Goal: Task Accomplishment & Management: Use online tool/utility

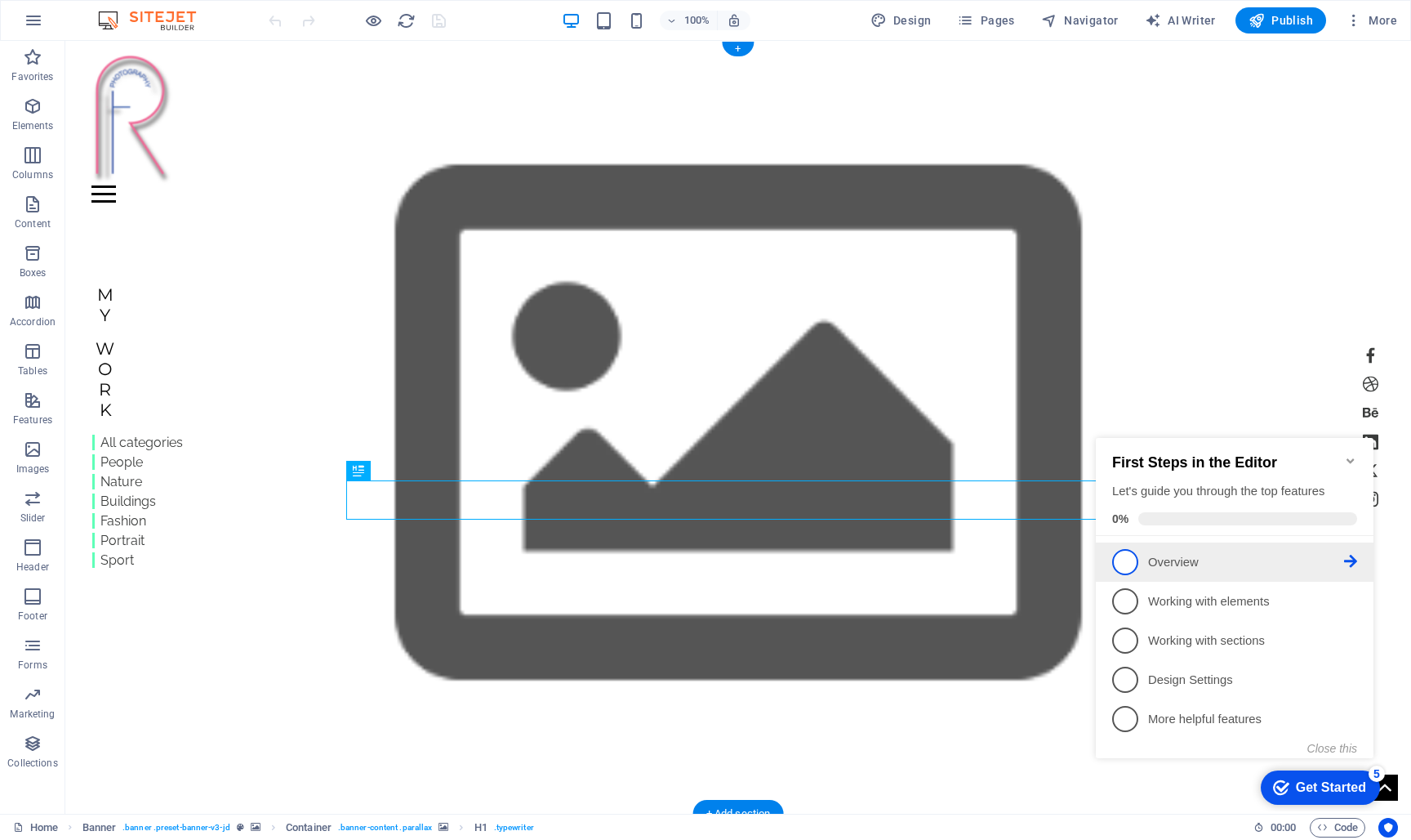
click at [1183, 562] on p "Overview - incomplete" at bounding box center [1246, 562] width 196 height 17
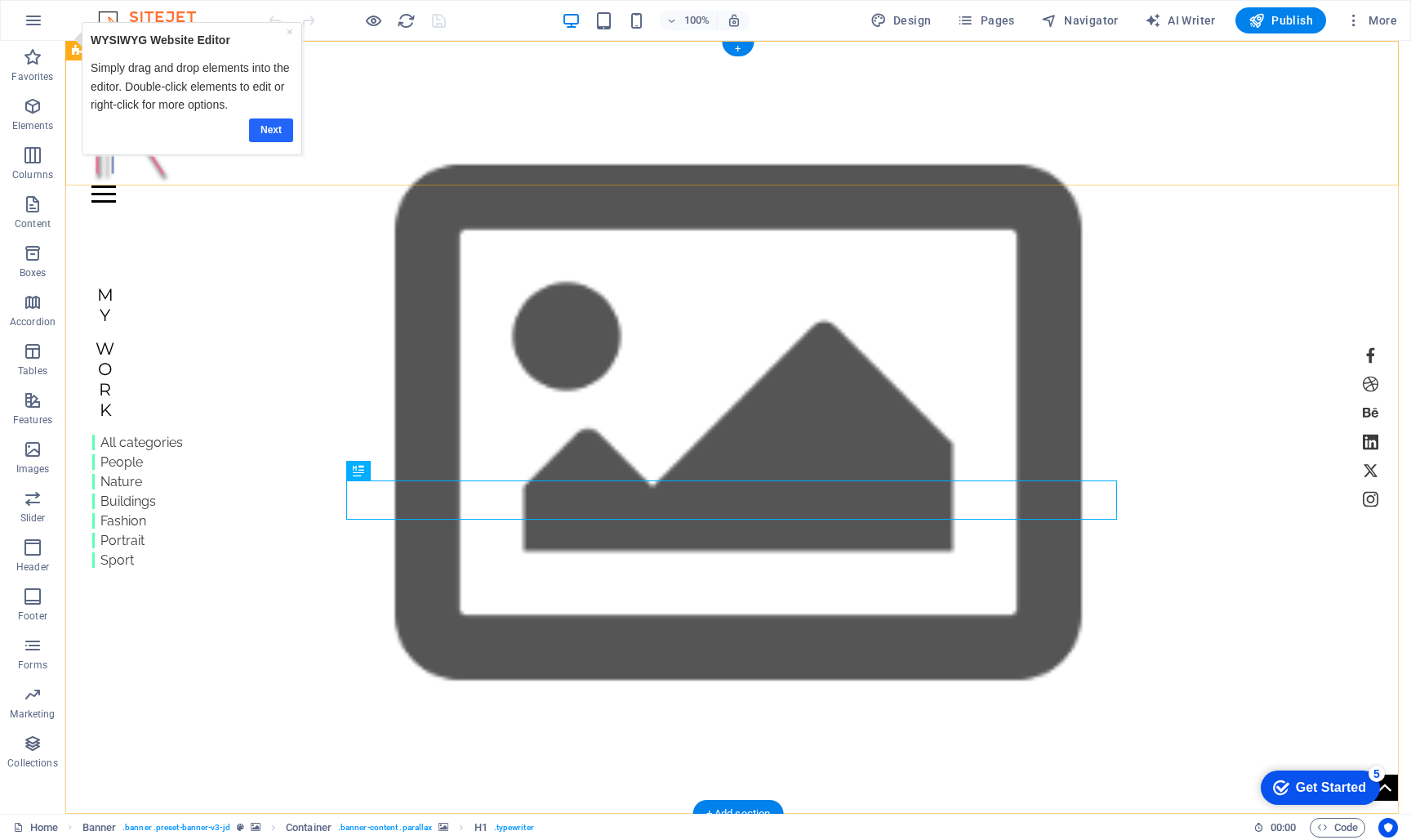
click at [279, 128] on link "Next" at bounding box center [271, 130] width 45 height 24
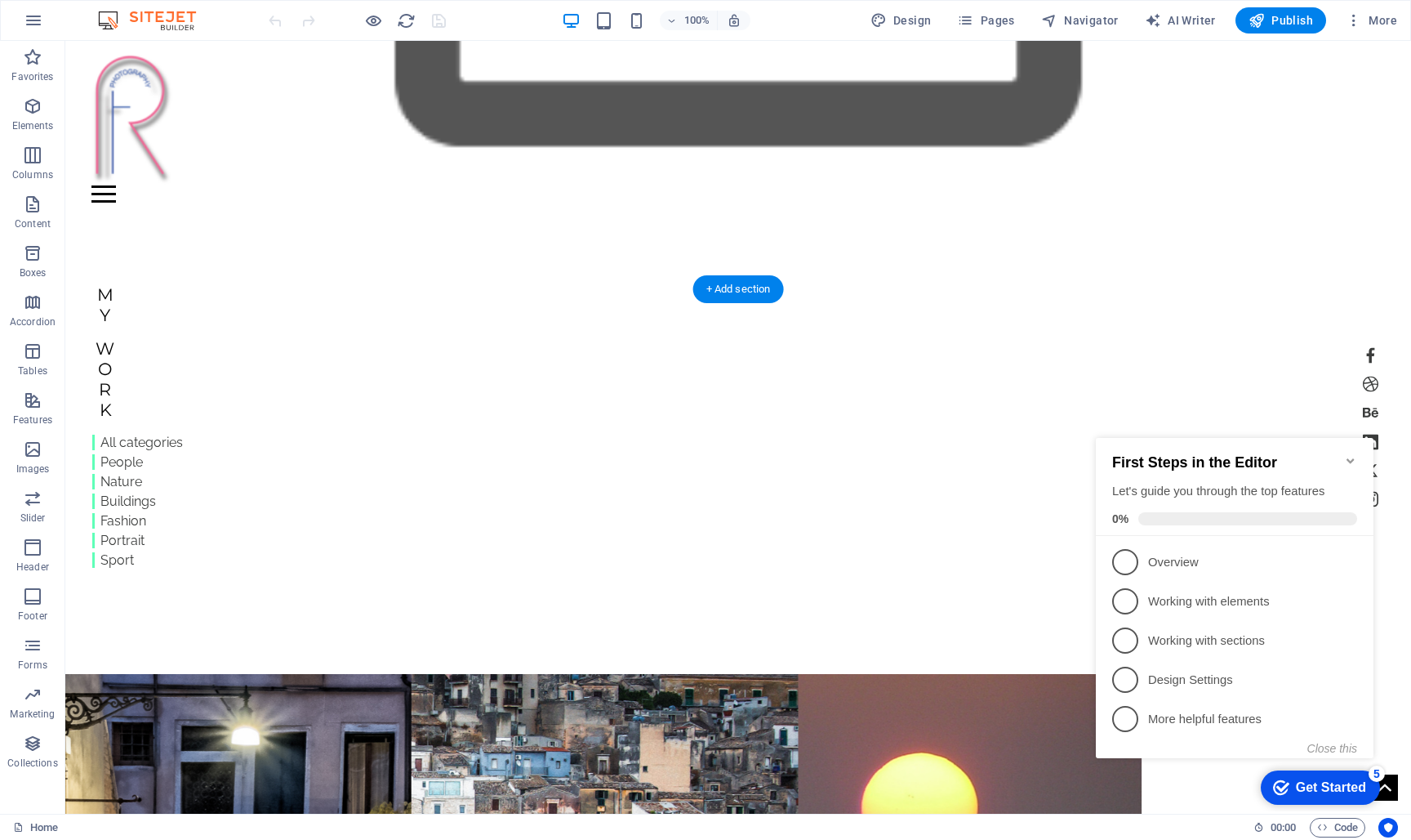
scroll to position [525, 0]
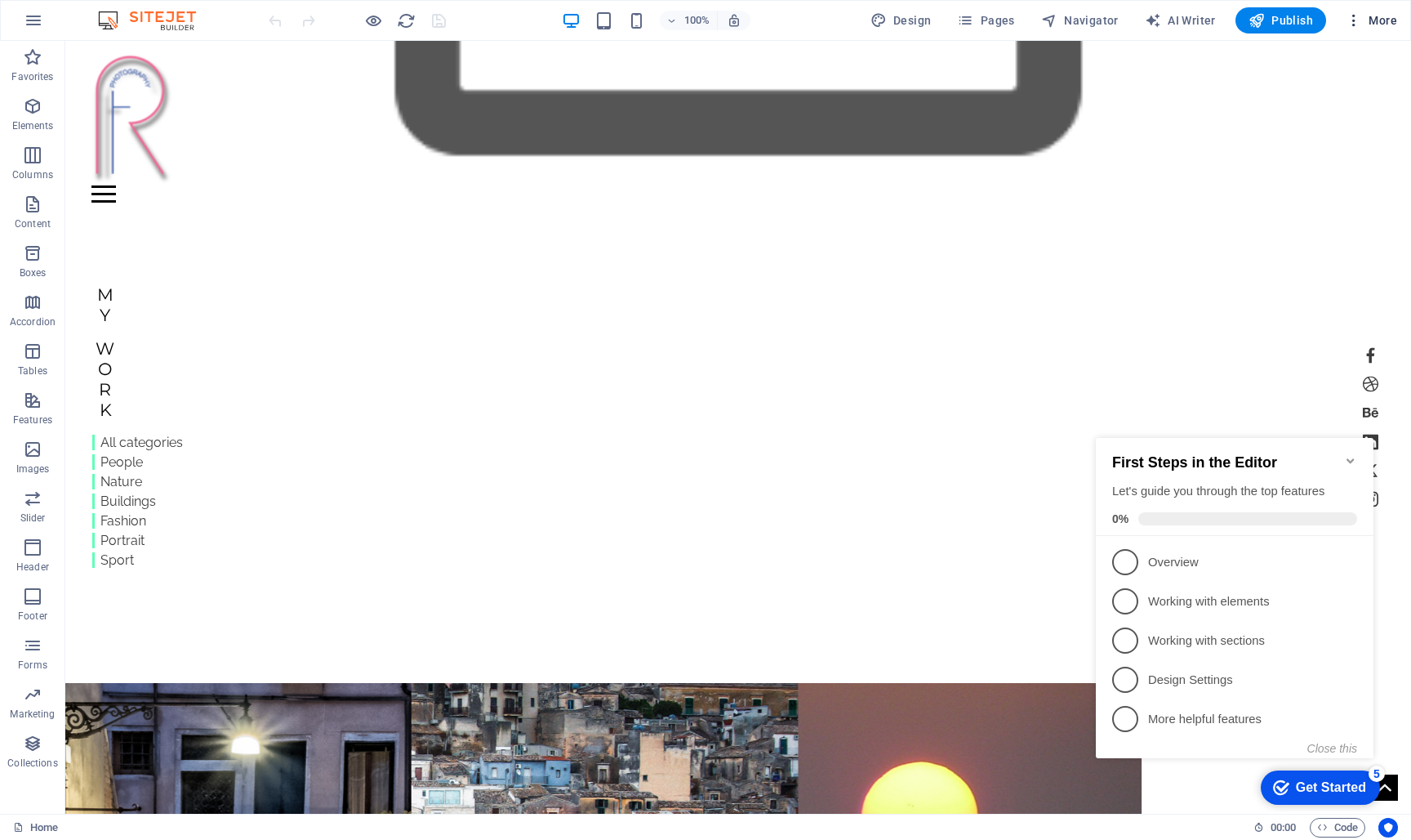
click at [1377, 23] on span "More" at bounding box center [1372, 20] width 52 height 17
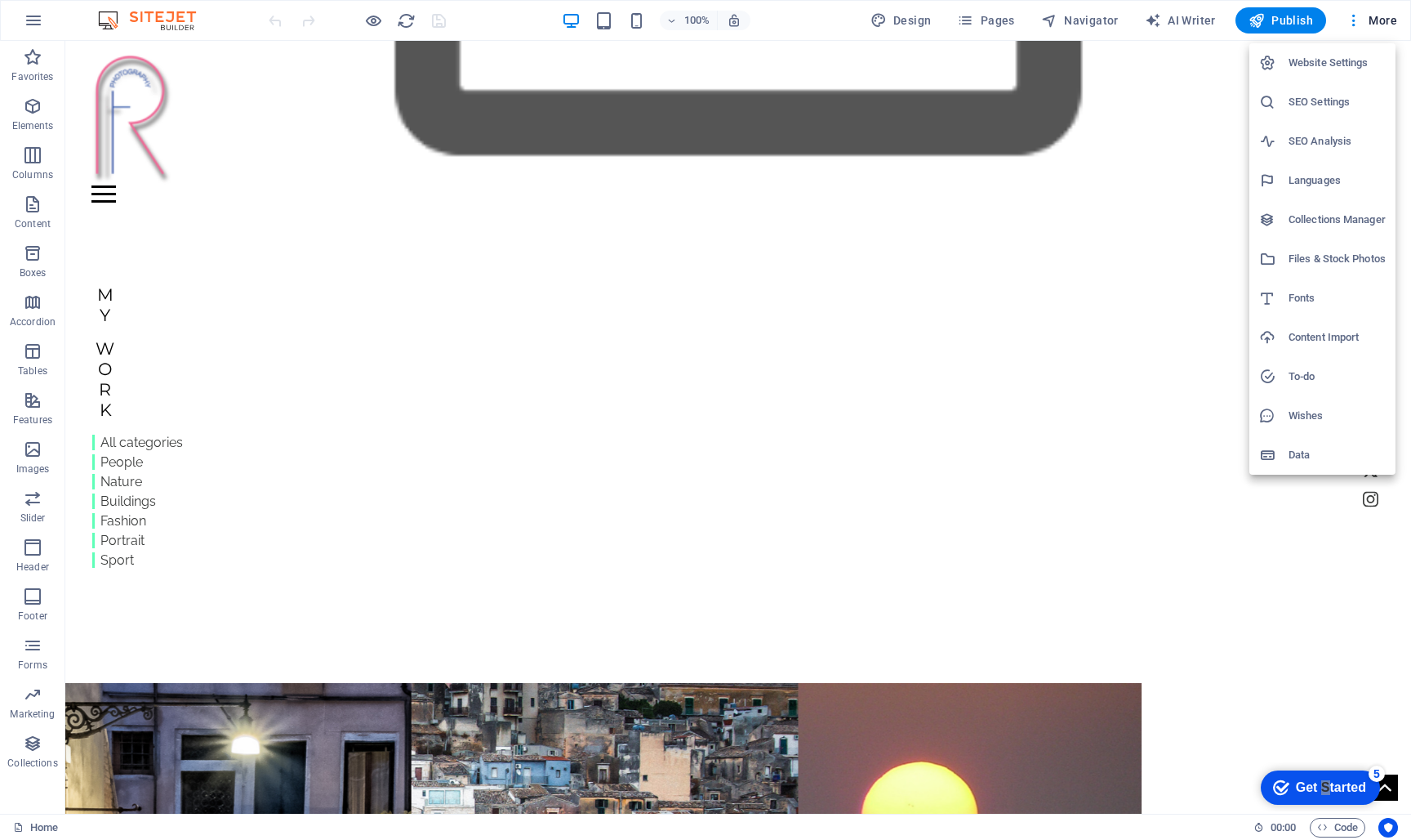
click at [1322, 785] on div "Get Started" at bounding box center [1332, 787] width 70 height 15
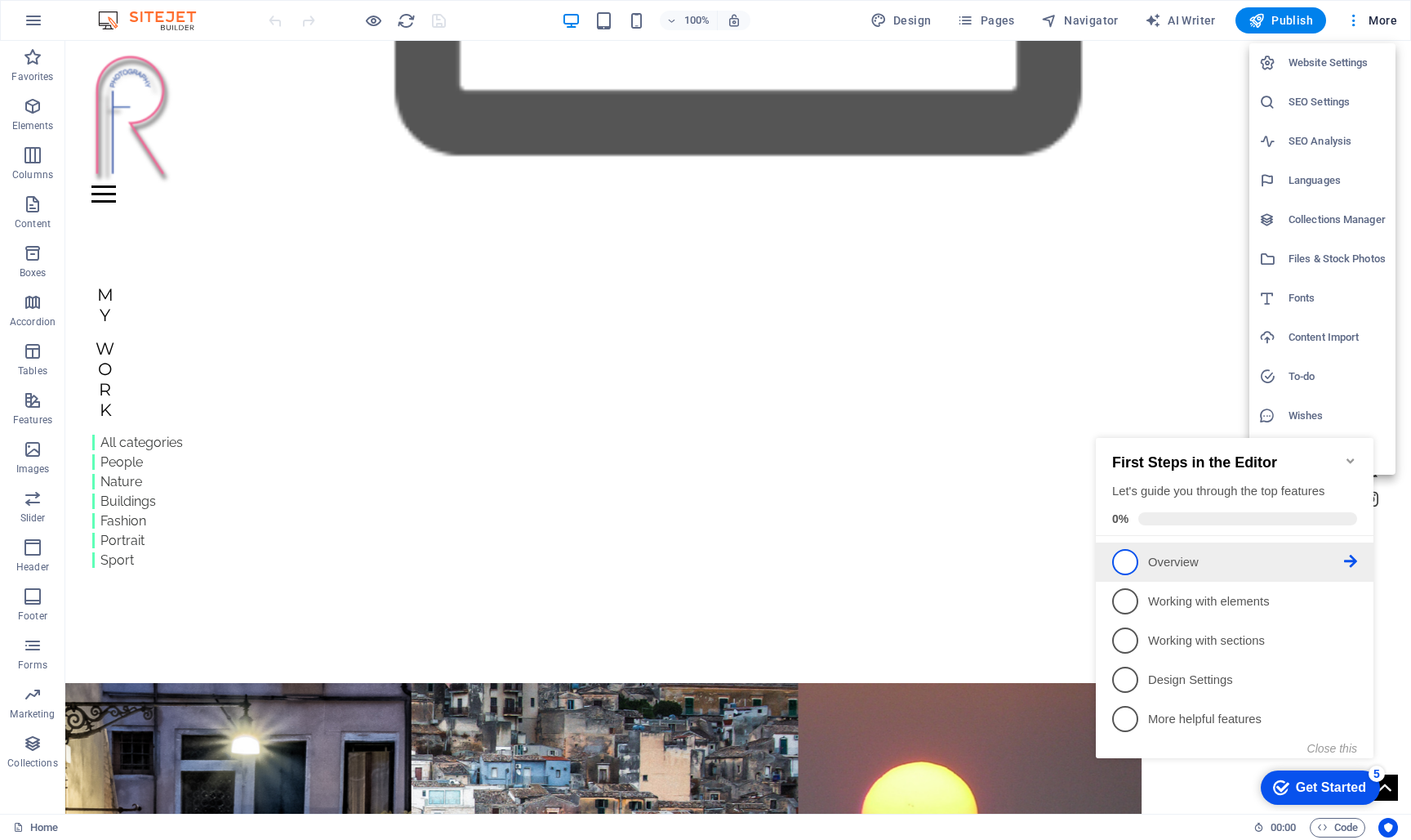
click at [1350, 554] on icon at bounding box center [1351, 561] width 13 height 13
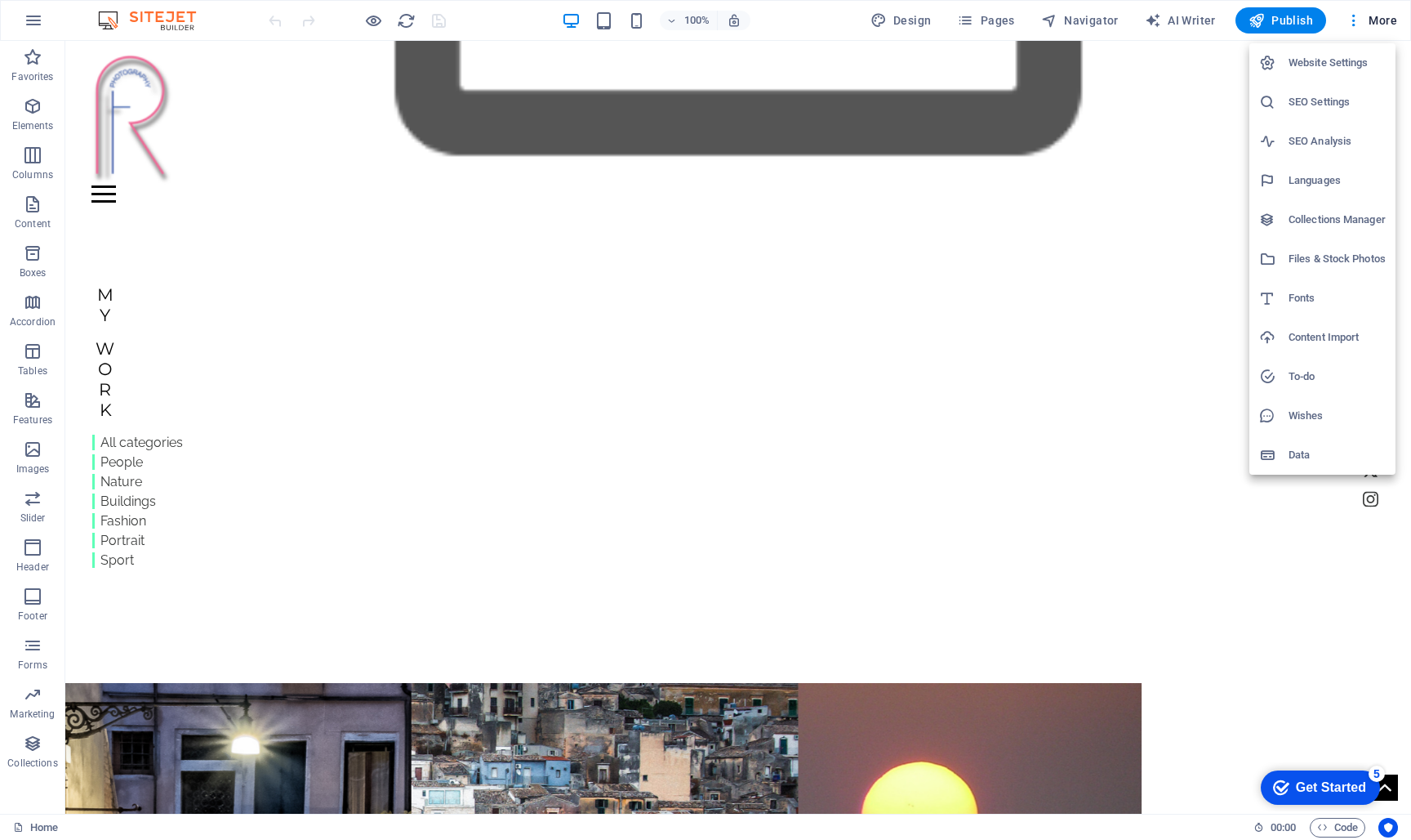
scroll to position [0, 0]
click at [1379, 769] on div "5" at bounding box center [1377, 774] width 17 height 17
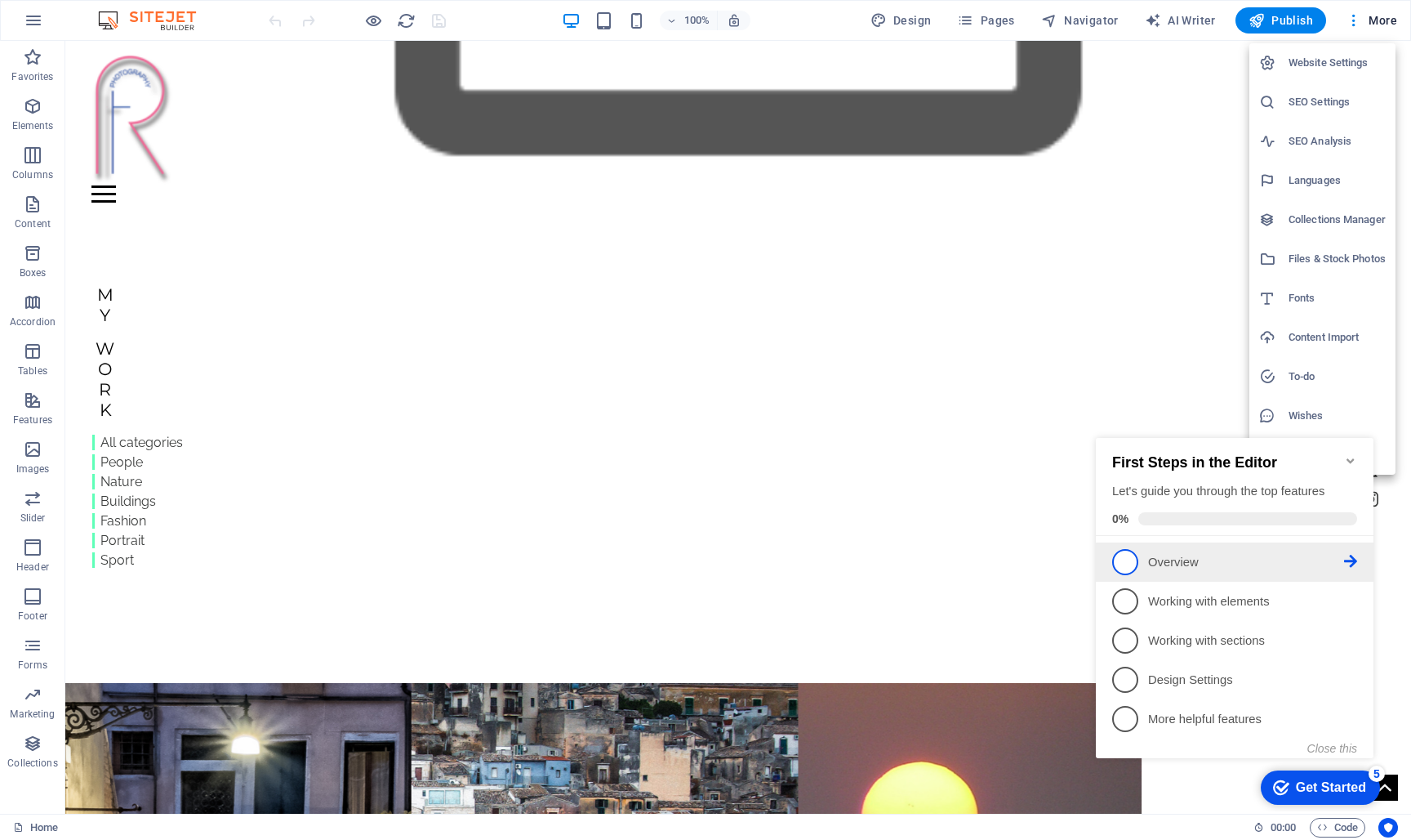
click at [1131, 561] on span "1" at bounding box center [1125, 562] width 26 height 26
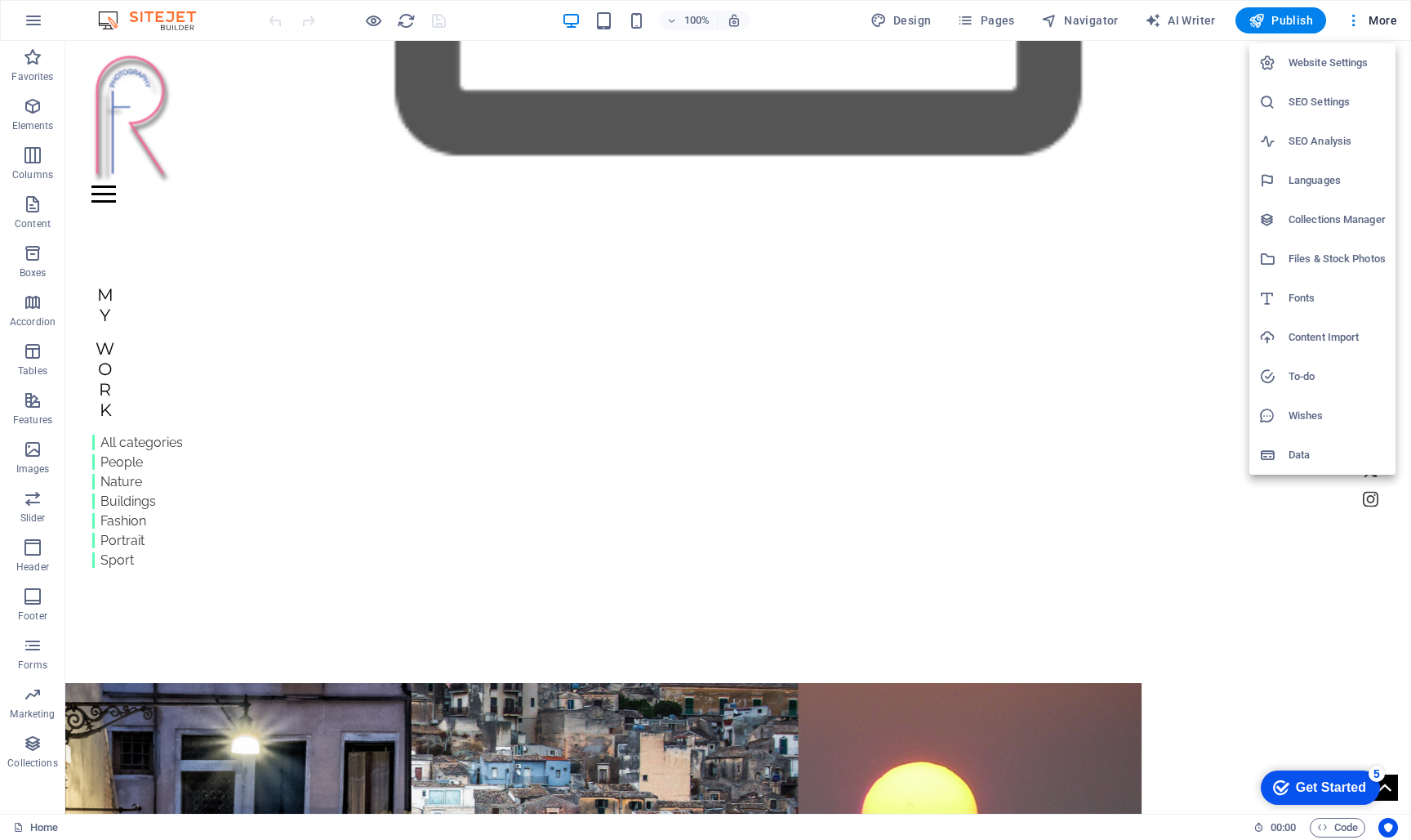
click at [1307, 786] on div "Get Started" at bounding box center [1332, 787] width 70 height 15
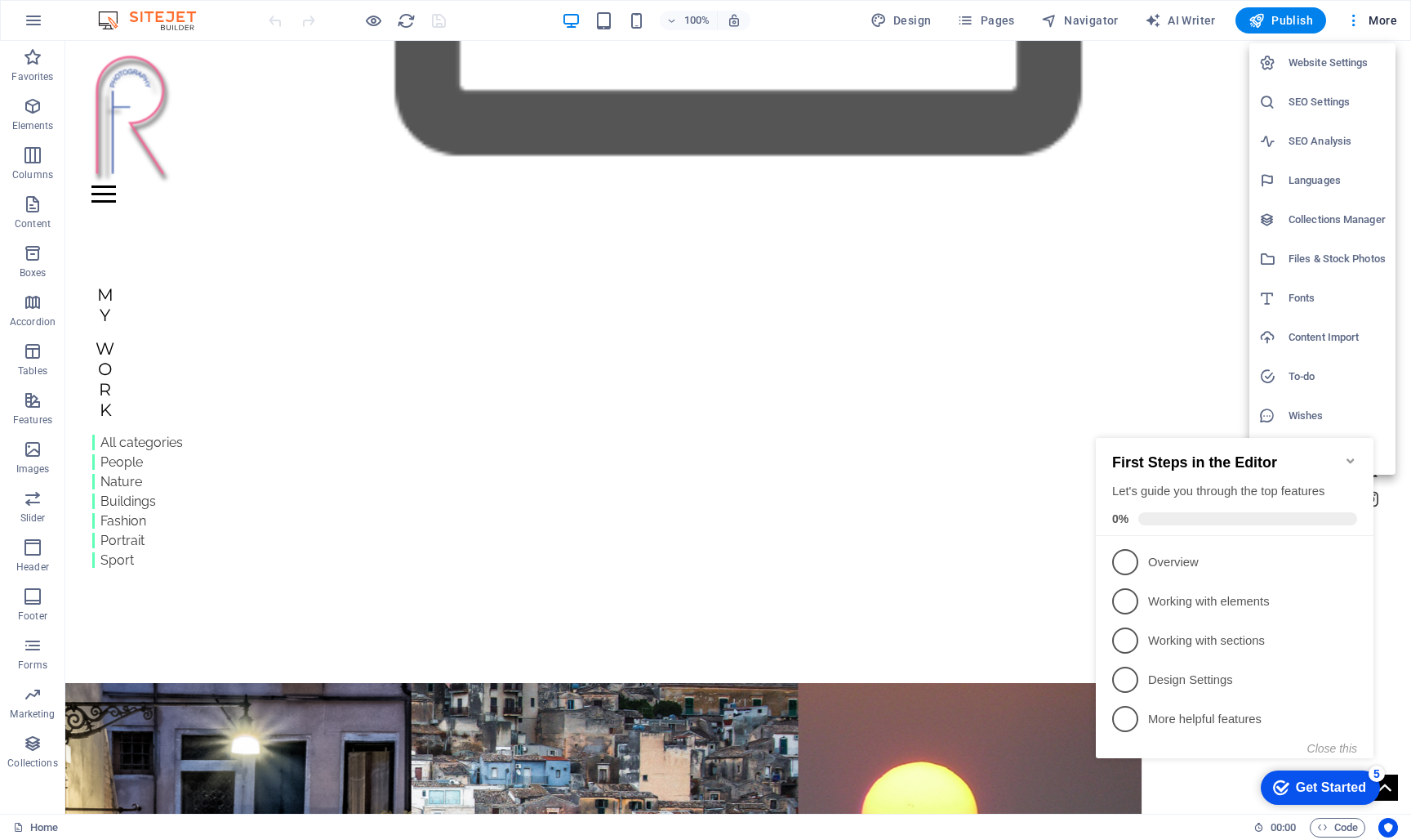
click at [1148, 602] on link "2 Working with elements - incomplete" at bounding box center [1235, 602] width 245 height 26
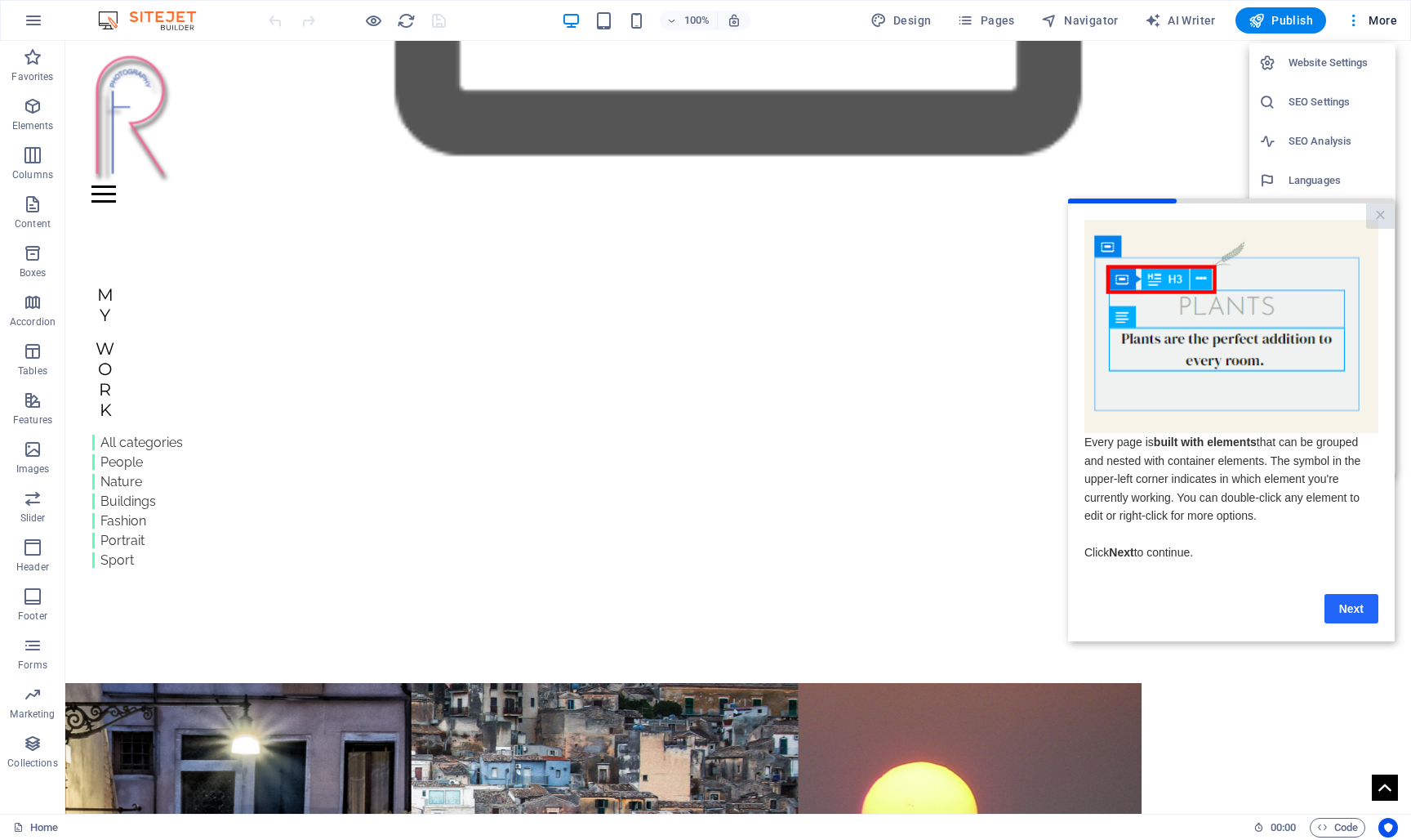
click at [1352, 609] on link "Next" at bounding box center [1352, 609] width 54 height 30
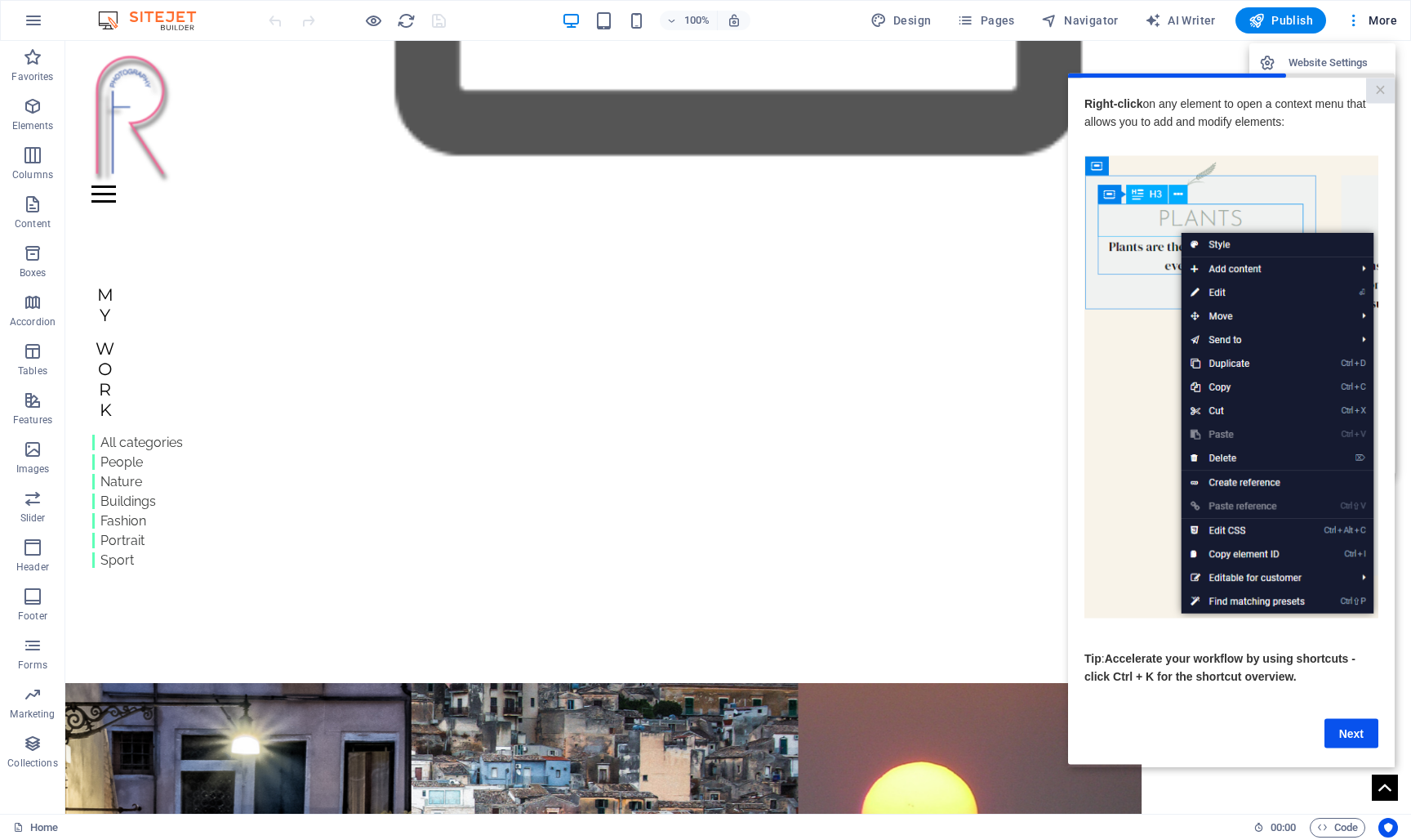
scroll to position [3, 12]
click at [1341, 728] on link "Next" at bounding box center [1352, 733] width 54 height 30
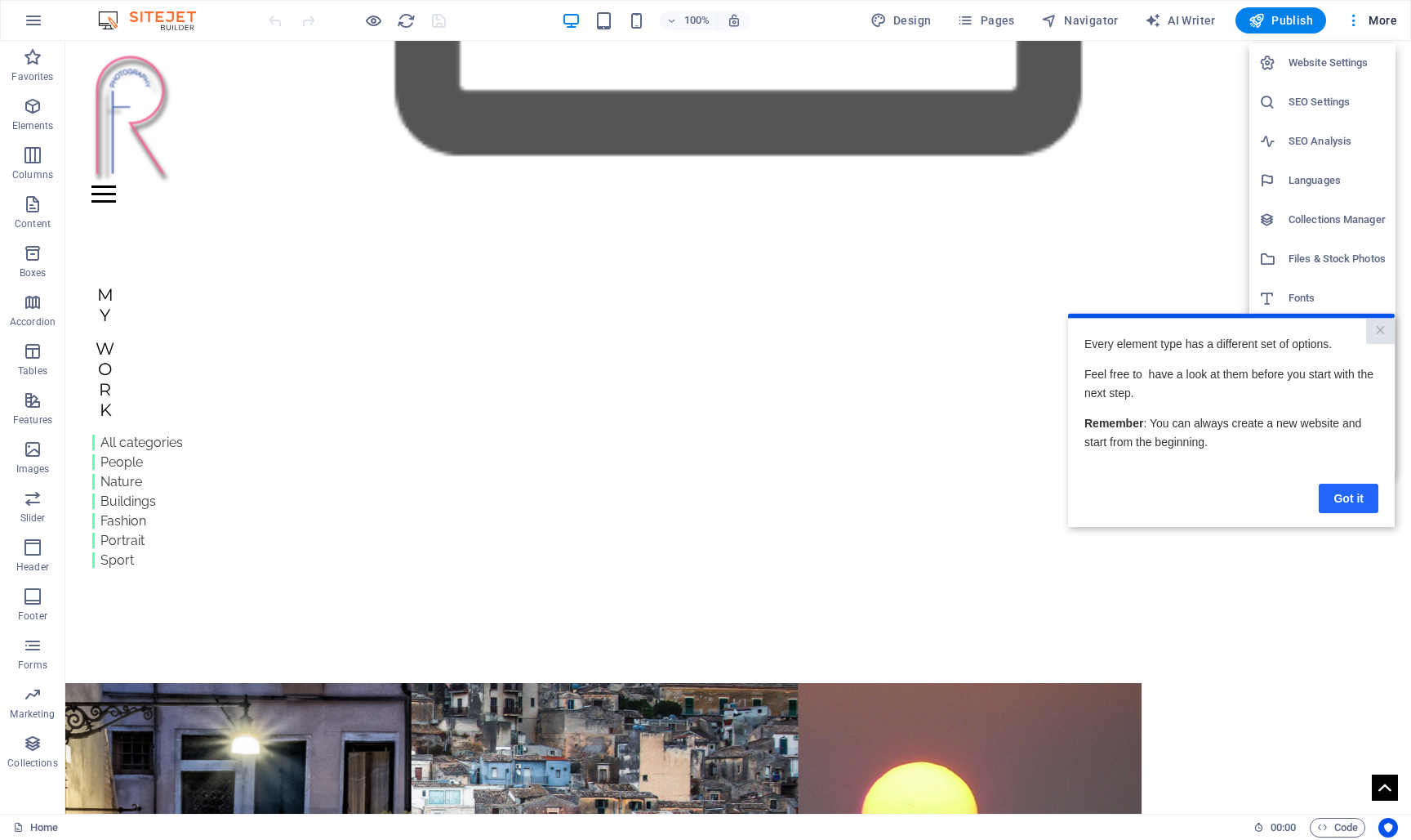
click at [1350, 497] on link "Got it" at bounding box center [1349, 498] width 59 height 30
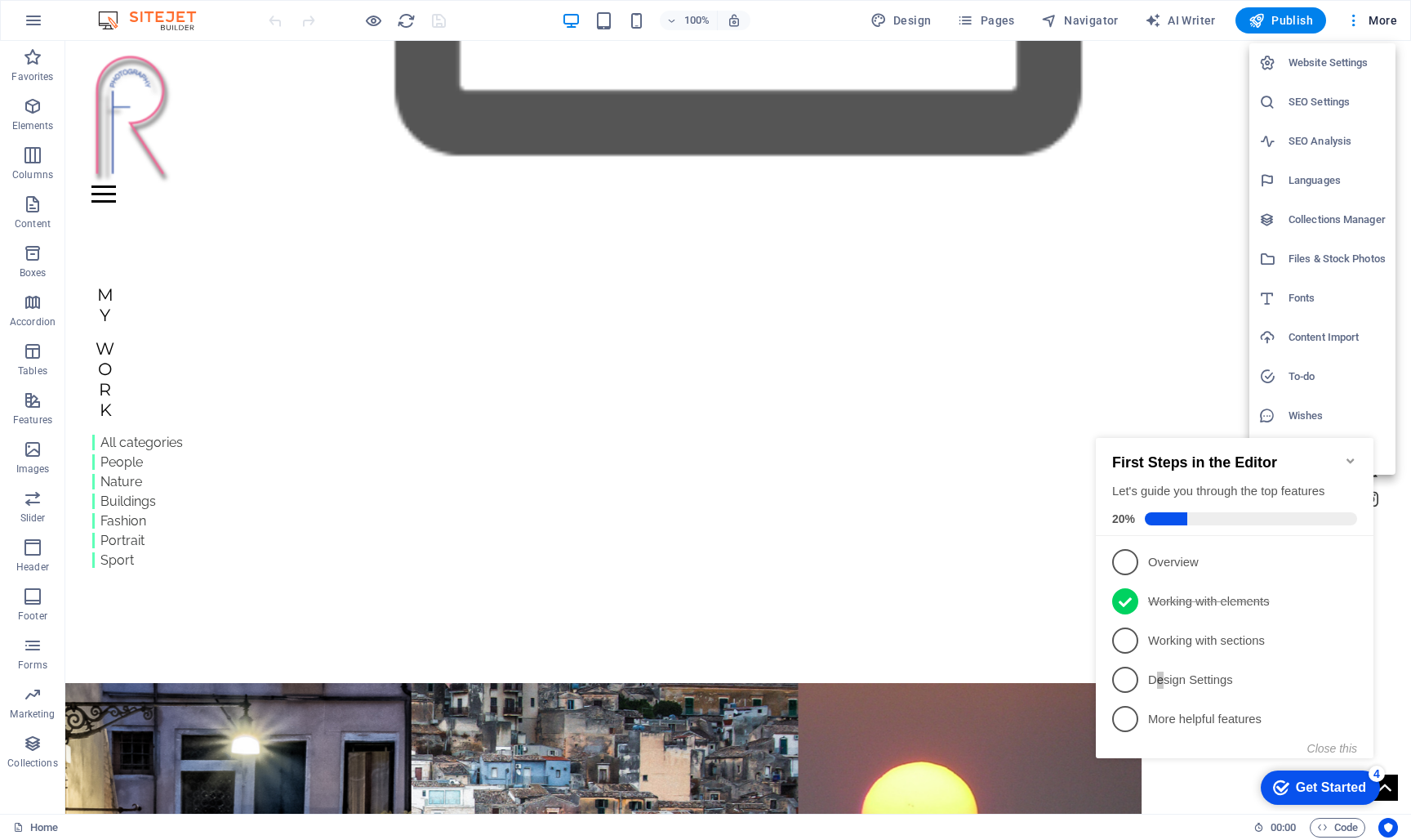
click at [1160, 678] on p "Design Settings - incomplete" at bounding box center [1246, 680] width 196 height 17
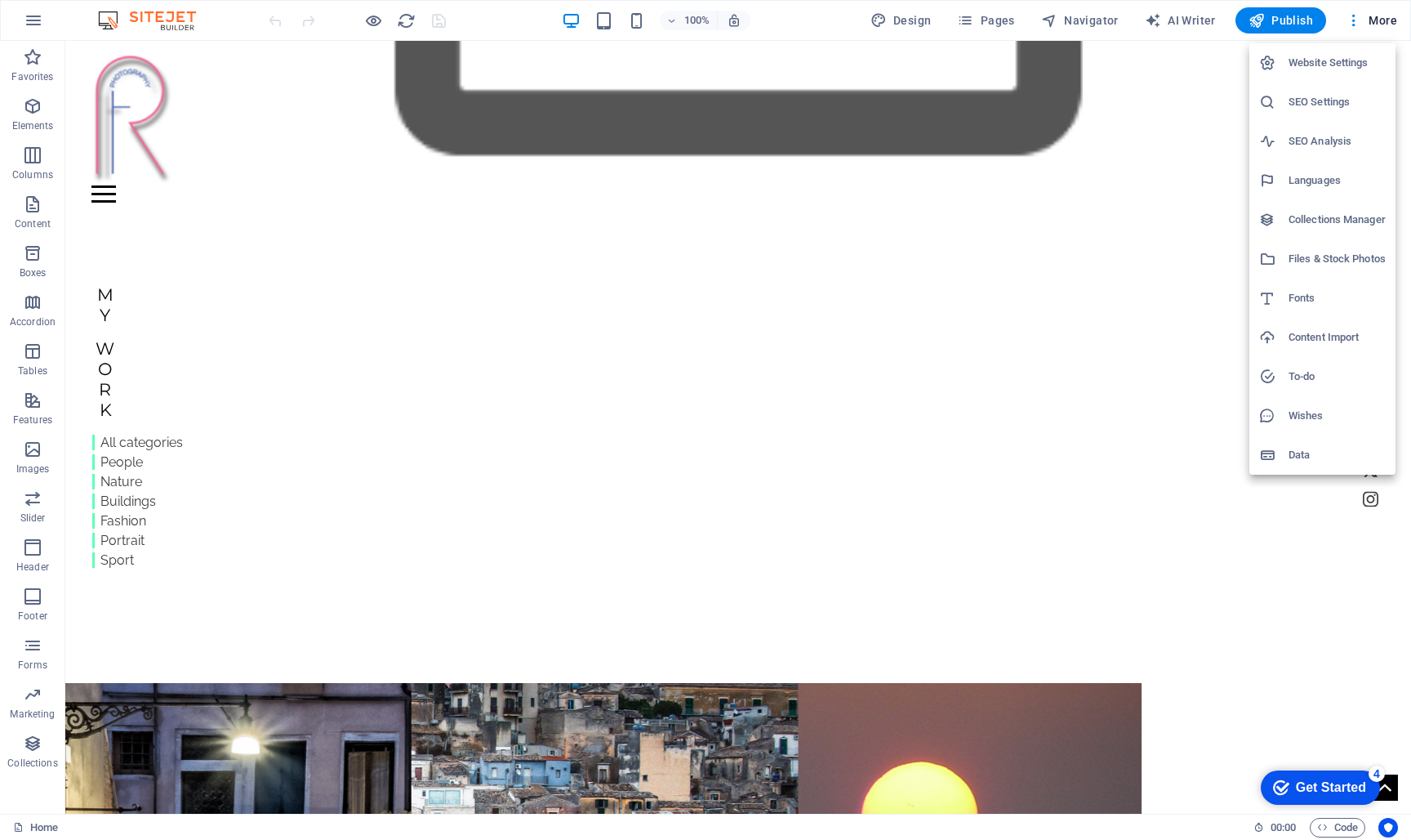
click at [1378, 772] on div "4" at bounding box center [1377, 774] width 17 height 17
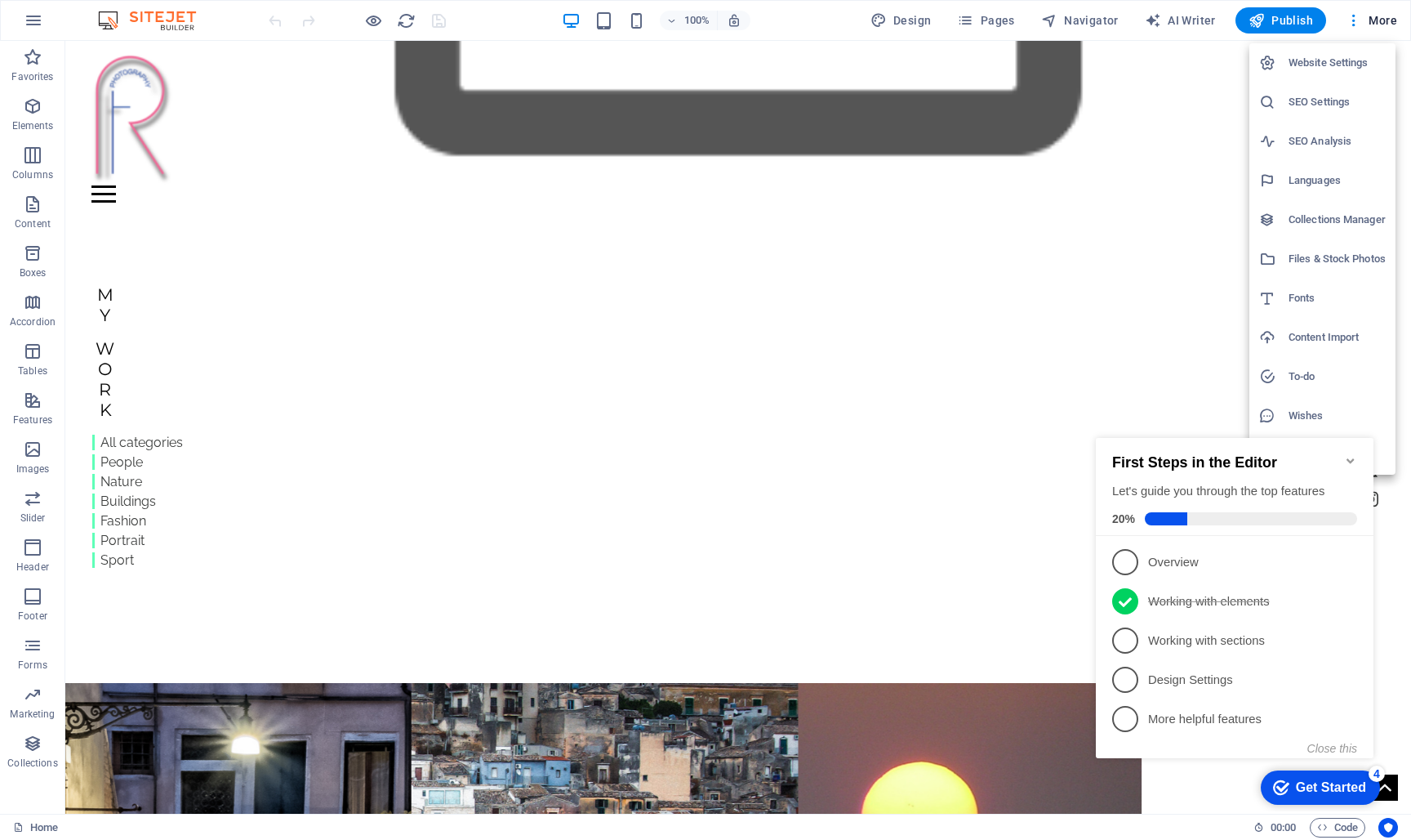
click at [1125, 675] on span "4" at bounding box center [1125, 679] width 26 height 26
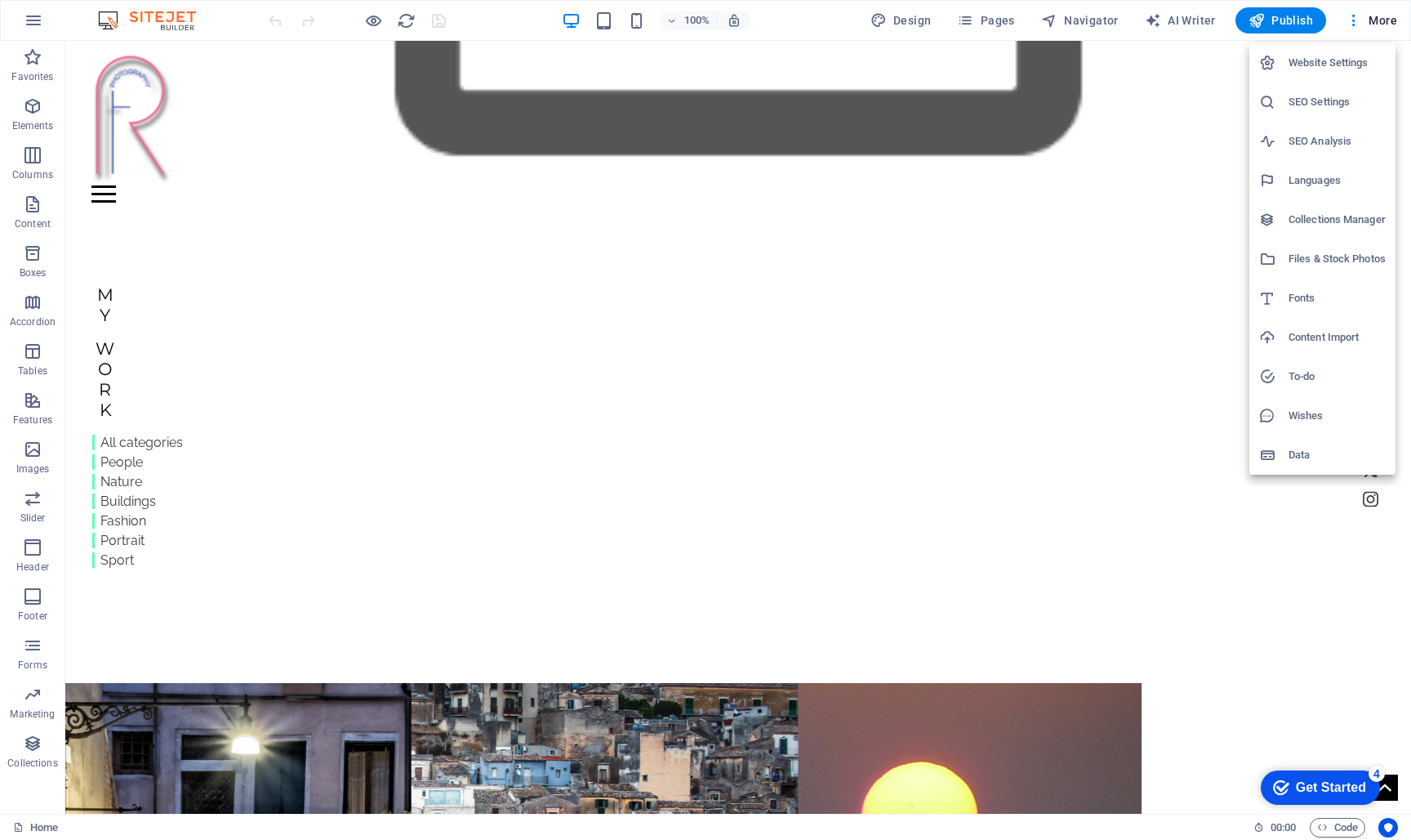
drag, startPoint x: 1360, startPoint y: 786, endPoint x: 1518, endPoint y: 1133, distance: 381.3
click at [1360, 786] on div "Get Started" at bounding box center [1332, 787] width 70 height 15
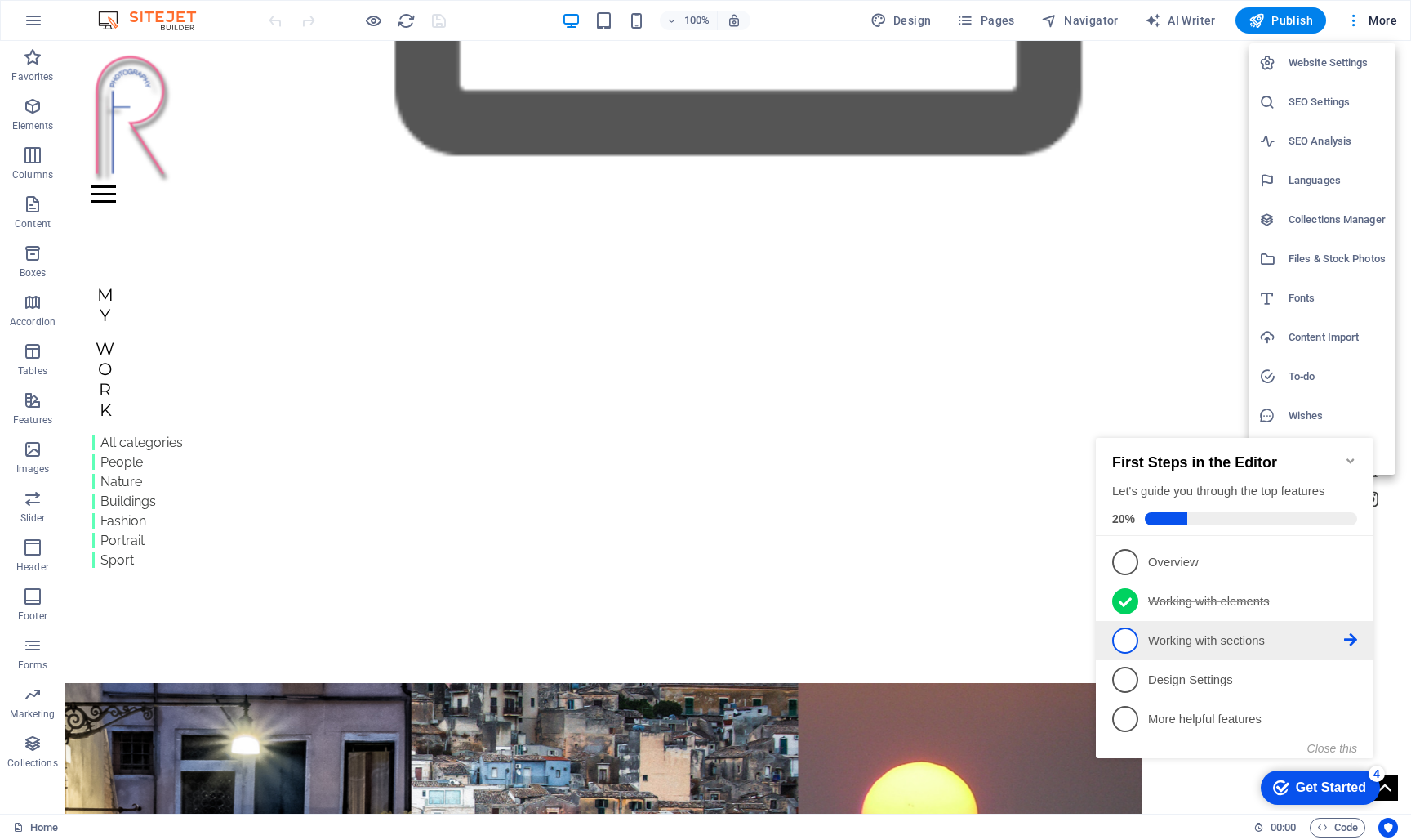
click at [1132, 631] on span "3" at bounding box center [1125, 640] width 26 height 26
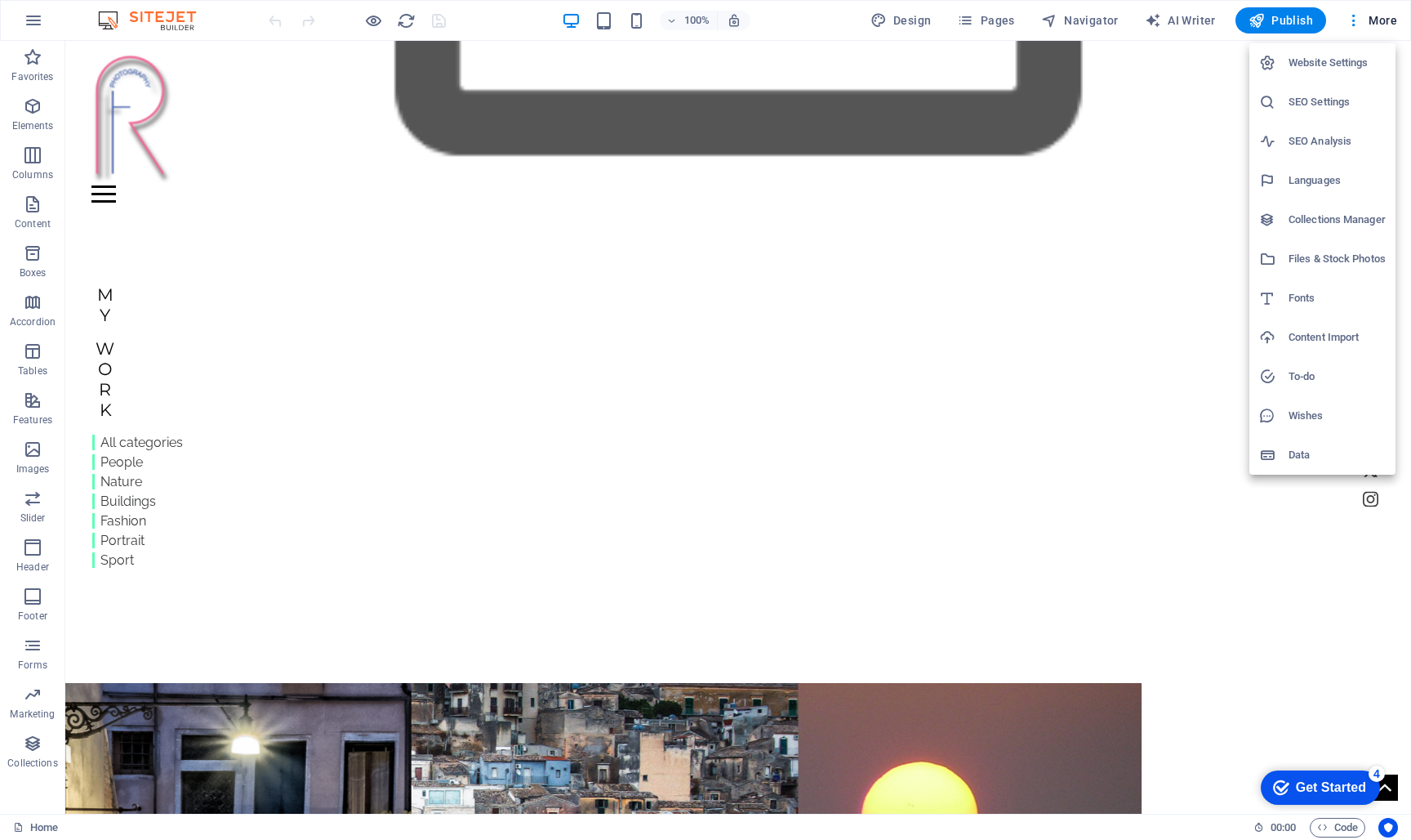
drag, startPoint x: 1362, startPoint y: 780, endPoint x: 1521, endPoint y: 1127, distance: 381.7
click at [1362, 780] on div "Get Started" at bounding box center [1332, 787] width 70 height 15
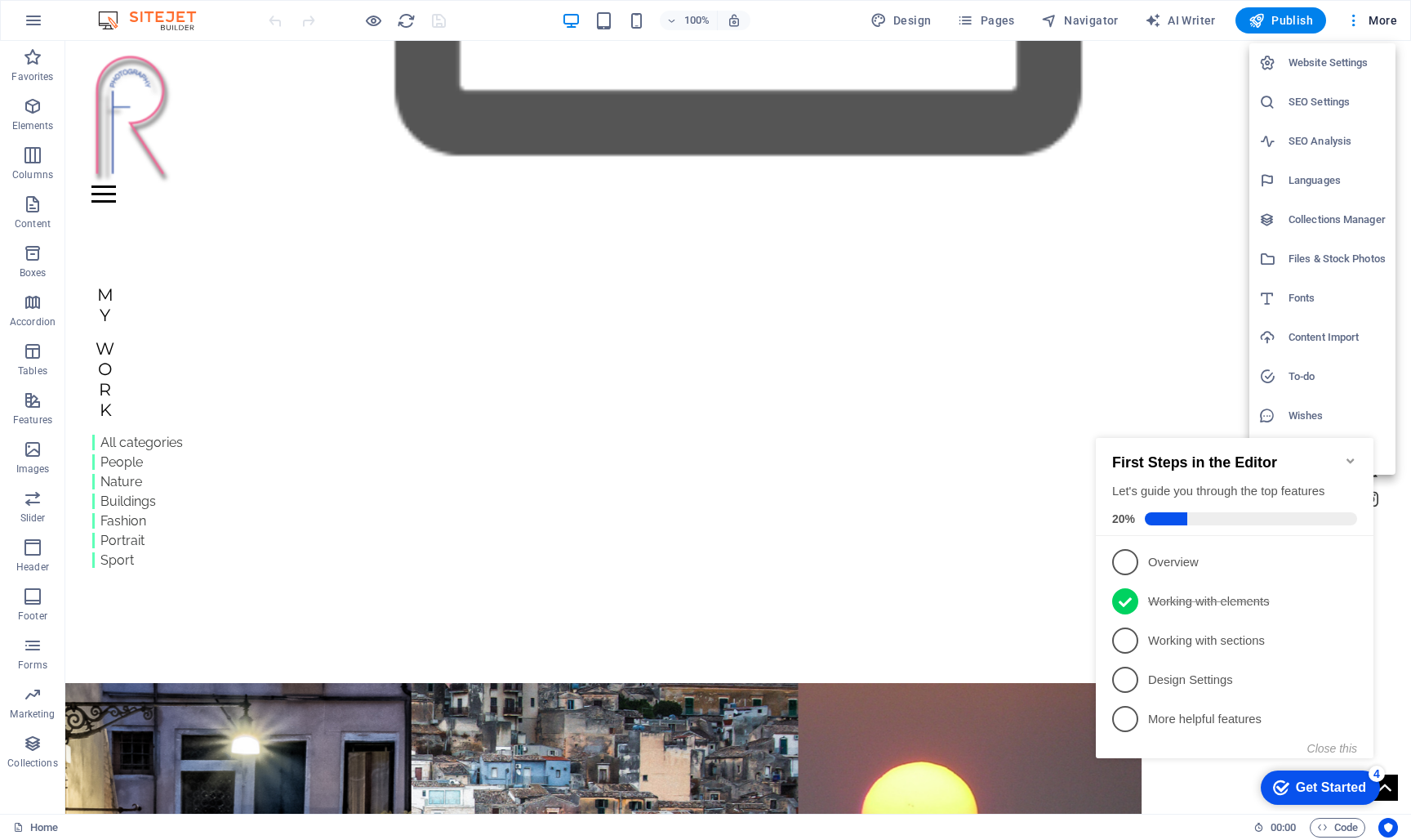
click at [1348, 677] on icon at bounding box center [1351, 678] width 13 height 13
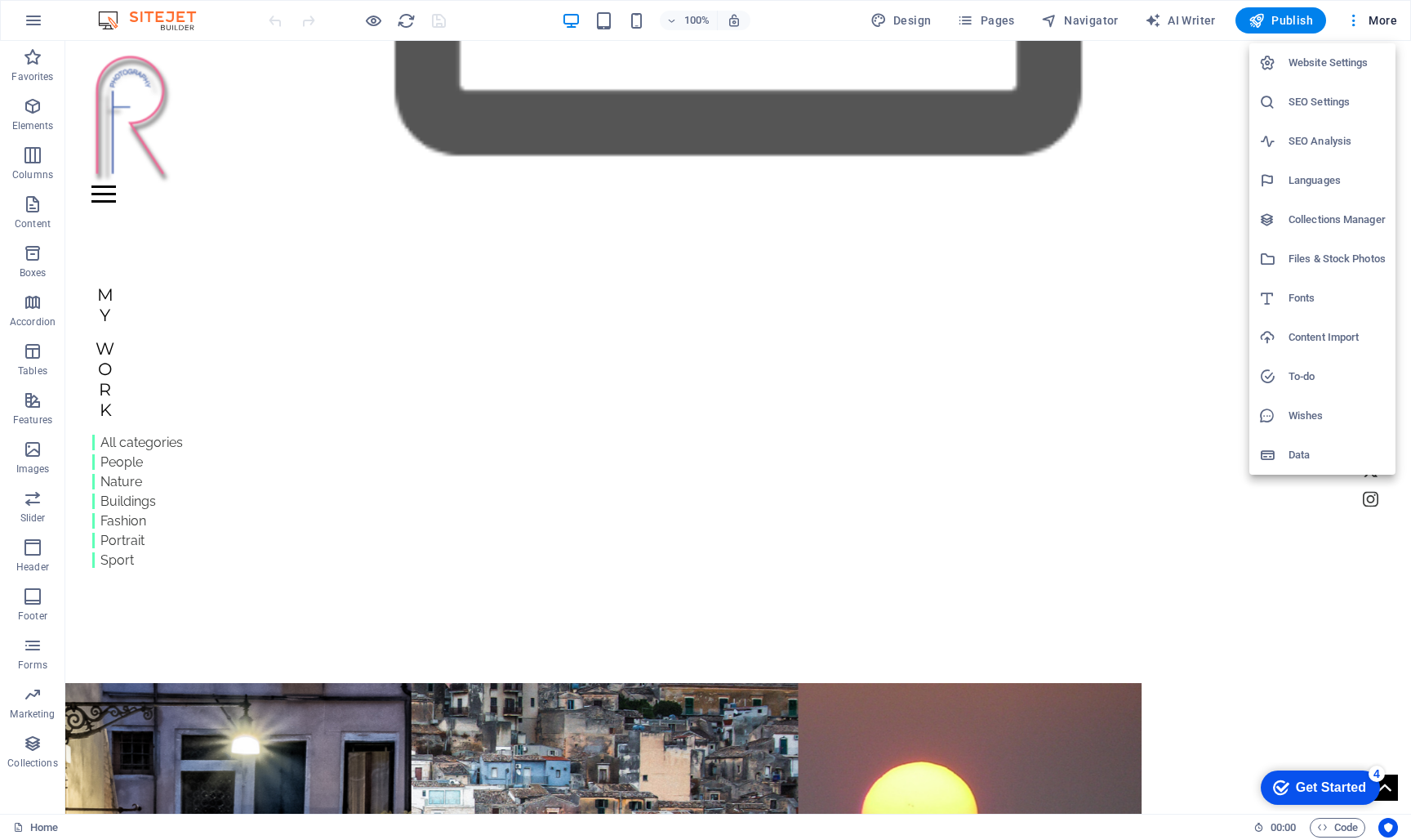
click at [1342, 782] on div "Get Started" at bounding box center [1332, 787] width 70 height 15
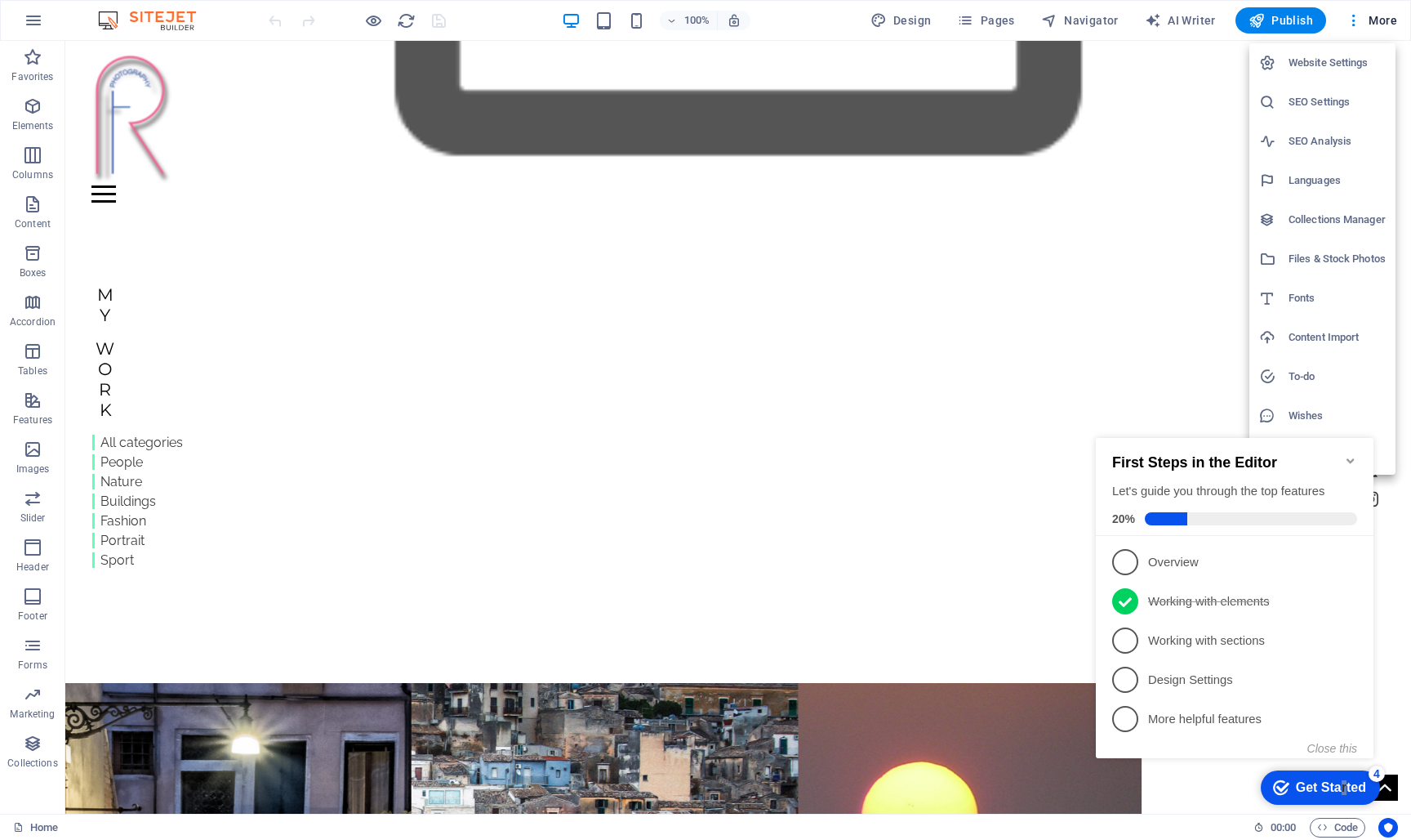
click at [1342, 782] on div "Get Started" at bounding box center [1332, 787] width 70 height 15
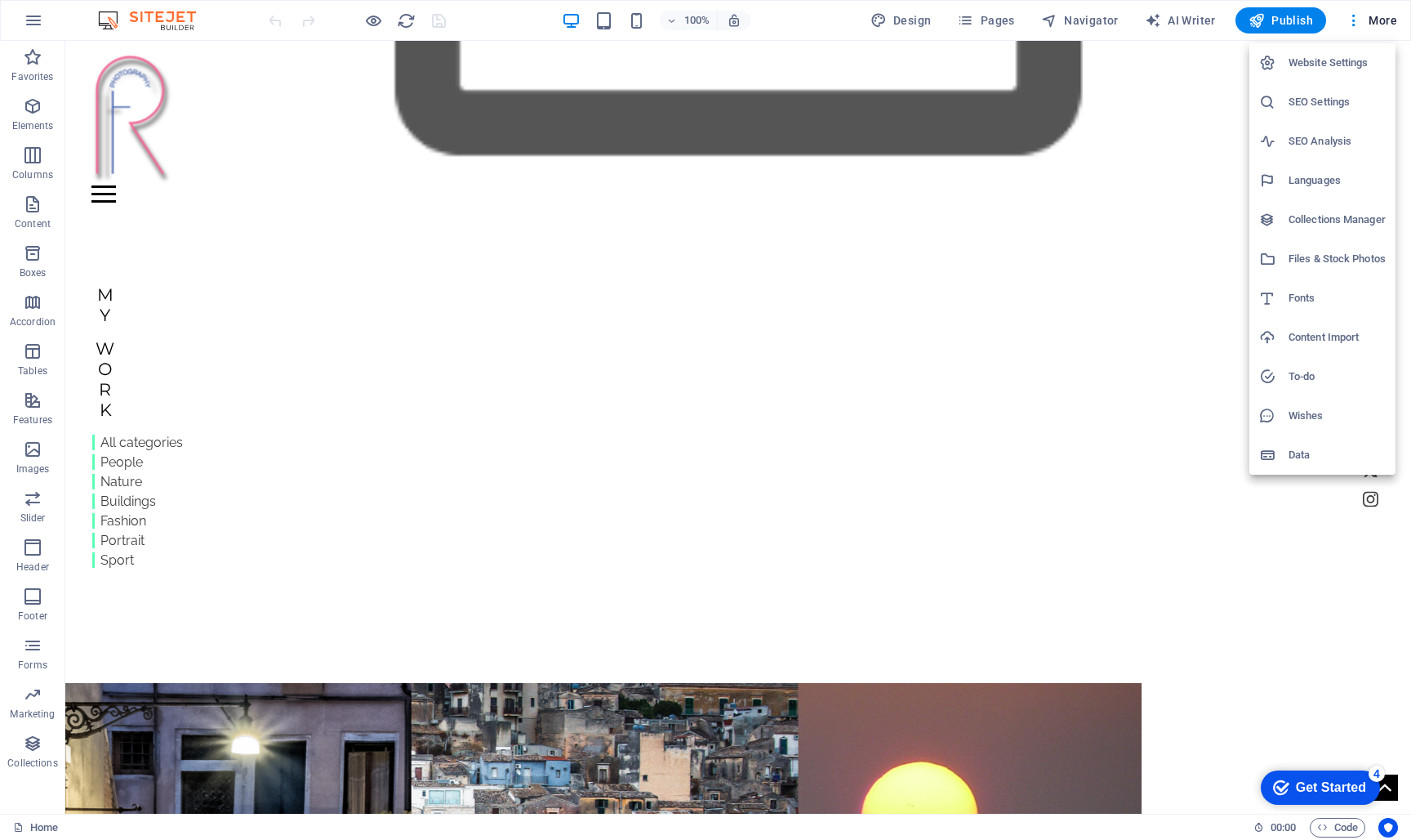
click at [1366, 795] on div "Get Started" at bounding box center [1332, 787] width 70 height 15
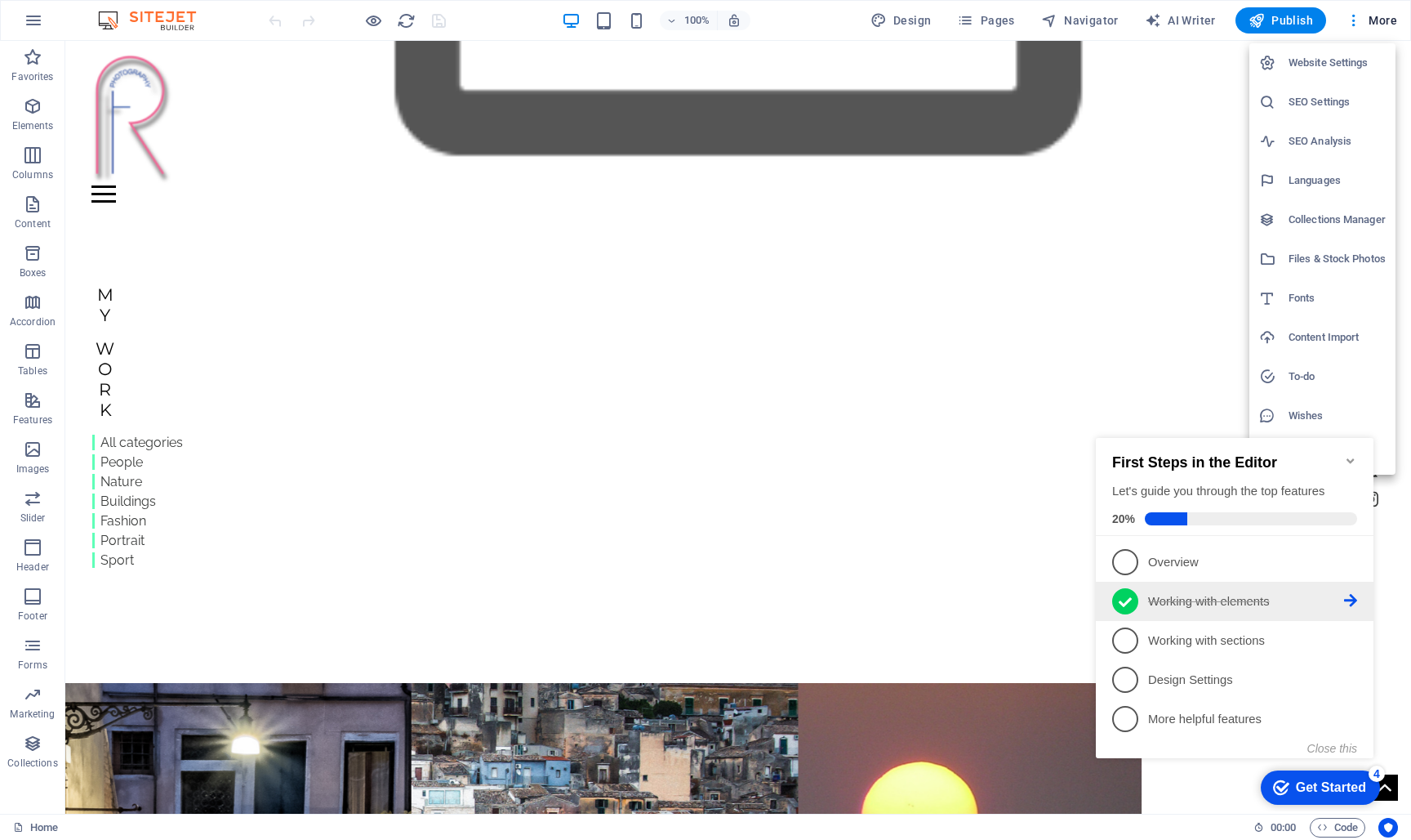
click at [1125, 598] on icon at bounding box center [1125, 602] width 13 height 24
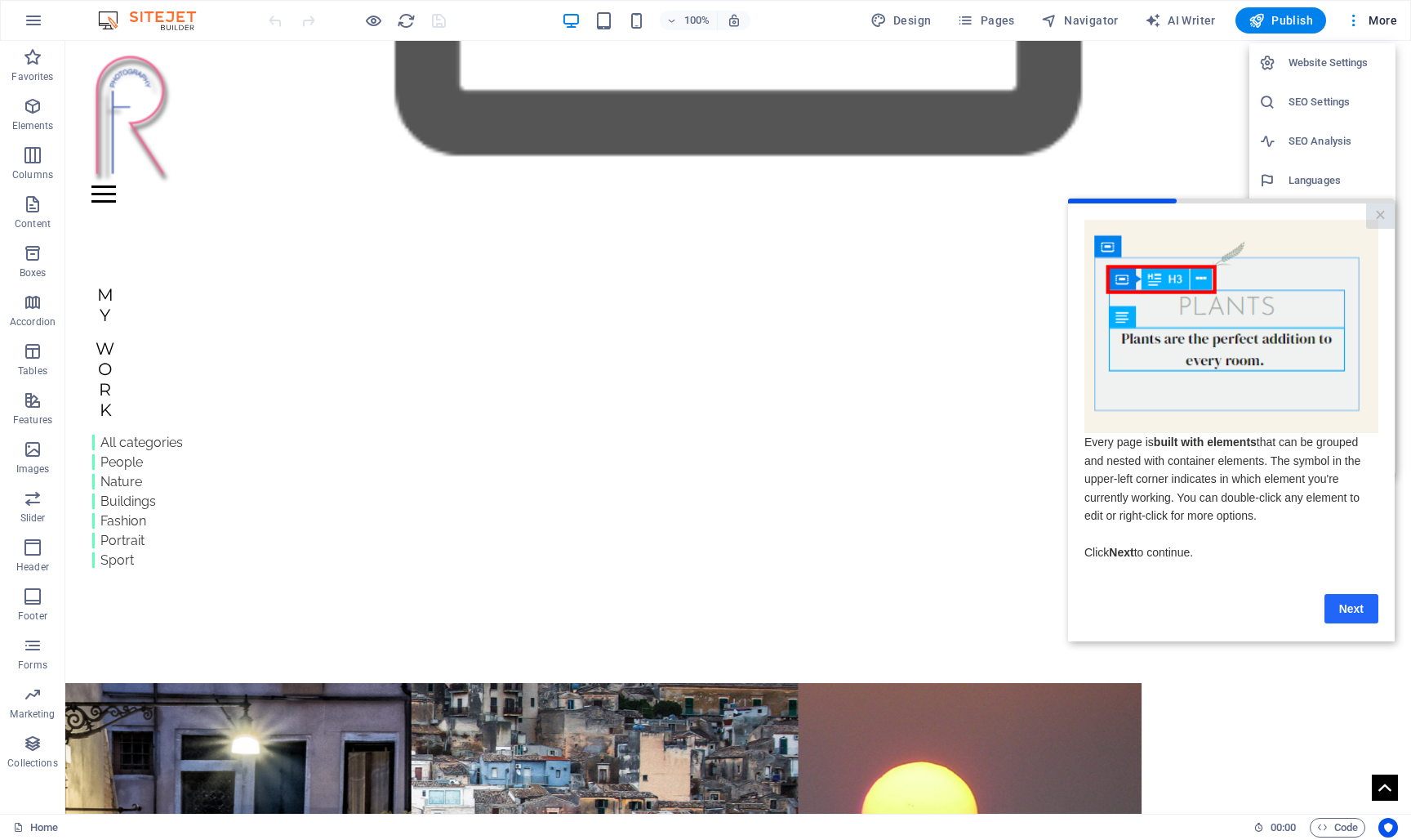
click at [1361, 607] on link "Next" at bounding box center [1352, 609] width 54 height 30
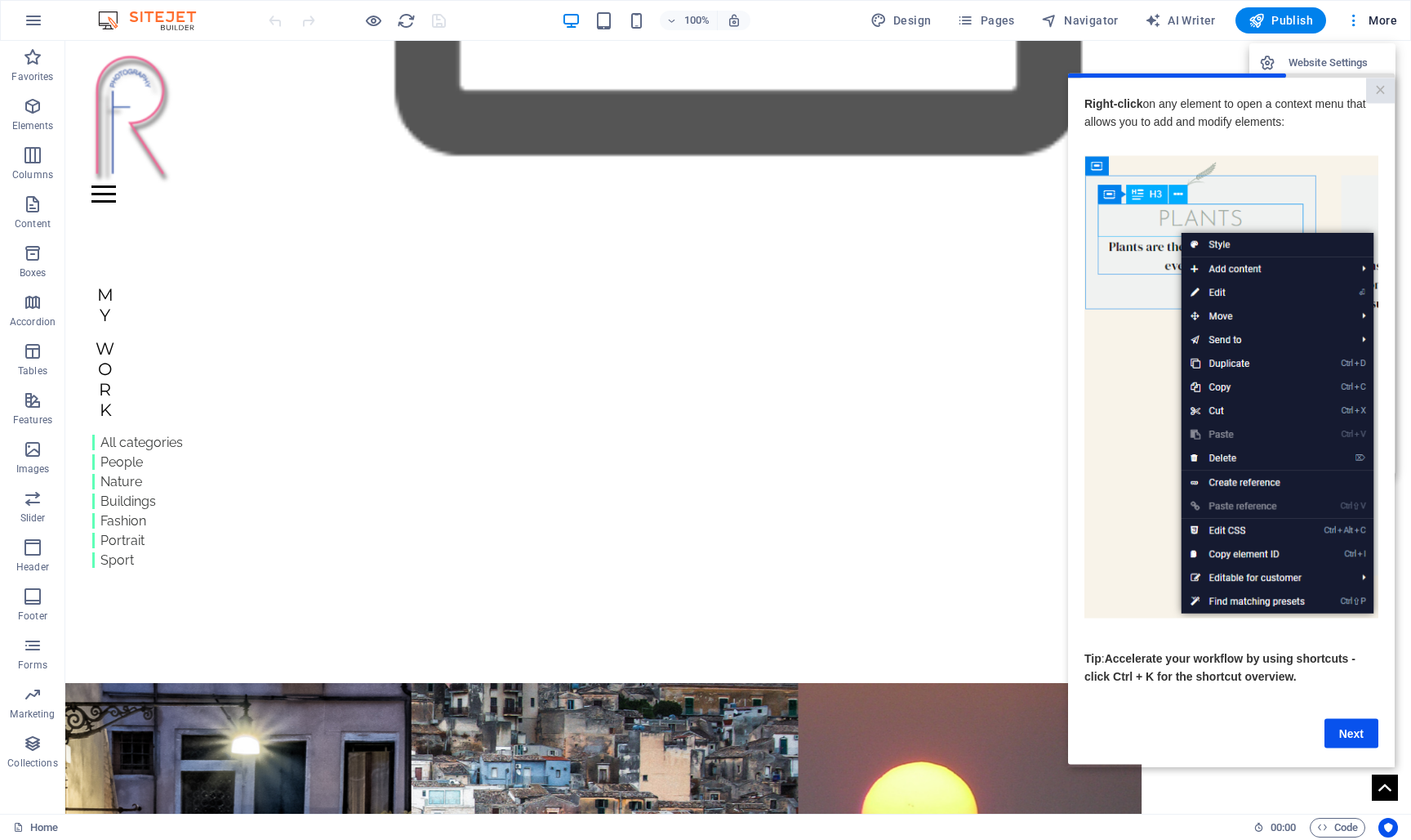
click at [1361, 607] on img at bounding box center [1231, 387] width 294 height 463
click at [1359, 728] on link "Next" at bounding box center [1352, 733] width 54 height 30
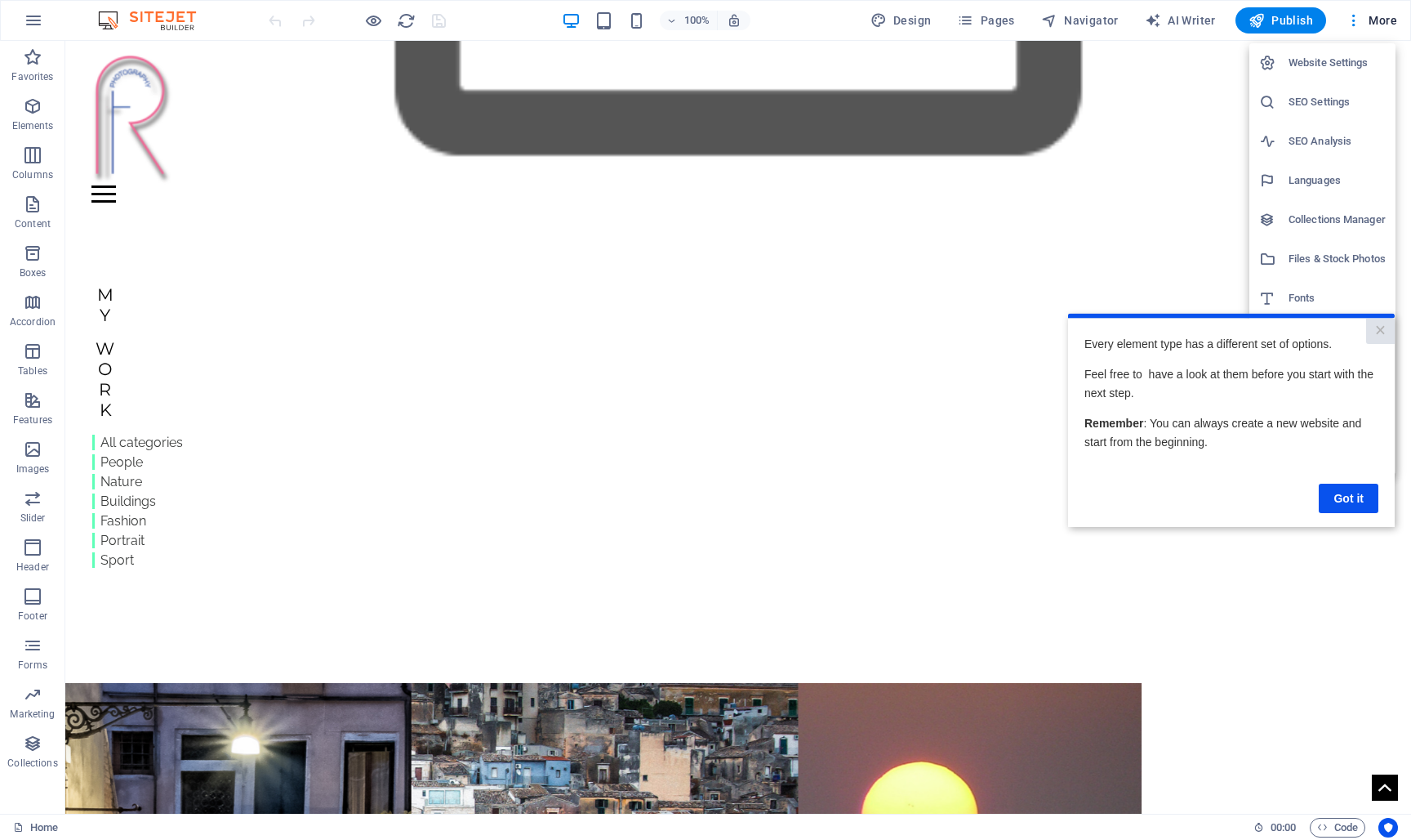
click at [1353, 515] on cue "Every element type has a different set of options. Feel free to have a look at …" at bounding box center [1232, 423] width 327 height 210
click at [1348, 494] on link "Got it" at bounding box center [1349, 498] width 59 height 30
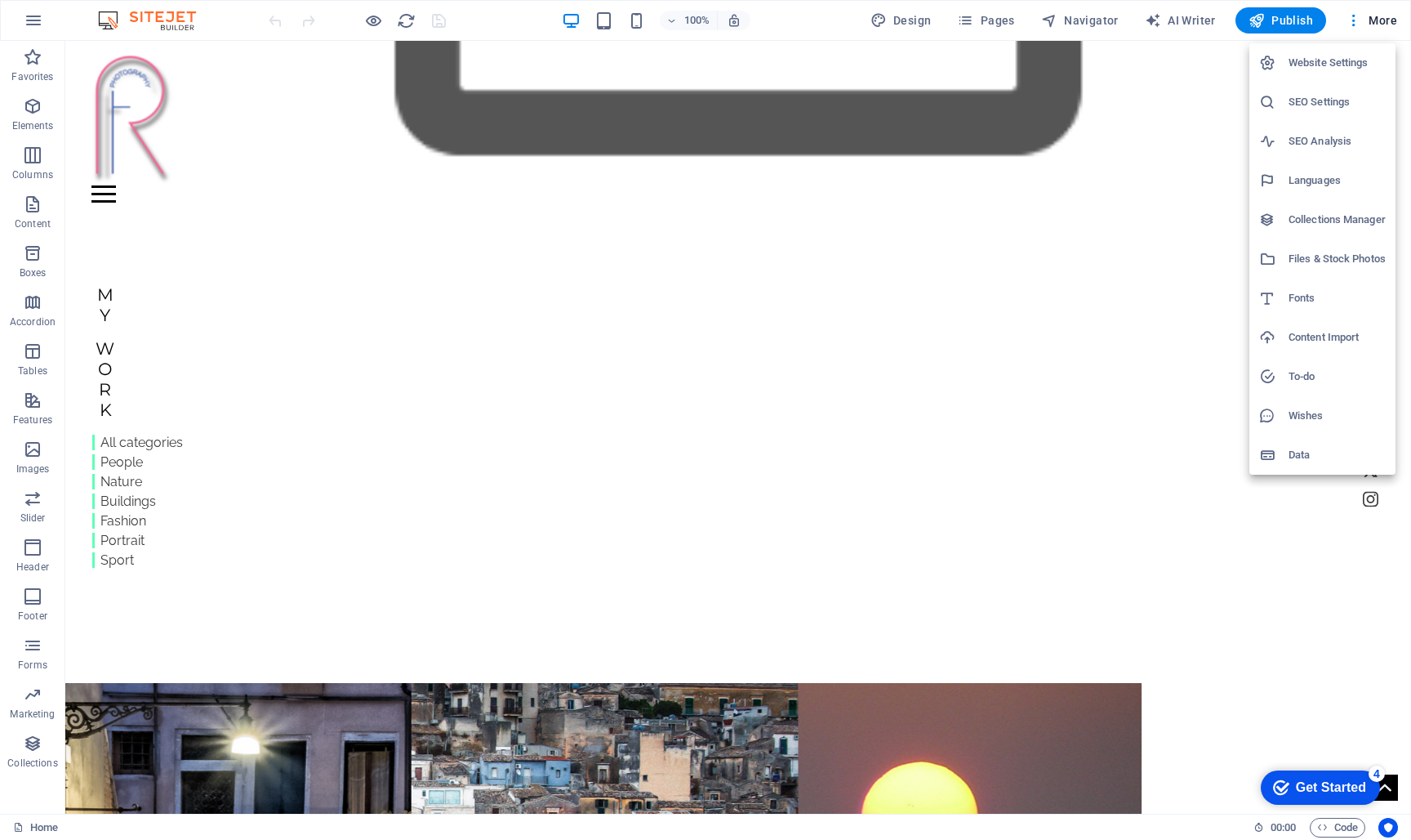
click at [1328, 777] on div "checkmark Get Started 4" at bounding box center [1320, 787] width 120 height 34
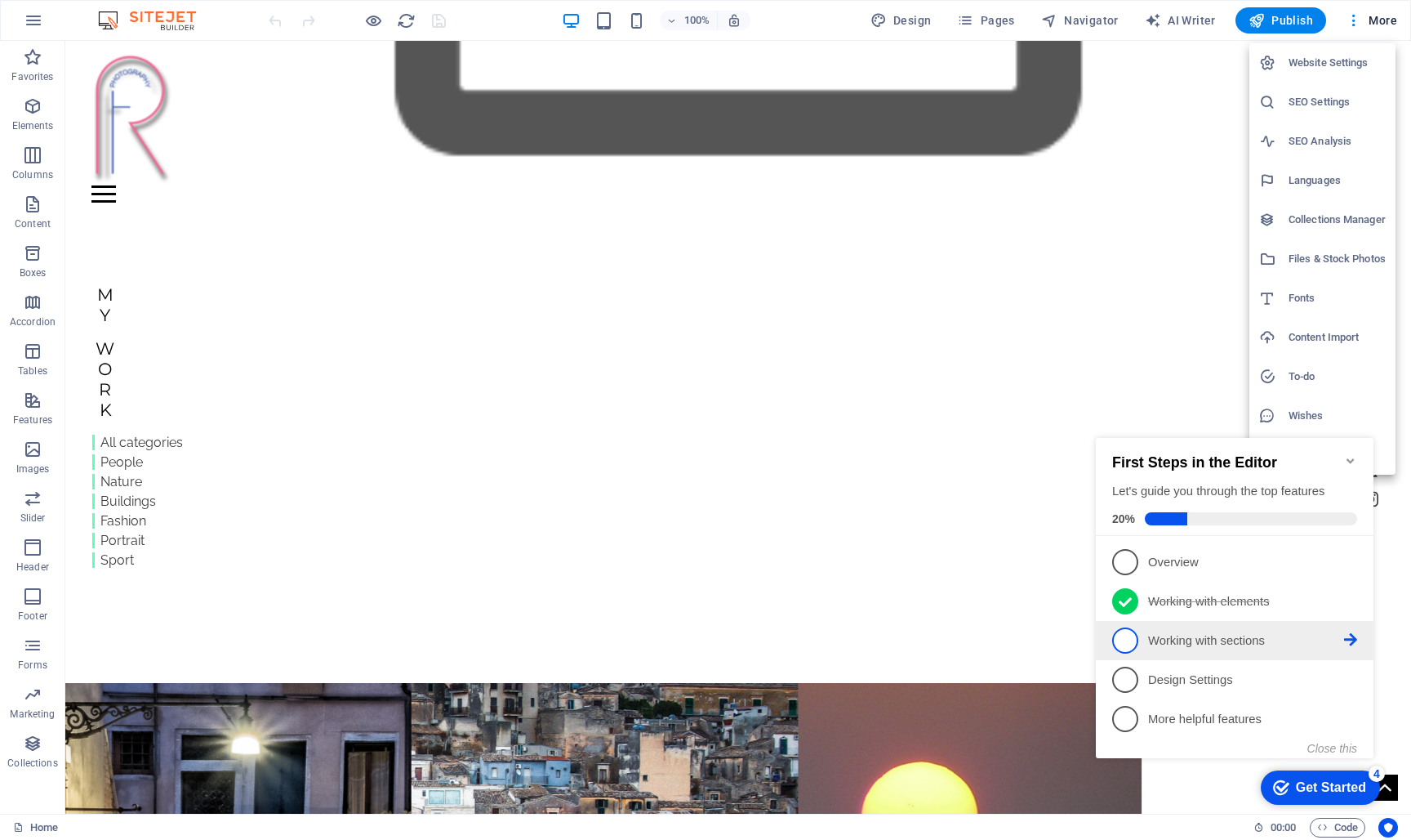
click at [1352, 633] on icon at bounding box center [1351, 639] width 13 height 13
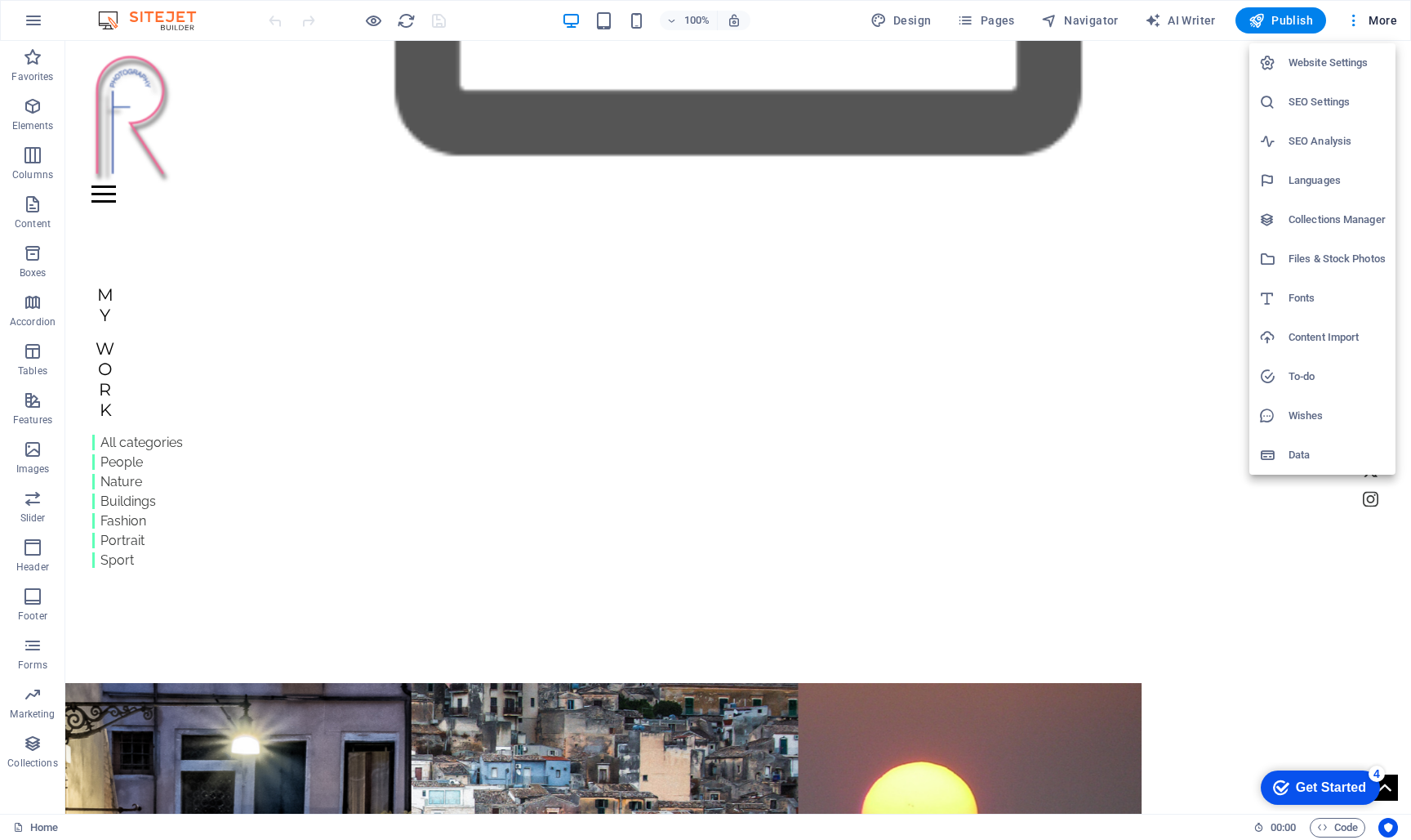
click at [1341, 791] on div "Get Started" at bounding box center [1332, 787] width 70 height 15
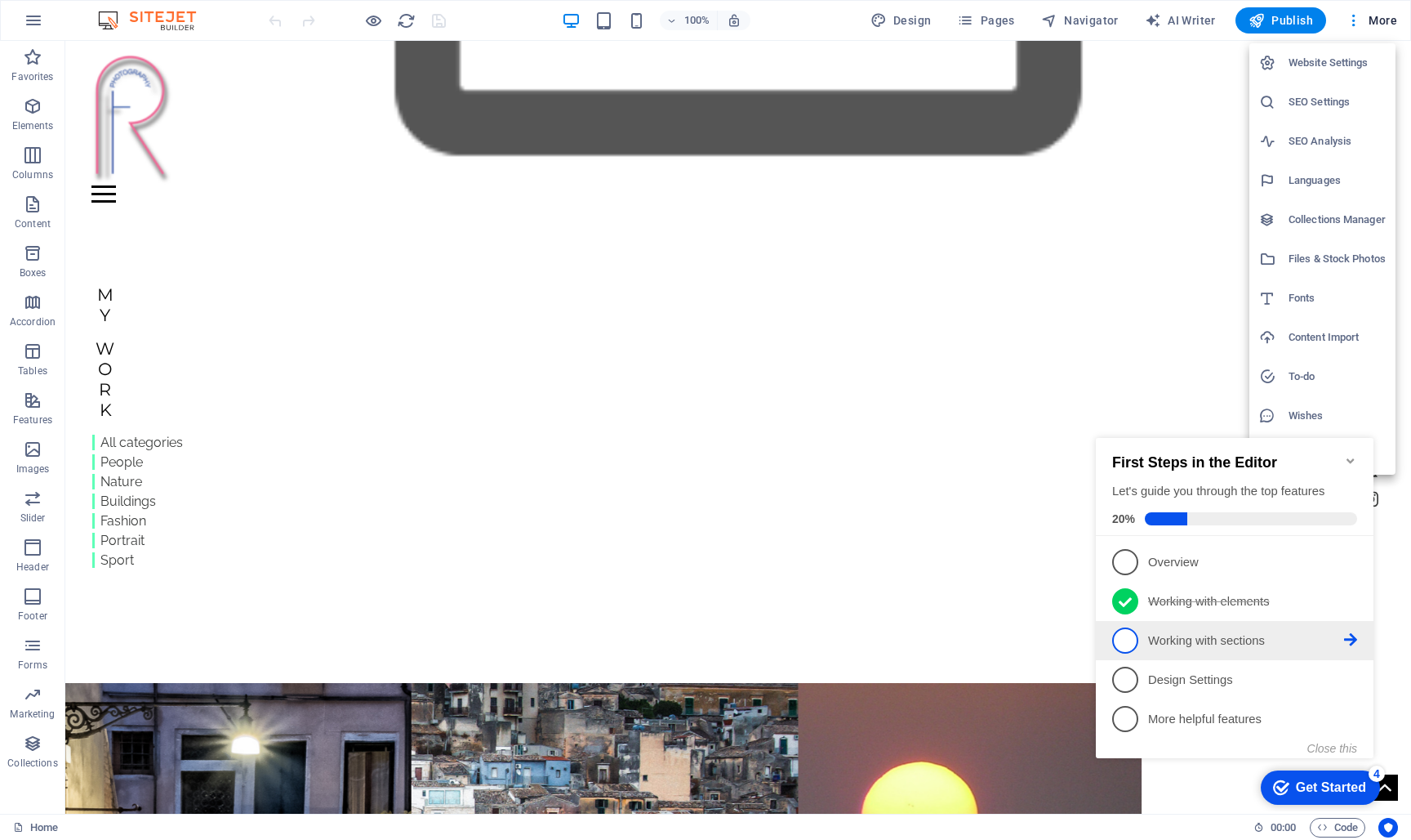
click at [1129, 638] on span "3" at bounding box center [1125, 640] width 26 height 26
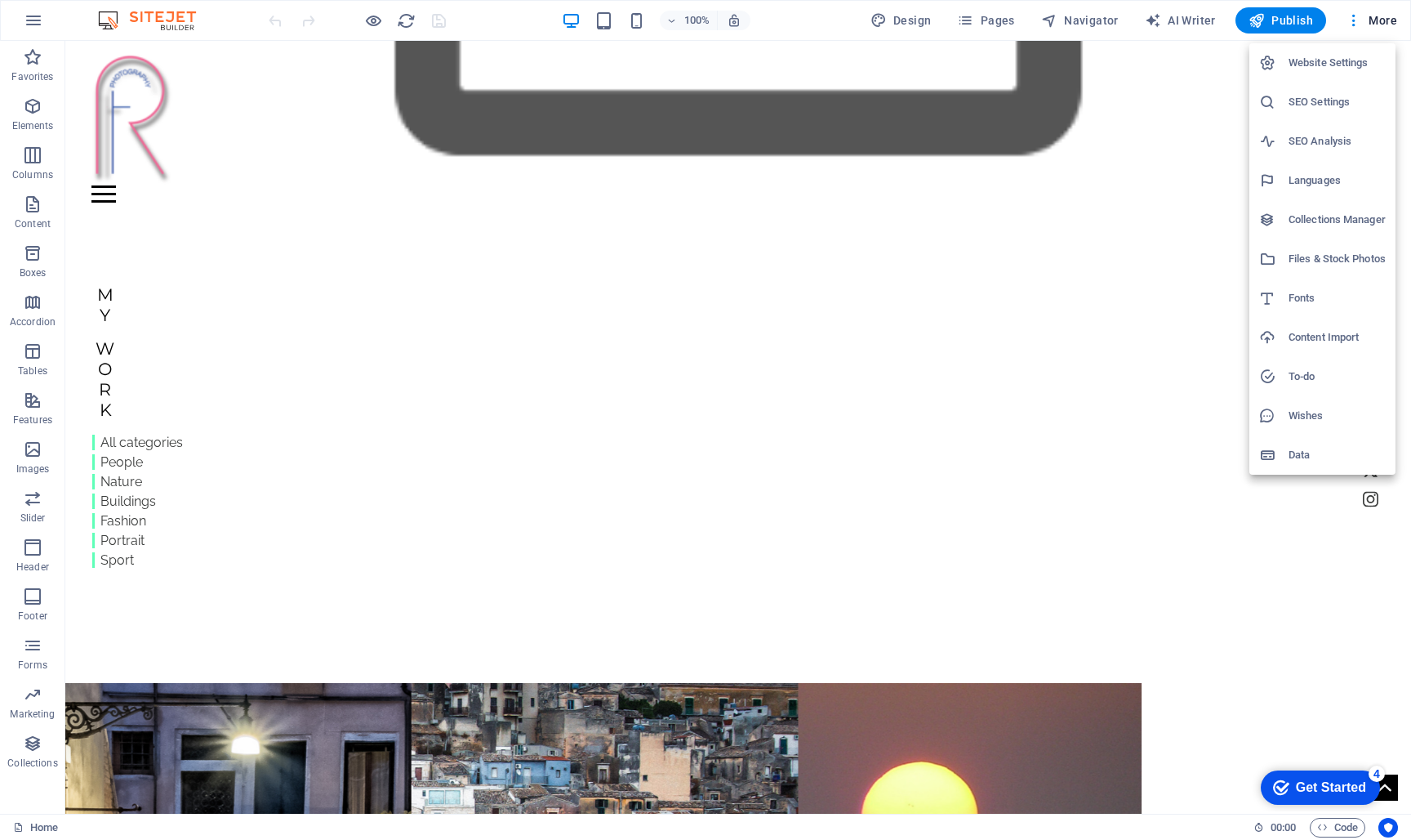
click at [1128, 639] on div "checkmark Get Started 4 First Steps in the Editor Let's guide you through the t…" at bounding box center [1238, 613] width 298 height 396
click at [1349, 781] on div "Get Started" at bounding box center [1332, 787] width 70 height 15
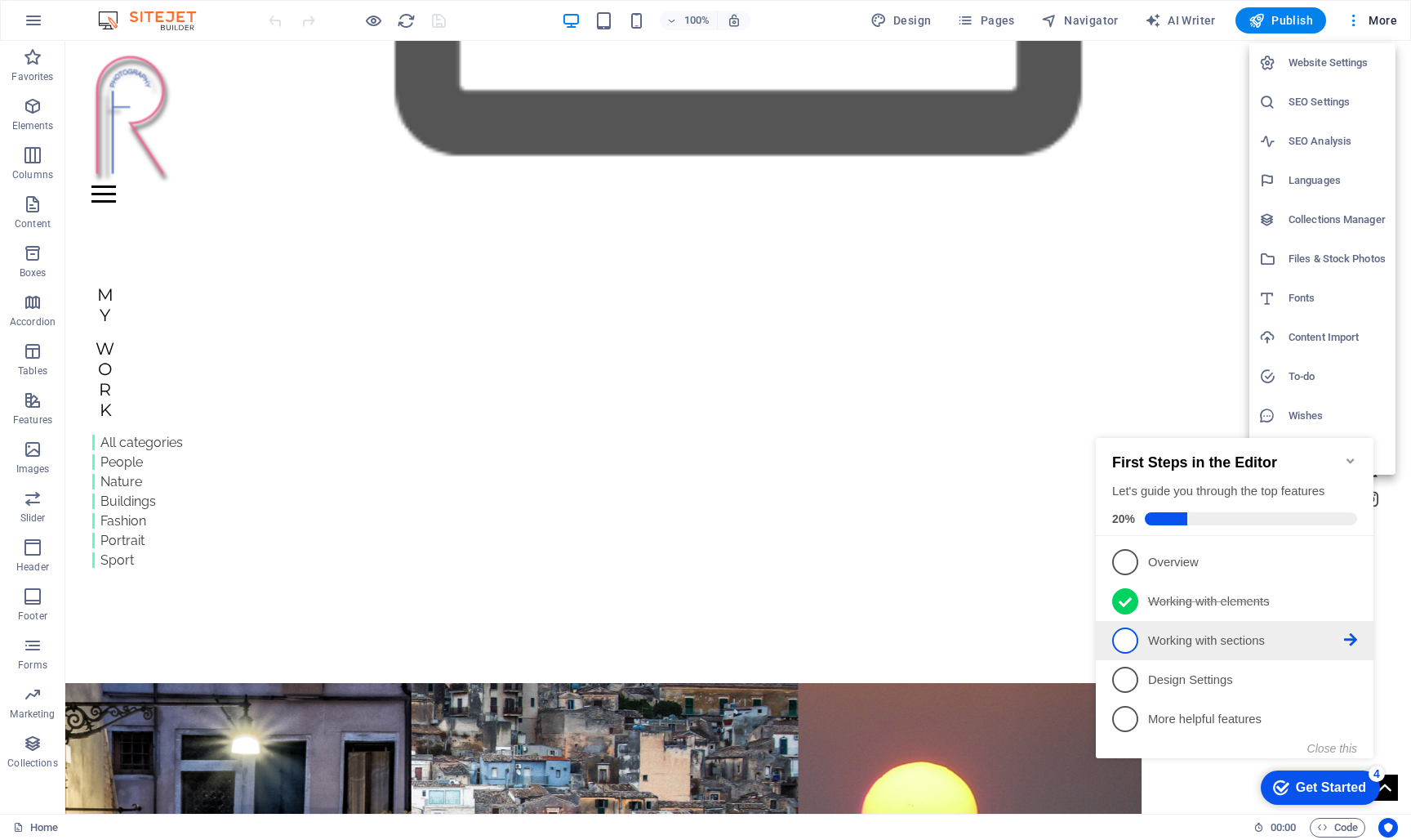
click at [1355, 637] on icon at bounding box center [1351, 639] width 13 height 13
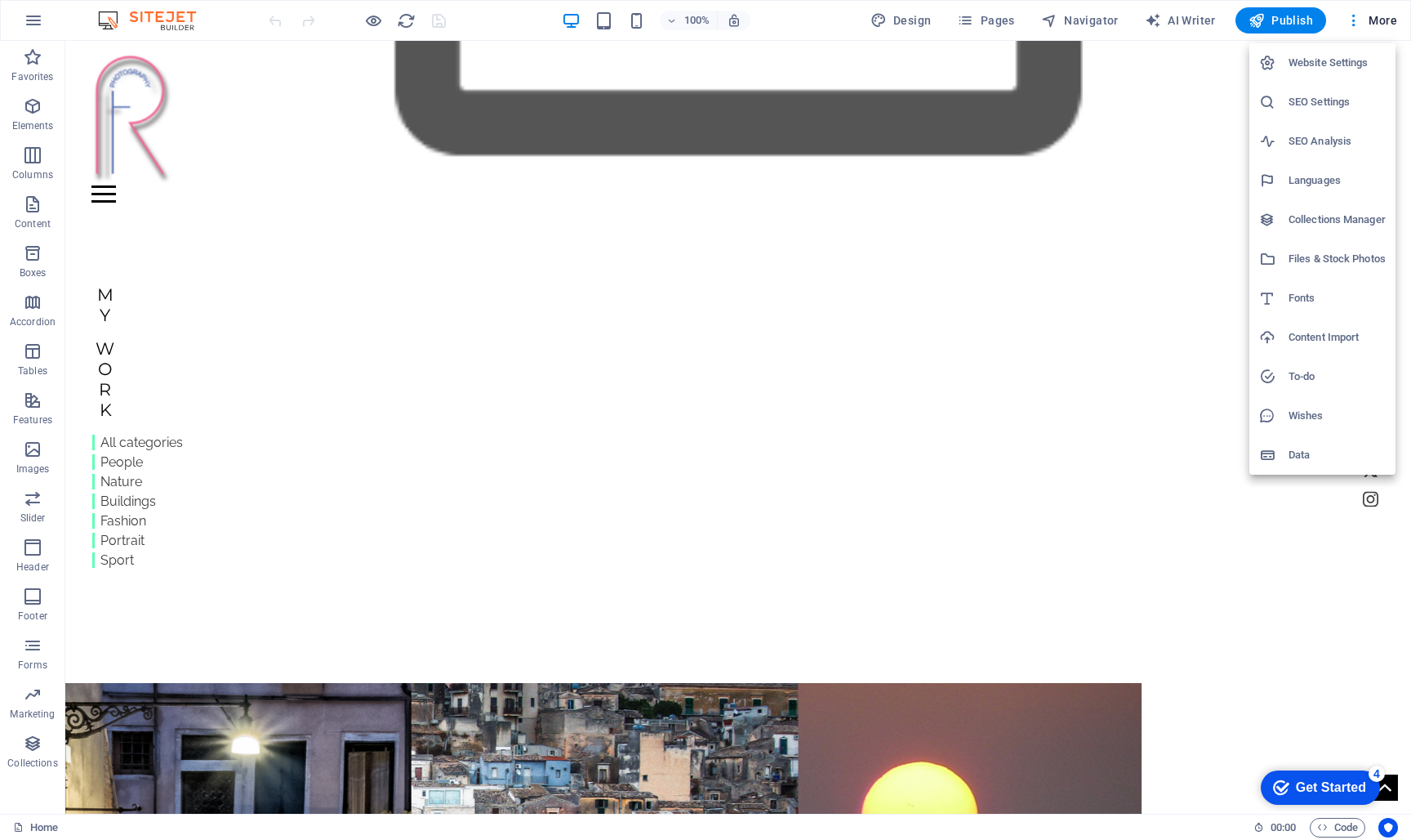
click at [1276, 17] on div at bounding box center [706, 420] width 1411 height 840
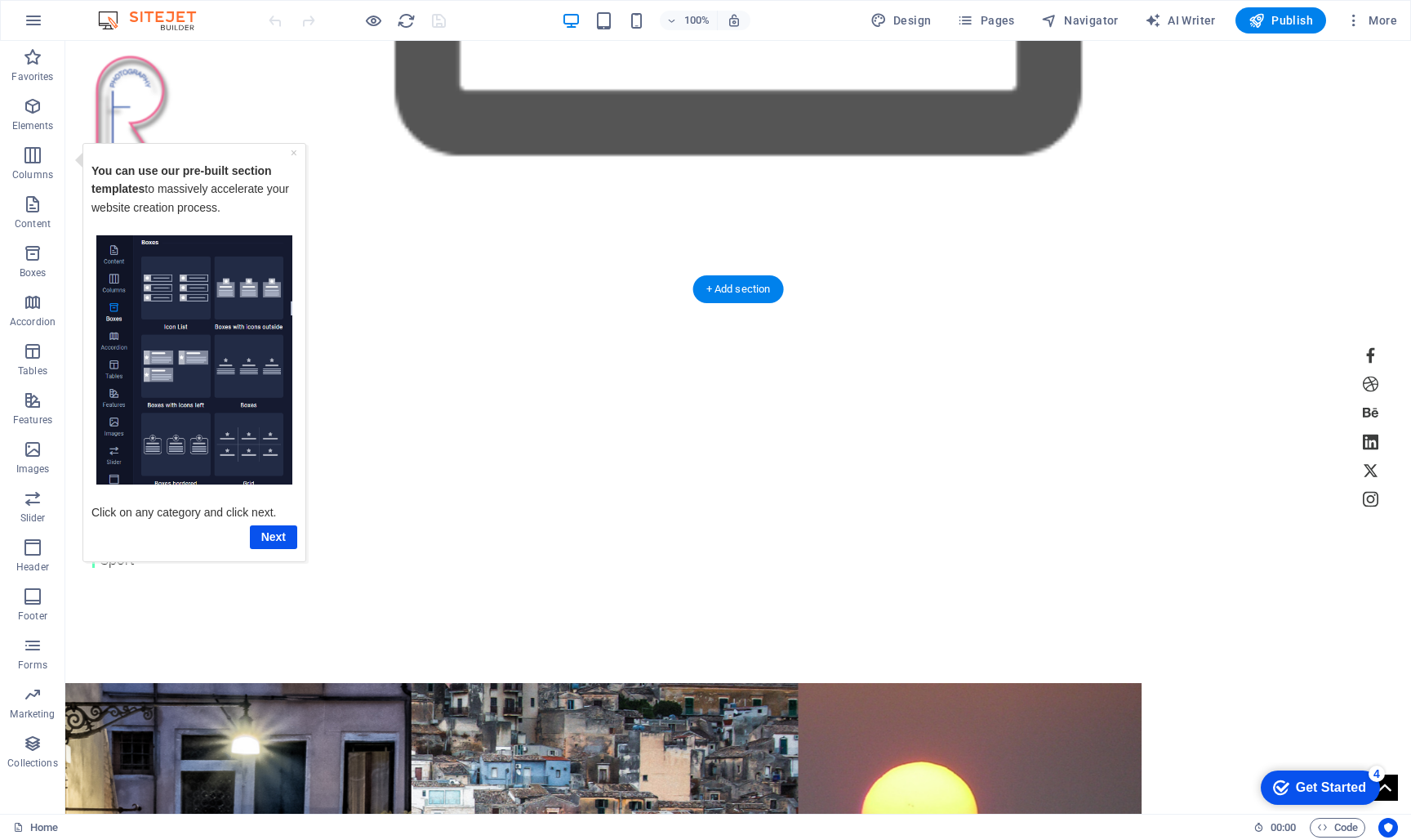
click at [183, 297] on img "Tooltip" at bounding box center [194, 359] width 196 height 250
click at [269, 309] on img "Tooltip" at bounding box center [194, 359] width 196 height 250
click at [270, 532] on link "Next" at bounding box center [273, 536] width 47 height 24
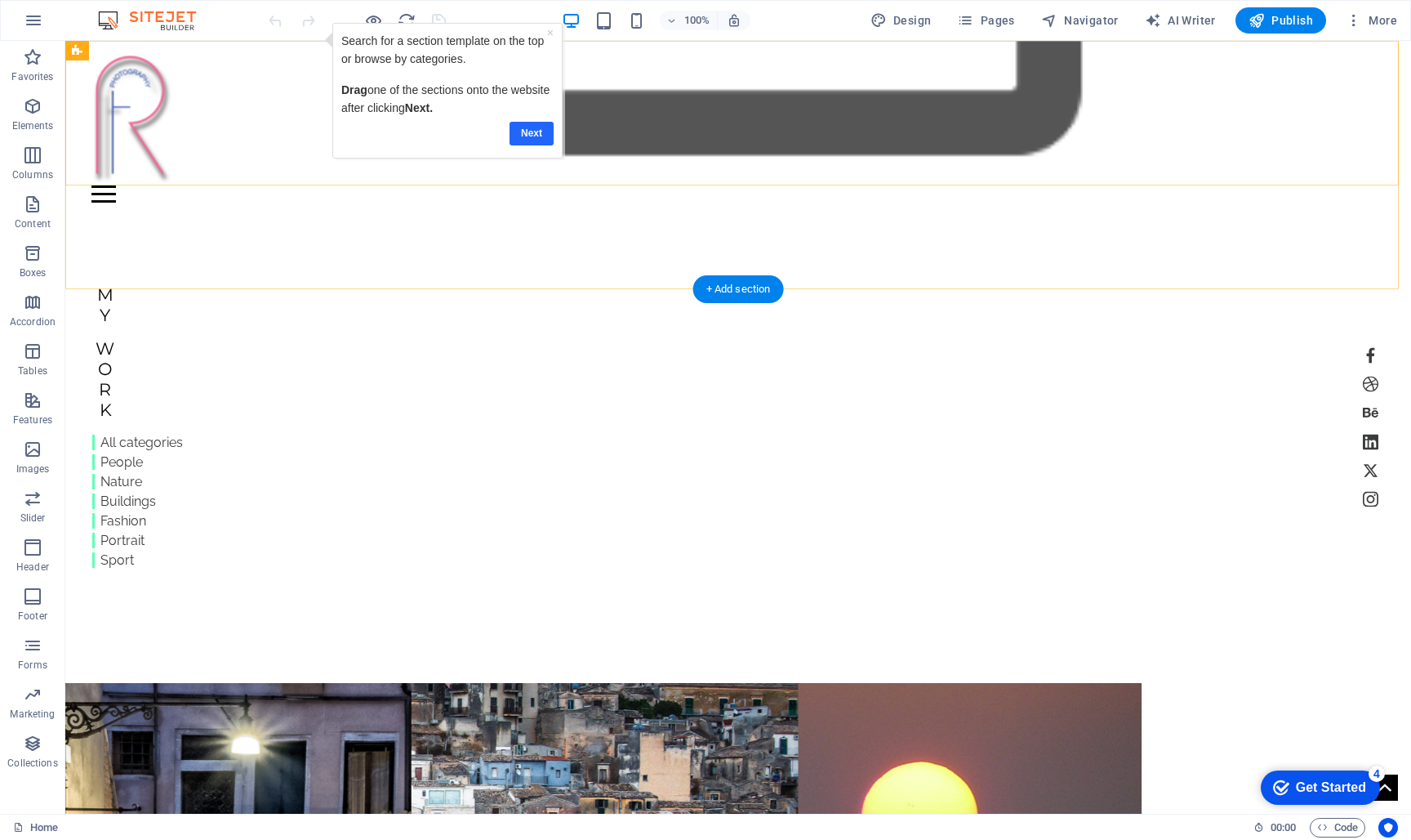
click at [531, 129] on link "Next" at bounding box center [532, 133] width 45 height 24
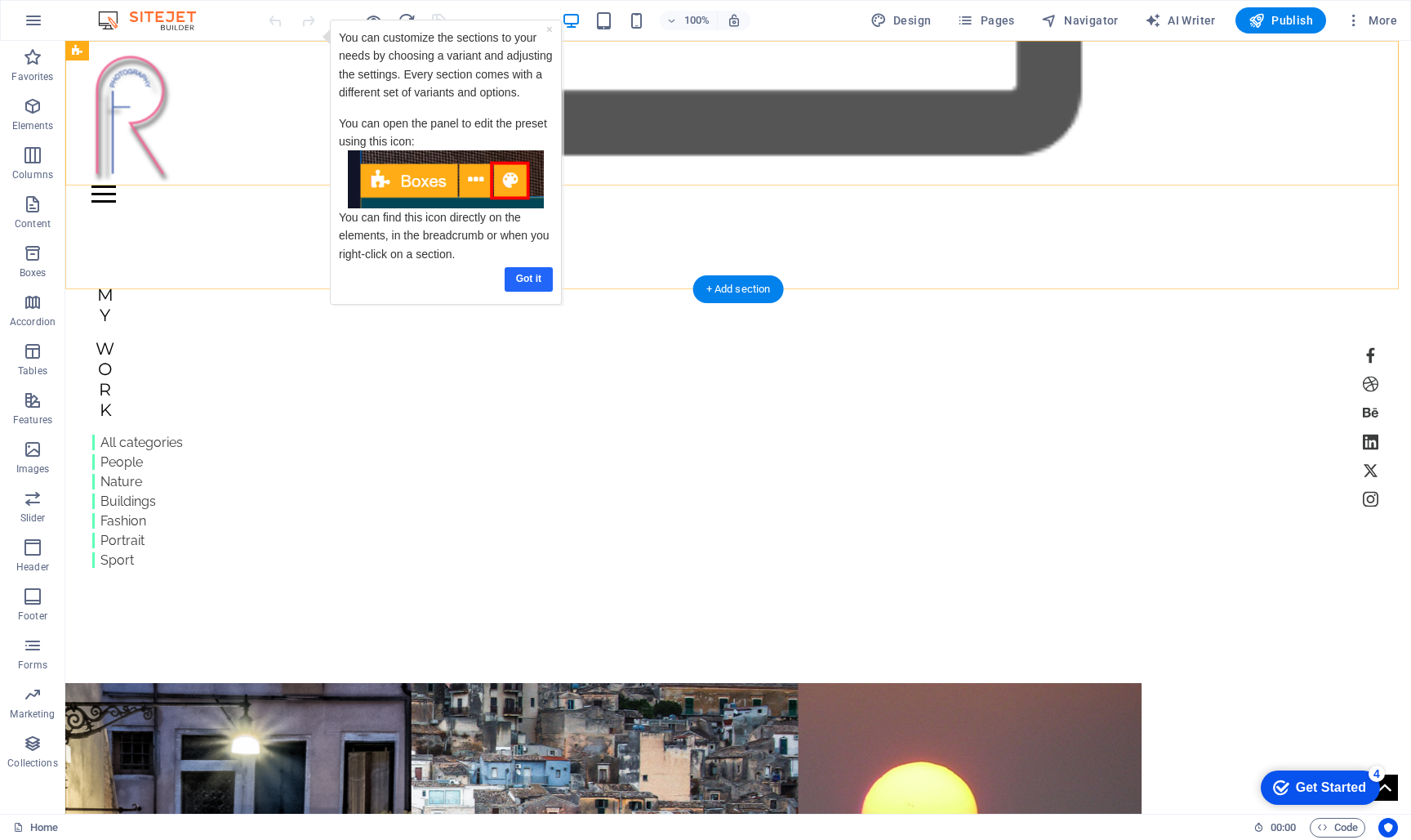
click at [539, 276] on link "Got it" at bounding box center [527, 279] width 48 height 24
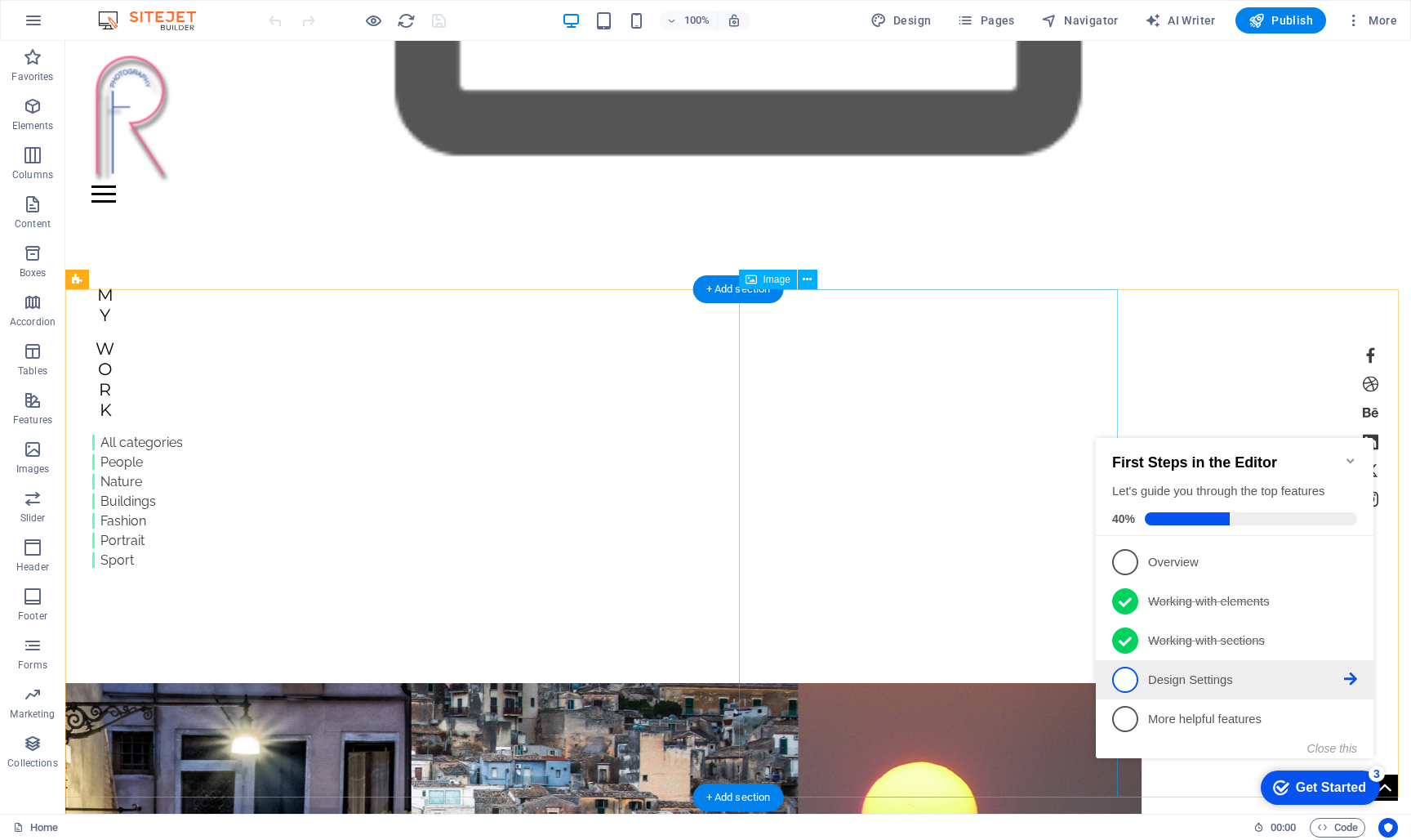
click at [1132, 678] on span "4" at bounding box center [1125, 679] width 26 height 26
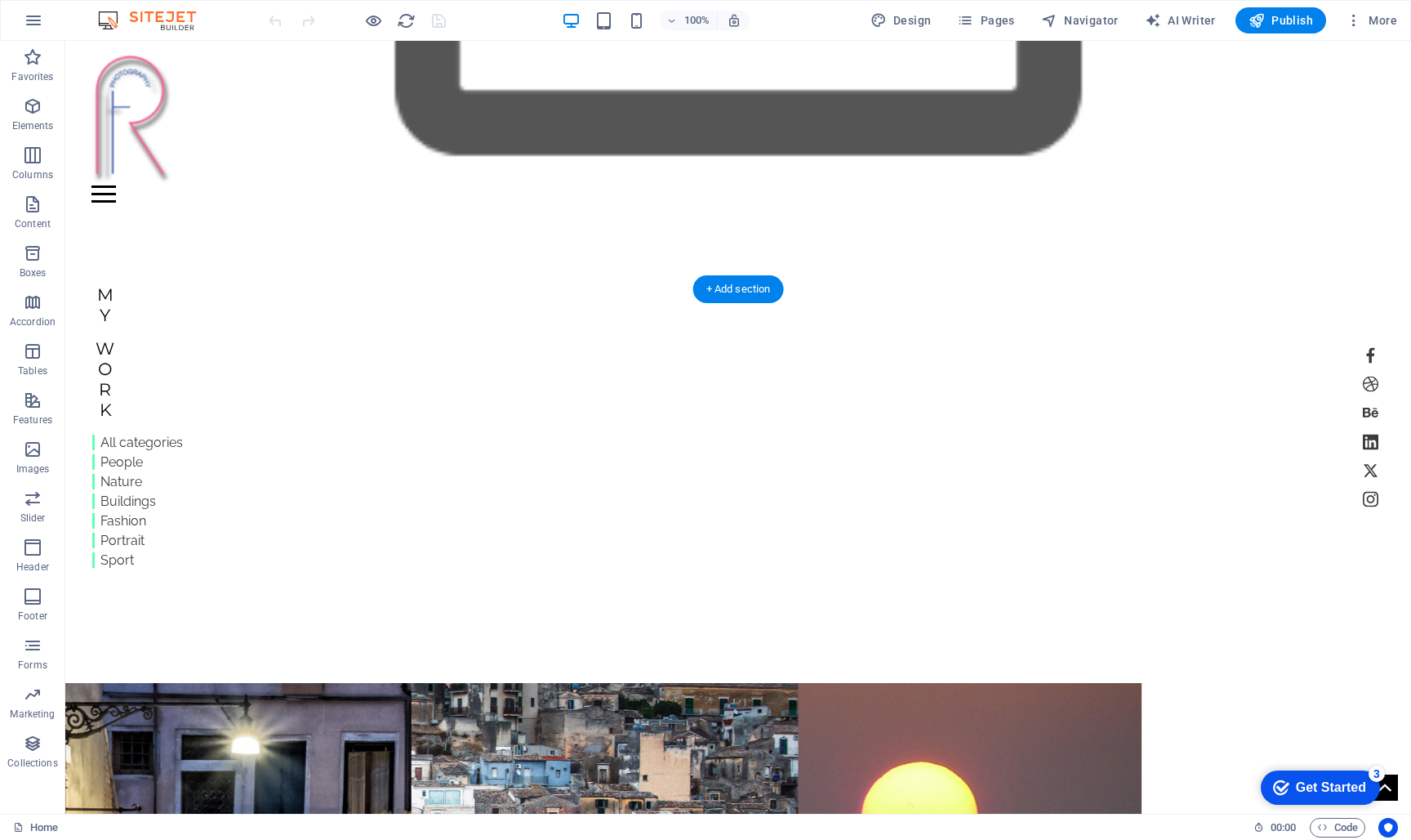
drag, startPoint x: 1347, startPoint y: 786, endPoint x: 1506, endPoint y: 1117, distance: 367.2
click at [1347, 786] on div "Get Started" at bounding box center [1332, 787] width 70 height 15
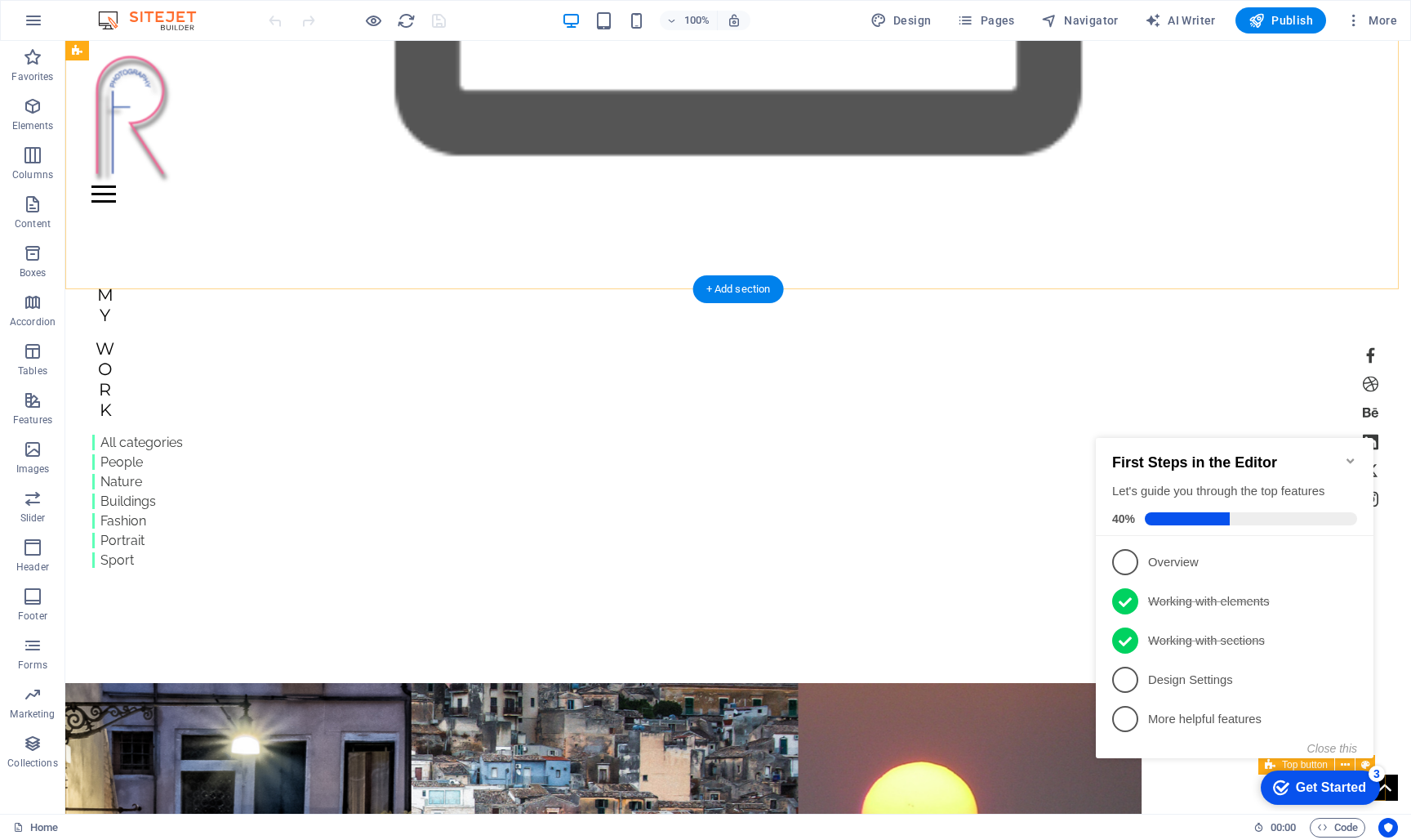
click at [1354, 675] on icon at bounding box center [1351, 678] width 13 height 13
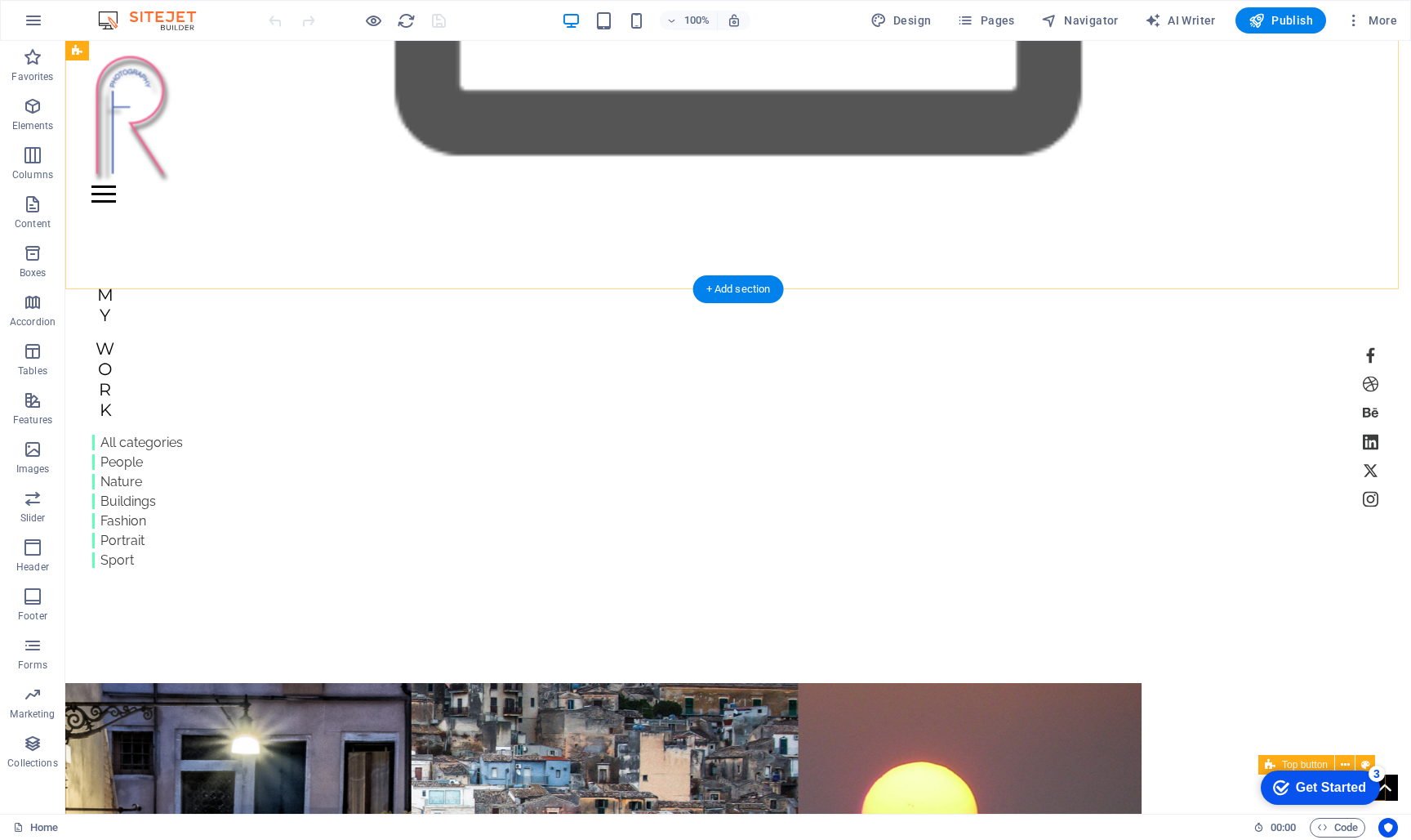
click at [1387, 811] on div "checkmark Get Started 3 First Steps in the Editor Let's guide you through the t…" at bounding box center [1317, 787] width 139 height 49
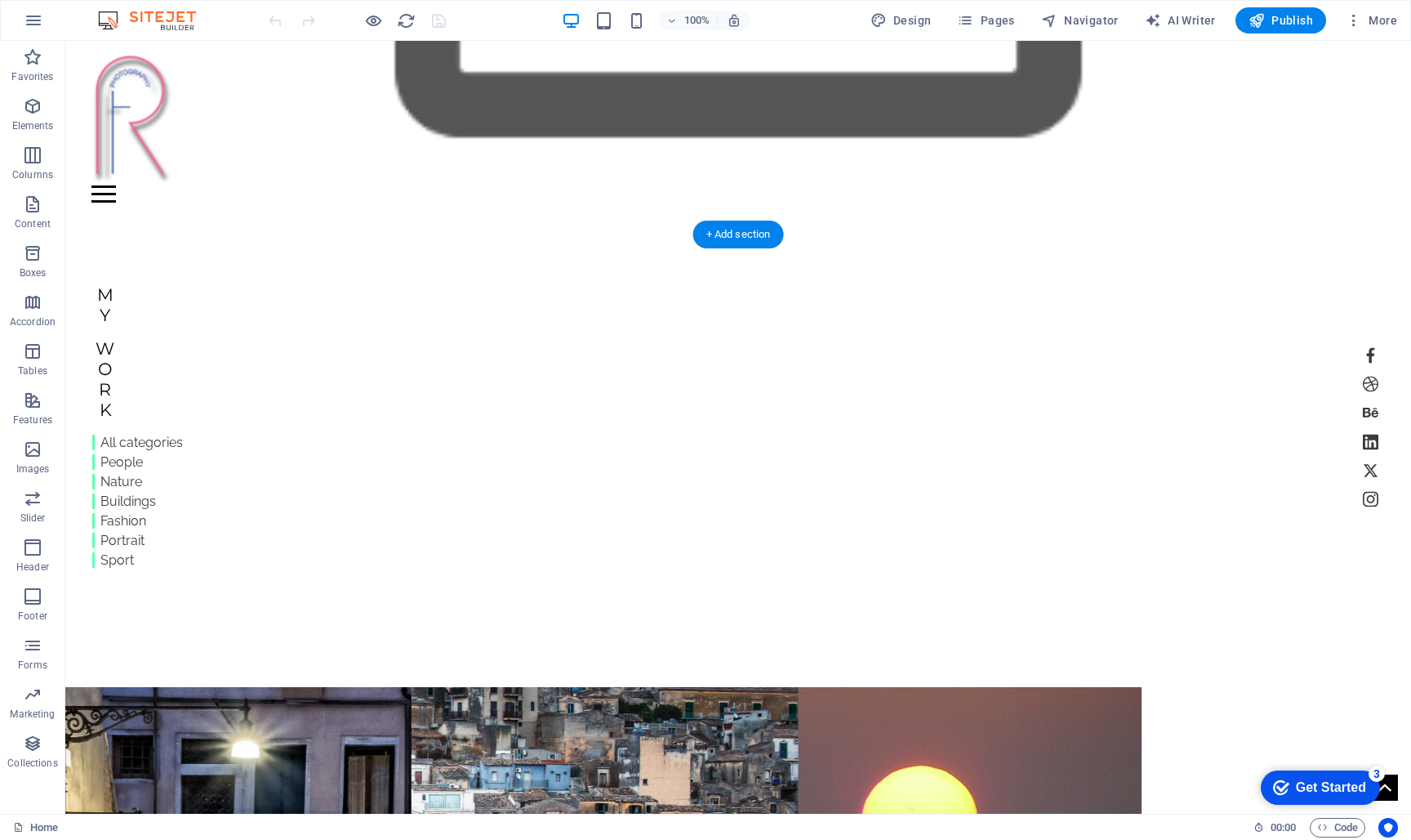
scroll to position [579, 0]
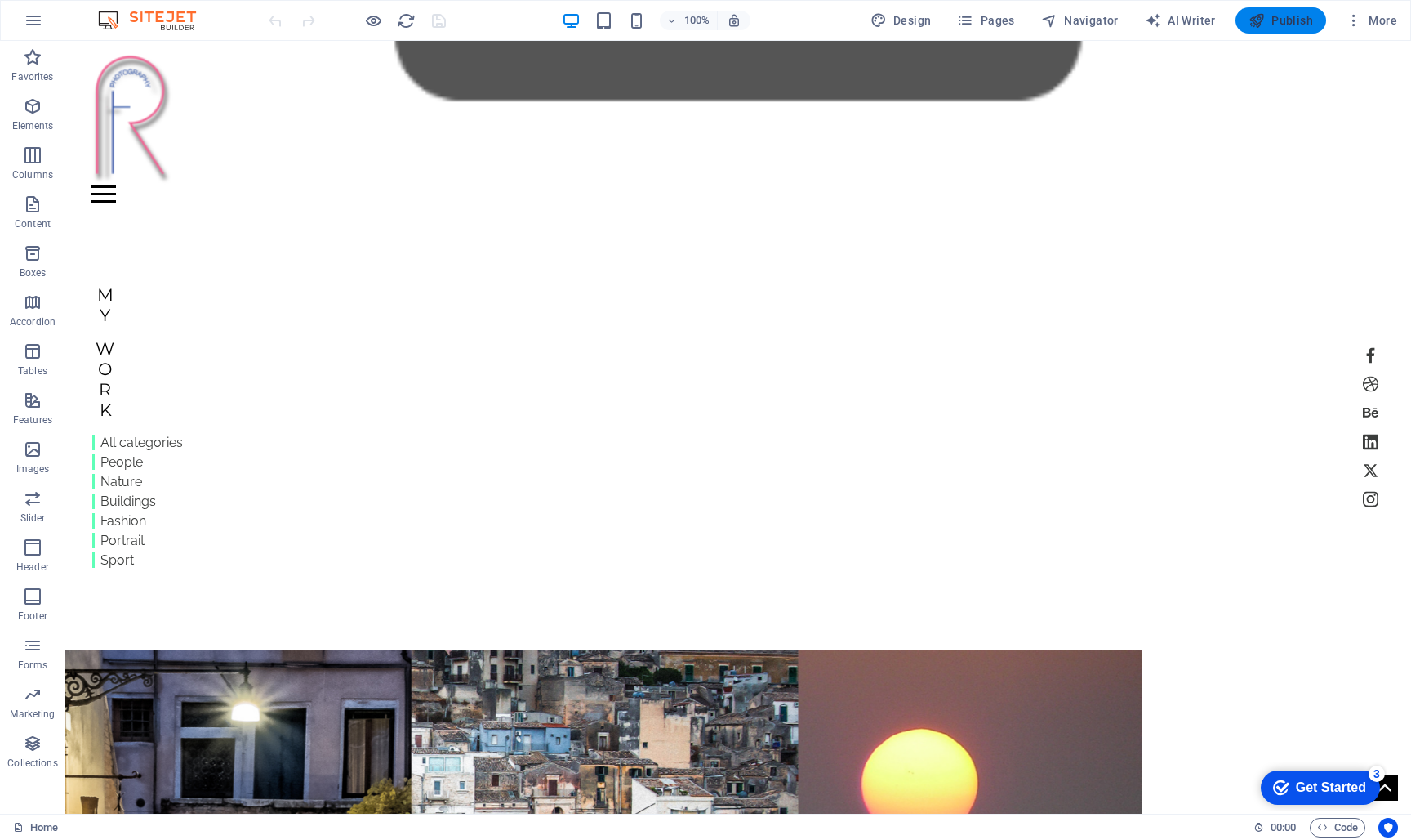
click at [1280, 20] on span "Publish" at bounding box center [1281, 20] width 65 height 17
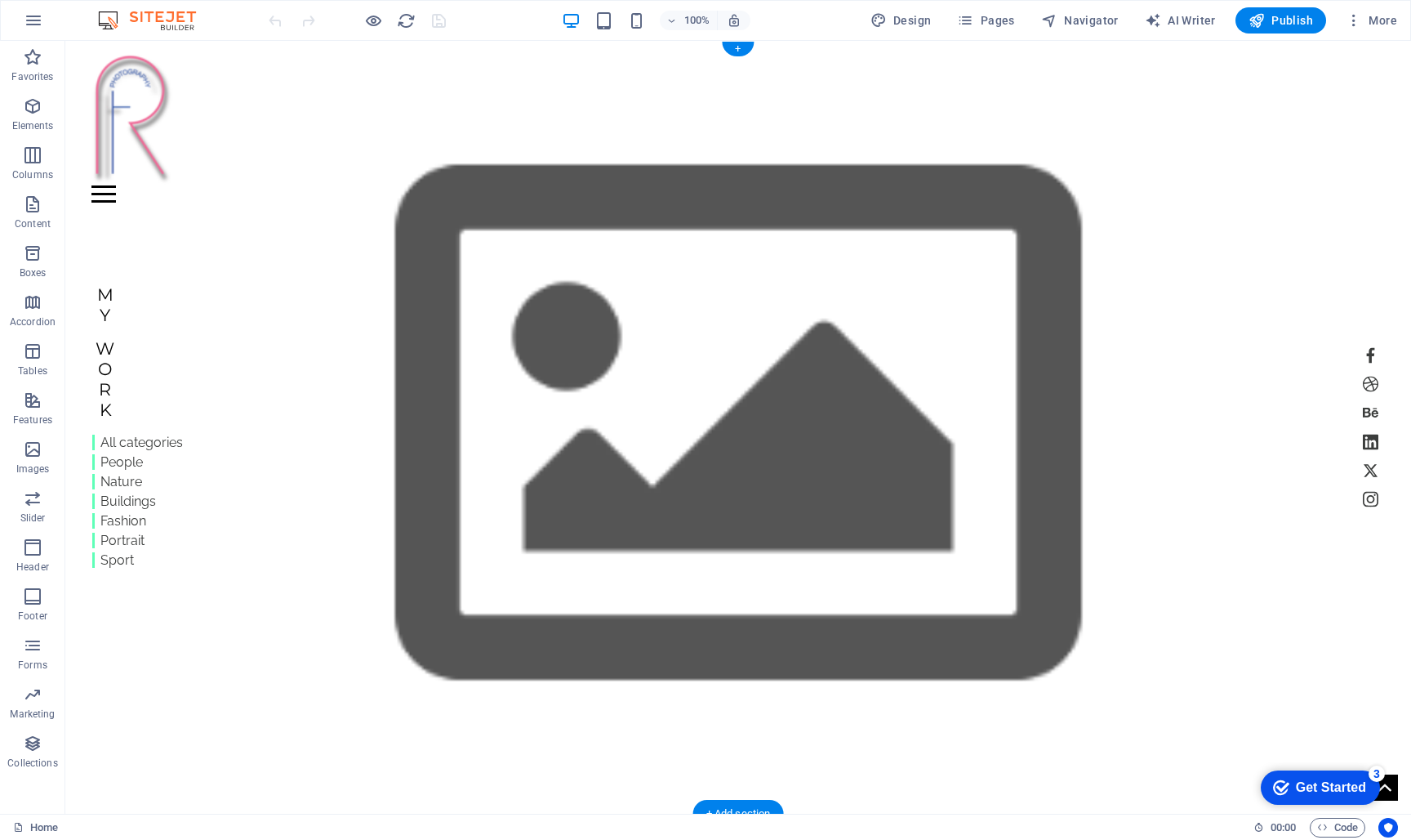
scroll to position [0, 0]
click at [1352, 17] on icon "button" at bounding box center [1354, 20] width 17 height 17
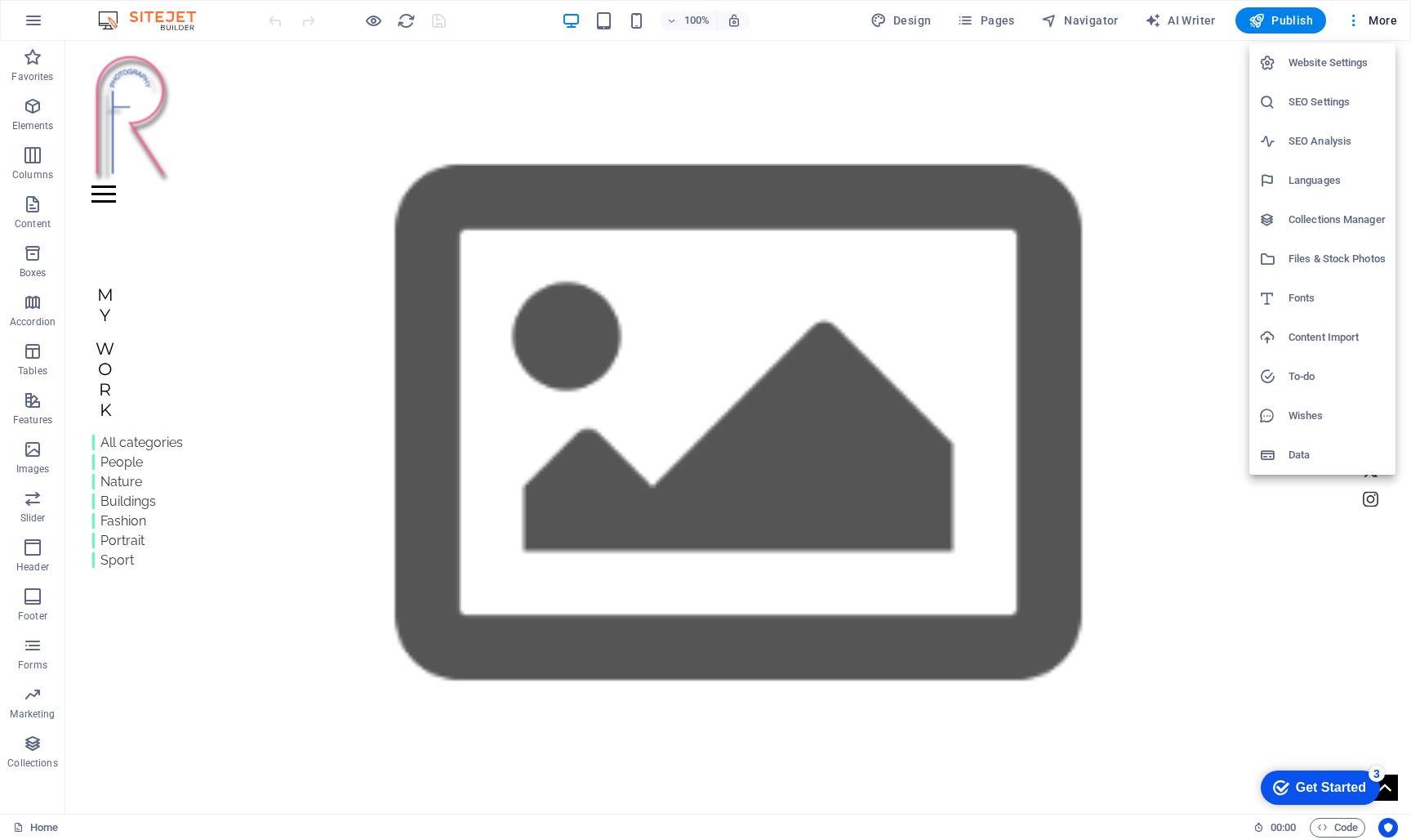
click at [1302, 454] on h6 "Data" at bounding box center [1337, 455] width 97 height 19
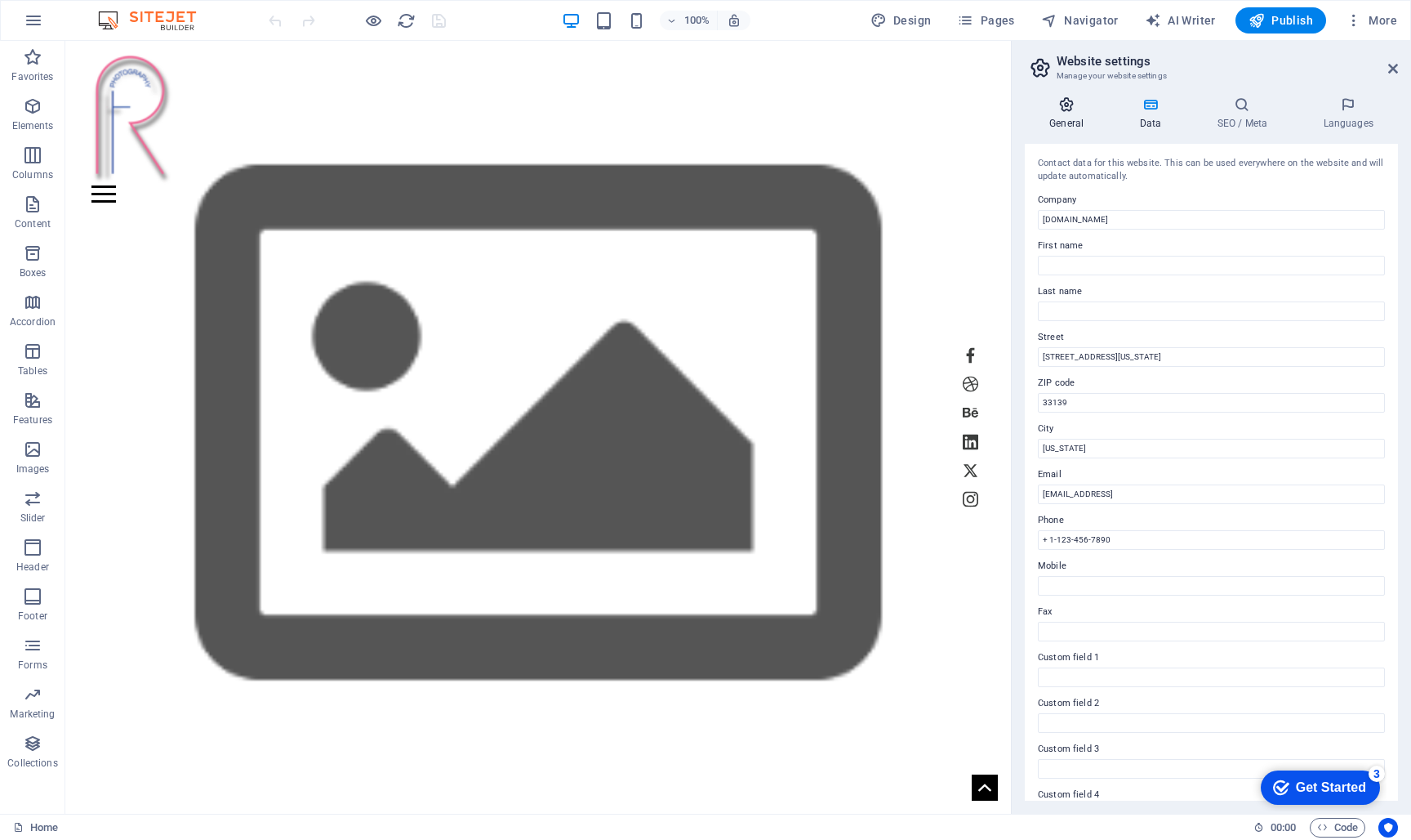
click at [1070, 118] on h4 "General" at bounding box center [1070, 113] width 90 height 34
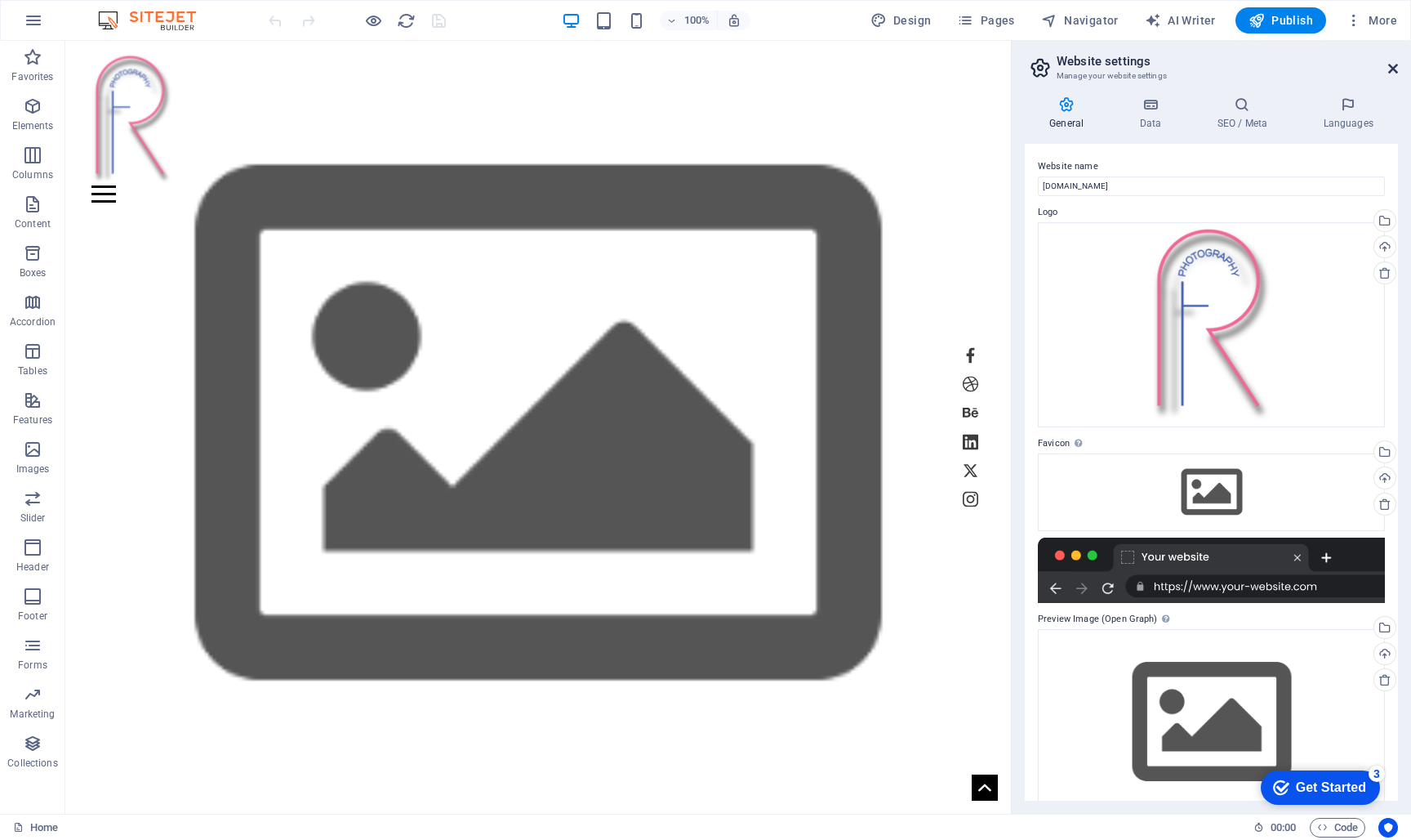
click at [1392, 68] on icon at bounding box center [1393, 68] width 10 height 13
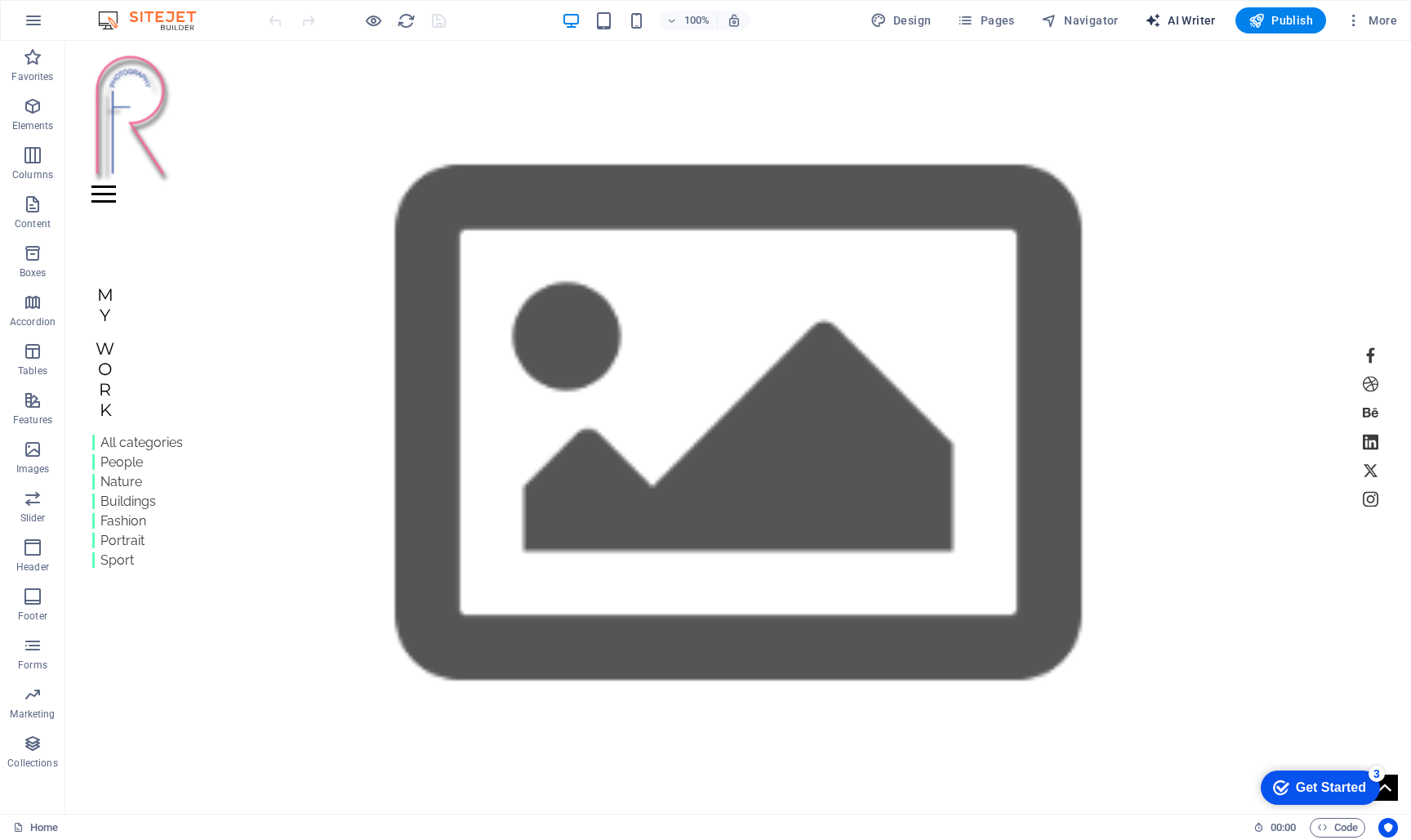
click at [1177, 19] on span "AI Writer" at bounding box center [1180, 20] width 71 height 17
select select "English"
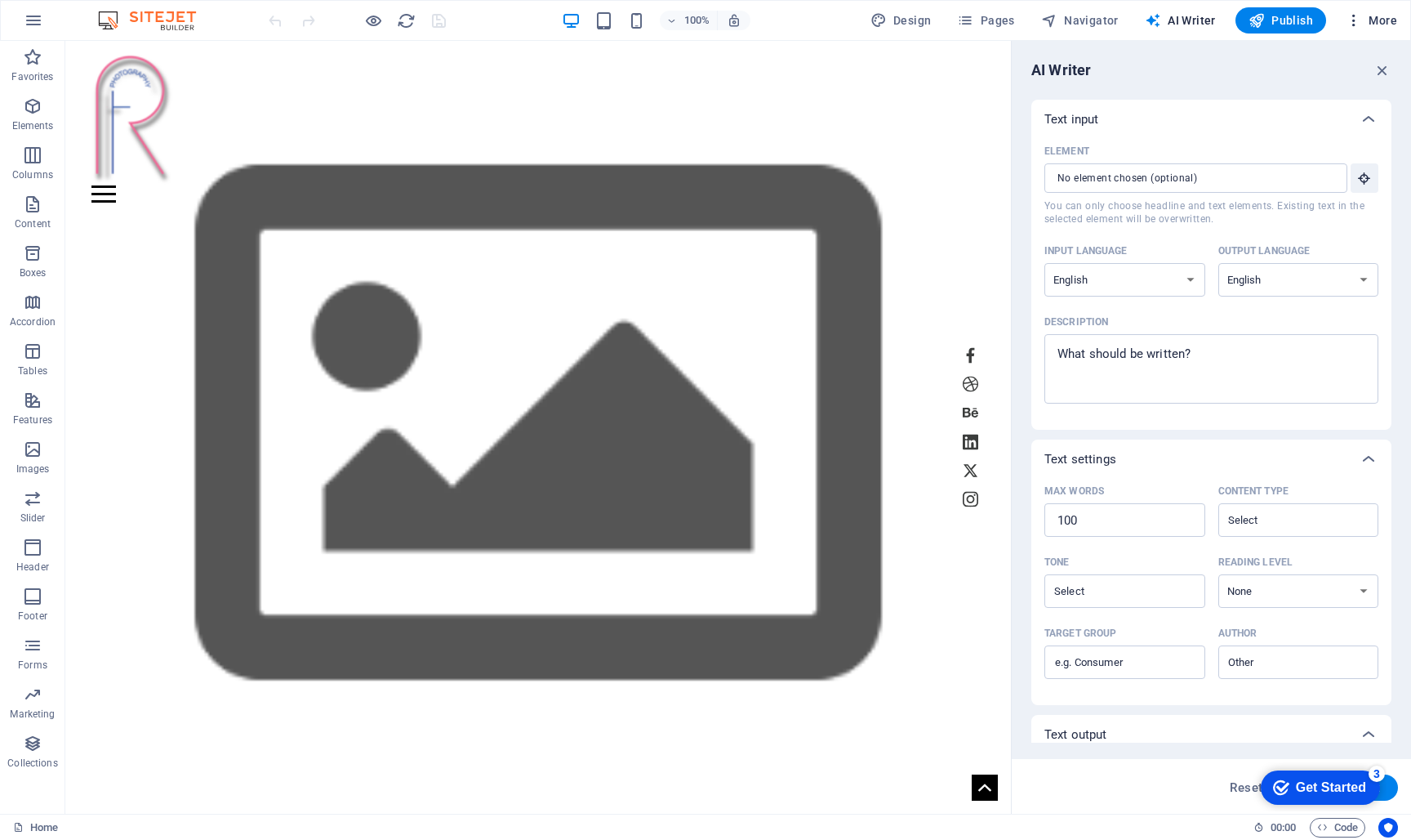
click at [1379, 20] on span "More" at bounding box center [1372, 20] width 52 height 17
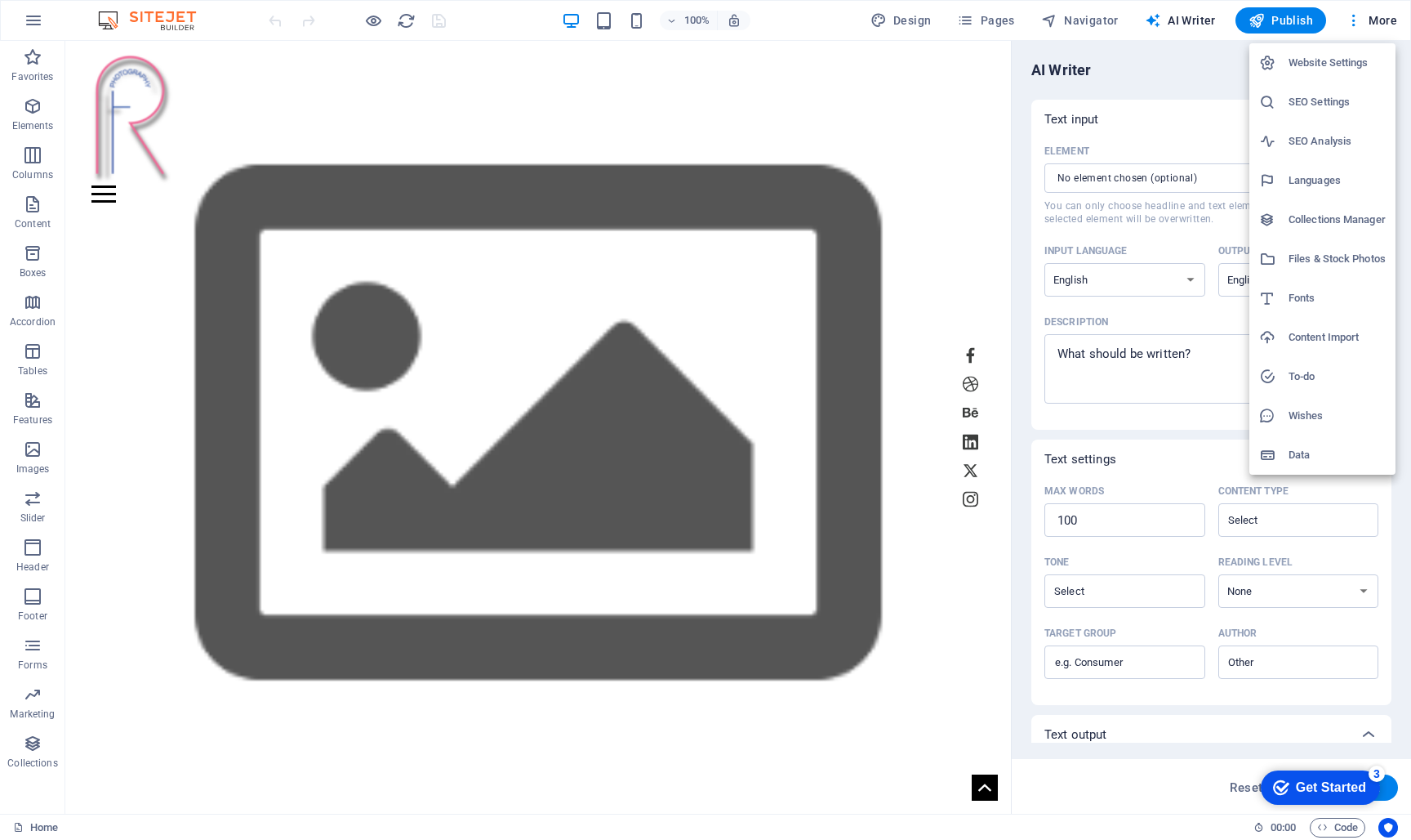
click at [1335, 258] on h6 "Files & Stock Photos" at bounding box center [1337, 258] width 97 height 19
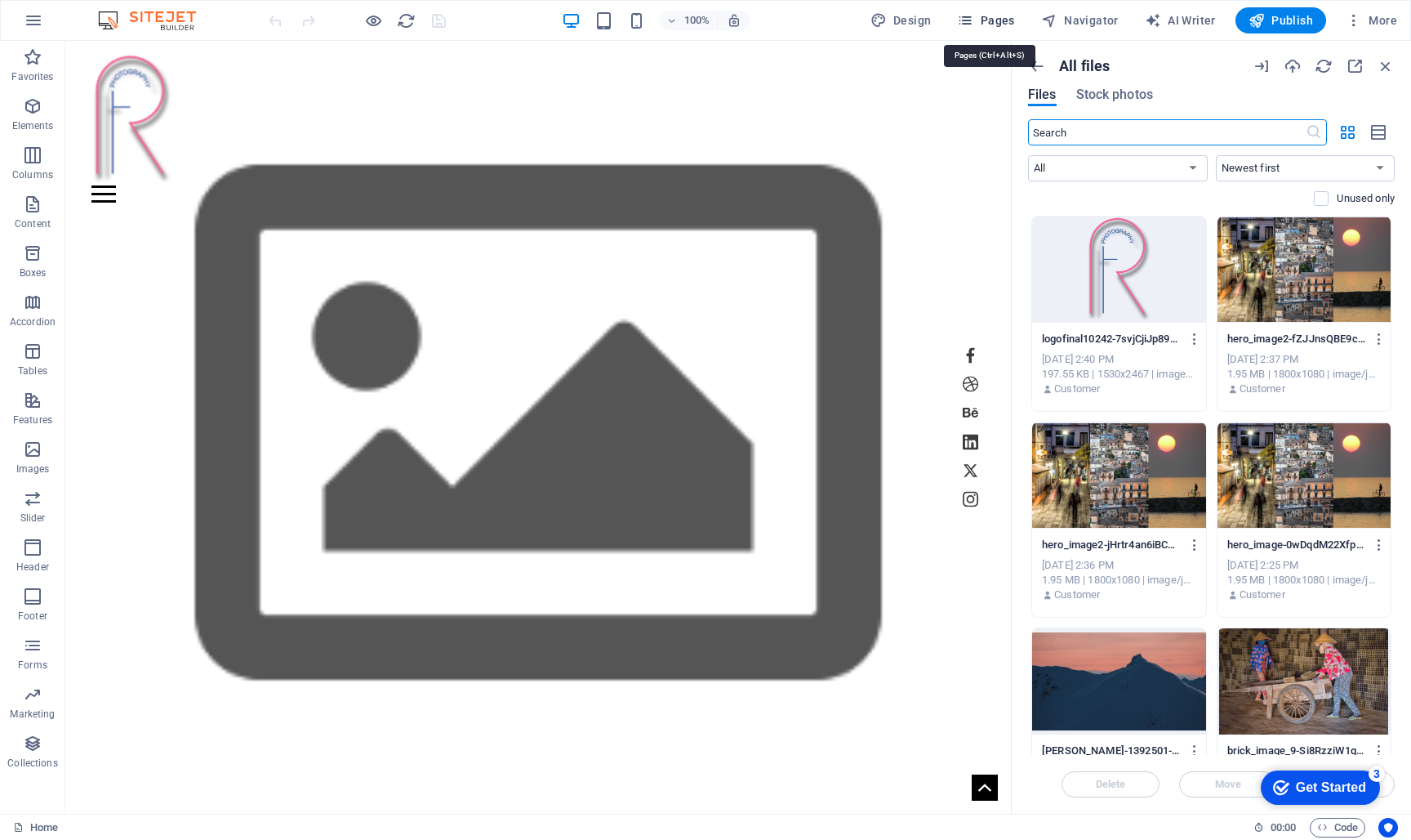
click at [983, 21] on span "Pages" at bounding box center [985, 20] width 57 height 17
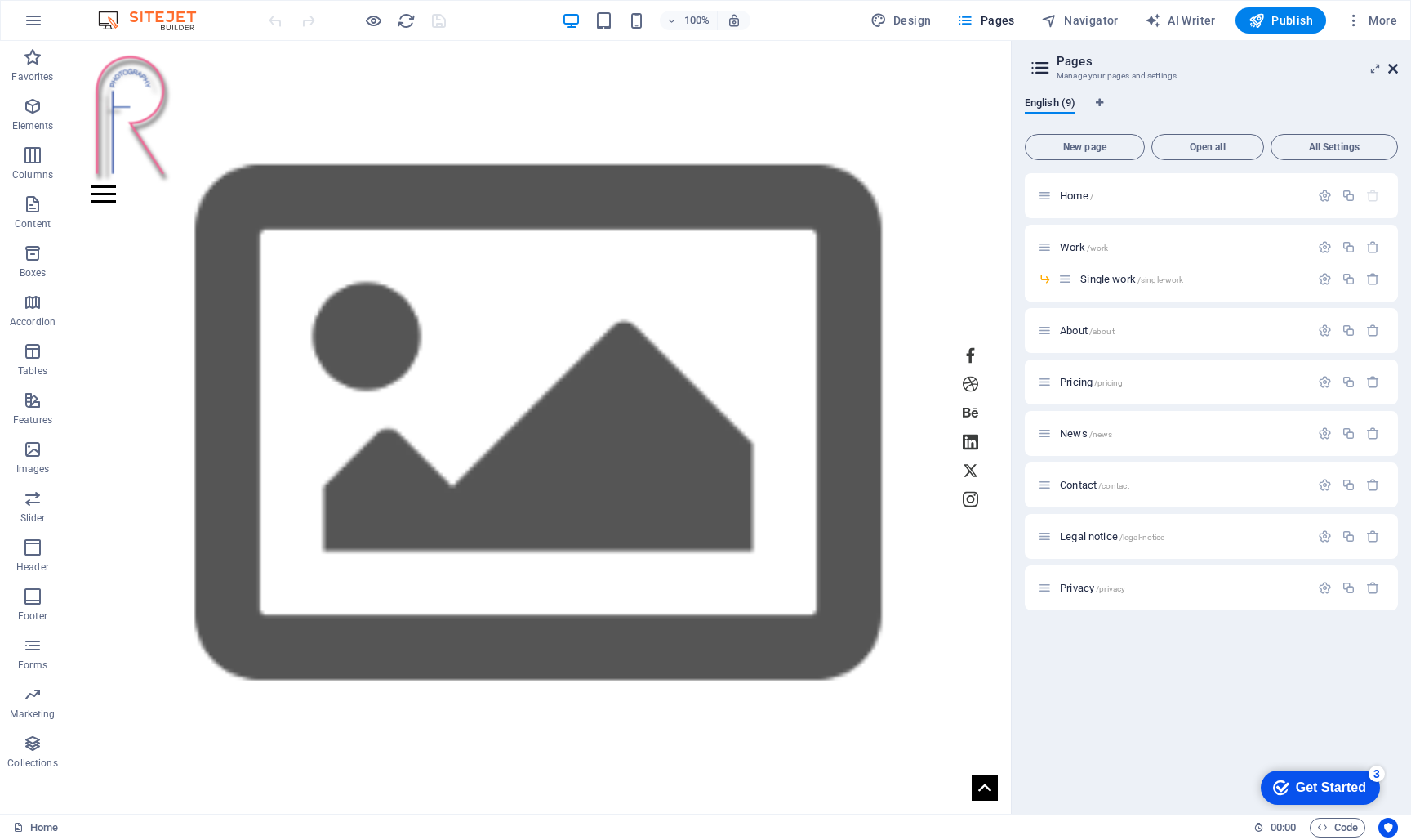
click at [1397, 68] on icon at bounding box center [1393, 68] width 10 height 13
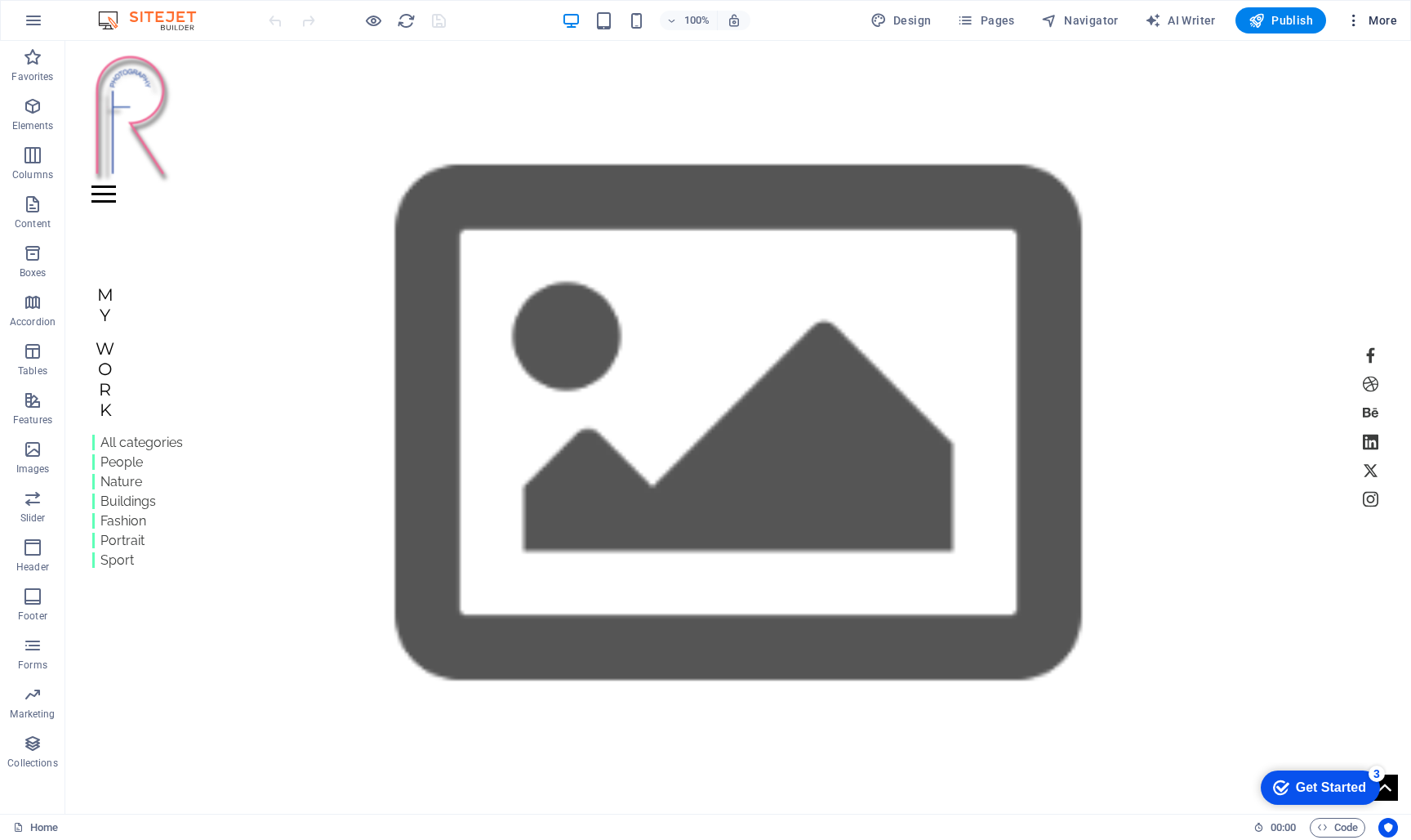
click at [1376, 18] on span "More" at bounding box center [1372, 20] width 52 height 17
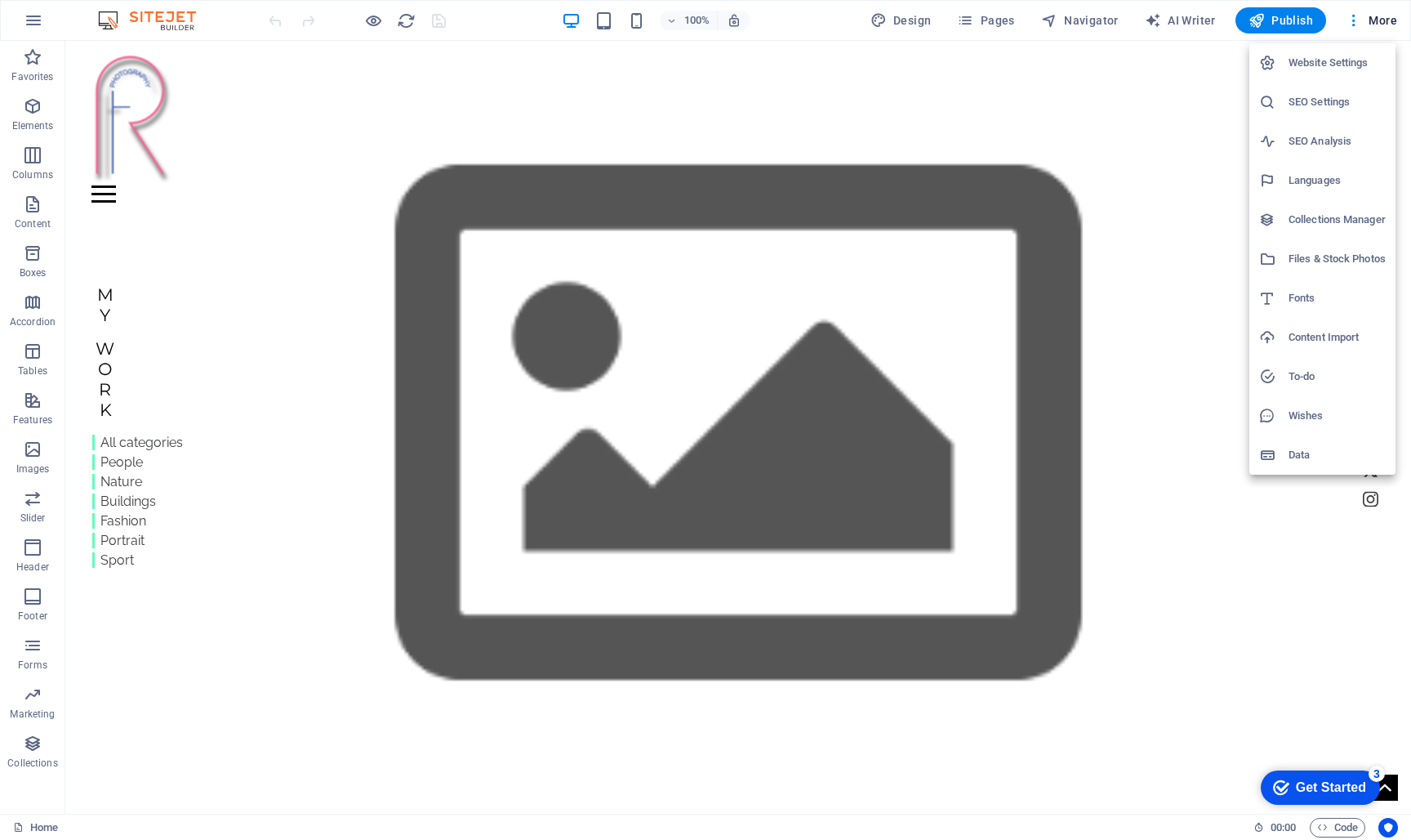
click at [1297, 220] on h6 "Collections Manager" at bounding box center [1337, 219] width 97 height 19
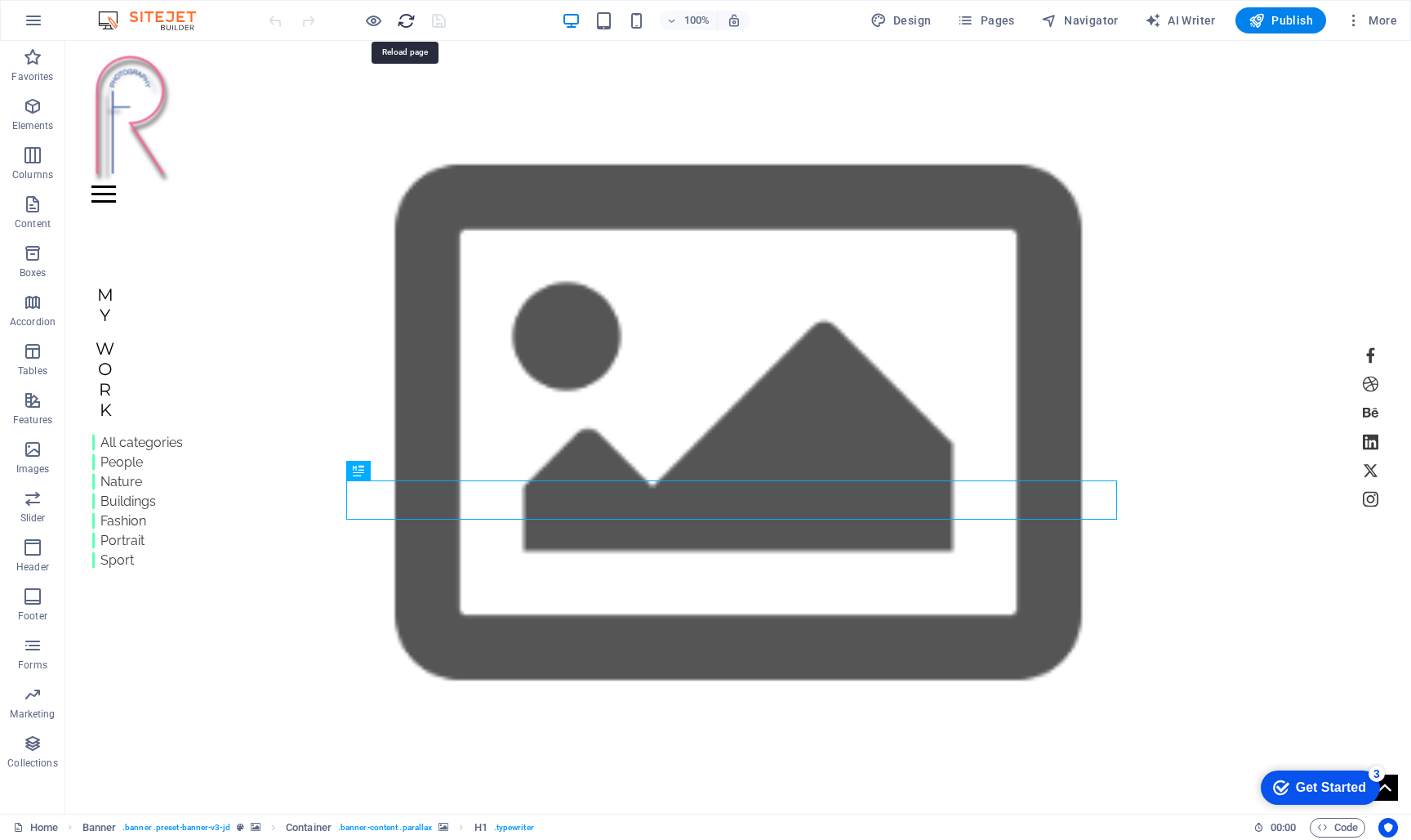
click at [406, 19] on icon "reload" at bounding box center [407, 21] width 19 height 19
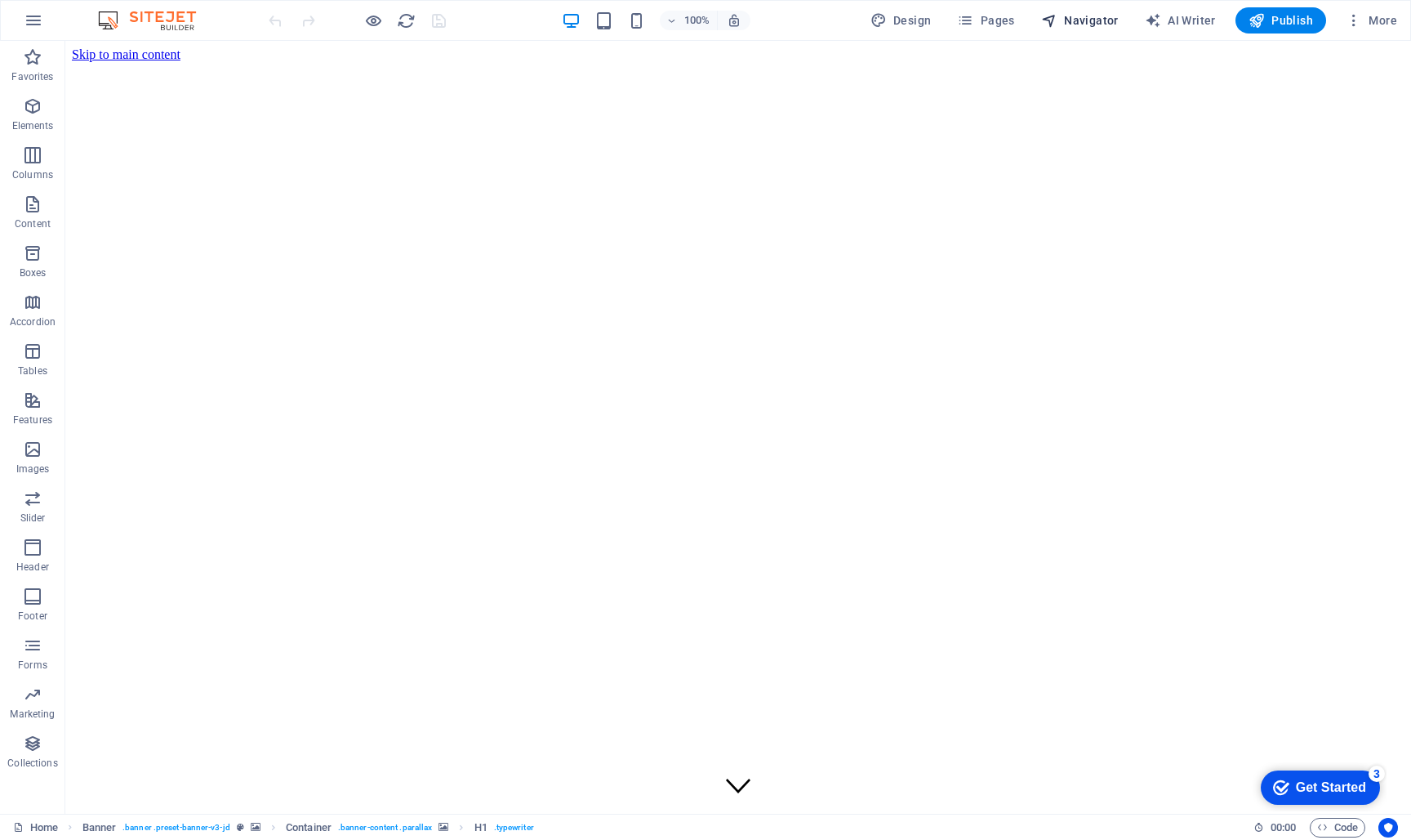
click at [1076, 16] on span "Navigator" at bounding box center [1080, 20] width 78 height 17
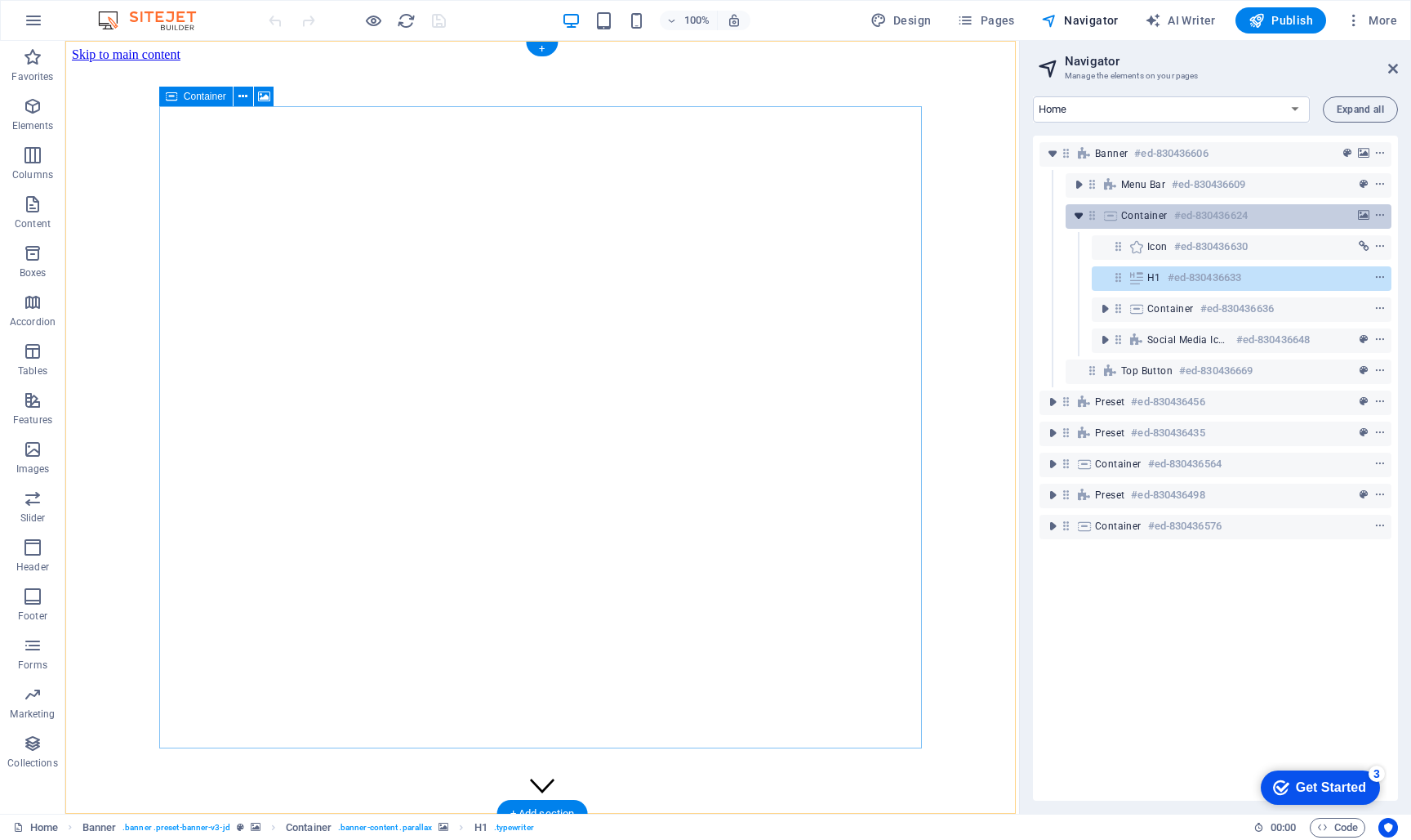
click at [1078, 219] on icon "toggle-expand" at bounding box center [1078, 216] width 17 height 17
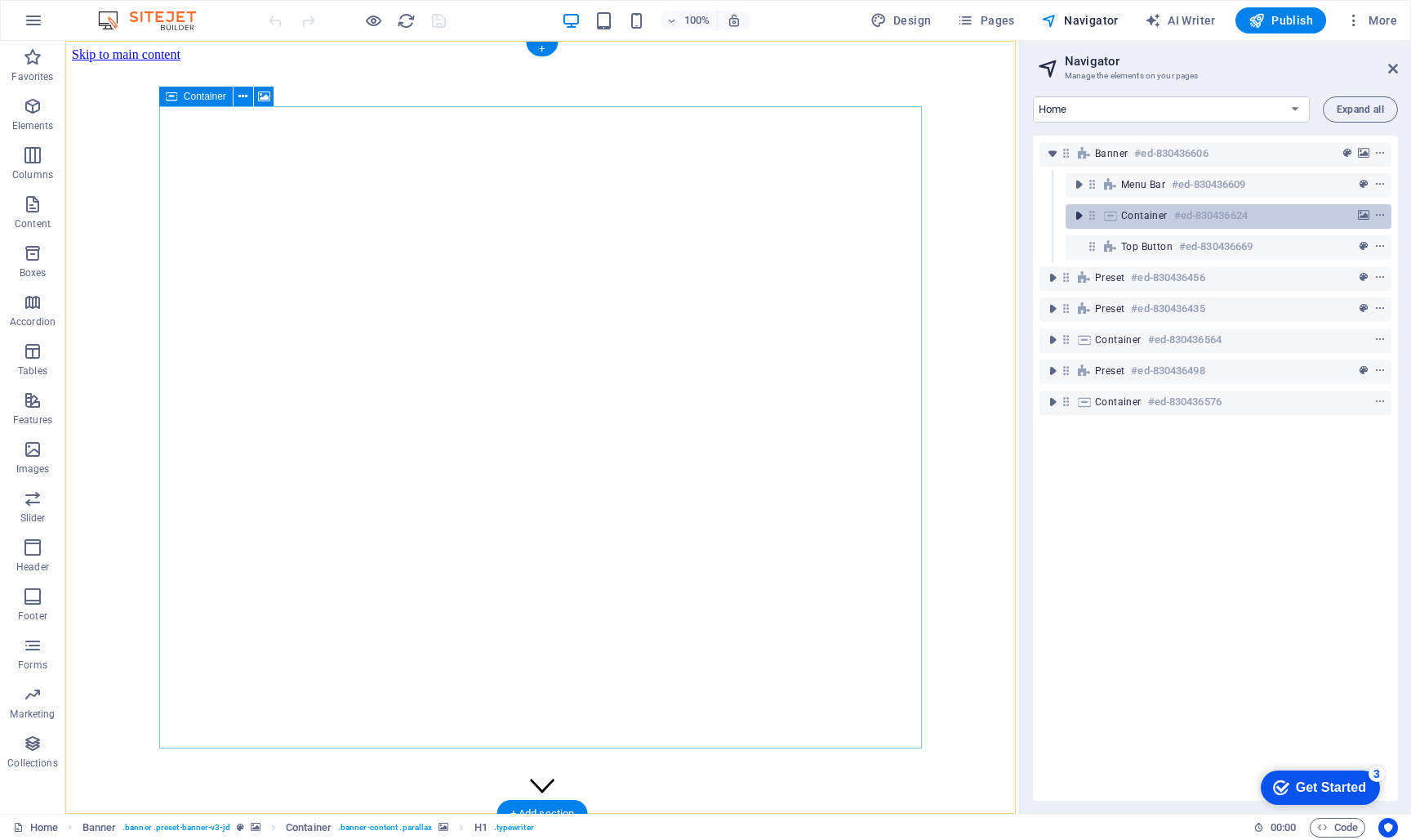
click at [1078, 219] on icon "toggle-expand" at bounding box center [1078, 216] width 17 height 17
select select "vw"
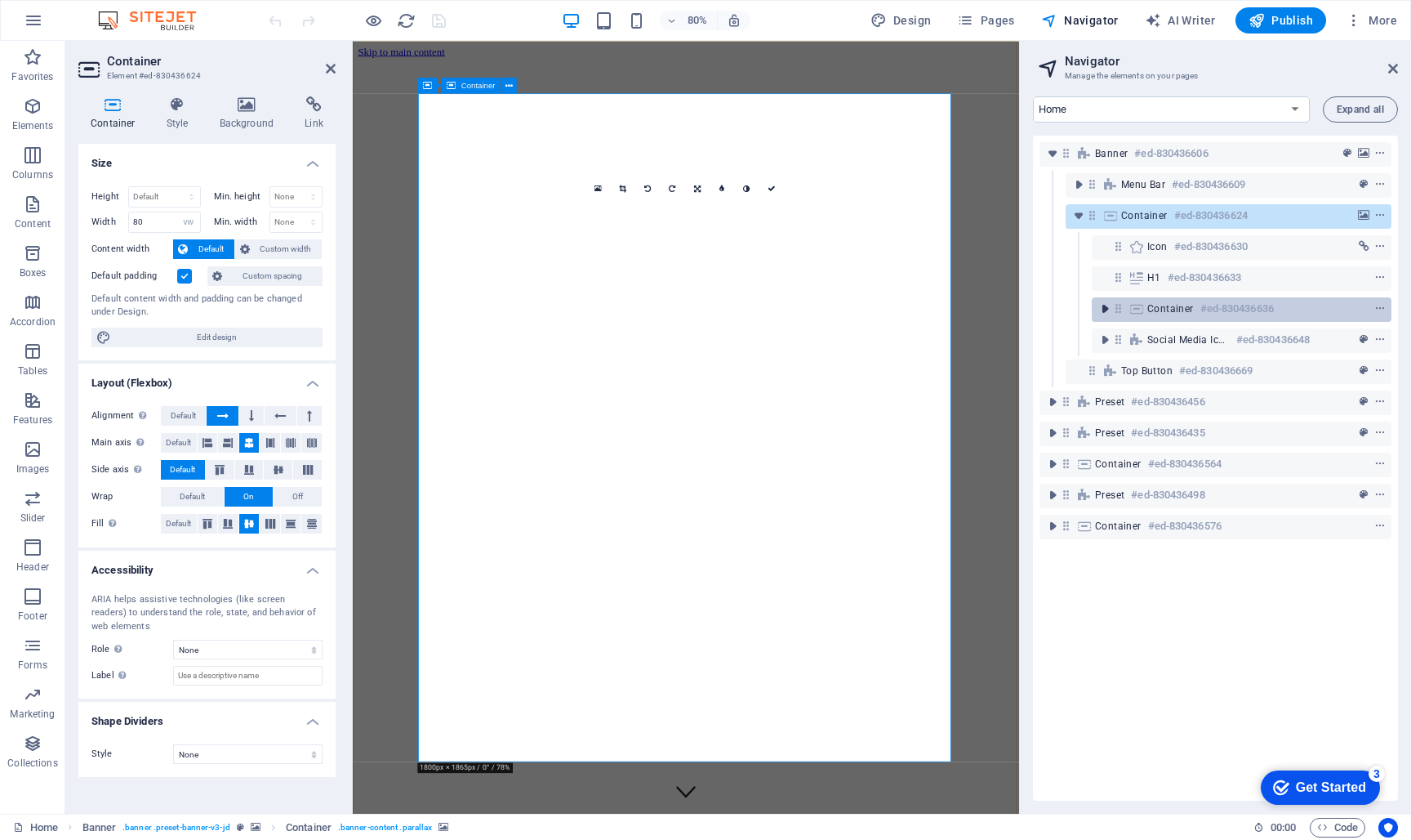
click at [1107, 308] on icon "toggle-expand" at bounding box center [1105, 308] width 17 height 17
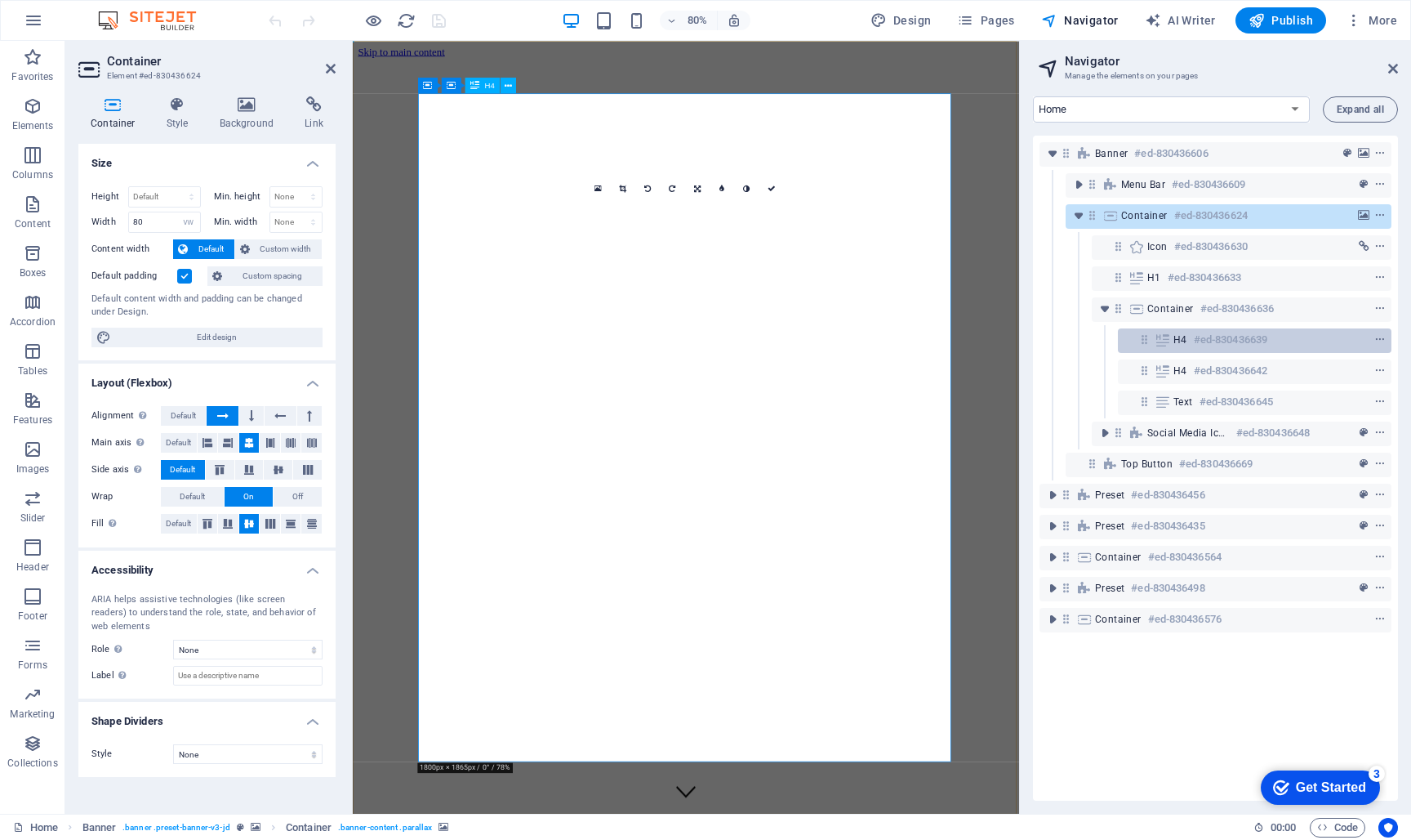
click at [1234, 345] on h6 "#ed-830436639" at bounding box center [1231, 340] width 73 height 19
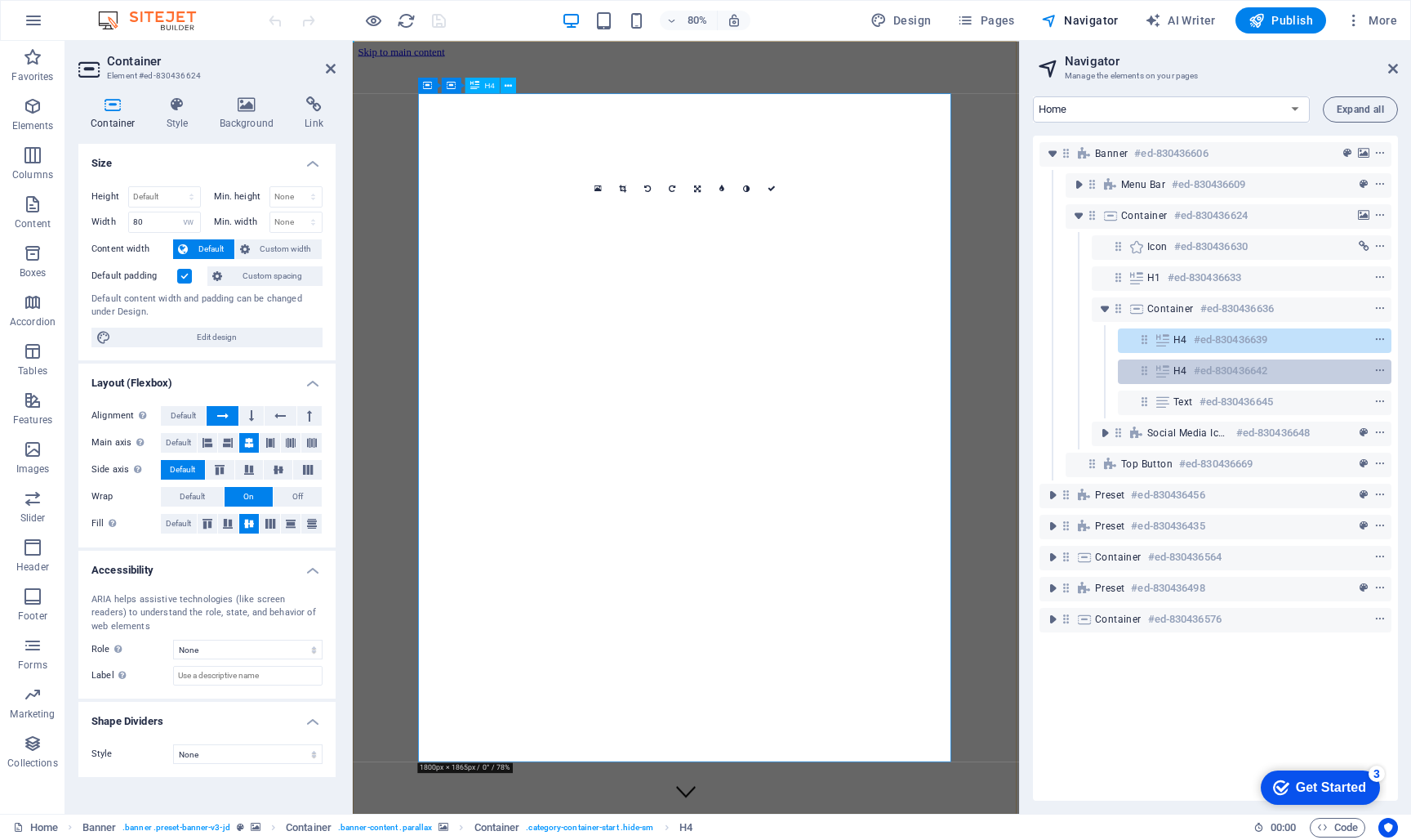
click at [1231, 373] on h6 "#ed-830436642" at bounding box center [1231, 370] width 73 height 19
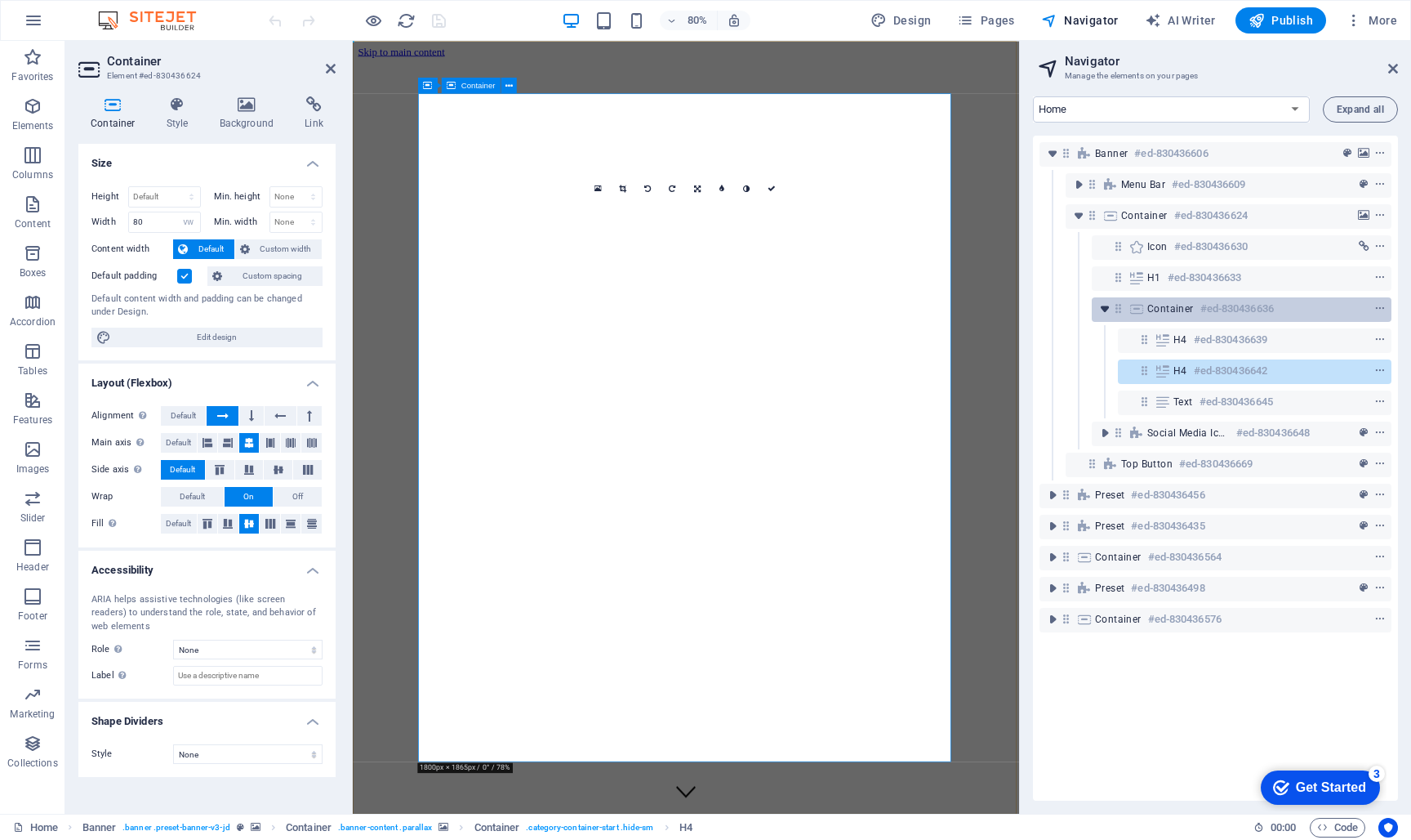
click at [1107, 310] on icon "toggle-expand" at bounding box center [1105, 308] width 17 height 17
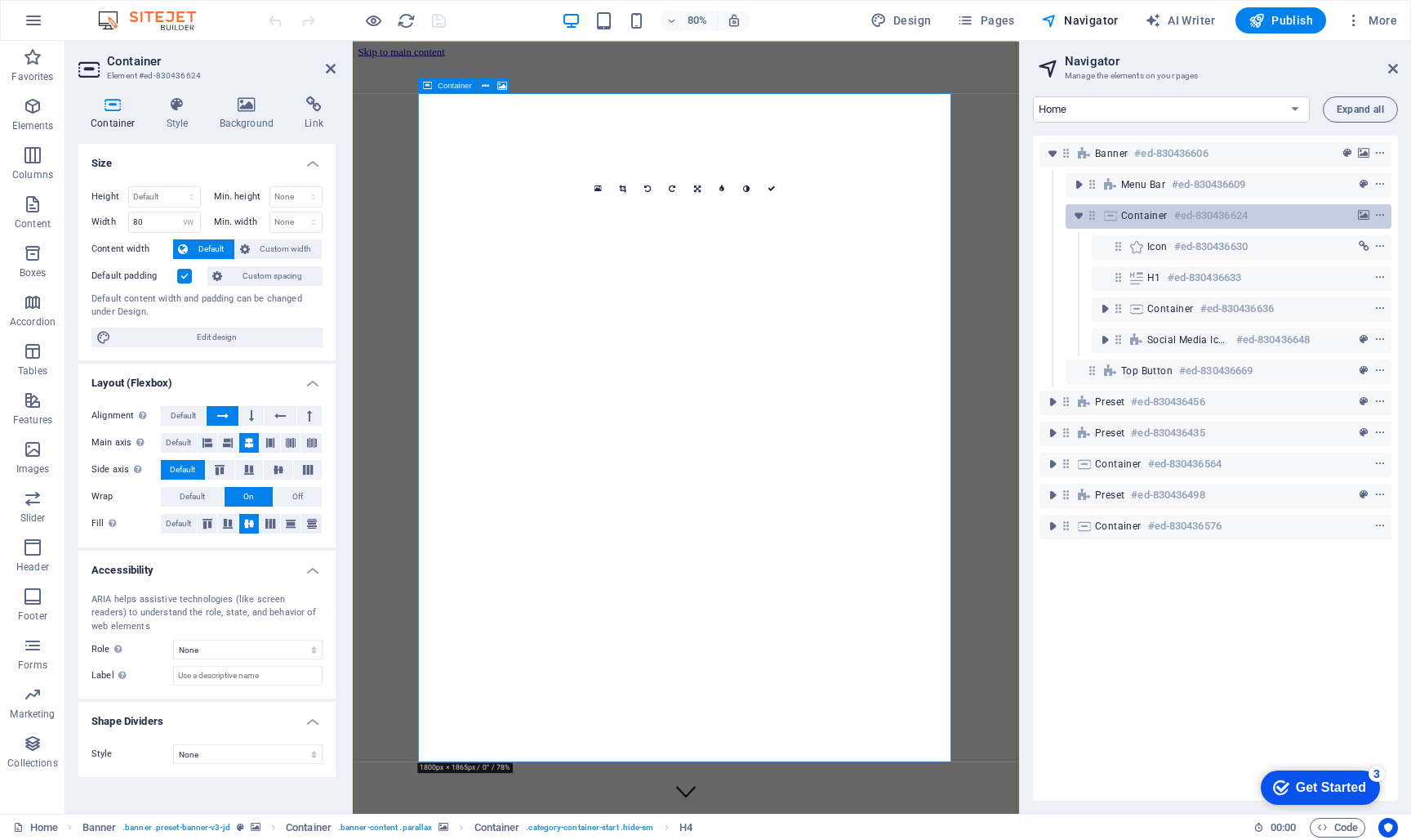
click at [1079, 223] on icon "toggle-expand" at bounding box center [1078, 216] width 17 height 17
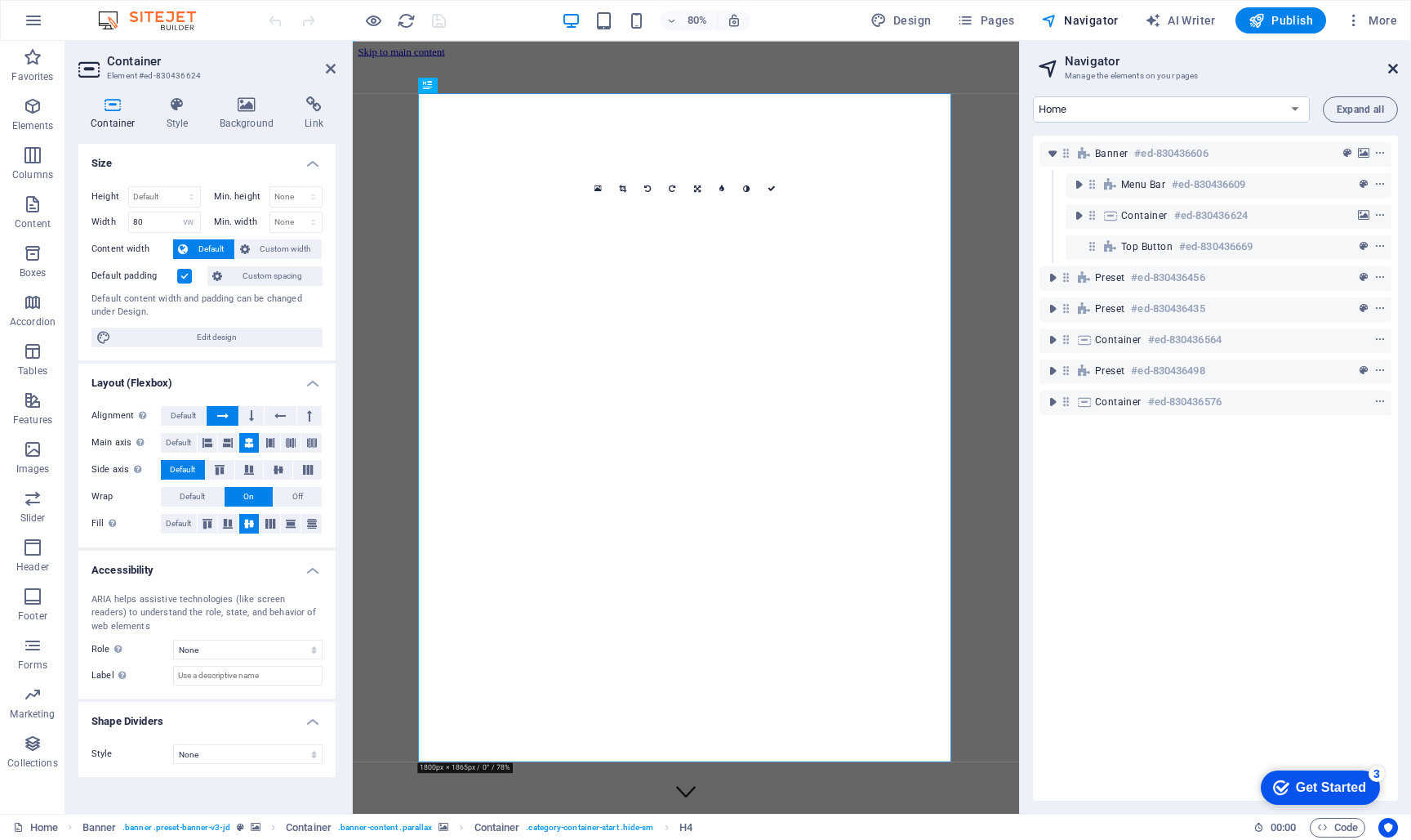
click at [1393, 69] on icon at bounding box center [1393, 68] width 10 height 13
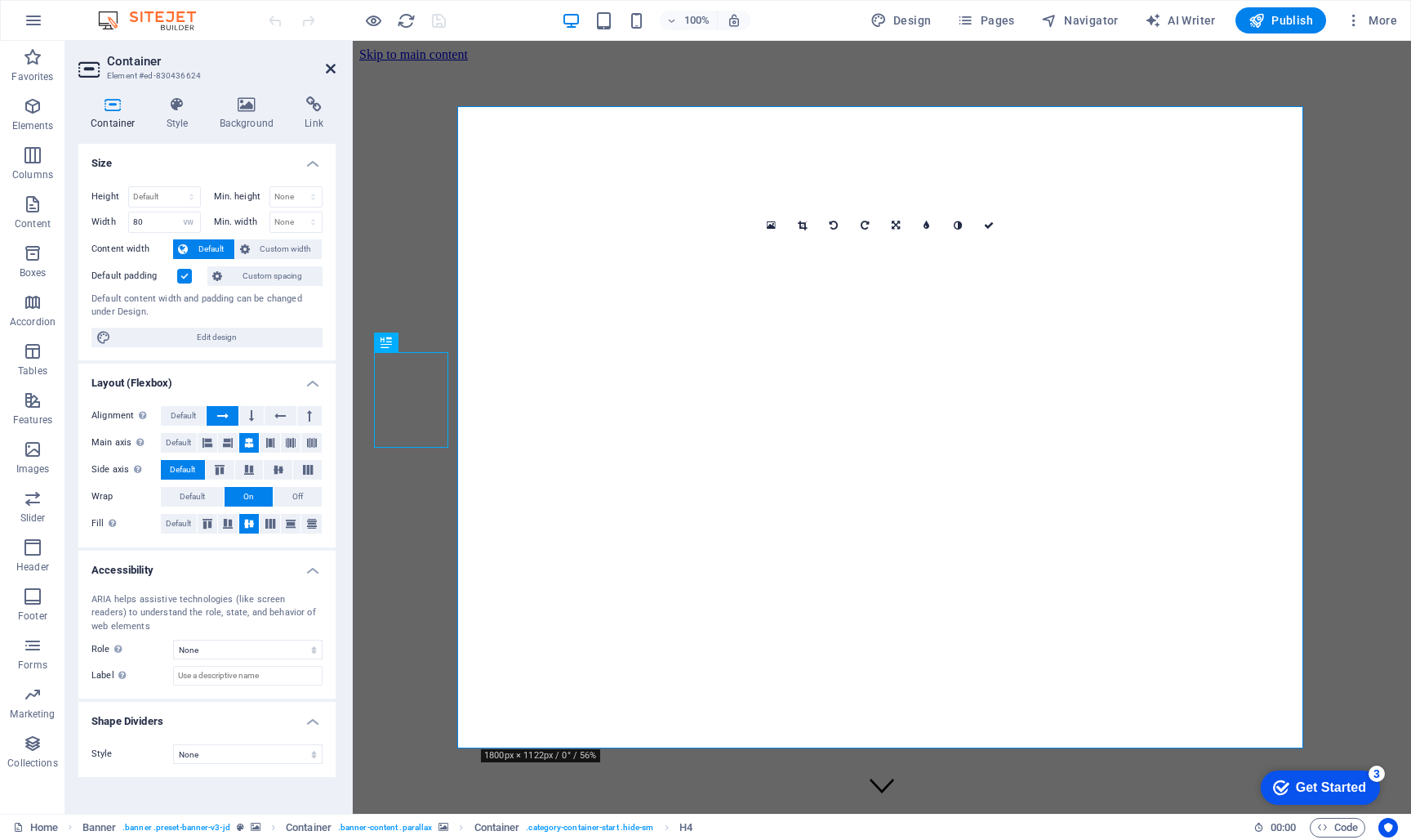
click at [334, 70] on icon at bounding box center [330, 68] width 10 height 13
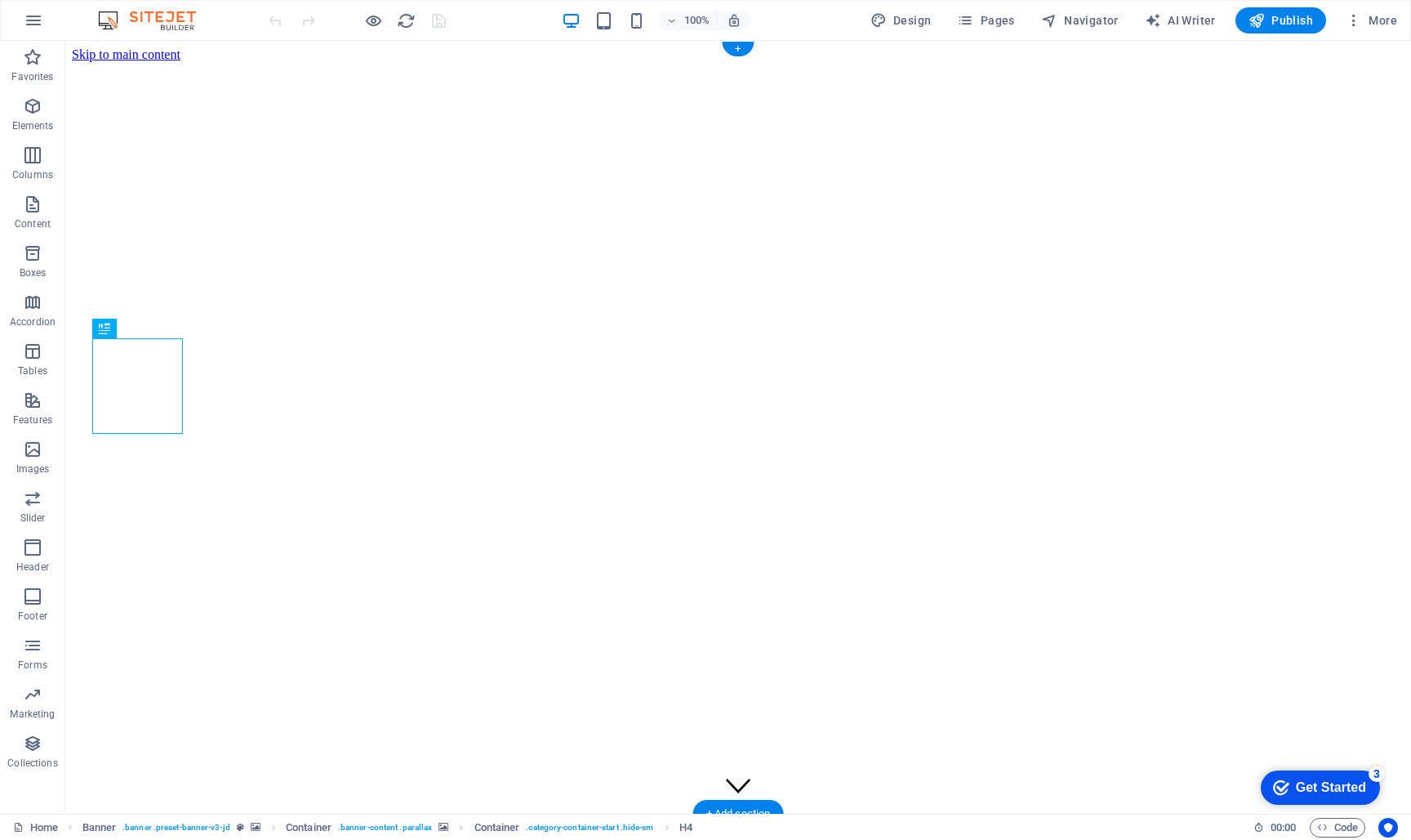
drag, startPoint x: 1332, startPoint y: 783, endPoint x: 1489, endPoint y: 1131, distance: 381.8
click at [1331, 783] on div "Get Started" at bounding box center [1332, 787] width 70 height 15
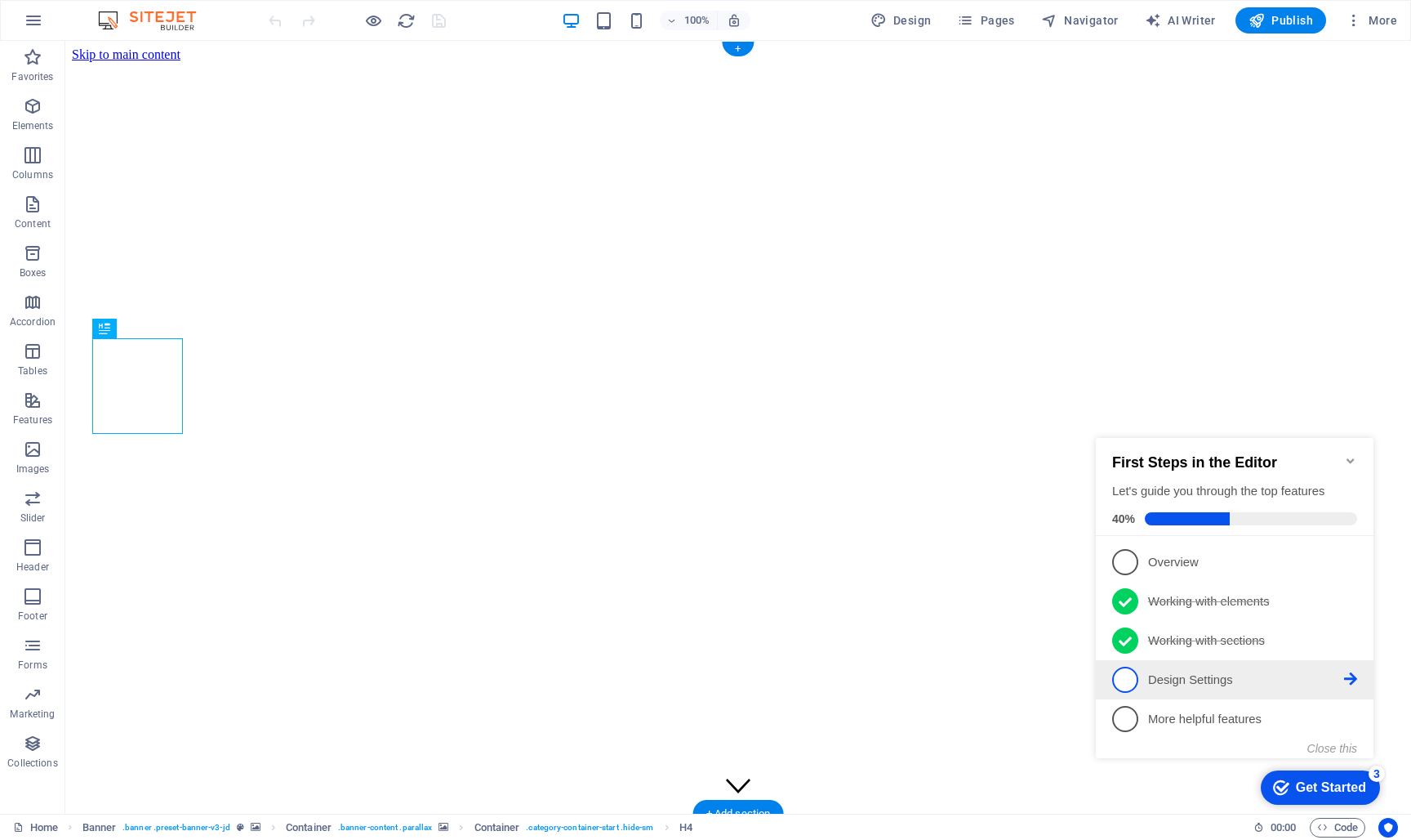
click at [1151, 677] on p "Design Settings - incomplete" at bounding box center [1246, 680] width 196 height 17
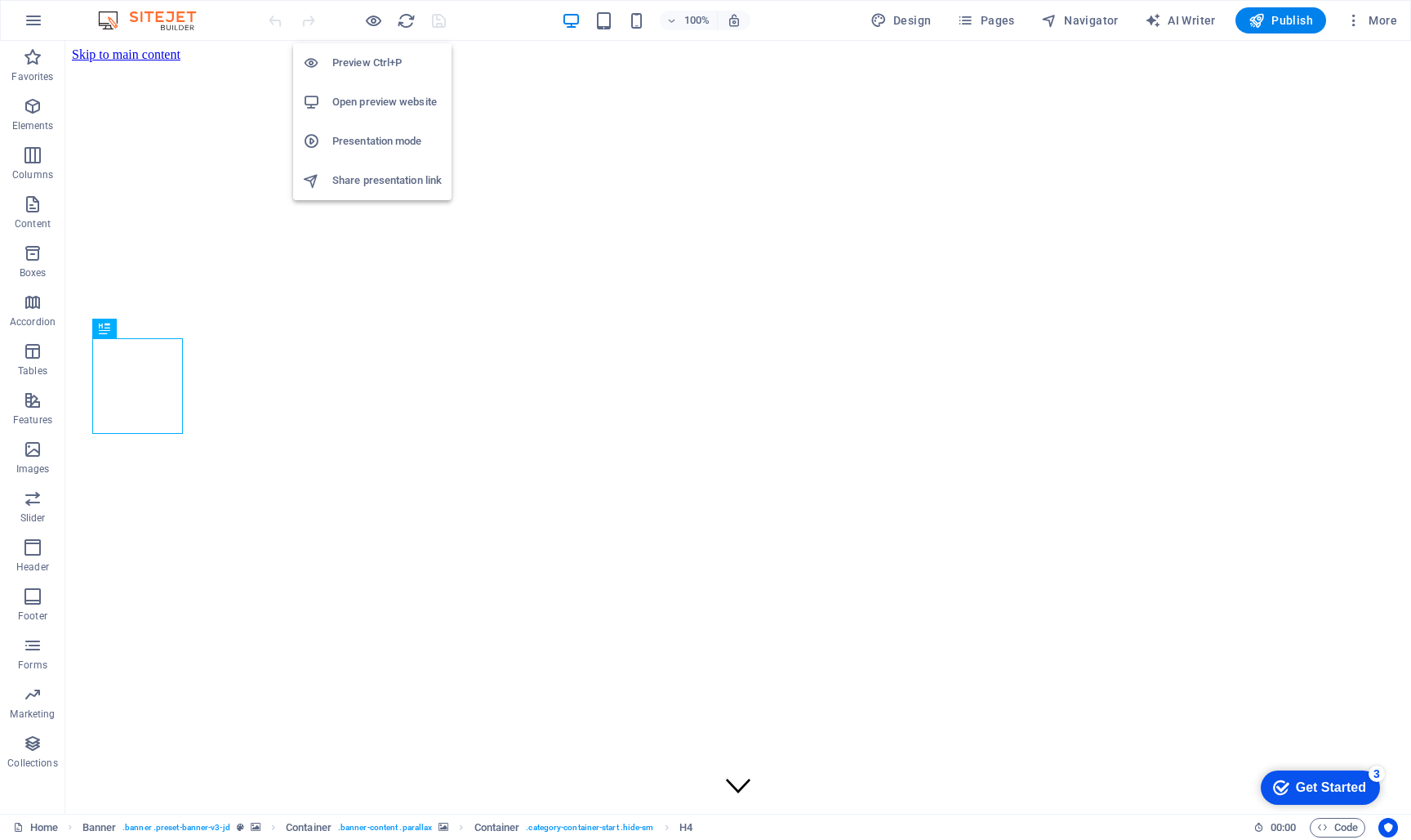
click at [373, 103] on h6 "Open preview website" at bounding box center [387, 102] width 109 height 19
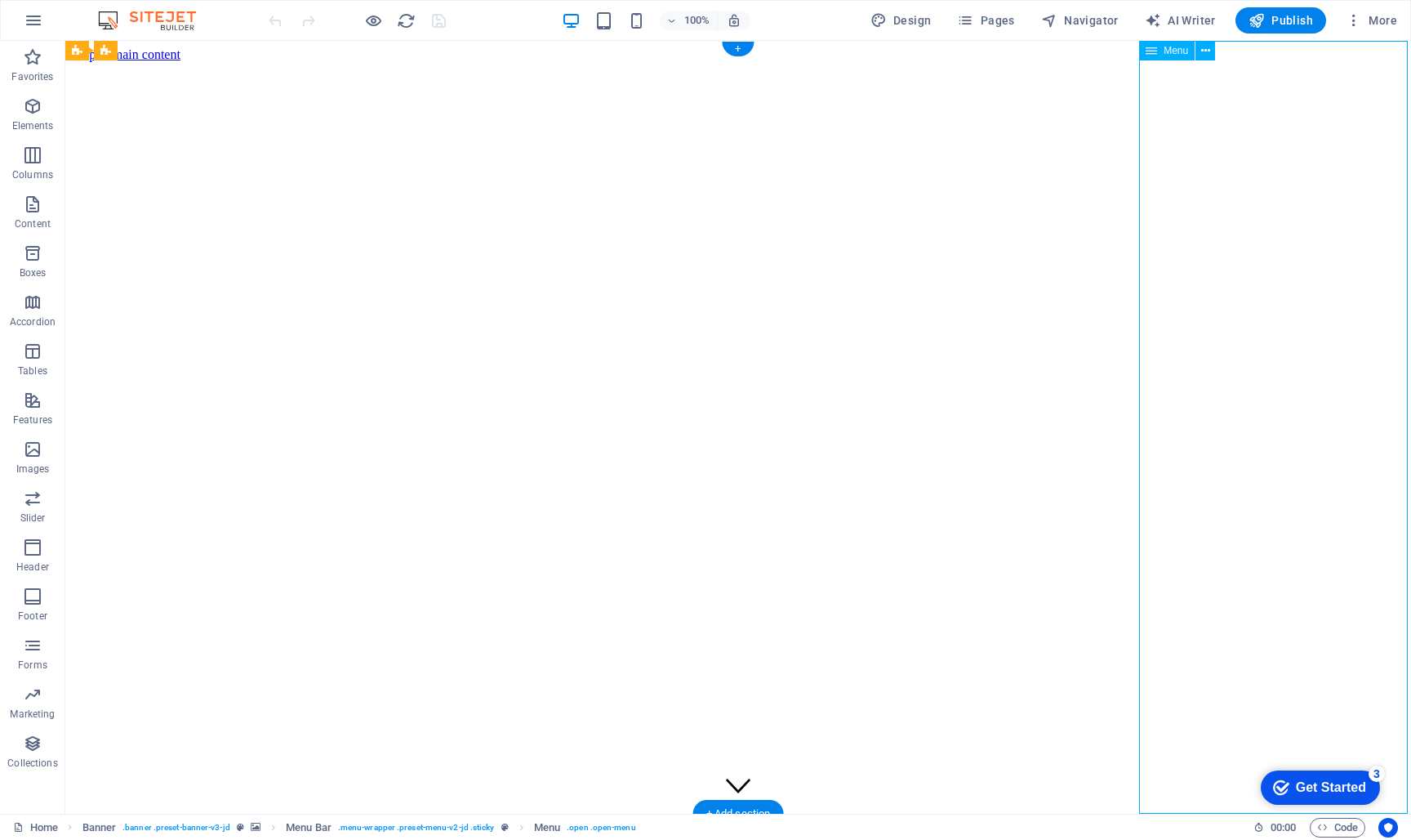
drag, startPoint x: 1287, startPoint y: 332, endPoint x: 1372, endPoint y: 215, distance: 144.6
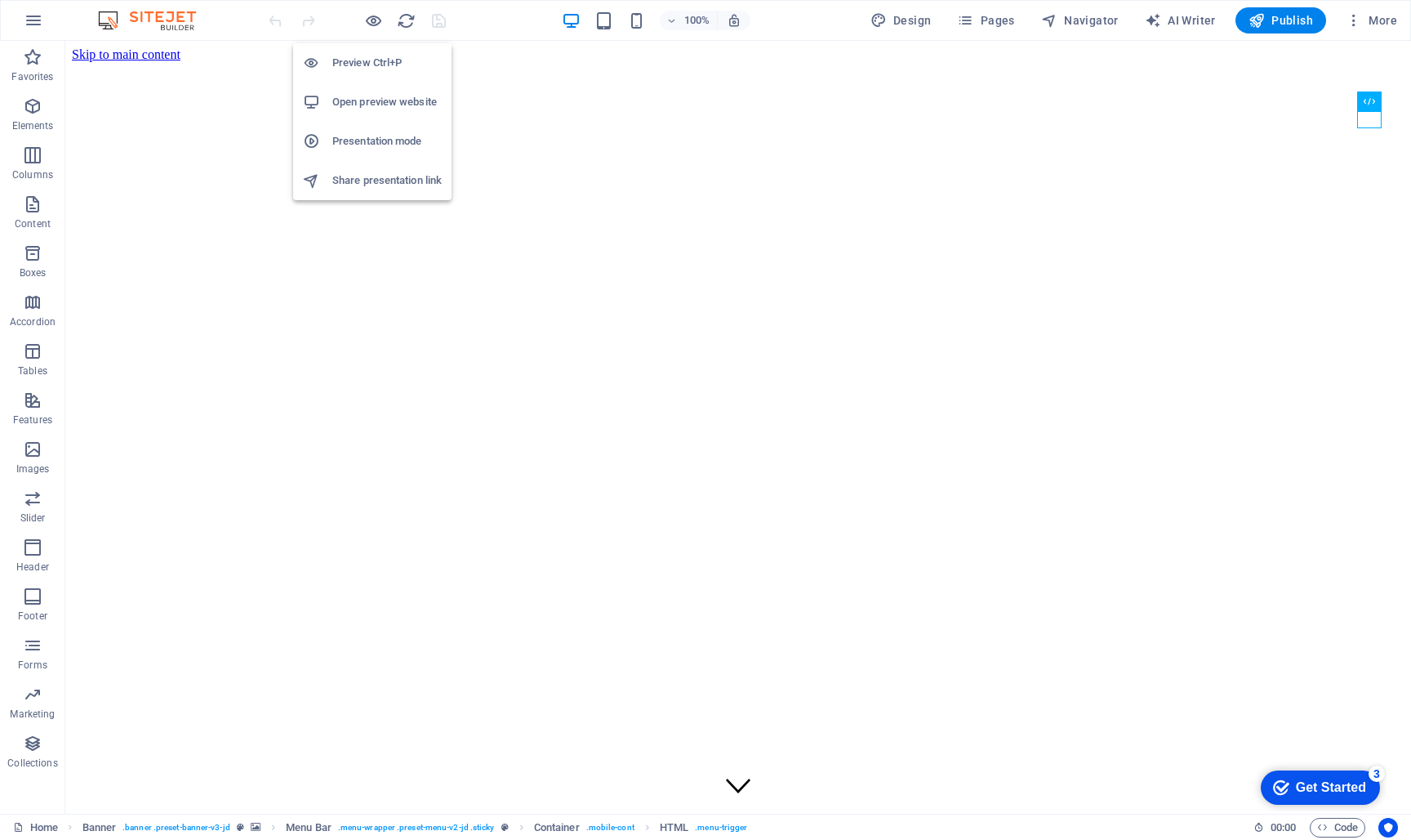
click at [353, 141] on h6 "Presentation mode" at bounding box center [387, 141] width 109 height 19
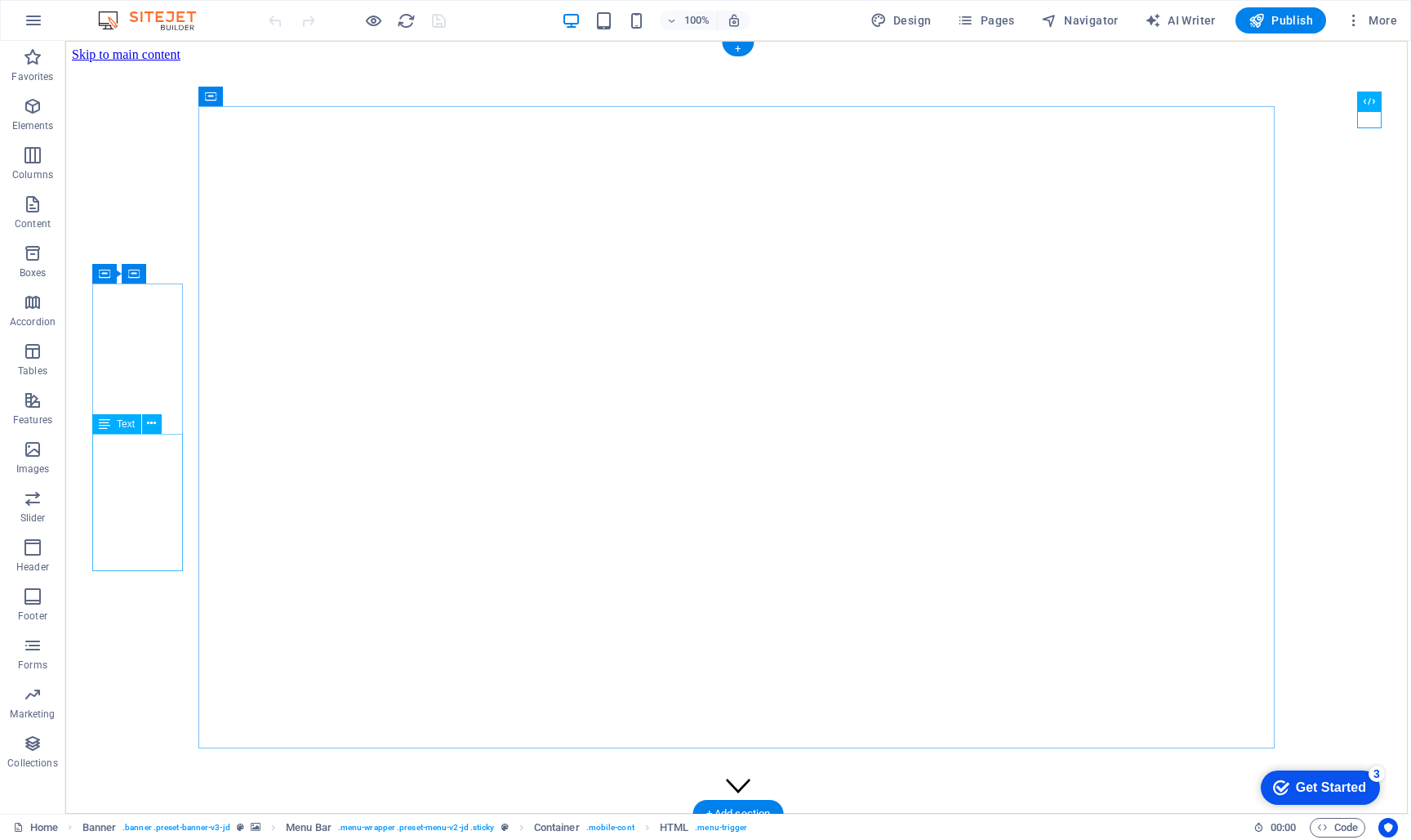
scroll to position [1, 0]
click at [133, 61] on figure at bounding box center [738, 61] width 1333 height 0
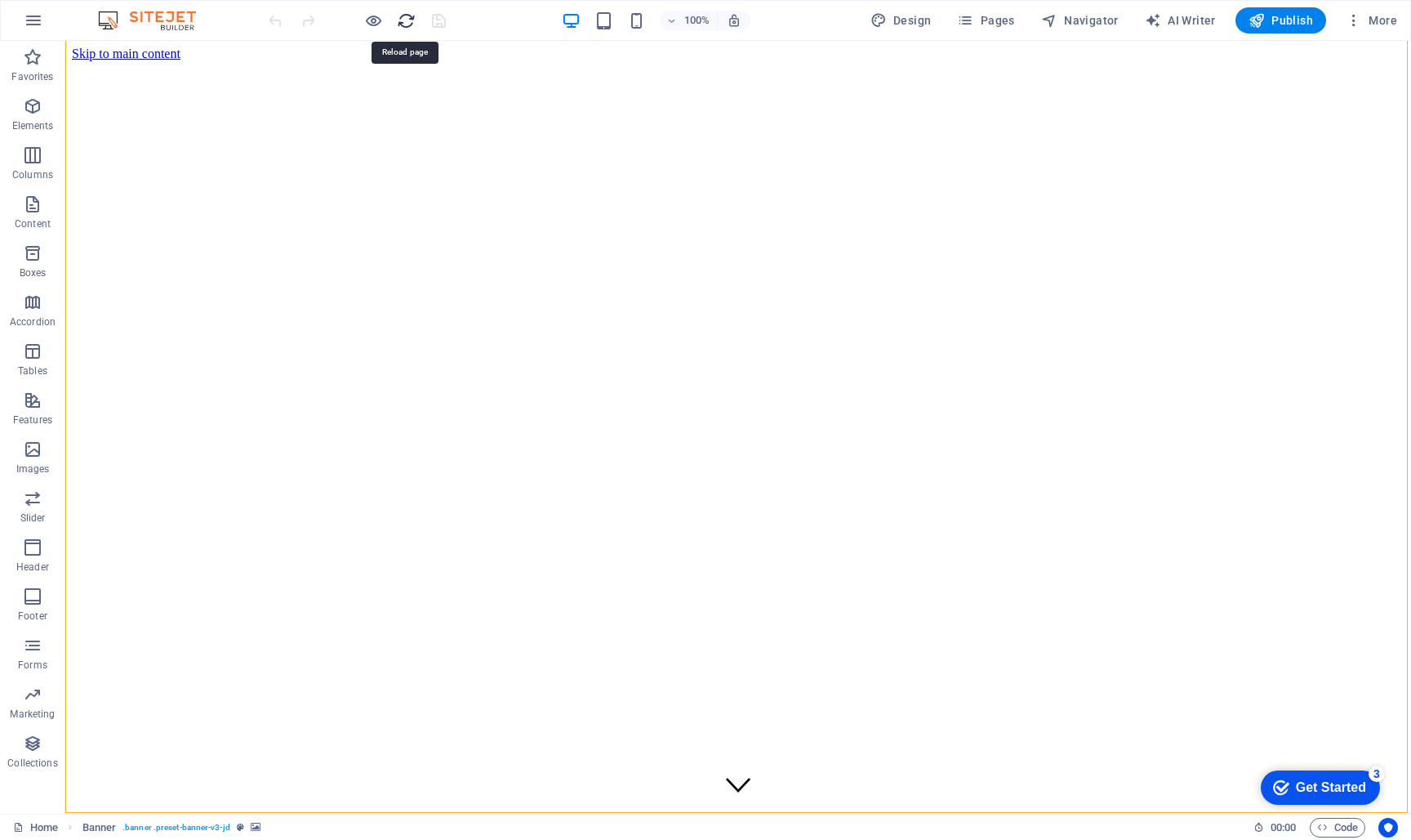
click at [409, 24] on icon "reload" at bounding box center [407, 21] width 19 height 19
drag, startPoint x: 572, startPoint y: 666, endPoint x: 581, endPoint y: 680, distance: 16.6
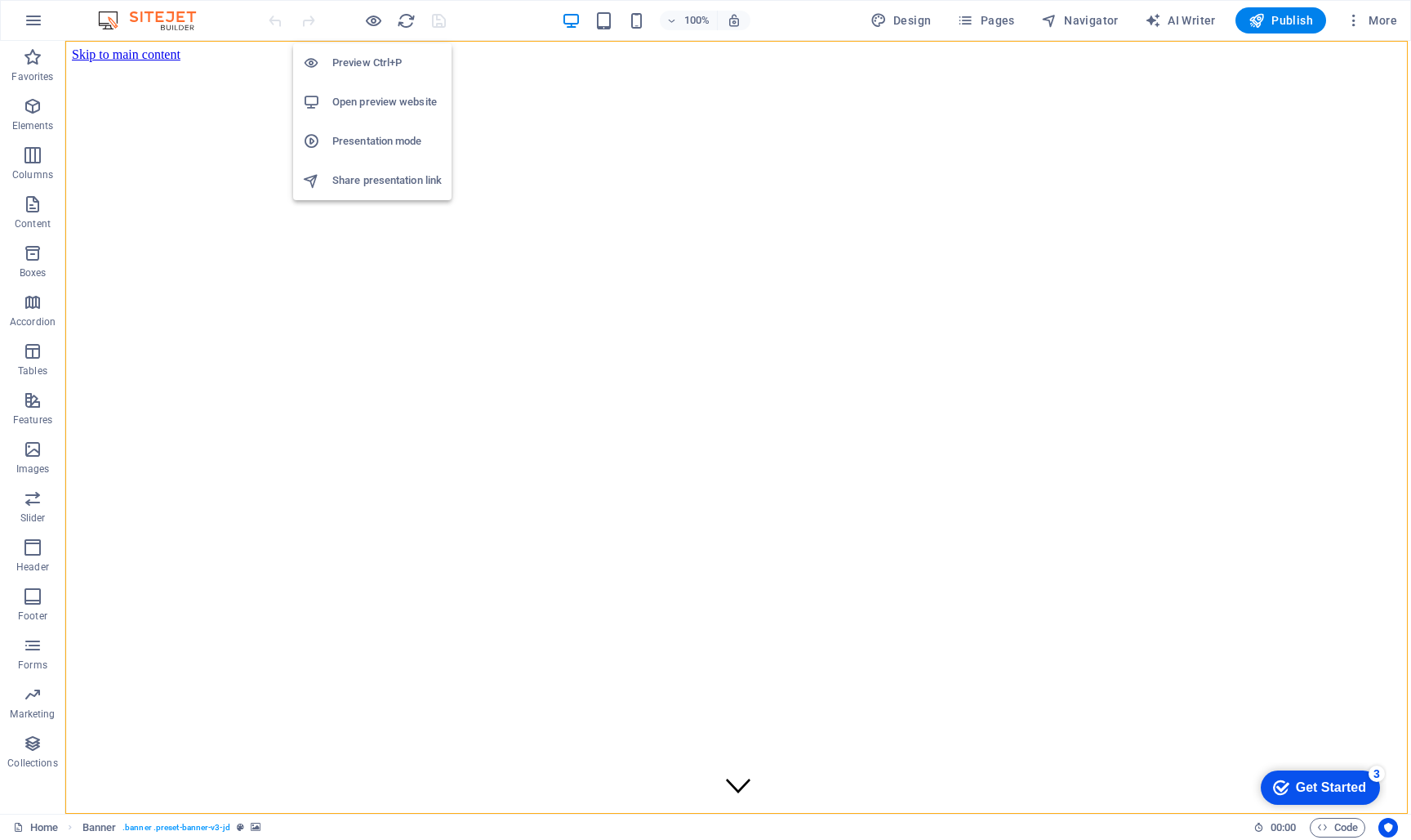
click at [370, 68] on h6 "Preview Ctrl+P" at bounding box center [387, 63] width 109 height 19
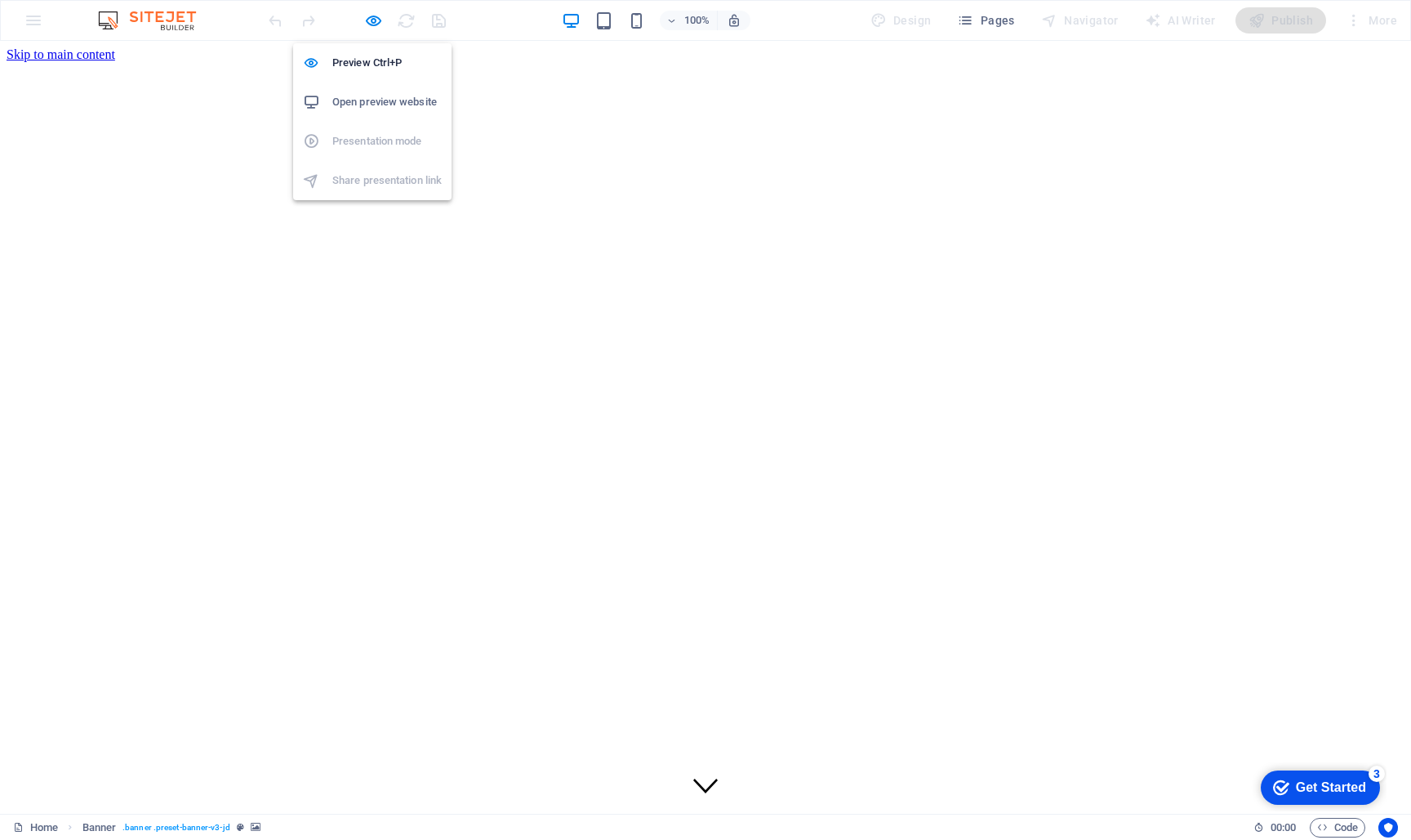
click at [366, 98] on h6 "Open preview website" at bounding box center [387, 102] width 109 height 19
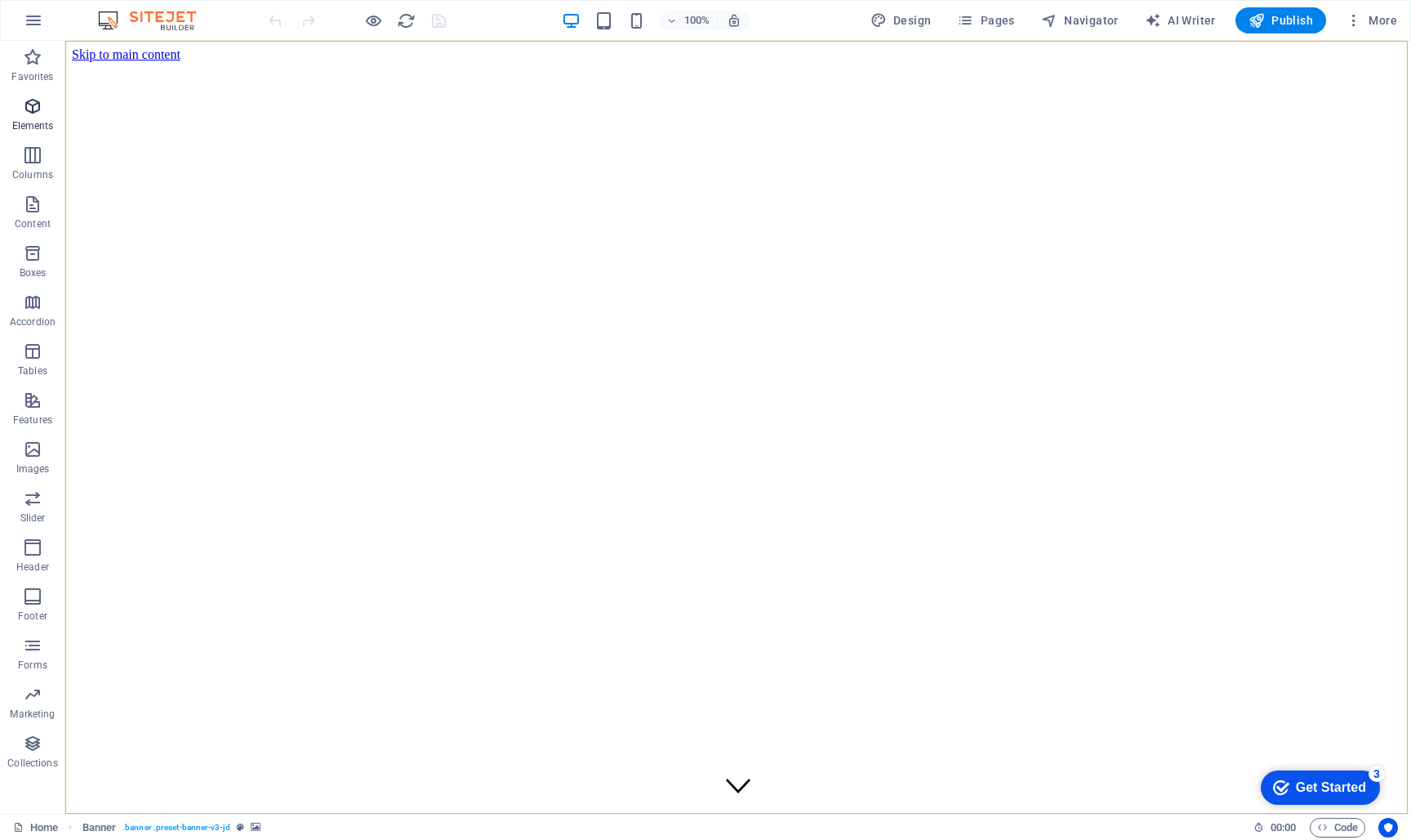
click at [31, 110] on icon "button" at bounding box center [32, 106] width 19 height 19
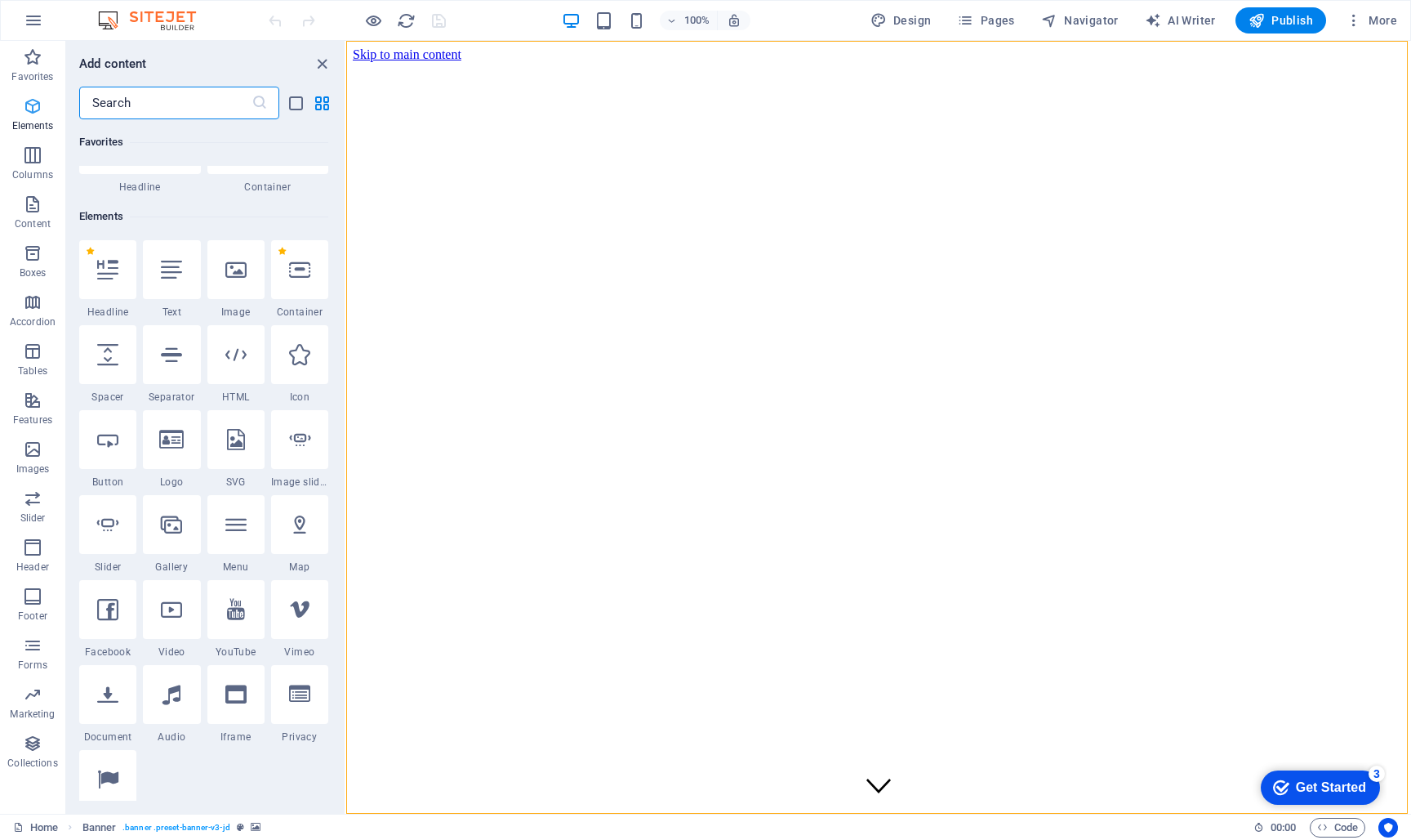
scroll to position [174, 0]
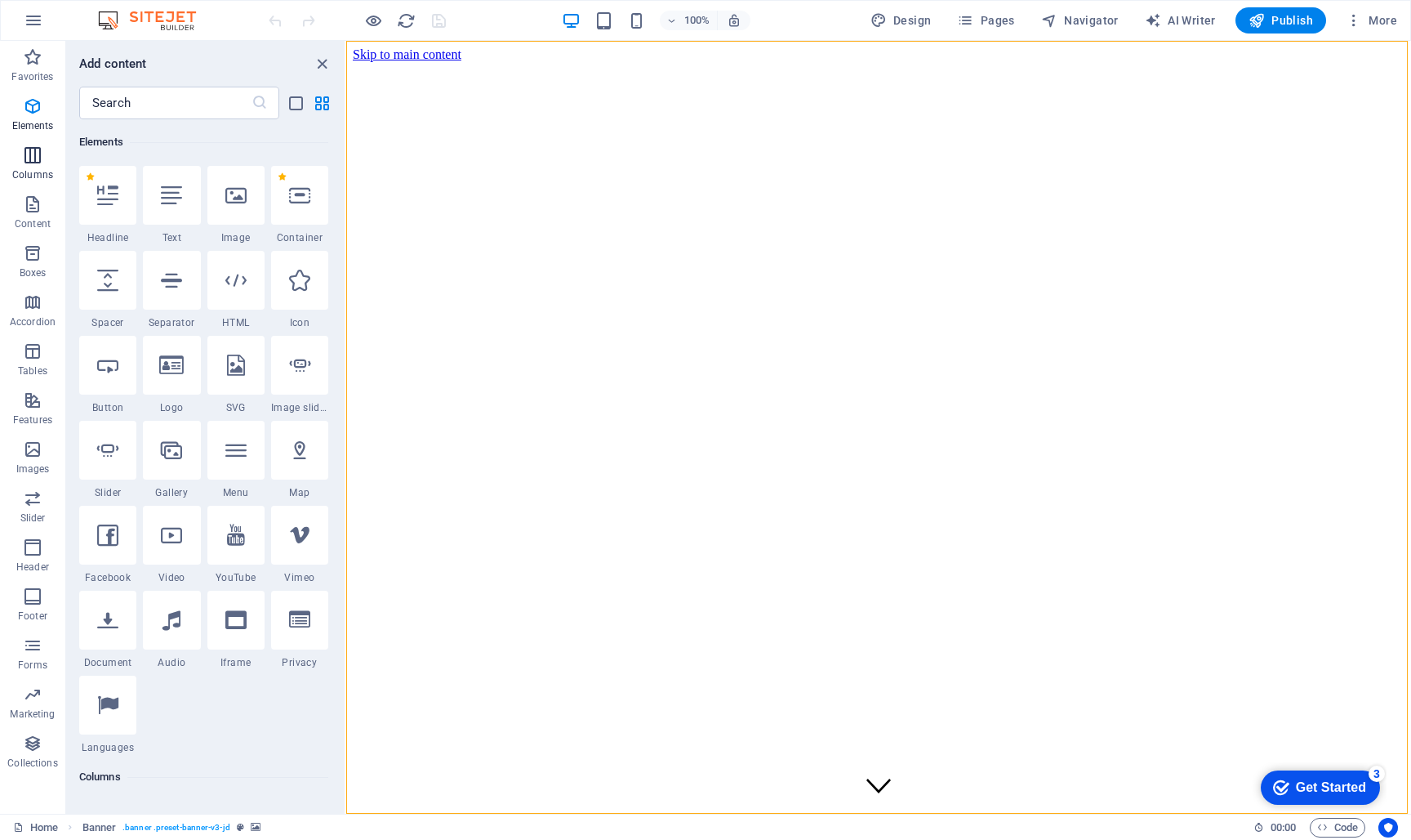
click at [35, 156] on icon "button" at bounding box center [32, 155] width 19 height 19
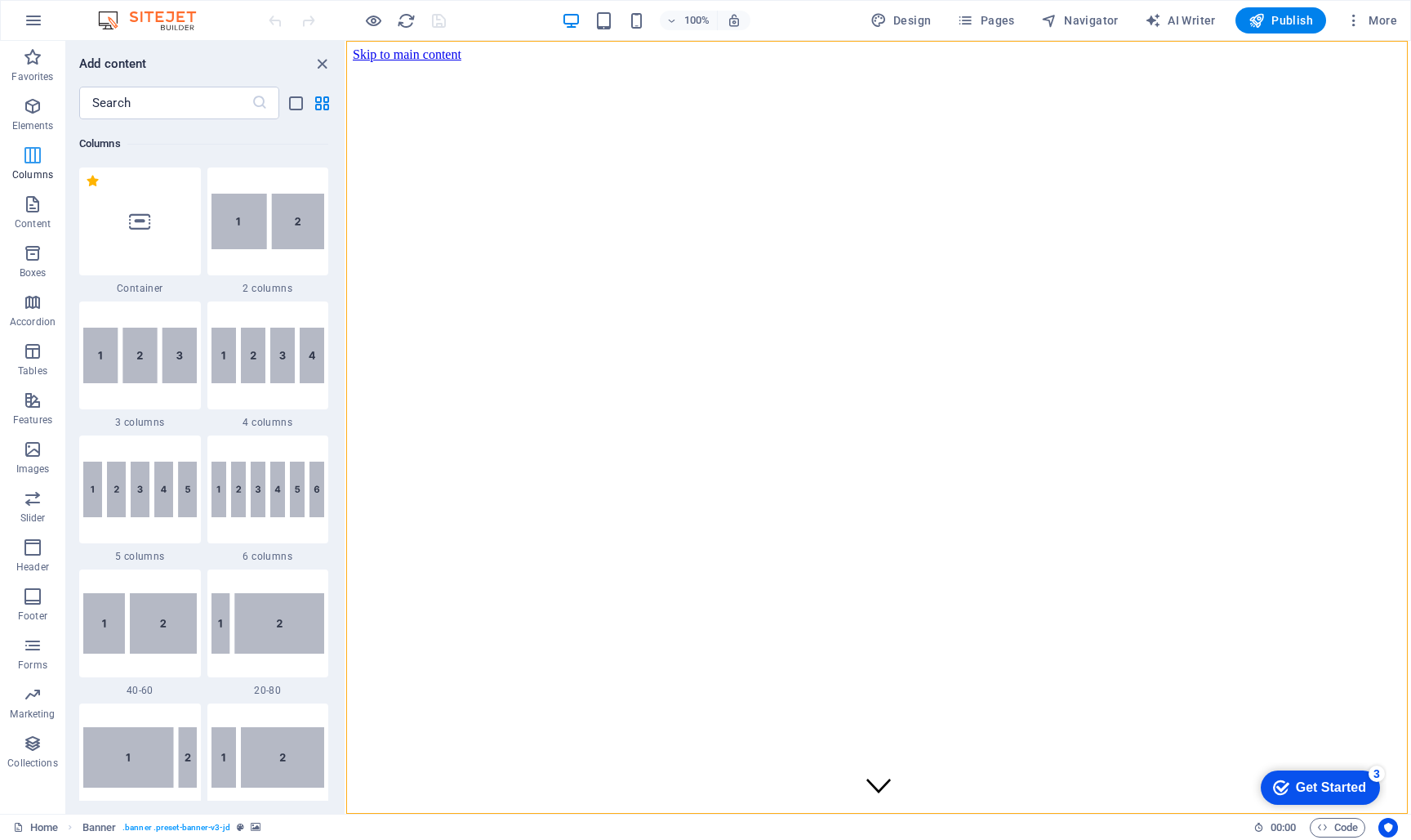
scroll to position [809, 0]
click at [921, 21] on span "Design" at bounding box center [901, 20] width 61 height 17
select select "px"
select select "300"
select select "px"
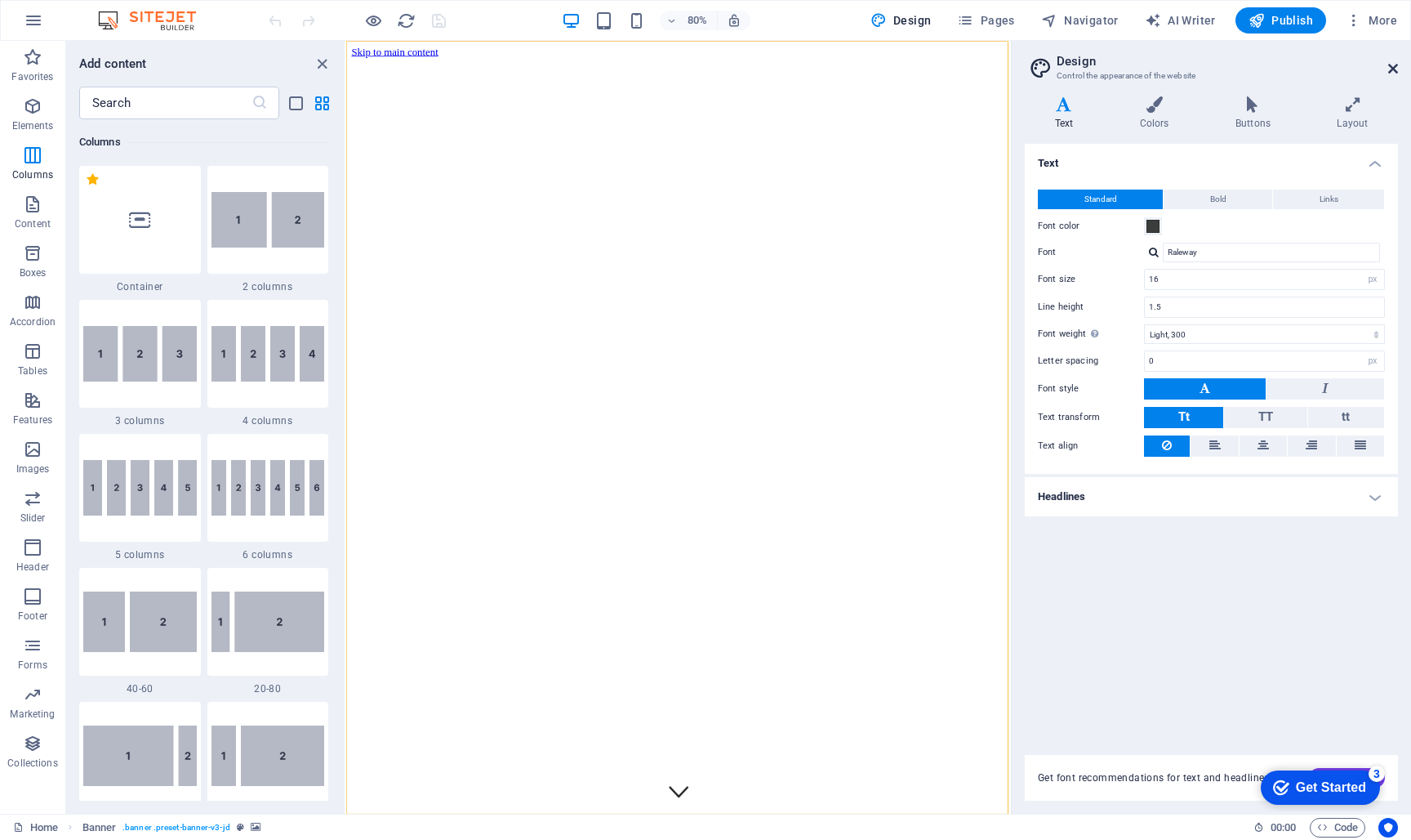
click at [1394, 65] on icon at bounding box center [1393, 68] width 10 height 13
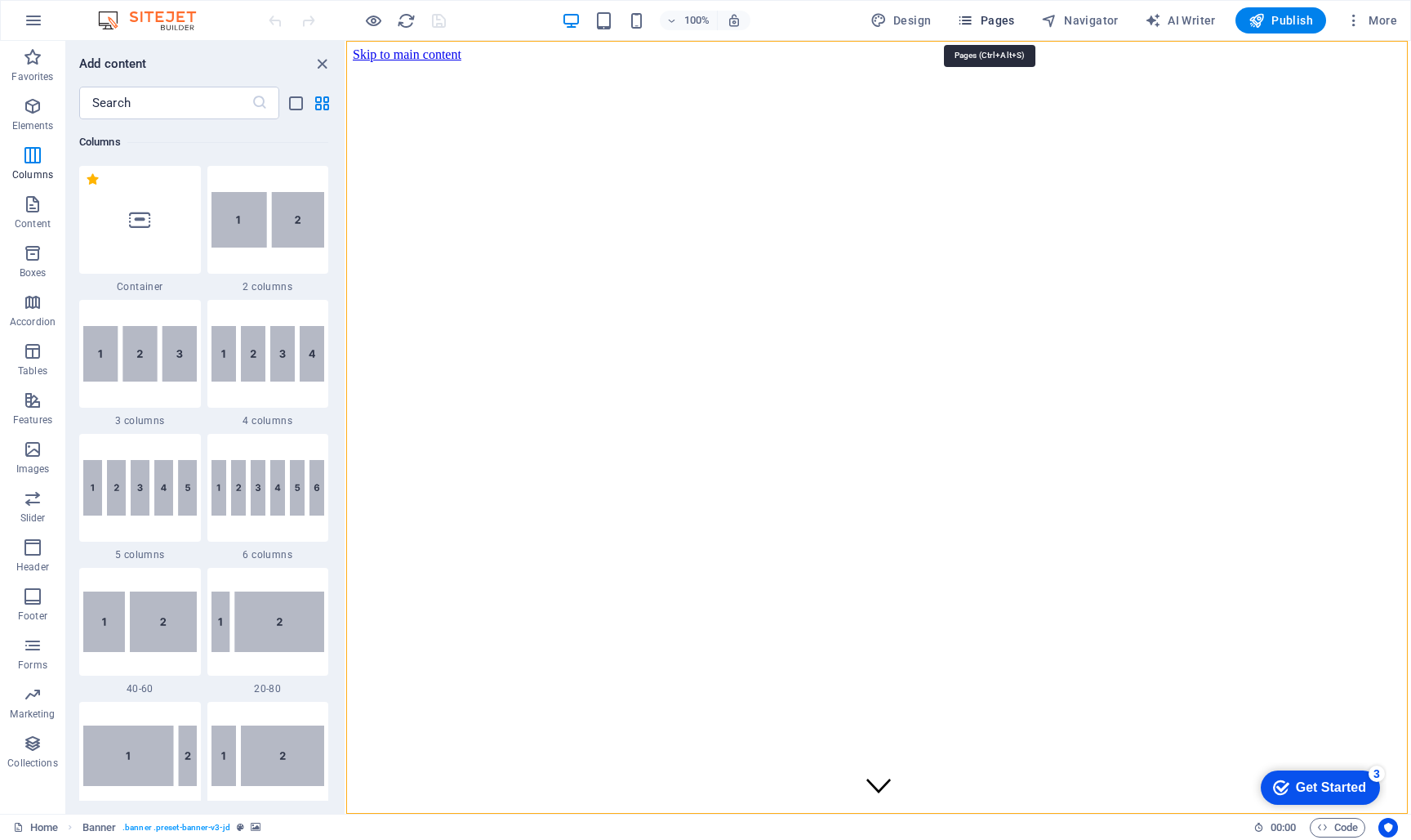
click at [984, 18] on span "Pages" at bounding box center [985, 20] width 57 height 17
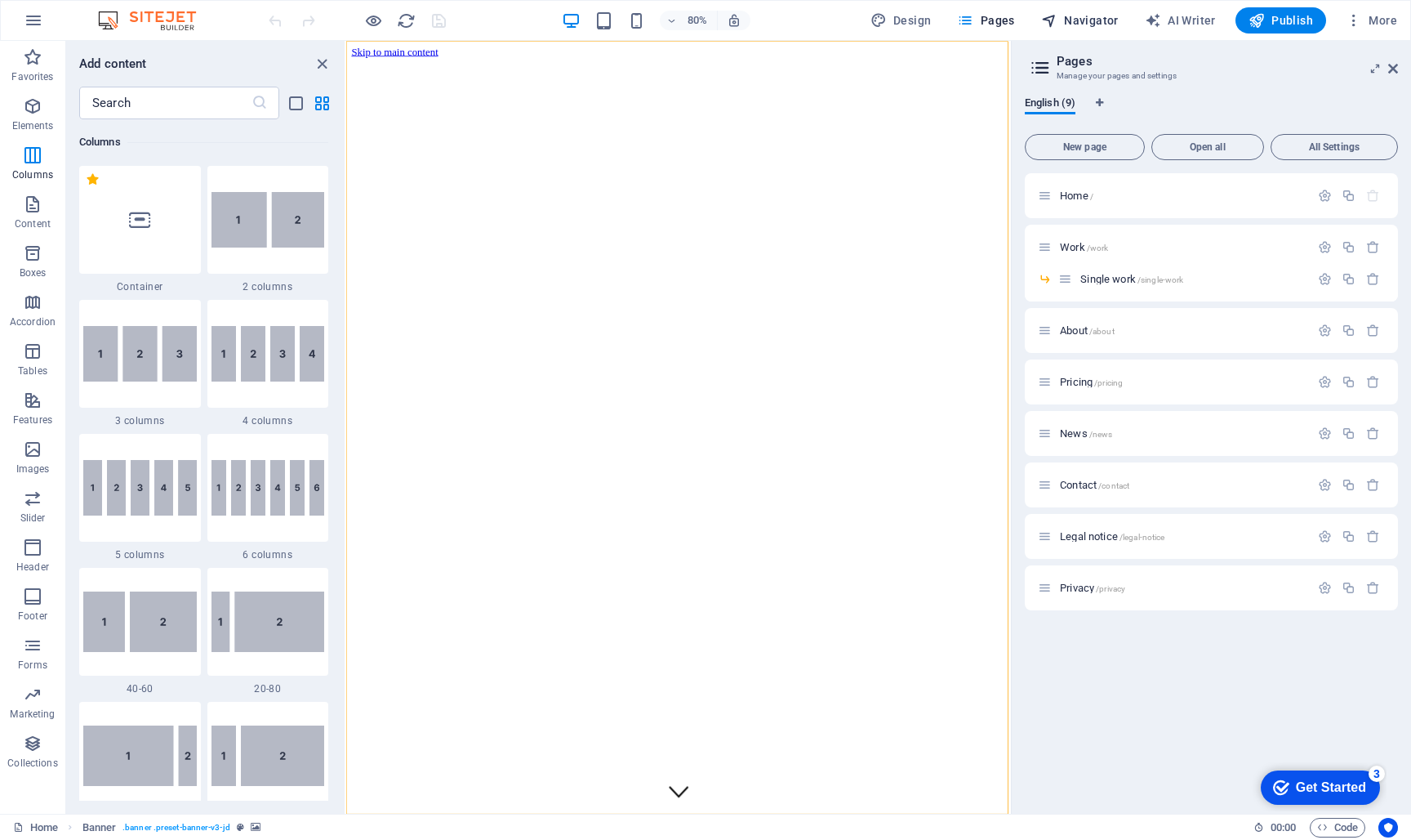
click at [1079, 16] on span "Navigator" at bounding box center [1080, 20] width 78 height 17
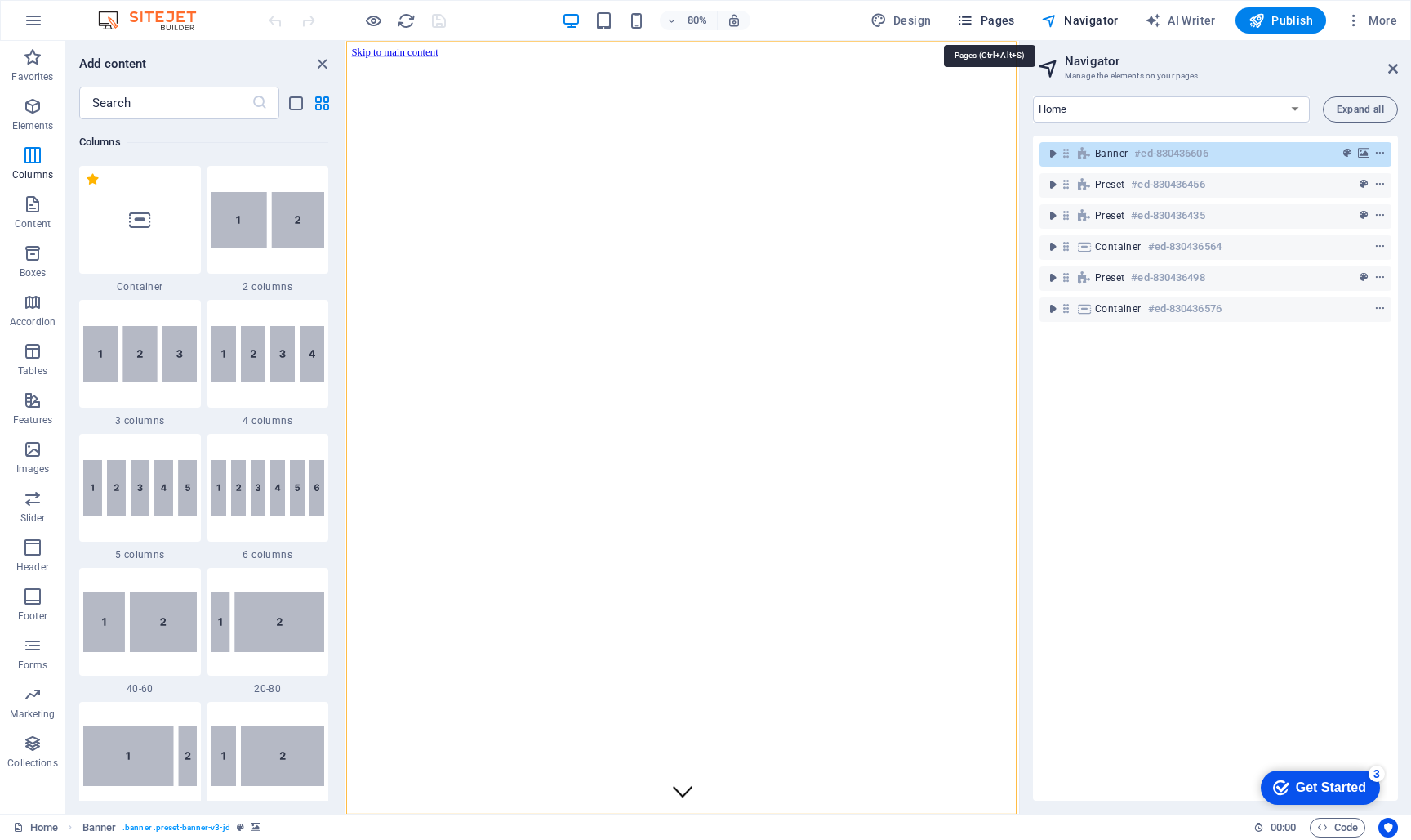
click at [1006, 19] on span "Pages" at bounding box center [985, 20] width 57 height 17
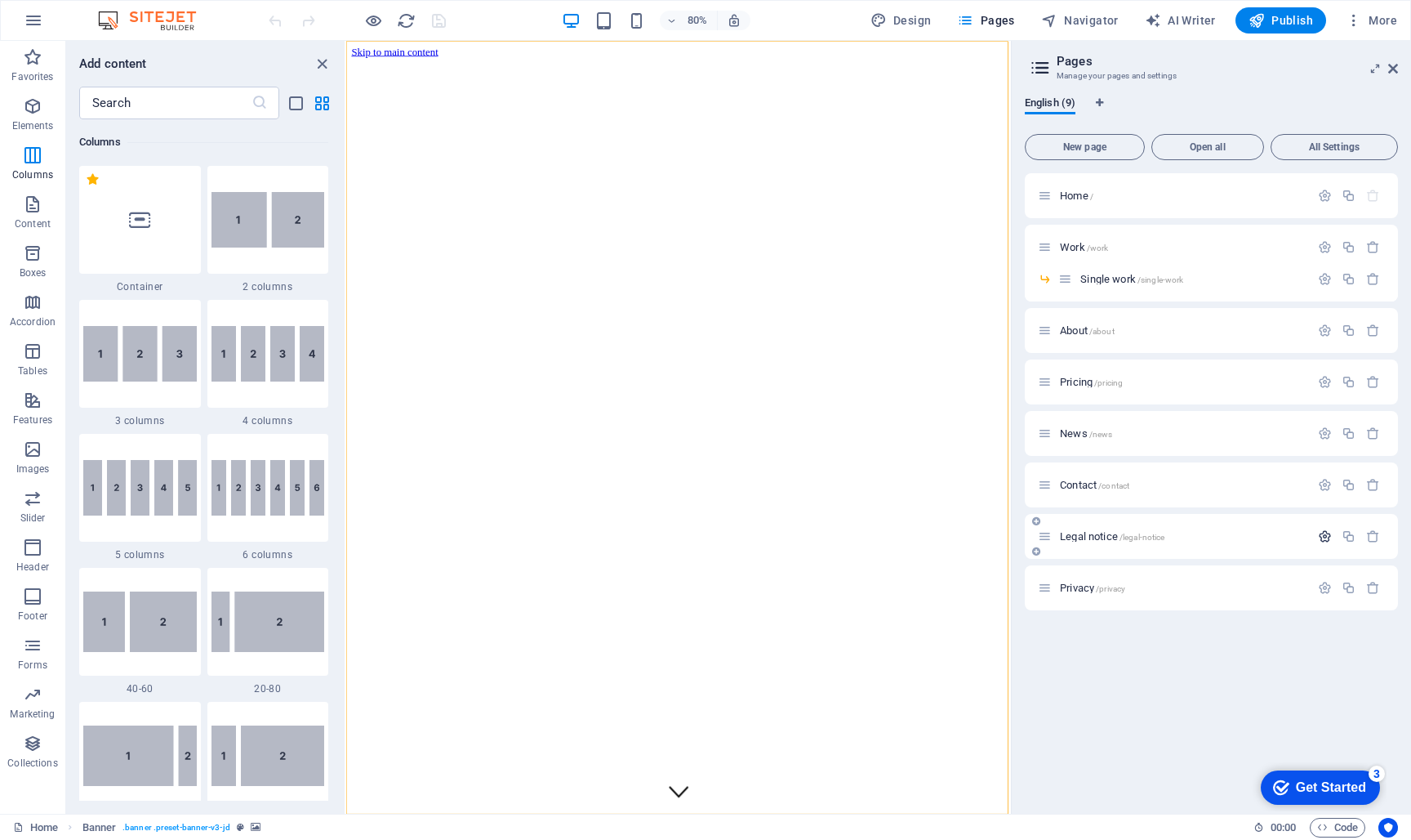
click at [1326, 538] on icon "button" at bounding box center [1325, 536] width 14 height 14
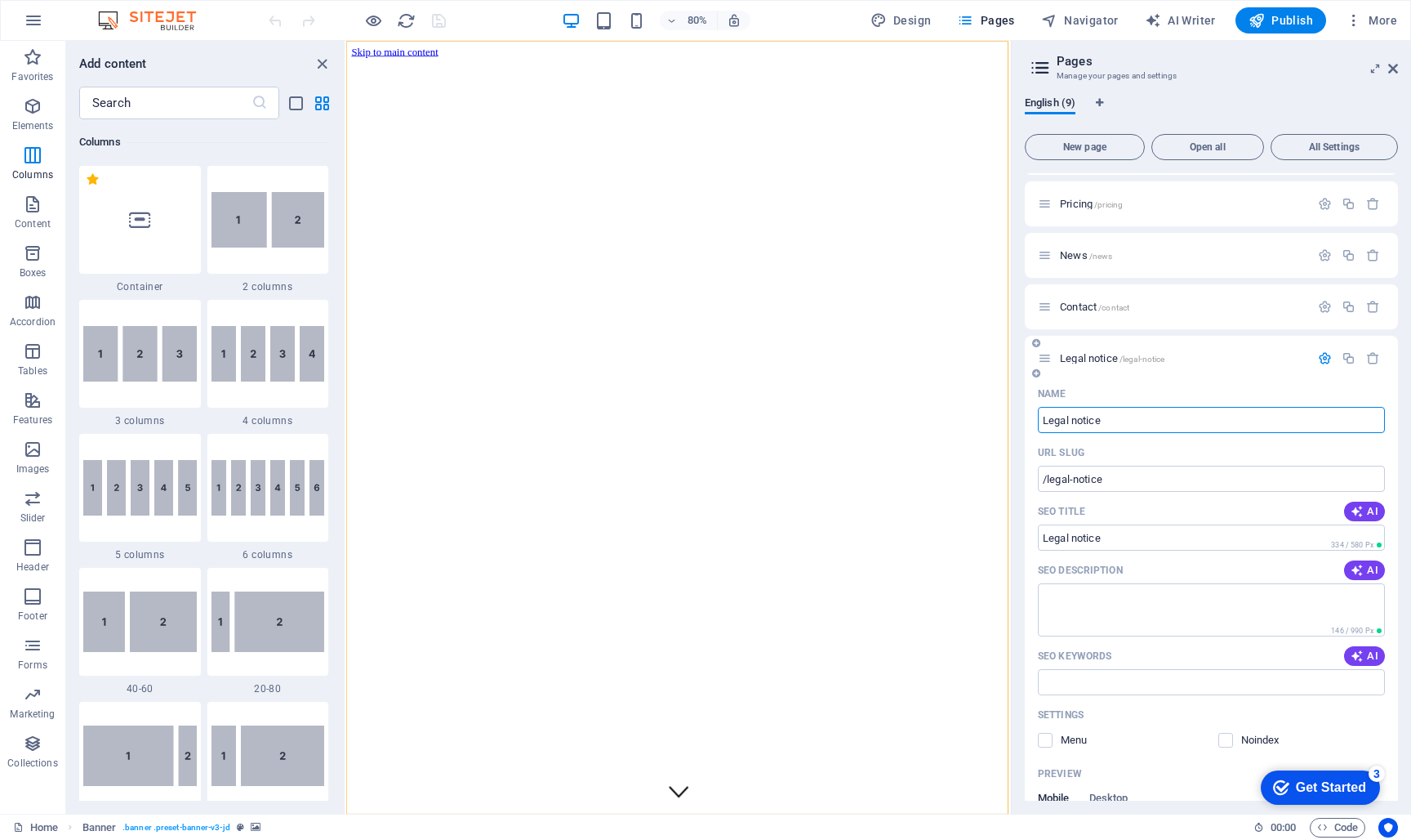
scroll to position [178, 0]
click at [1319, 356] on icon "button" at bounding box center [1325, 358] width 14 height 14
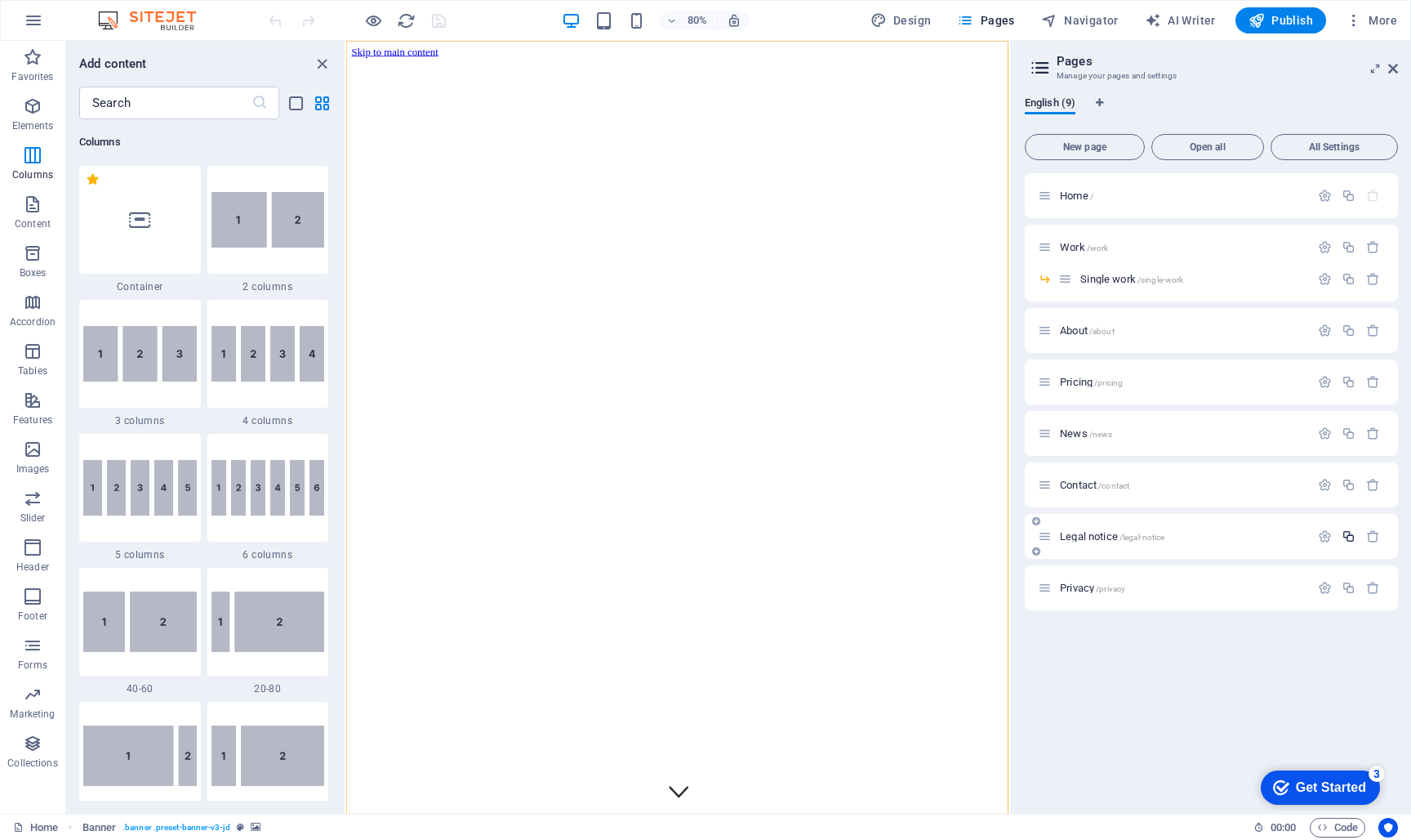
click at [1348, 535] on icon "button" at bounding box center [1349, 536] width 14 height 14
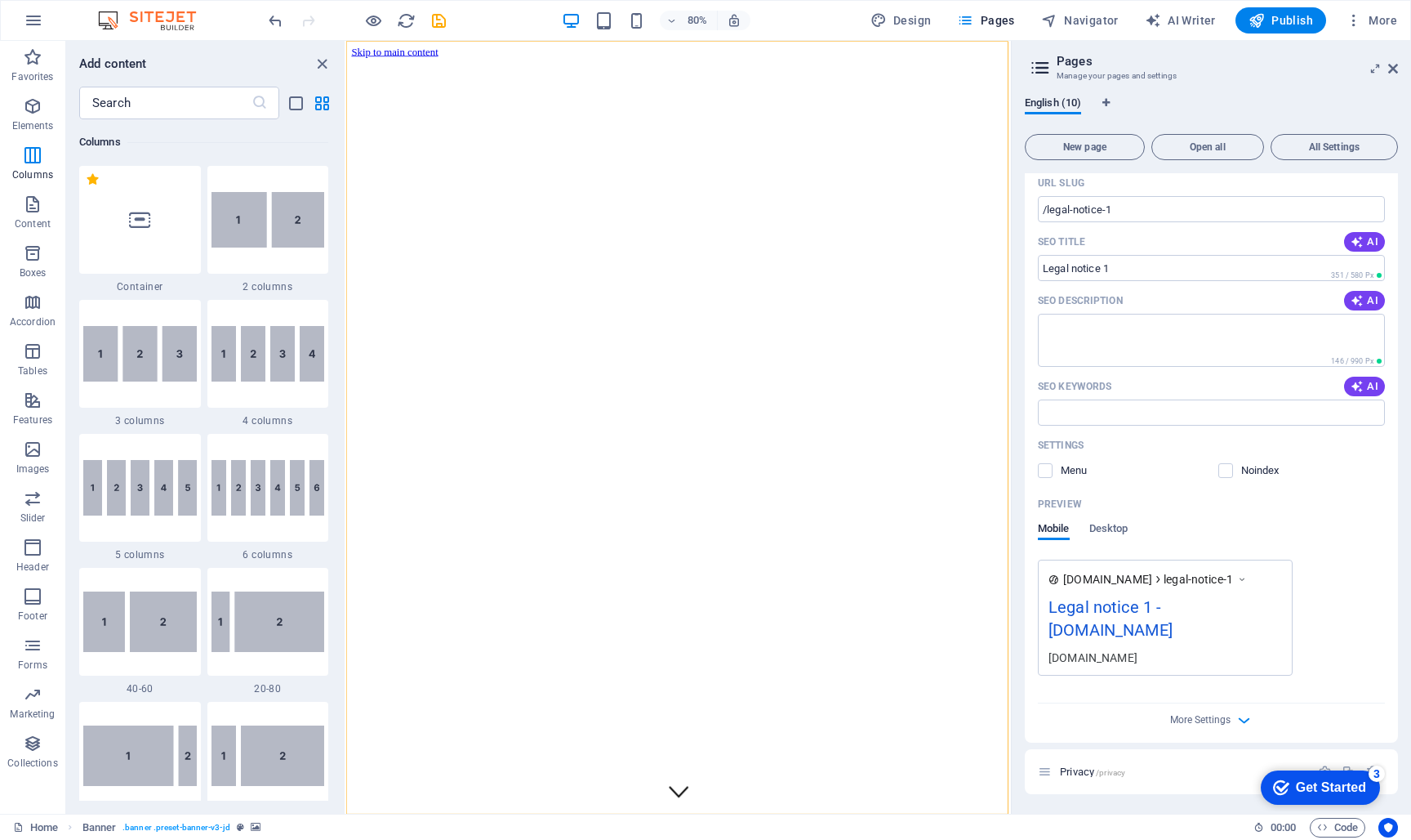
scroll to position [499, 0]
click at [1240, 720] on icon "button" at bounding box center [1244, 720] width 19 height 19
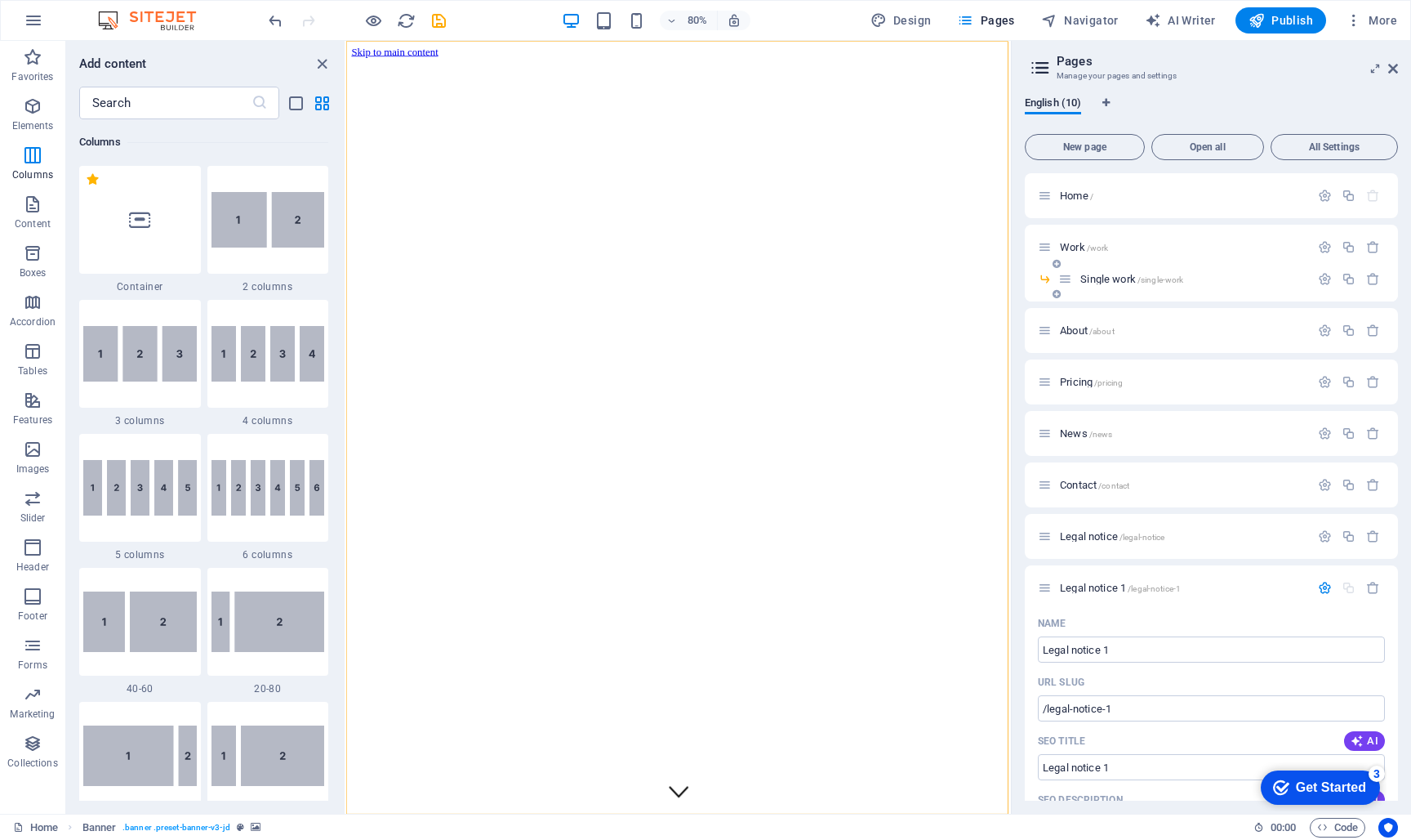
scroll to position [0, 0]
click at [1041, 64] on icon at bounding box center [1041, 68] width 24 height 23
click at [1042, 65] on icon at bounding box center [1041, 68] width 24 height 23
click at [1327, 145] on span "All Settings" at bounding box center [1334, 147] width 113 height 10
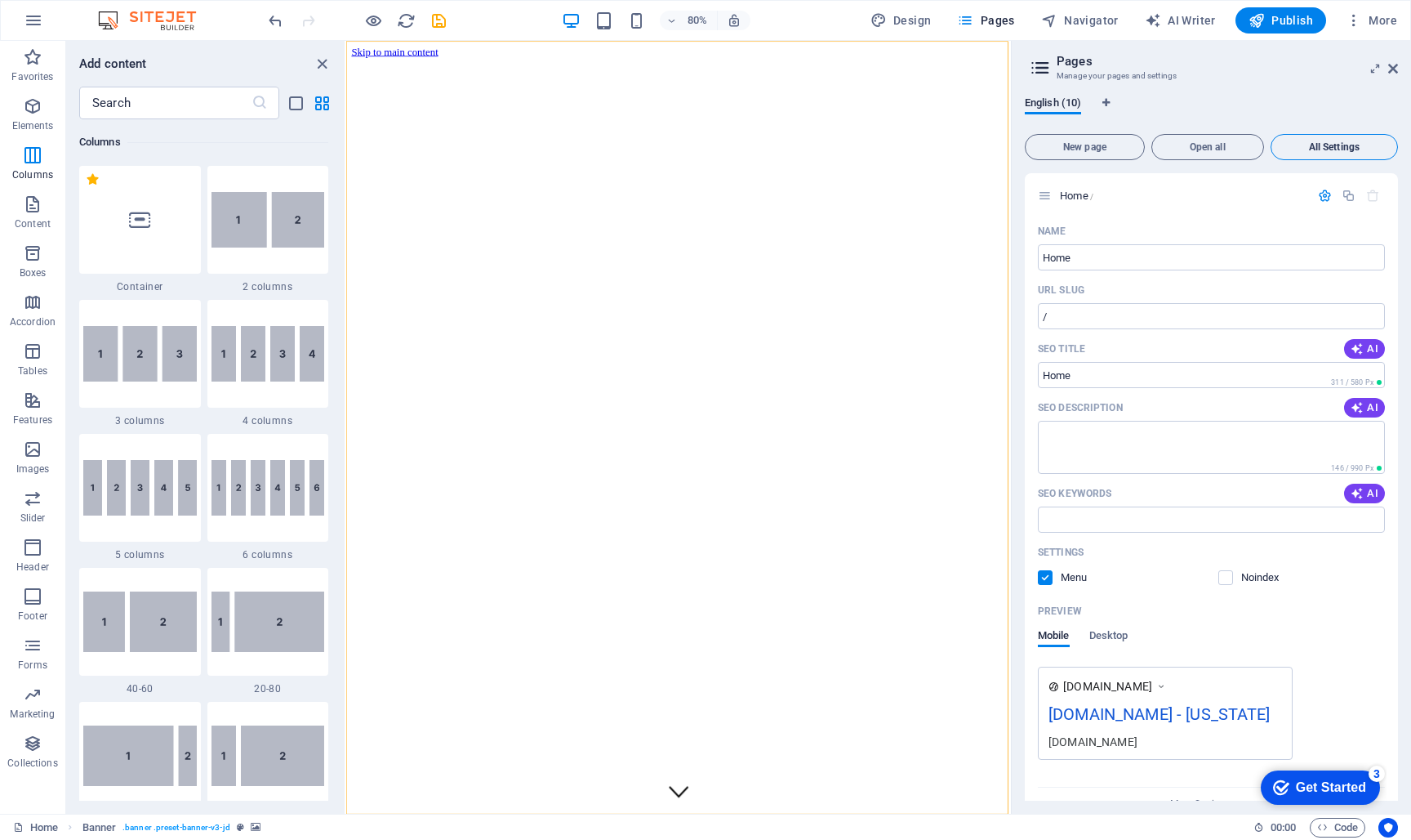
scroll to position [6028, 0]
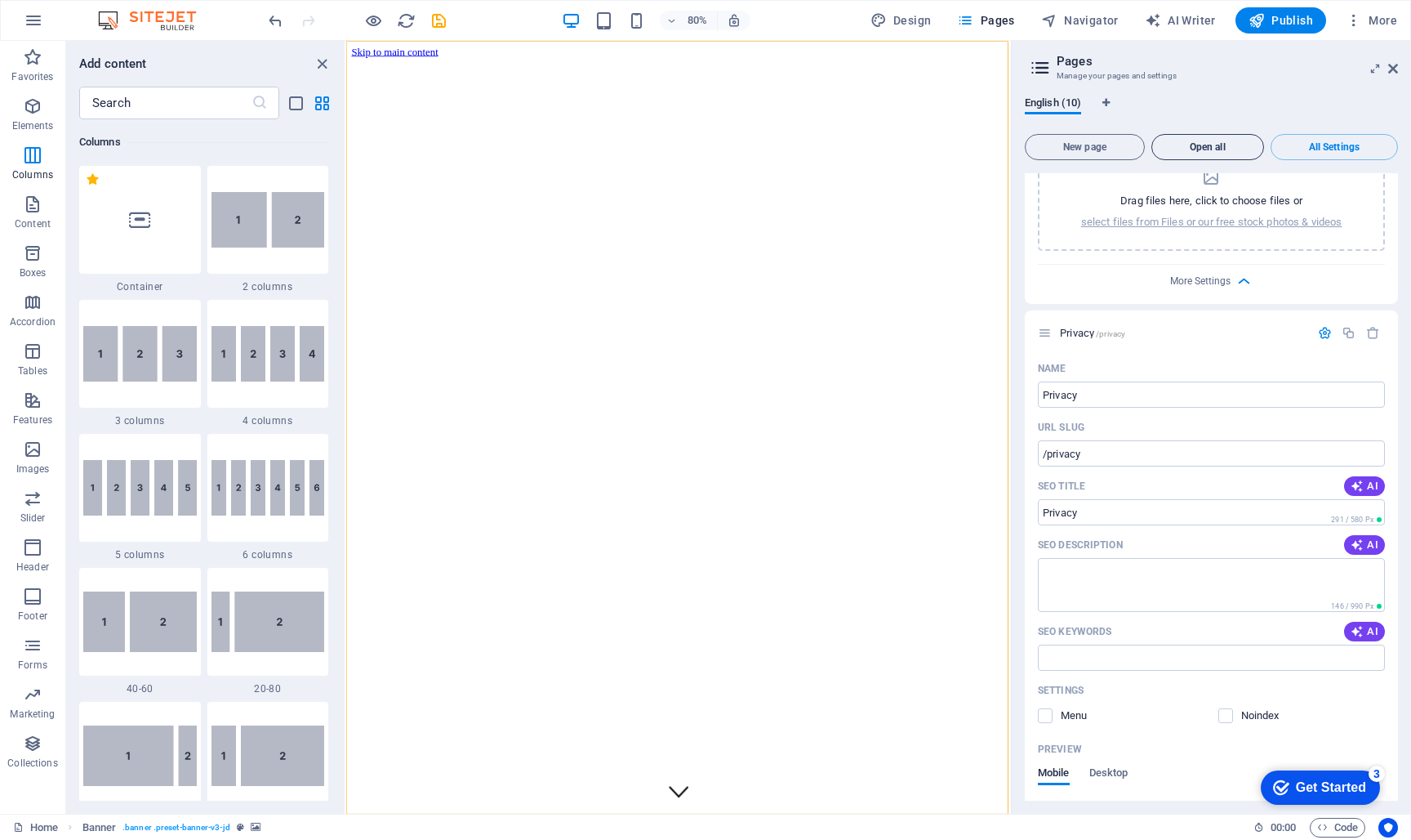
click at [1216, 142] on span "Open all" at bounding box center [1208, 147] width 98 height 10
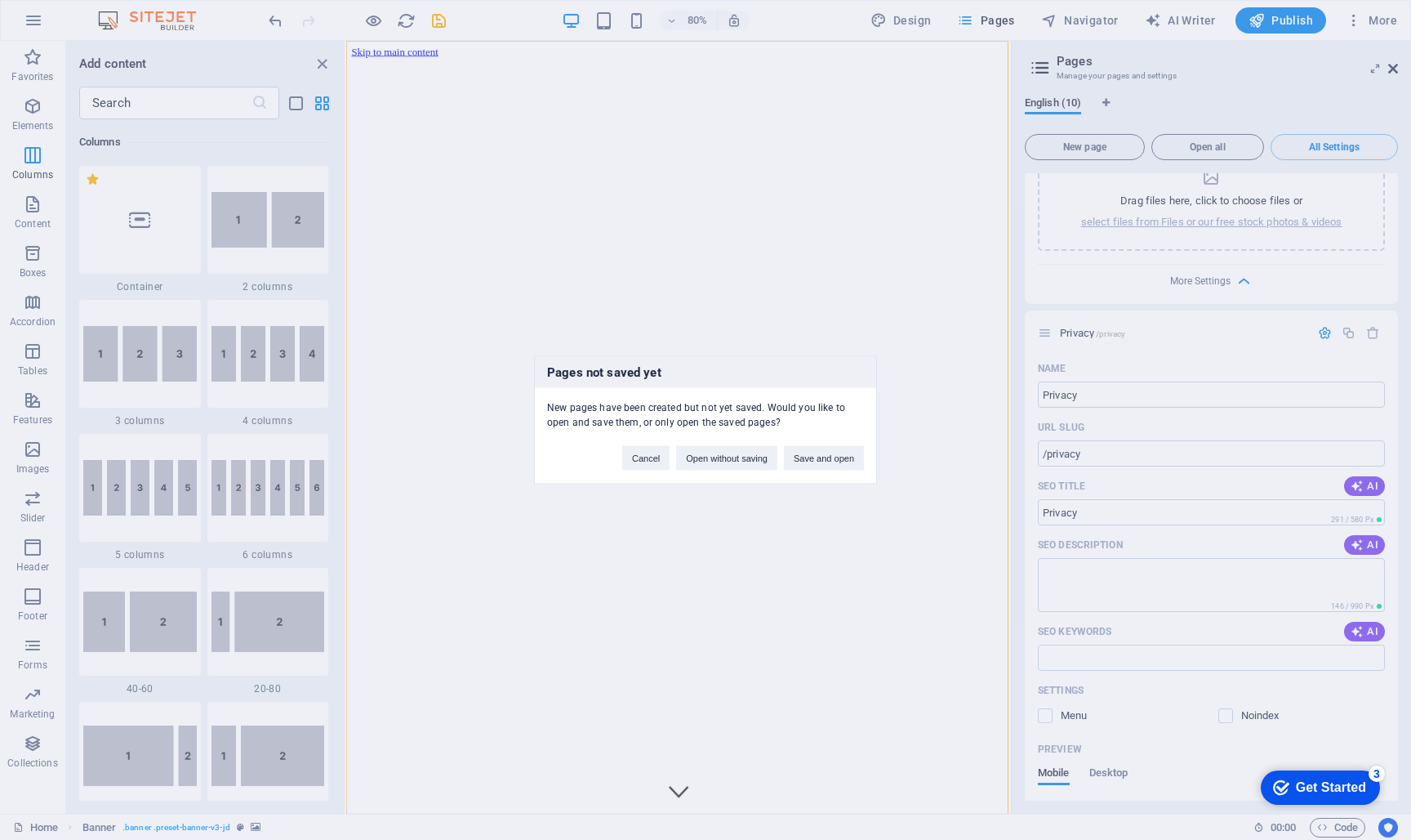
click at [1391, 65] on div "Pages not saved yet New pages have been created but not yet saved. Would you li…" at bounding box center [706, 420] width 1411 height 840
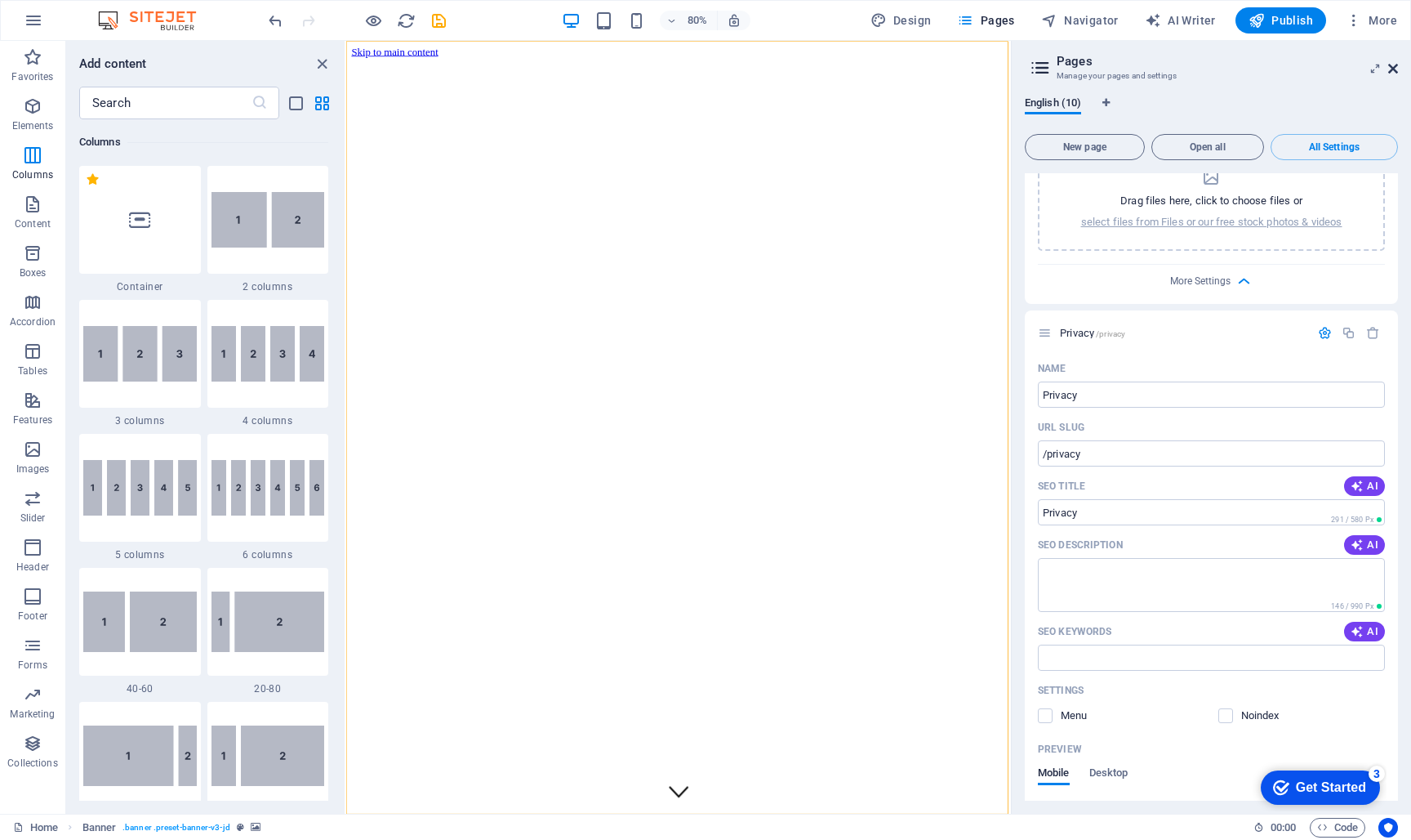
click at [1393, 65] on icon at bounding box center [1393, 68] width 10 height 13
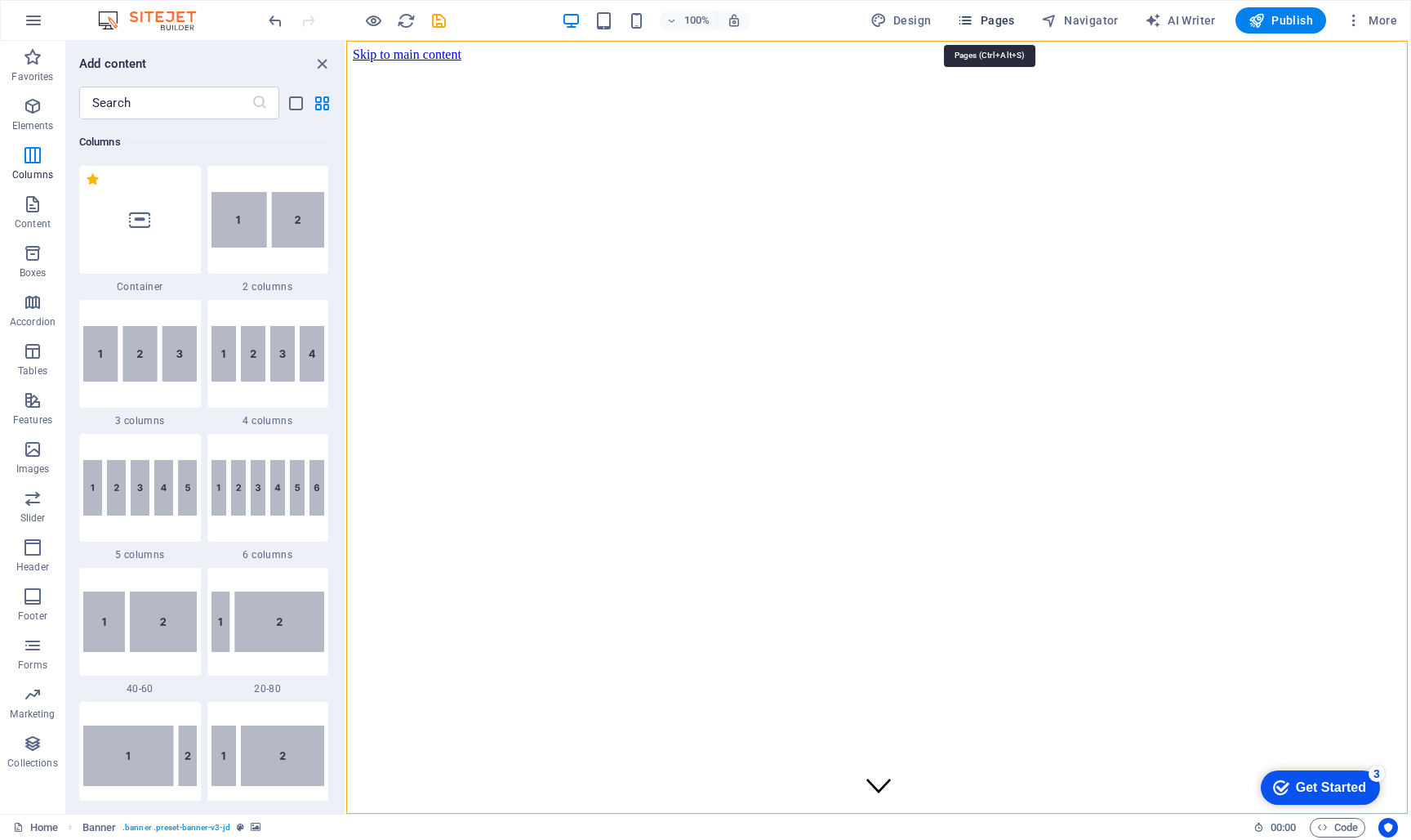
click at [974, 19] on icon "button" at bounding box center [965, 20] width 17 height 17
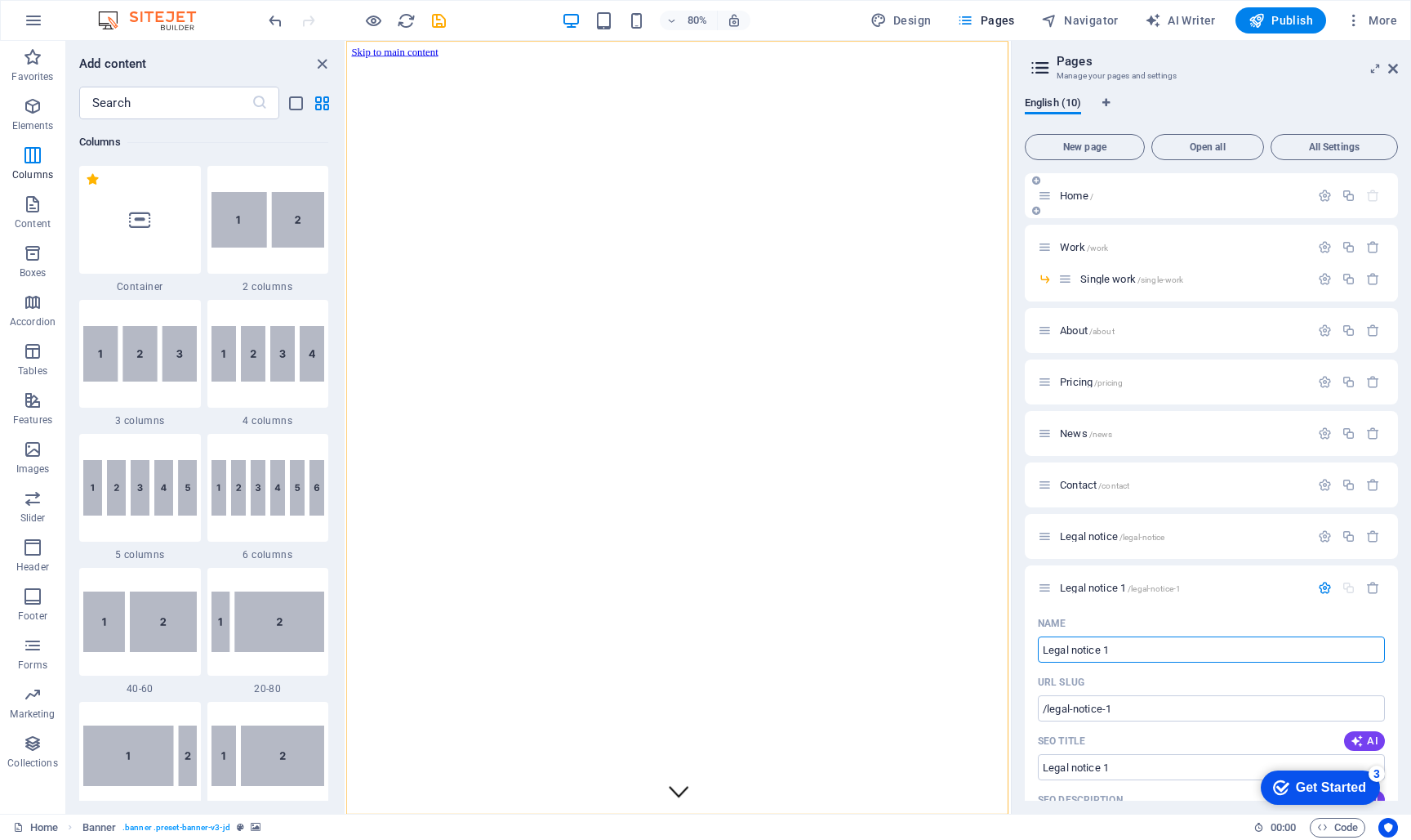
click at [1067, 193] on span "Home /" at bounding box center [1077, 196] width 33 height 12
click at [1050, 196] on icon at bounding box center [1045, 196] width 14 height 14
click at [1045, 197] on icon at bounding box center [1045, 196] width 14 height 14
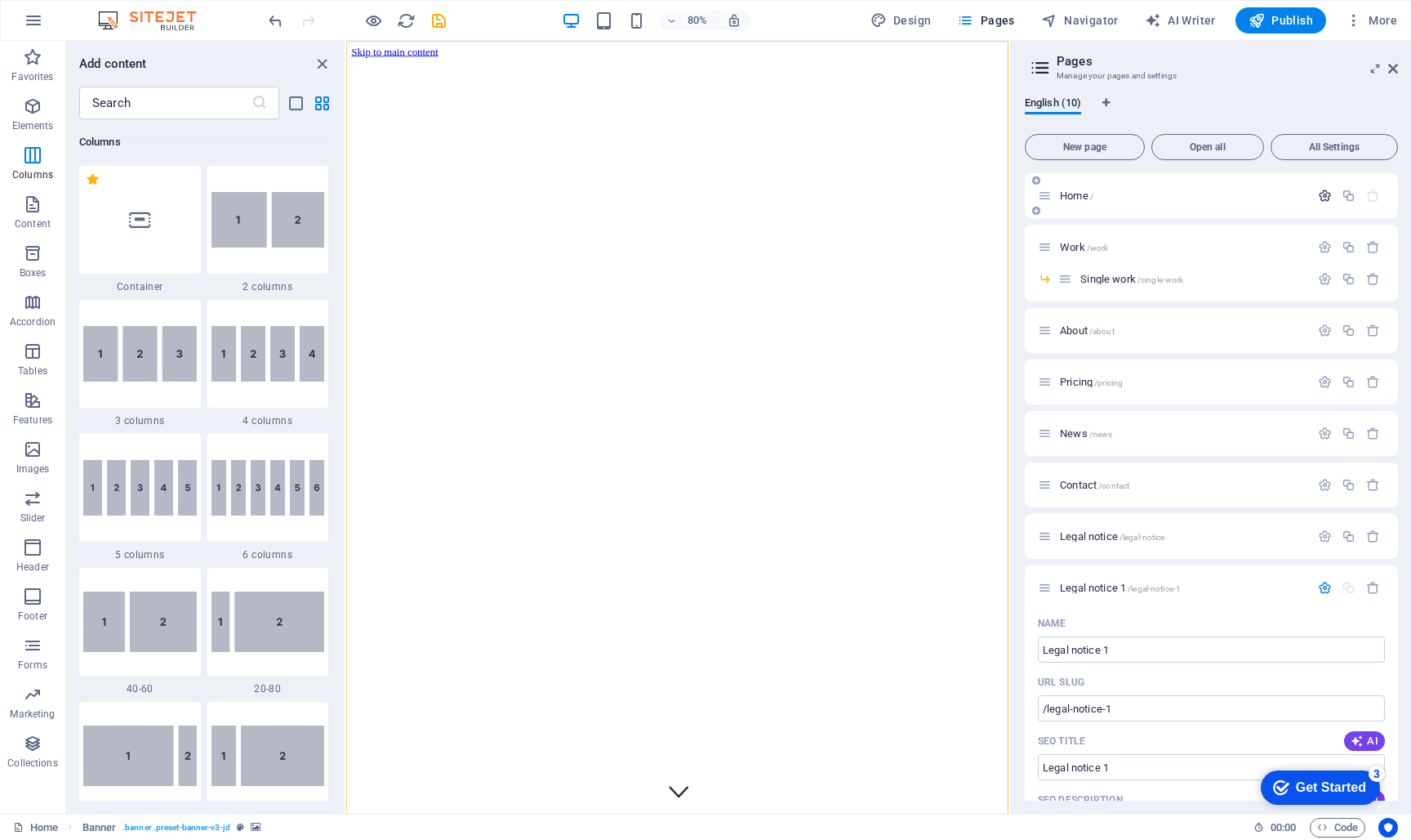
click at [1322, 194] on icon "button" at bounding box center [1325, 196] width 14 height 14
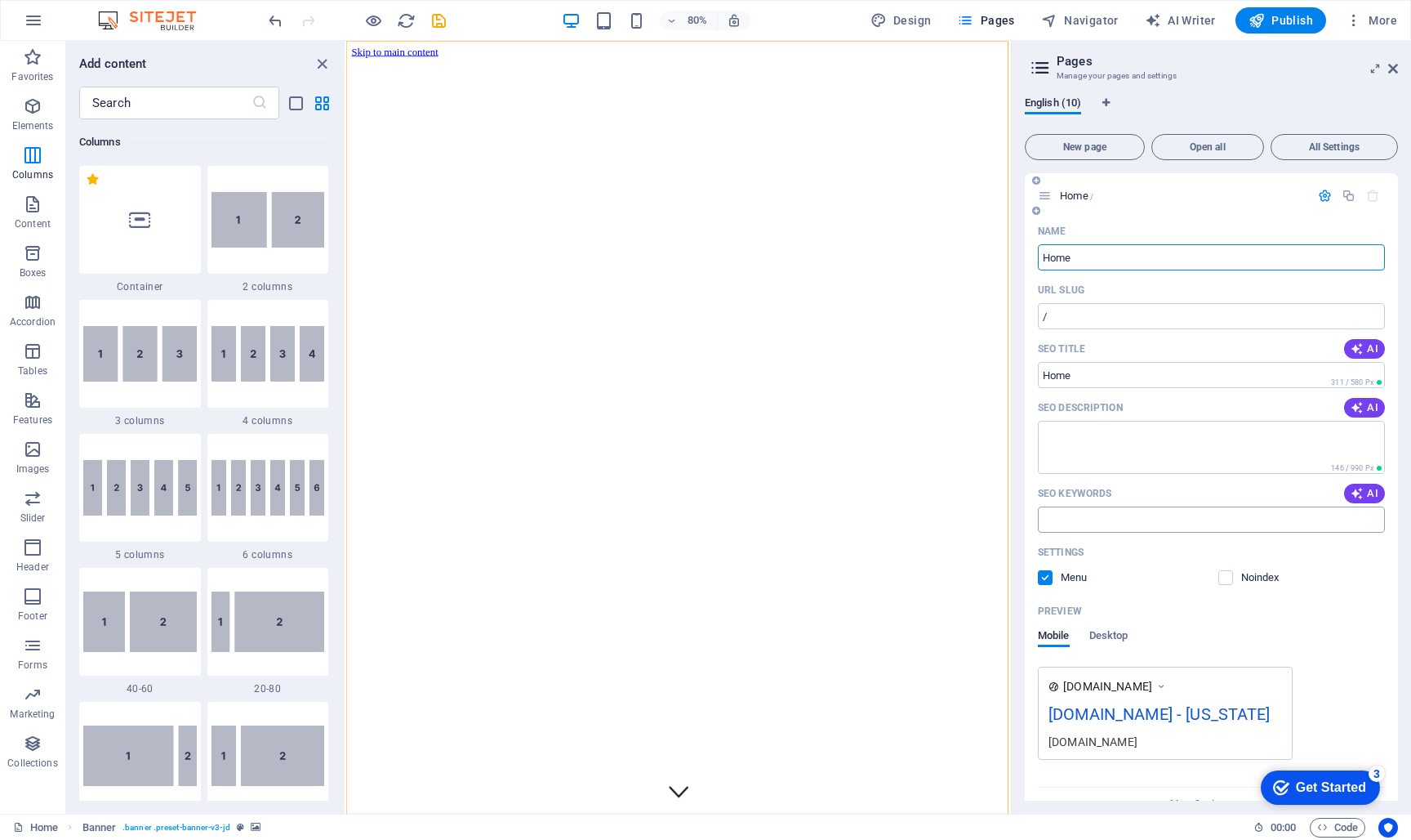
scroll to position [0, 0]
click at [1045, 69] on icon at bounding box center [1041, 68] width 24 height 23
click at [1043, 69] on icon at bounding box center [1041, 68] width 24 height 23
click at [1391, 70] on icon at bounding box center [1393, 68] width 10 height 13
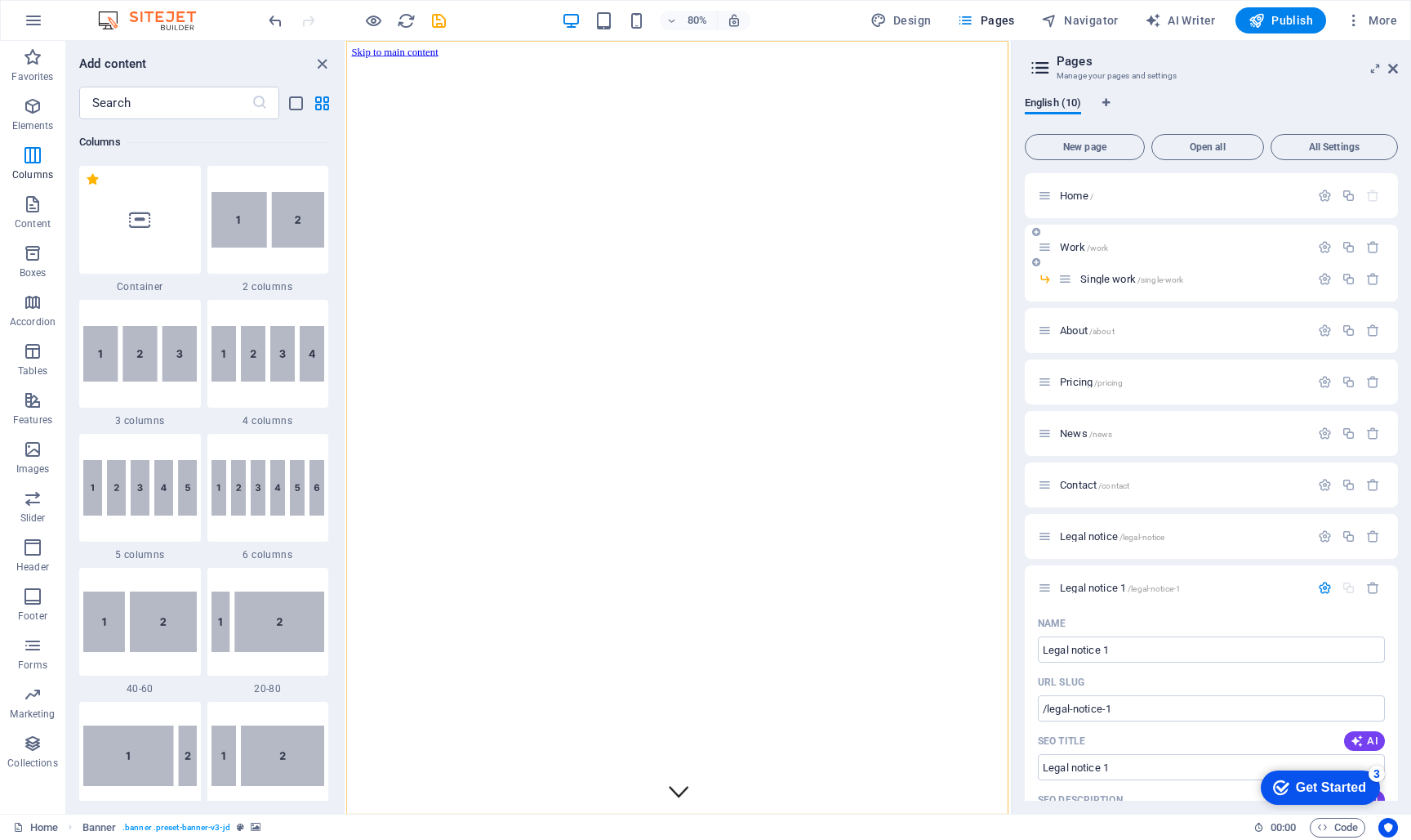
click at [1068, 247] on span "Work /work" at bounding box center [1084, 247] width 48 height 12
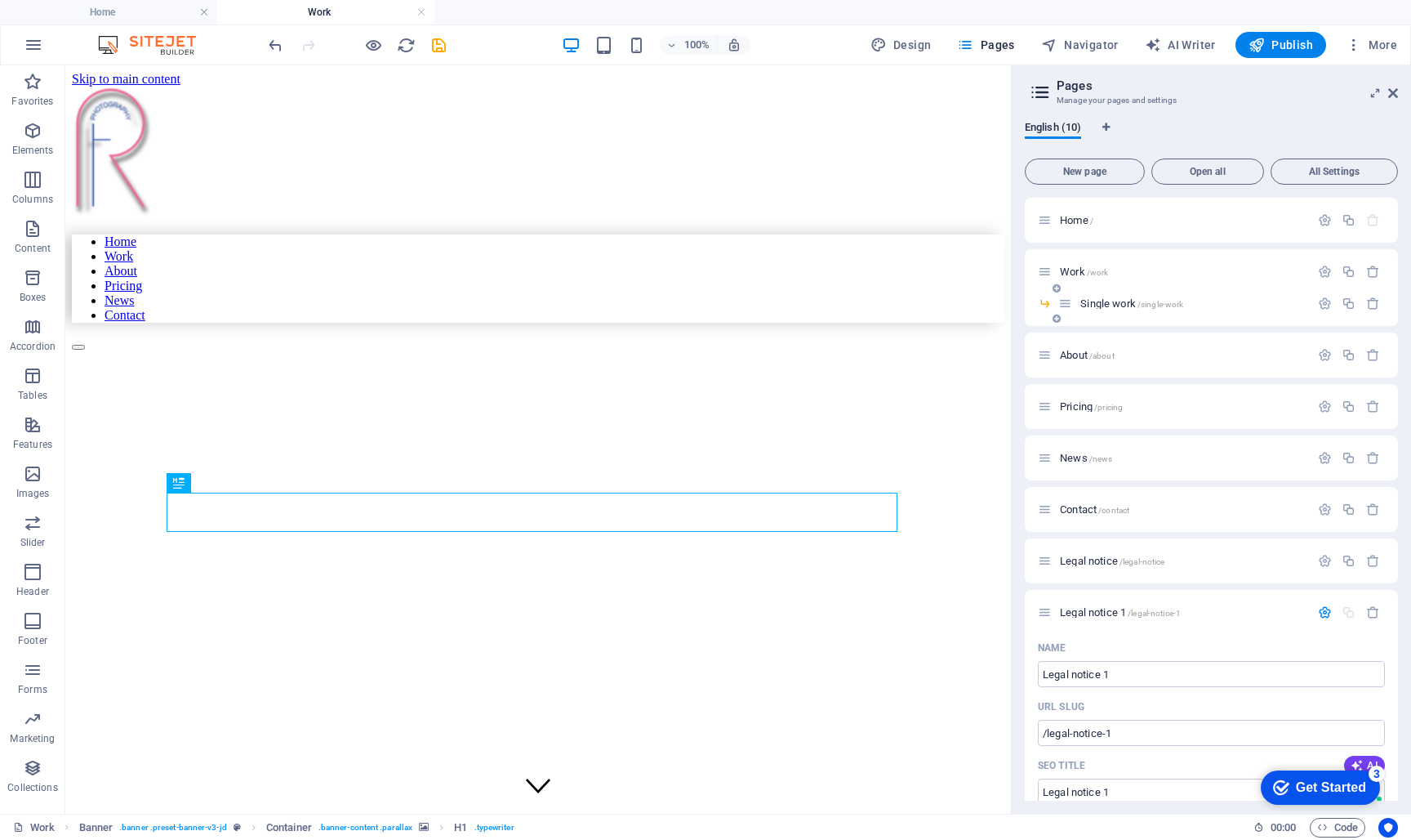
click at [1070, 301] on icon at bounding box center [1065, 304] width 14 height 14
click at [1092, 305] on span "Single work /single-work" at bounding box center [1132, 304] width 103 height 12
click at [1318, 304] on icon "button" at bounding box center [1325, 304] width 14 height 14
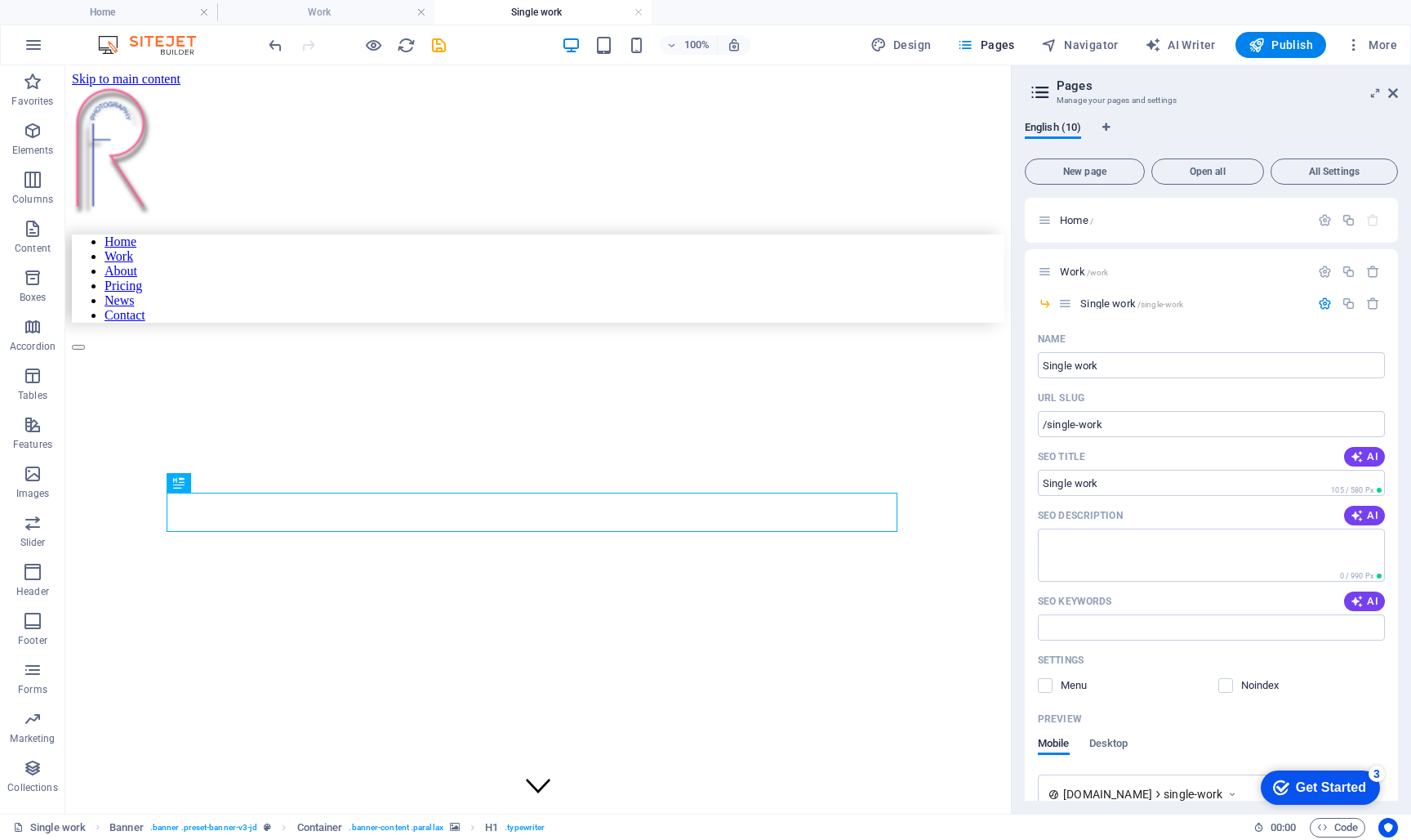
click at [1043, 92] on icon at bounding box center [1041, 93] width 24 height 23
click at [1102, 95] on h3 "Manage your pages and settings" at bounding box center [1211, 100] width 309 height 15
click at [1056, 127] on span "English (10)" at bounding box center [1053, 129] width 57 height 23
click at [1072, 127] on span "English (10)" at bounding box center [1053, 129] width 57 height 23
click at [1200, 169] on span "Open all" at bounding box center [1208, 171] width 98 height 10
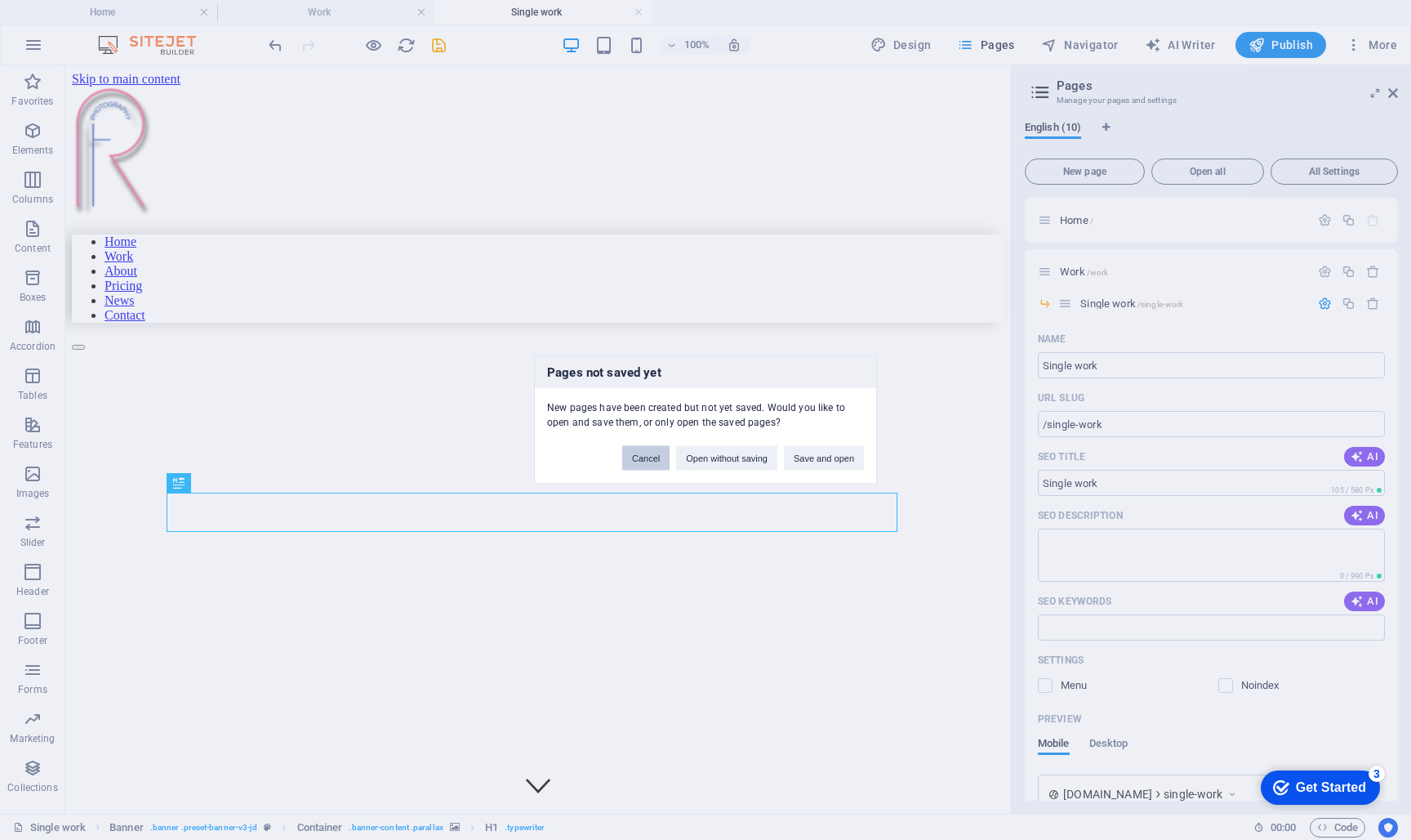
click at [629, 456] on button "Cancel" at bounding box center [646, 458] width 47 height 24
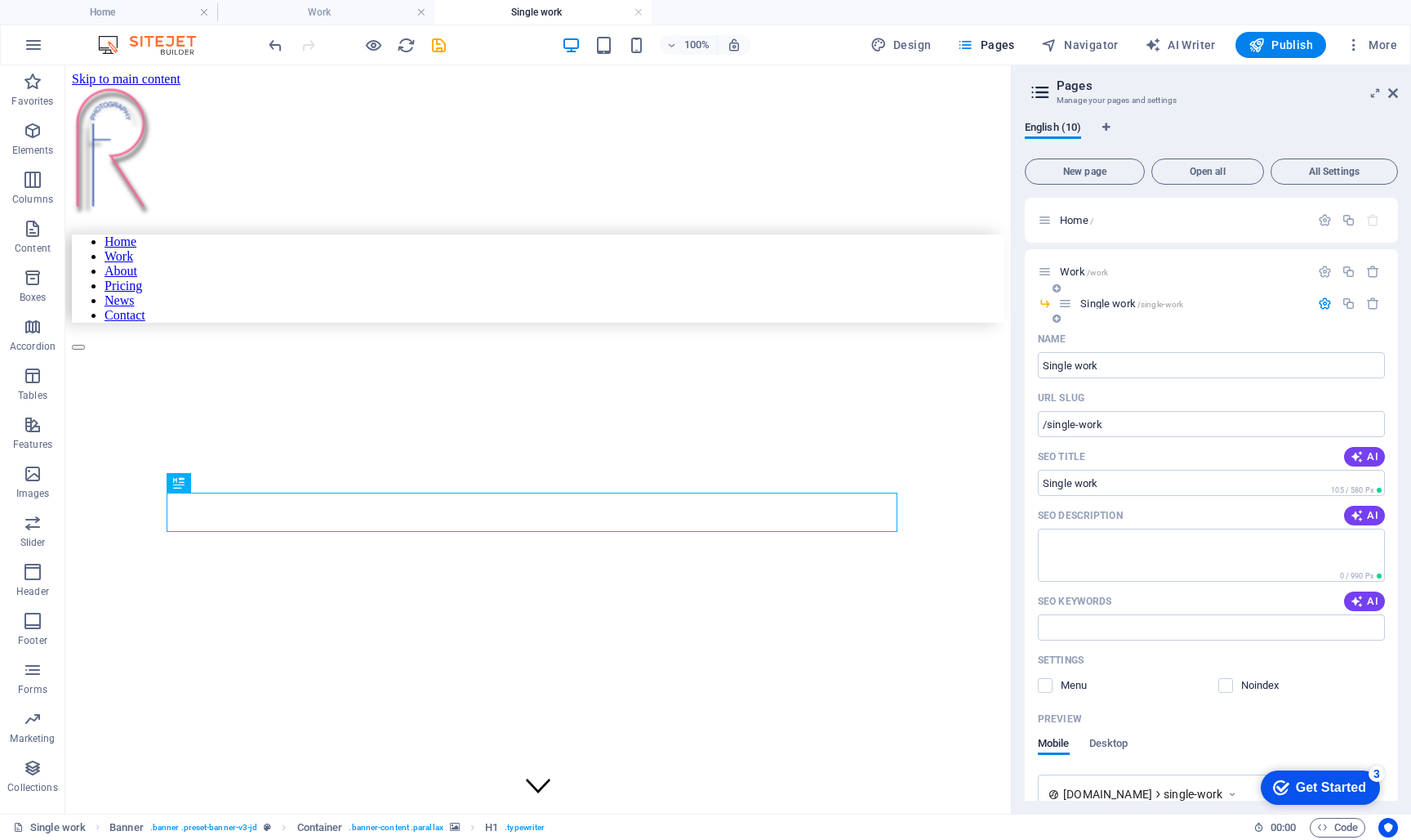
click at [1067, 306] on icon at bounding box center [1065, 304] width 14 height 14
click at [1092, 44] on span "Navigator" at bounding box center [1080, 45] width 78 height 17
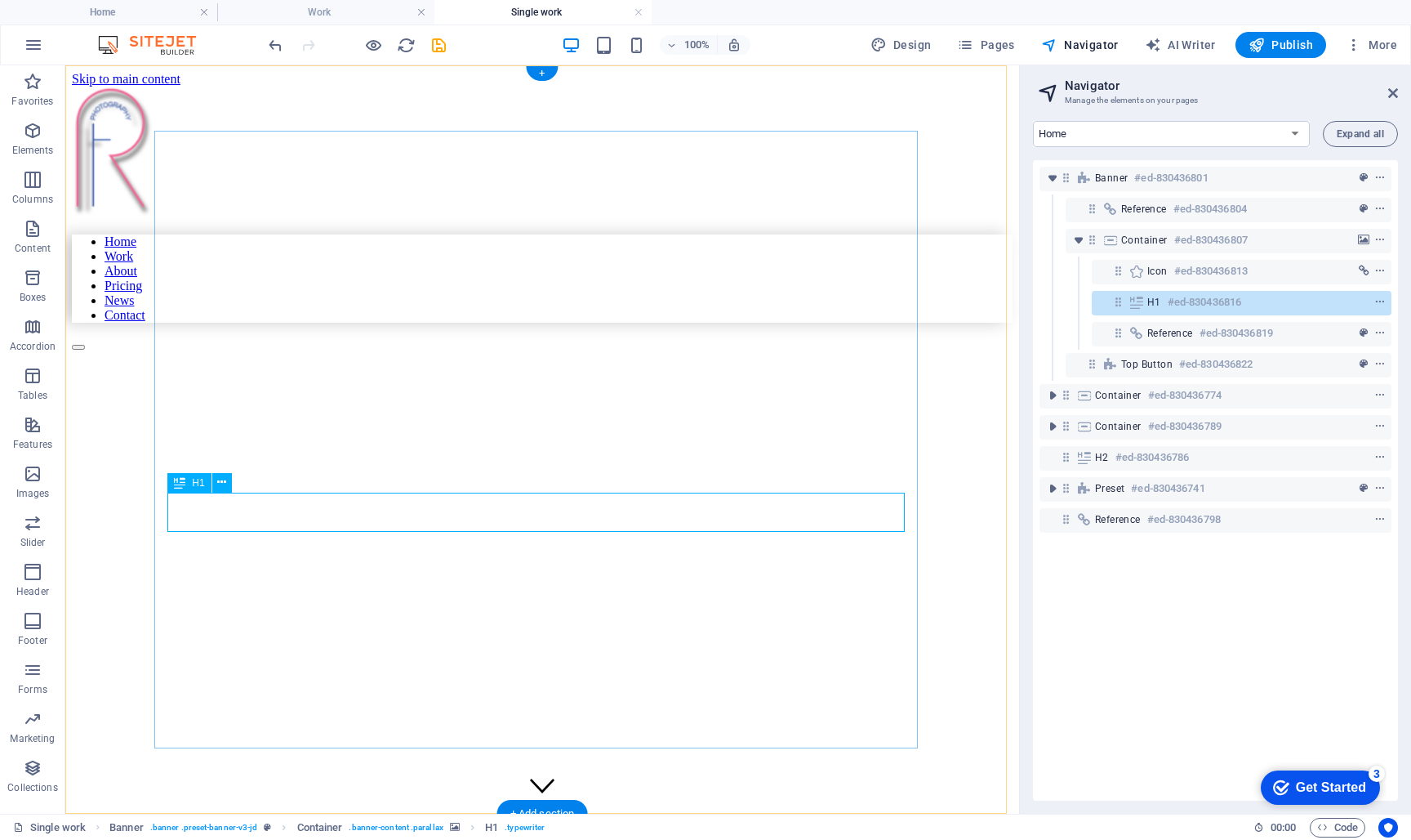
click at [1118, 301] on icon at bounding box center [1118, 302] width 14 height 14
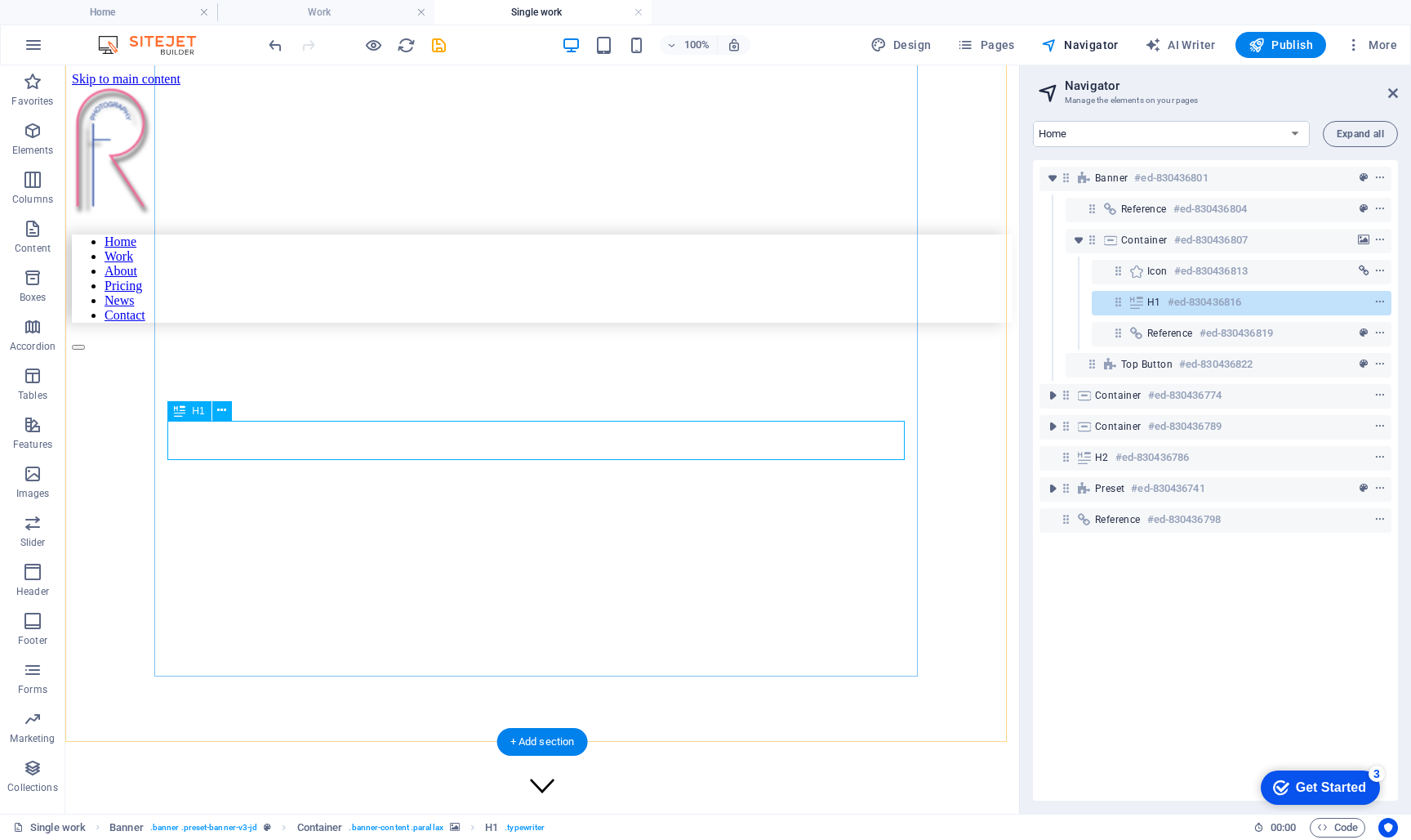
scroll to position [72, 0]
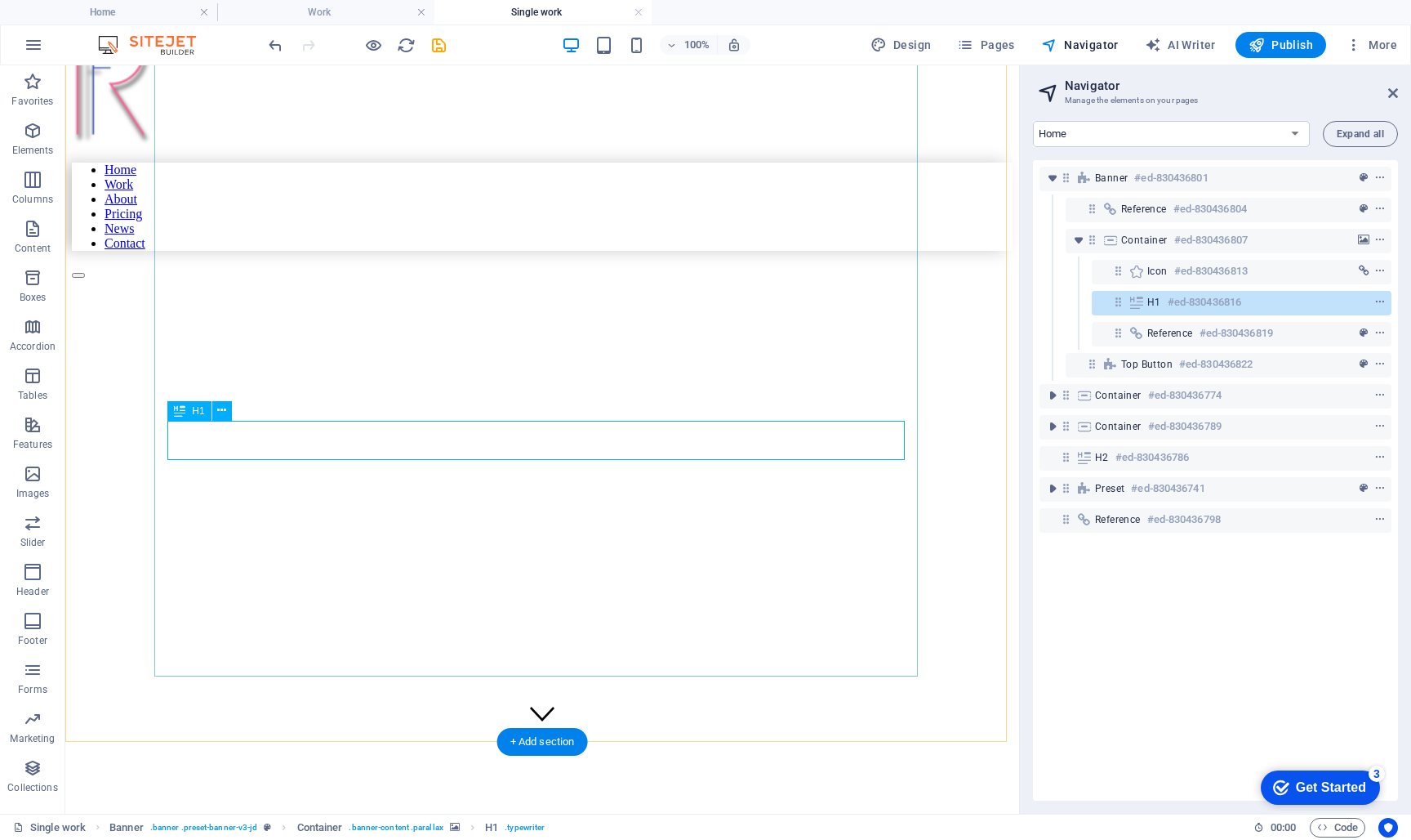
click at [1157, 305] on span "H1" at bounding box center [1154, 302] width 14 height 13
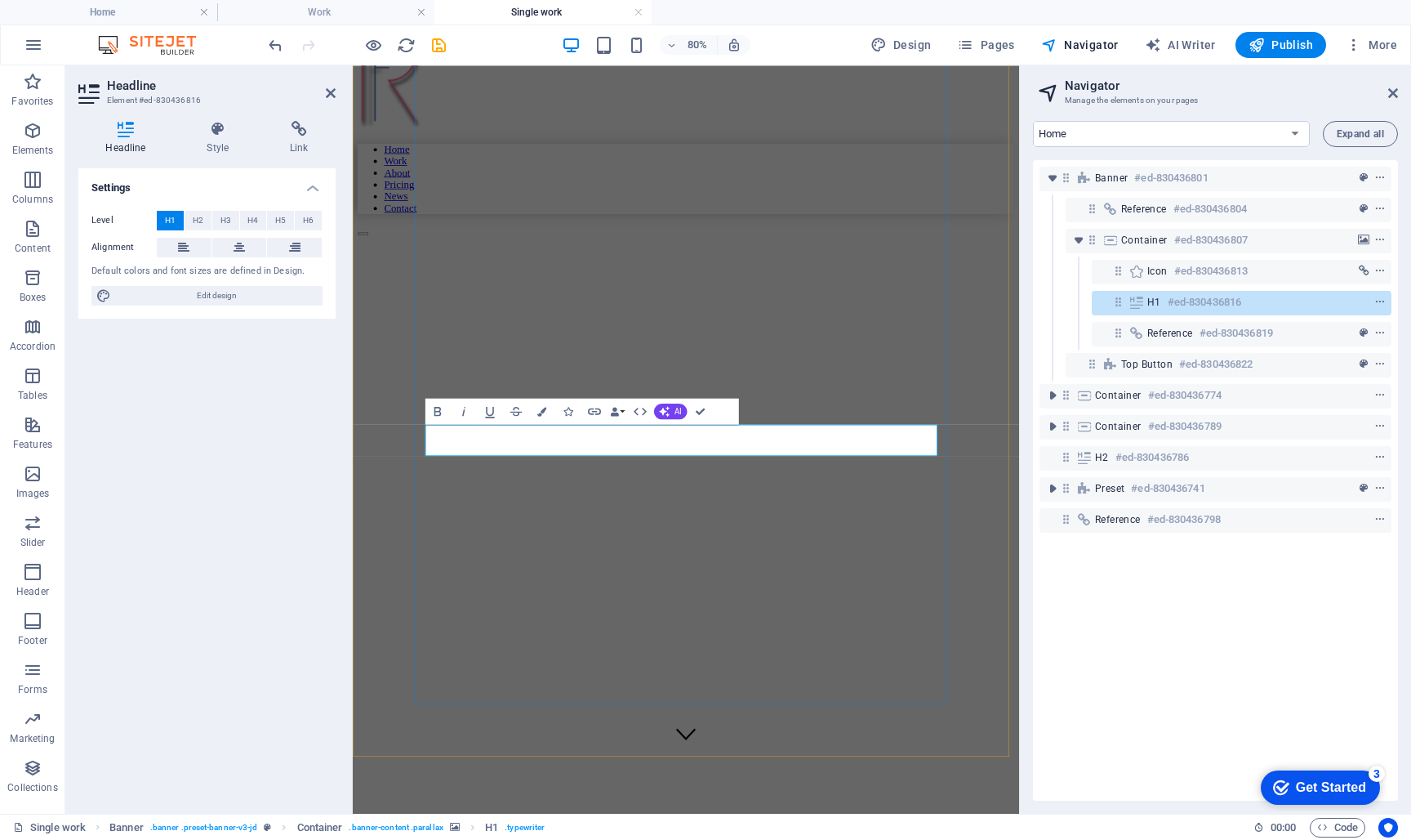
click at [1367, 299] on div at bounding box center [1350, 302] width 77 height 19
click at [1374, 300] on icon "context-menu" at bounding box center [1380, 302] width 11 height 11
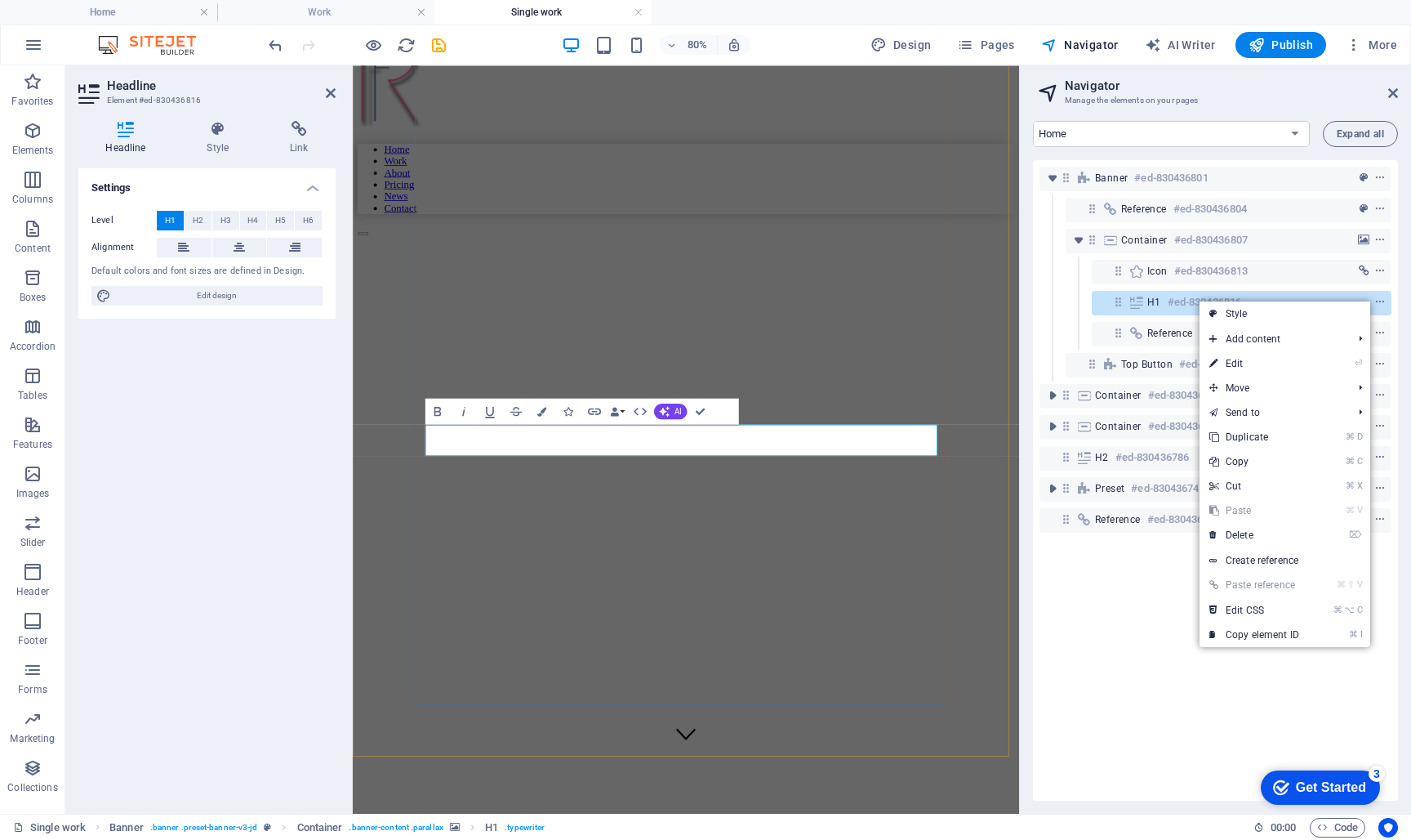
click at [1374, 300] on icon "context-menu" at bounding box center [1380, 302] width 11 height 11
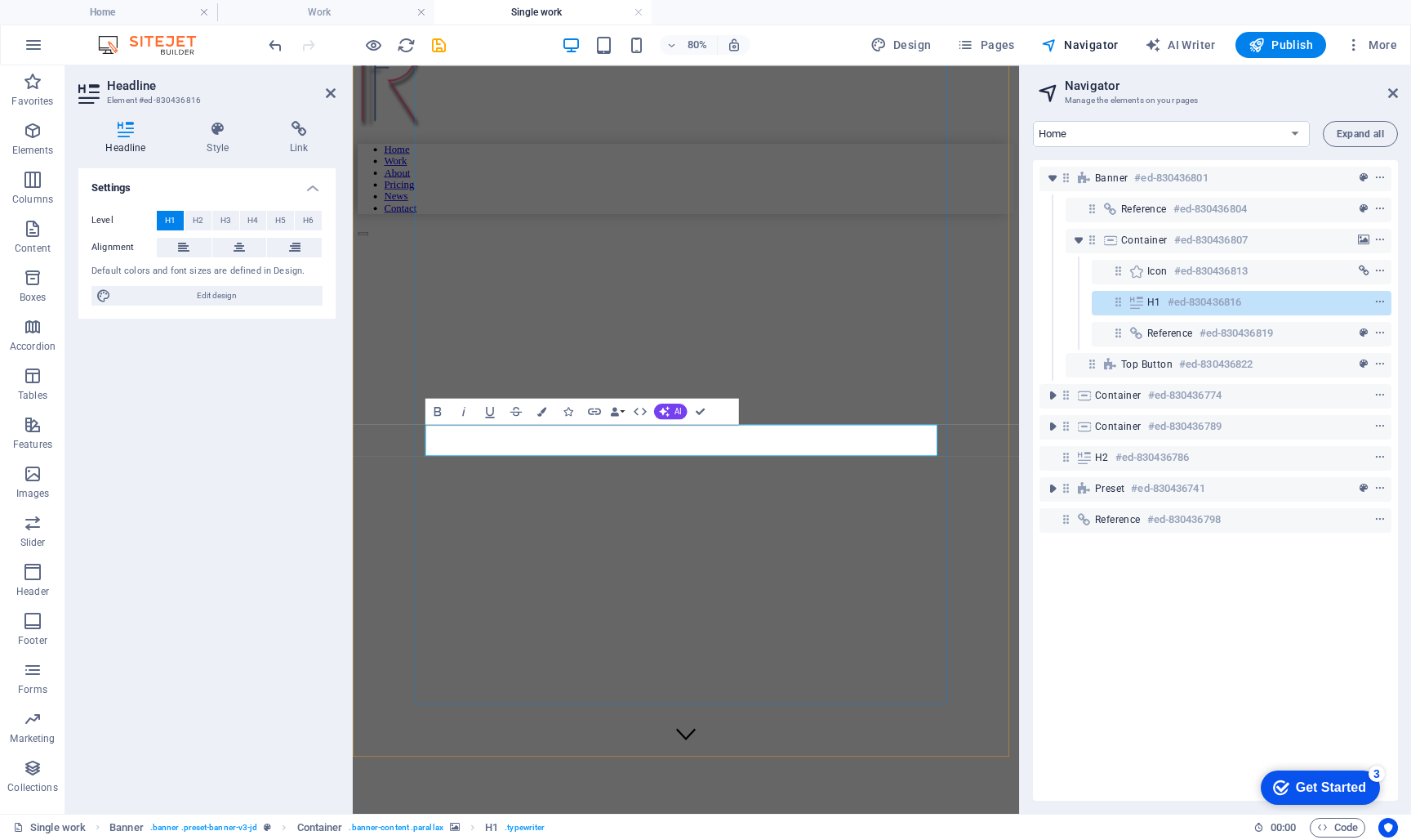
click at [1174, 305] on h6 "#ed-830436816" at bounding box center [1205, 302] width 73 height 19
click at [1130, 242] on span "Container" at bounding box center [1144, 240] width 46 height 13
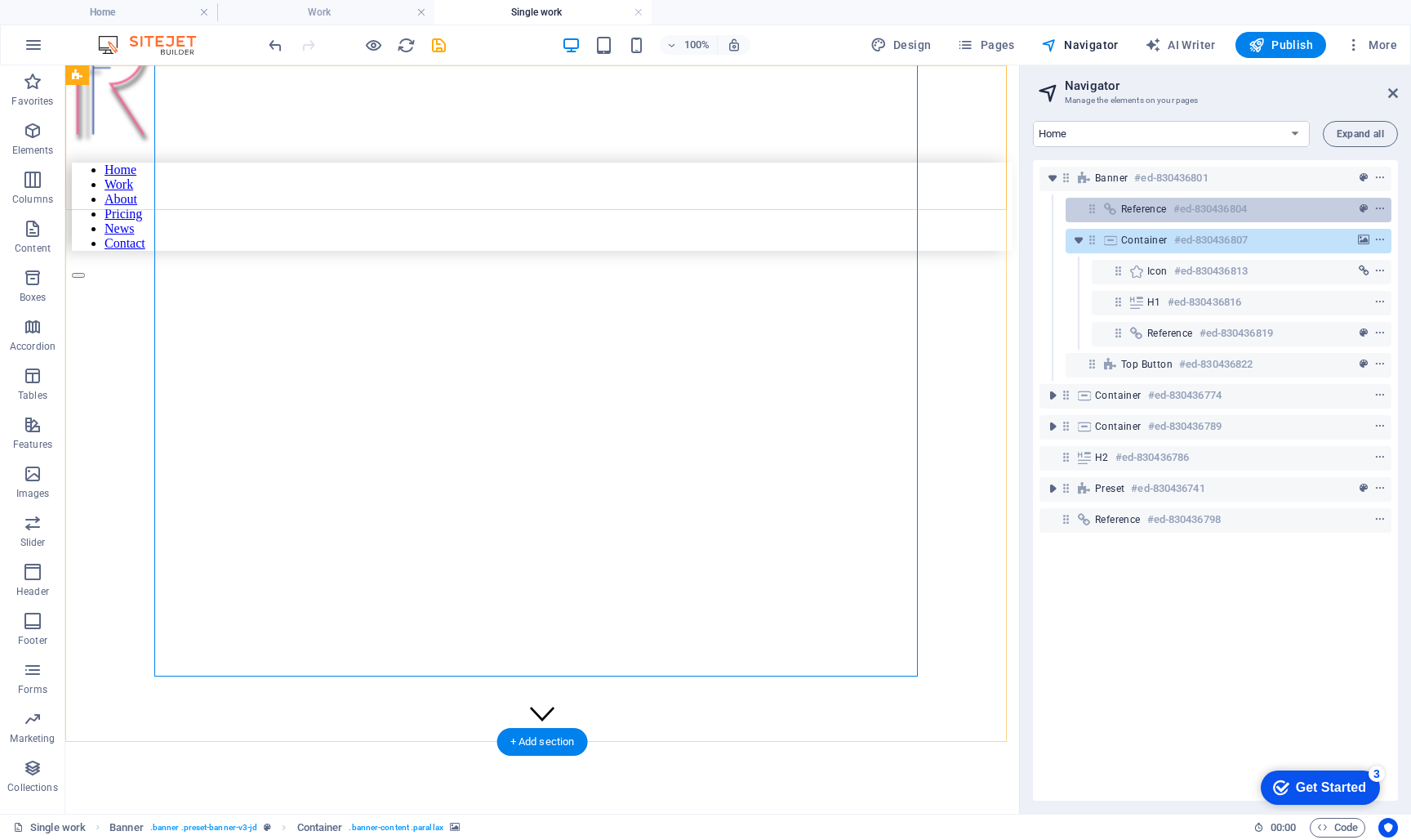
click at [1115, 210] on icon at bounding box center [1111, 209] width 18 height 13
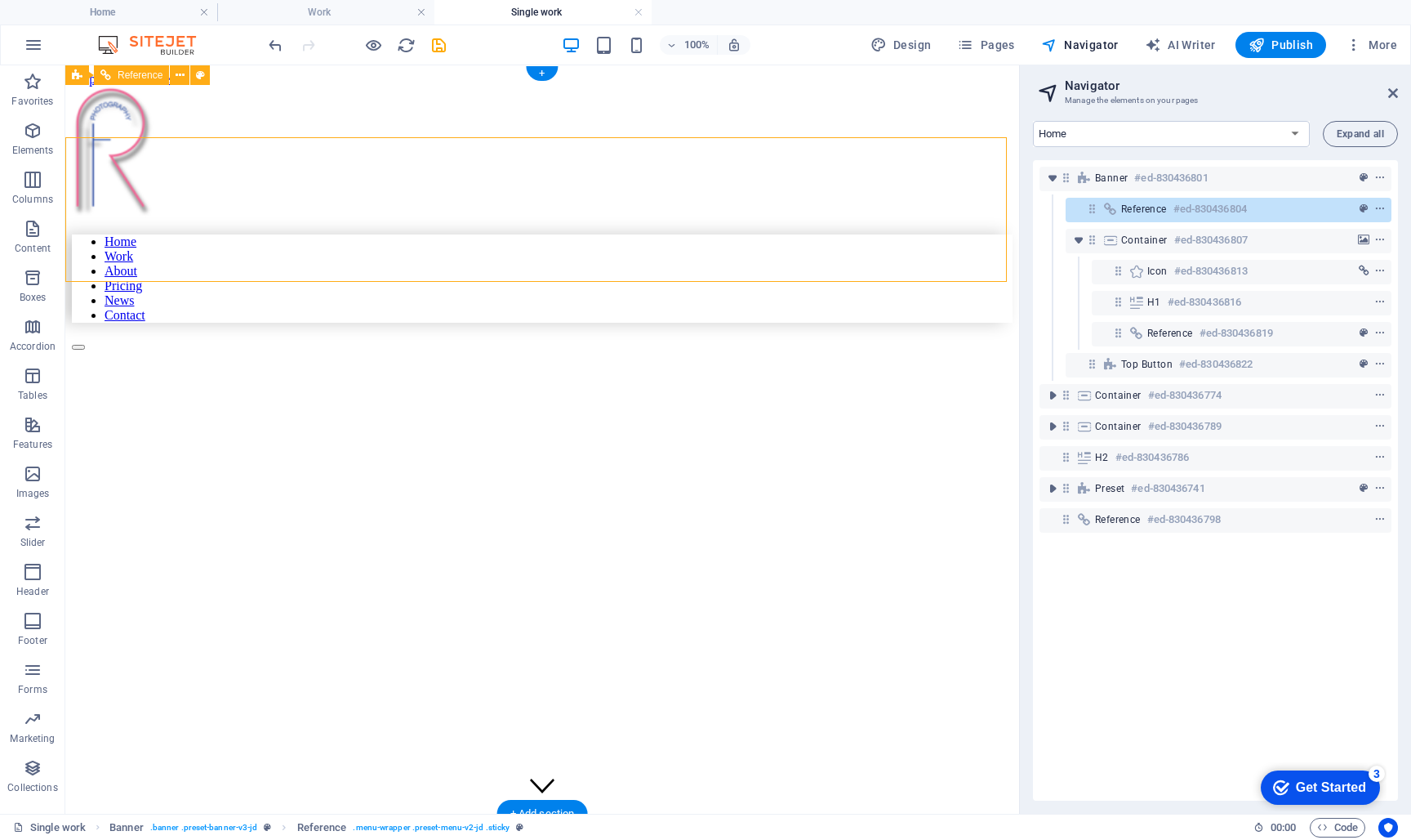
click at [1115, 210] on icon at bounding box center [1111, 209] width 18 height 13
click at [1082, 187] on div "Banner #ed-830436801" at bounding box center [1215, 179] width 352 height 24
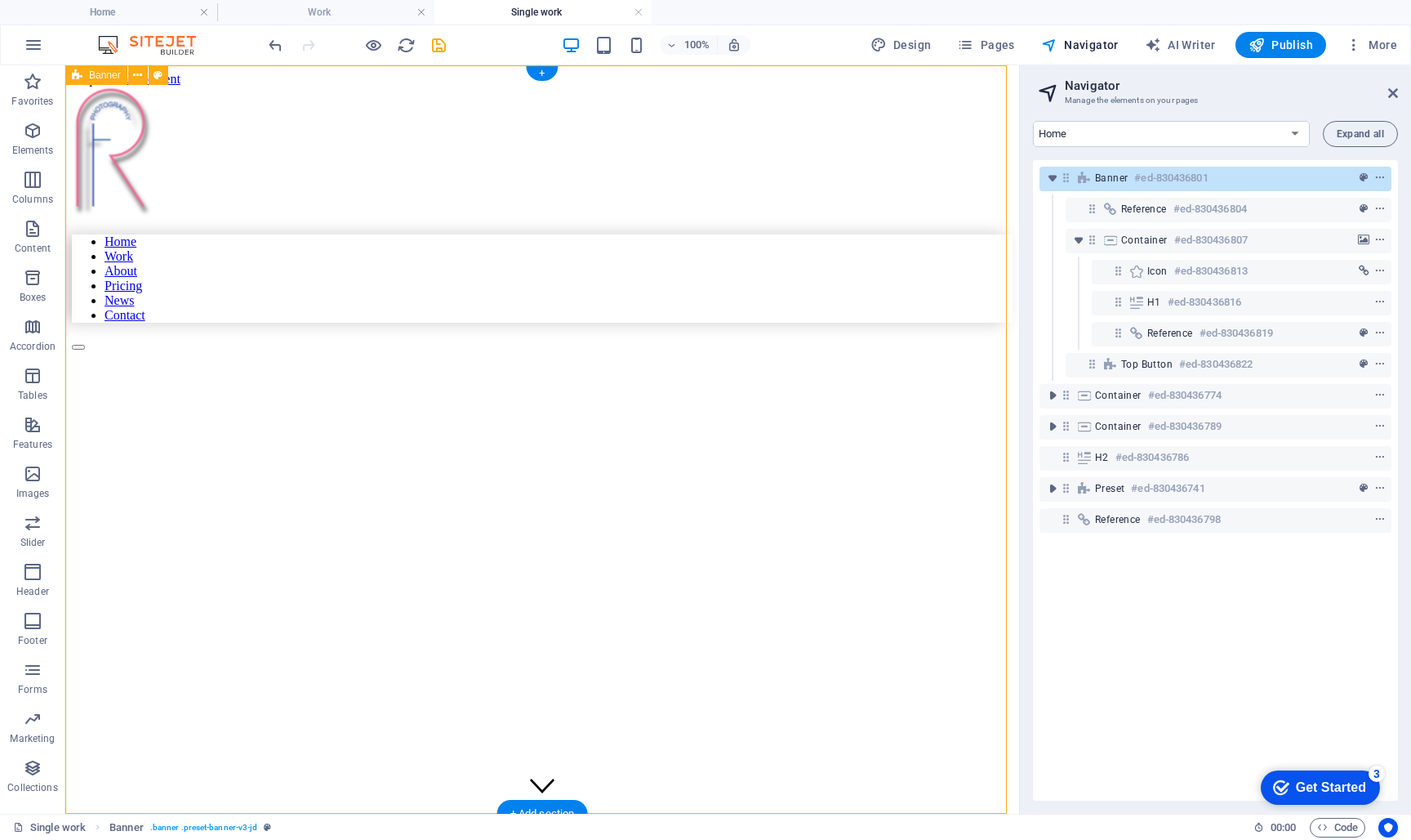
click at [1092, 175] on icon at bounding box center [1084, 177] width 18 height 13
click at [1050, 176] on icon "toggle-expand" at bounding box center [1052, 178] width 17 height 17
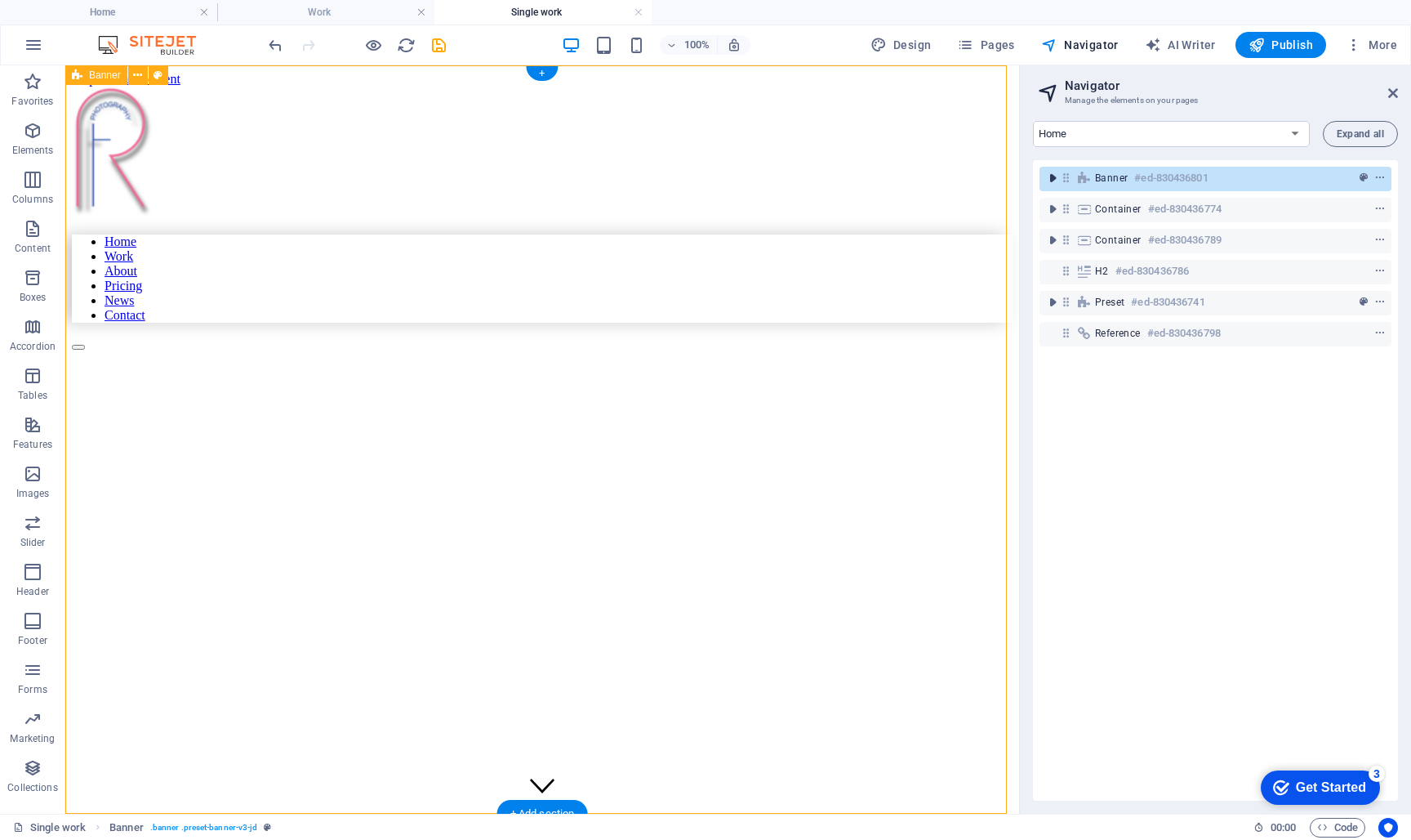
click at [1050, 176] on icon "toggle-expand" at bounding box center [1052, 178] width 17 height 17
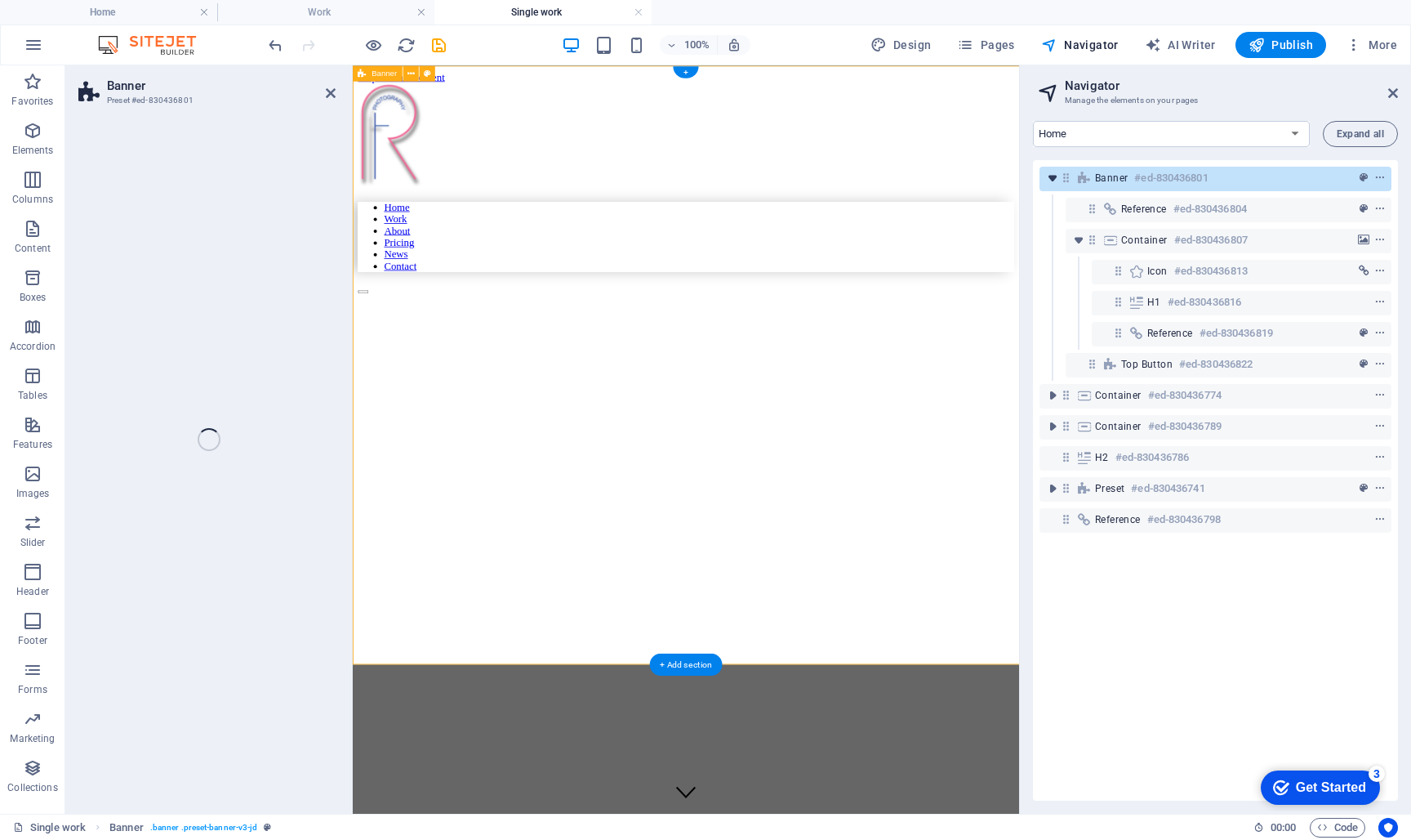
select select "vh"
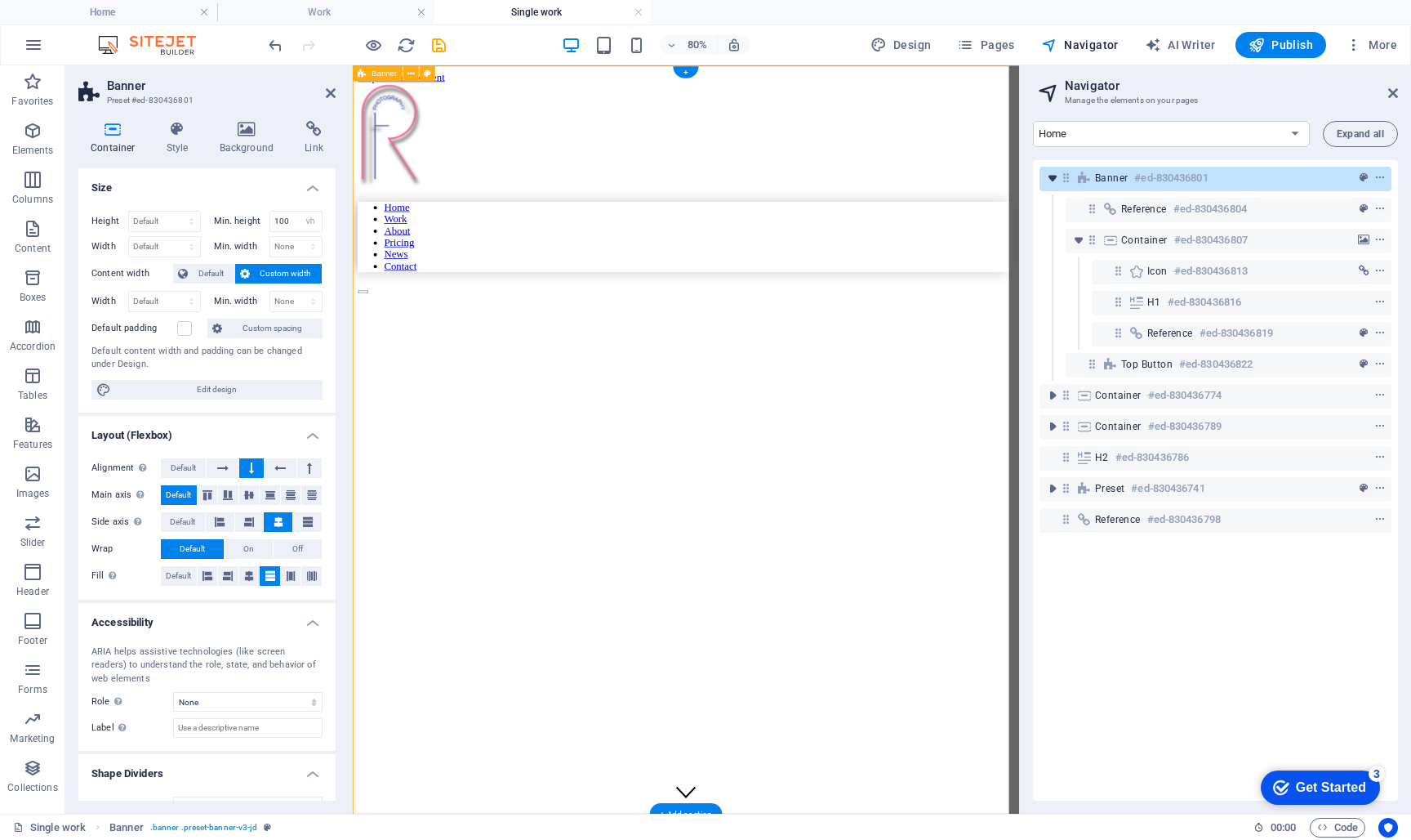
click at [1050, 176] on icon "toggle-expand" at bounding box center [1052, 178] width 17 height 17
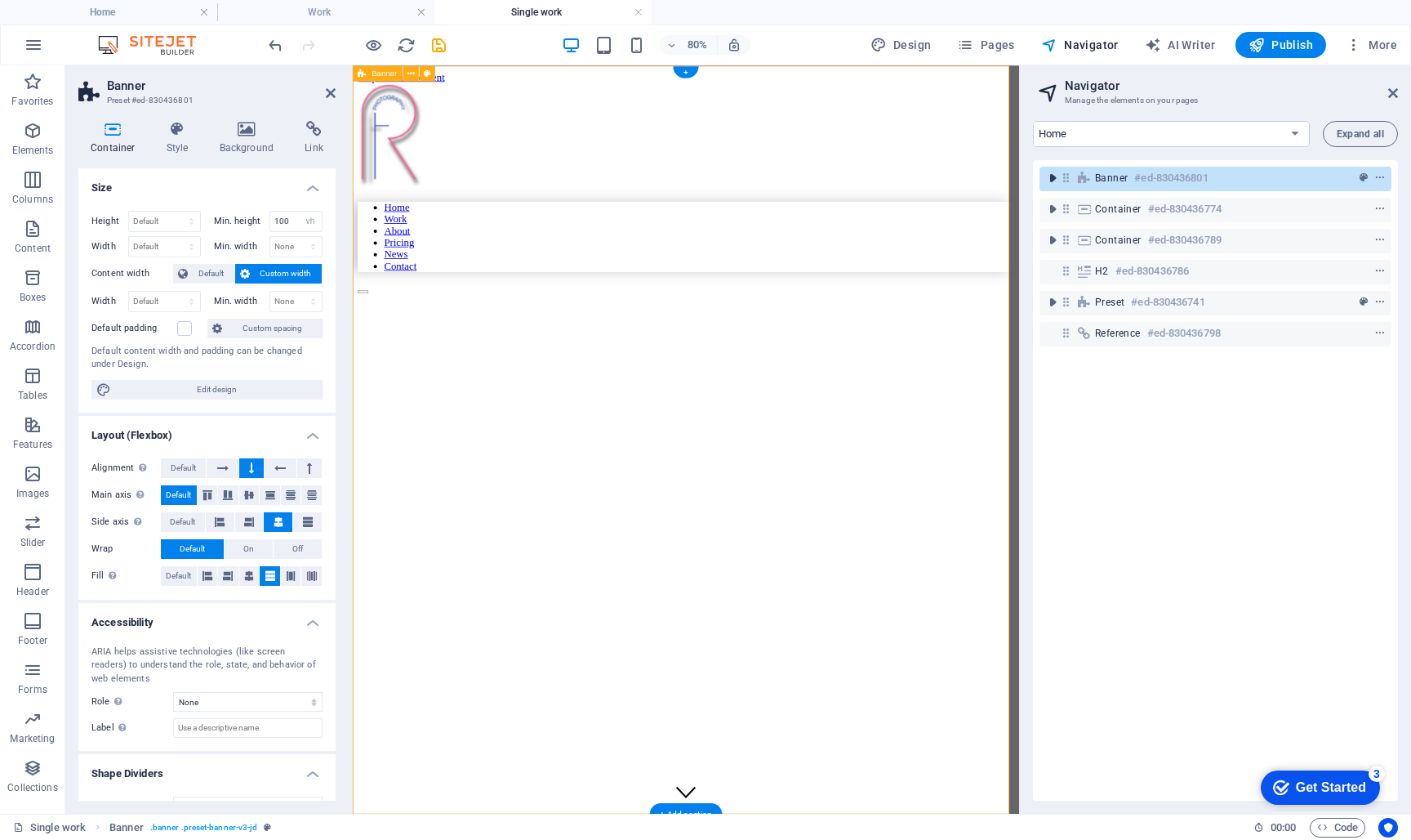
click at [1050, 176] on icon "toggle-expand" at bounding box center [1052, 178] width 17 height 17
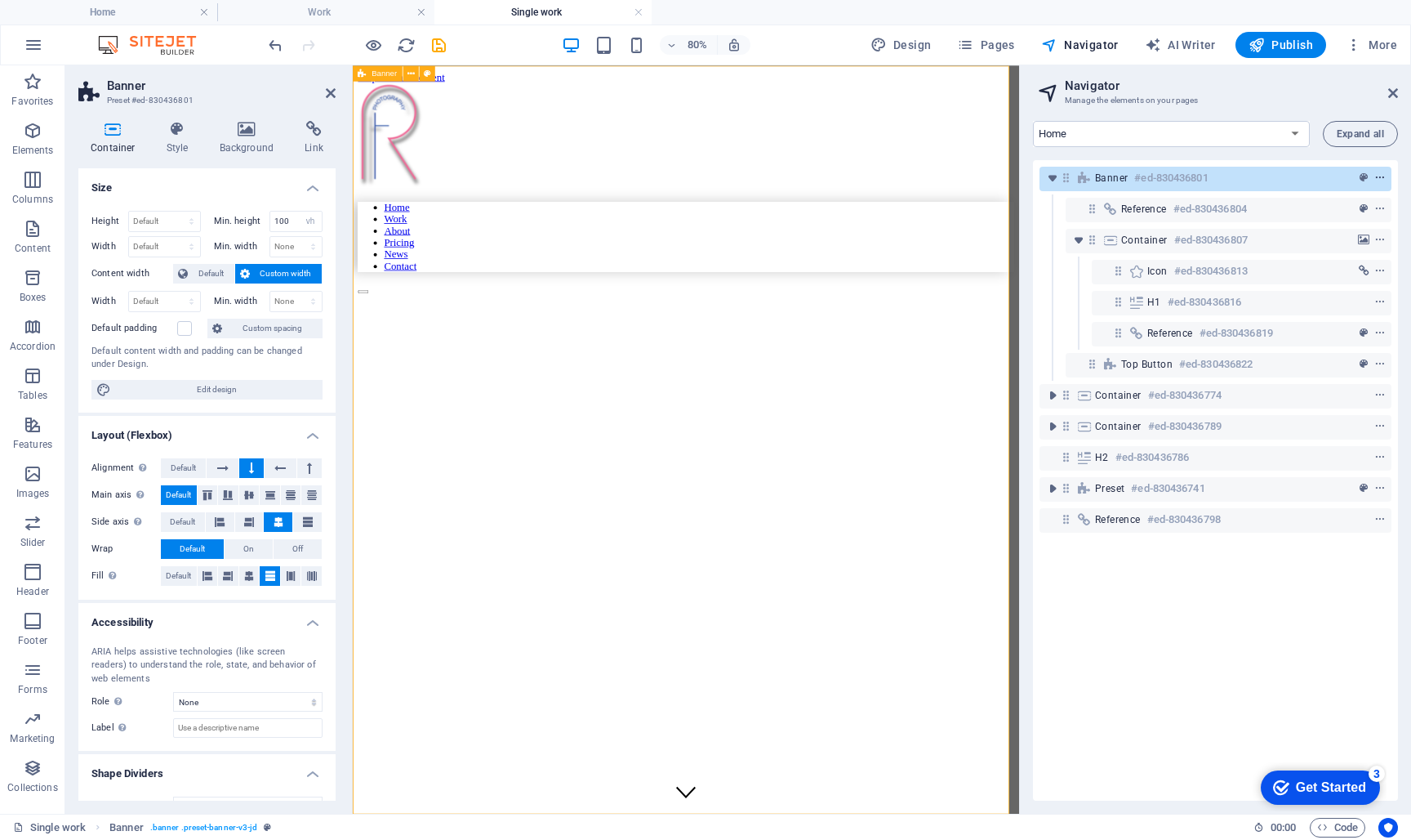
click at [1377, 178] on icon "context-menu" at bounding box center [1380, 177] width 11 height 11
click at [1057, 176] on icon "toggle-expand" at bounding box center [1052, 178] width 17 height 17
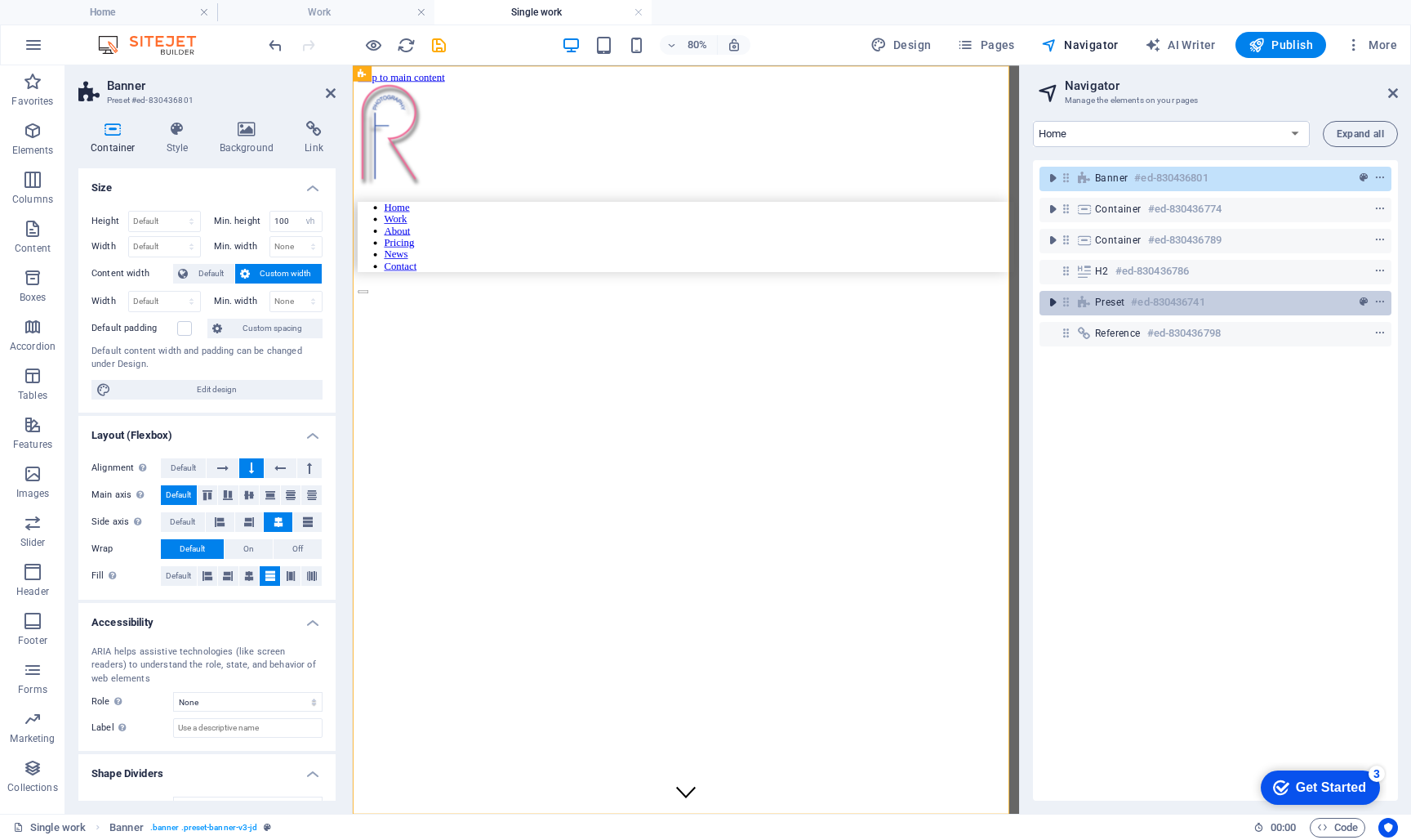
click at [1054, 304] on icon "toggle-expand" at bounding box center [1052, 302] width 17 height 17
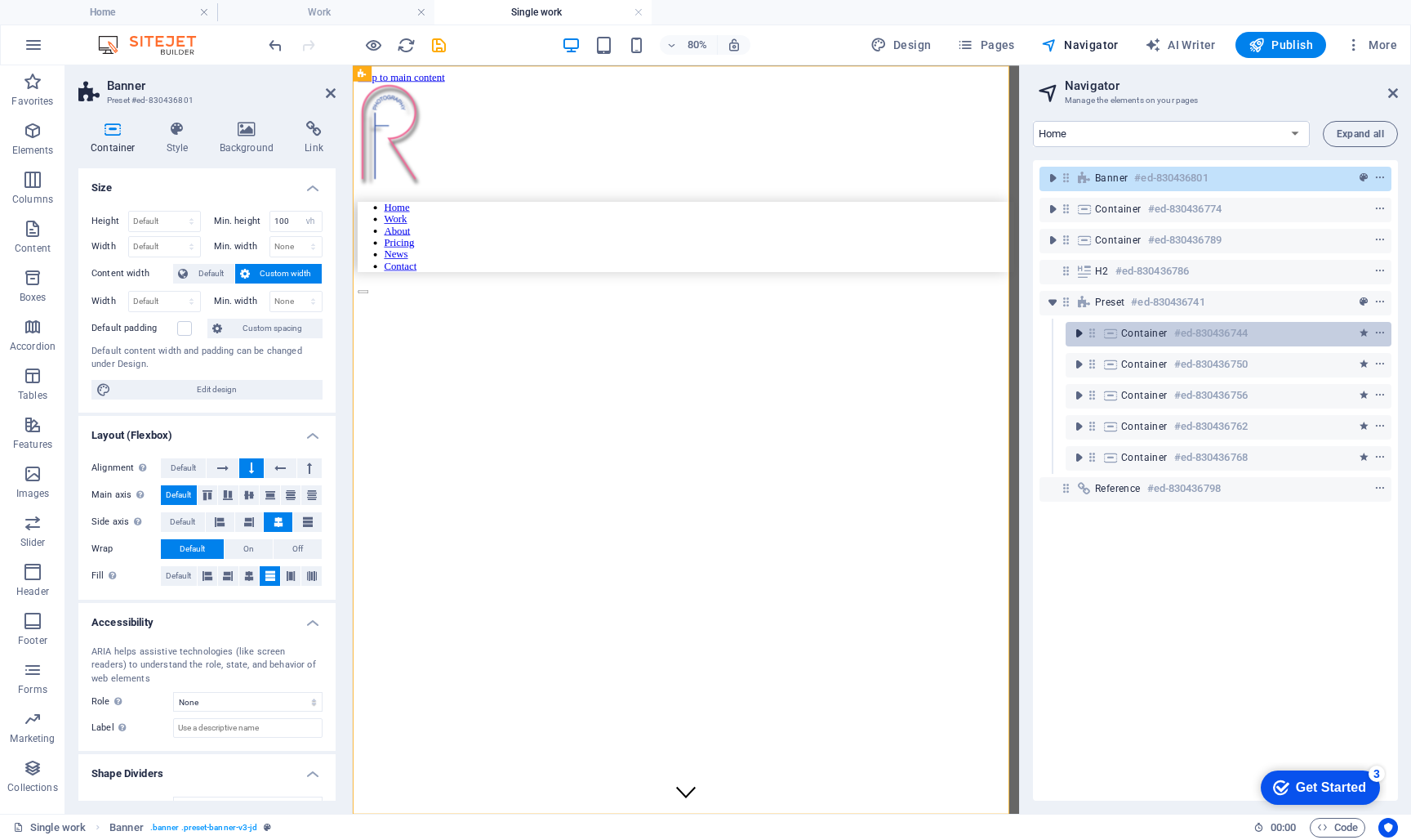
click at [1076, 333] on icon "toggle-expand" at bounding box center [1078, 333] width 17 height 17
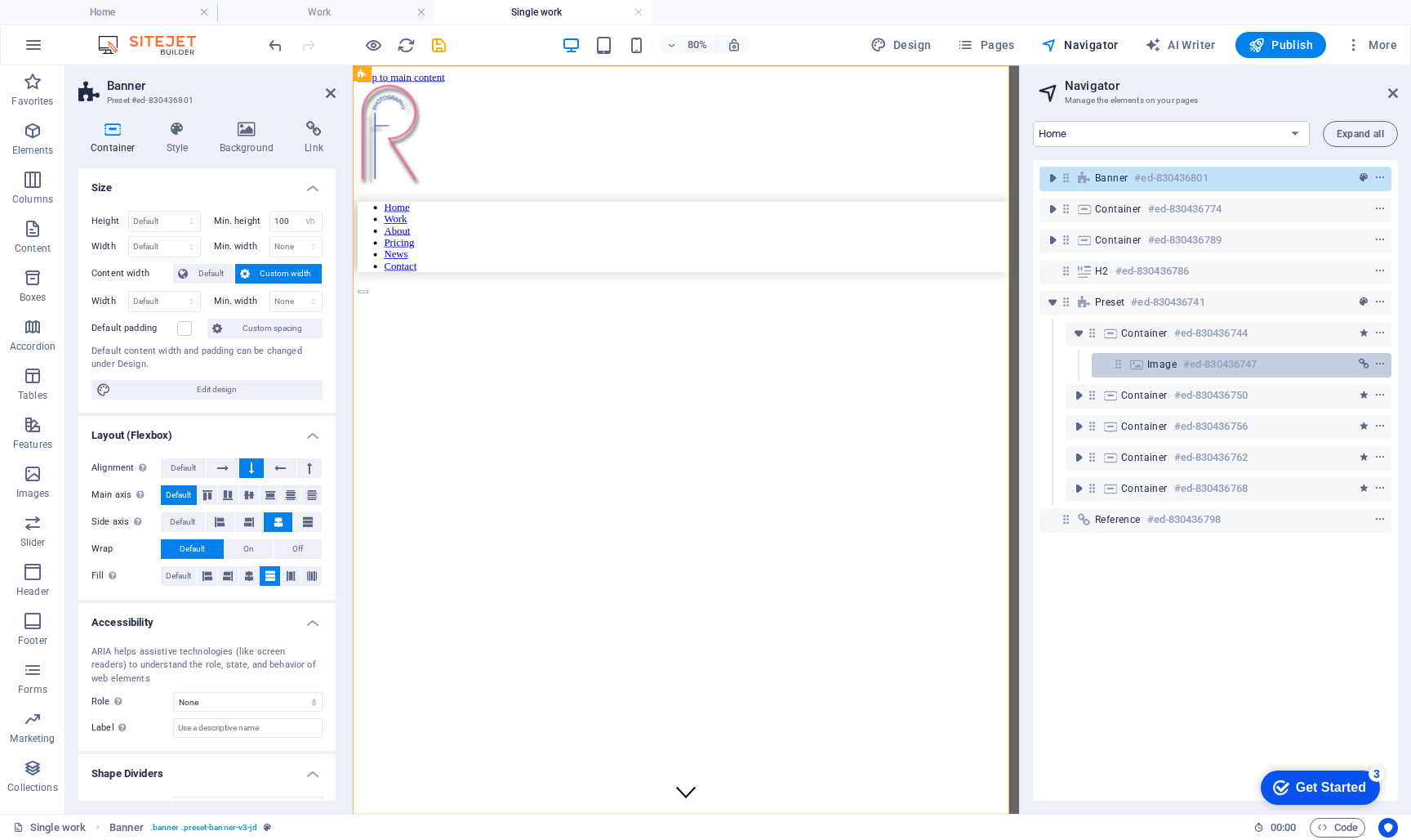
click at [1143, 365] on icon at bounding box center [1137, 364] width 18 height 13
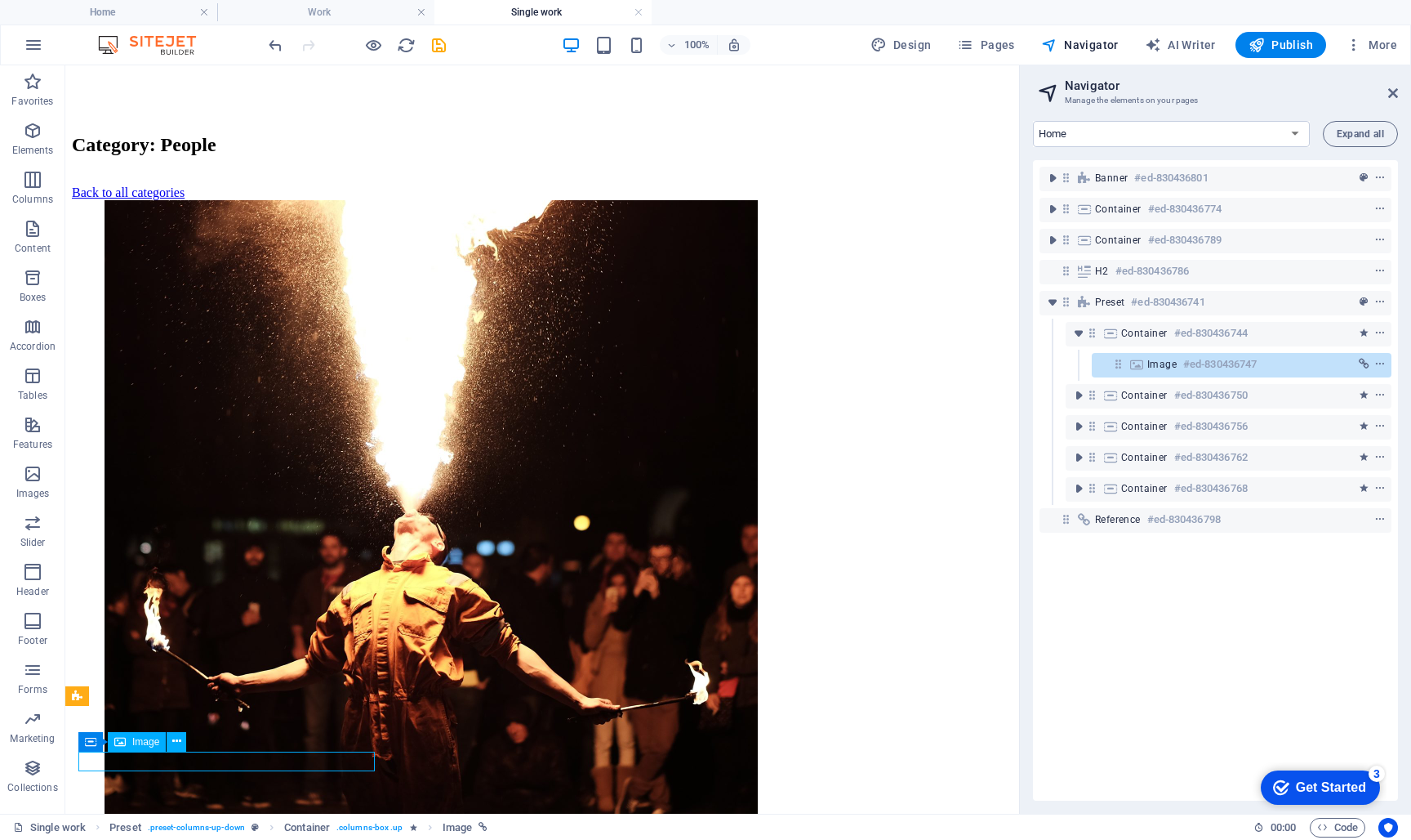
click at [1118, 366] on icon at bounding box center [1118, 364] width 14 height 14
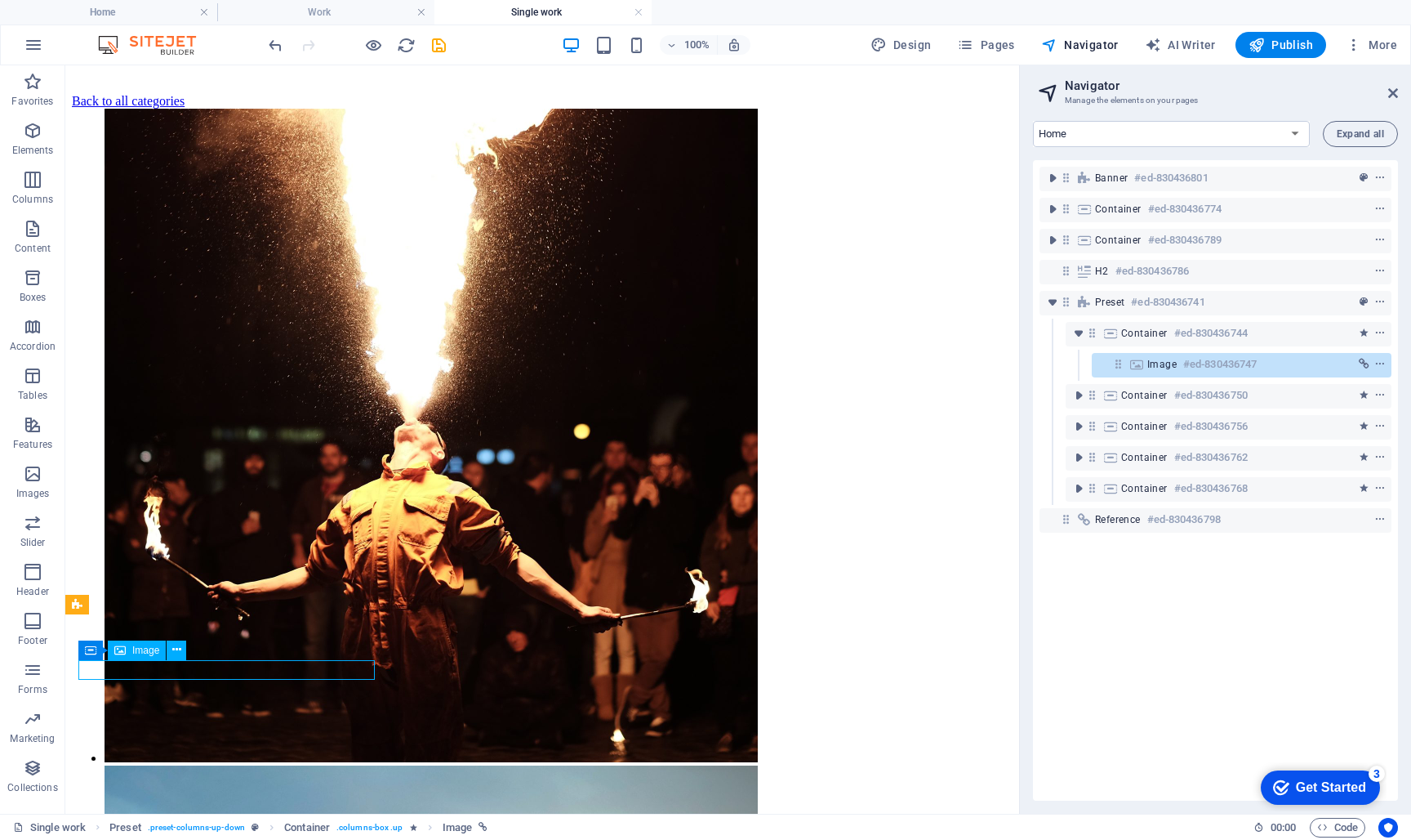
click at [1118, 366] on icon at bounding box center [1118, 364] width 14 height 14
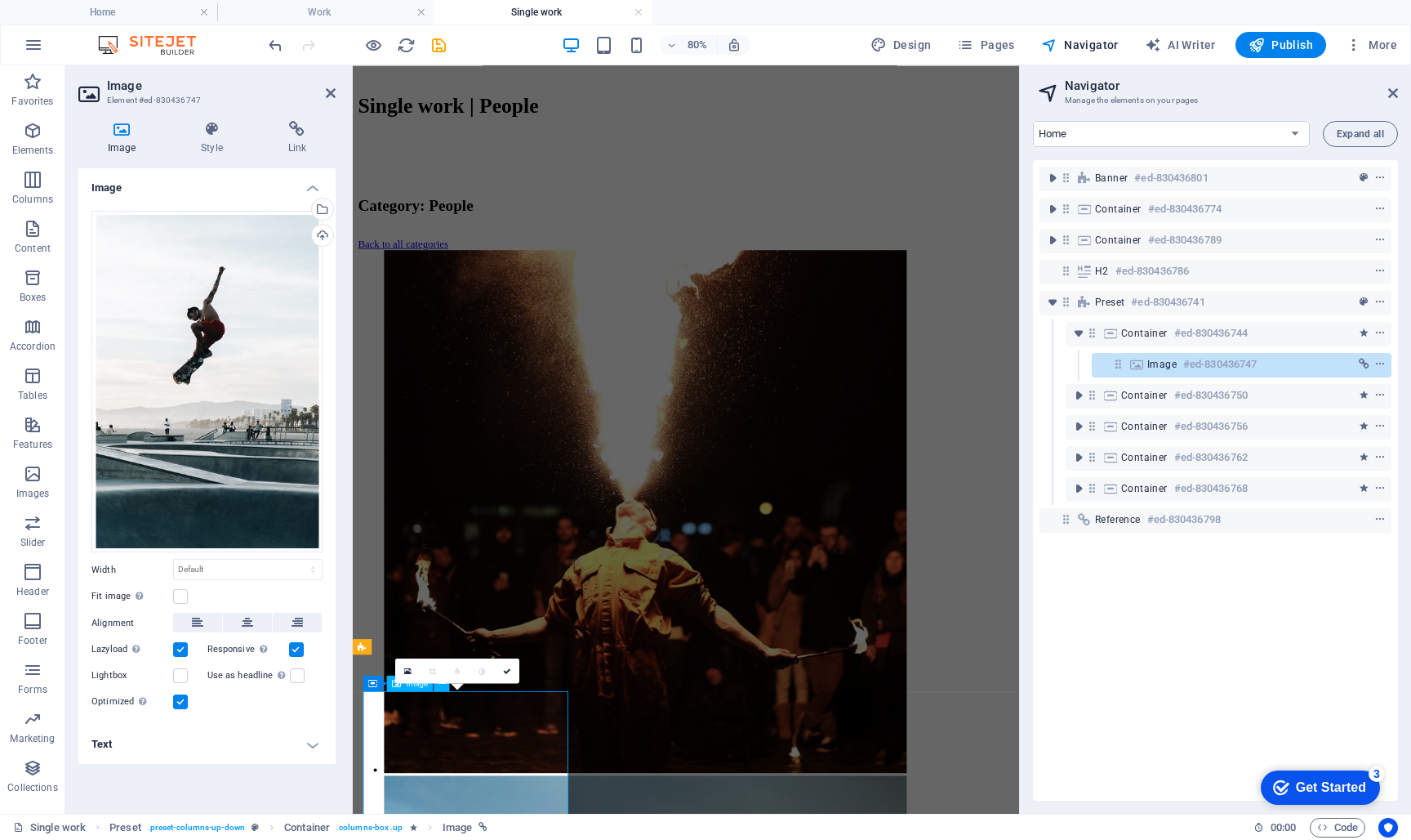
scroll to position [1098, 0]
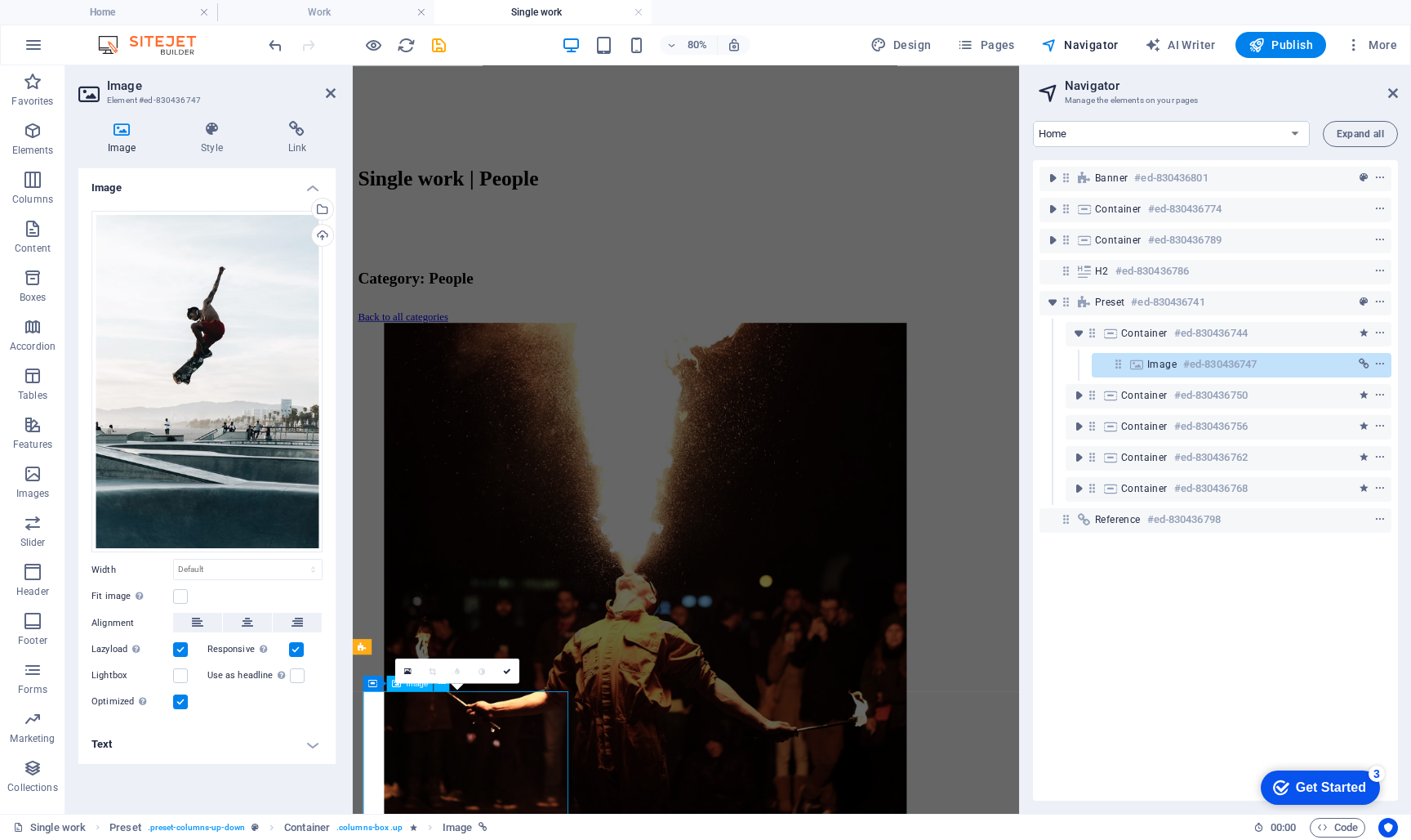
click at [1118, 366] on icon at bounding box center [1118, 364] width 14 height 14
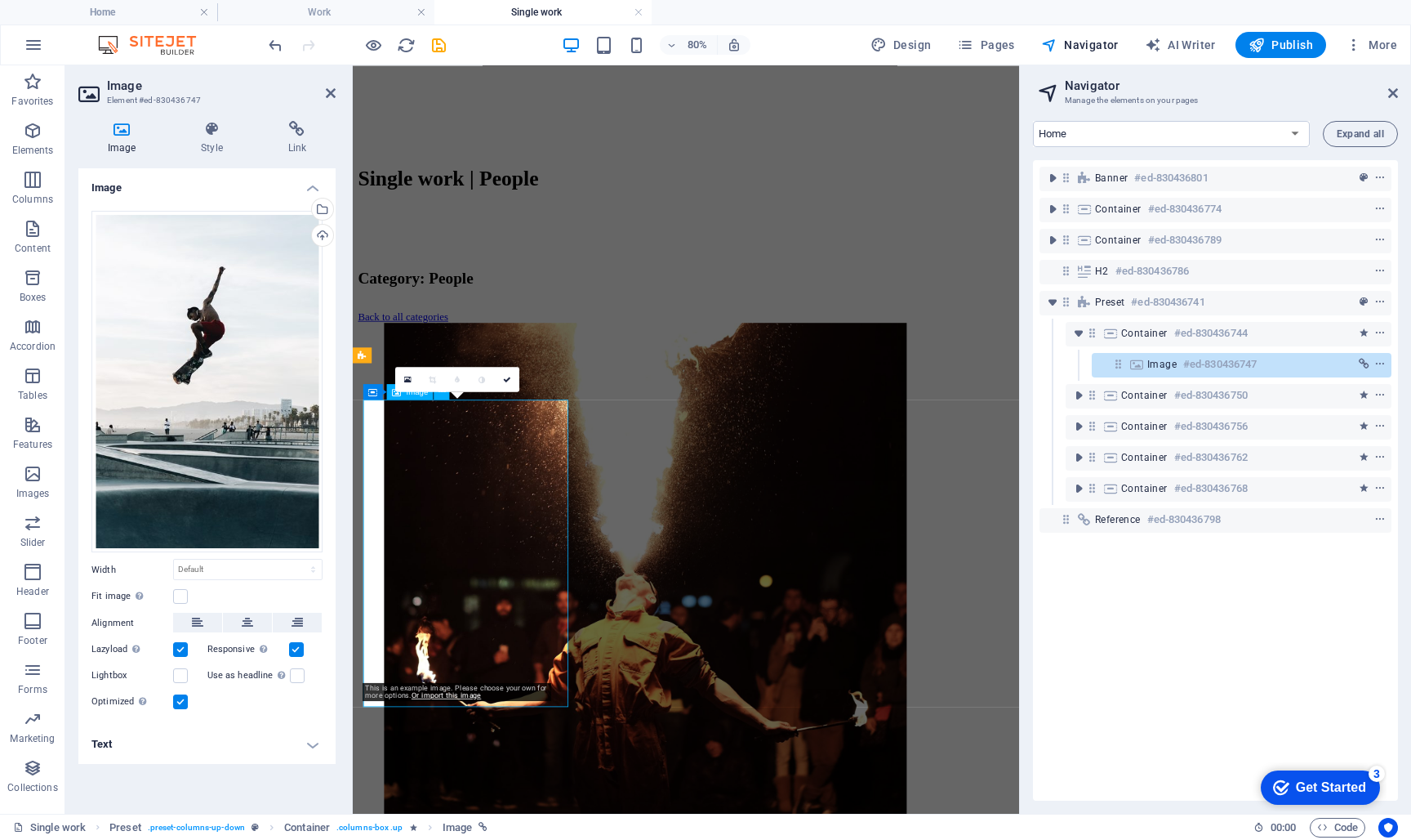
scroll to position [1463, 0]
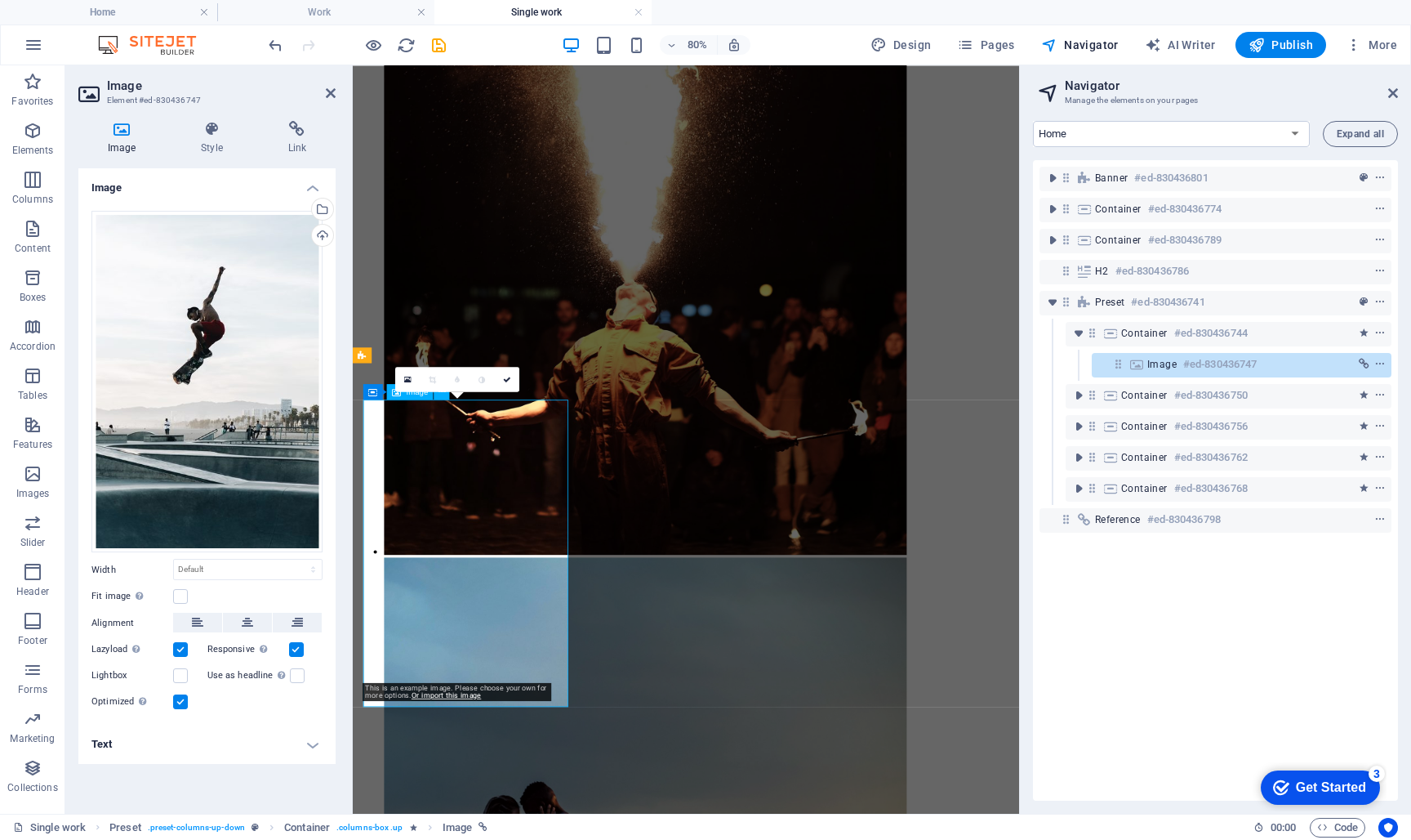
click at [1118, 366] on icon at bounding box center [1118, 364] width 14 height 14
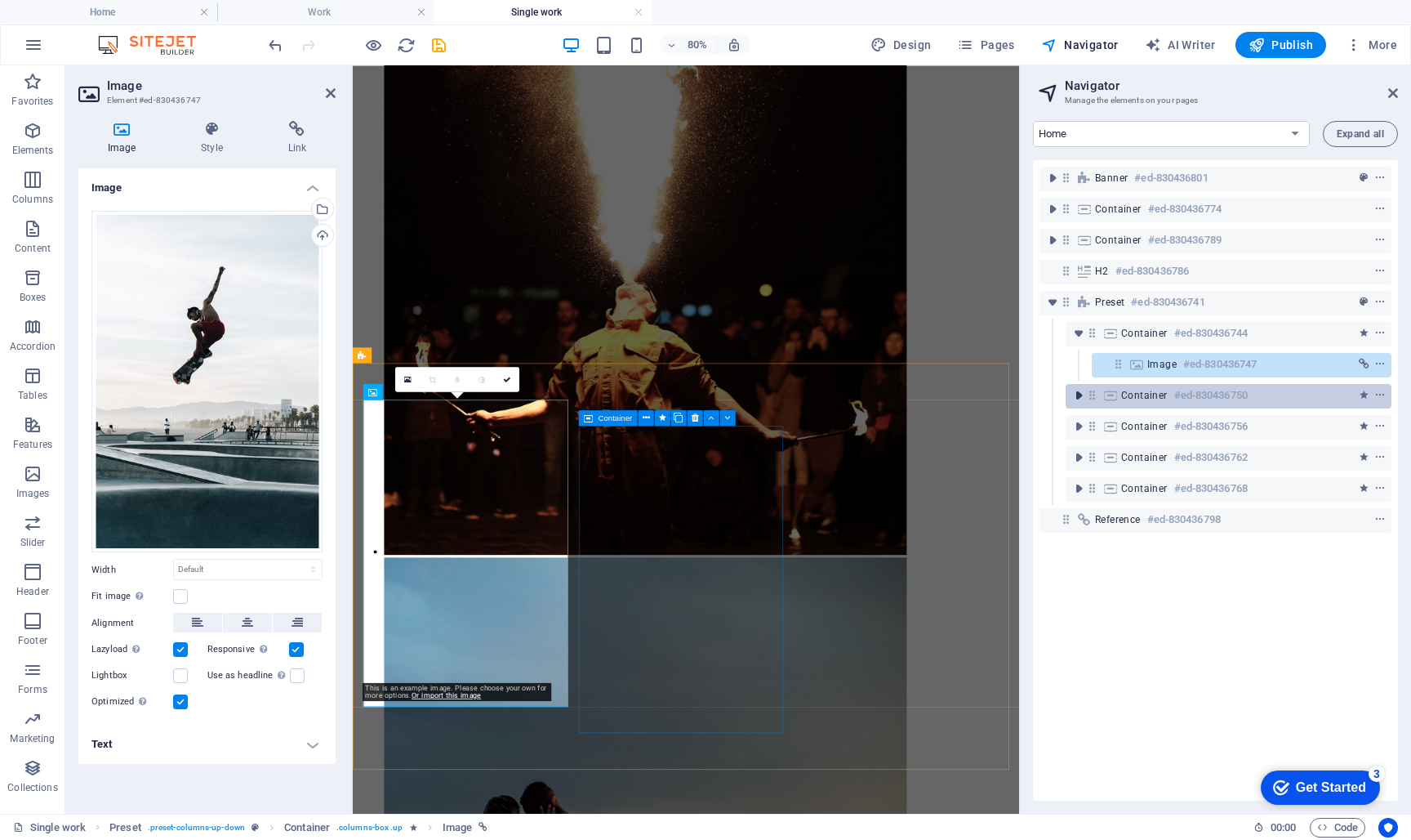
click at [1080, 394] on icon "toggle-expand" at bounding box center [1078, 395] width 17 height 17
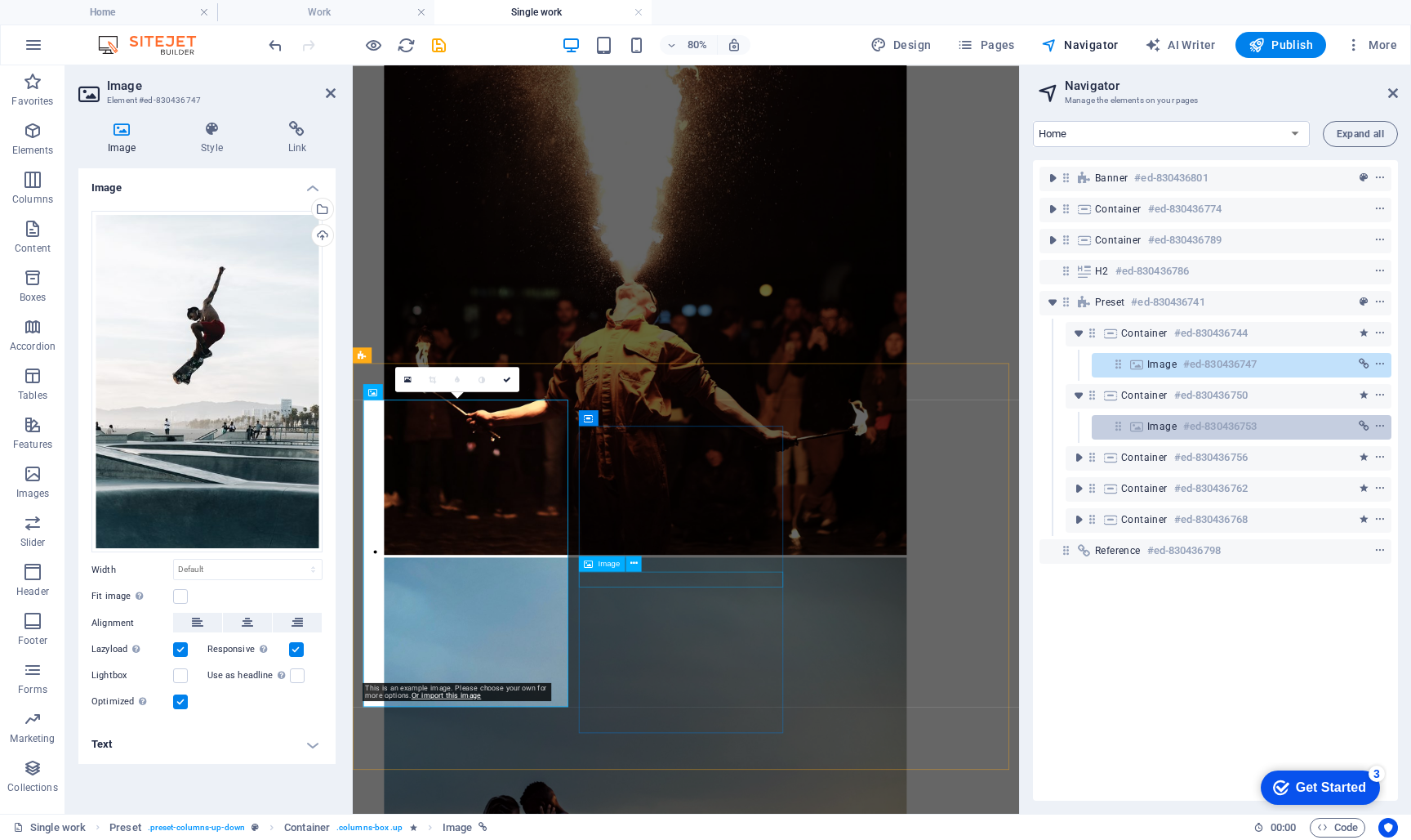
click at [1139, 422] on icon at bounding box center [1137, 426] width 18 height 13
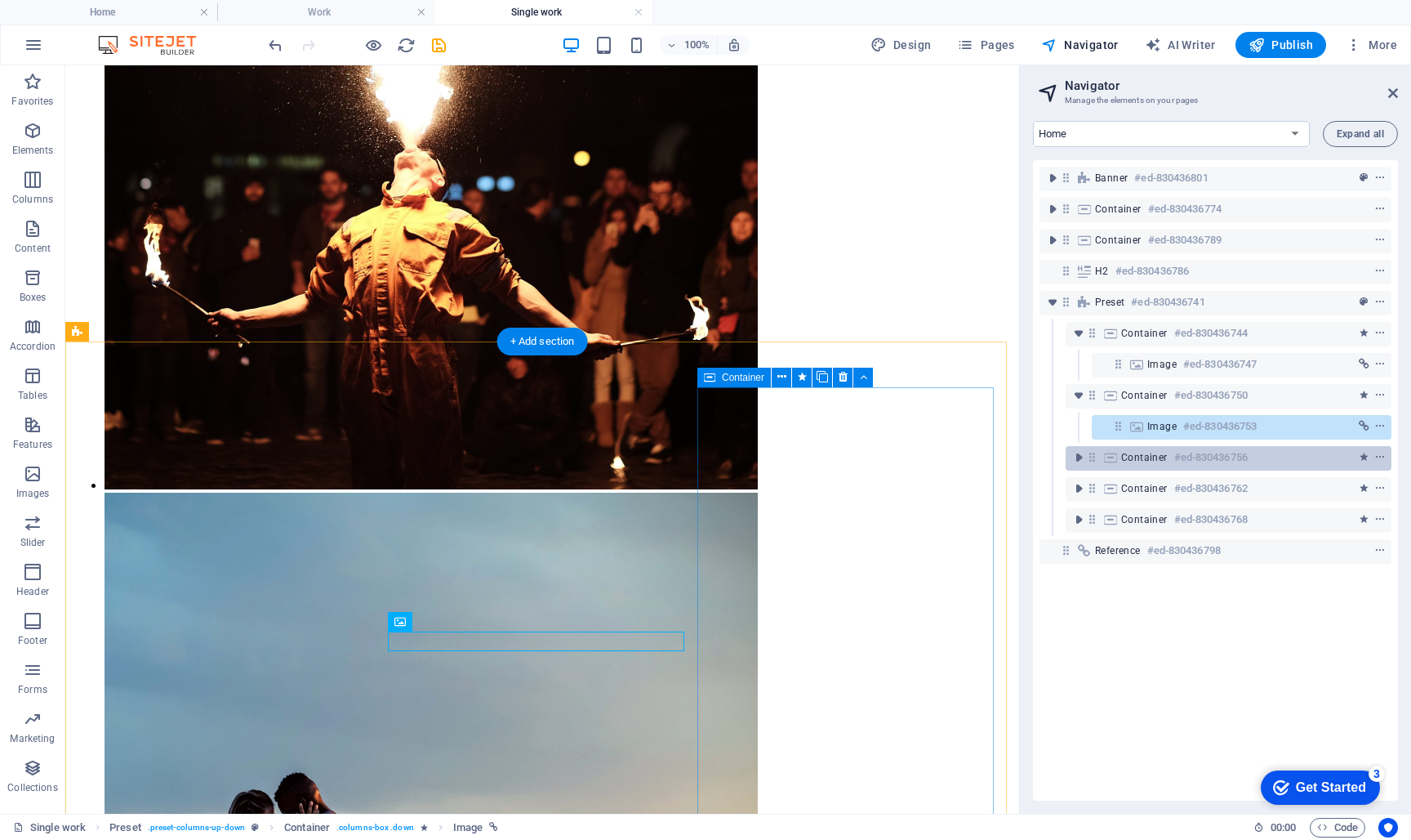
click at [1127, 456] on span "Container" at bounding box center [1144, 457] width 46 height 13
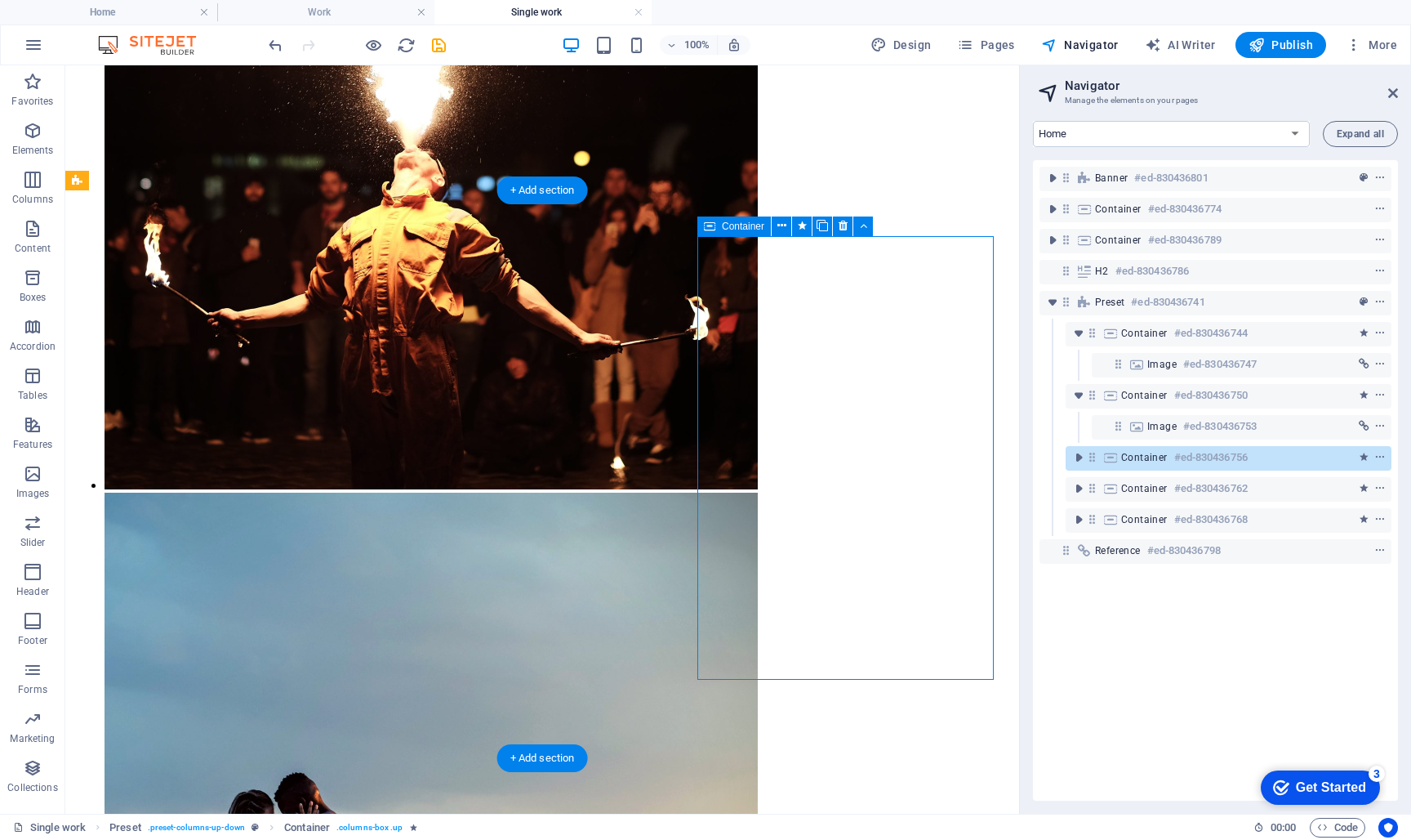
scroll to position [1614, 0]
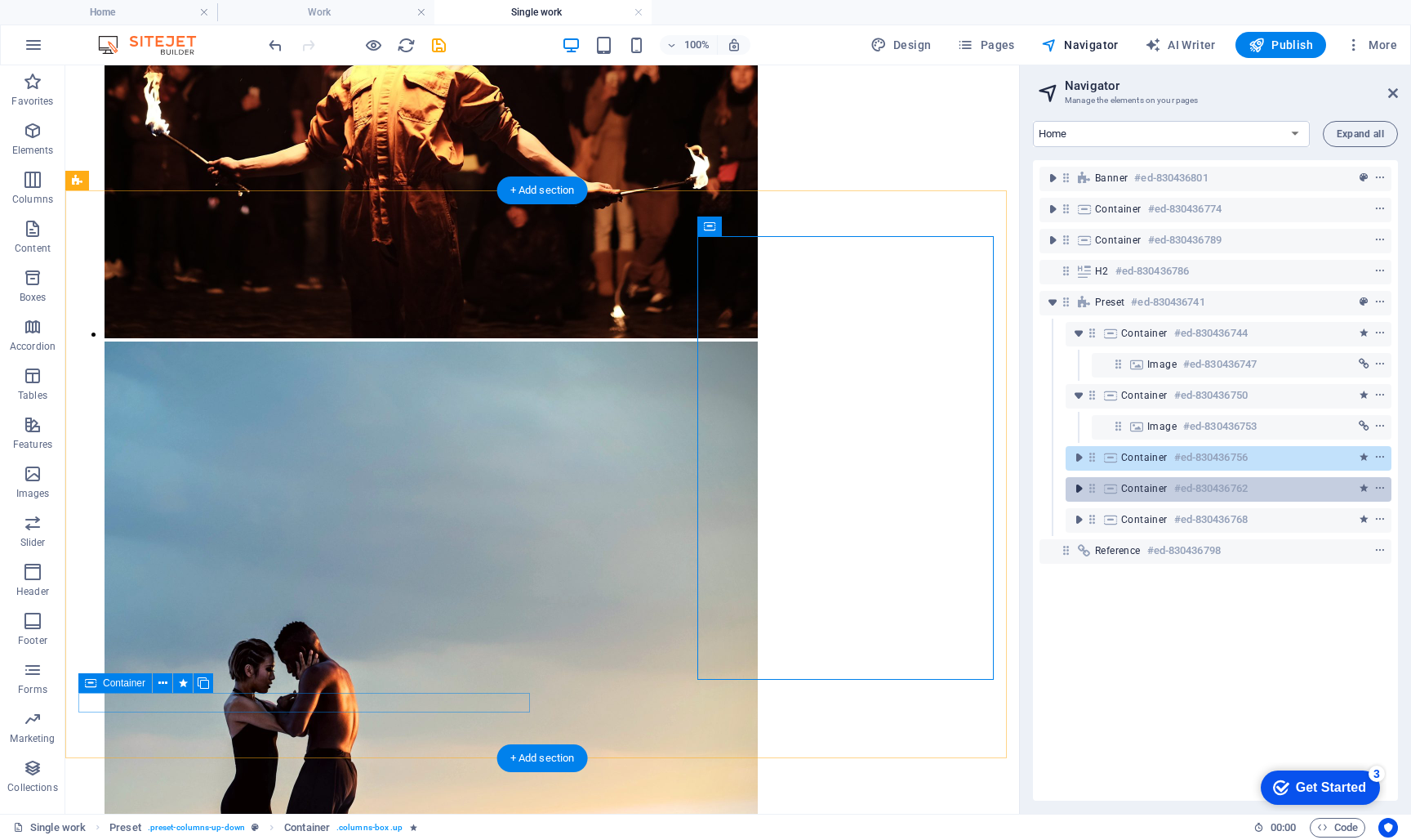
click at [1080, 490] on icon "toggle-expand" at bounding box center [1078, 488] width 17 height 17
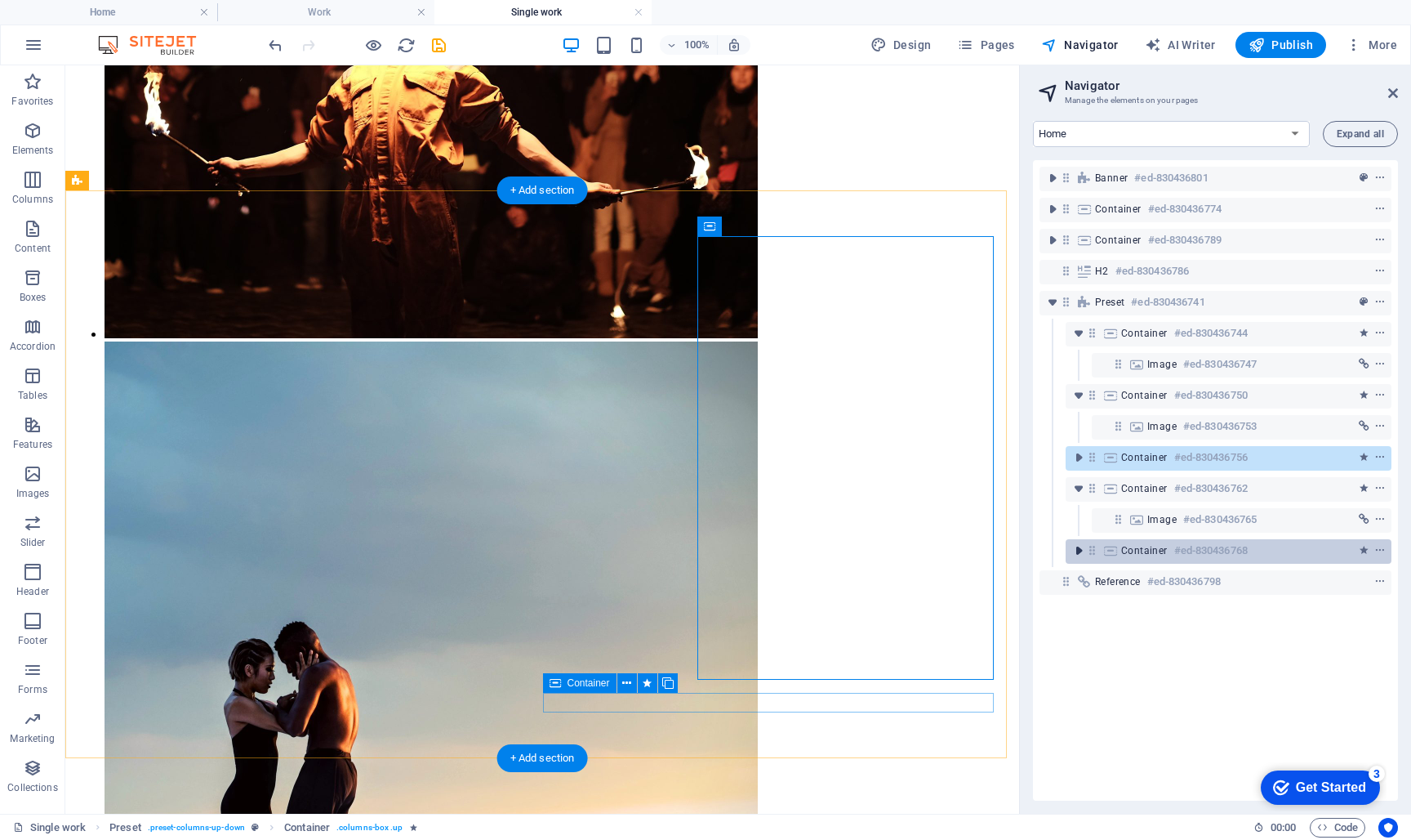
click at [1083, 552] on icon "toggle-expand" at bounding box center [1078, 550] width 17 height 17
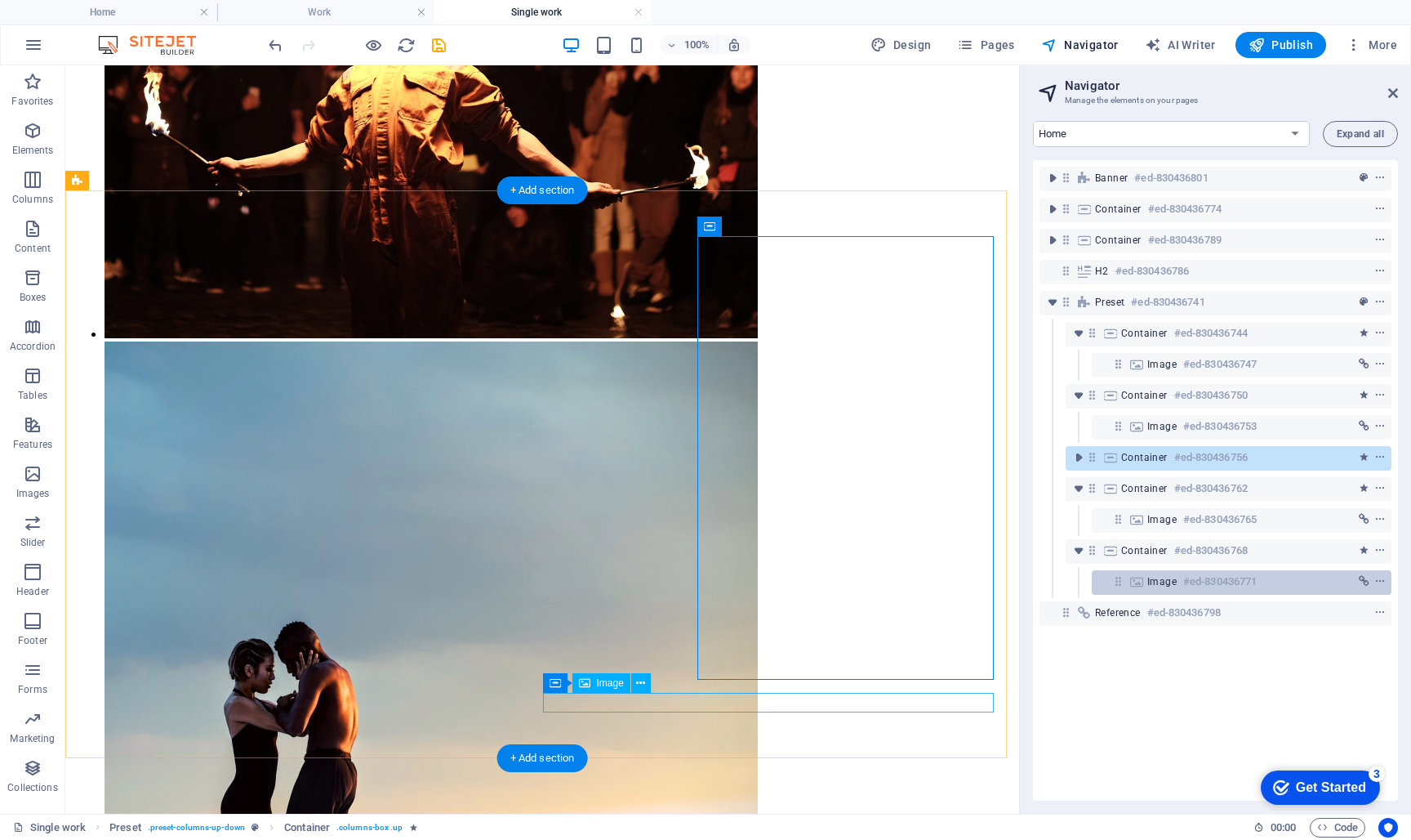
click at [1150, 580] on span "Image" at bounding box center [1162, 582] width 30 height 13
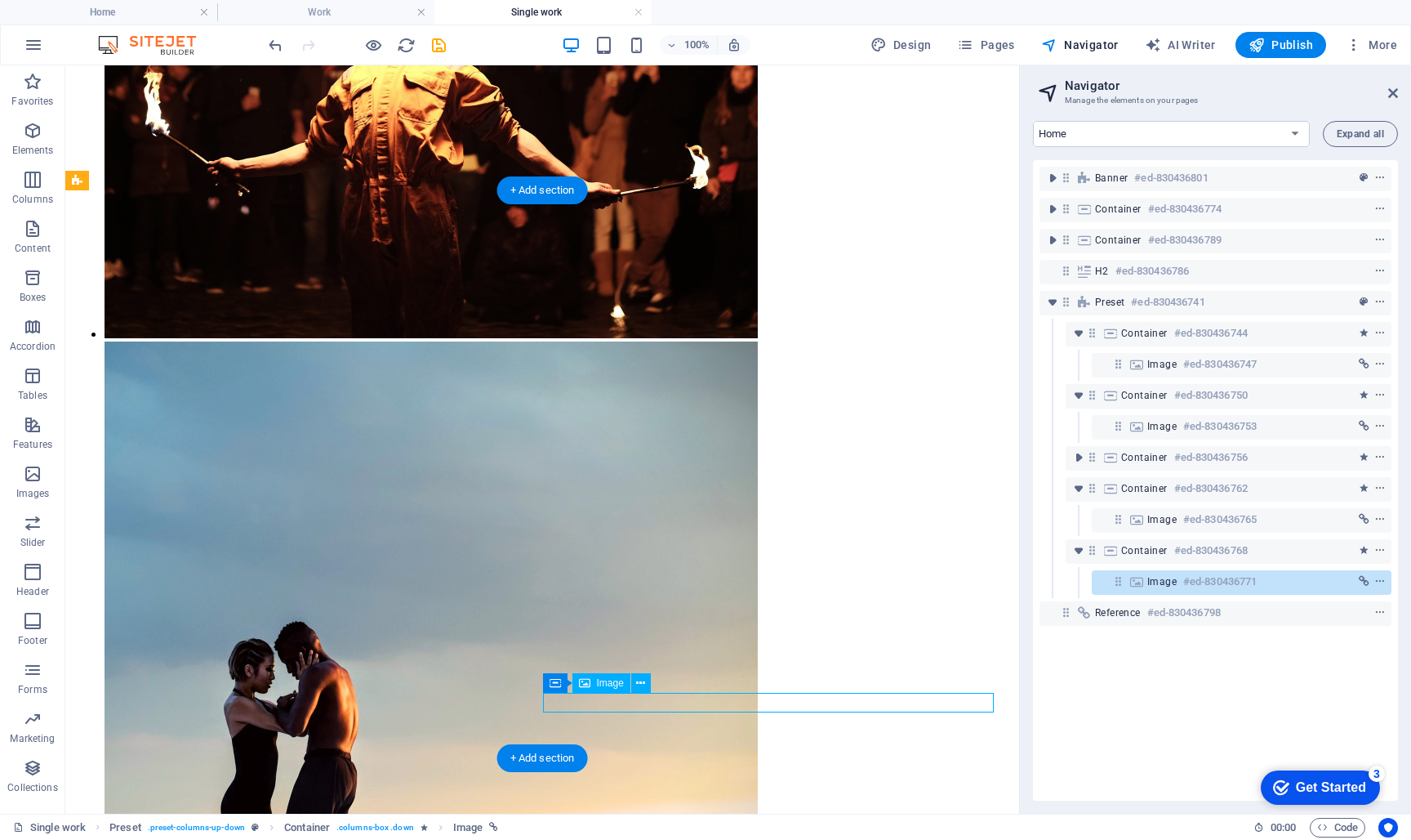
click at [1197, 582] on h6 "#ed-830436771" at bounding box center [1220, 582] width 73 height 19
click at [1379, 582] on icon "context-menu" at bounding box center [1380, 581] width 11 height 11
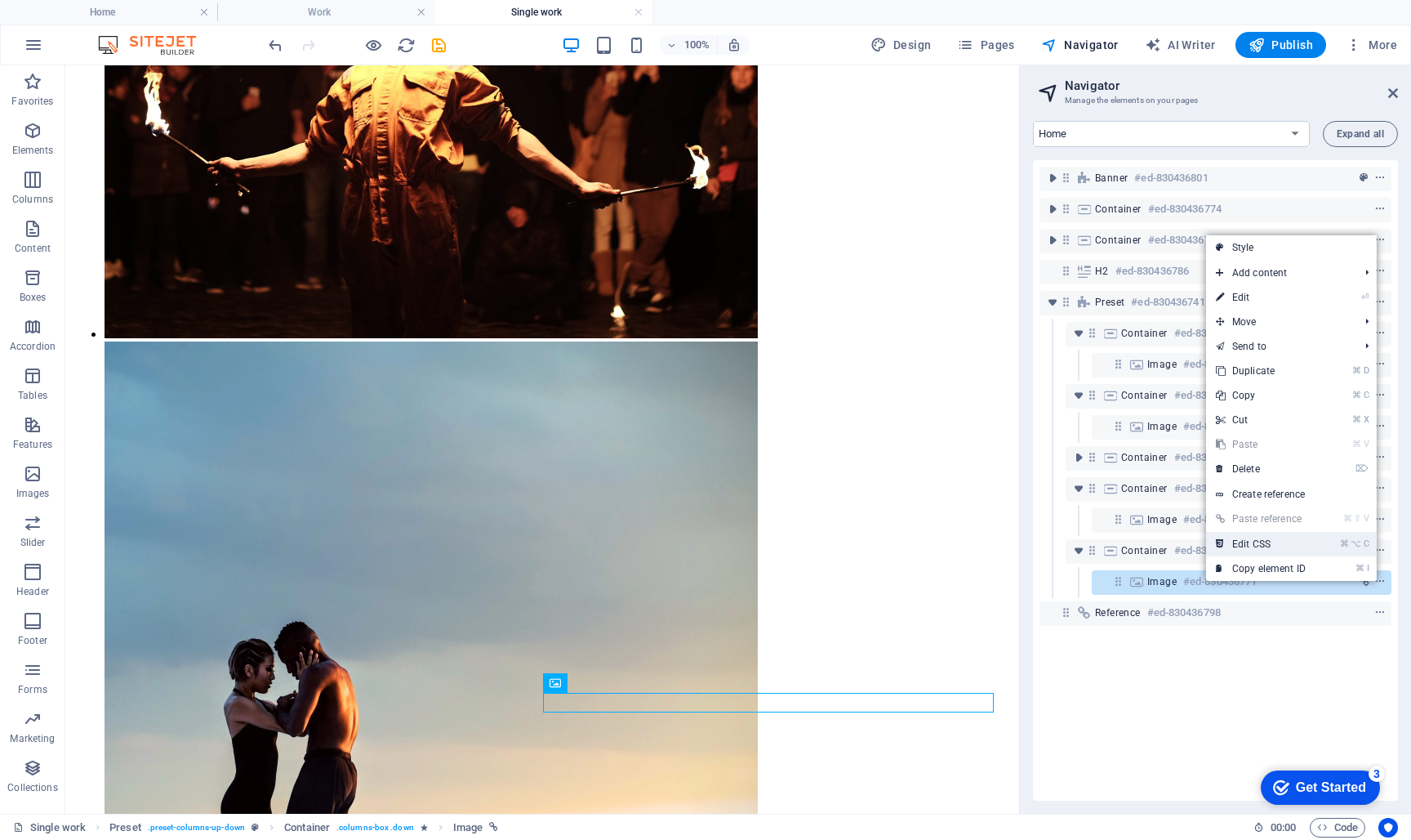
click at [1260, 544] on link "⌘ ⌥ C Edit CSS" at bounding box center [1261, 544] width 109 height 24
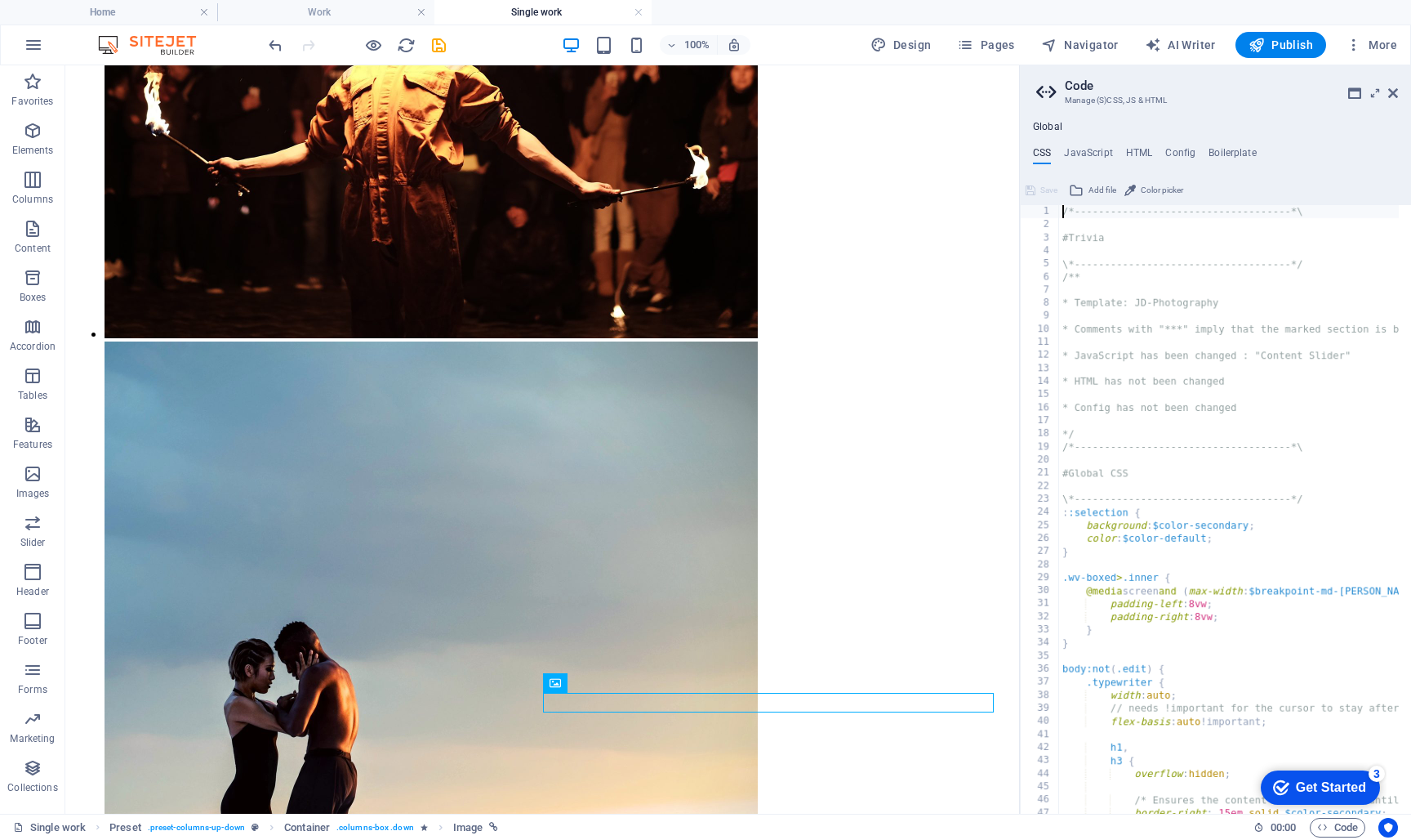
type textarea "span {"
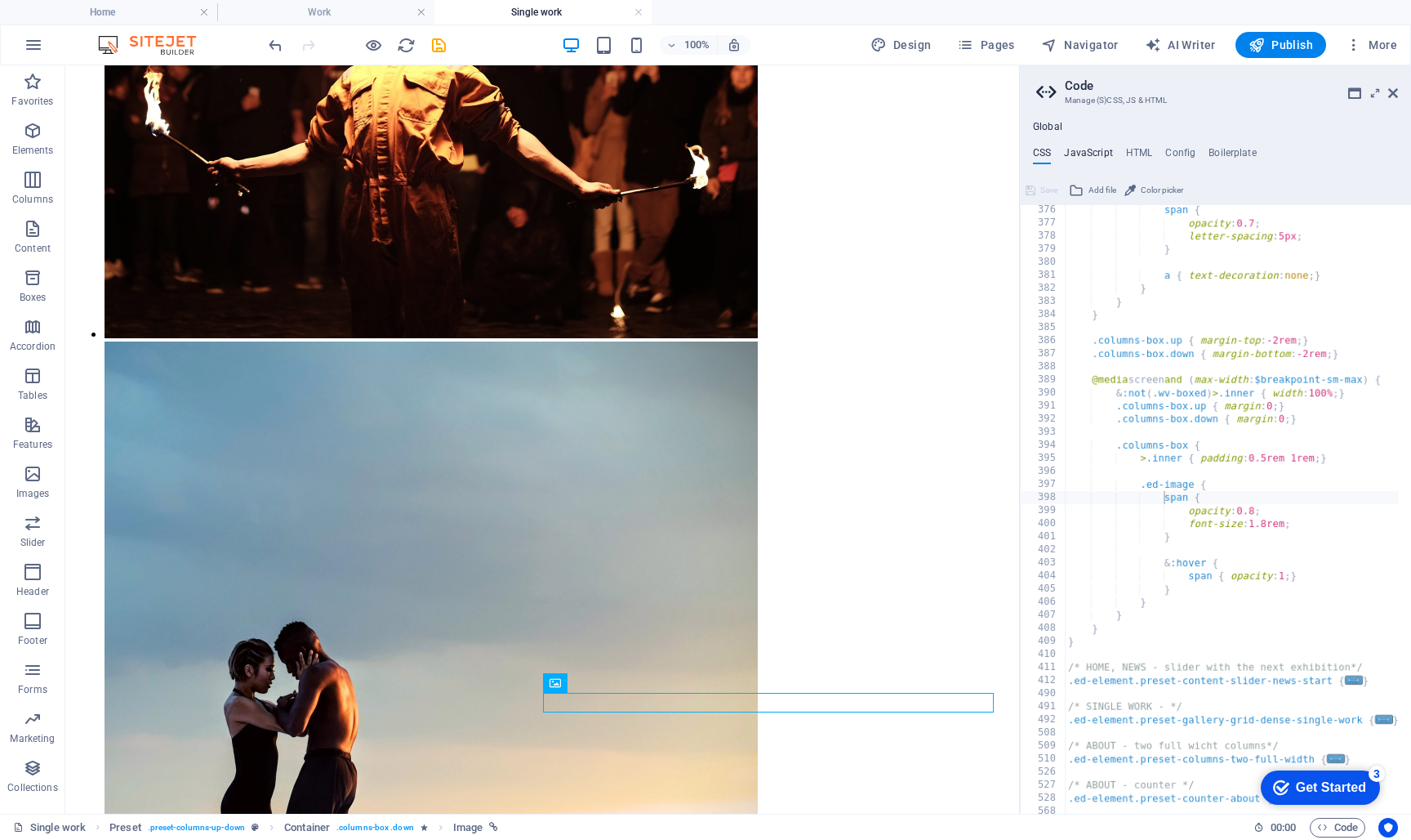
click at [1094, 148] on h4 "JavaScript" at bounding box center [1088, 155] width 48 height 18
type textarea "/* JS for preset "Back to top button V3" */"
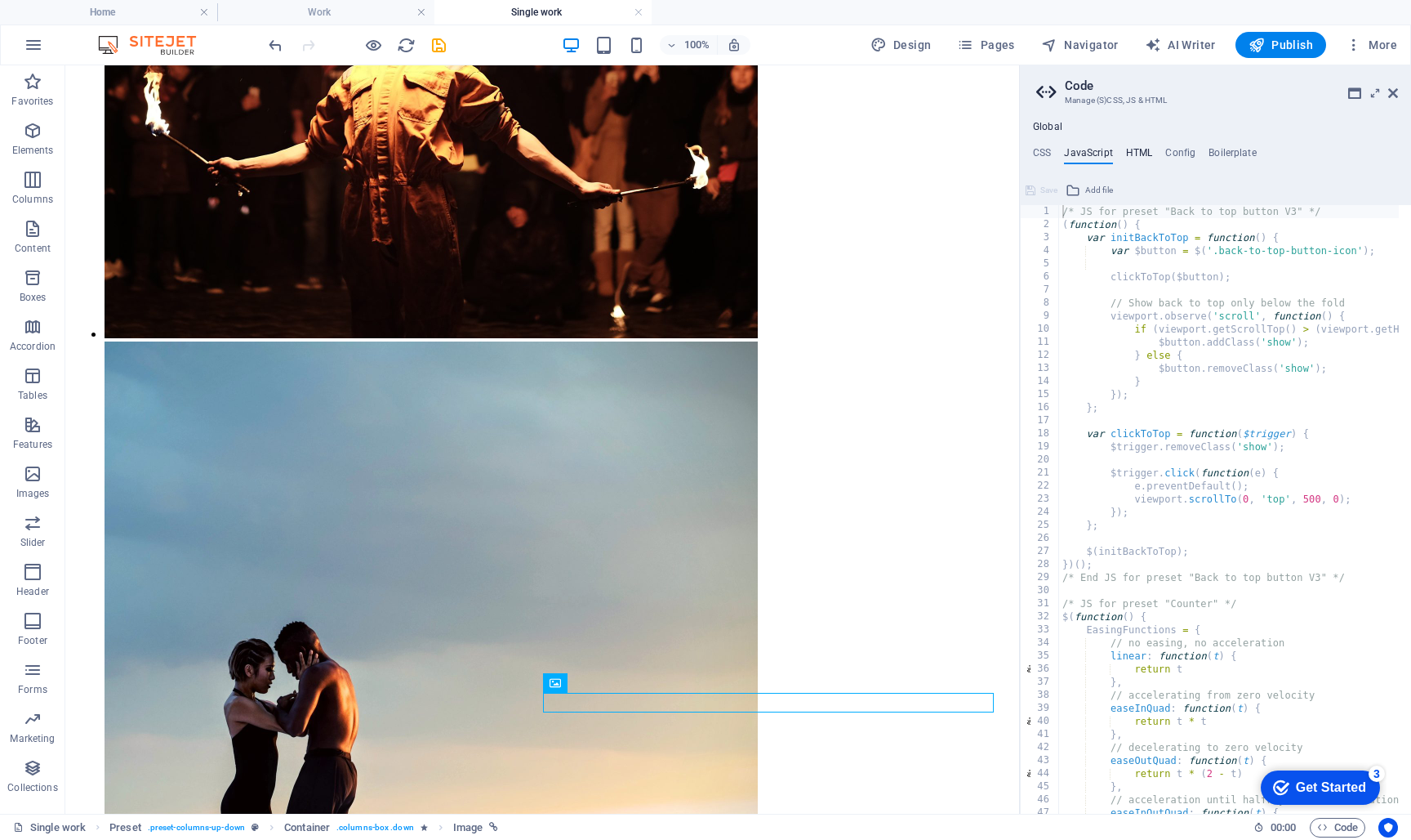
click at [1141, 150] on h4 "HTML" at bounding box center [1139, 155] width 27 height 18
type textarea "<a href="#main-content" class="wv-link-content button">Skip to main content</a>"
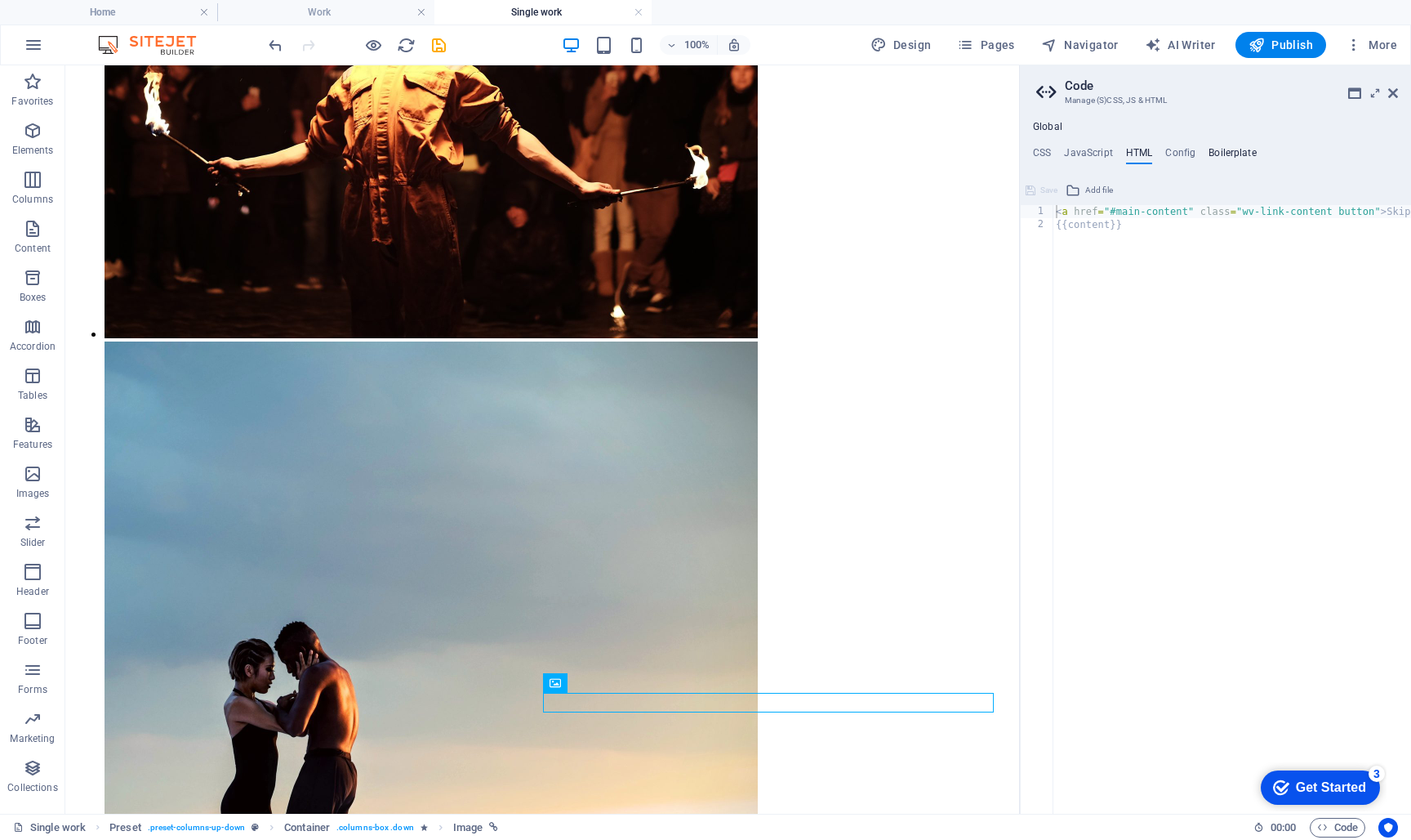
click at [1228, 149] on h4 "Boilerplate" at bounding box center [1232, 155] width 48 height 18
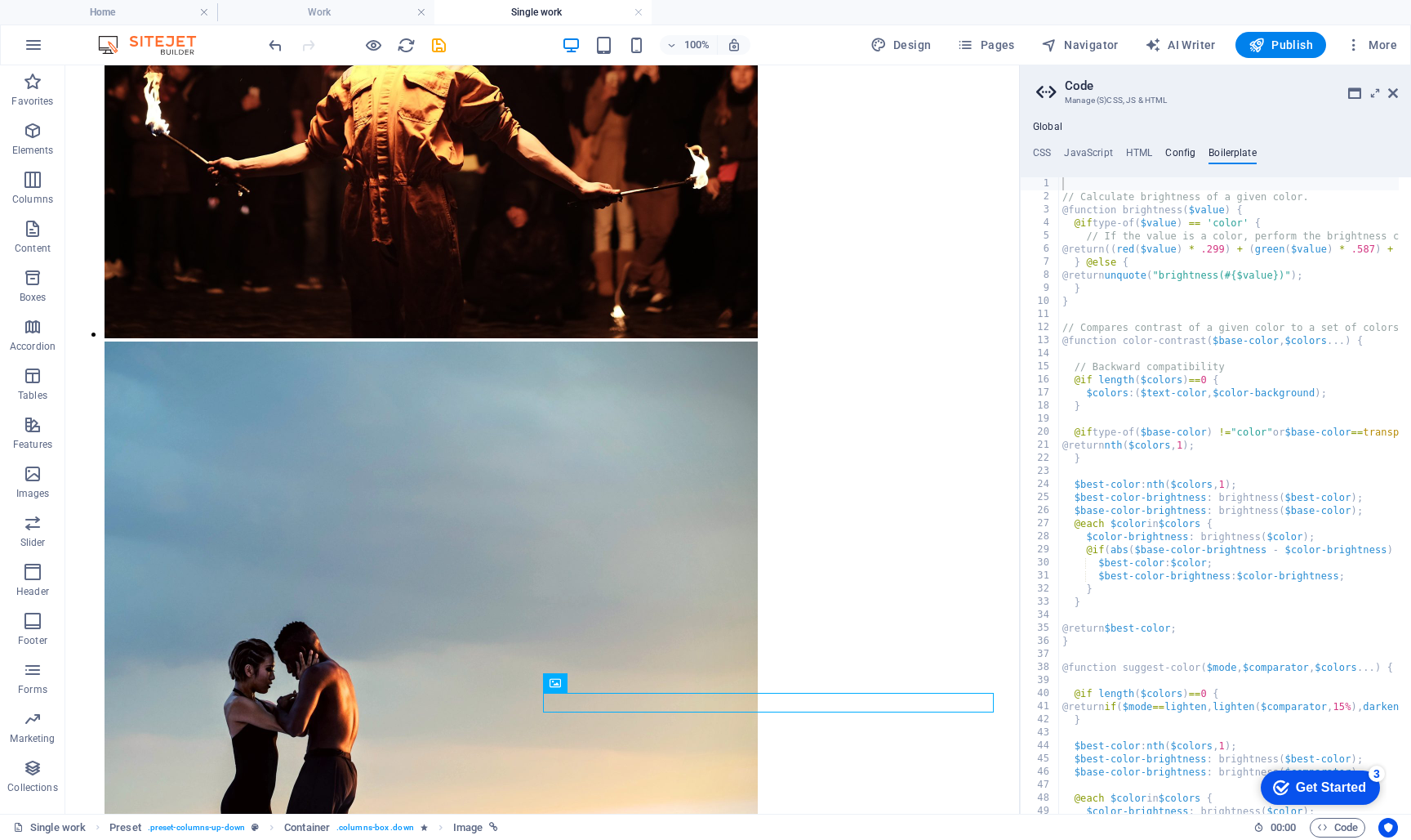
click at [1181, 147] on h4 "Config" at bounding box center [1180, 155] width 31 height 18
type textarea "$color-background: #ffffff;"
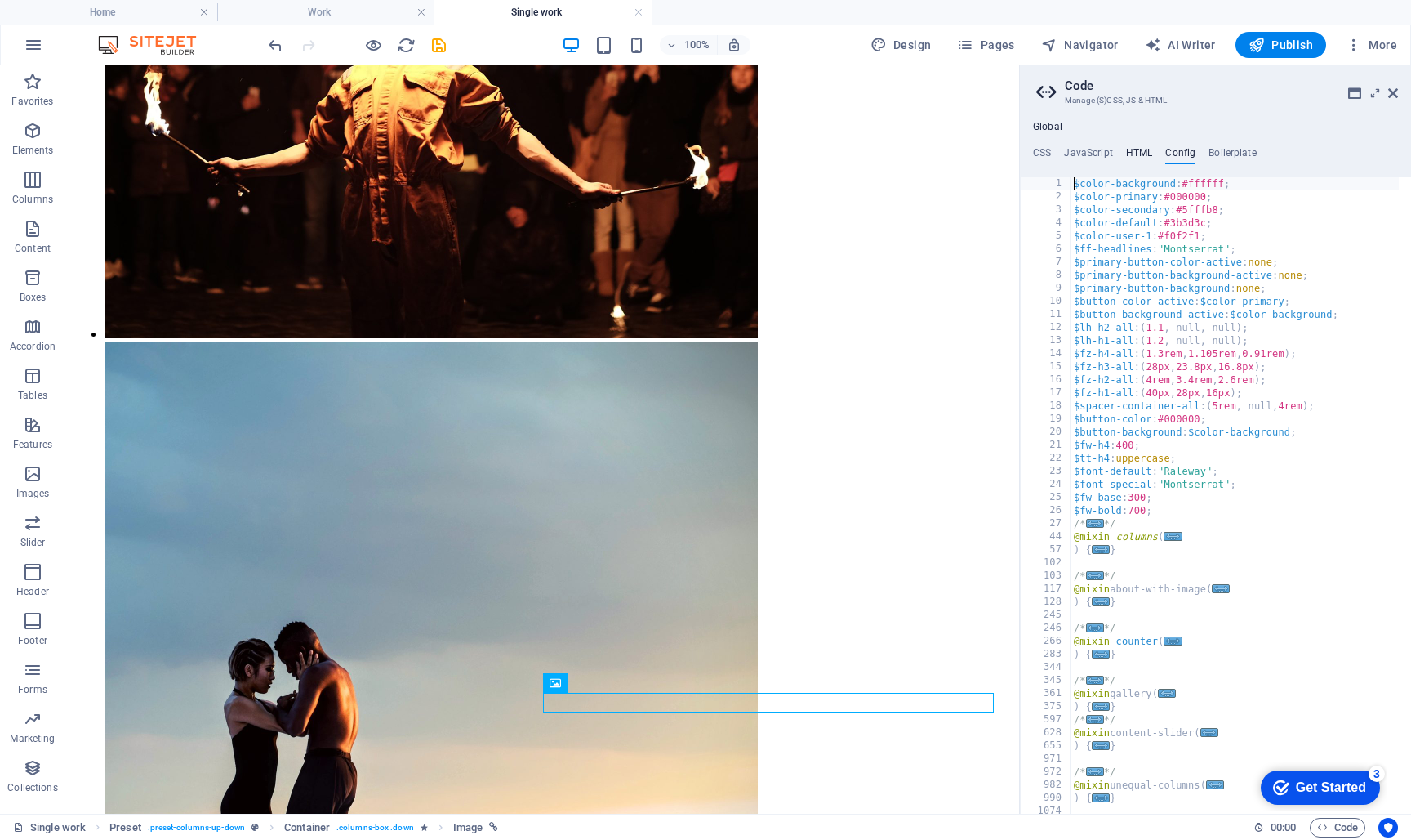
click at [1145, 148] on h4 "HTML" at bounding box center [1139, 155] width 27 height 18
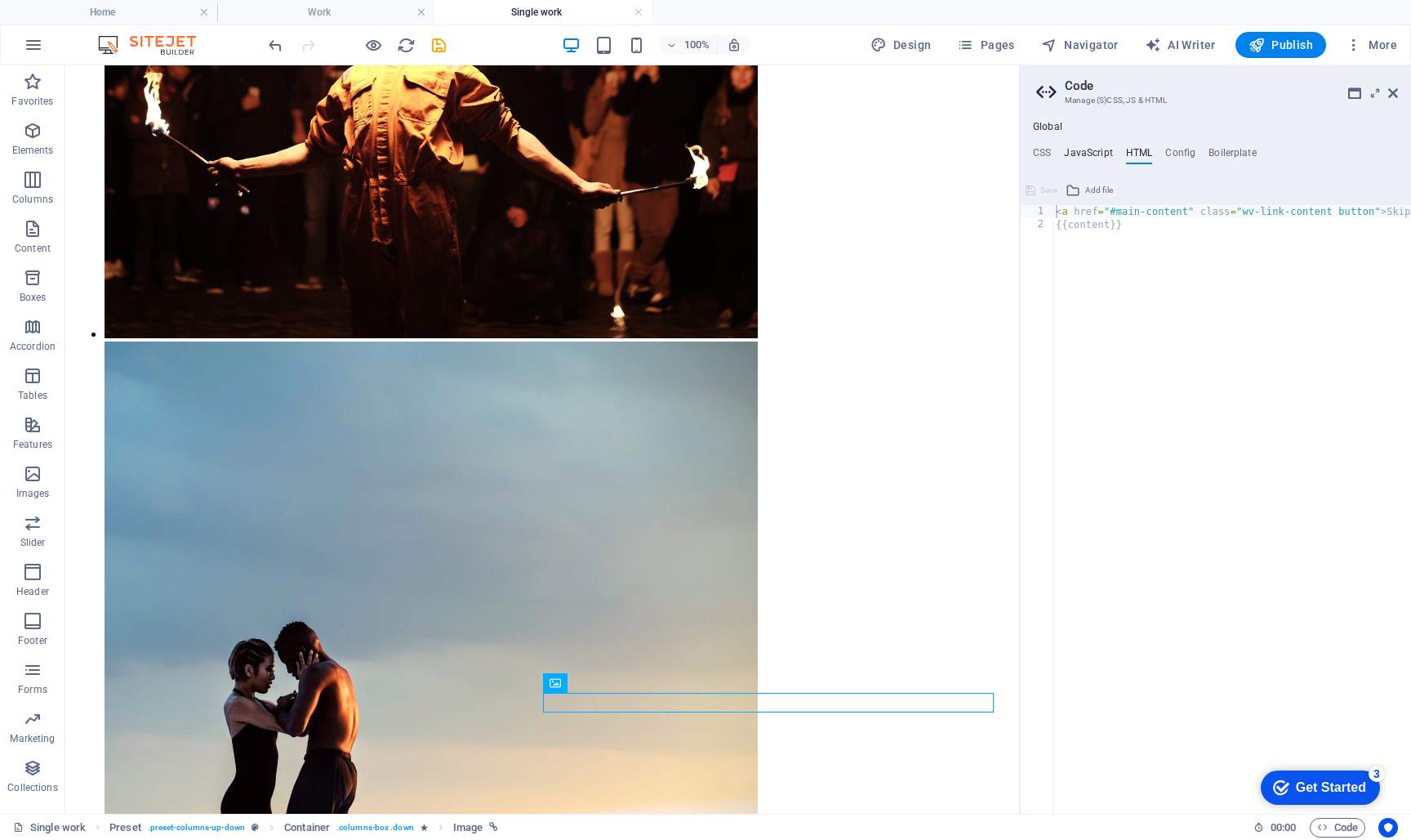
click at [1085, 148] on h4 "JavaScript" at bounding box center [1088, 155] width 48 height 18
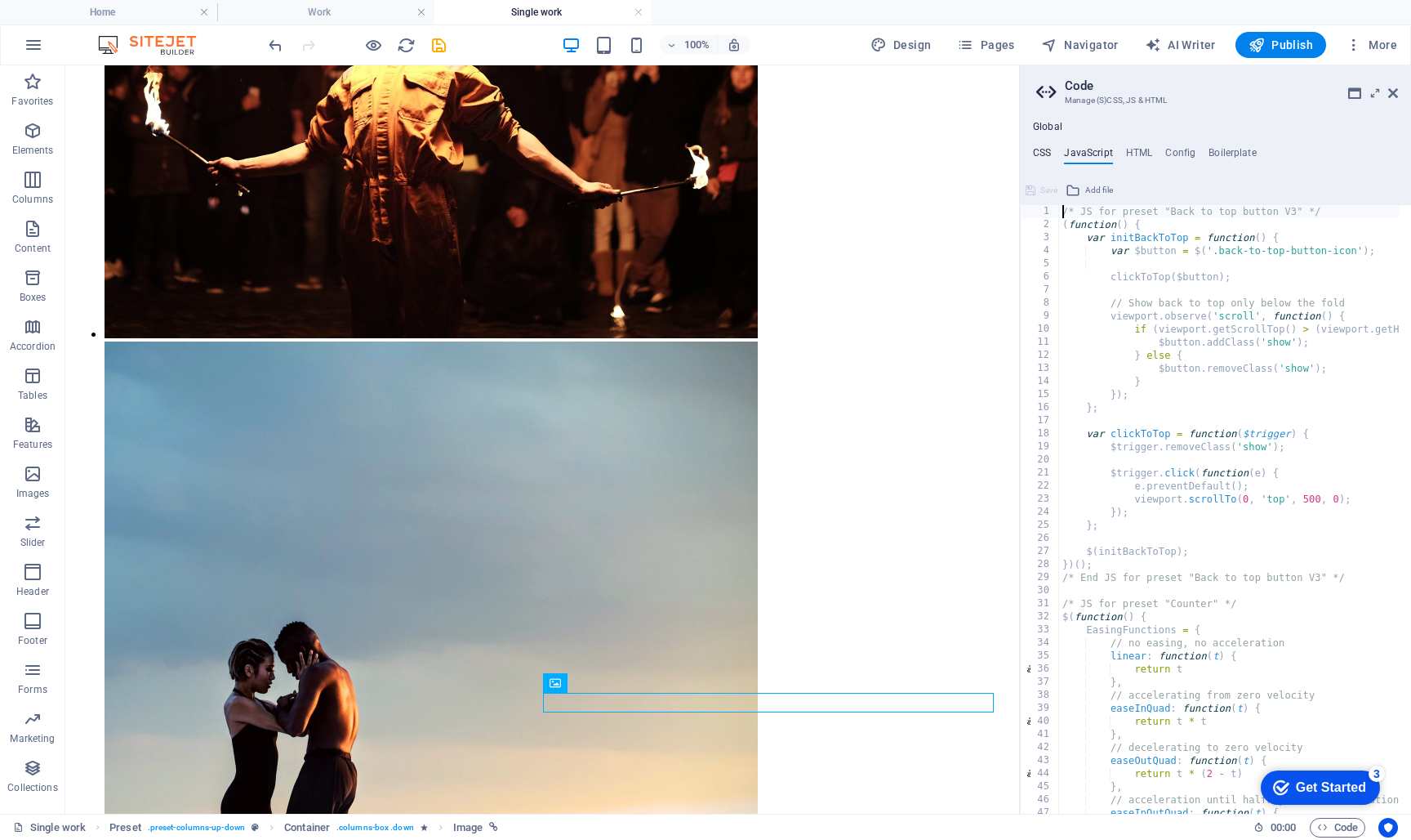
click at [1037, 148] on h4 "CSS" at bounding box center [1042, 155] width 18 height 18
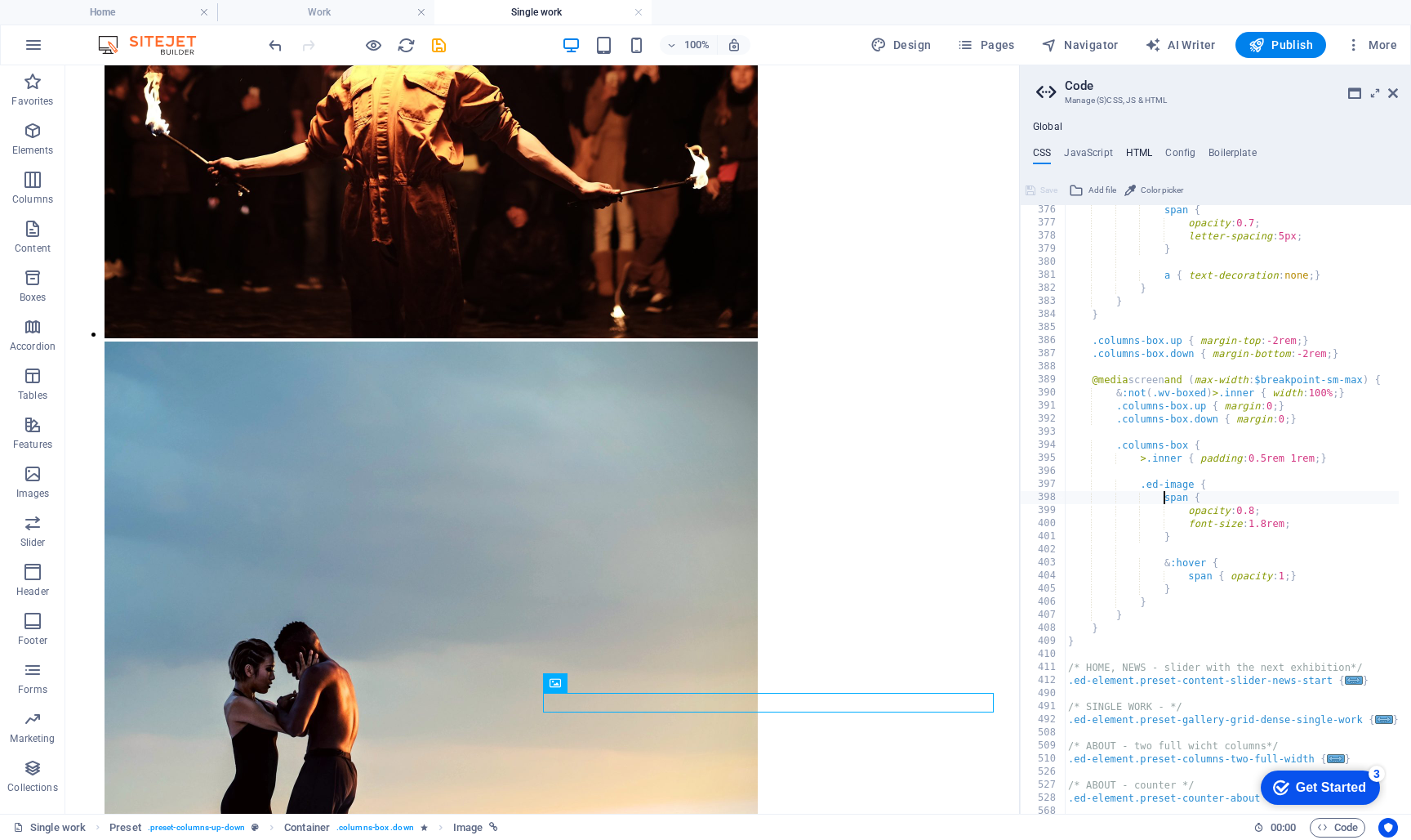
click at [1129, 152] on h4 "HTML" at bounding box center [1139, 155] width 27 height 18
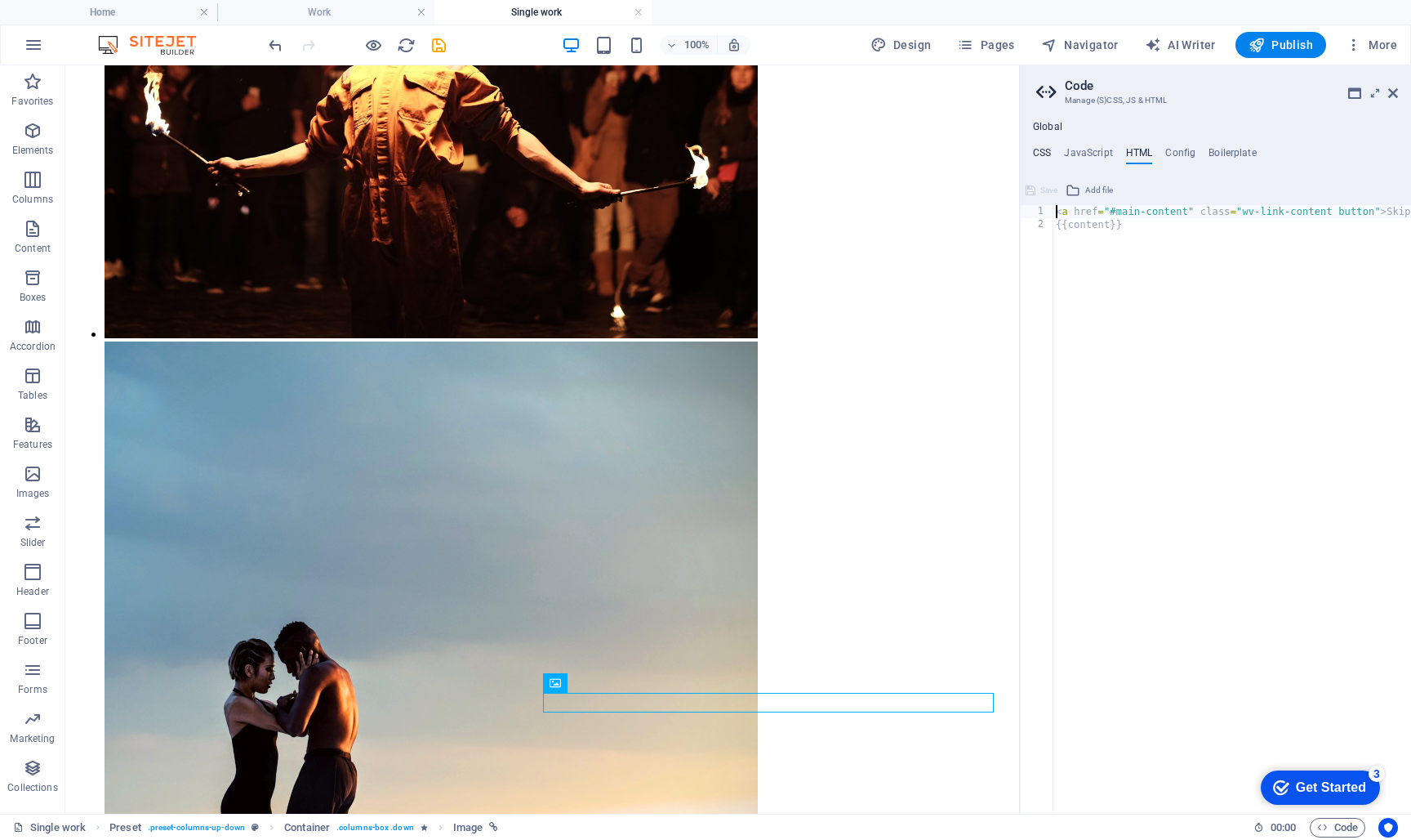
click at [1043, 148] on h4 "CSS" at bounding box center [1042, 155] width 18 height 18
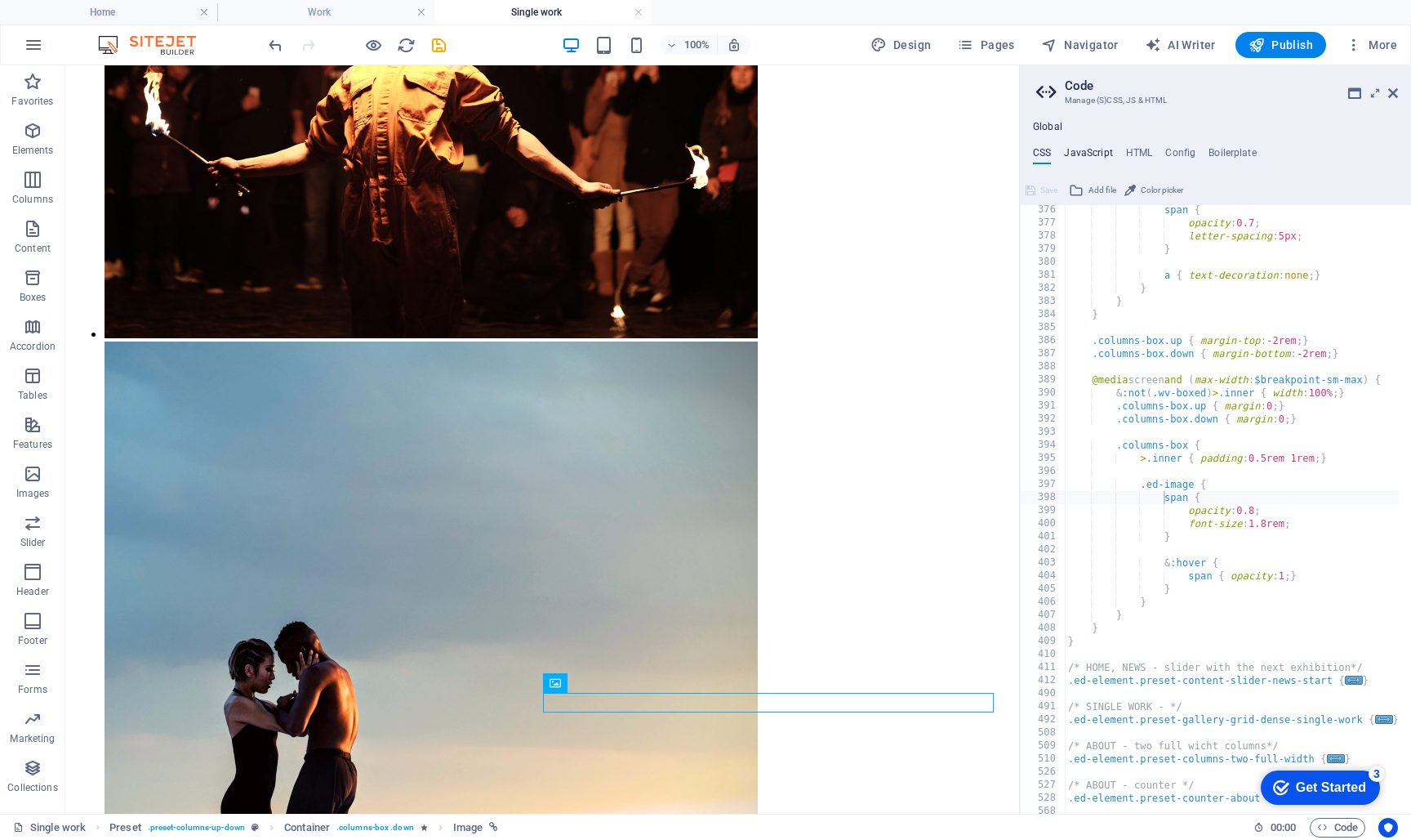
click at [1080, 150] on h4 "JavaScript" at bounding box center [1088, 155] width 48 height 18
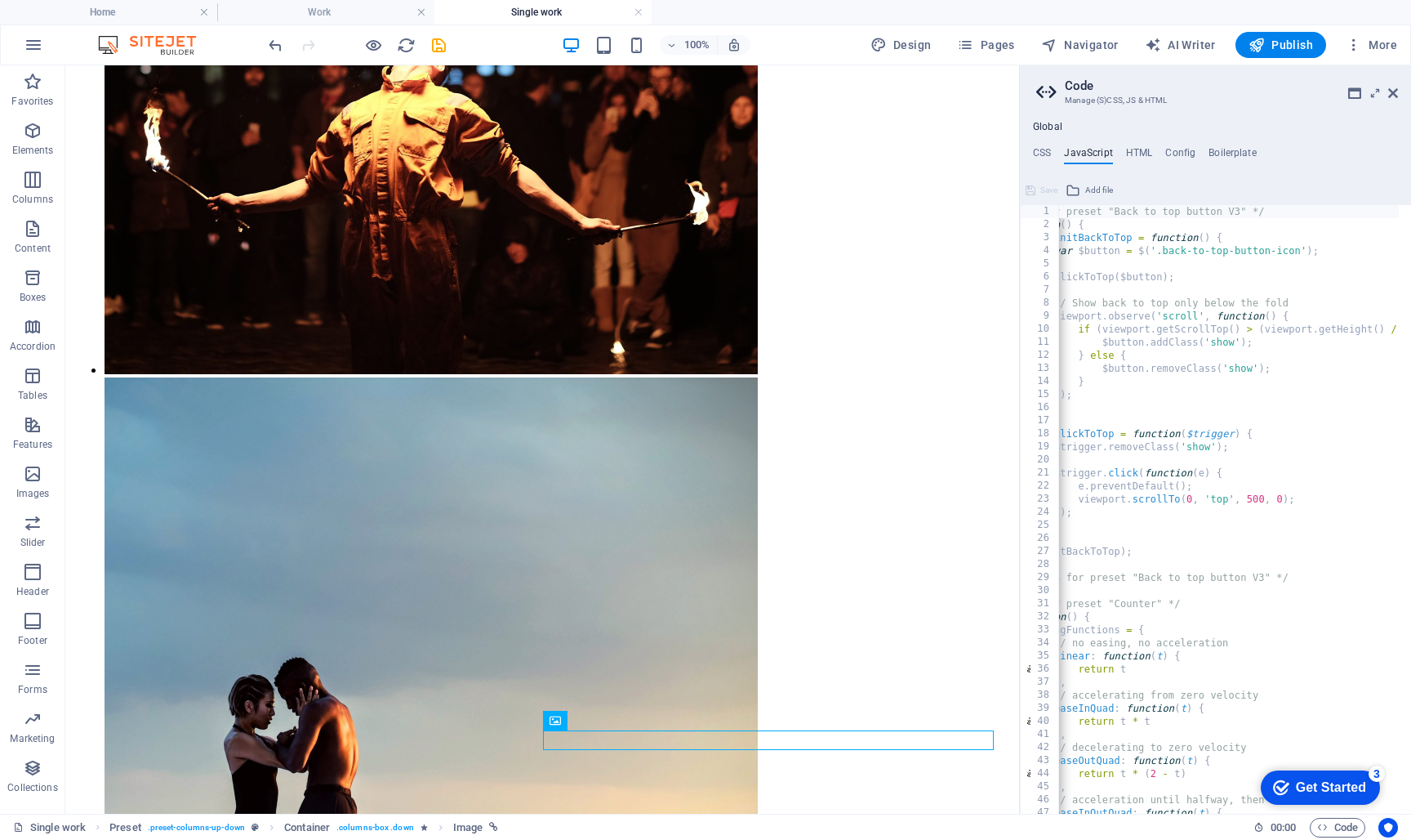
scroll to position [1576, 0]
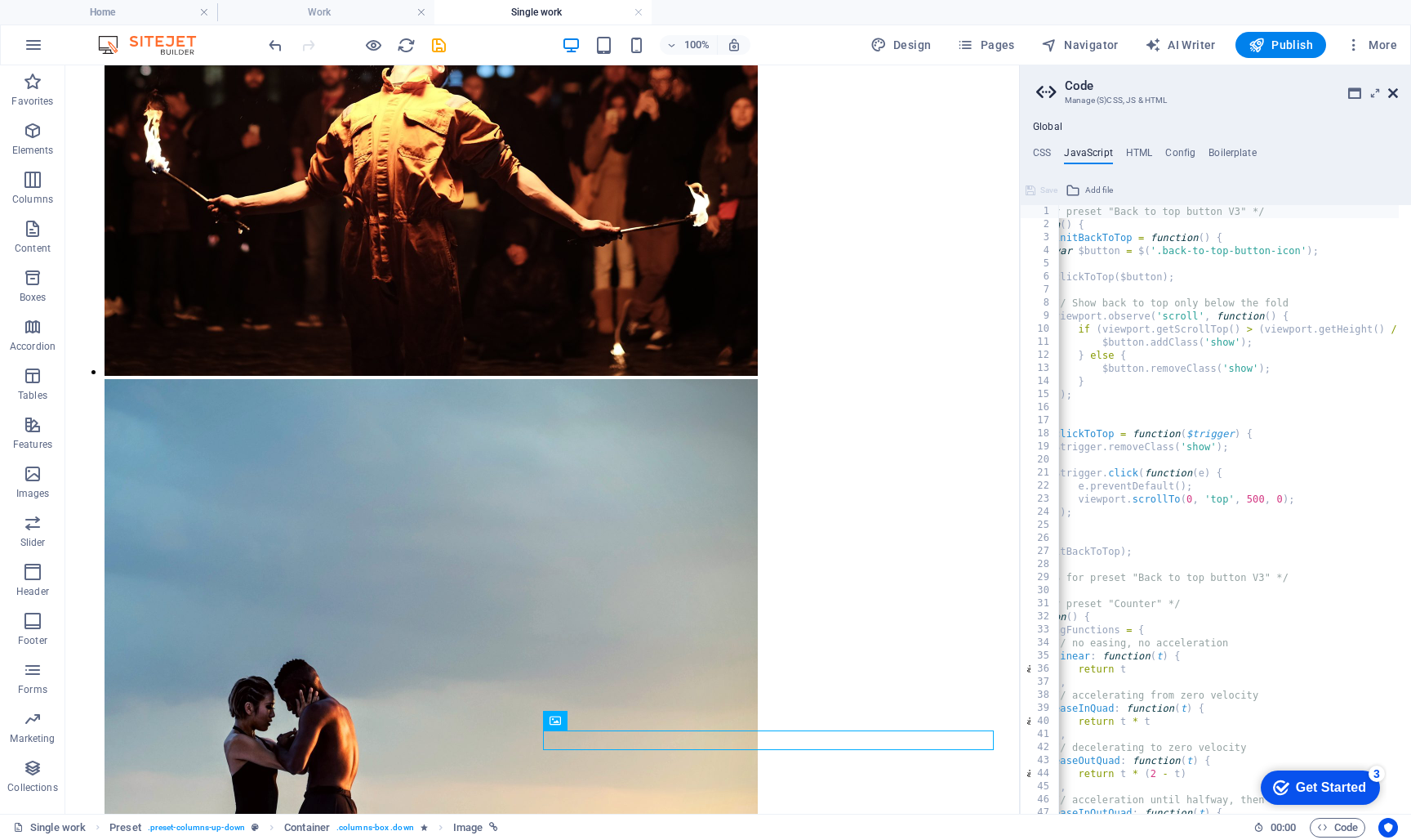
click at [1392, 91] on icon at bounding box center [1393, 93] width 10 height 13
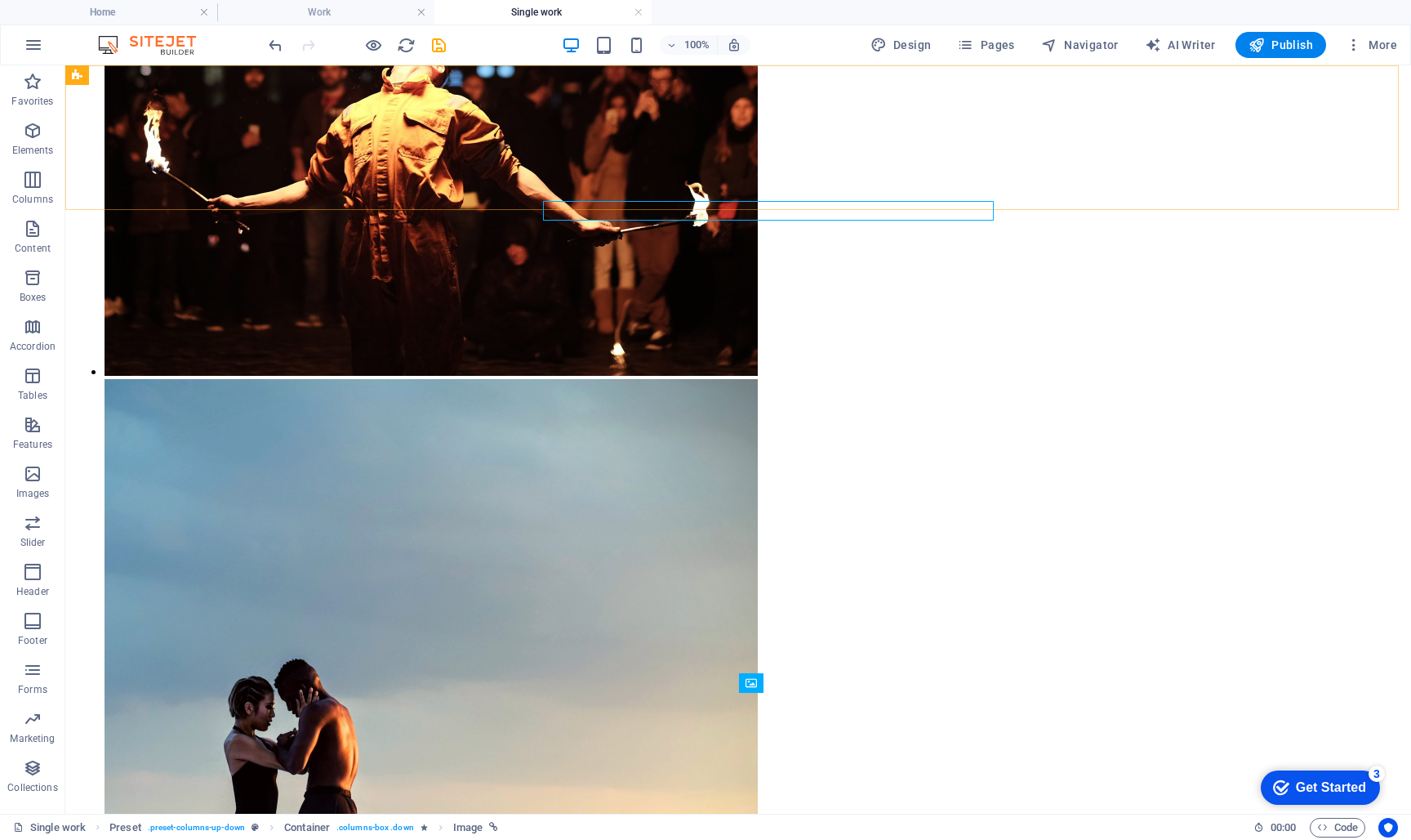
scroll to position [2106, 0]
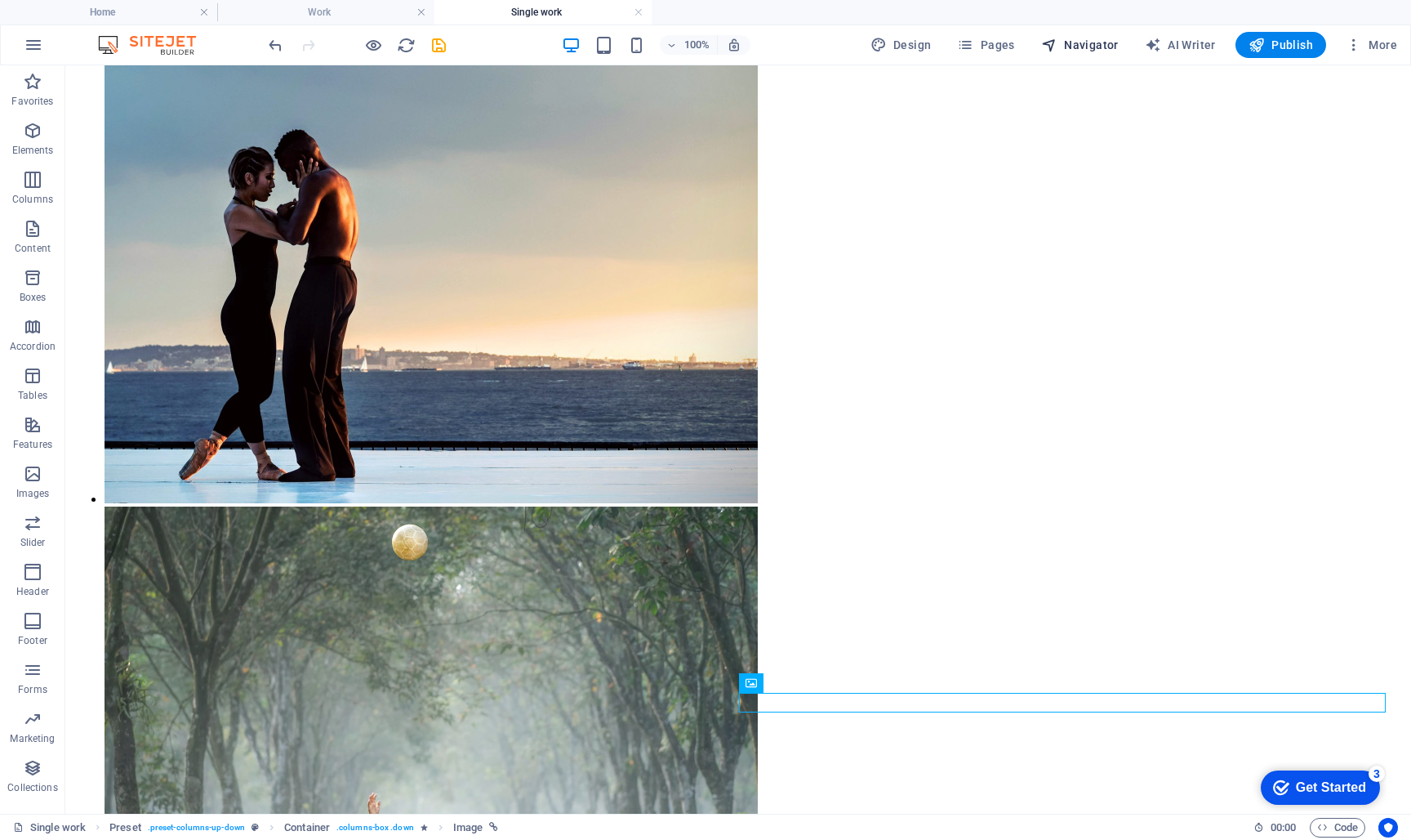
click at [1094, 44] on span "Navigator" at bounding box center [1080, 45] width 78 height 17
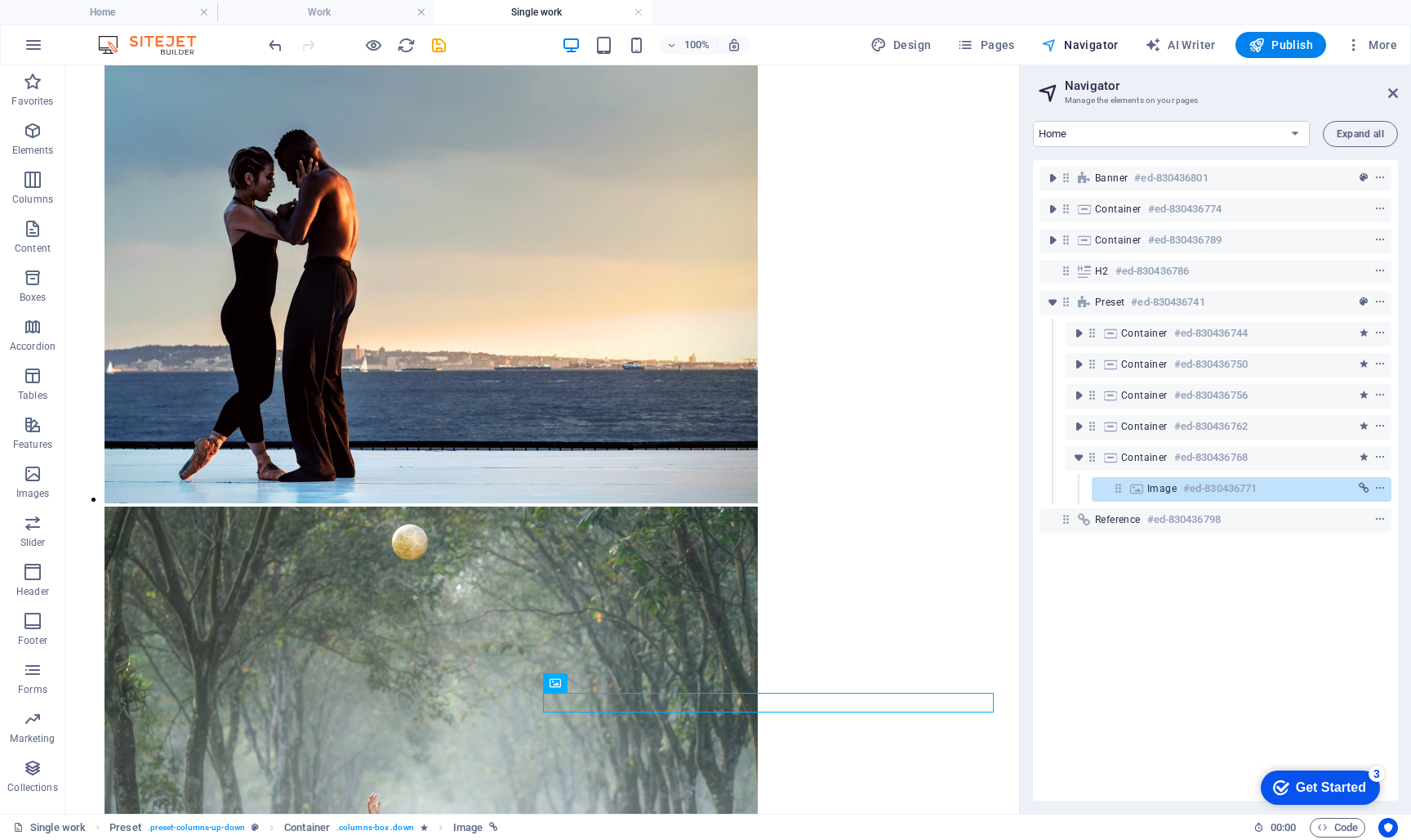
scroll to position [1614, 0]
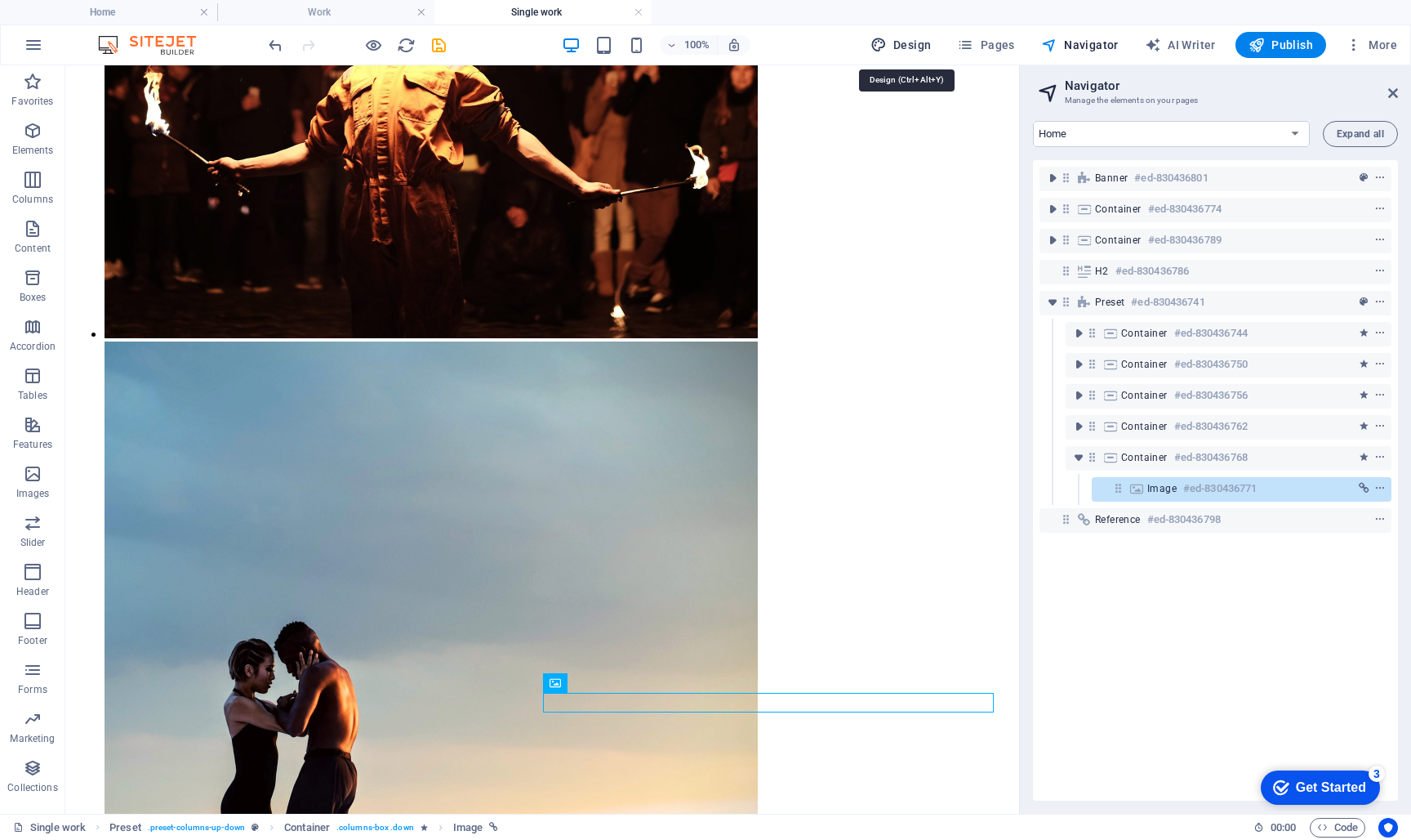
click at [912, 43] on span "Design" at bounding box center [901, 45] width 61 height 17
select select "px"
select select "300"
select select "px"
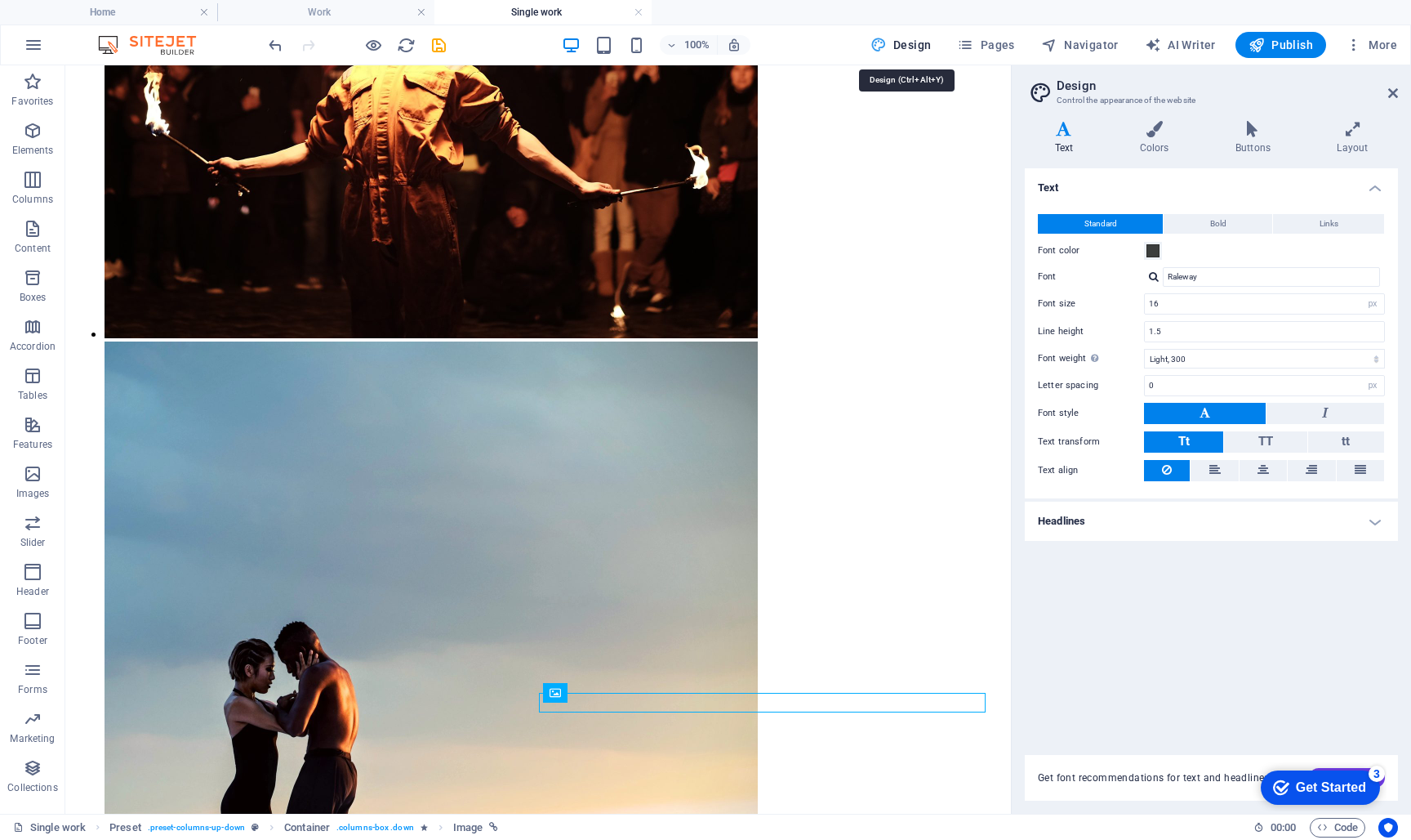
scroll to position [1604, 0]
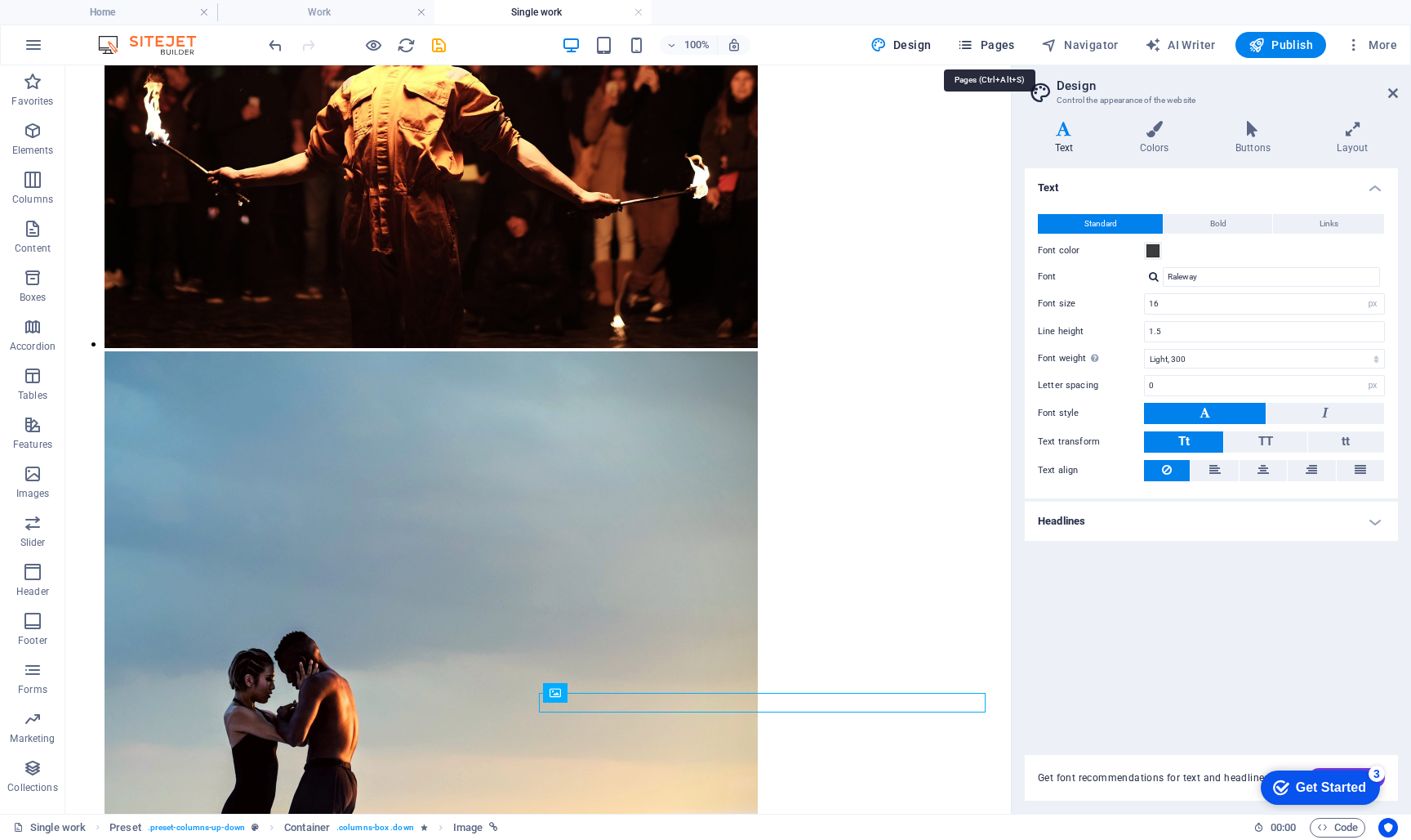
click at [974, 45] on icon "button" at bounding box center [965, 45] width 17 height 17
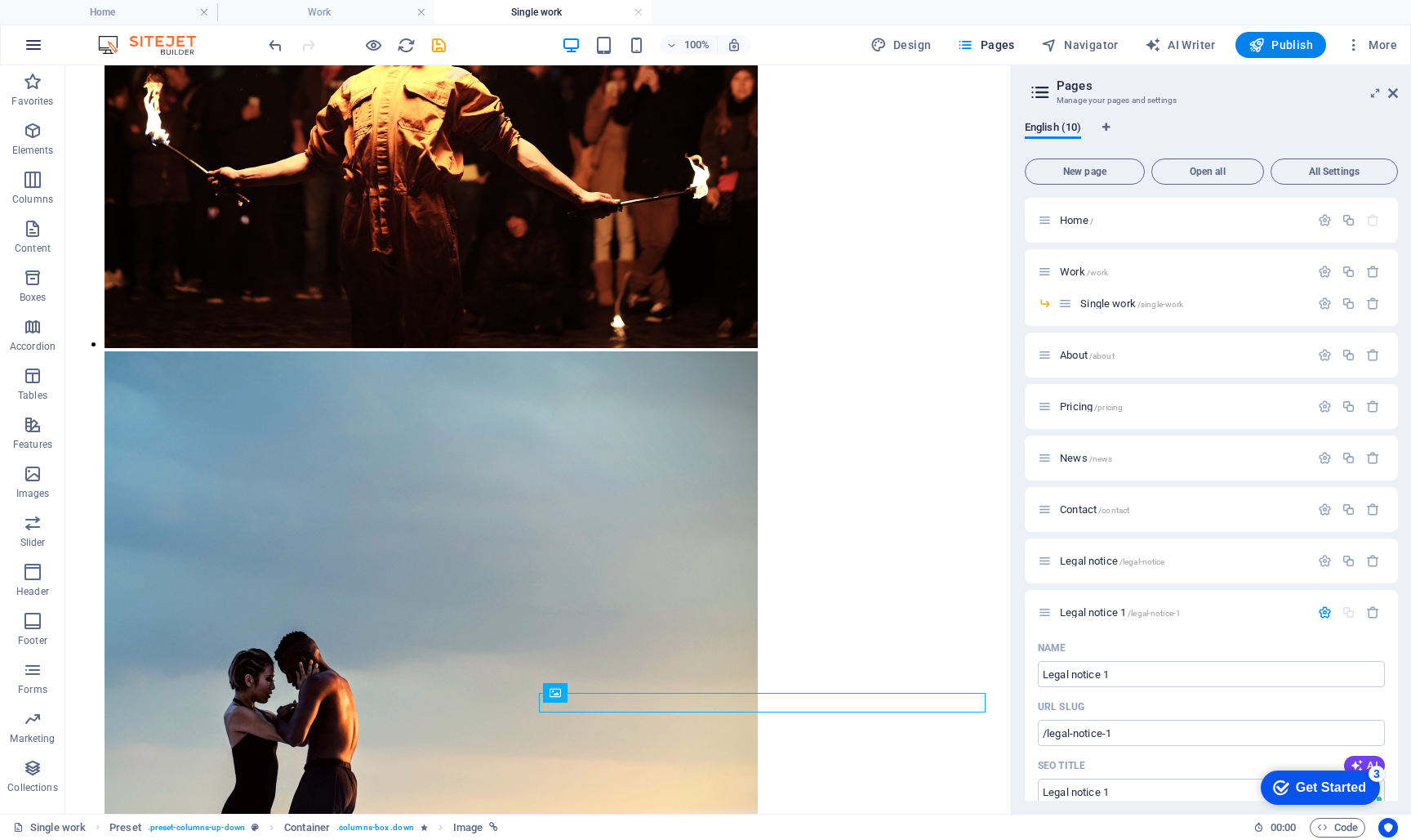
click at [31, 42] on icon "button" at bounding box center [33, 45] width 19 height 19
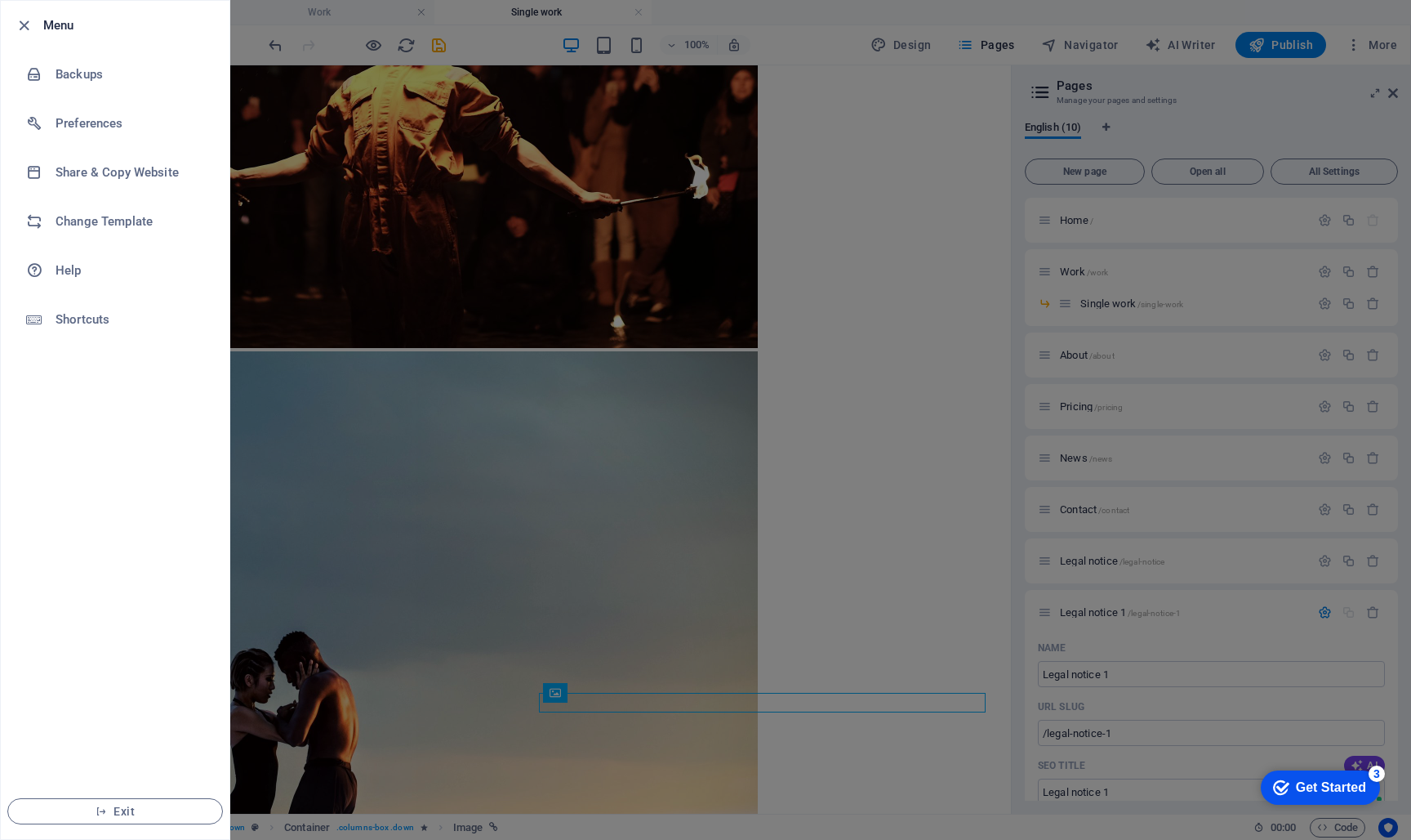
click at [556, 255] on div at bounding box center [706, 420] width 1411 height 840
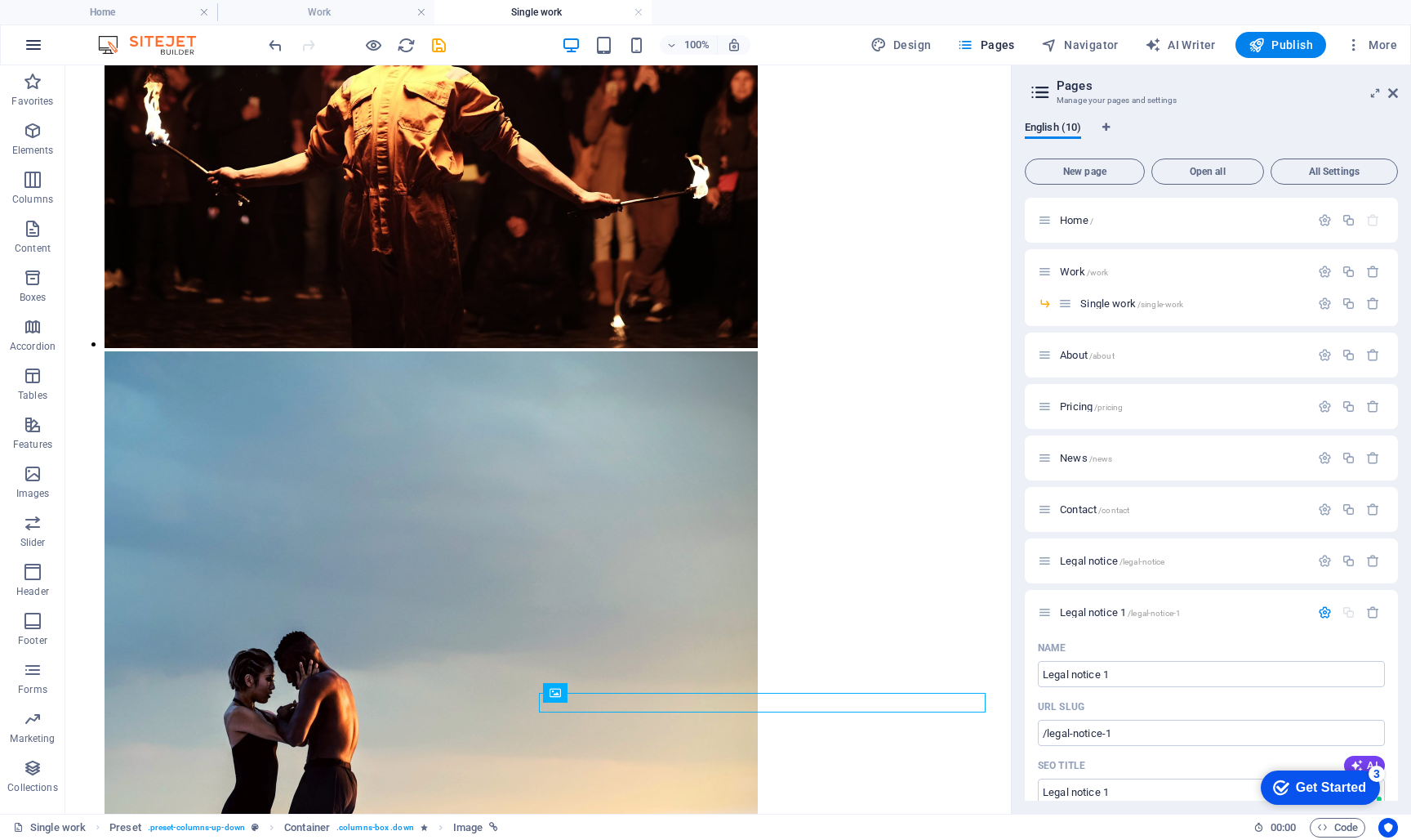
click at [32, 46] on icon "button" at bounding box center [33, 45] width 19 height 19
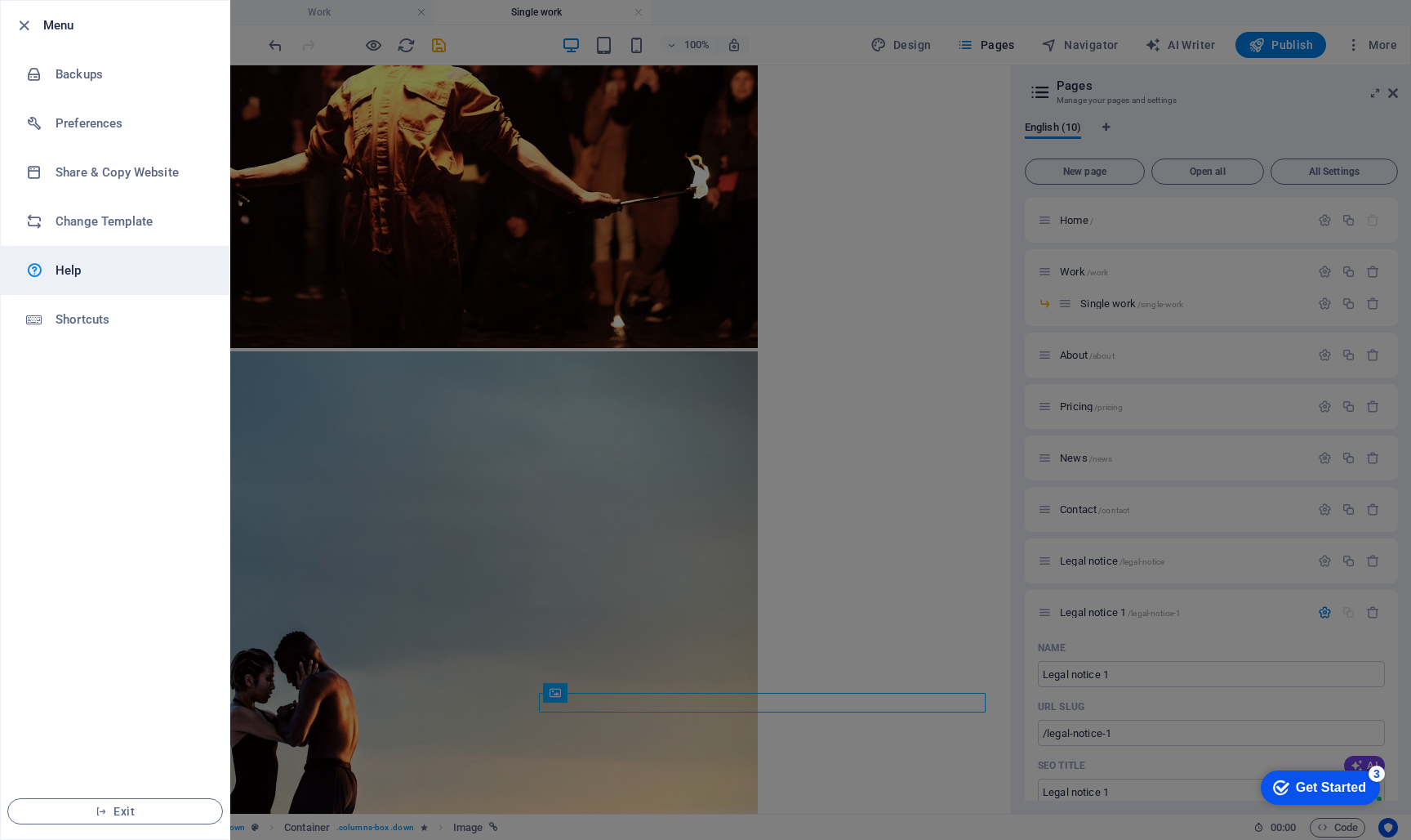
click at [59, 266] on h6 "Help" at bounding box center [131, 270] width 151 height 19
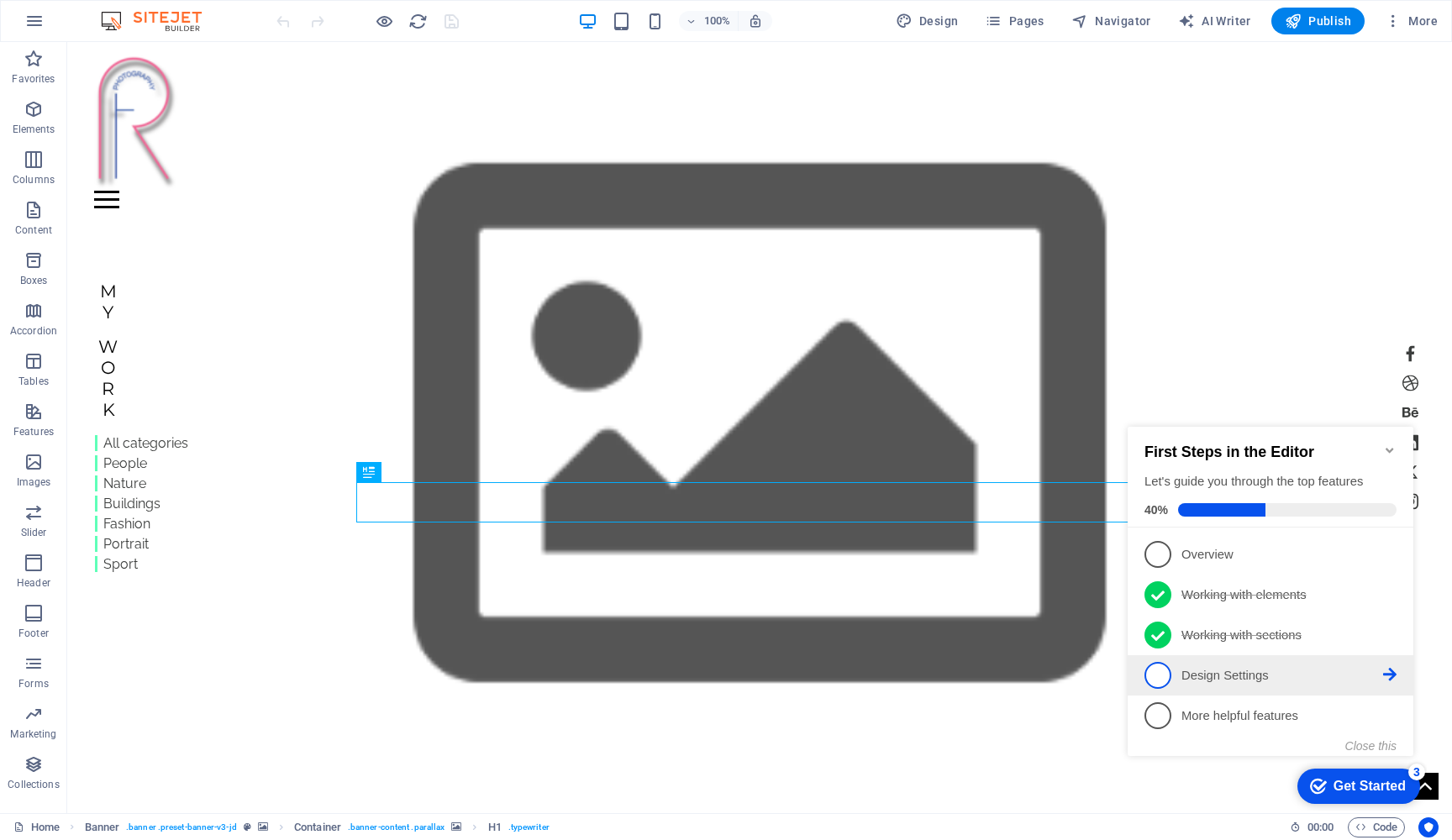
click at [1204, 673] on p "Design Settings - incomplete" at bounding box center [1282, 676] width 202 height 18
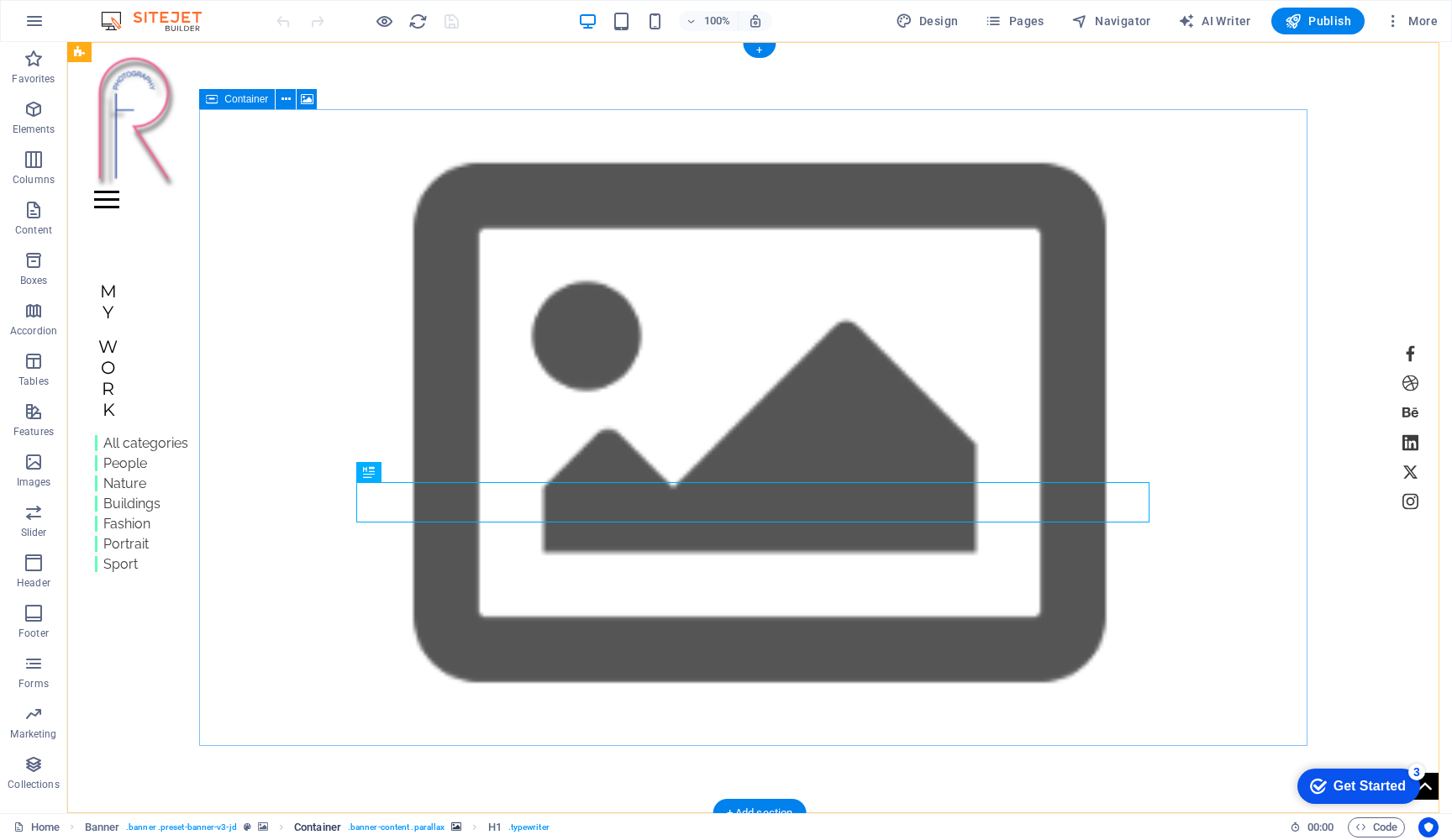
click at [389, 827] on span ". banner-content .parallax" at bounding box center [396, 827] width 97 height 20
click at [395, 826] on span ". banner-content .parallax" at bounding box center [396, 827] width 97 height 20
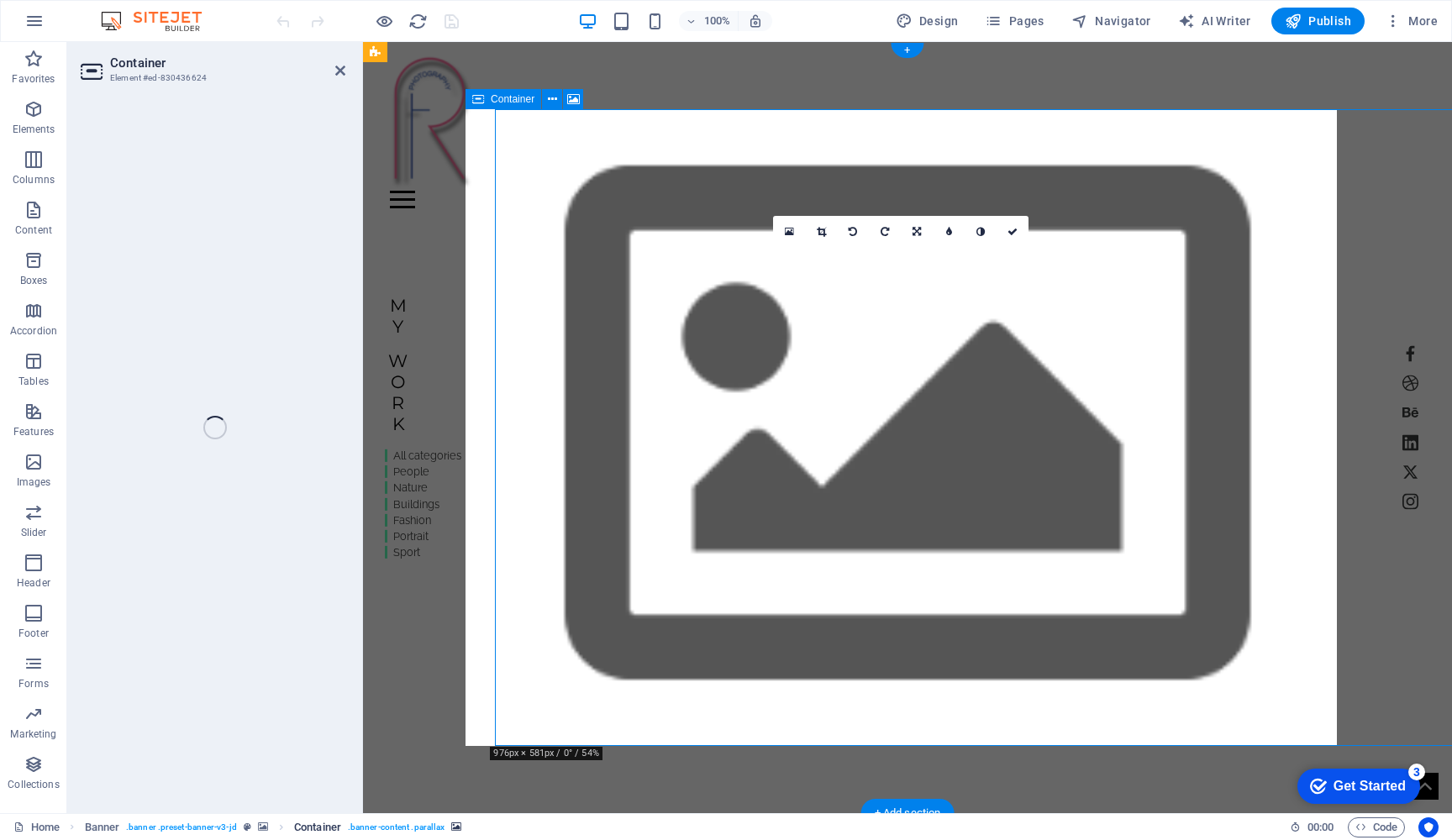
select select "vw"
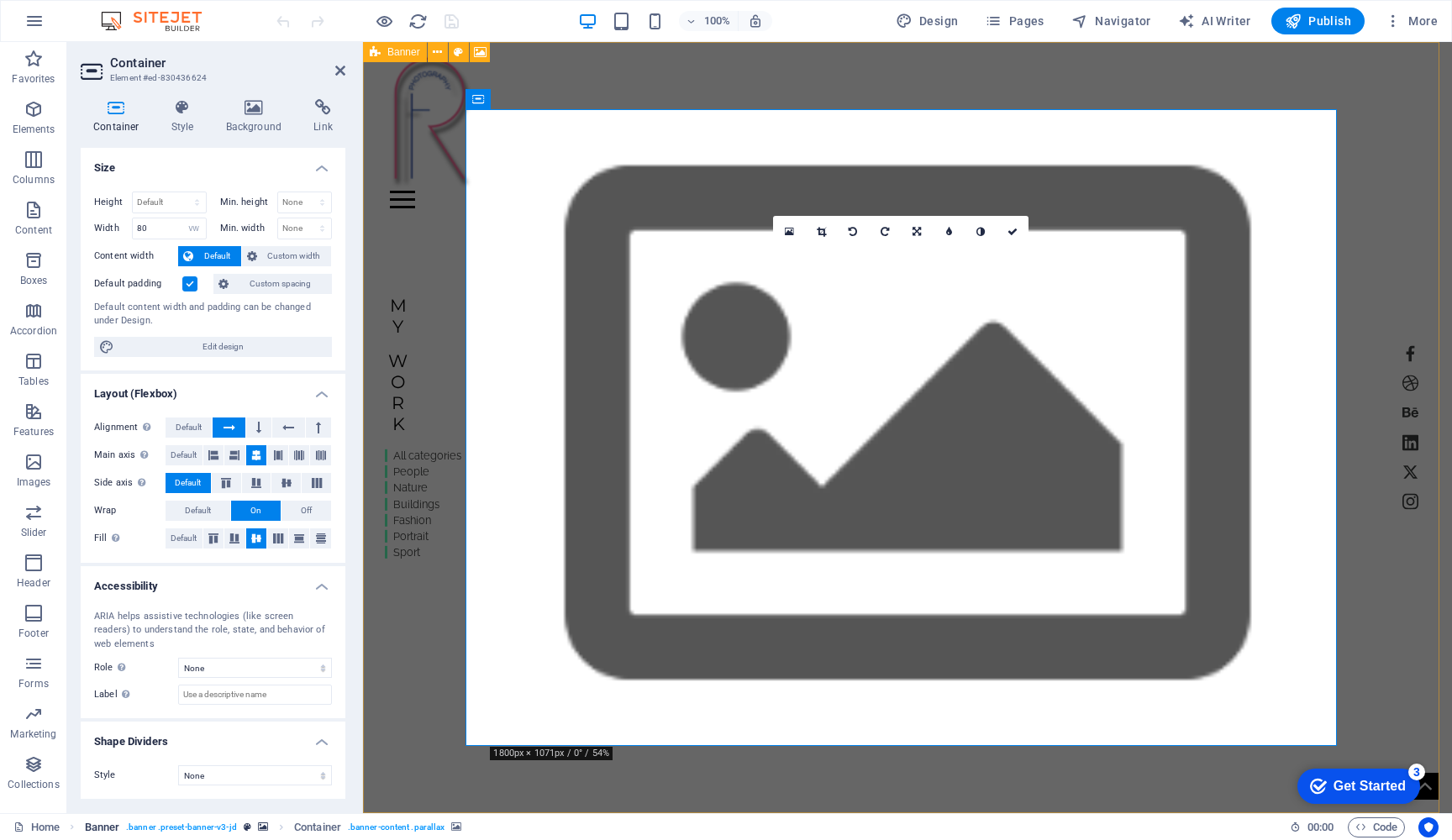
click at [176, 827] on span ". banner .preset-banner-v3-jd" at bounding box center [181, 827] width 111 height 20
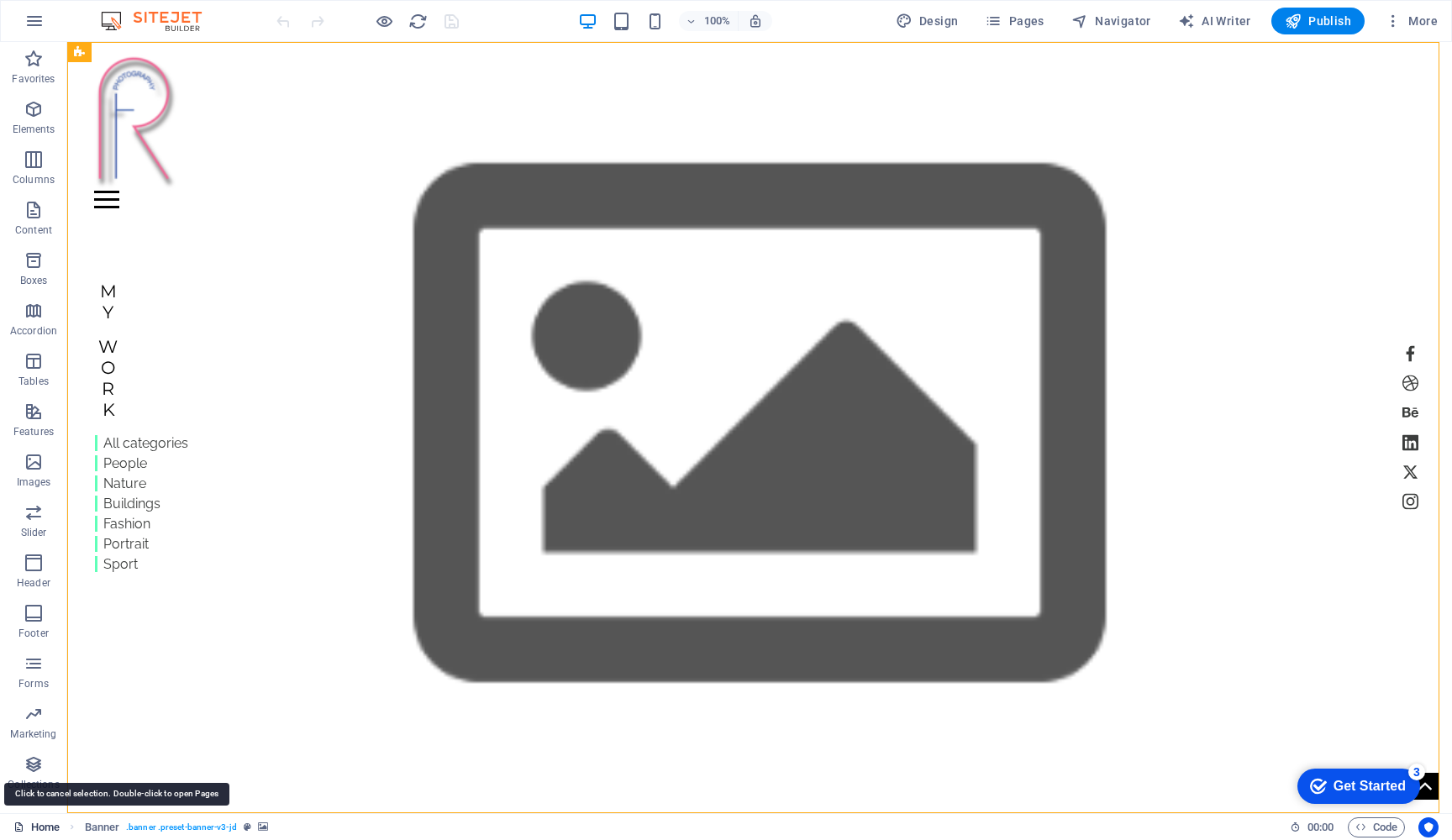
click at [39, 824] on link "Home" at bounding box center [36, 827] width 46 height 20
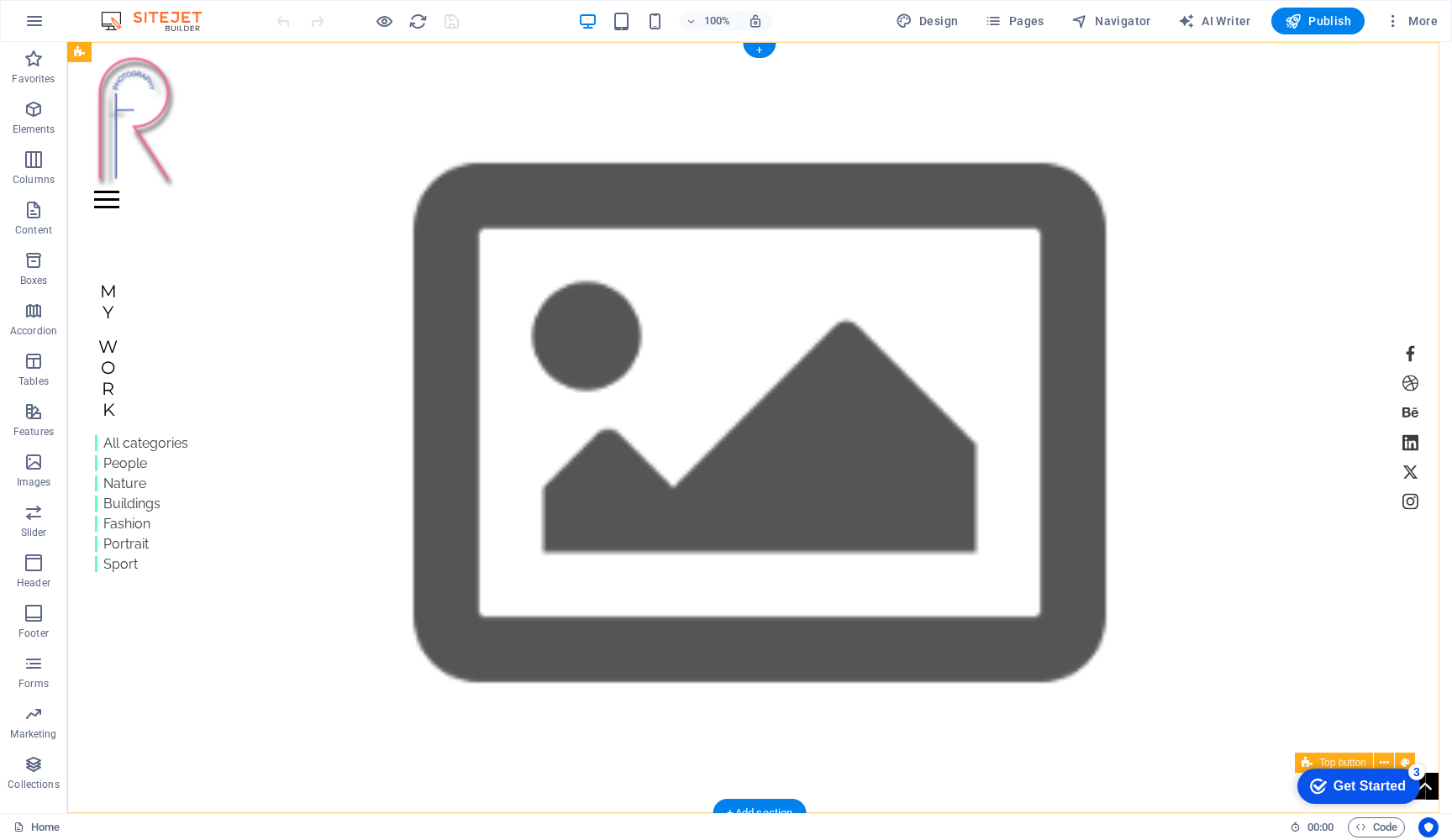
click at [1386, 782] on div "Get Started" at bounding box center [1370, 786] width 72 height 15
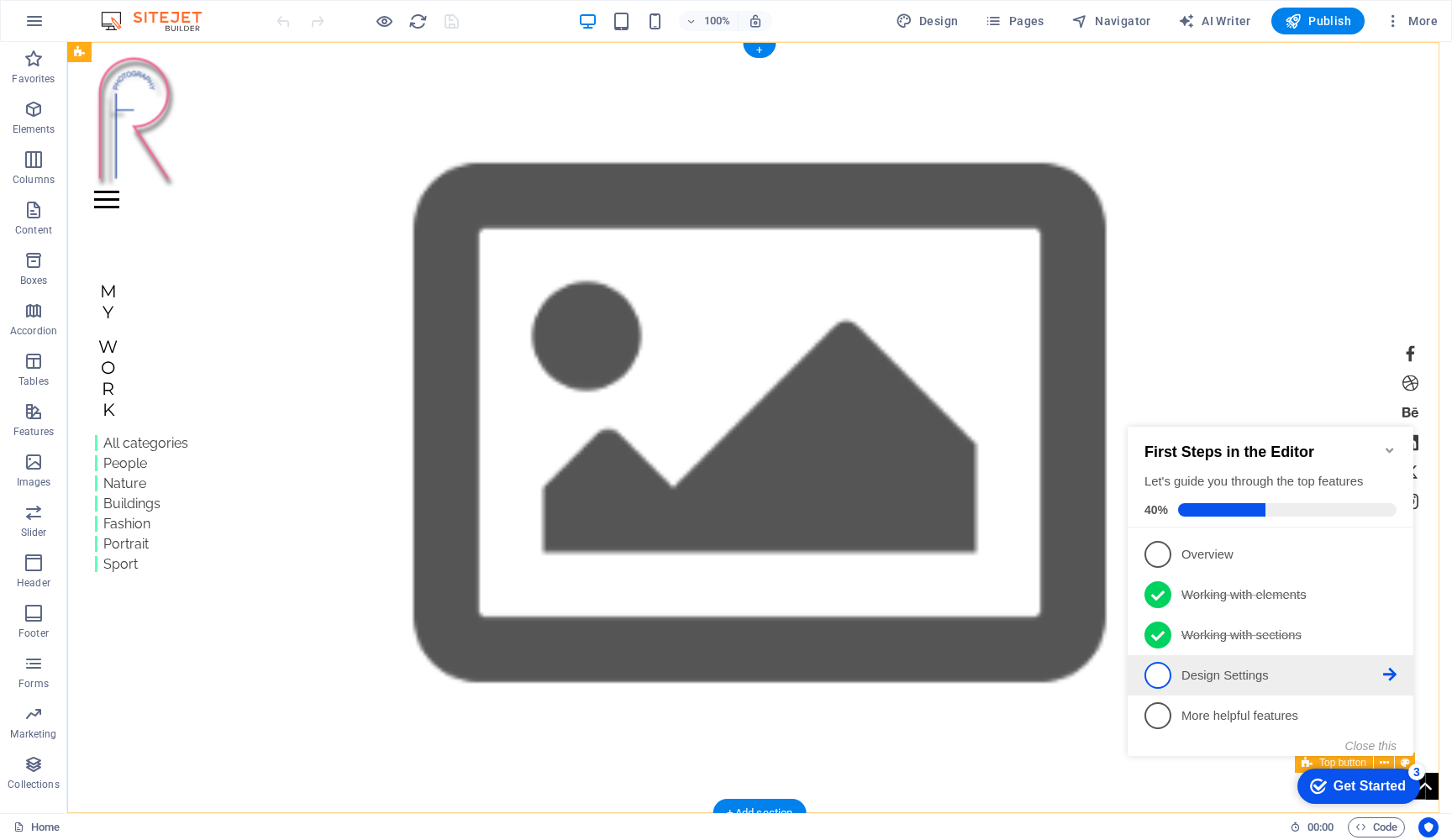
click at [1394, 670] on icon at bounding box center [1390, 675] width 13 height 13
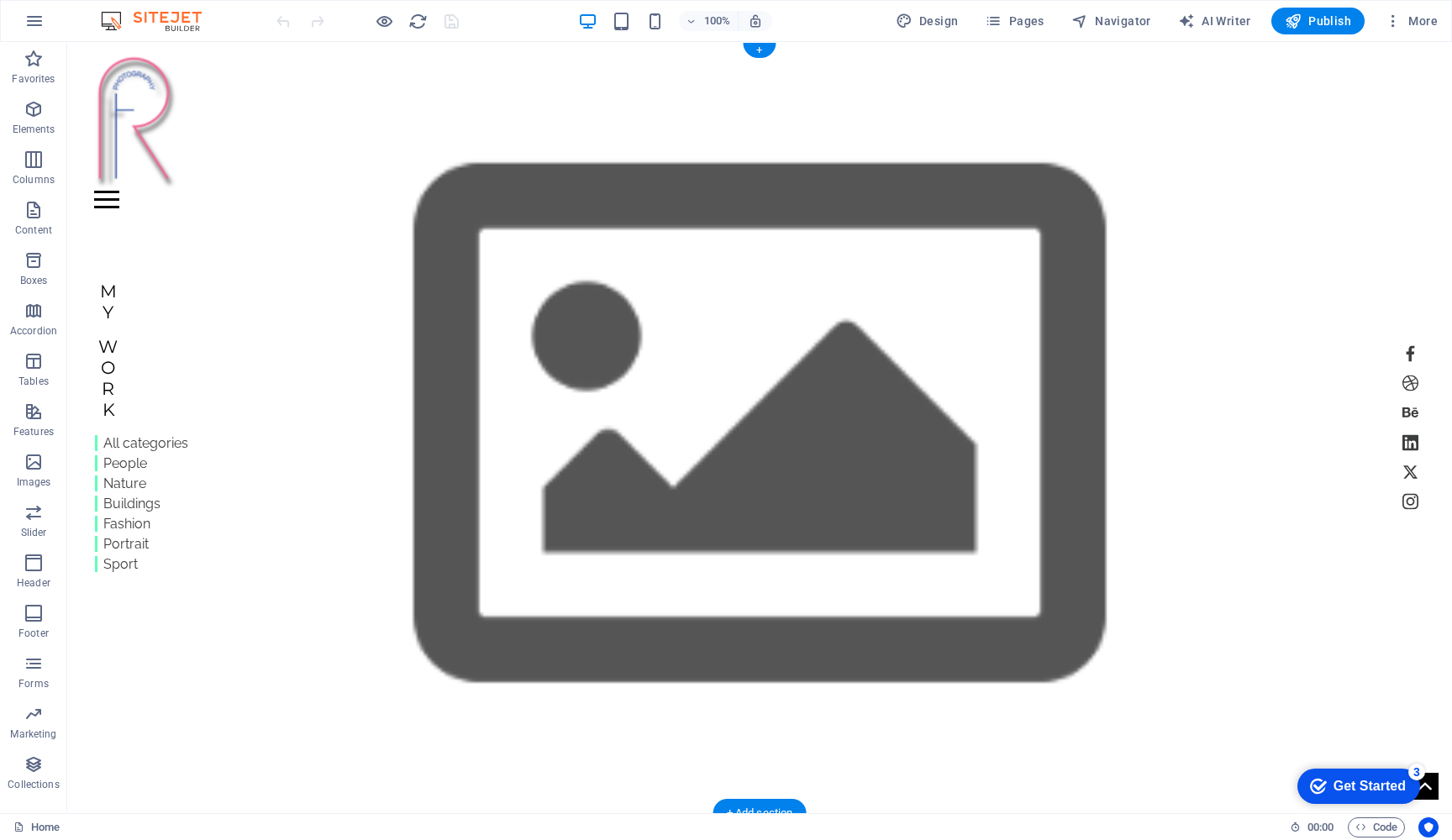
click at [1394, 670] on figure at bounding box center [760, 428] width 1386 height 772
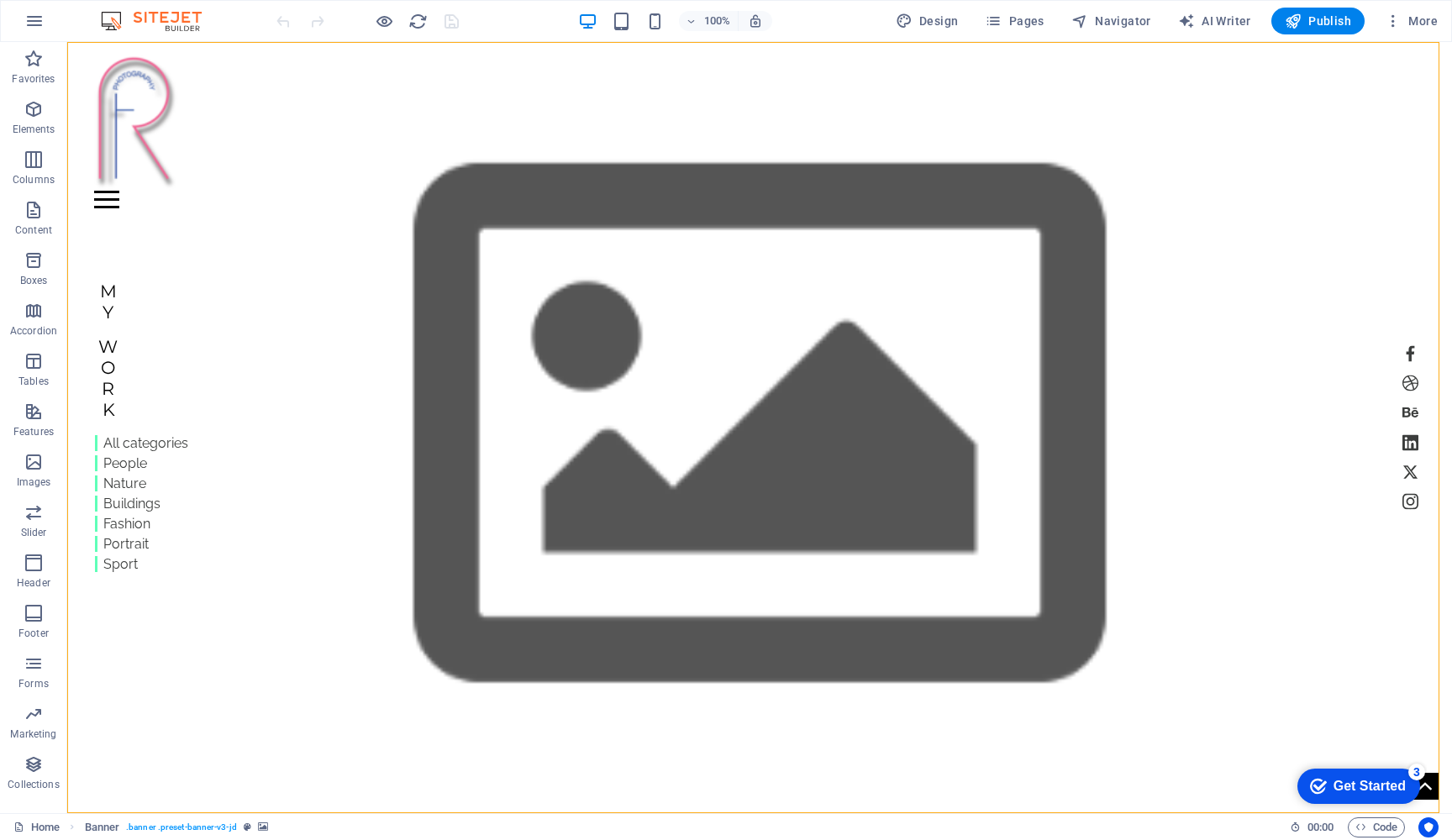
click at [172, 17] on img at bounding box center [160, 21] width 126 height 20
click at [173, 16] on img at bounding box center [160, 21] width 126 height 20
drag, startPoint x: 173, startPoint y: 18, endPoint x: 94, endPoint y: 27, distance: 79.5
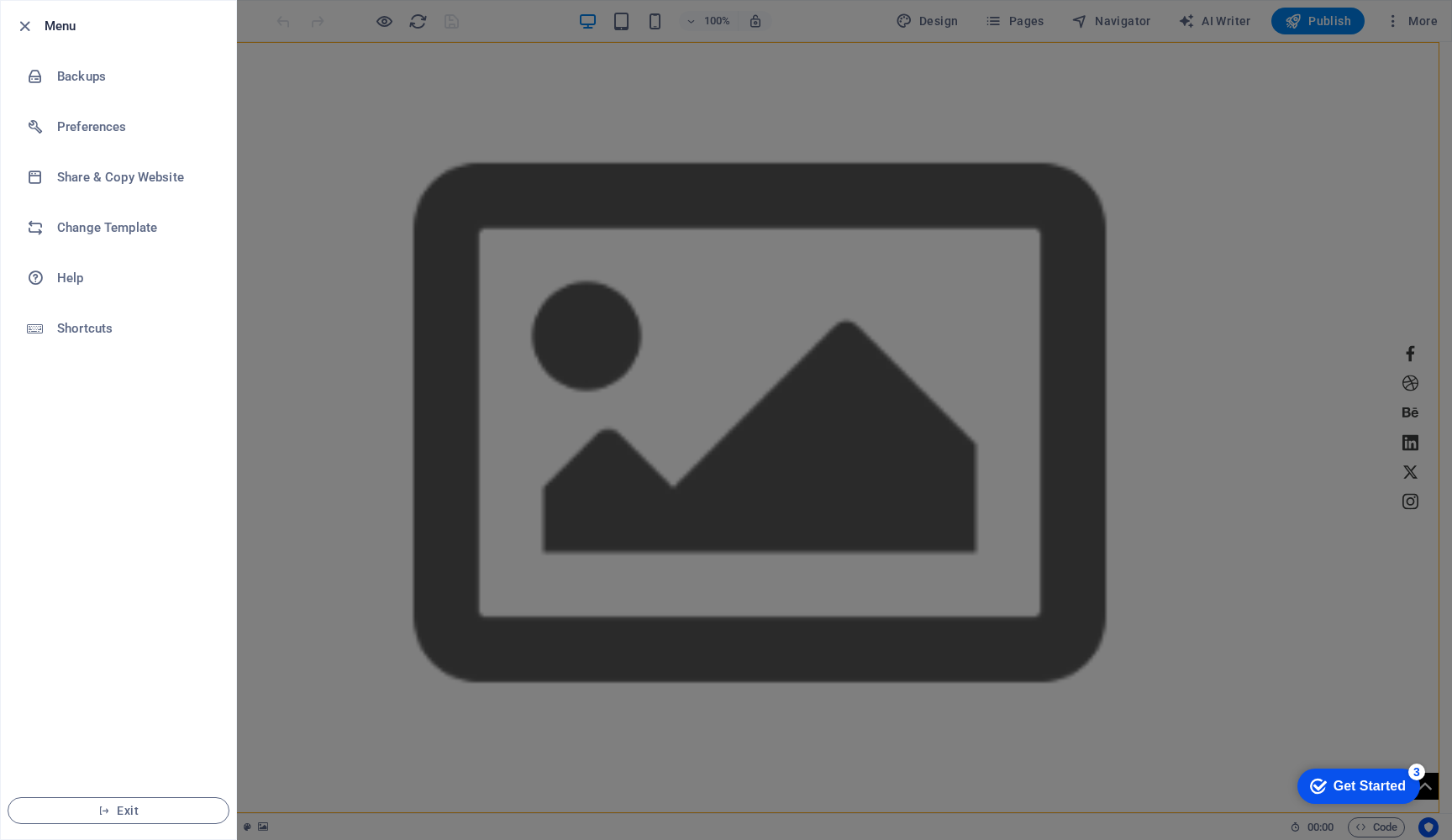
click at [57, 27] on h6 "Menu" at bounding box center [134, 26] width 178 height 20
click at [111, 128] on h6 "Preferences" at bounding box center [135, 127] width 155 height 20
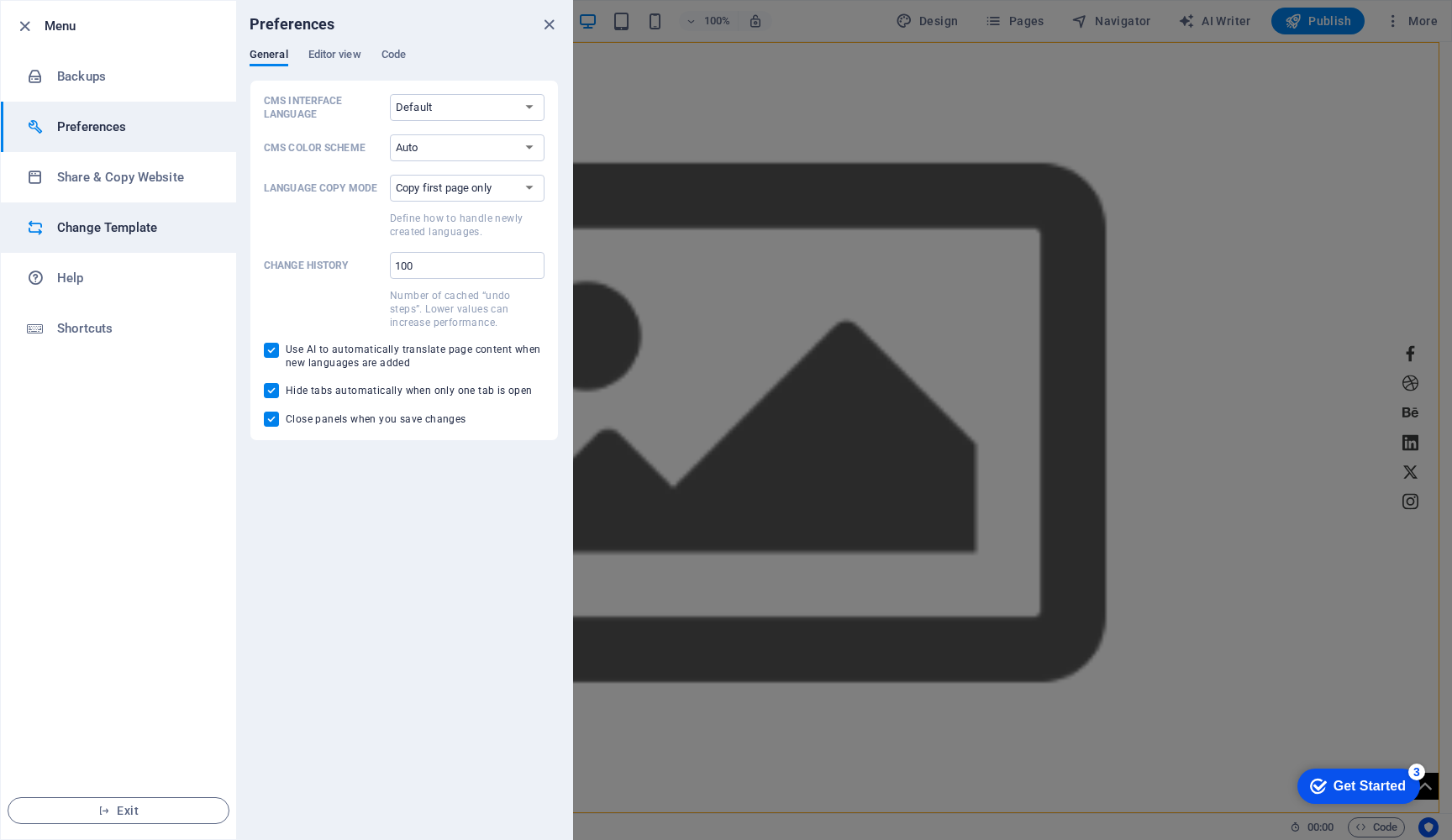
click at [109, 227] on h6 "Change Template" at bounding box center [135, 227] width 155 height 20
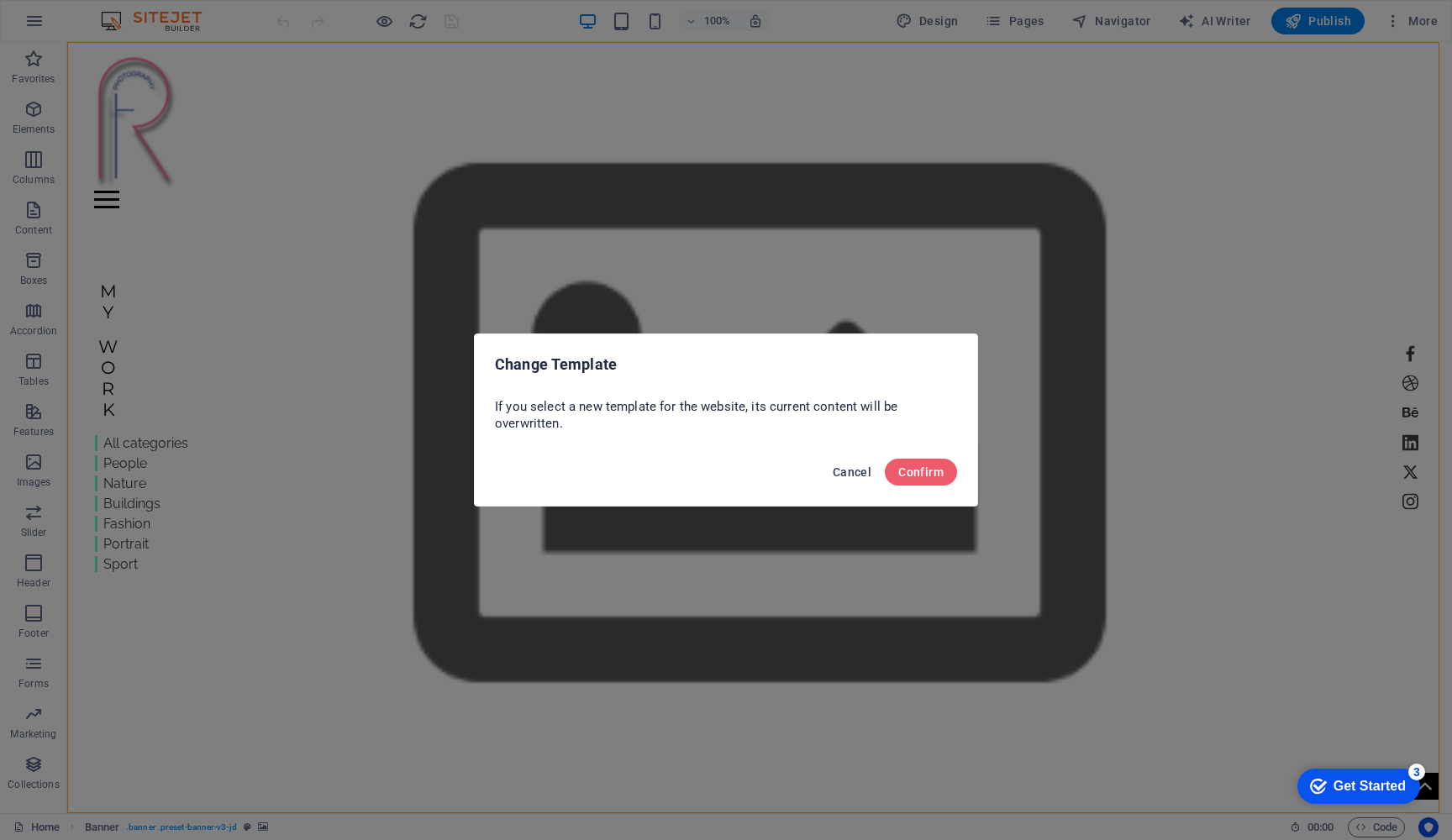
click at [858, 471] on span "Cancel" at bounding box center [852, 472] width 39 height 13
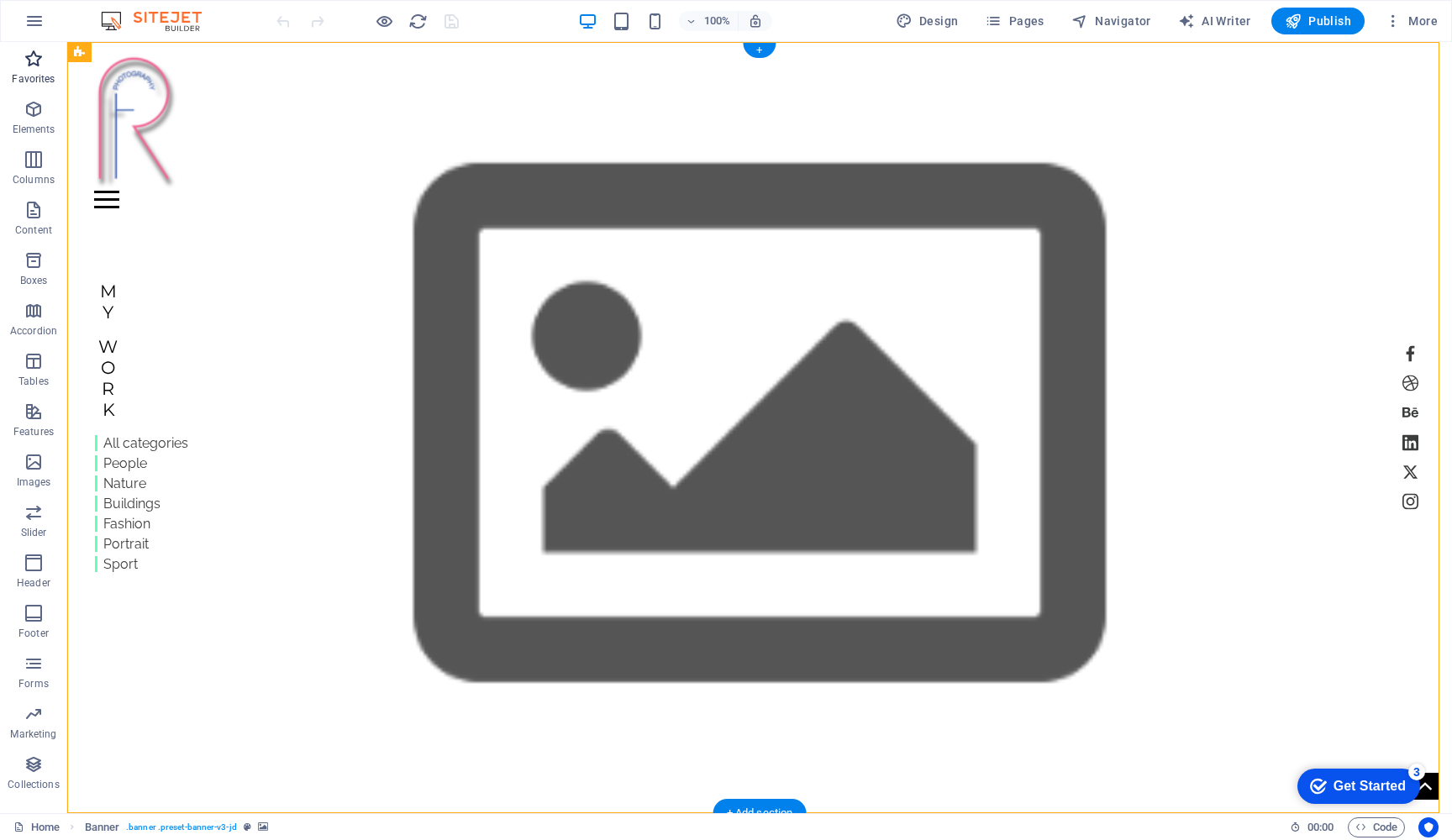
click at [32, 64] on icon "button" at bounding box center [33, 58] width 20 height 20
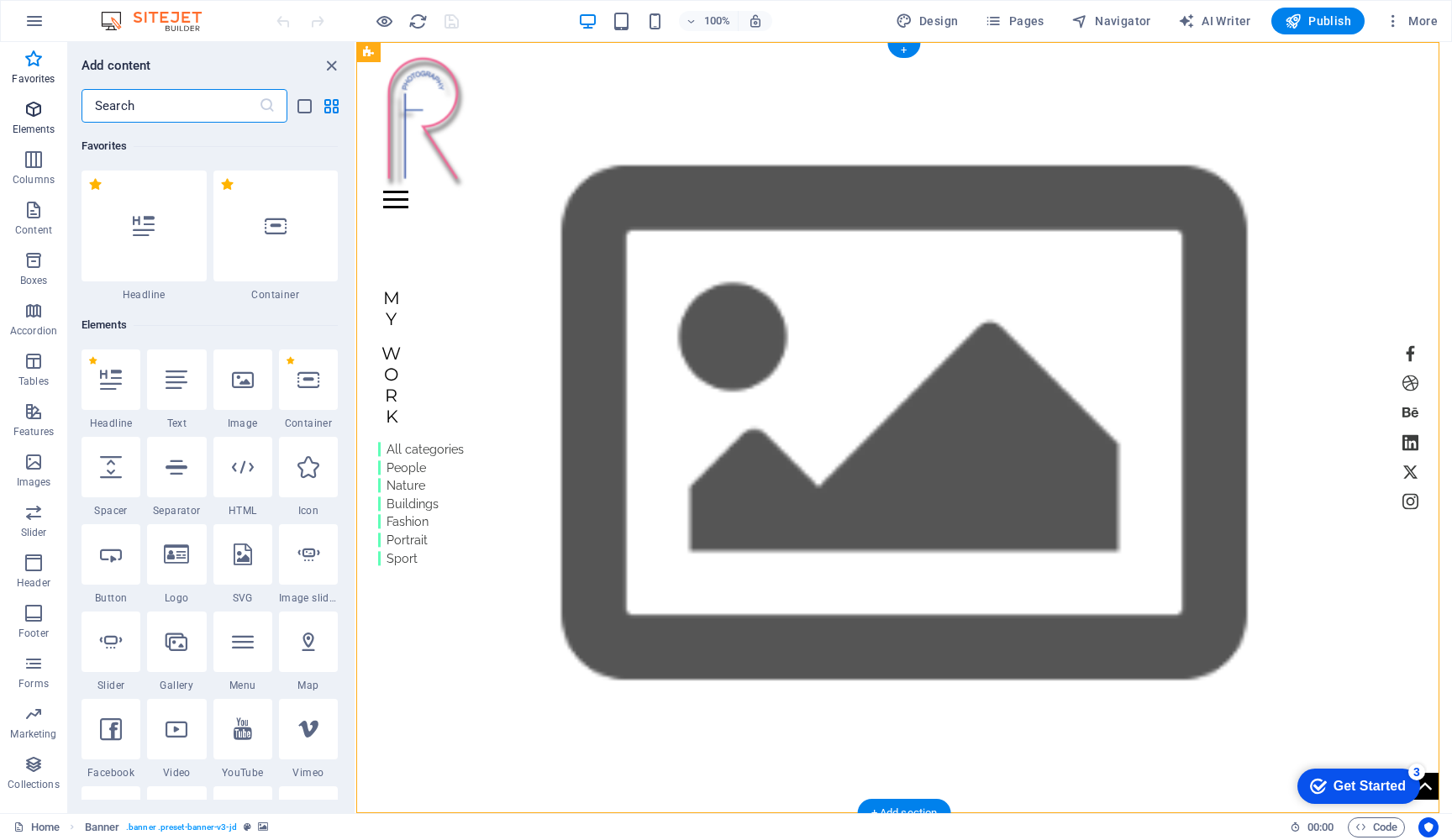
click at [26, 126] on p "Elements" at bounding box center [34, 129] width 43 height 13
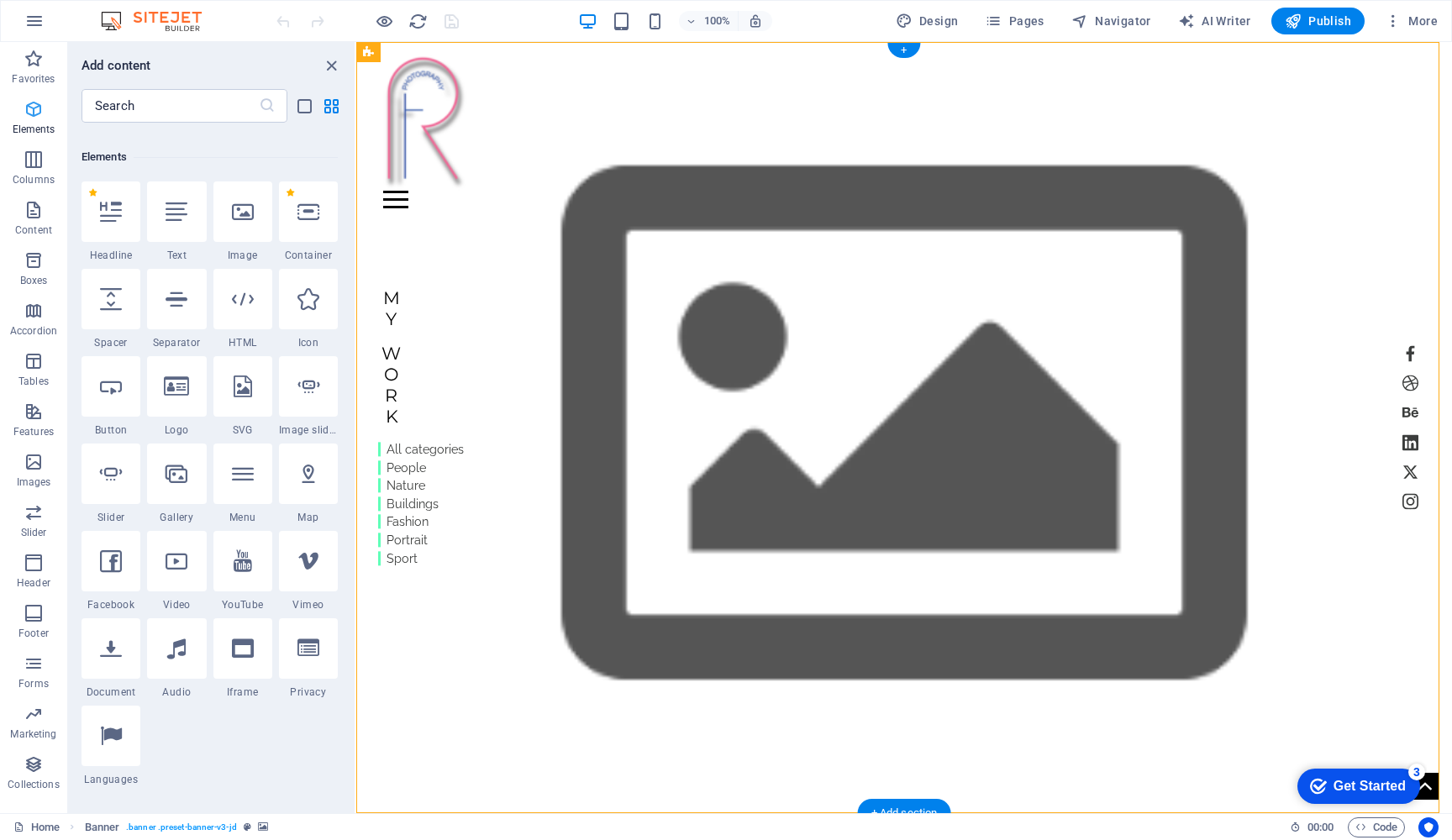
scroll to position [179, 0]
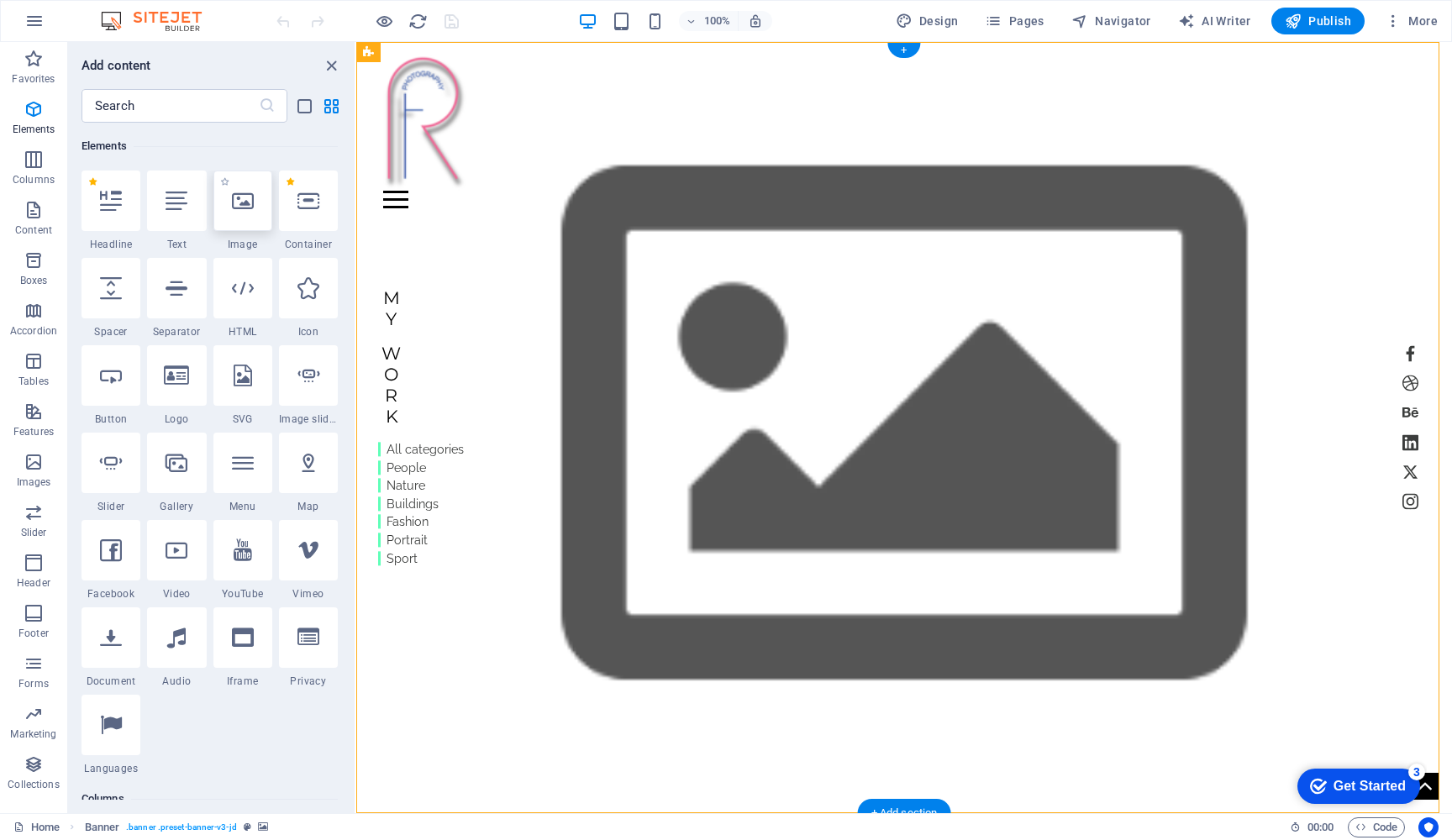
click at [246, 215] on div at bounding box center [243, 200] width 58 height 60
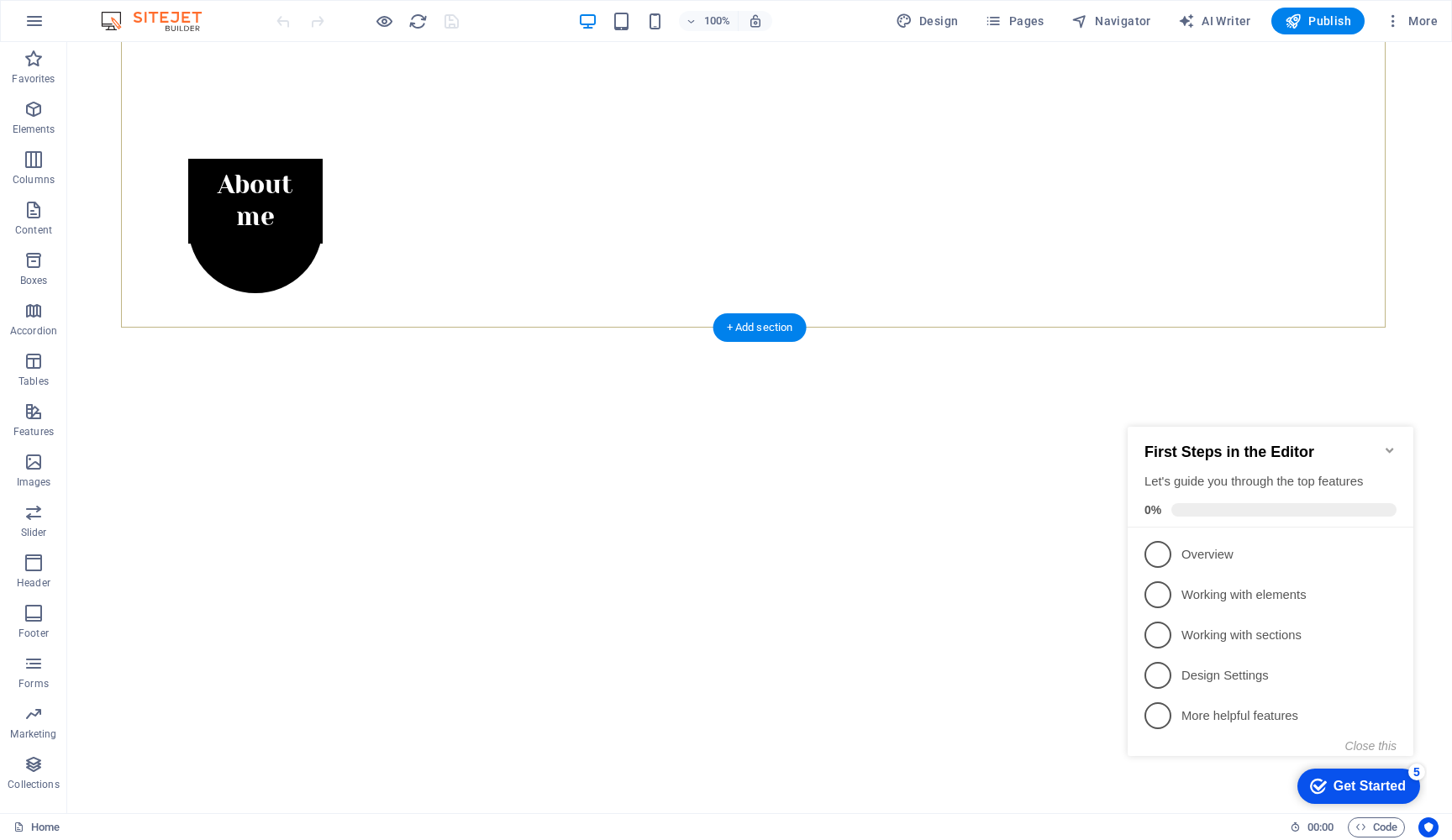
scroll to position [774, 0]
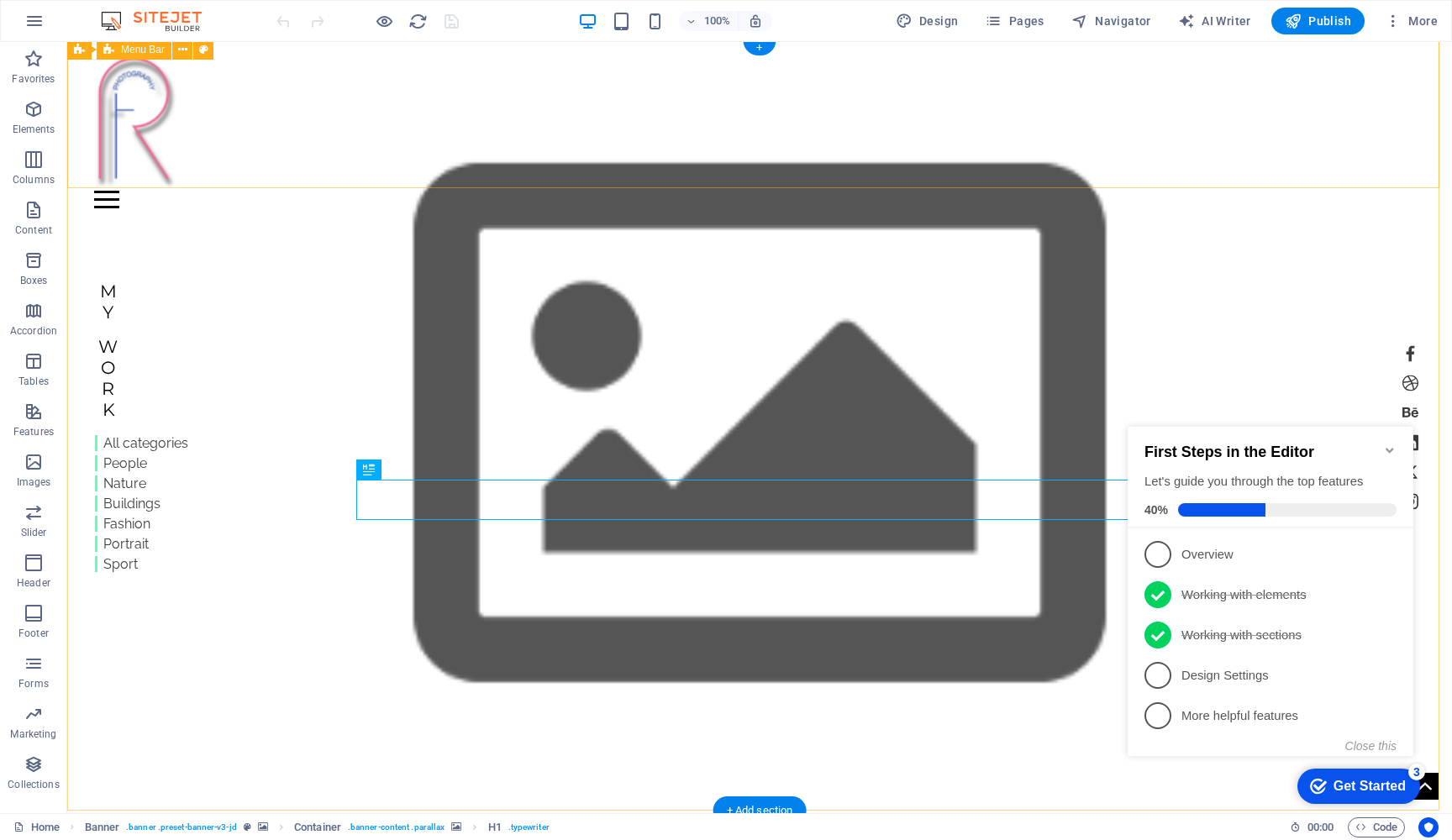
scroll to position [8, 0]
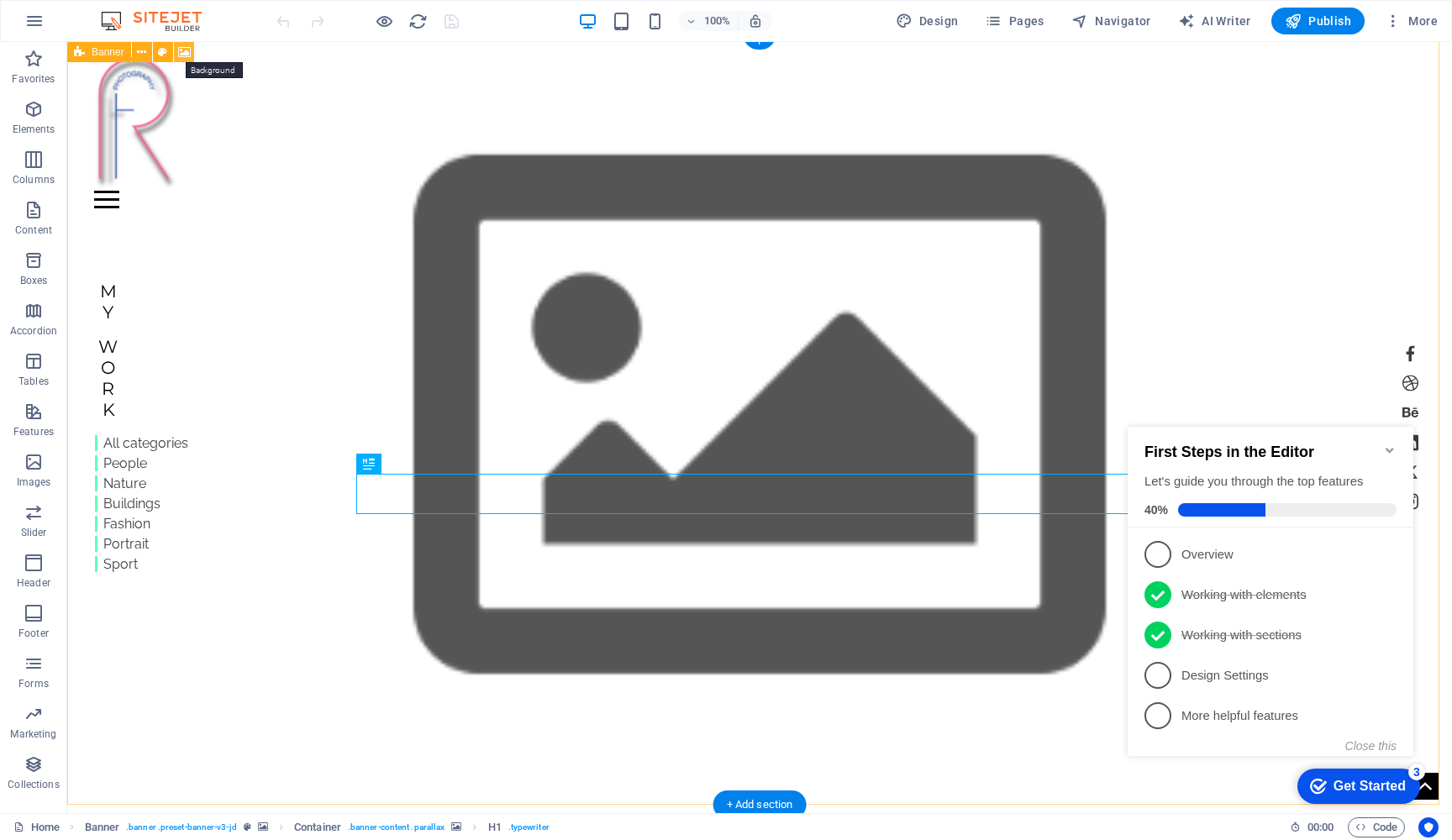
click at [183, 50] on icon at bounding box center [184, 53] width 13 height 18
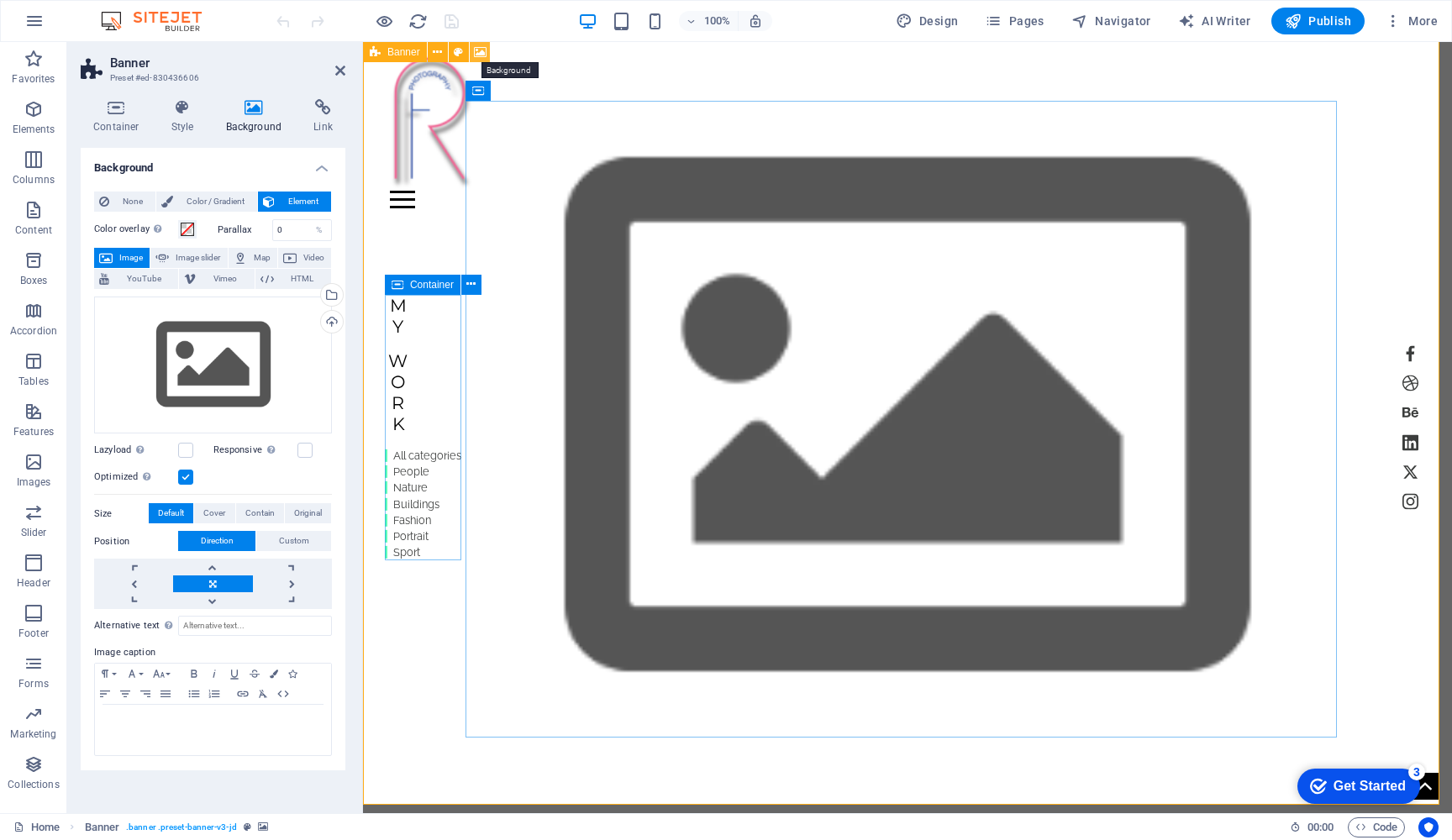
click at [476, 50] on icon at bounding box center [481, 53] width 13 height 18
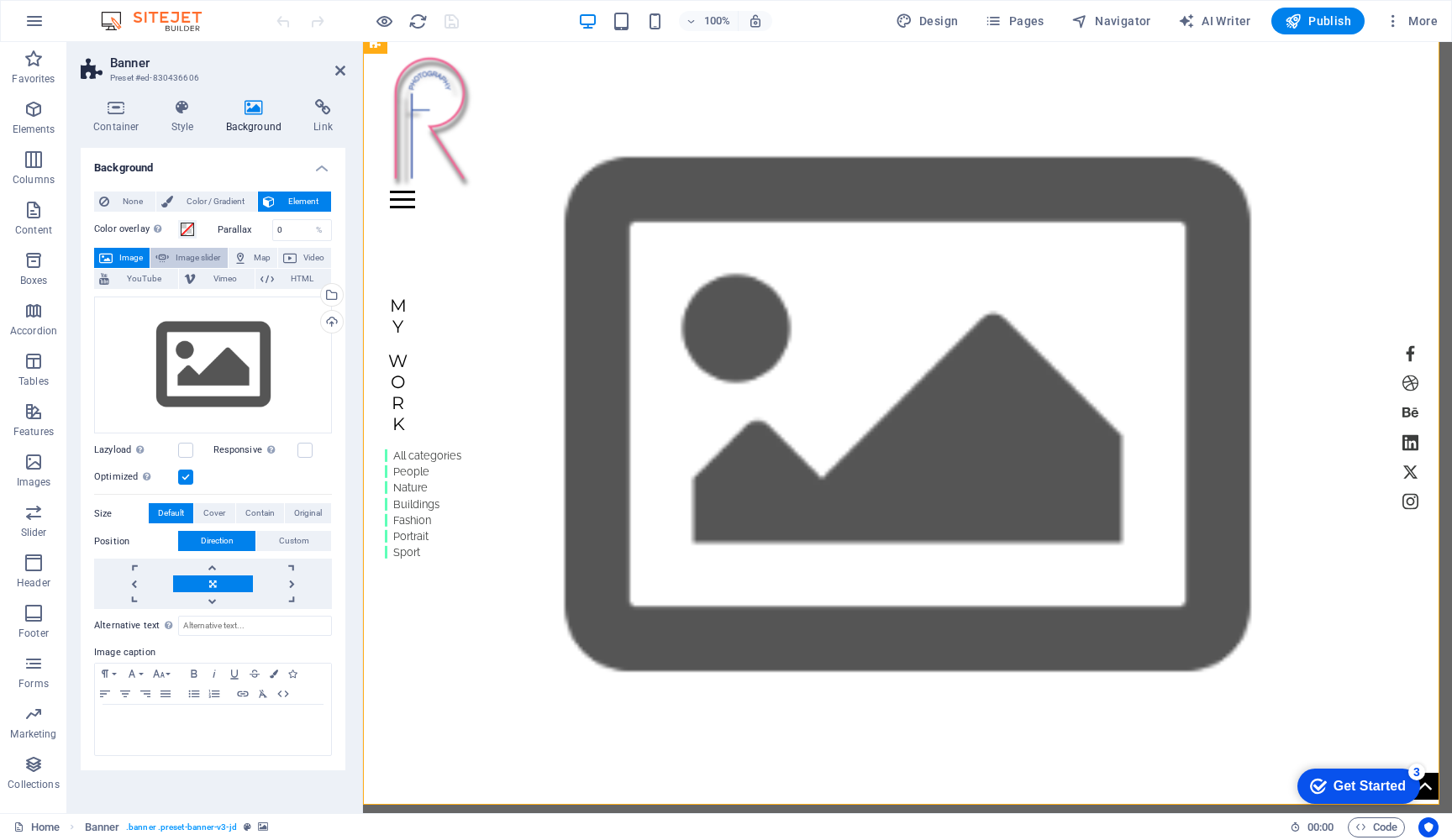
click at [185, 256] on span "Image slider" at bounding box center [198, 258] width 48 height 20
select select "ms"
select select "s"
select select "progressive"
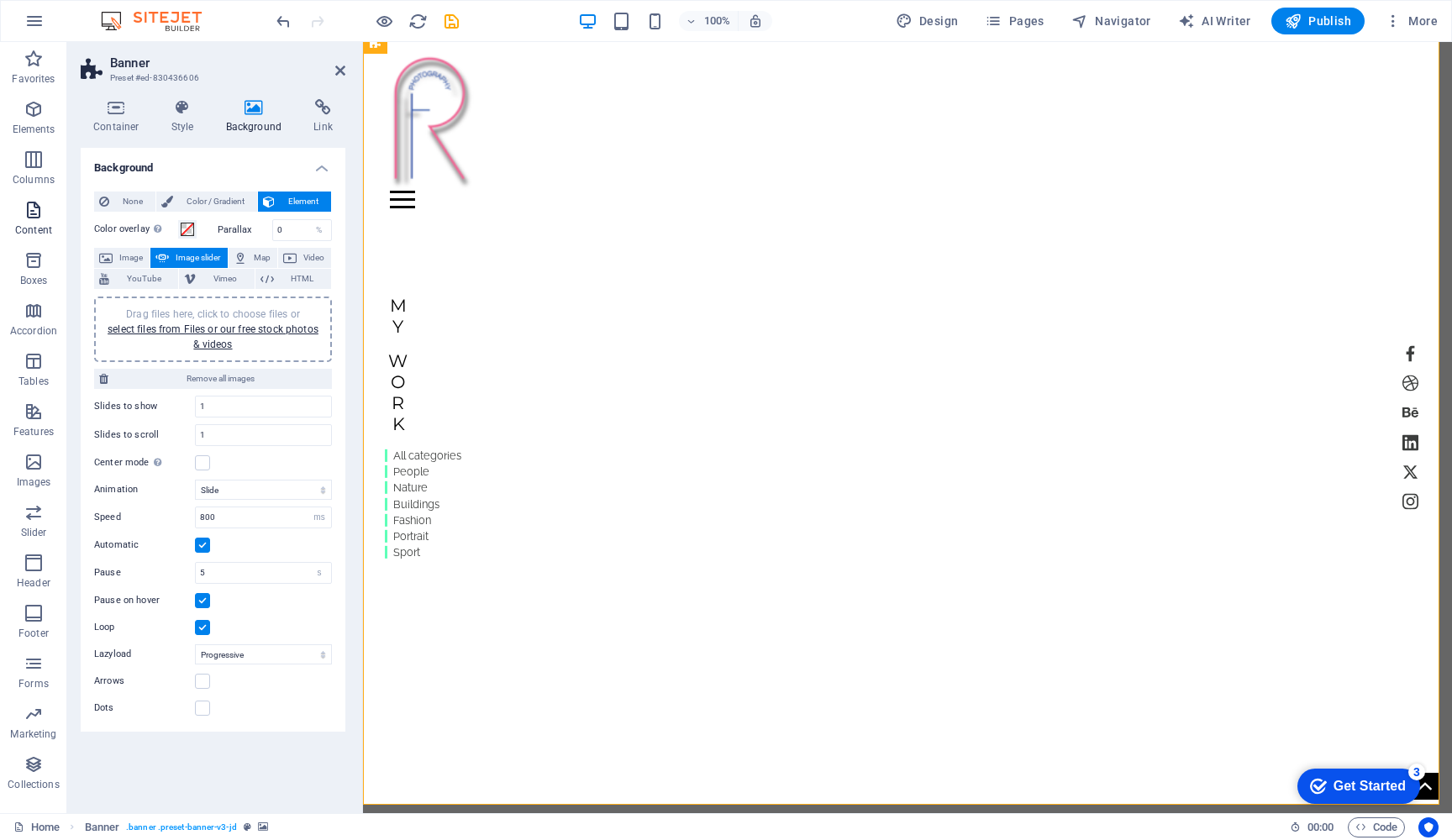
click at [36, 209] on icon "button" at bounding box center [33, 210] width 20 height 20
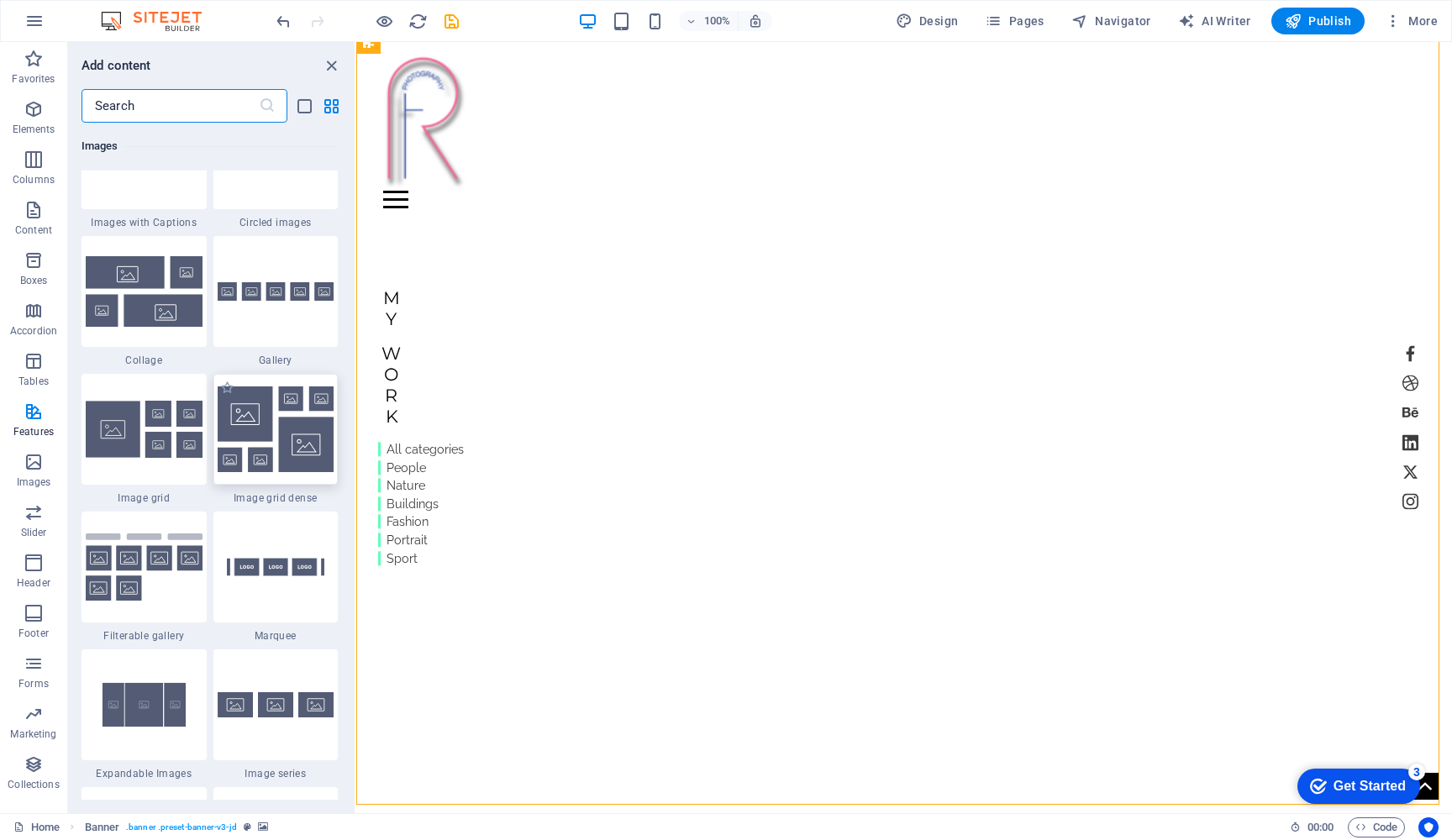
scroll to position [8643, 0]
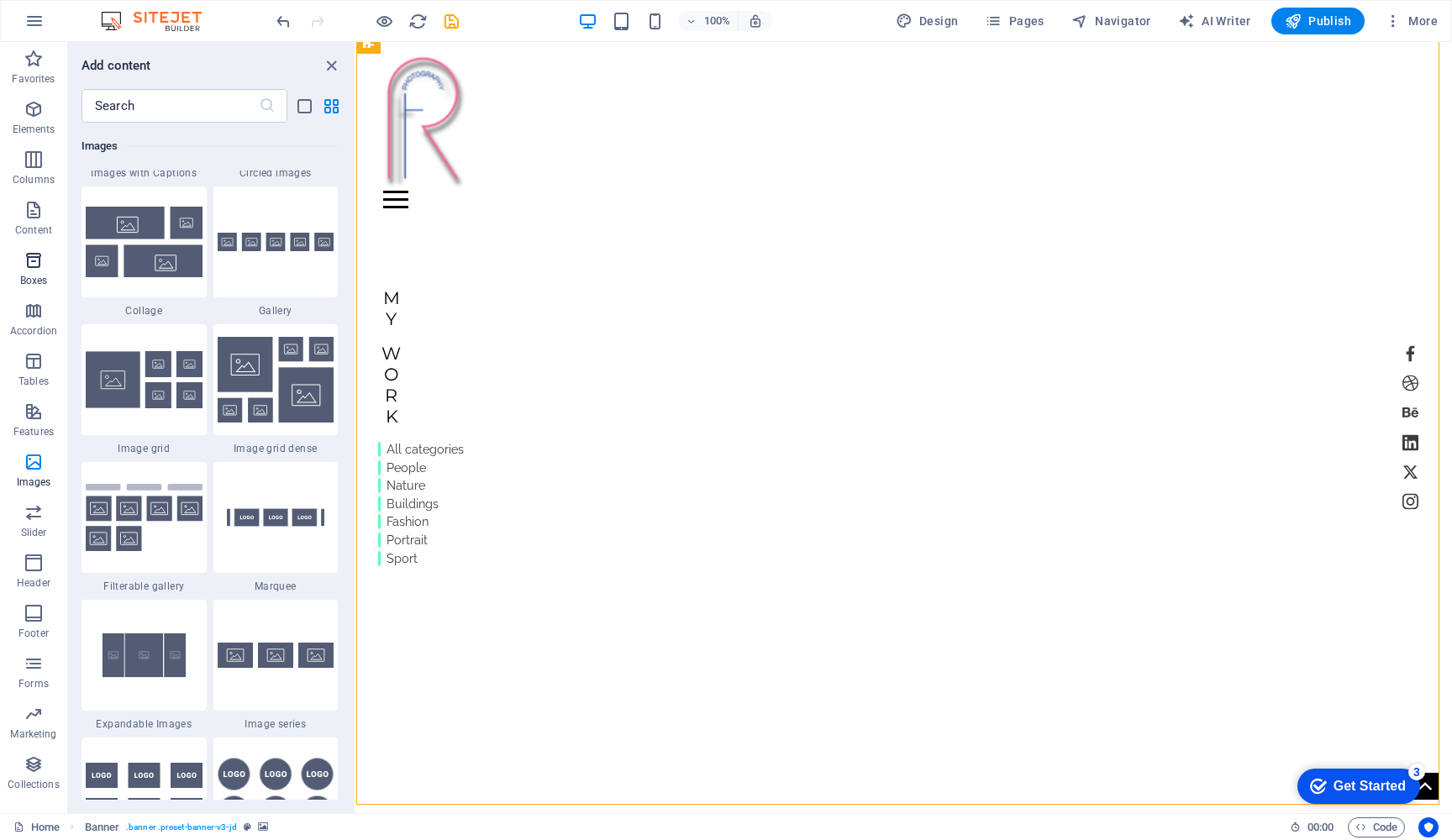
click at [33, 264] on icon "button" at bounding box center [33, 261] width 20 height 20
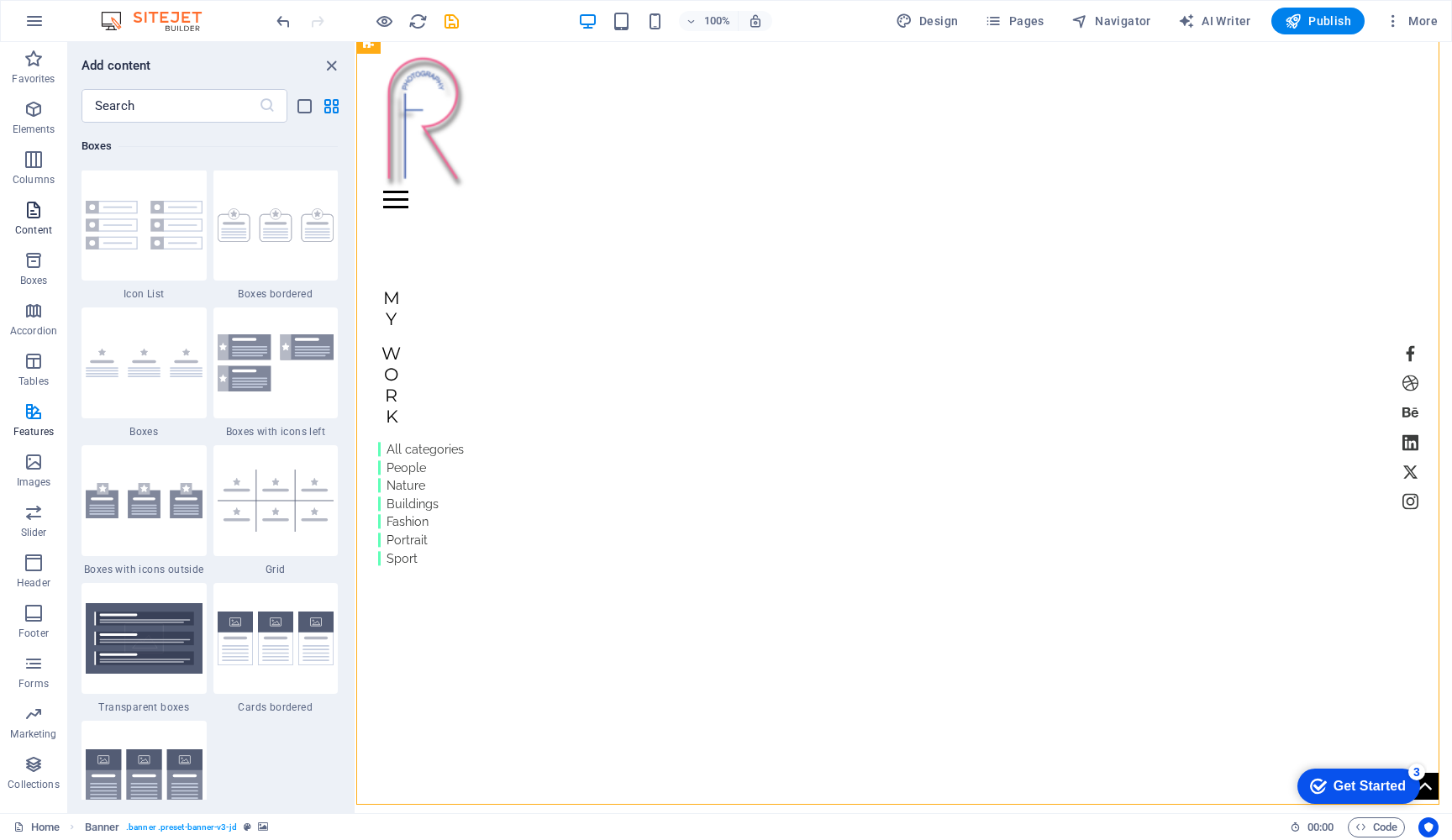
scroll to position [4636, 0]
click at [36, 119] on icon "button" at bounding box center [33, 109] width 20 height 20
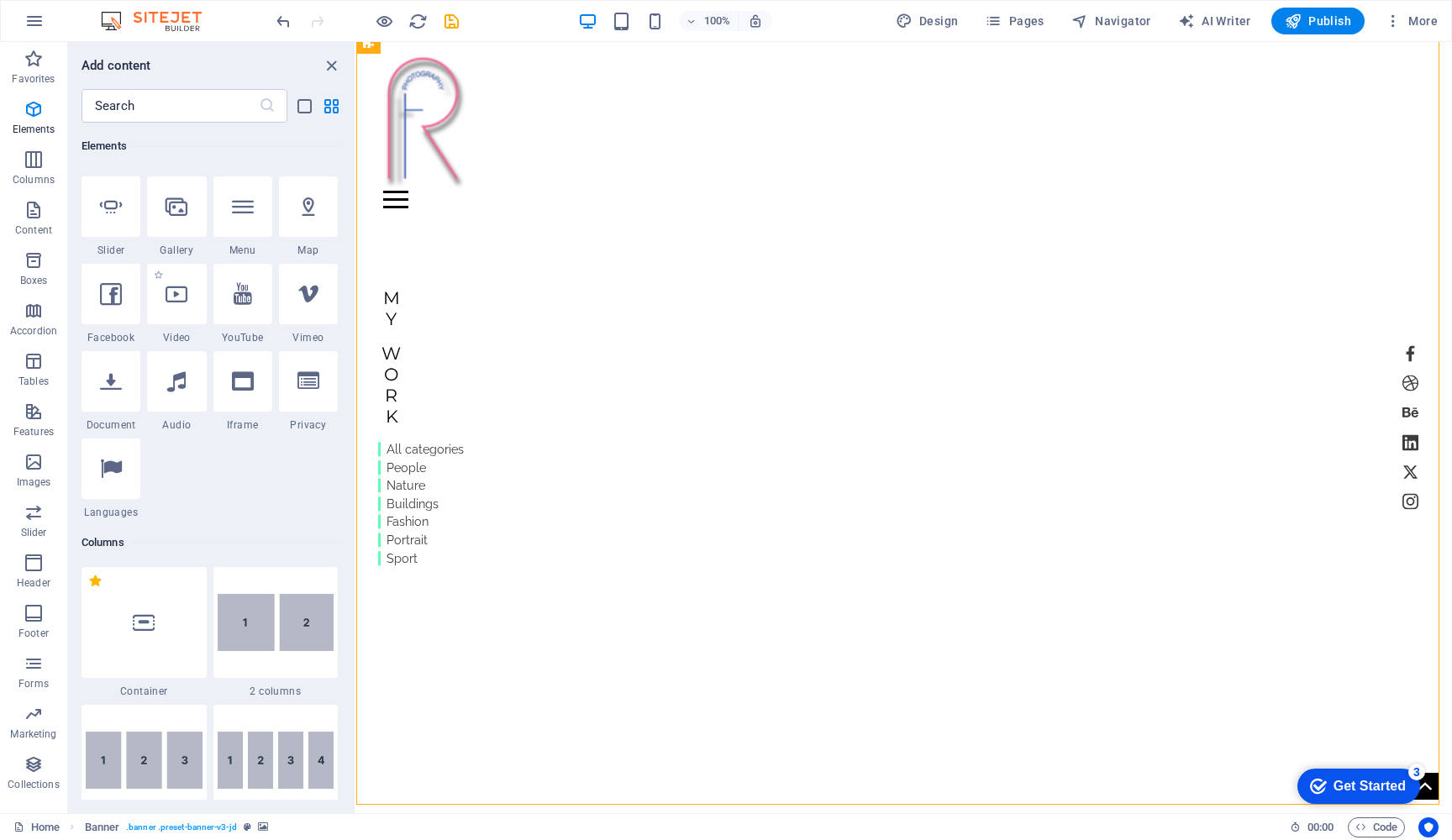
scroll to position [420, 0]
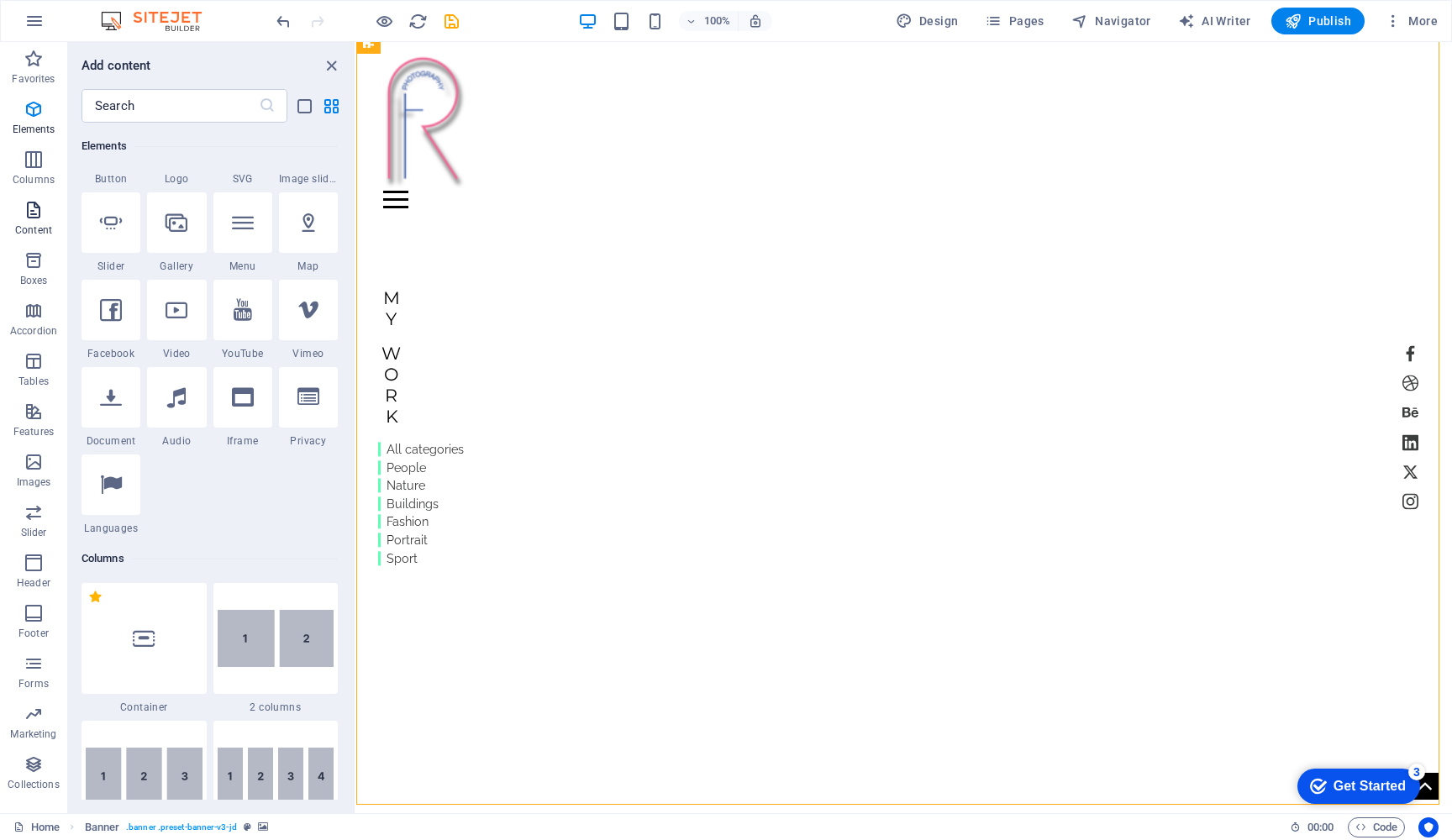
click at [31, 204] on icon "button" at bounding box center [33, 210] width 20 height 20
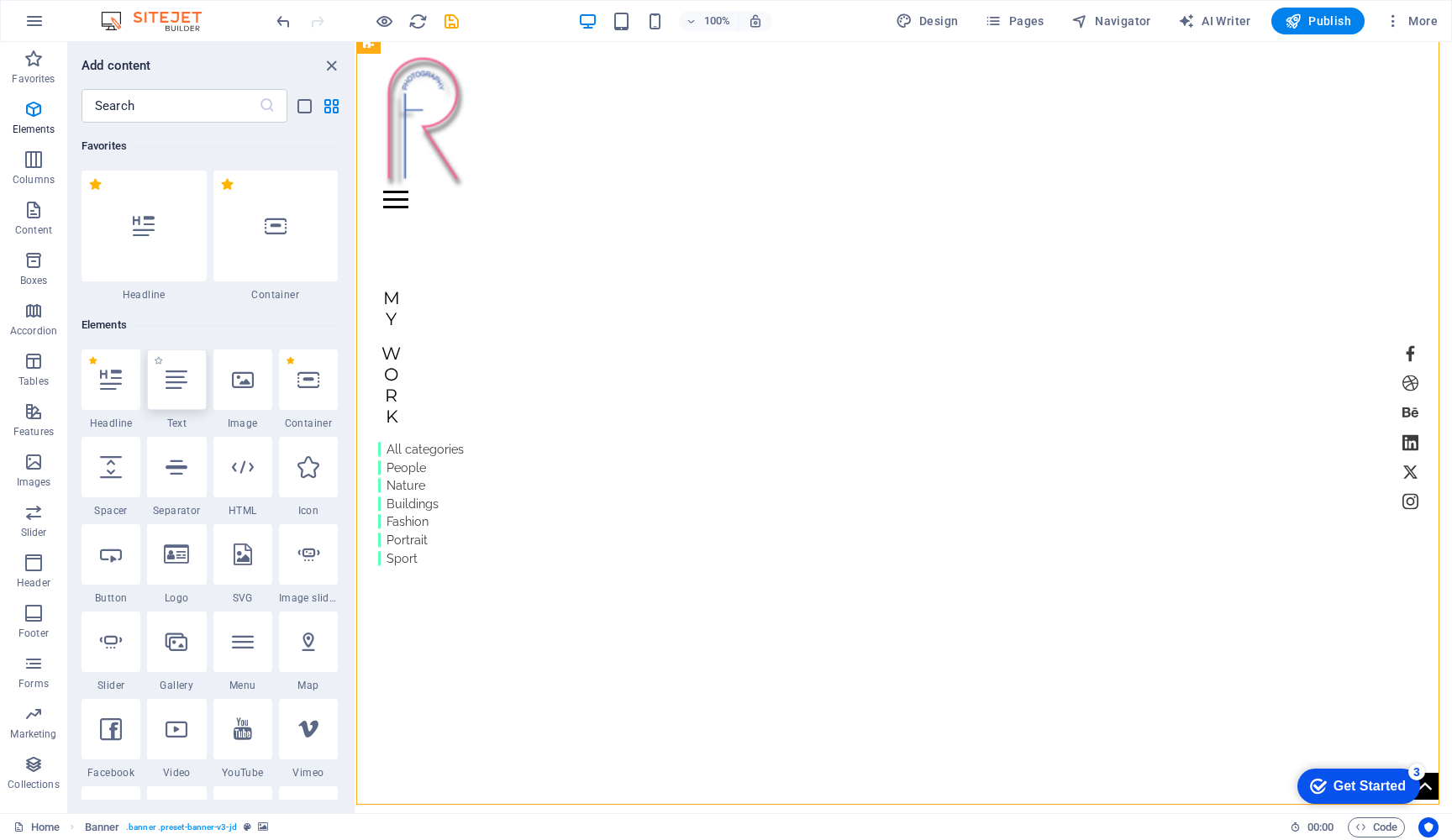
scroll to position [0, 0]
click at [280, 235] on icon at bounding box center [276, 225] width 22 height 22
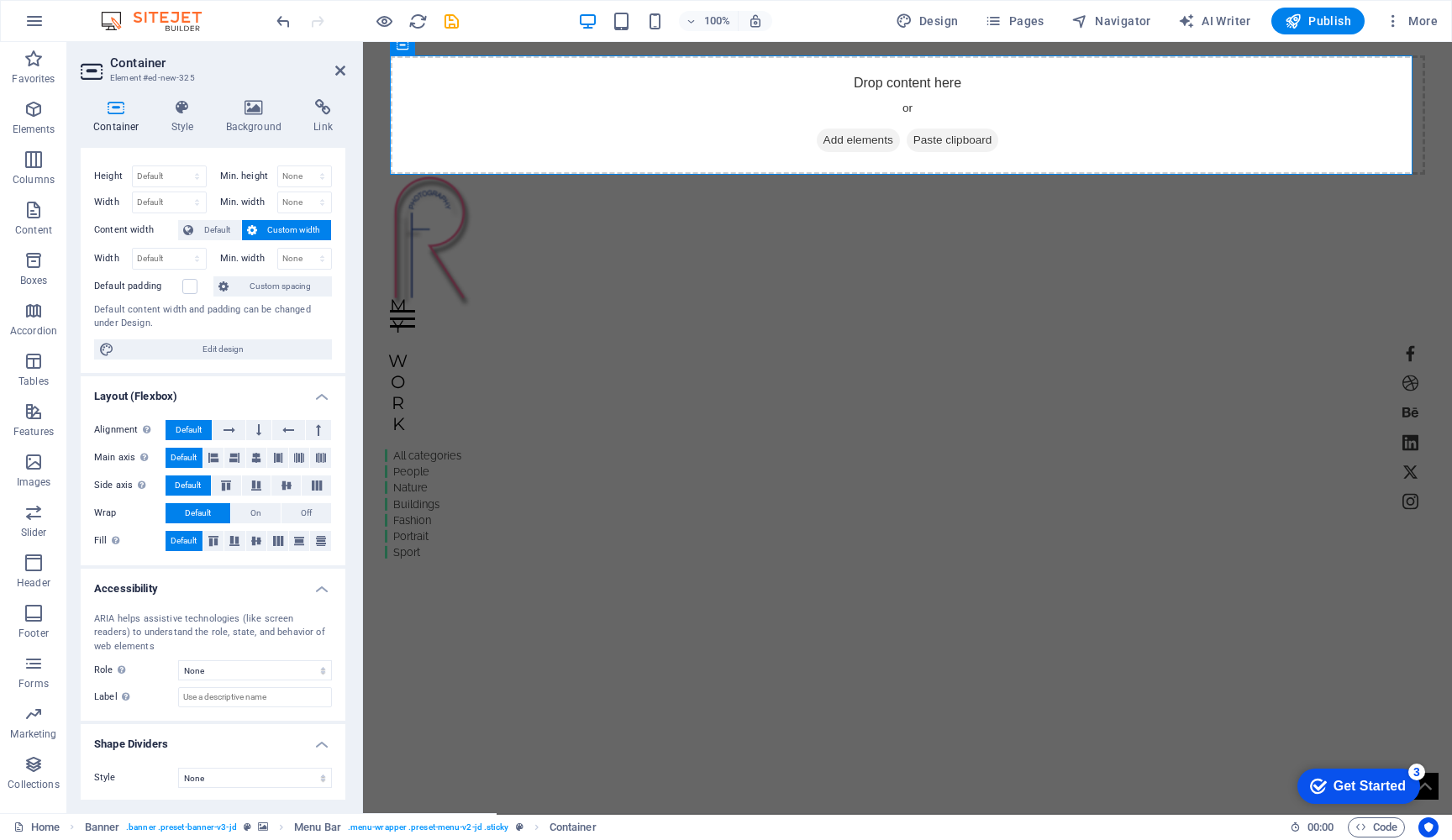
scroll to position [25, 0]
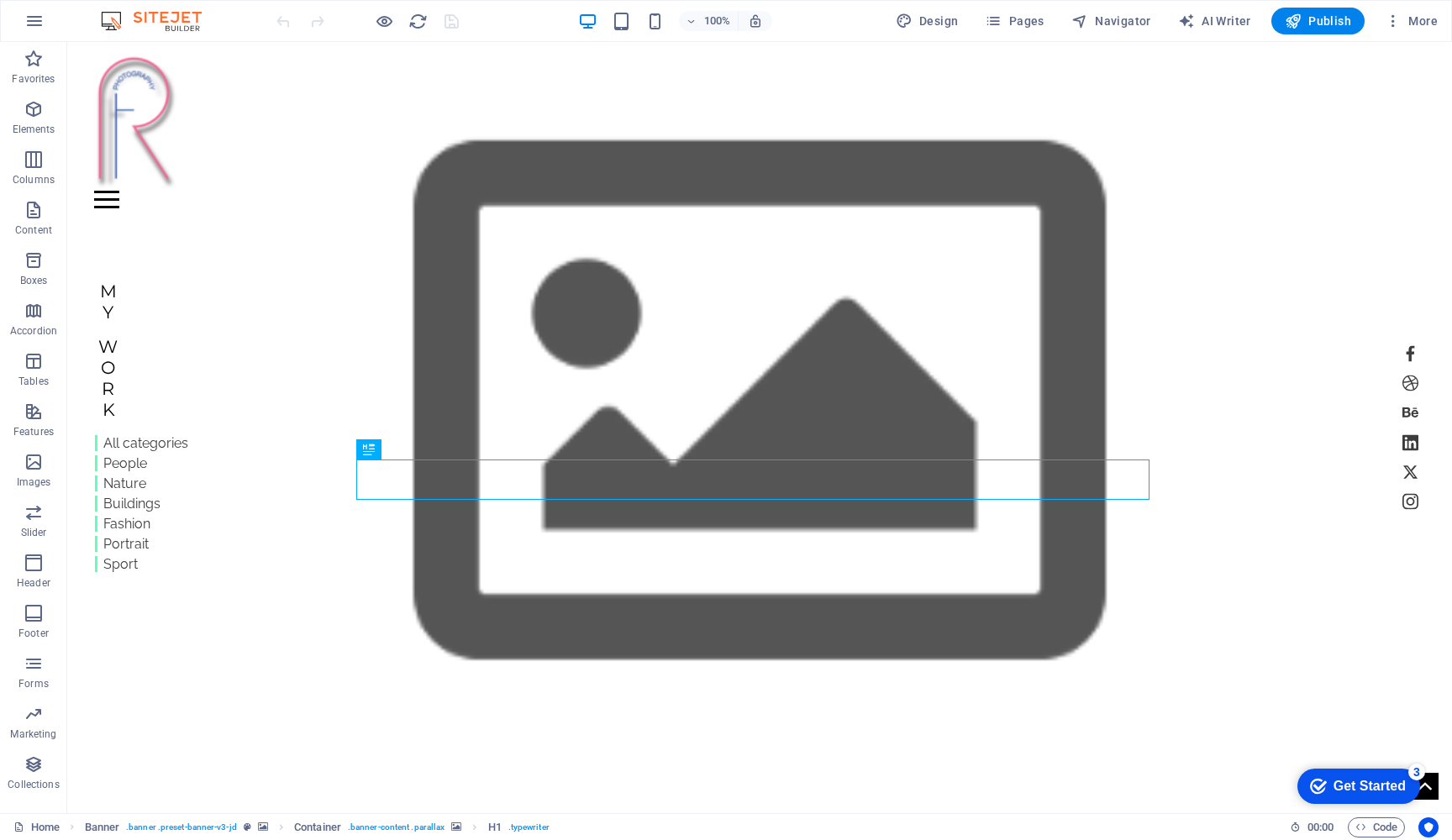
scroll to position [22, 0]
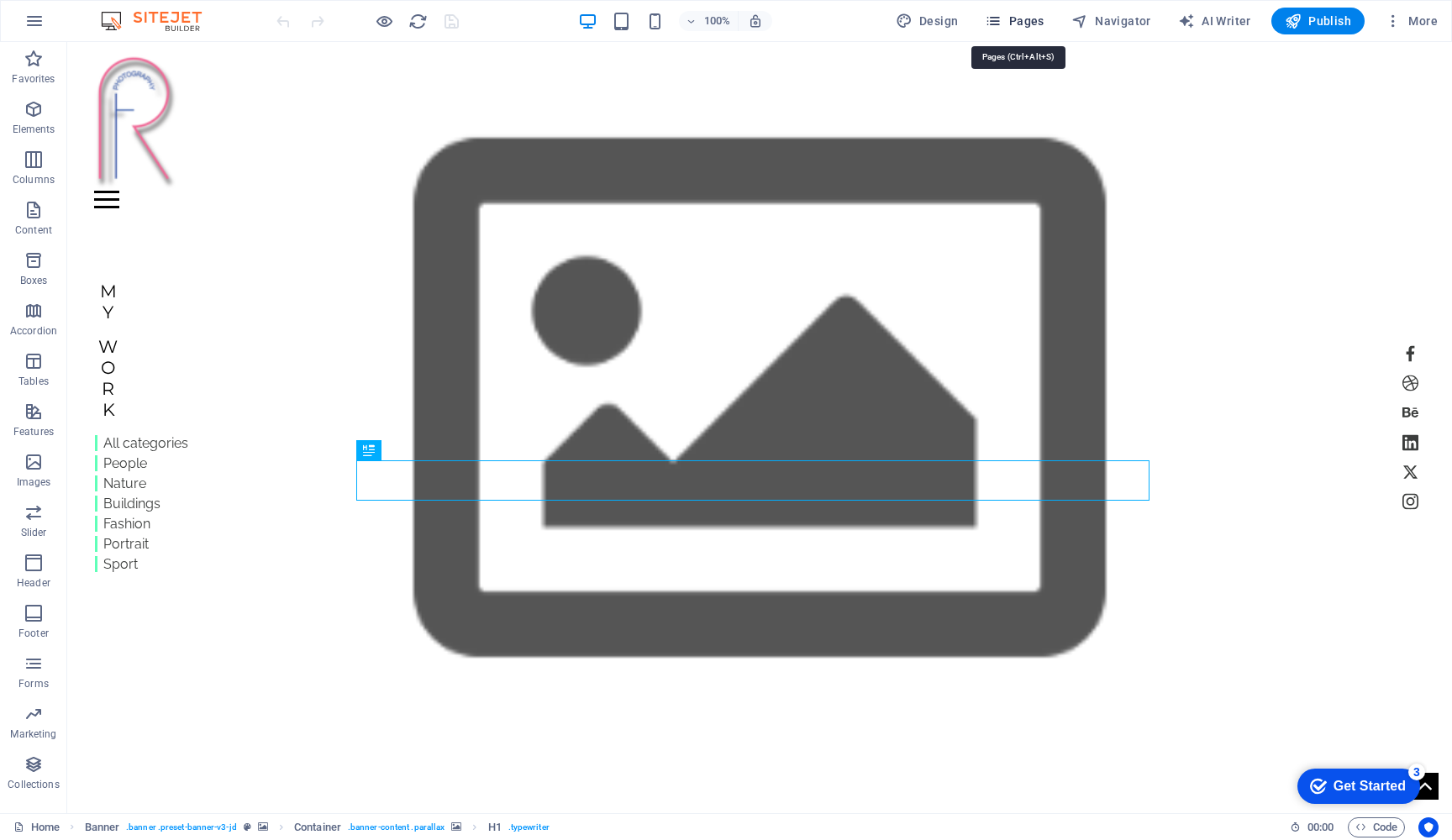
click at [1011, 15] on span "Pages" at bounding box center [1014, 21] width 58 height 17
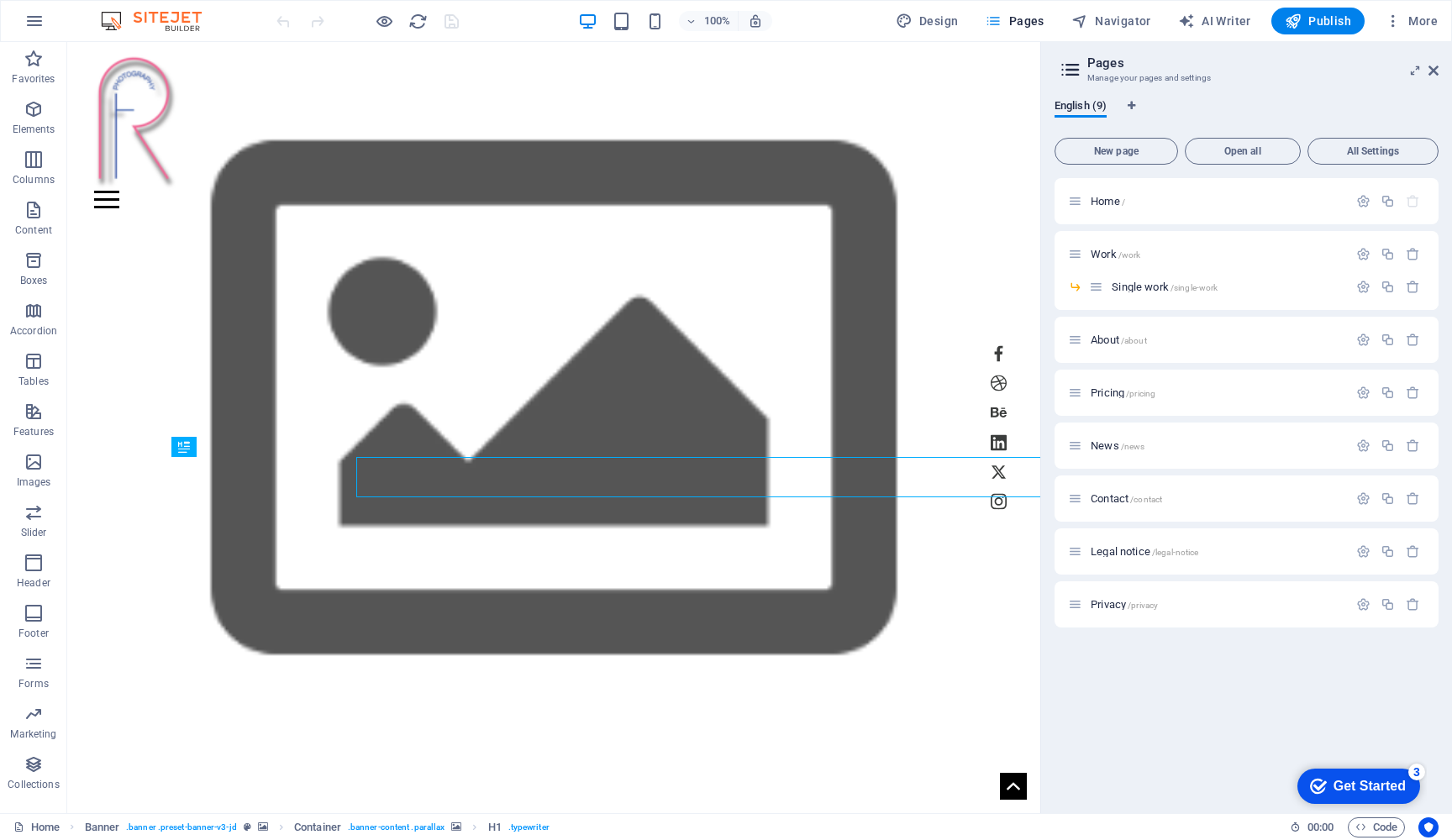
scroll to position [23, 0]
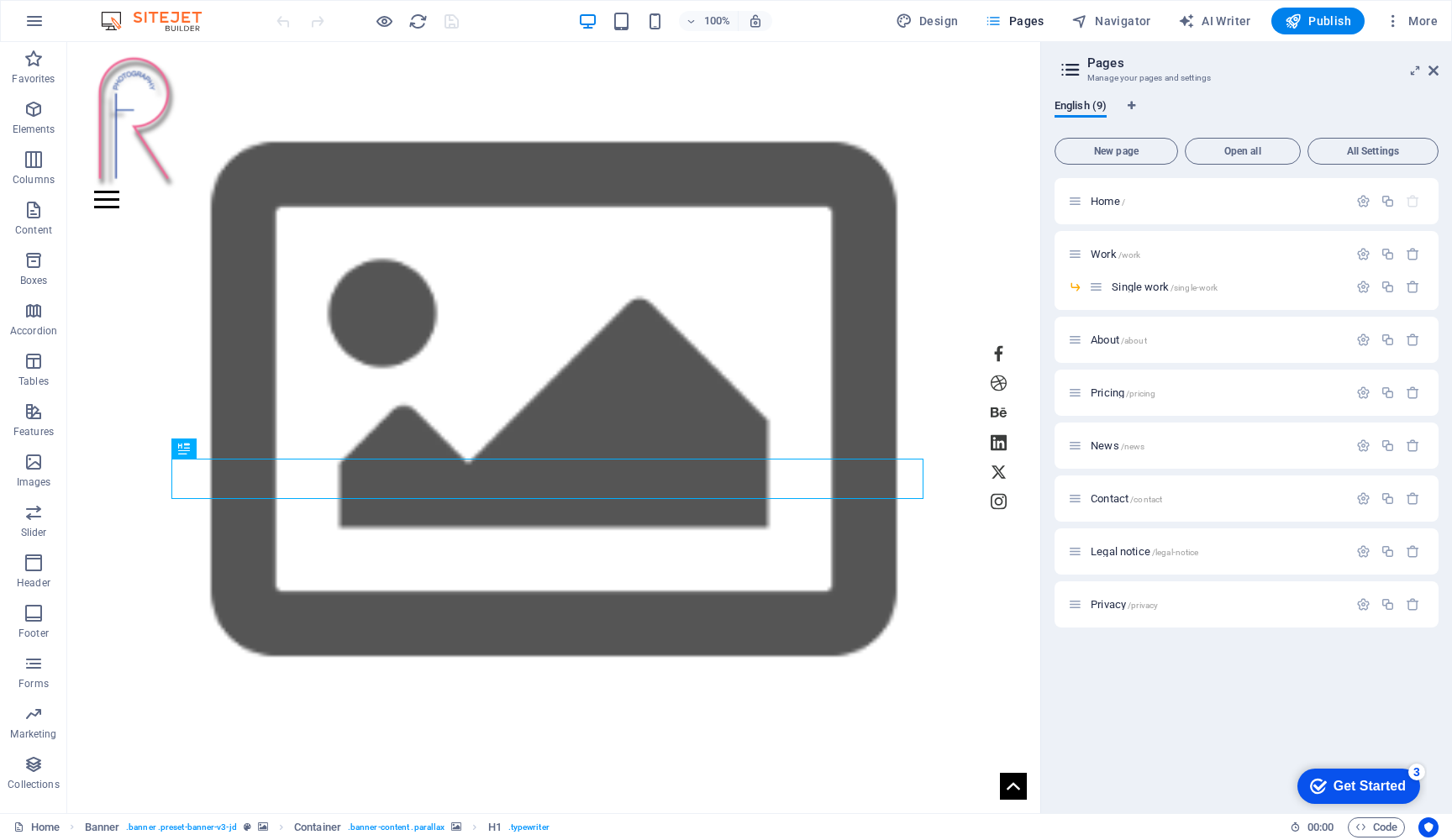
click at [1011, 16] on span "Pages" at bounding box center [1014, 21] width 58 height 17
click at [1439, 68] on icon at bounding box center [1433, 70] width 10 height 13
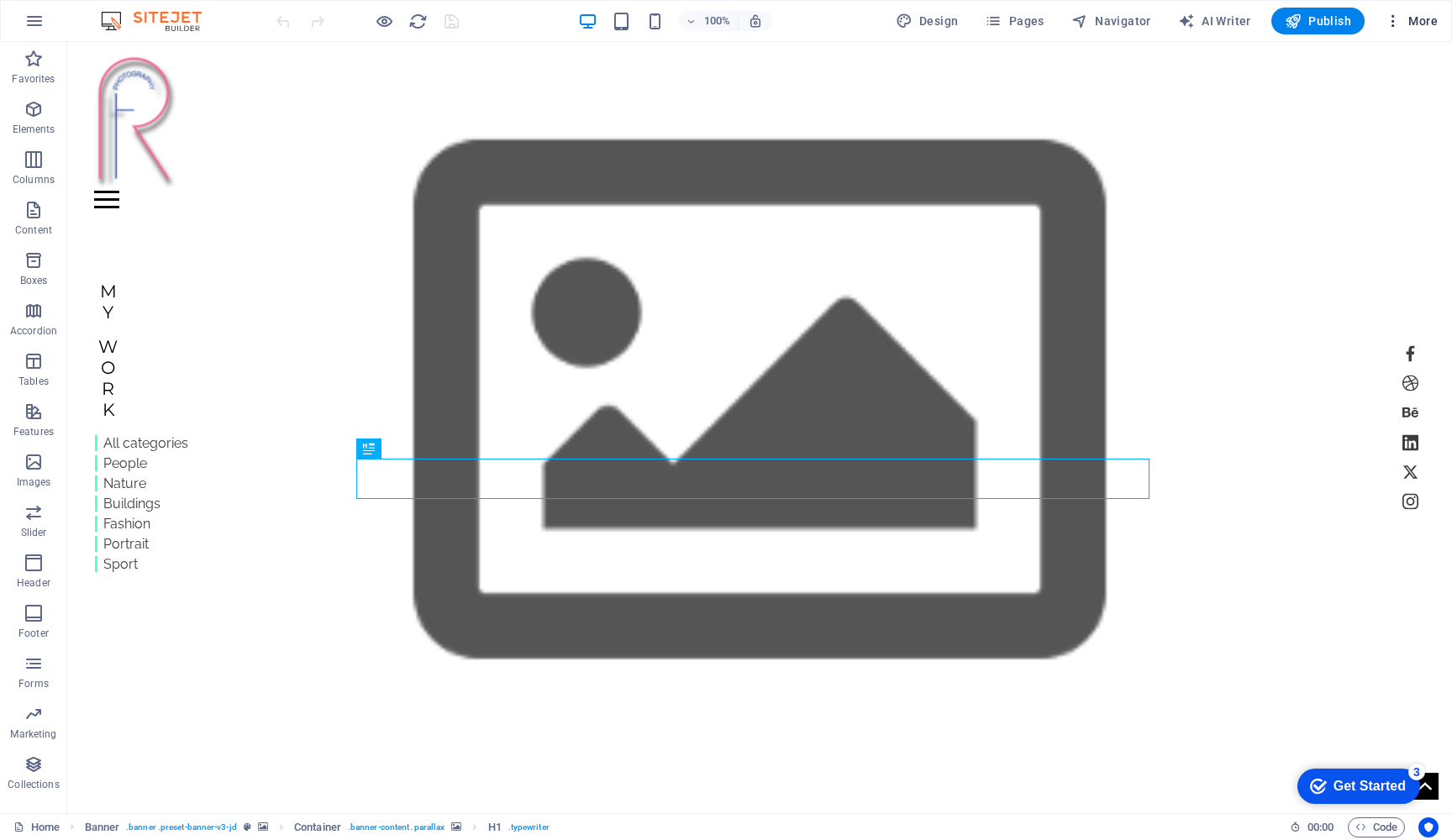
click at [1427, 22] on span "More" at bounding box center [1412, 21] width 53 height 17
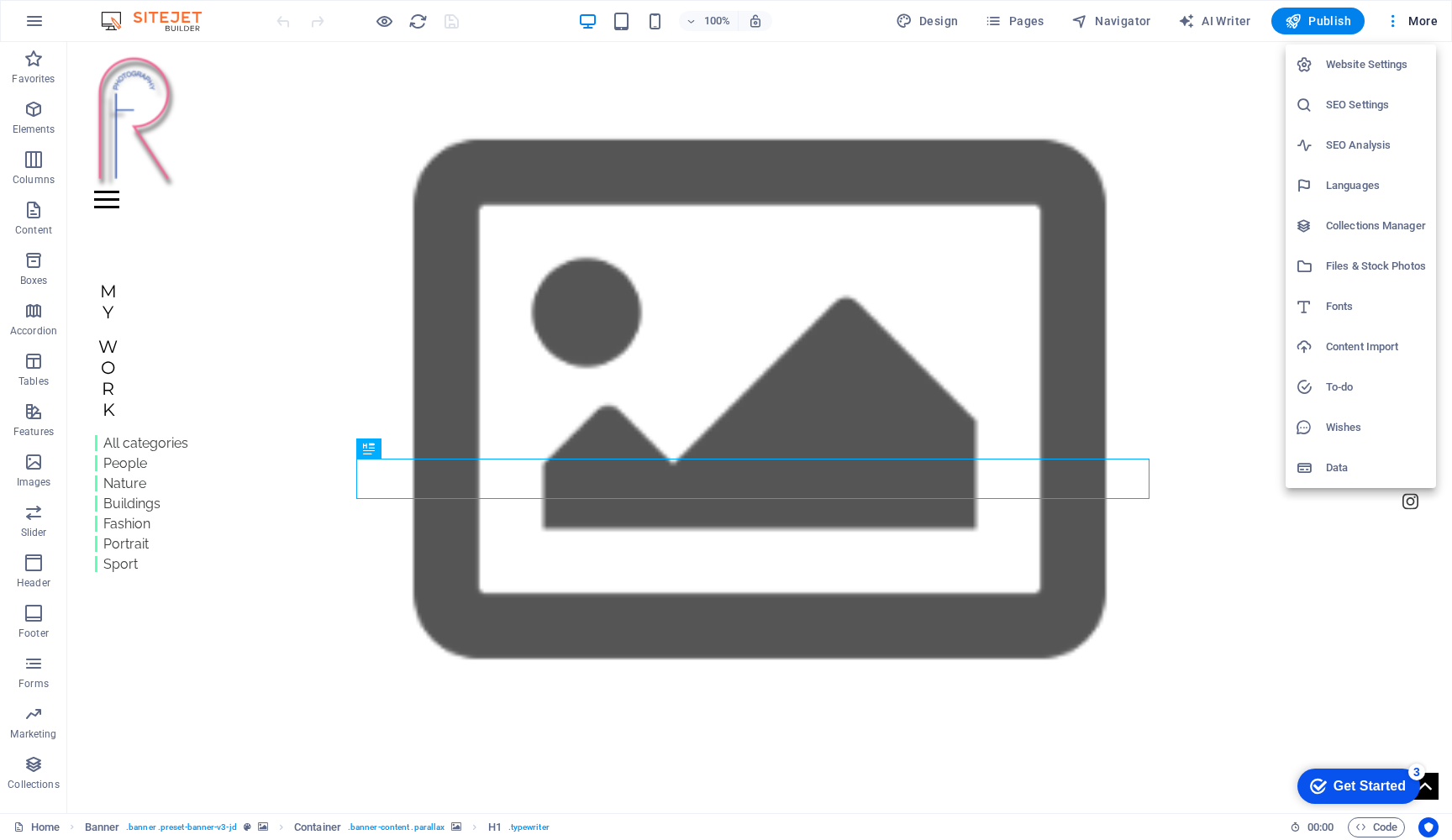
click at [1350, 263] on h6 "Files & Stock Photos" at bounding box center [1376, 266] width 100 height 20
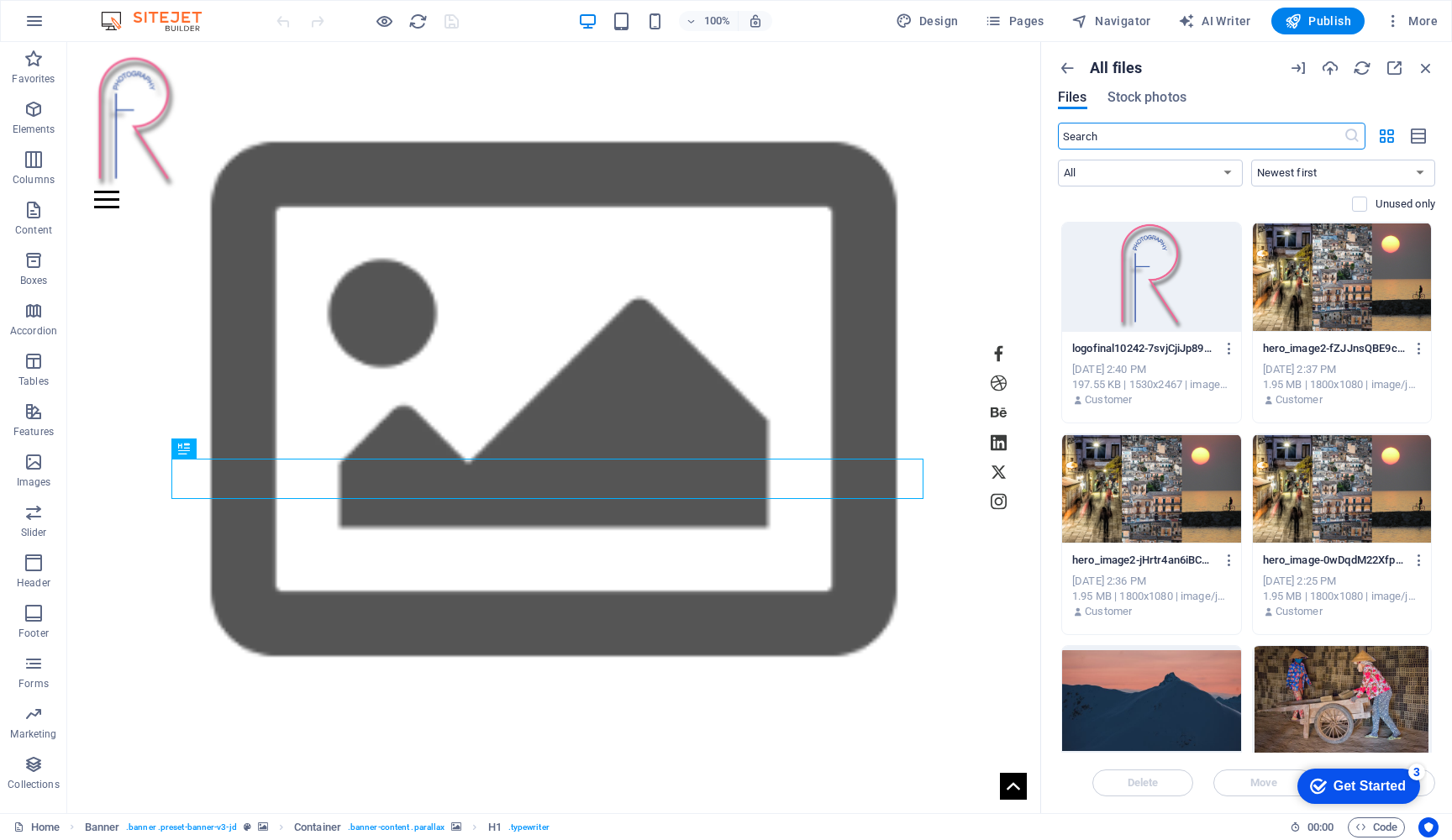
scroll to position [0, 0]
click at [1389, 136] on icon "button" at bounding box center [1387, 136] width 20 height 19
click at [1418, 134] on icon "button" at bounding box center [1420, 137] width 19 height 20
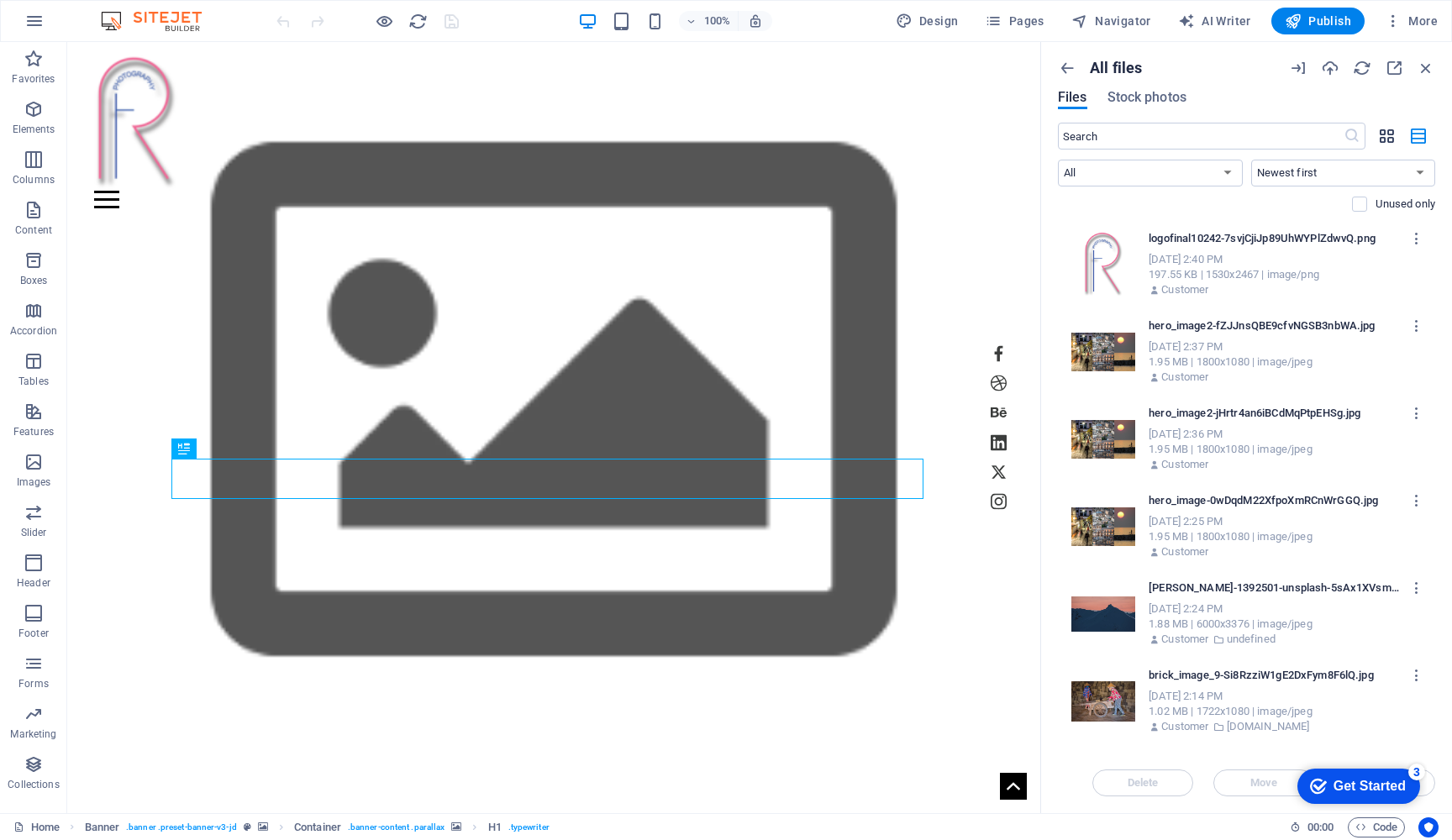
click at [1386, 134] on icon "button" at bounding box center [1387, 136] width 20 height 19
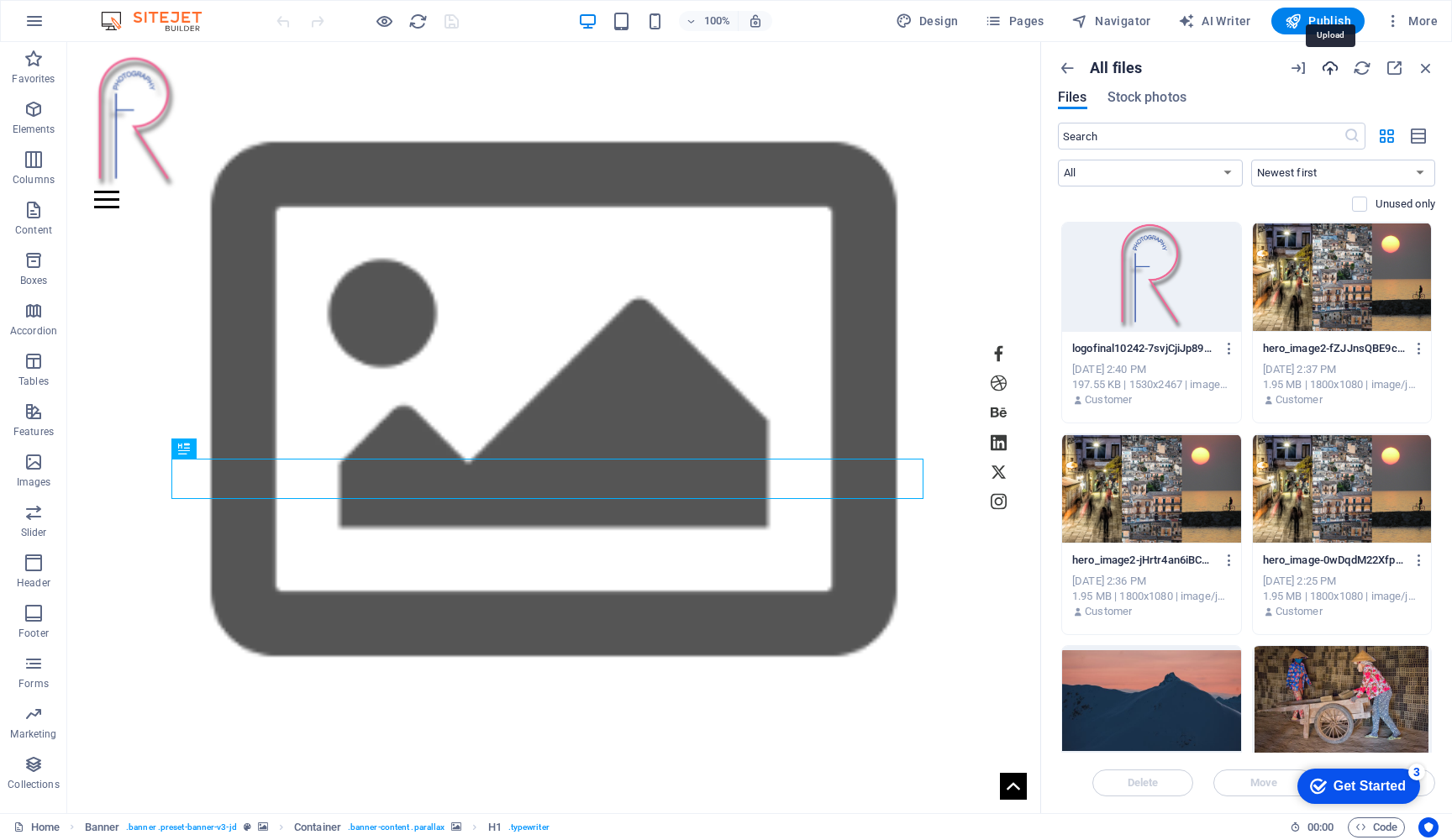
click at [1335, 66] on icon "button" at bounding box center [1331, 67] width 19 height 19
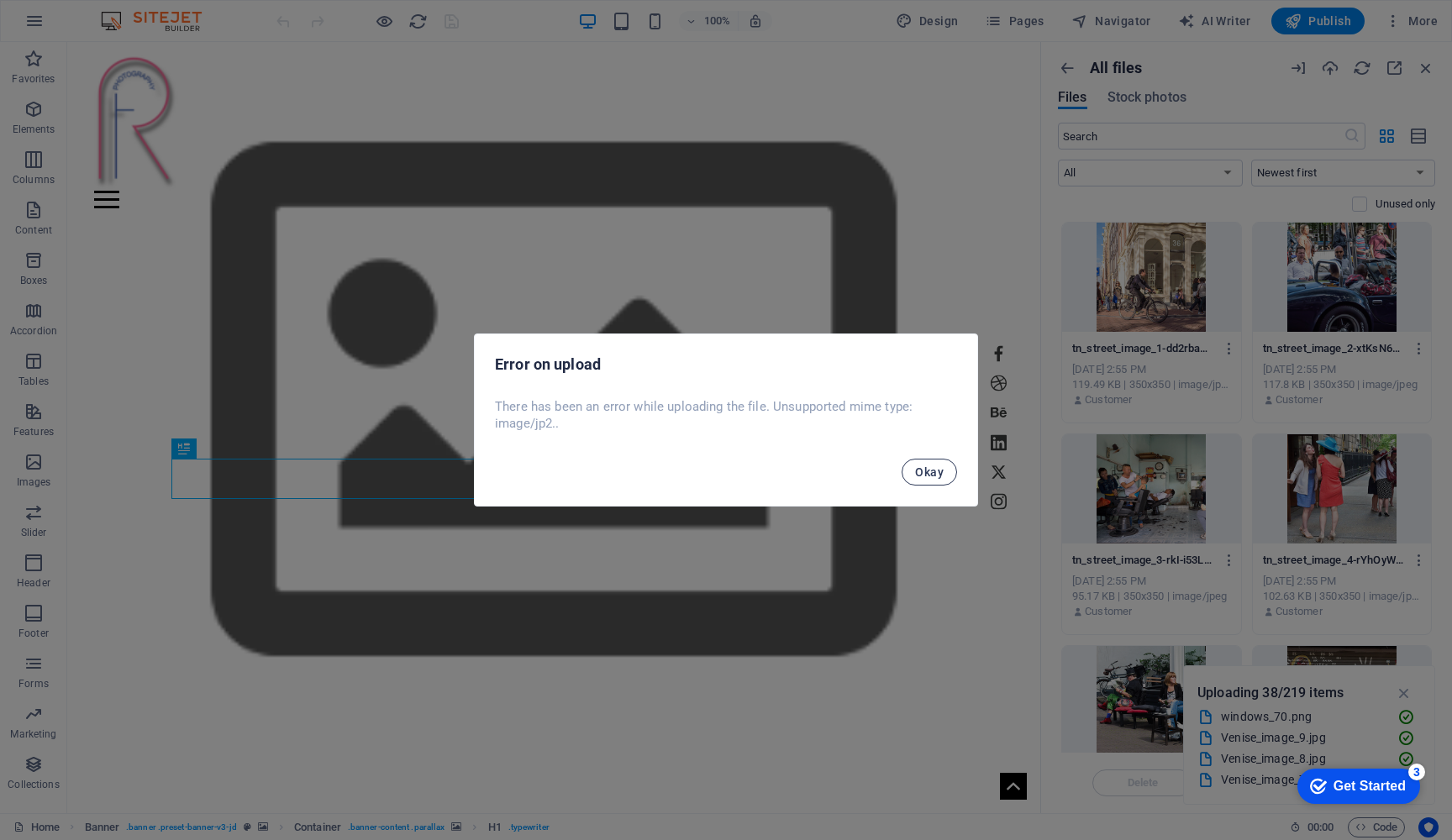
click at [929, 472] on span "Okay" at bounding box center [930, 472] width 29 height 13
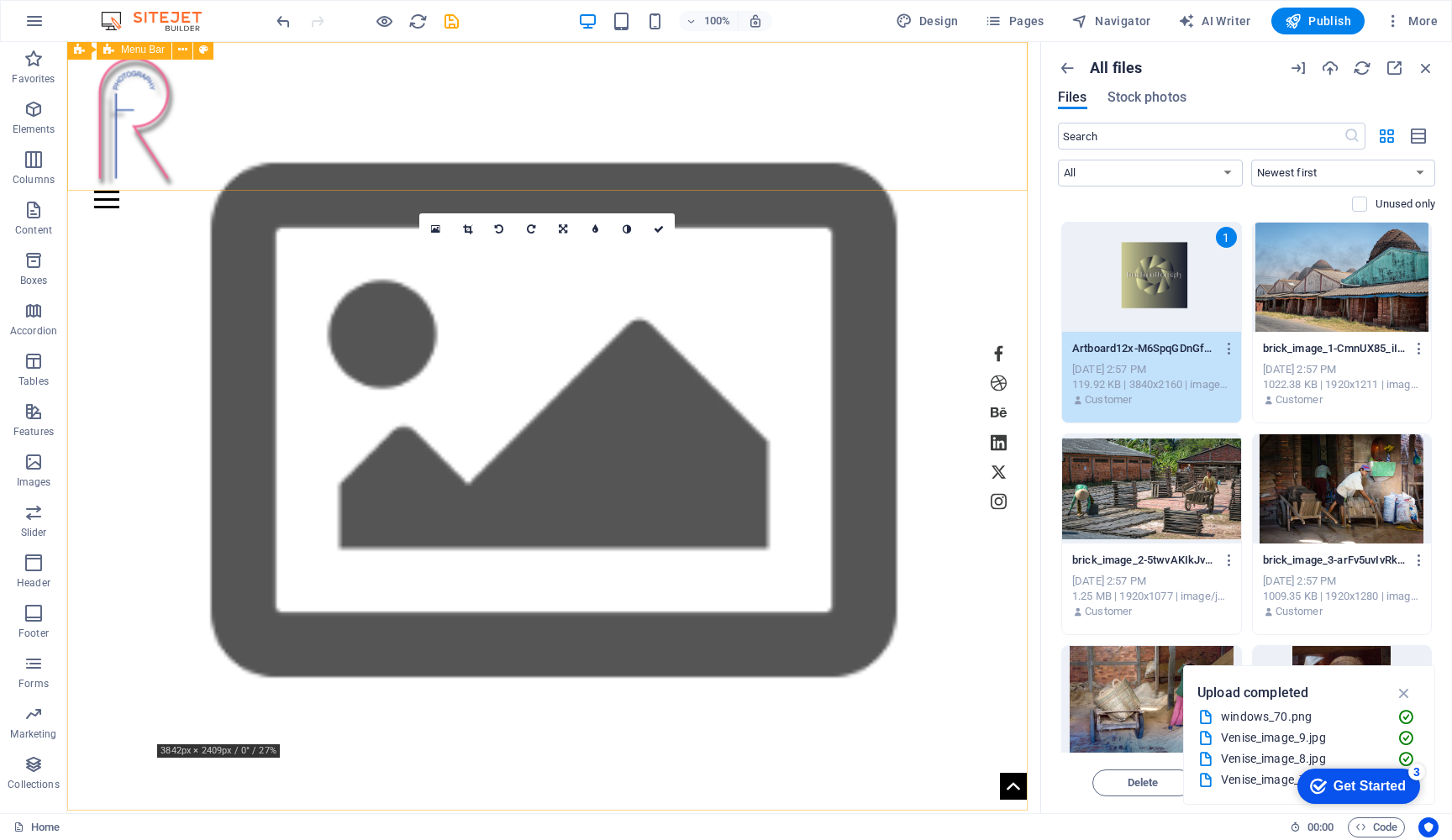
scroll to position [5, 0]
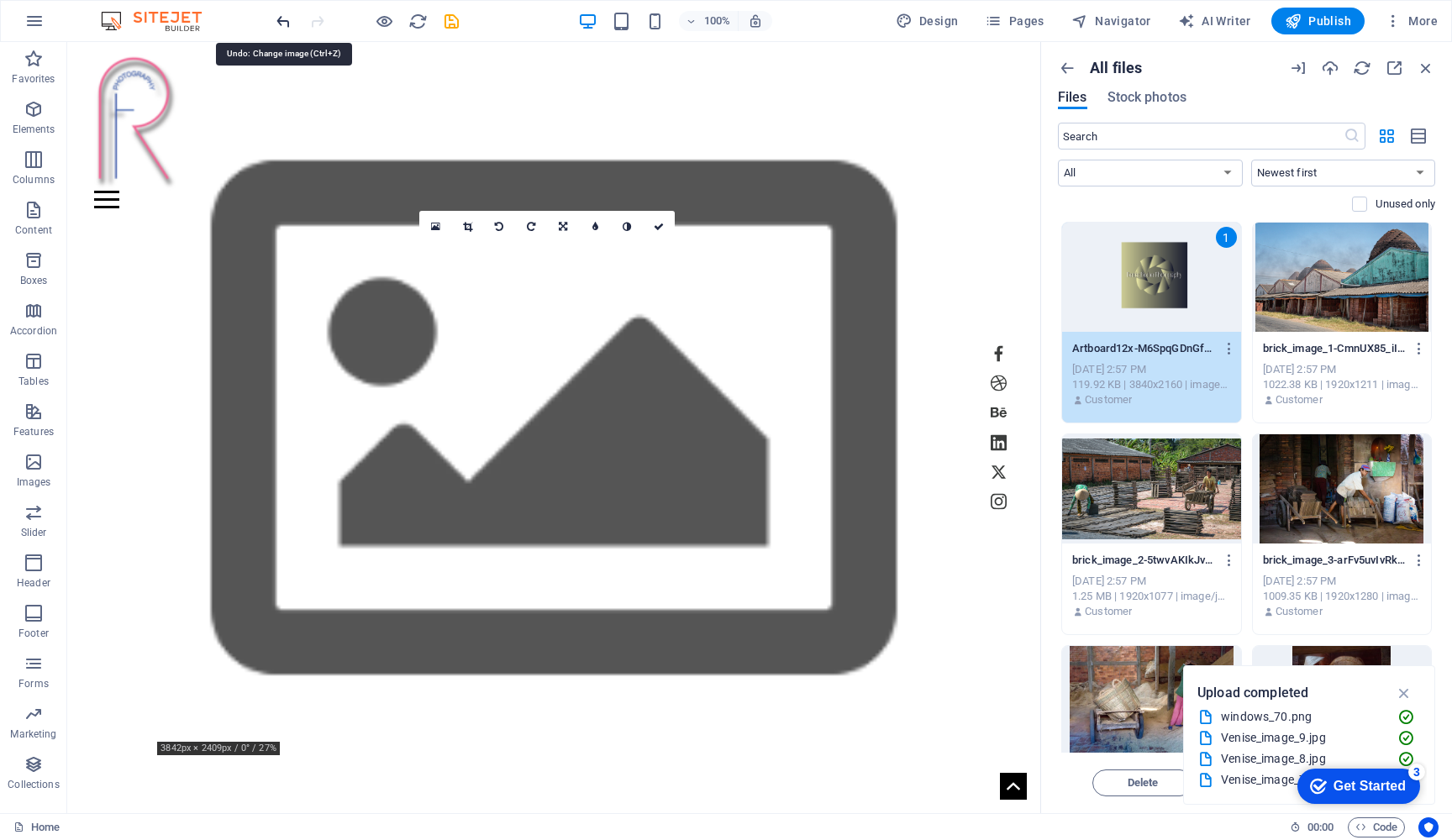
click at [1305, 489] on div at bounding box center [1342, 490] width 179 height 110
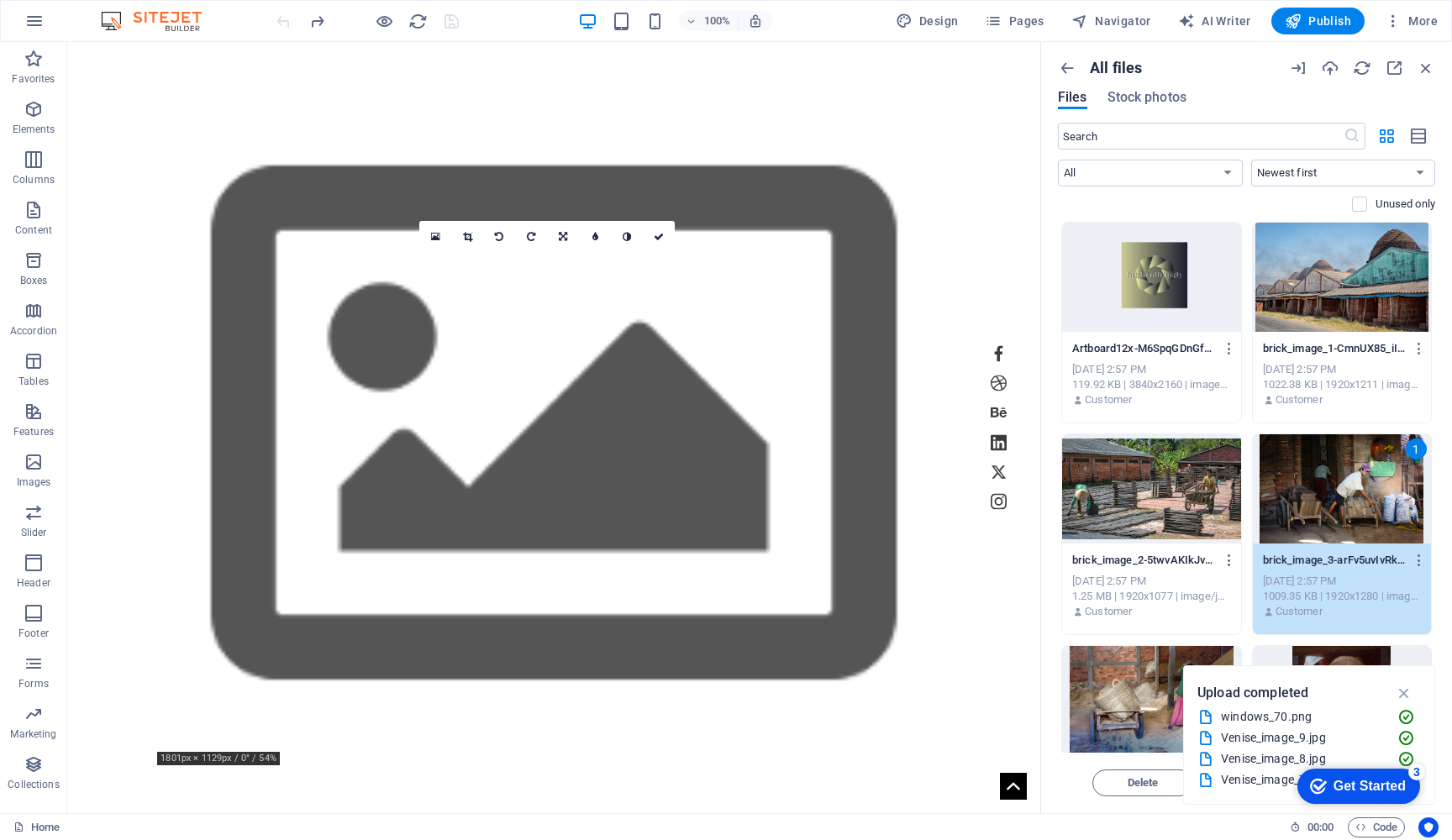
scroll to position [0, 0]
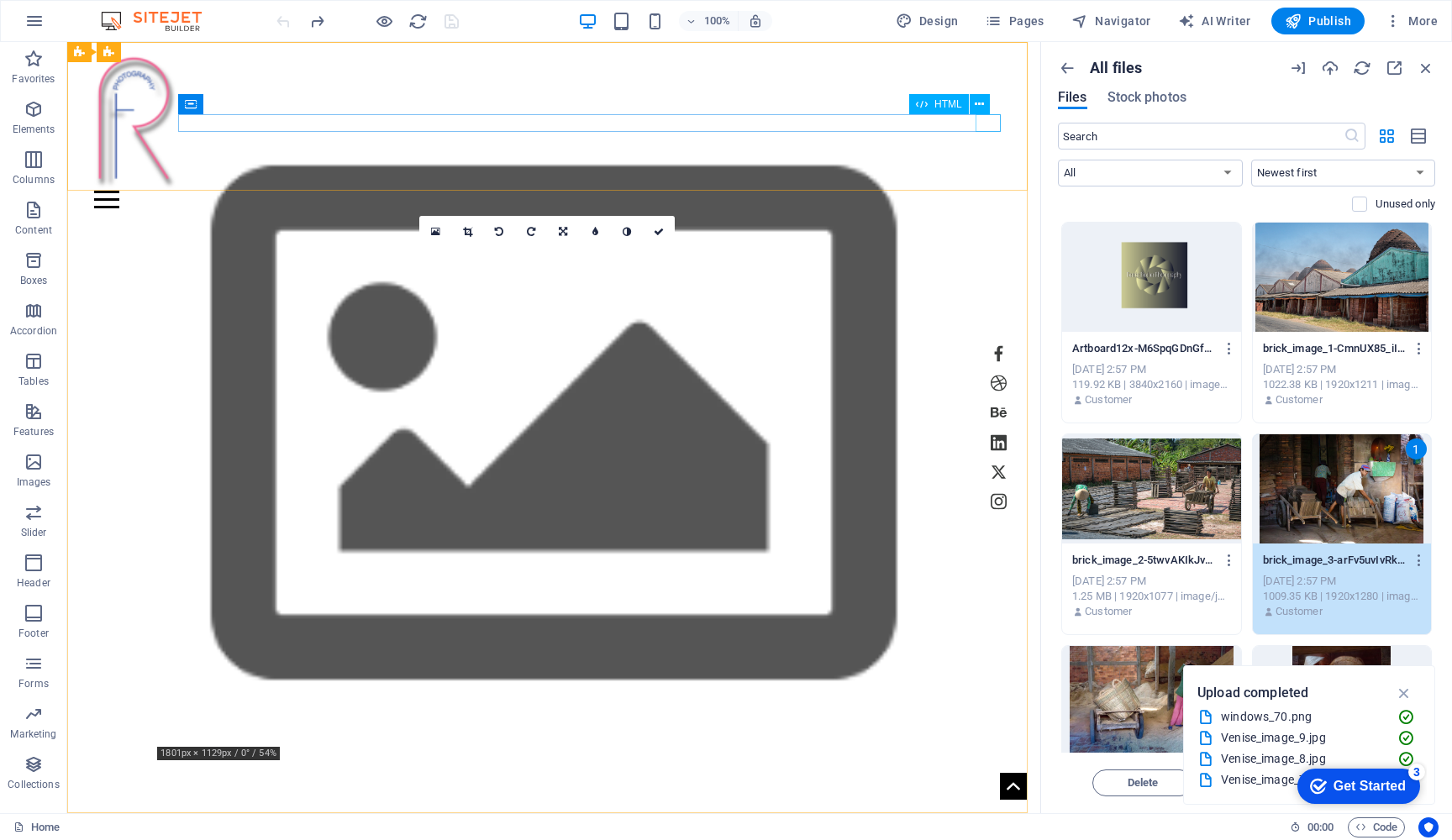
click at [980, 190] on div at bounding box center [553, 199] width 919 height 18
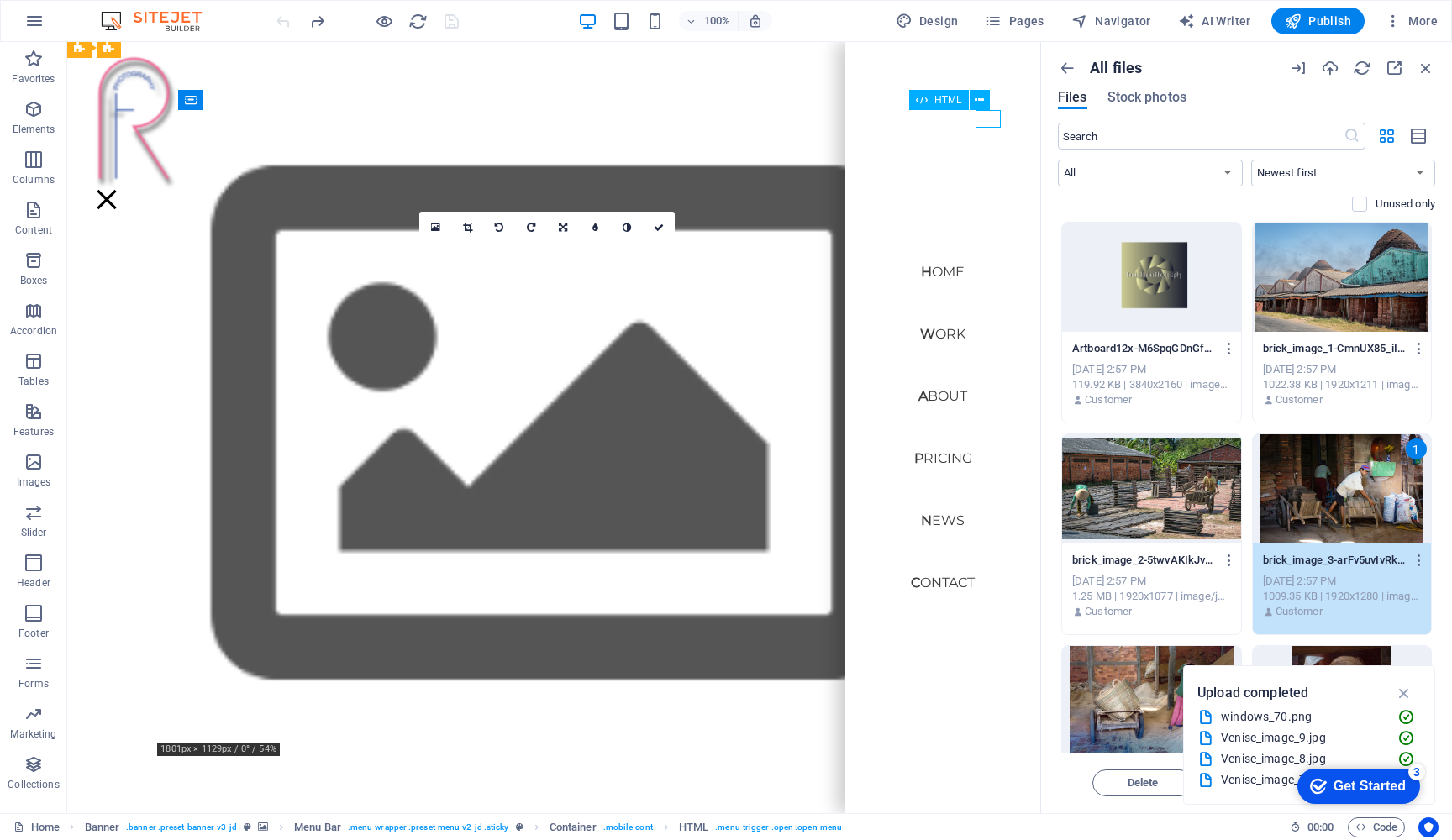
scroll to position [6, 0]
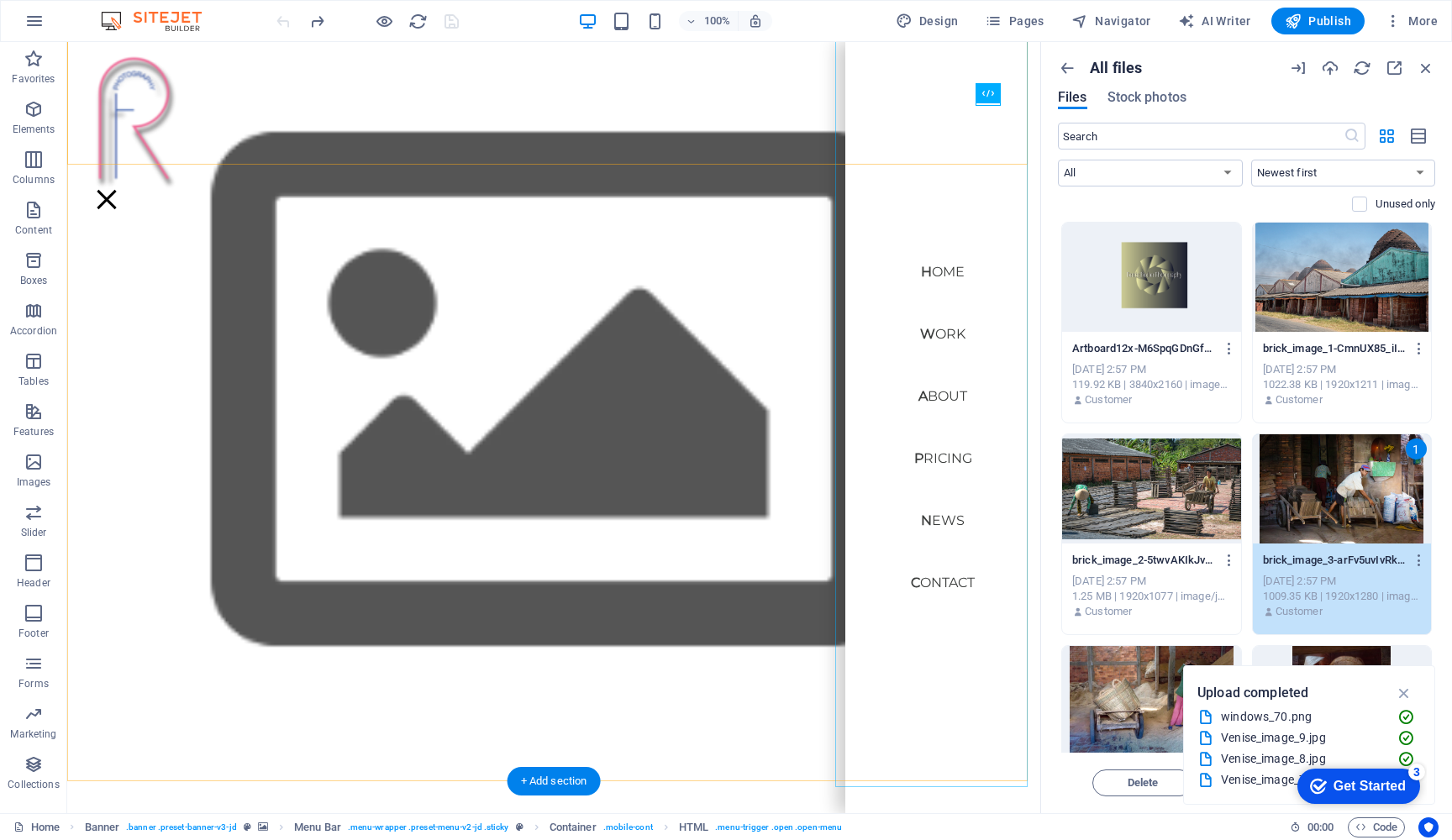
click at [934, 332] on nav "Home Work About Pricing News Contact" at bounding box center [943, 428] width 195 height 772
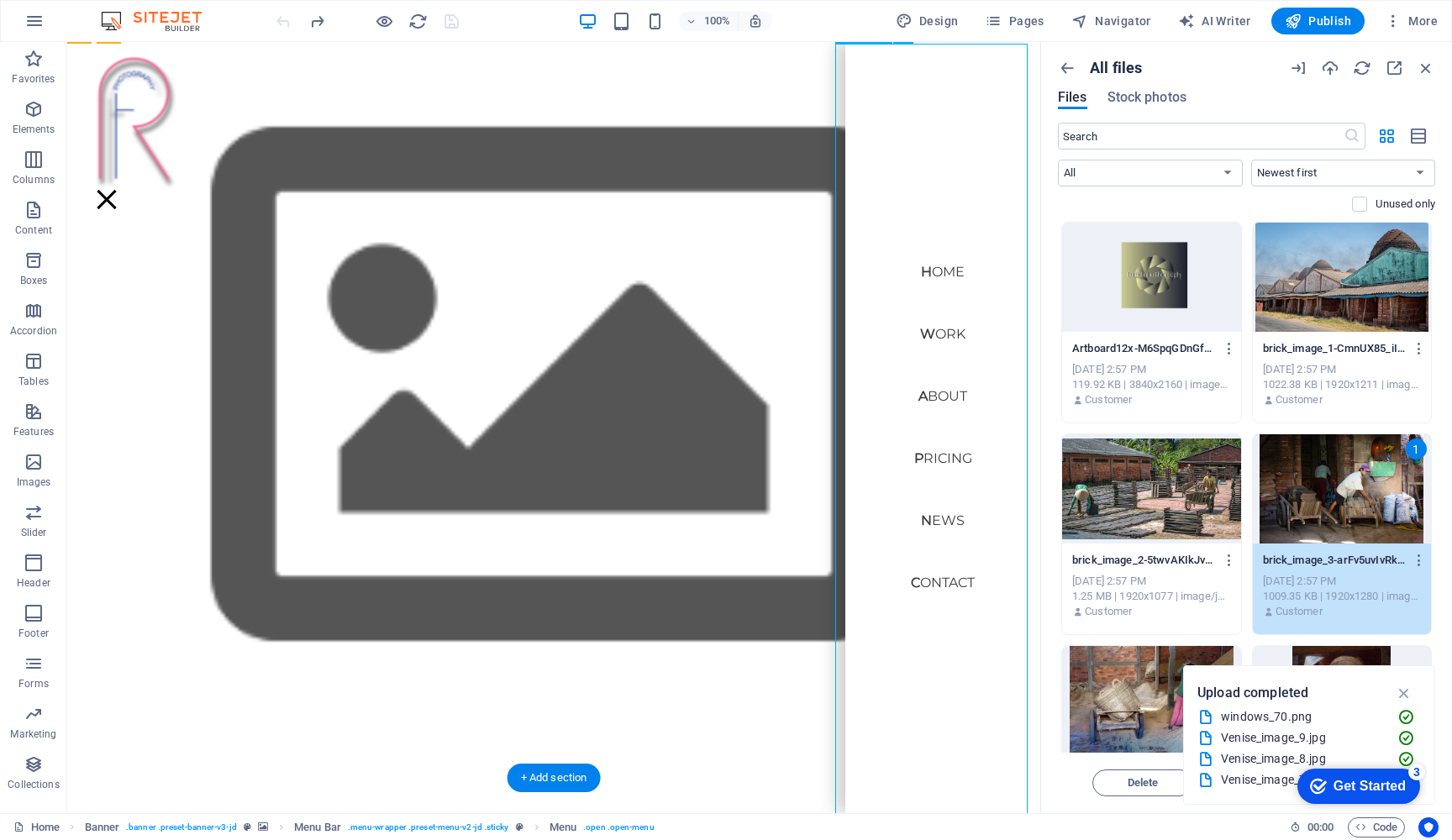
scroll to position [25, 0]
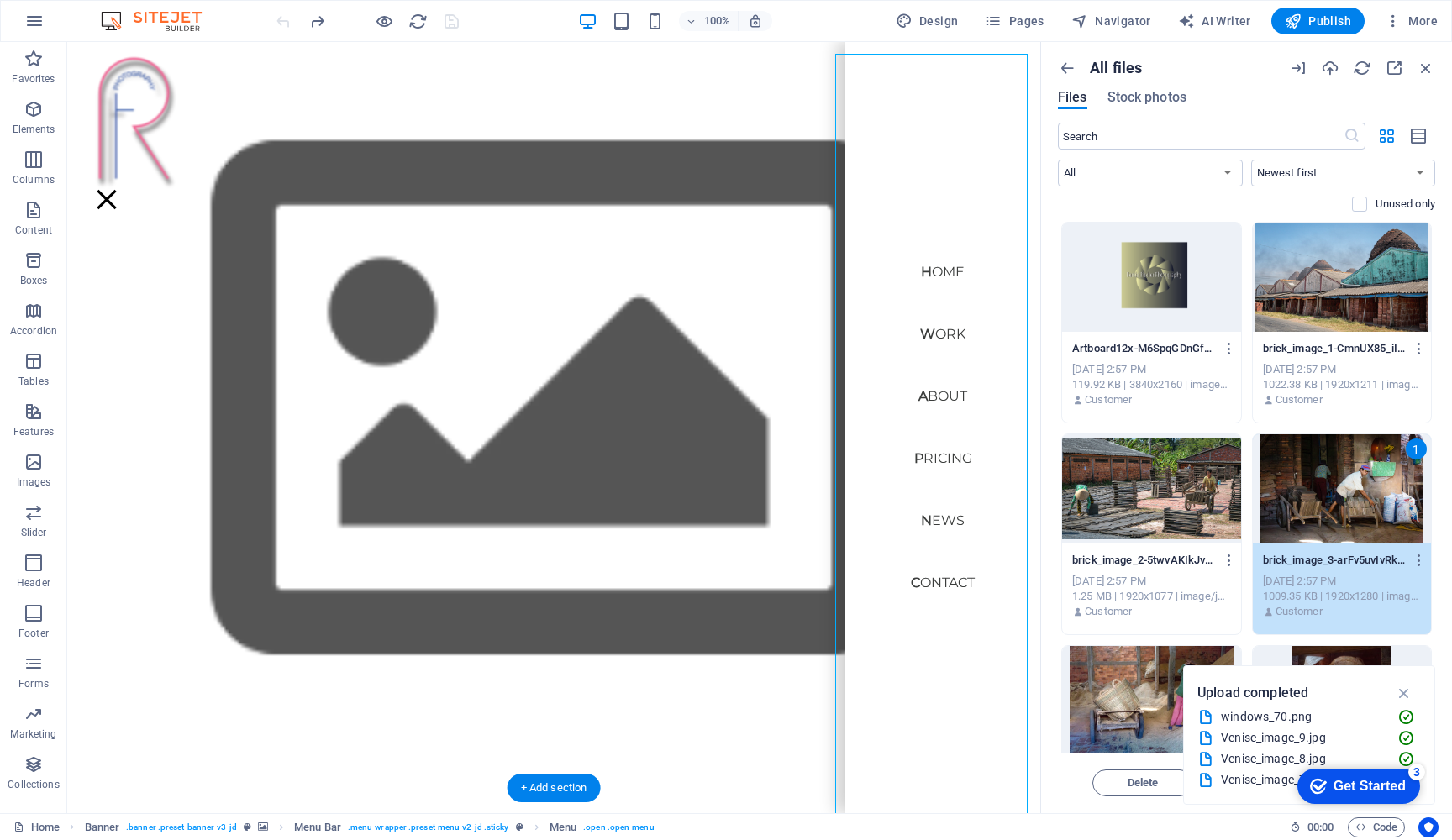
click at [931, 332] on nav "Home Work About Pricing News Contact" at bounding box center [943, 428] width 195 height 772
click at [120, 190] on div at bounding box center [107, 199] width 25 height 18
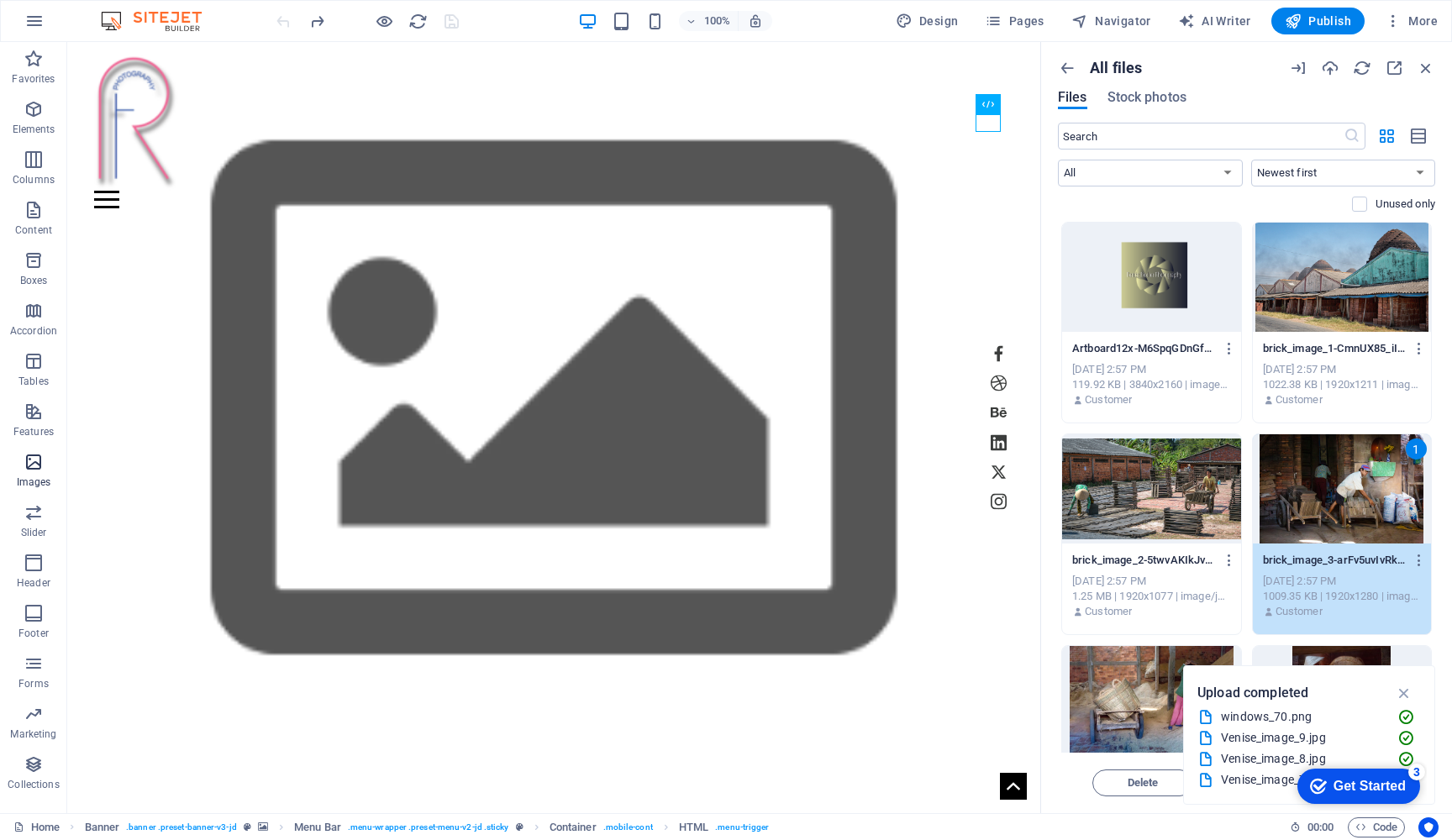
click at [33, 473] on span "Images" at bounding box center [33, 472] width 67 height 40
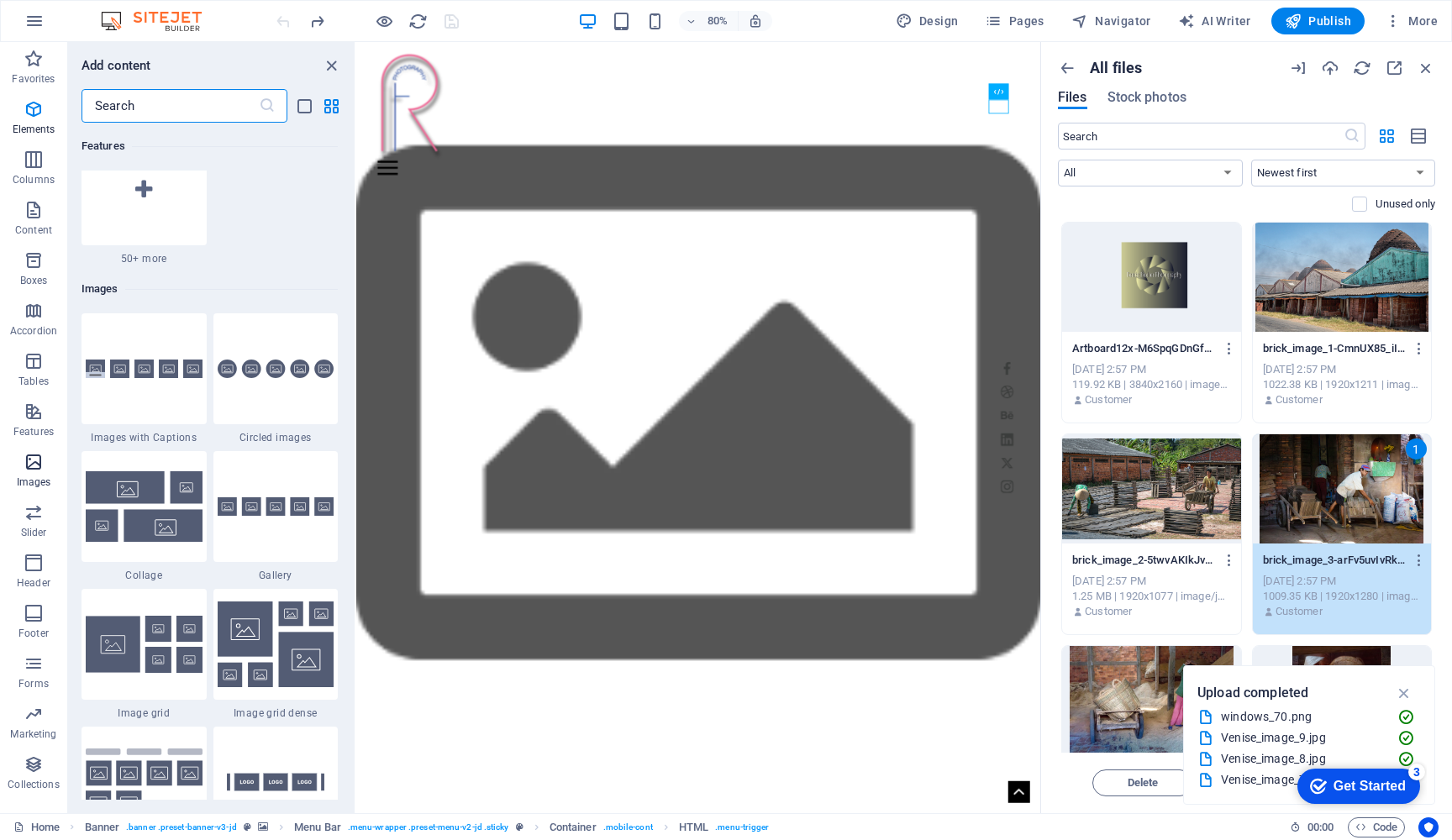
scroll to position [8521, 0]
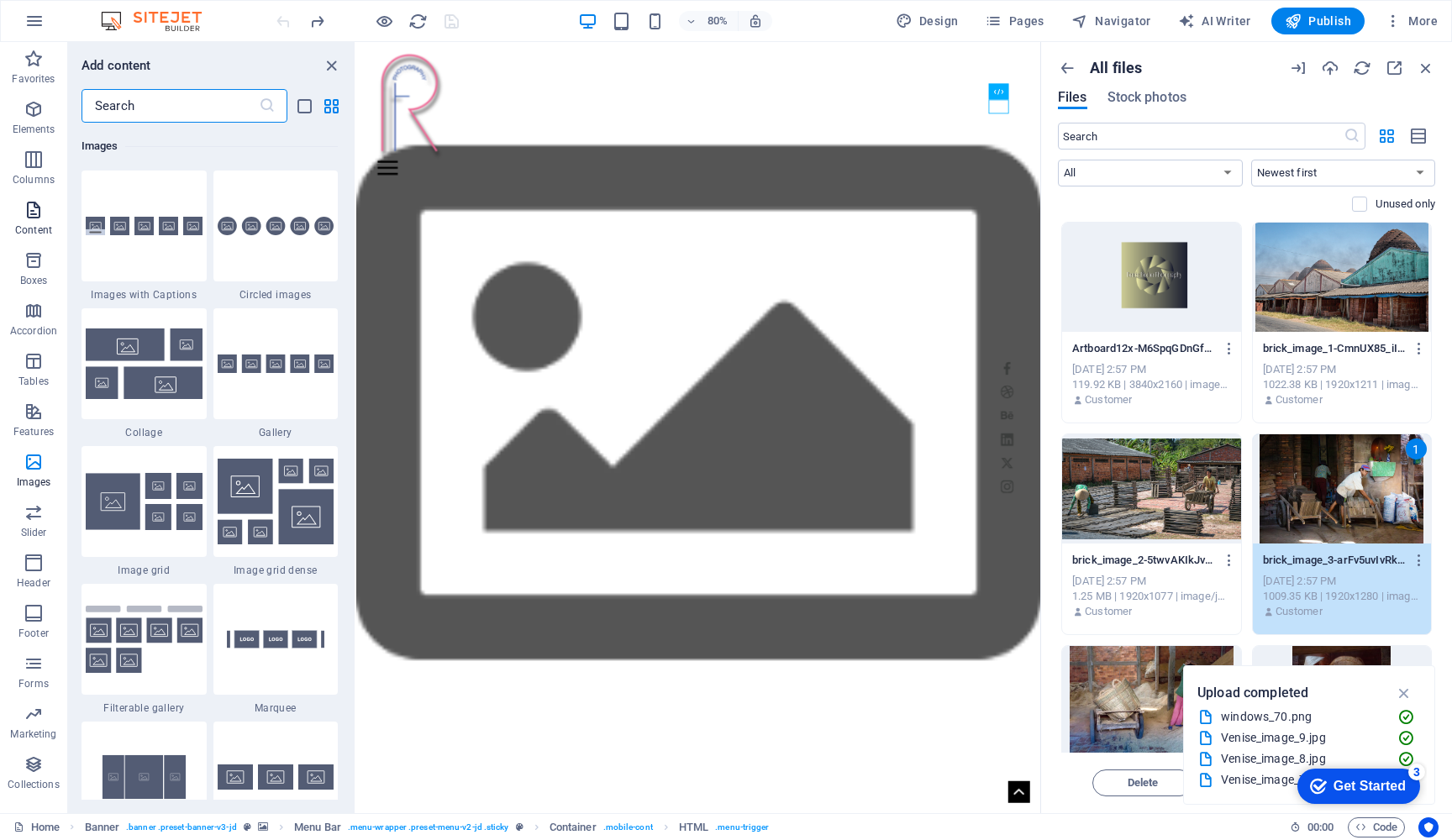
click at [24, 210] on icon "button" at bounding box center [33, 210] width 20 height 20
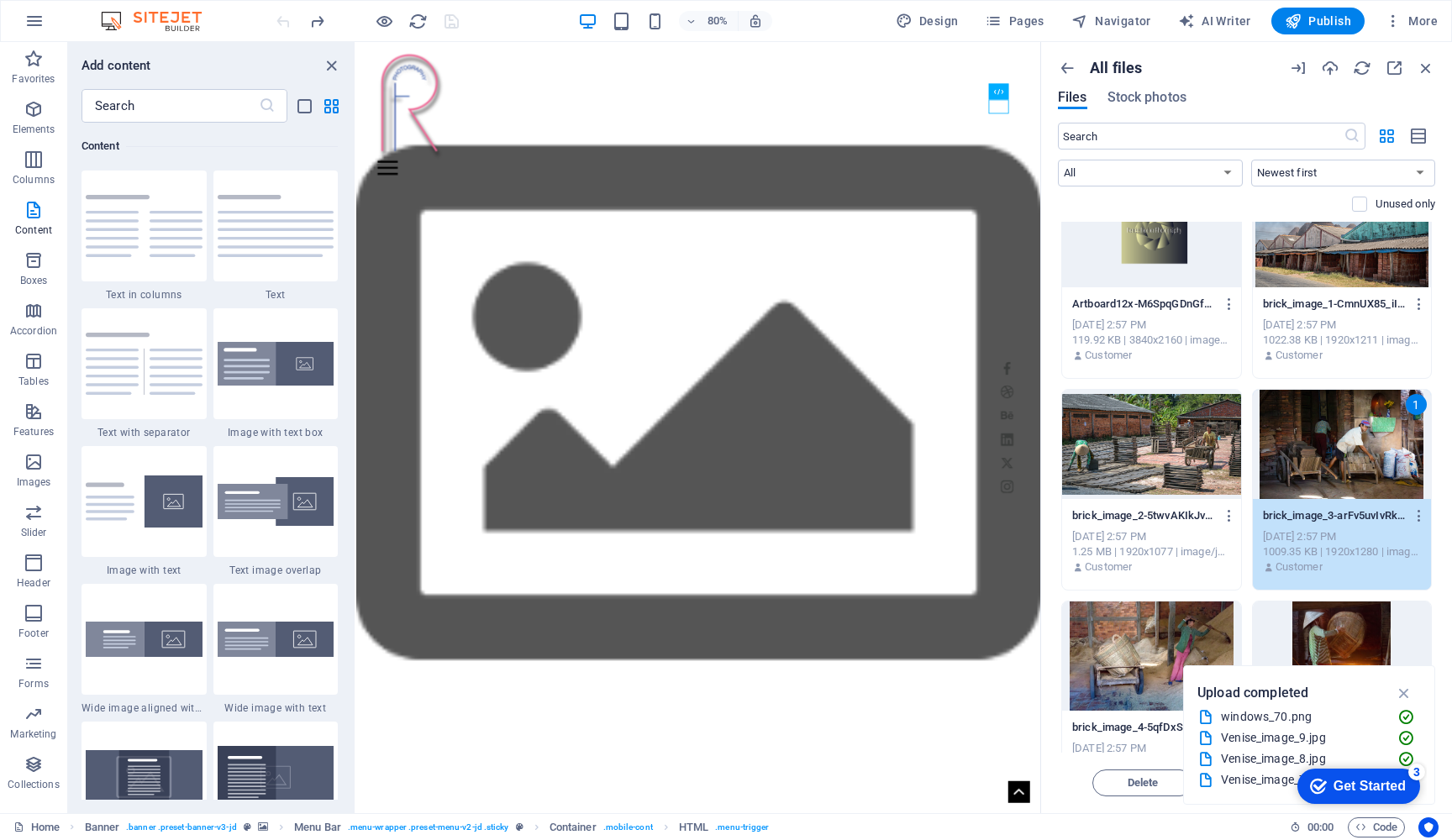
scroll to position [46, 0]
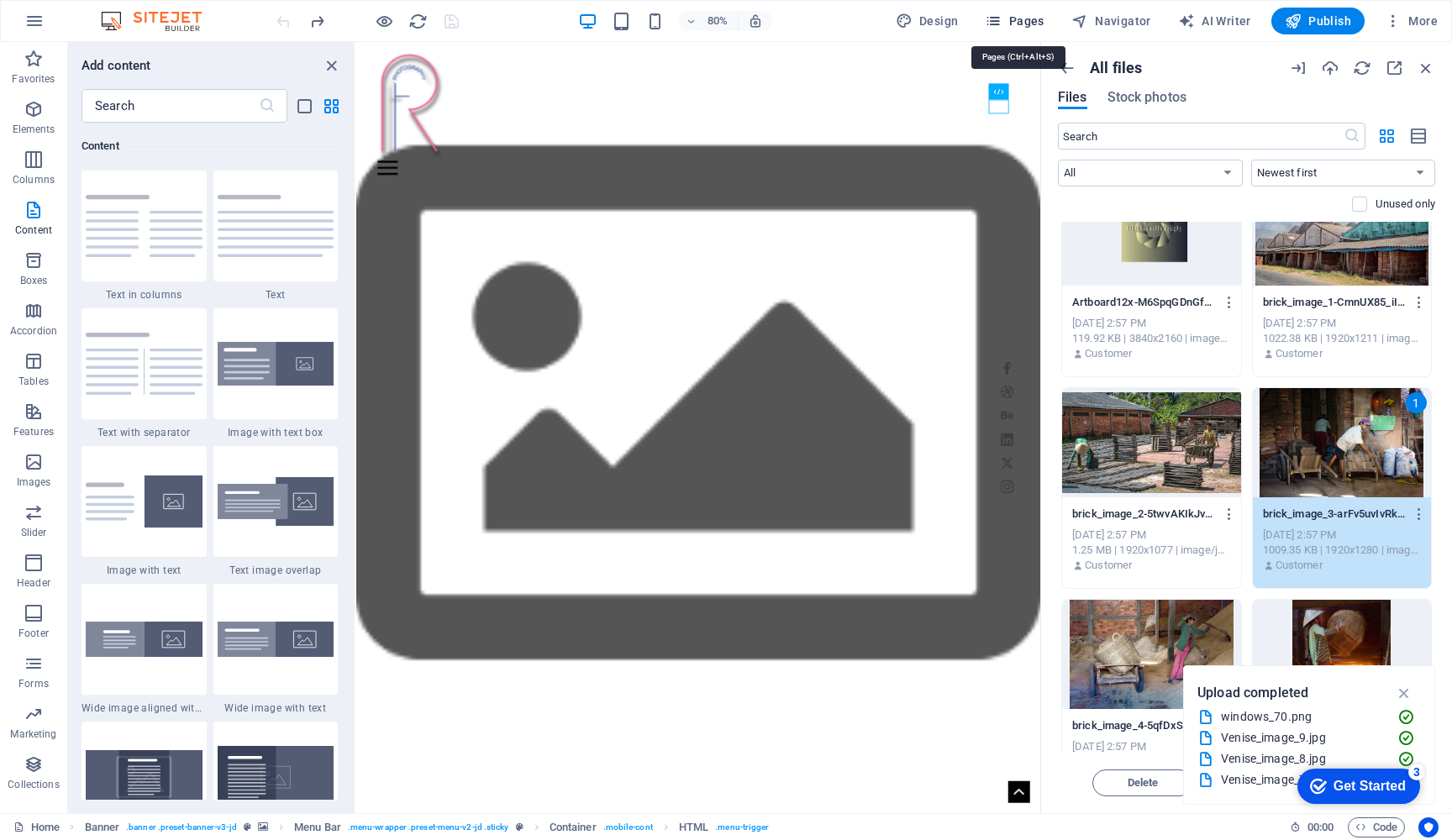
click at [1028, 22] on span "Pages" at bounding box center [1014, 21] width 58 height 17
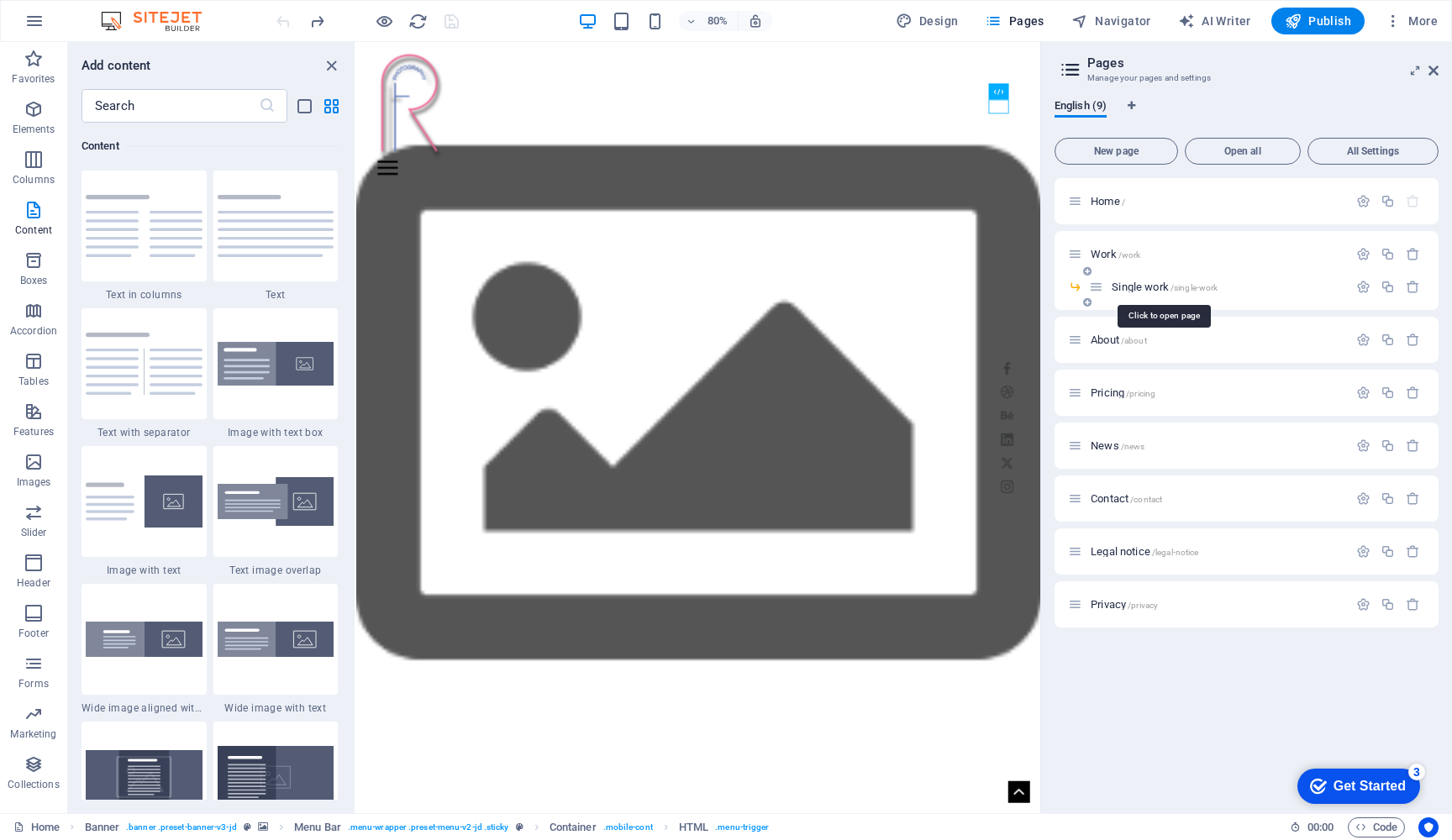
click at [1130, 284] on span "Single work /single-work" at bounding box center [1165, 287] width 106 height 13
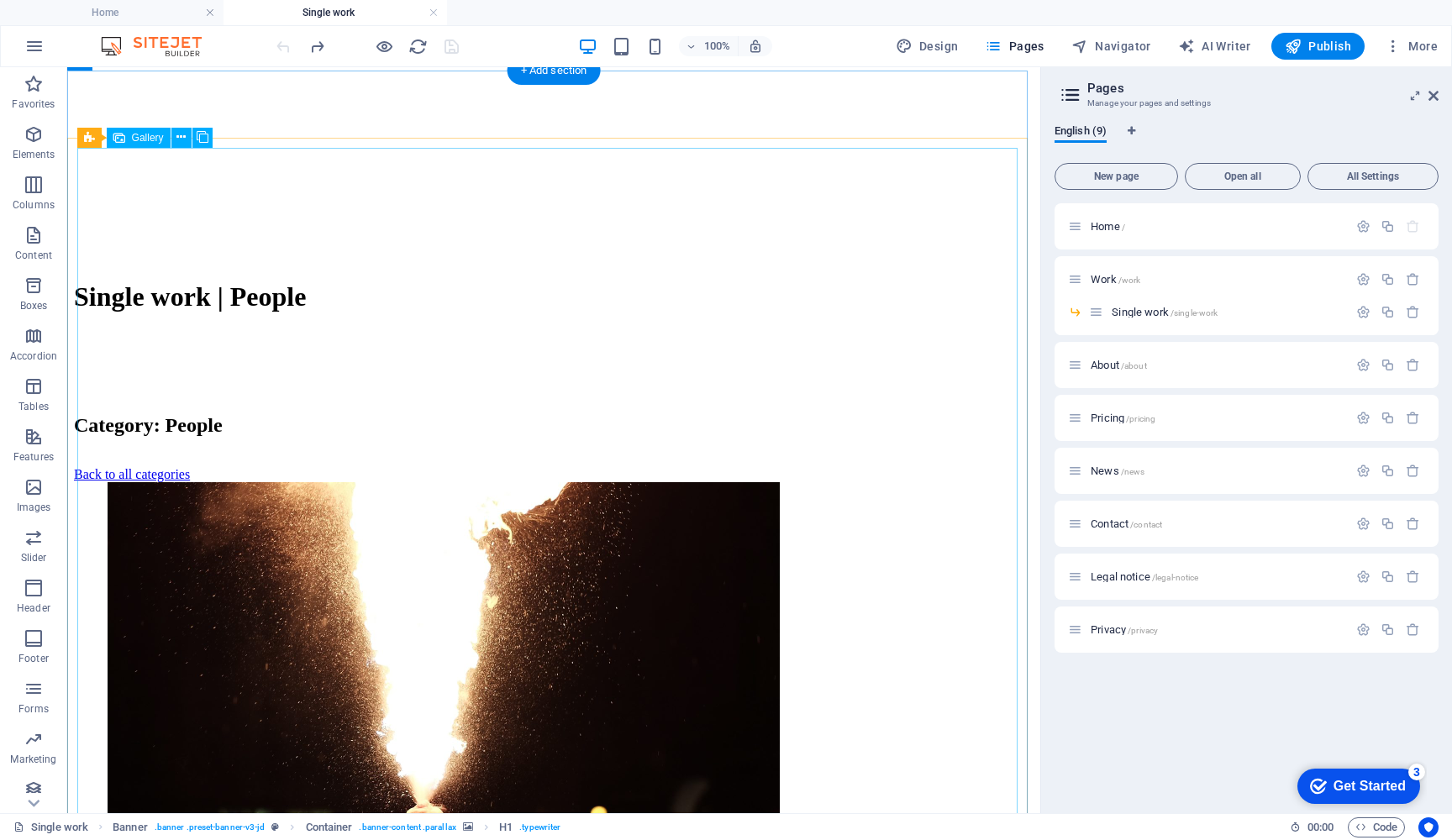
scroll to position [837, 0]
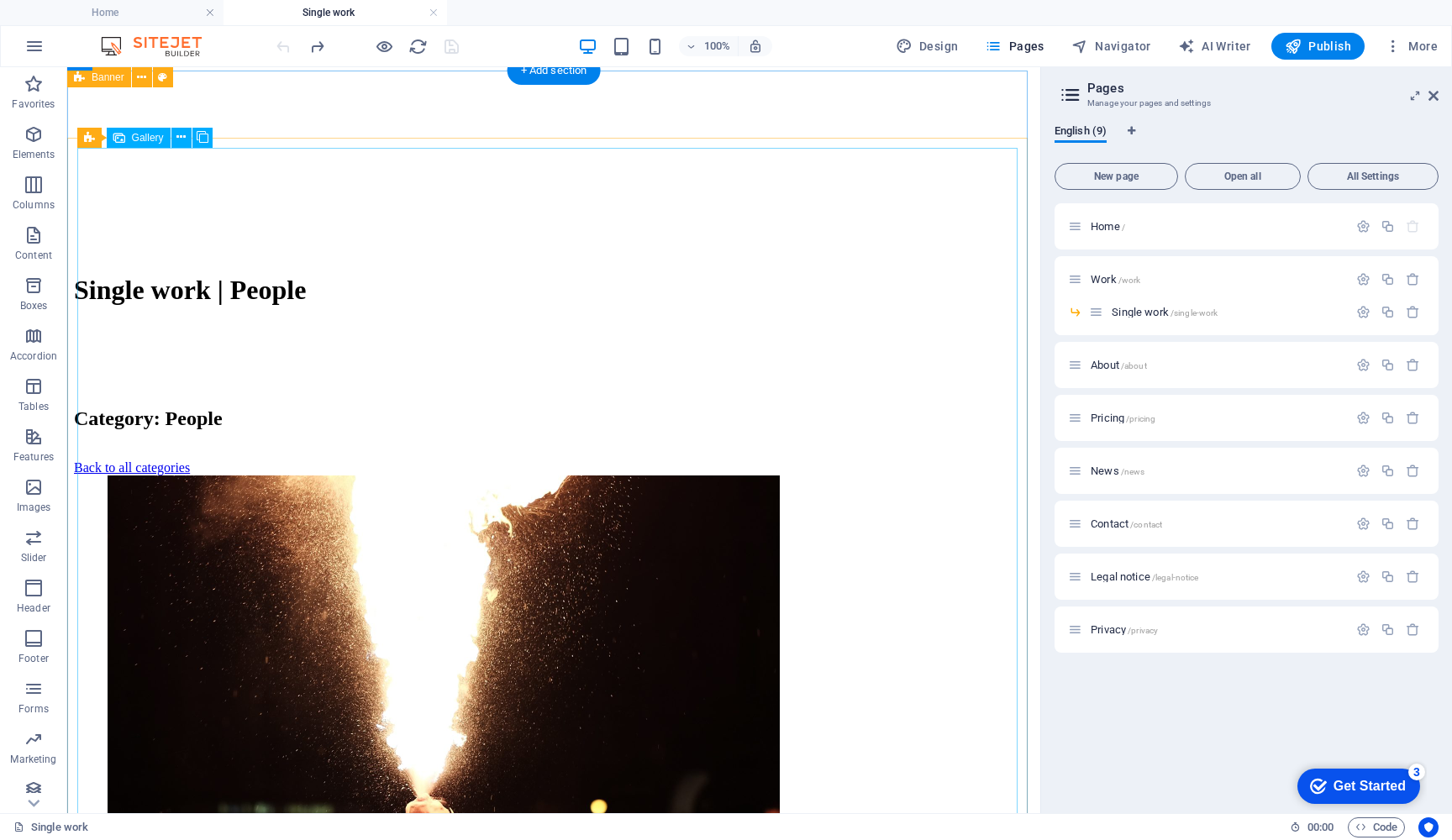
click at [316, 475] on li at bounding box center [444, 813] width 672 height 676
click at [297, 475] on li at bounding box center [444, 813] width 672 height 676
click at [300, 475] on li at bounding box center [444, 813] width 672 height 676
select select "4"
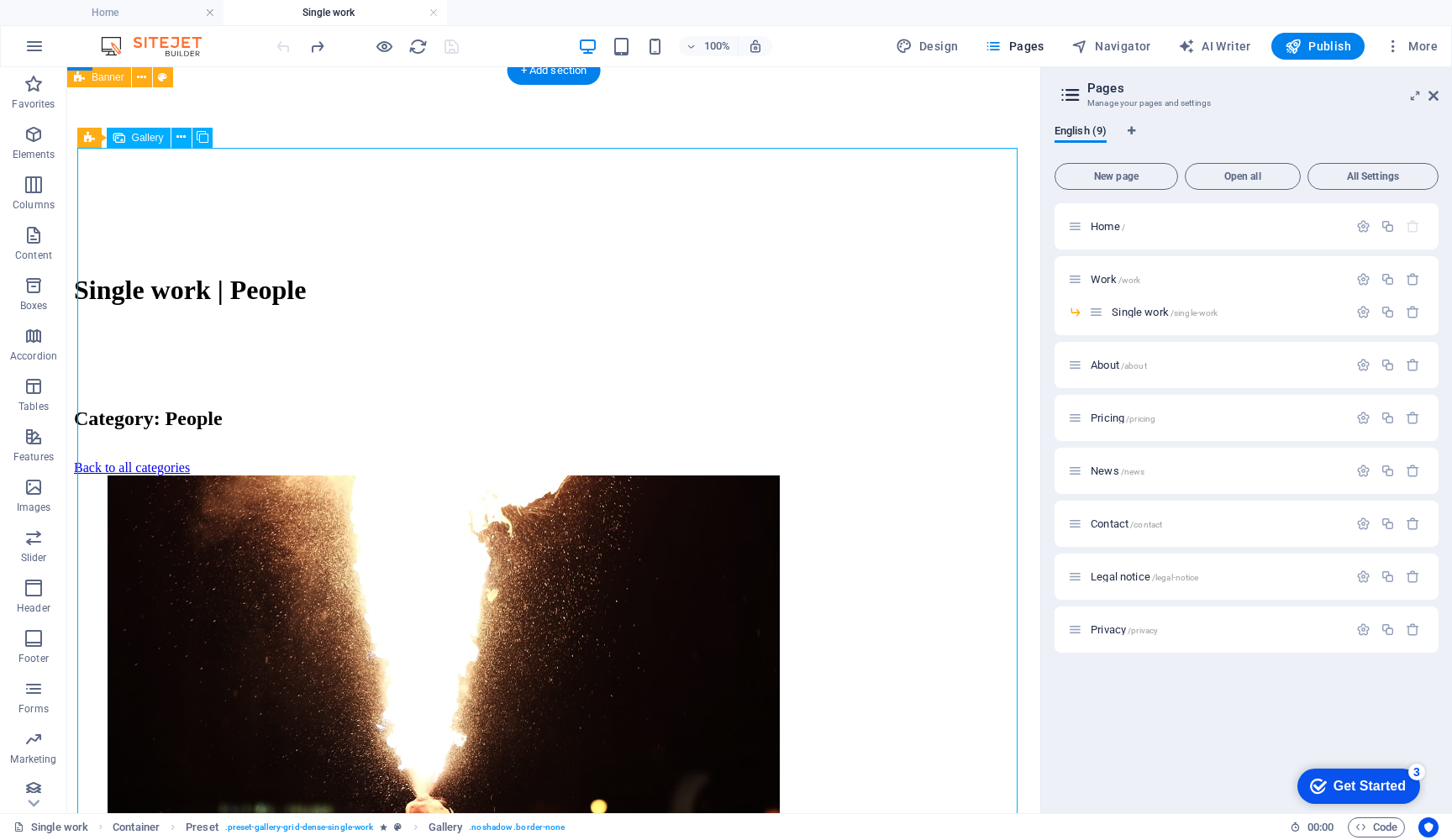
select select "px"
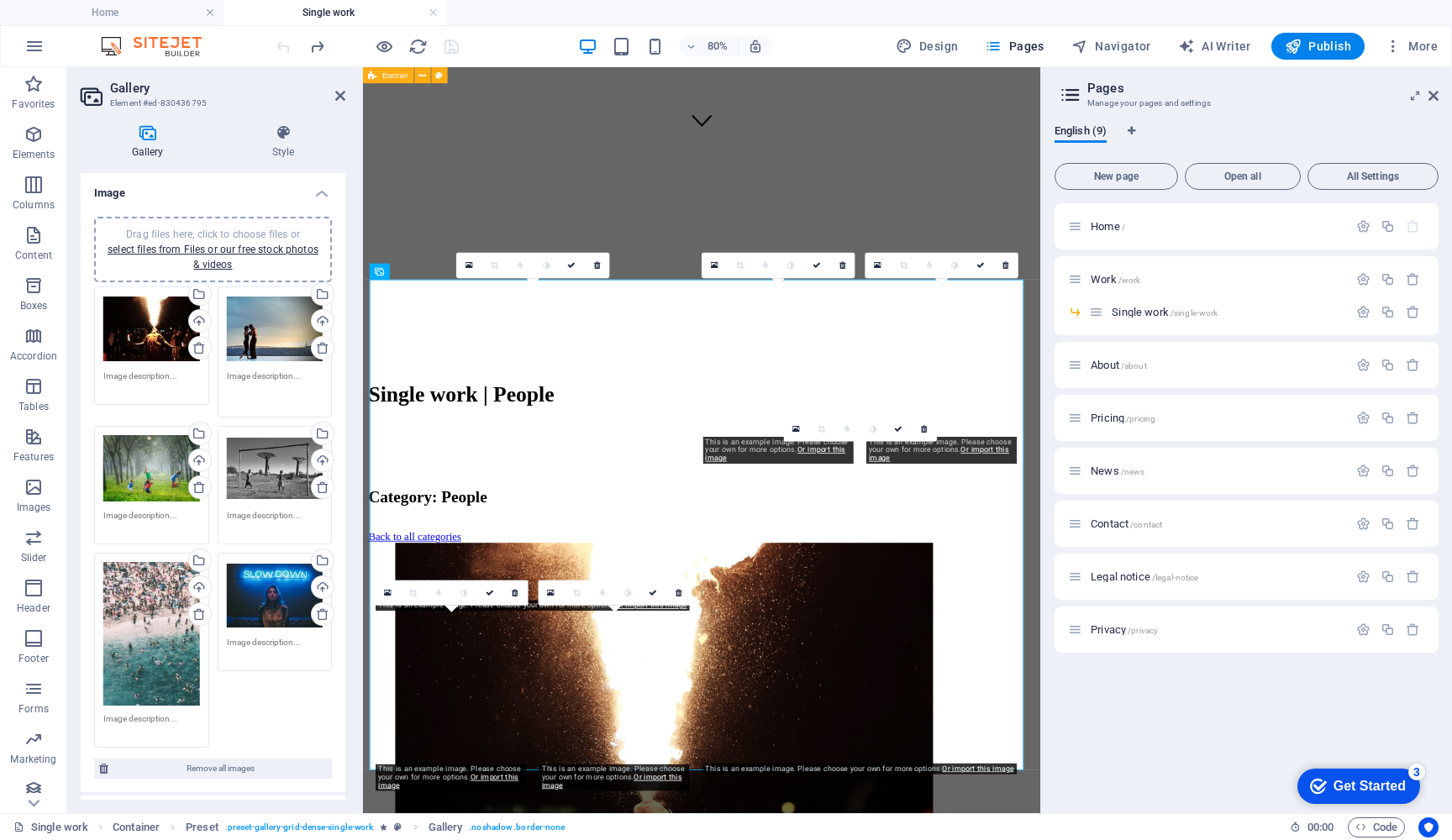
click at [300, 386] on textarea at bounding box center [276, 389] width 97 height 38
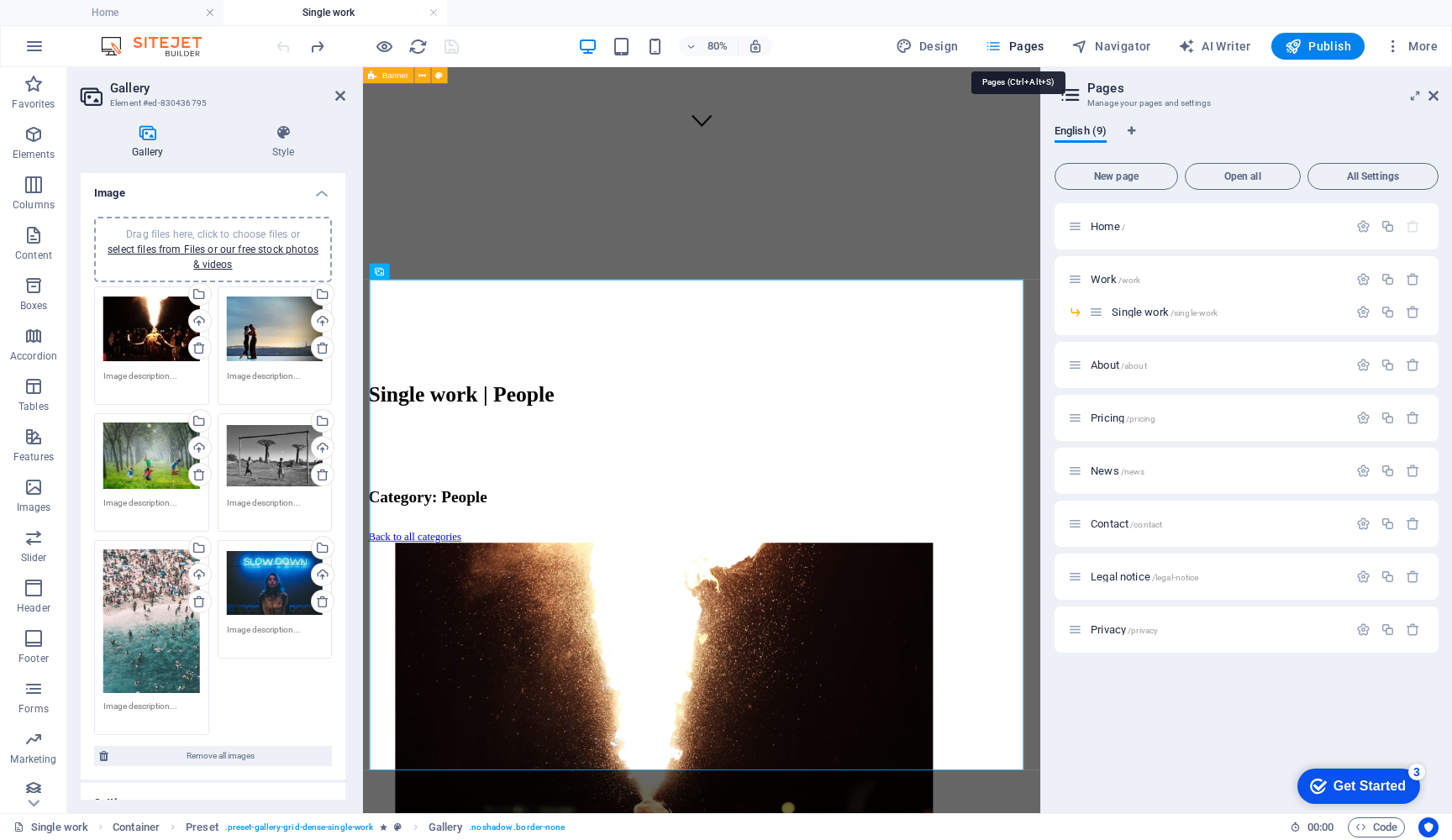
click at [1011, 46] on span "Pages" at bounding box center [1014, 46] width 58 height 17
click at [1391, 43] on icon "button" at bounding box center [1394, 46] width 17 height 17
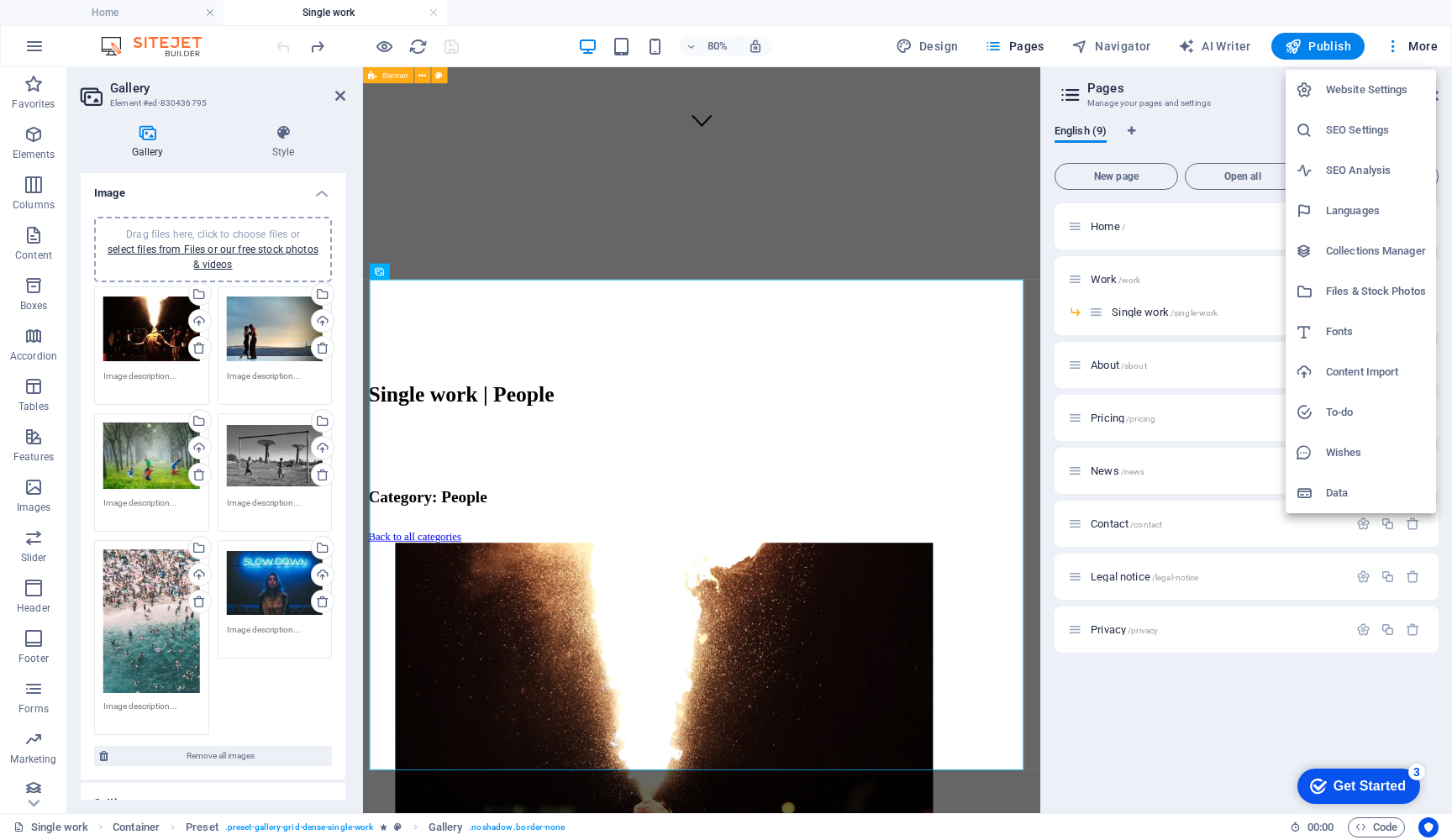
click at [1368, 291] on h6 "Files & Stock Photos" at bounding box center [1376, 291] width 100 height 20
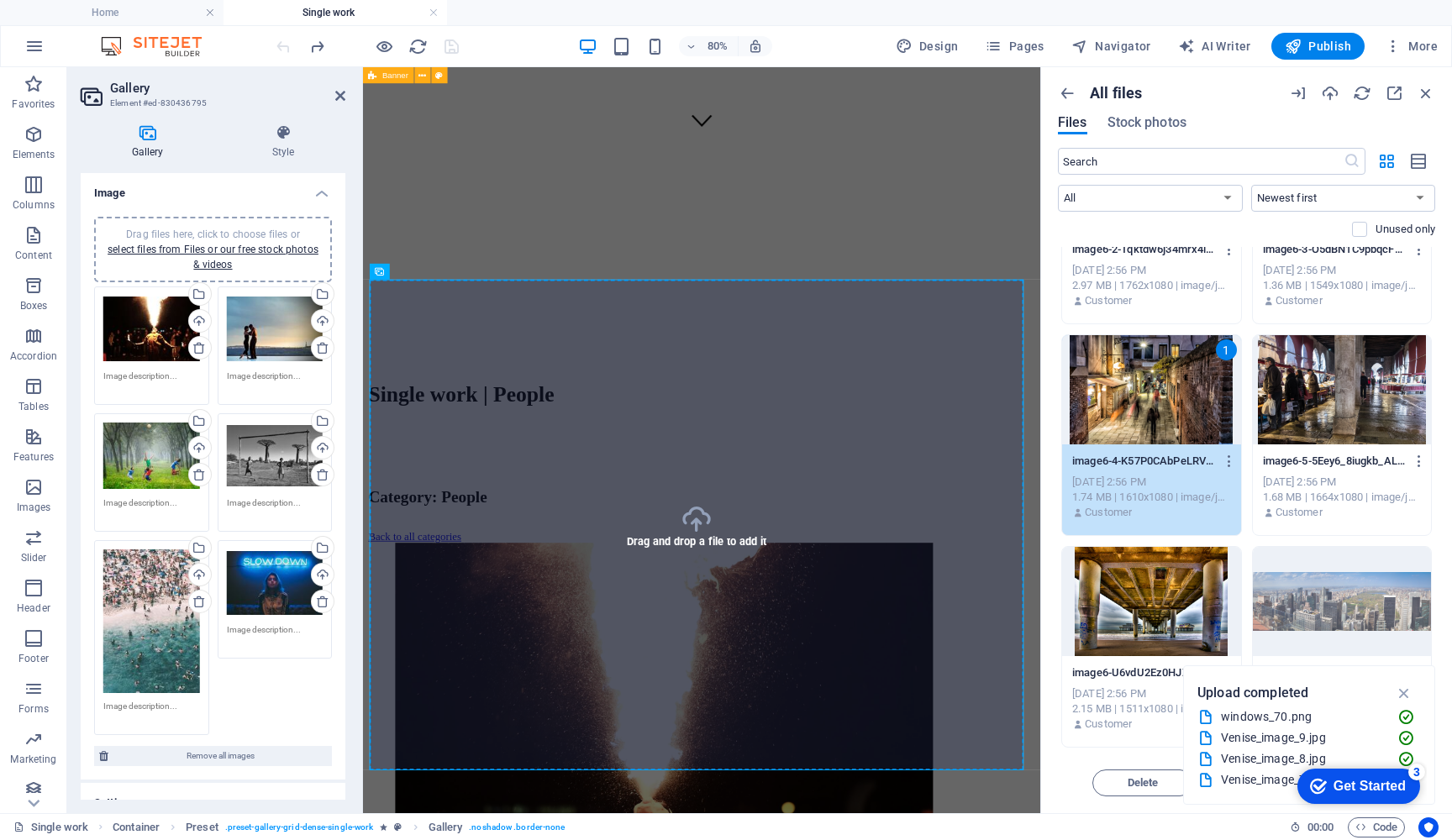
scroll to position [658, 0]
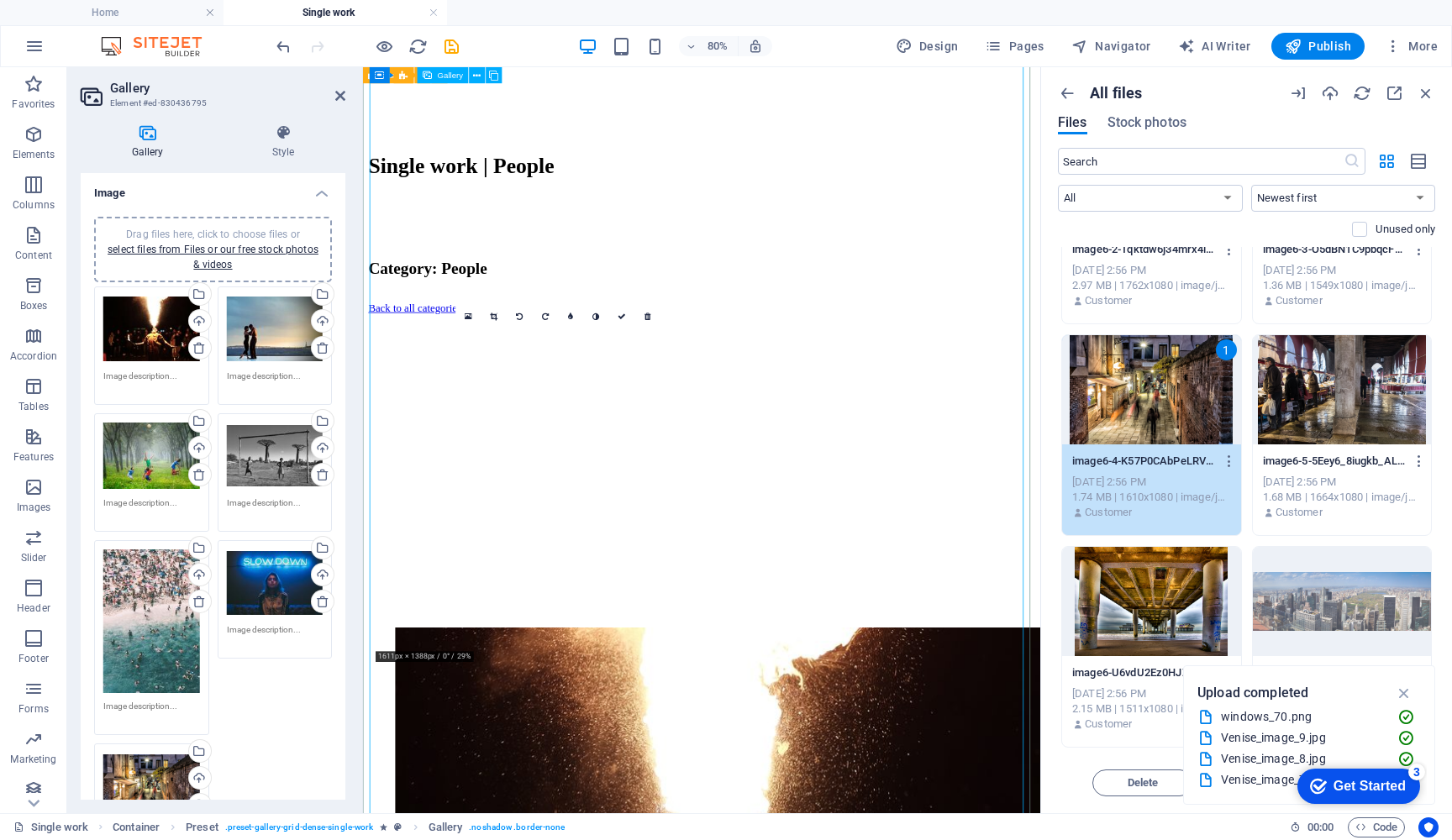
drag, startPoint x: 645, startPoint y: 580, endPoint x: 649, endPoint y: 261, distance: 319.0
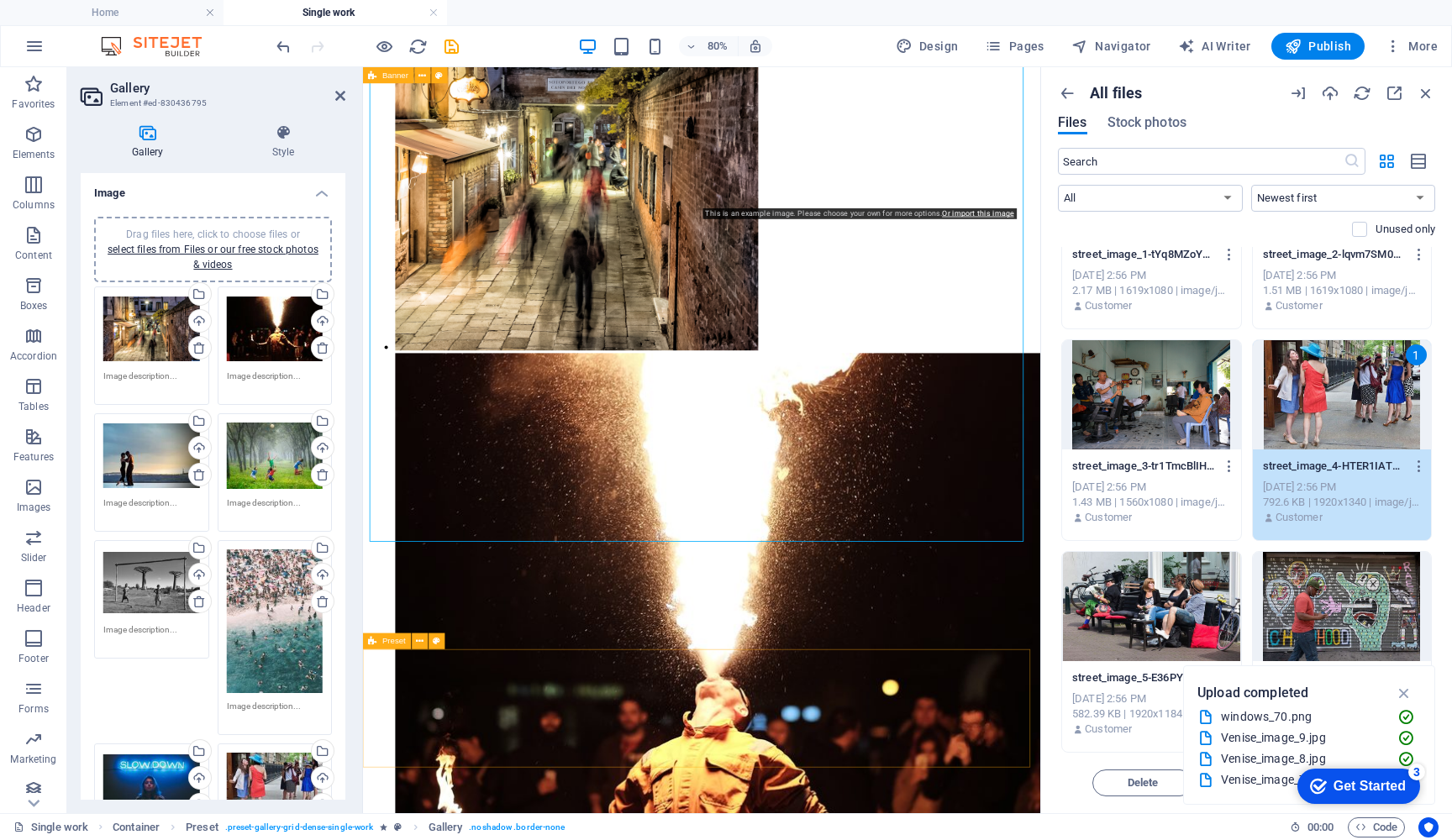
scroll to position [1531, 0]
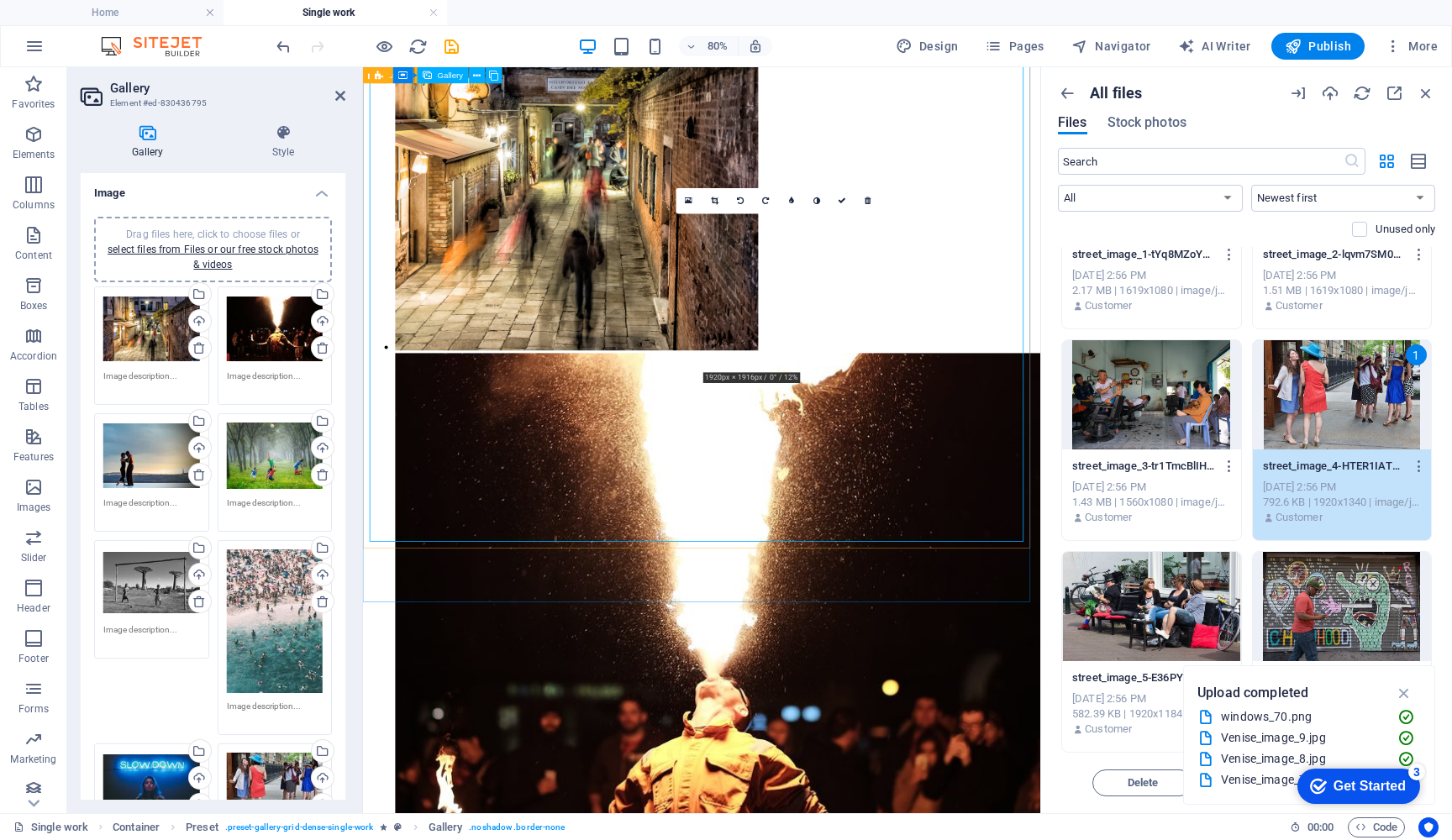
drag, startPoint x: 905, startPoint y: 391, endPoint x: 993, endPoint y: 179, distance: 229.5
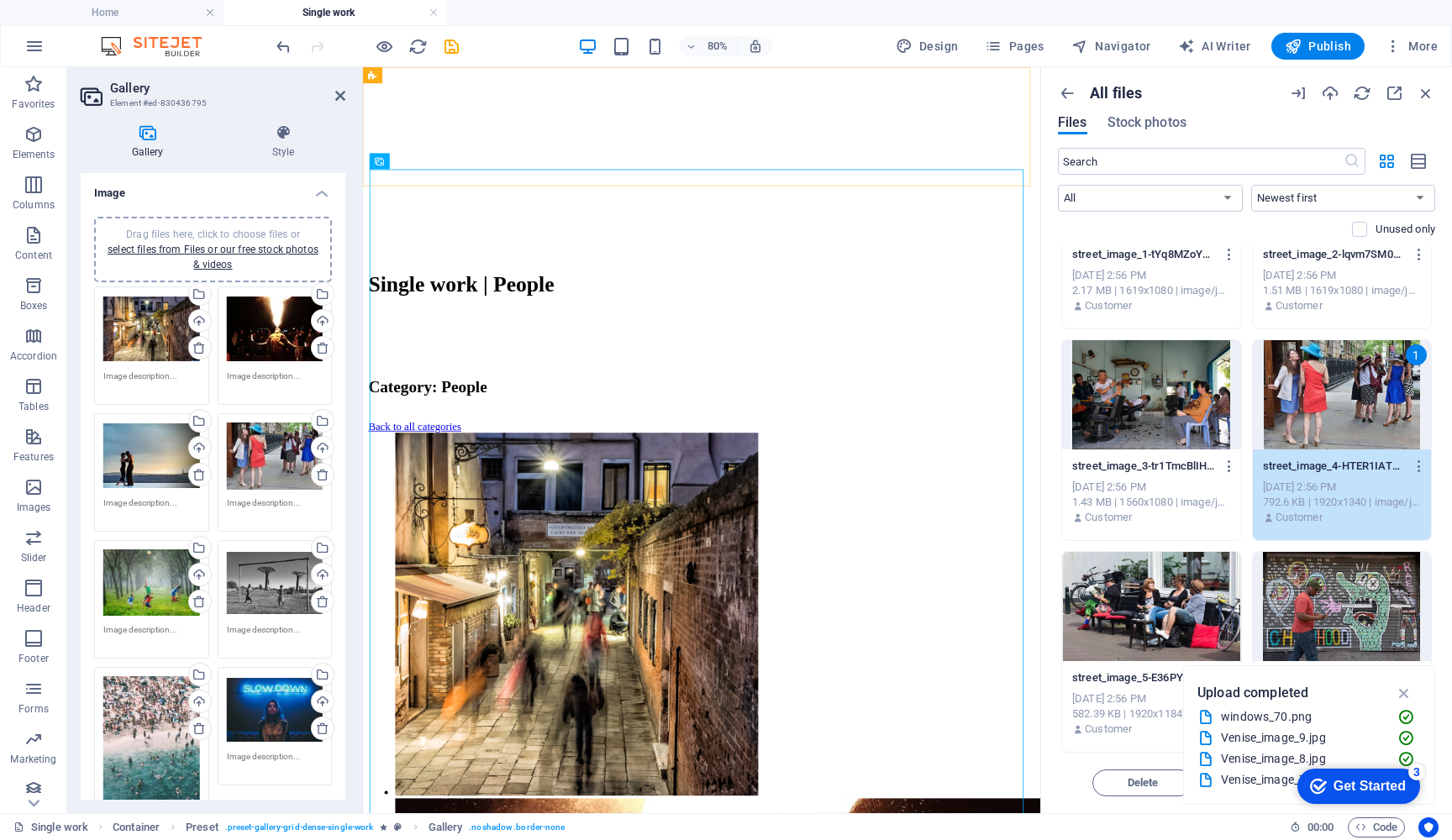
scroll to position [986, 0]
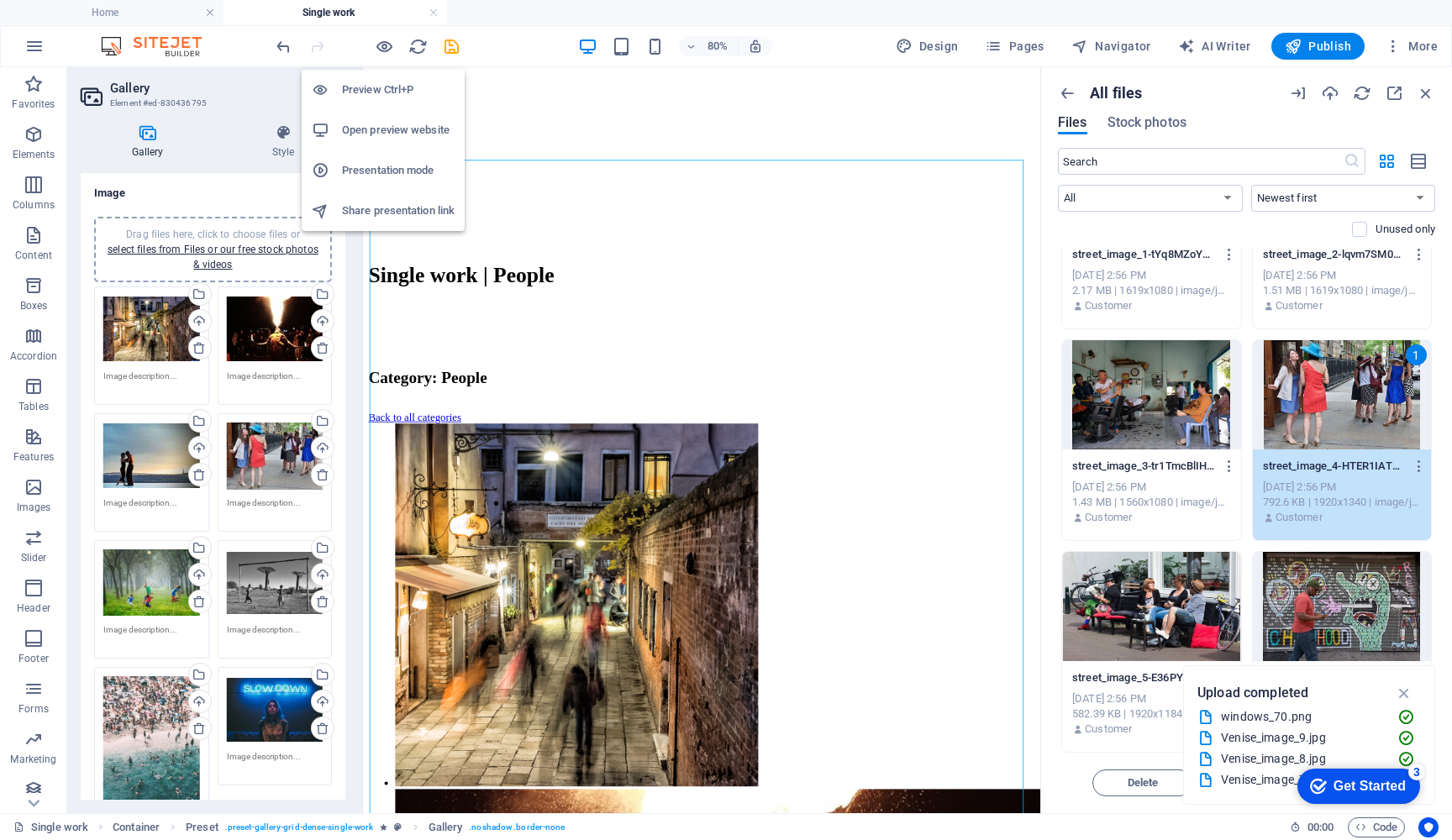
click at [390, 123] on h6 "Open preview website" at bounding box center [398, 130] width 112 height 20
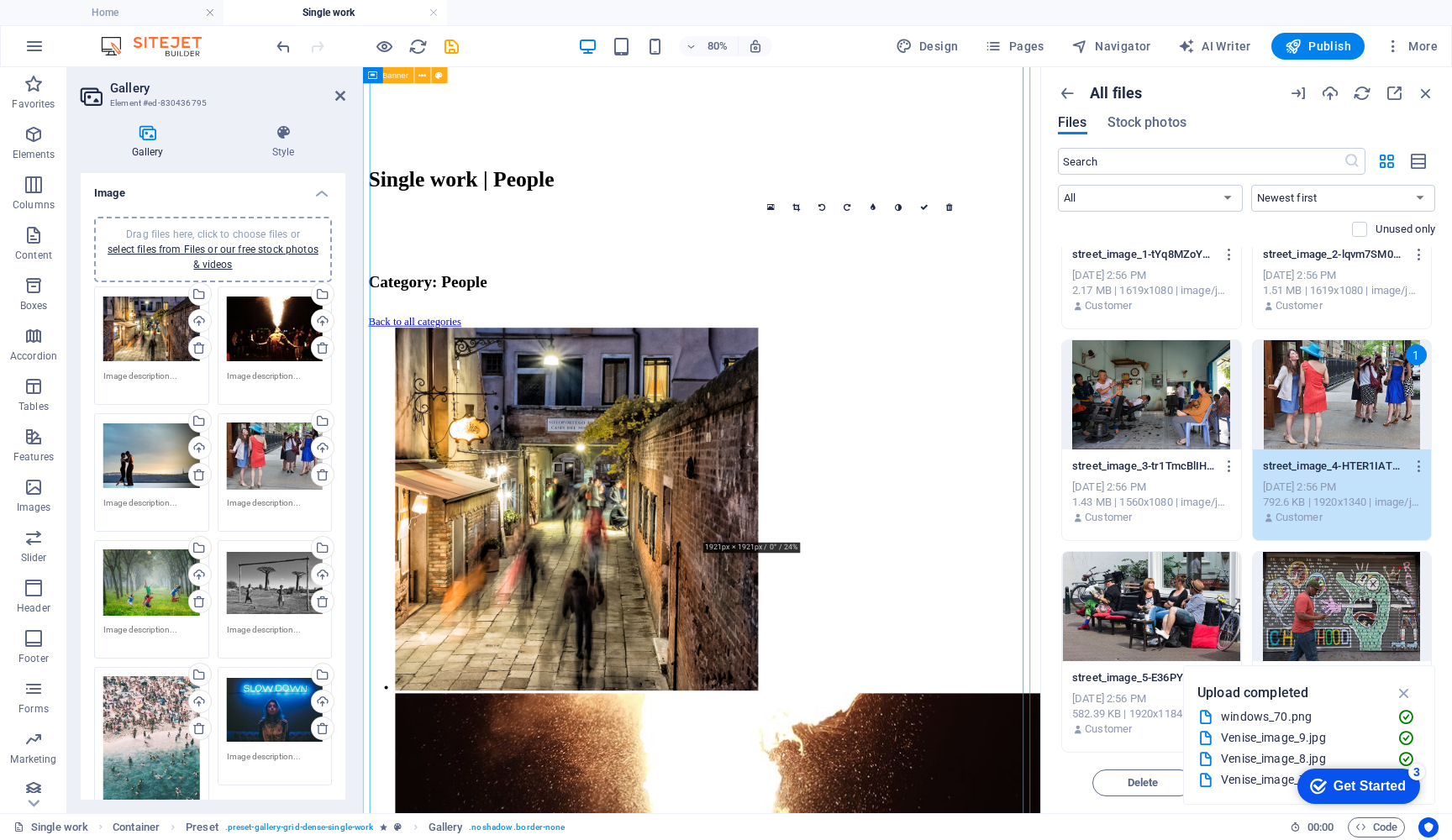
scroll to position [1113, 0]
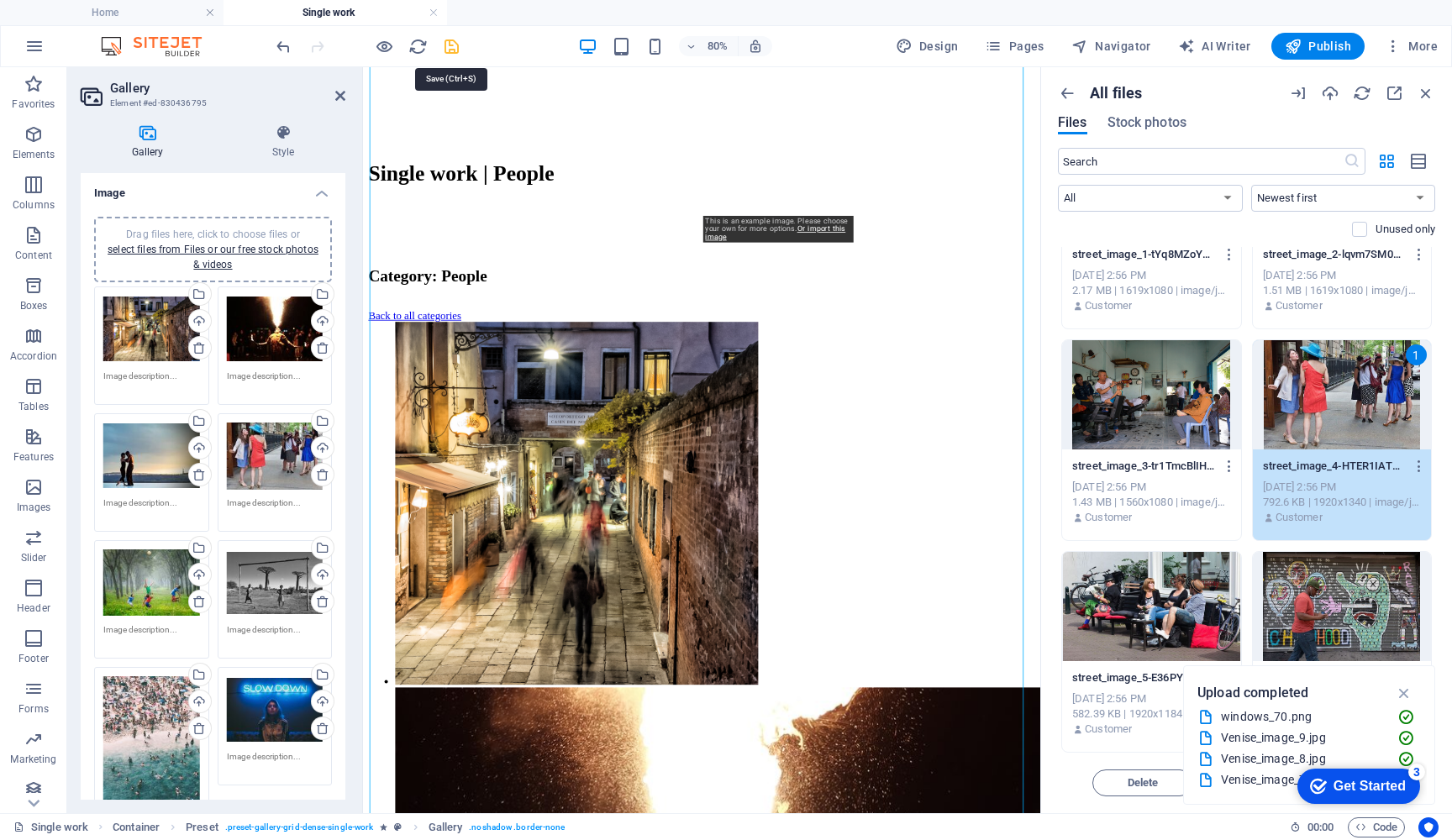
click at [448, 46] on icon "save" at bounding box center [452, 47] width 20 height 20
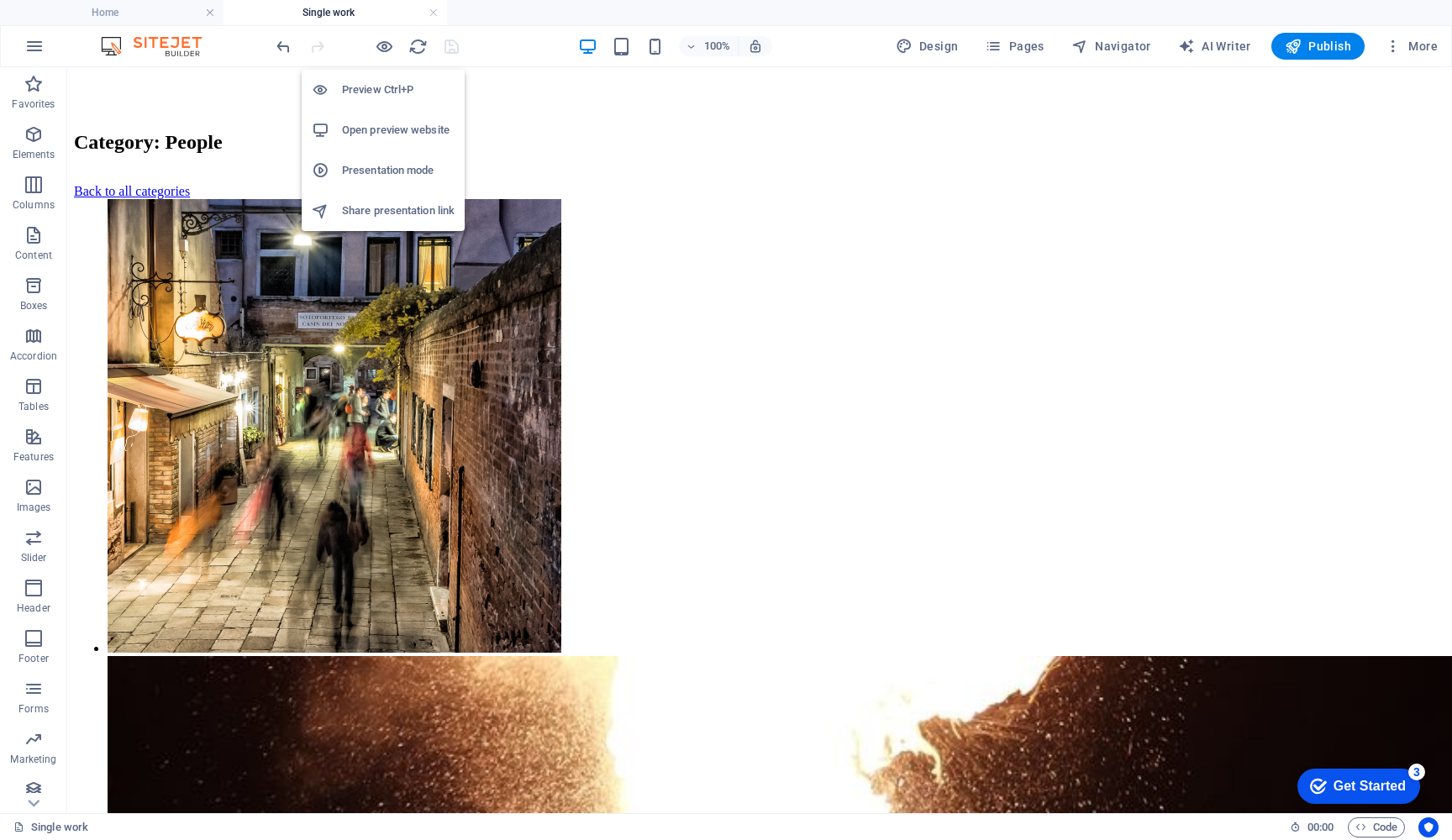
click at [379, 84] on h6 "Preview Ctrl+P" at bounding box center [398, 90] width 112 height 20
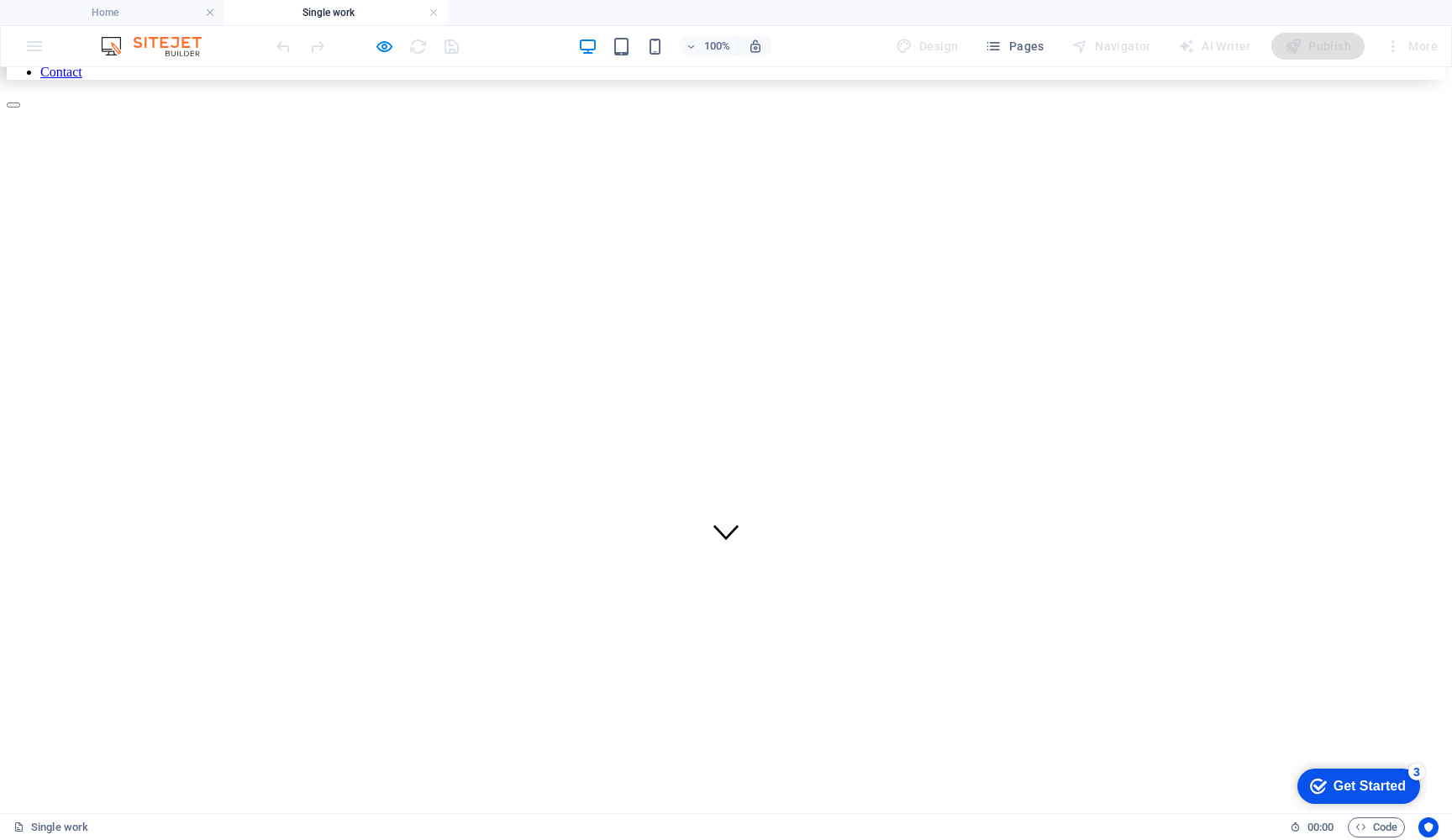
scroll to position [252, 0]
click at [580, 251] on div at bounding box center [587, 251] width 1162 height 0
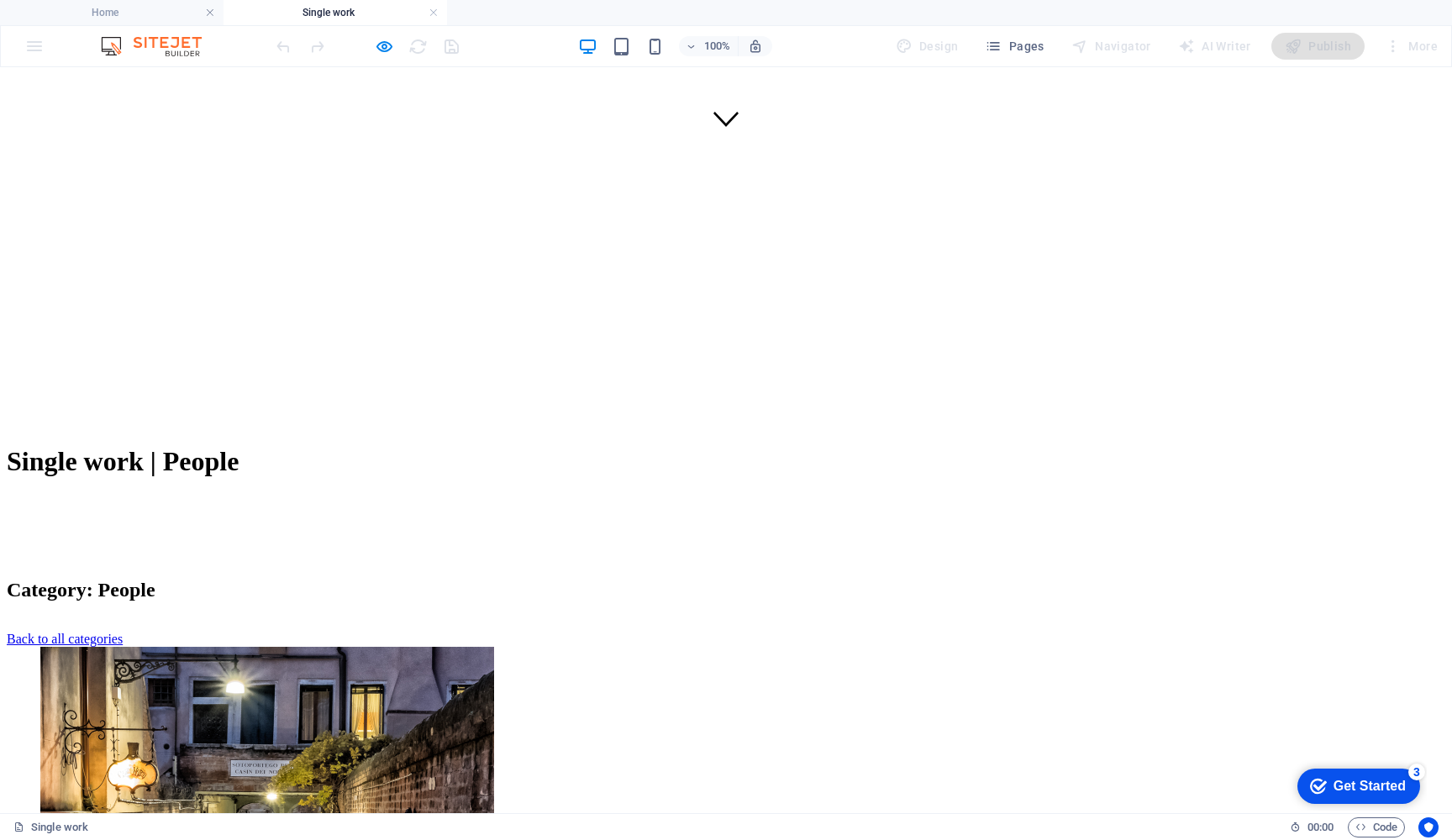
scroll to position [673, 0]
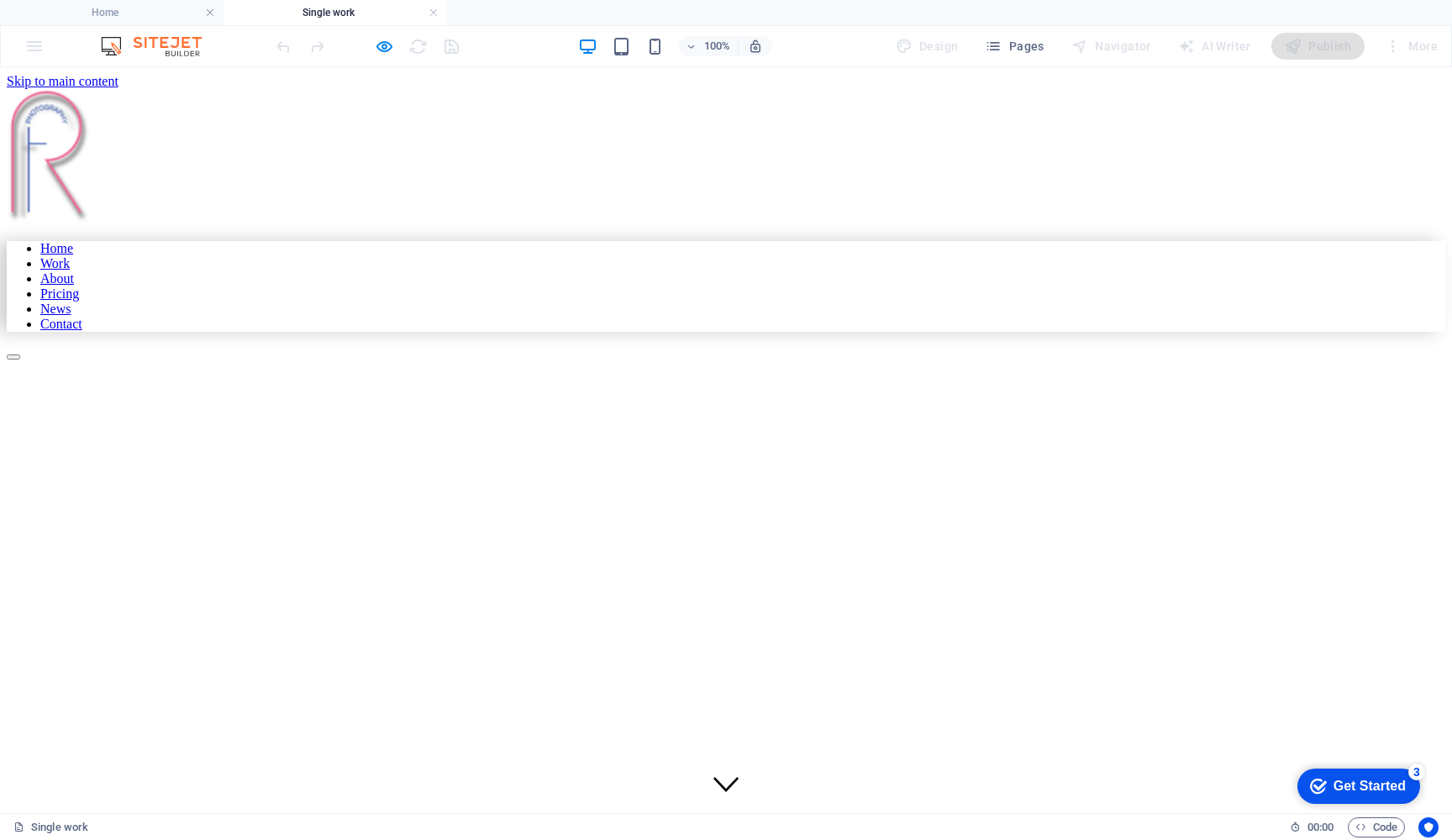
scroll to position [0, 0]
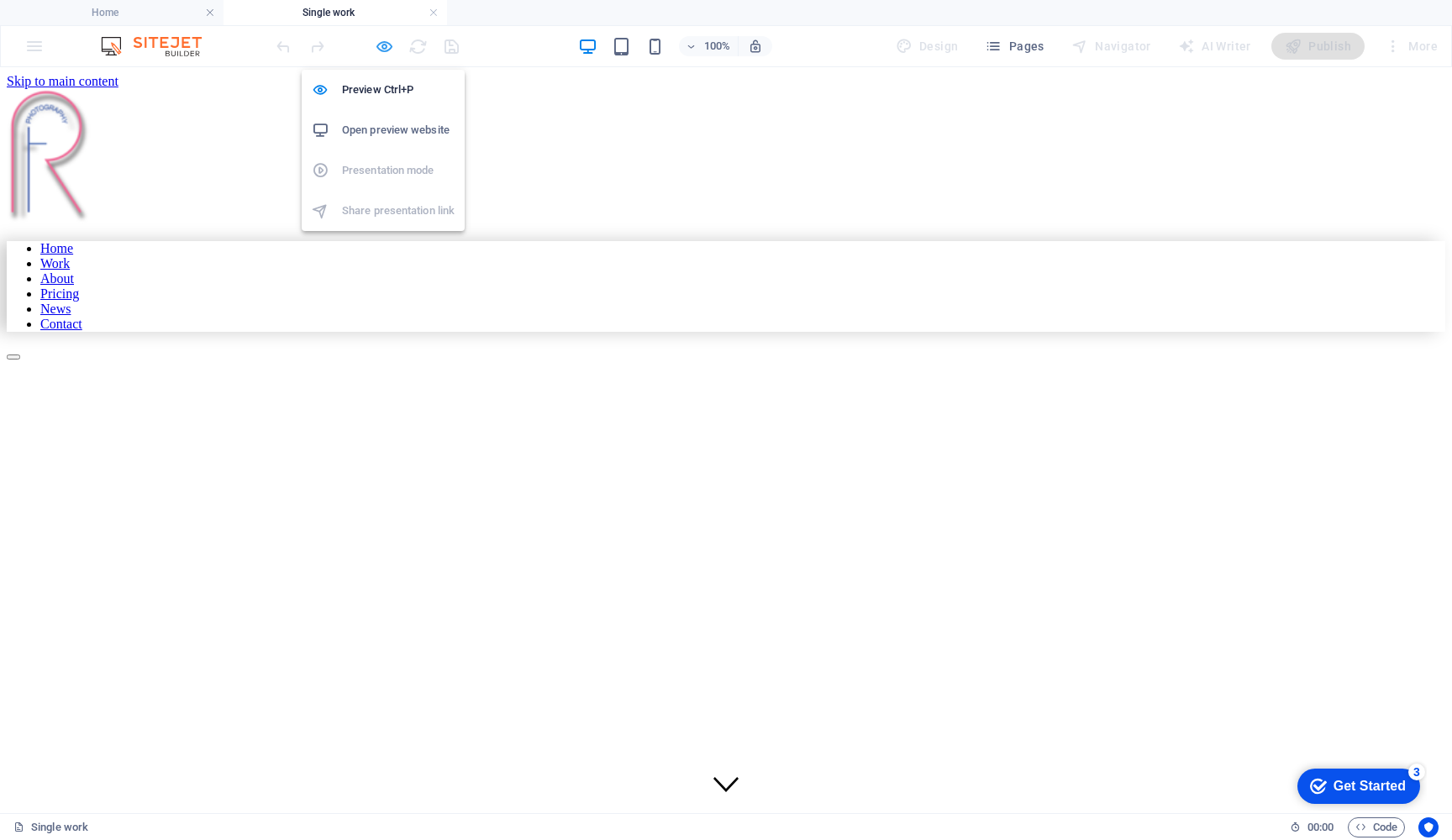
click at [385, 40] on icon "button" at bounding box center [385, 47] width 20 height 20
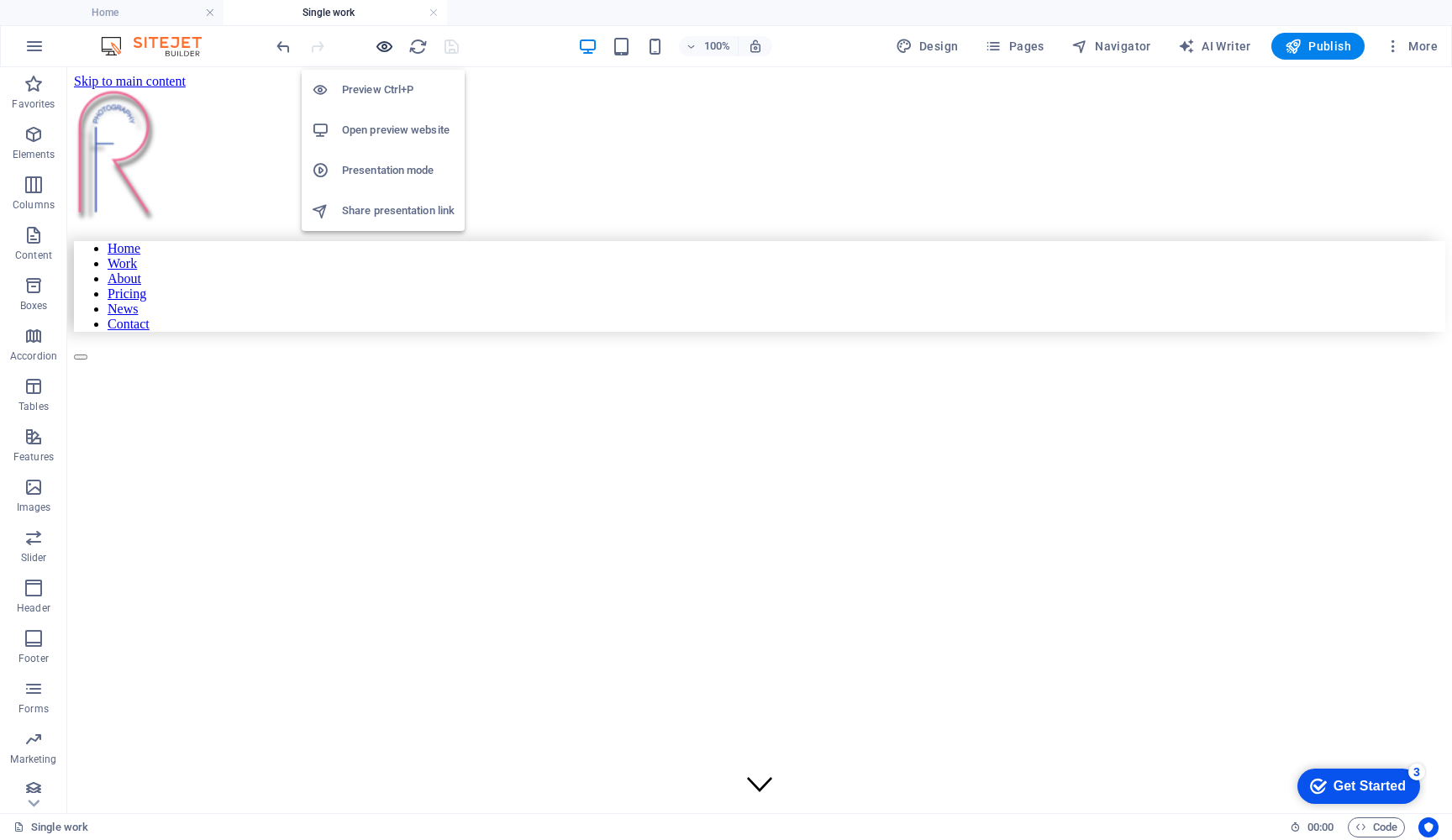
click at [385, 40] on icon "button" at bounding box center [385, 47] width 20 height 20
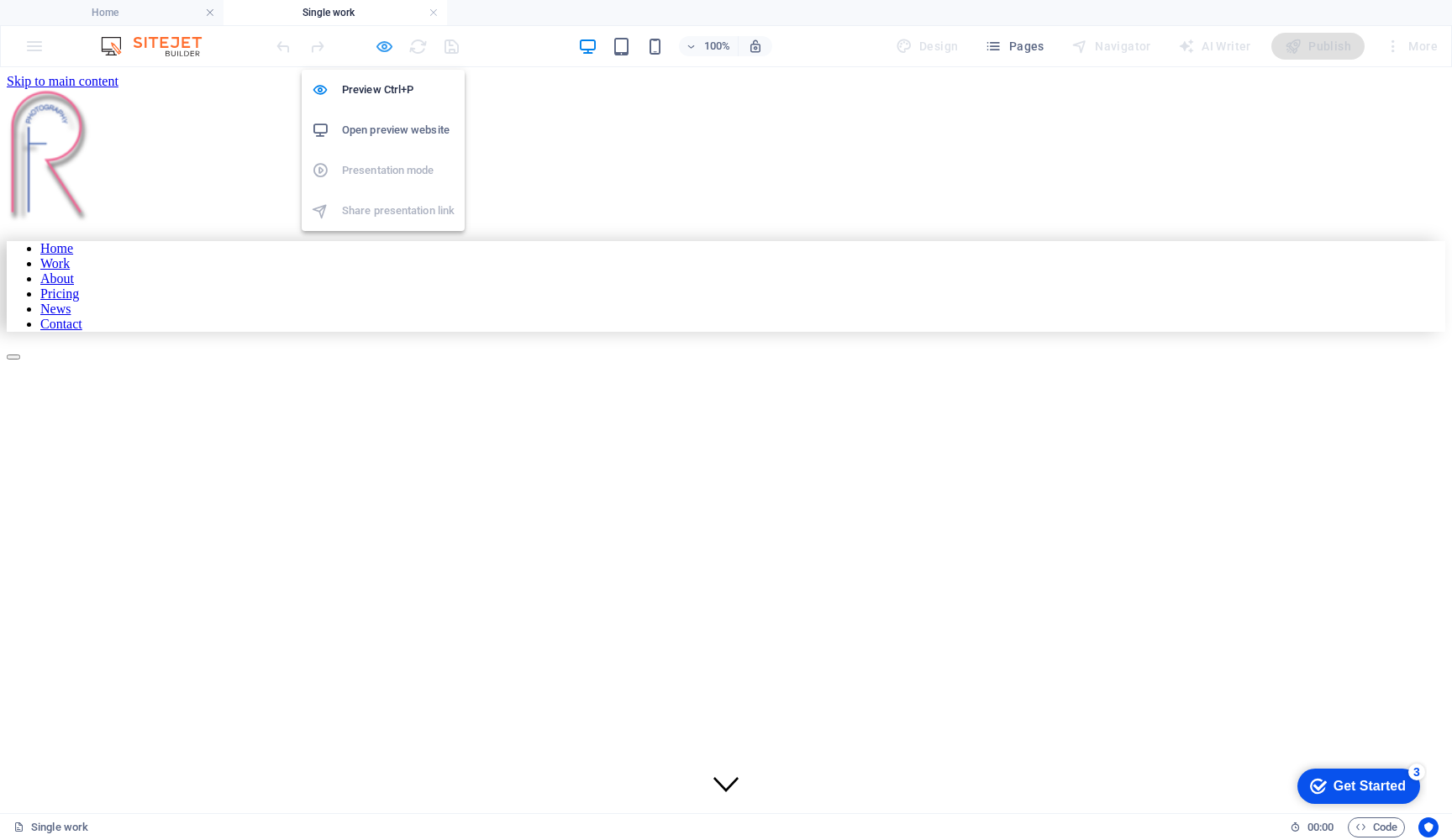
click at [385, 41] on icon "button" at bounding box center [385, 47] width 20 height 20
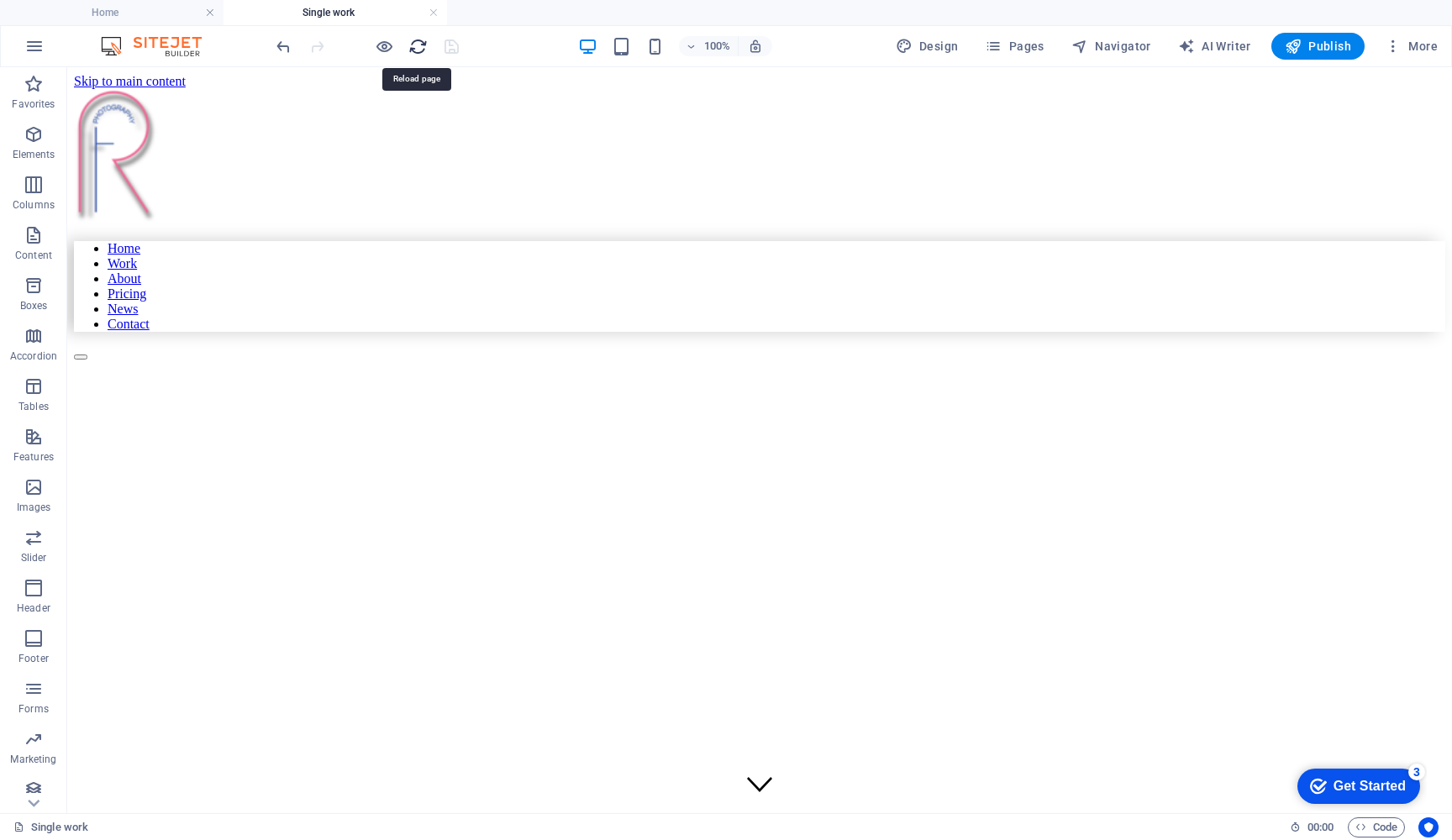
click at [419, 46] on icon "reload" at bounding box center [419, 47] width 20 height 20
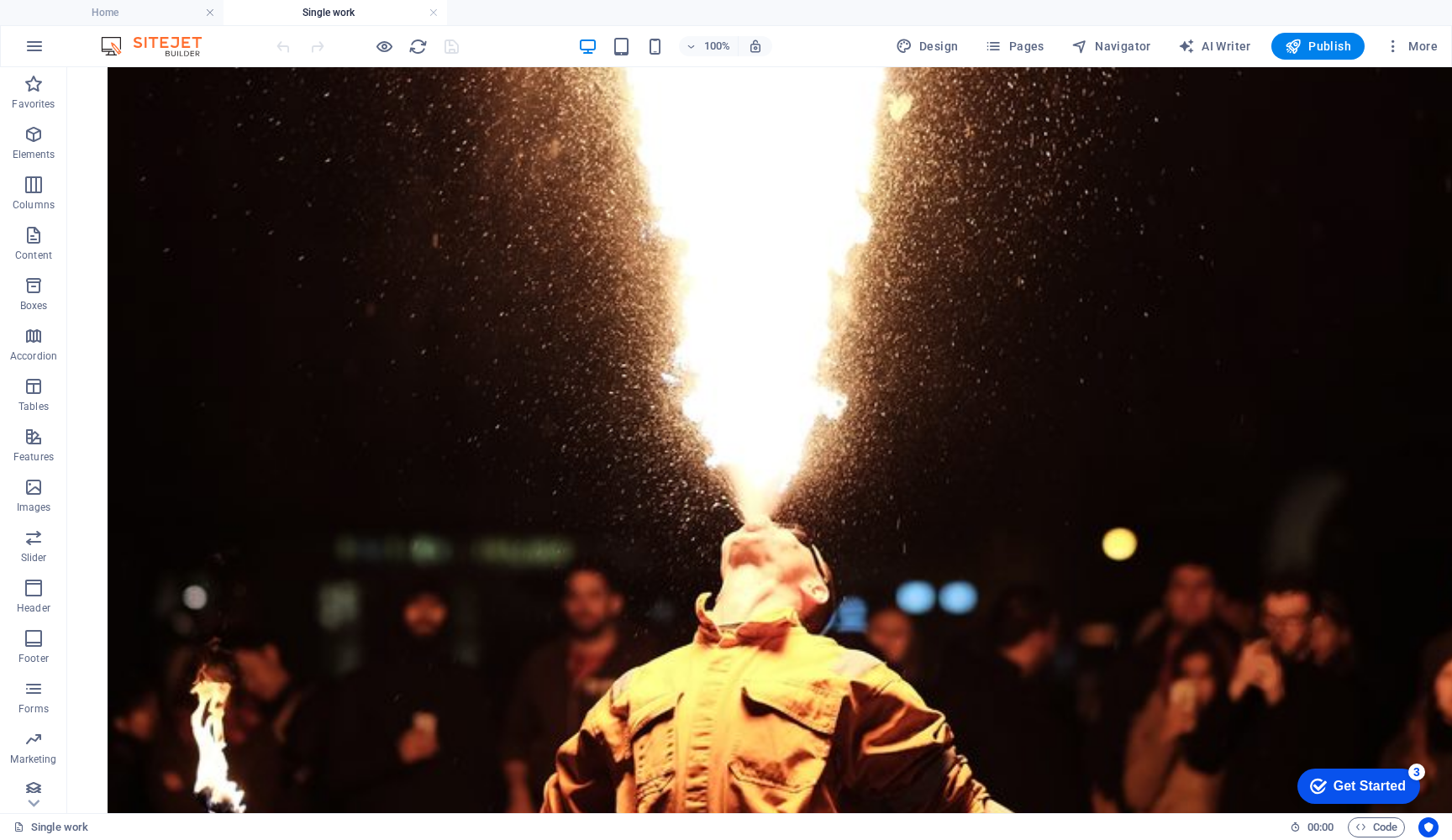
scroll to position [1907, 0]
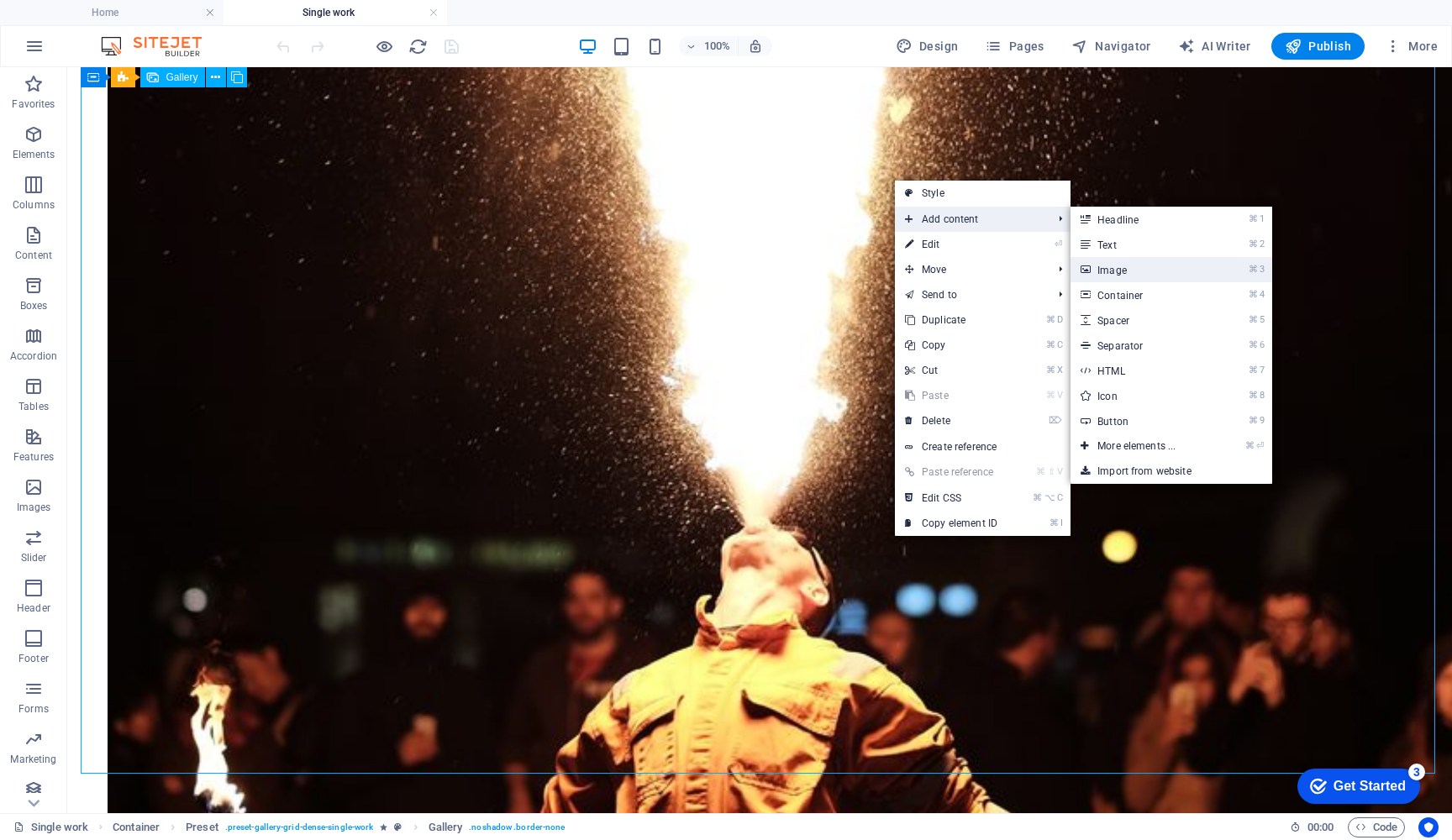
click at [1147, 269] on link "⌘ 3 Image" at bounding box center [1140, 270] width 138 height 25
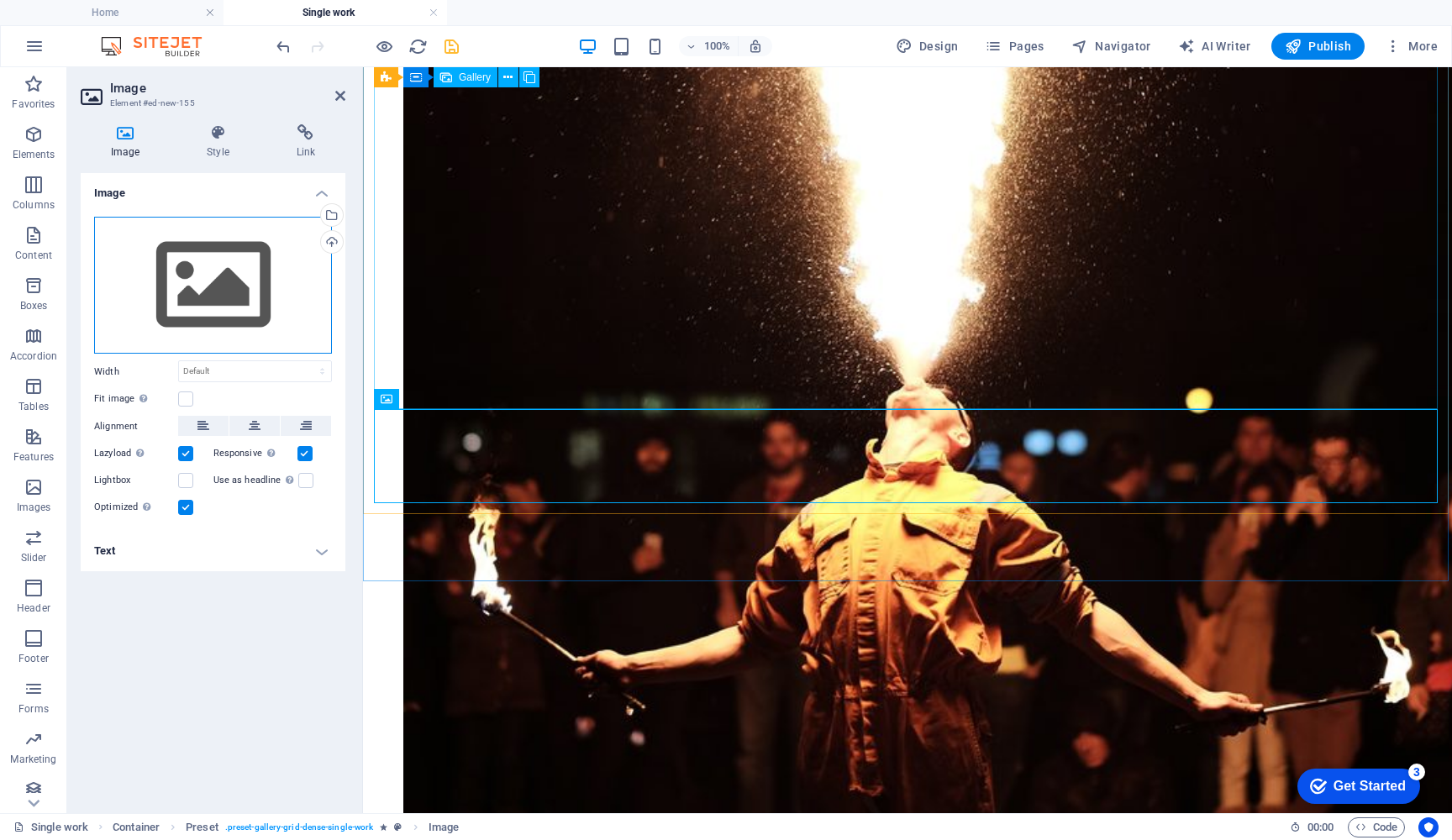
drag, startPoint x: 571, startPoint y: 366, endPoint x: 1099, endPoint y: 422, distance: 531.0
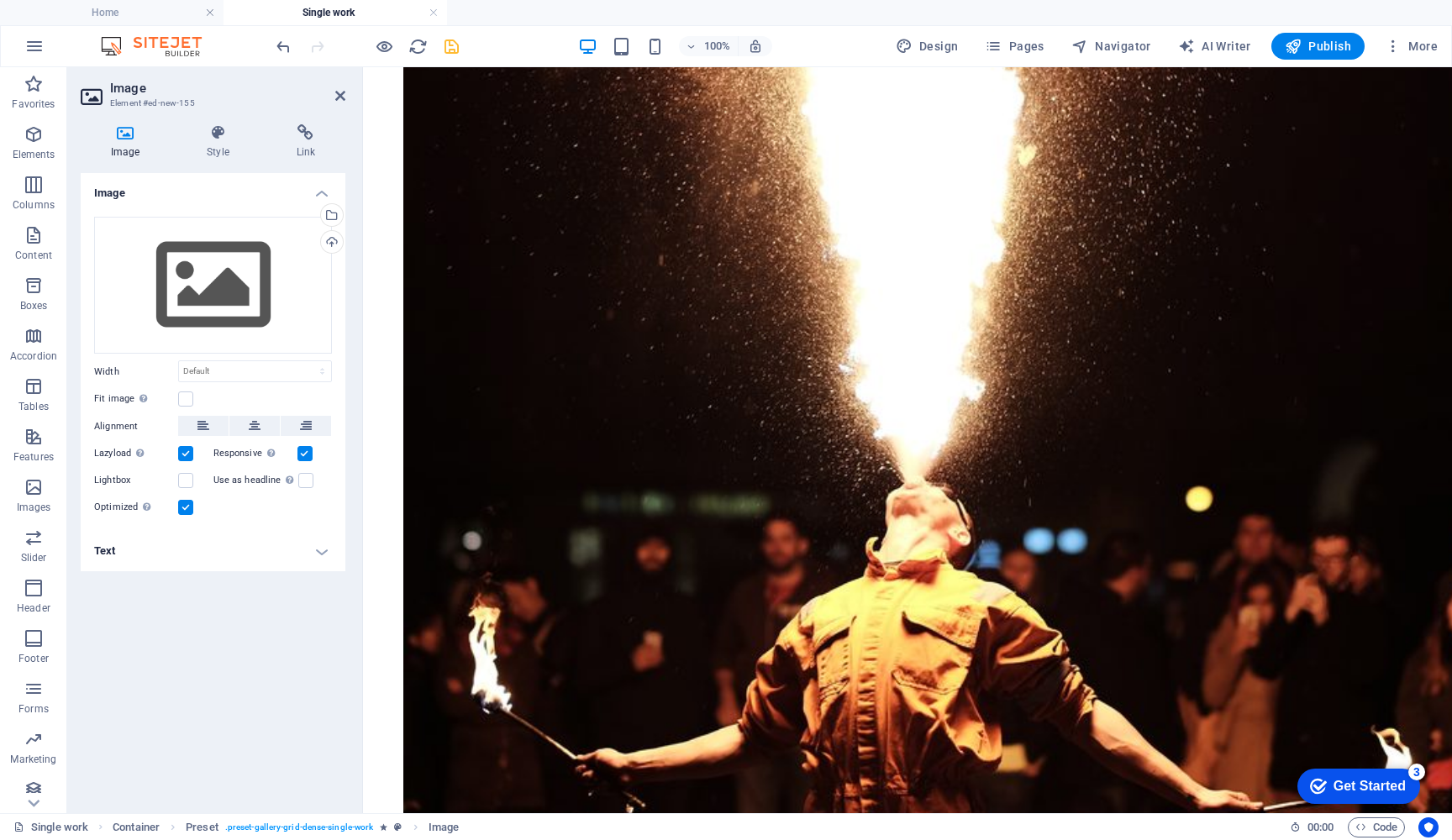
drag, startPoint x: 476, startPoint y: 441, endPoint x: 1028, endPoint y: 270, distance: 577.9
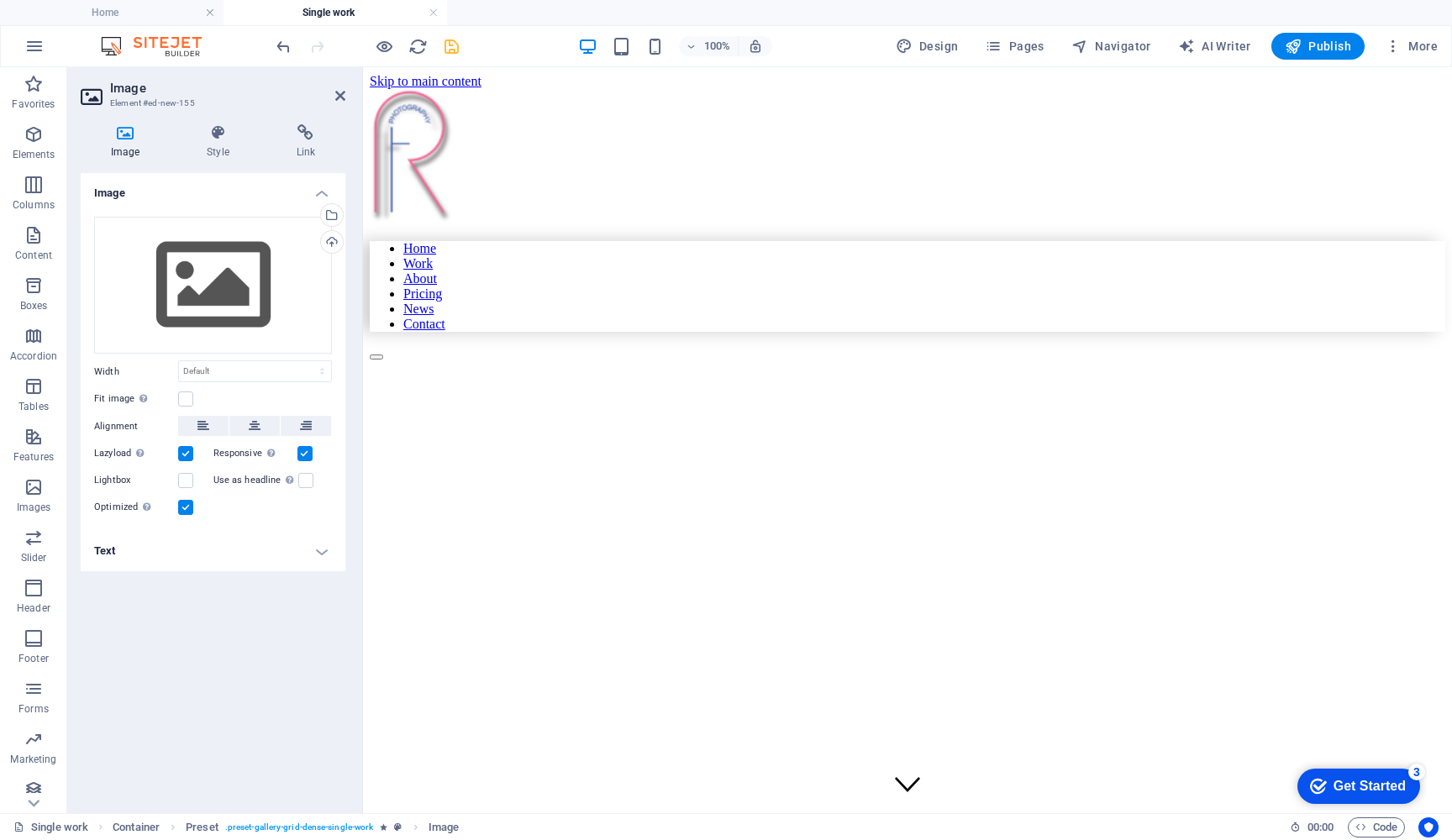
scroll to position [0, 0]
click at [127, 137] on icon at bounding box center [125, 132] width 89 height 17
click at [126, 136] on icon at bounding box center [125, 132] width 89 height 17
click at [91, 98] on icon at bounding box center [93, 97] width 25 height 27
click at [209, 261] on div "Drag files here, click to choose files or select files from Files or our free s…" at bounding box center [213, 285] width 238 height 137
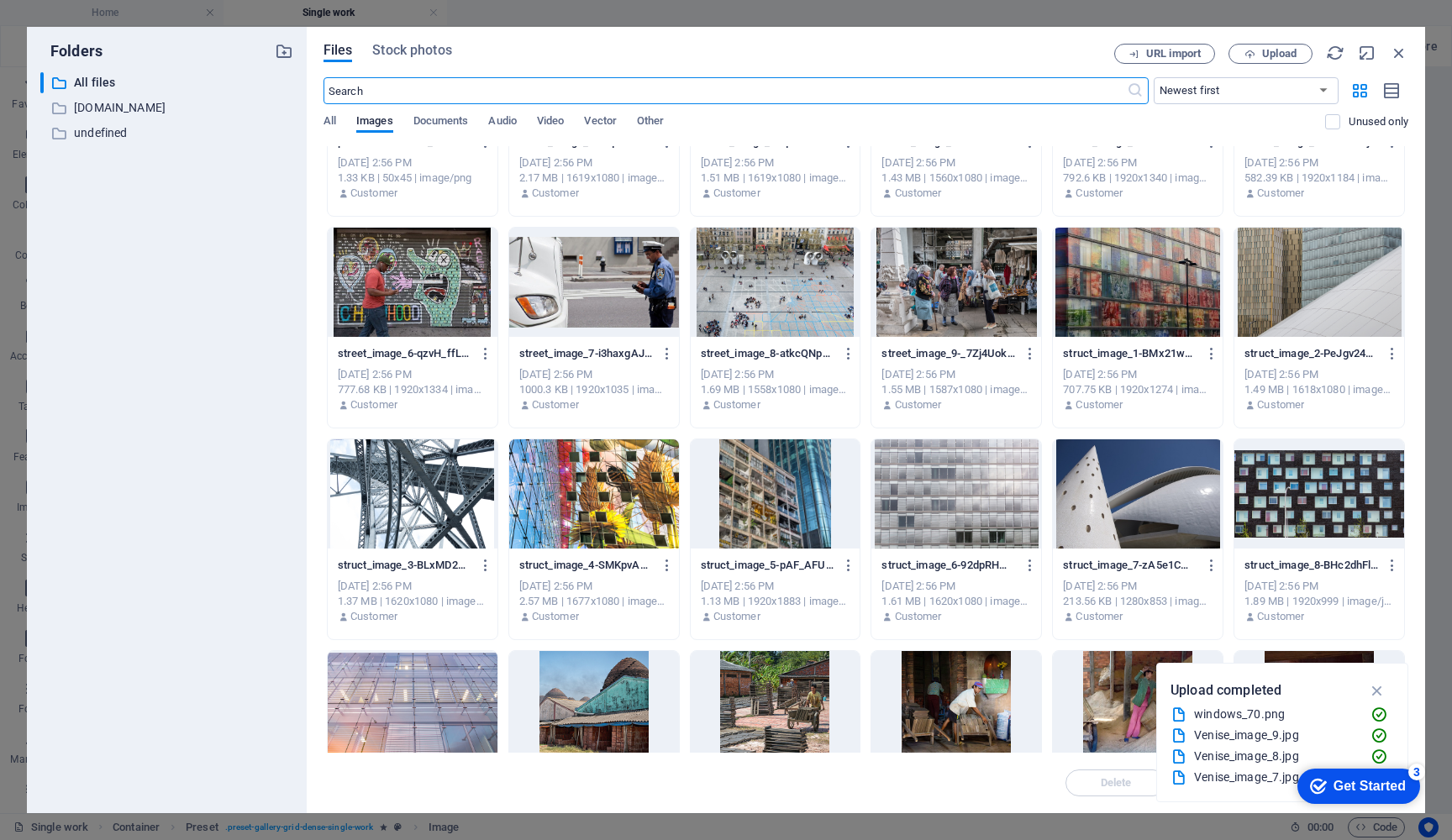
scroll to position [3520, 0]
click at [403, 305] on div at bounding box center [412, 283] width 170 height 110
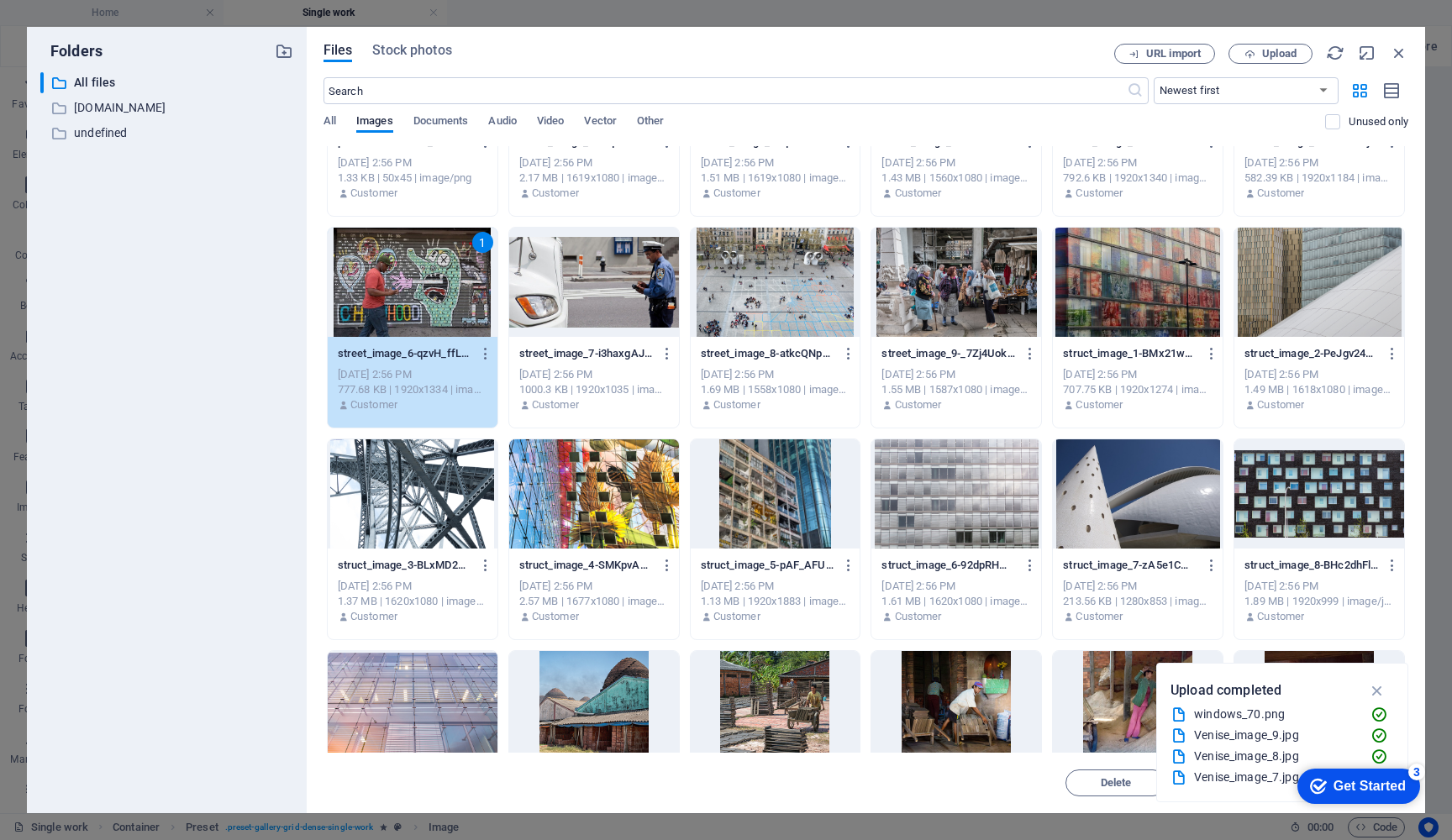
click at [408, 293] on div "1" at bounding box center [412, 283] width 170 height 110
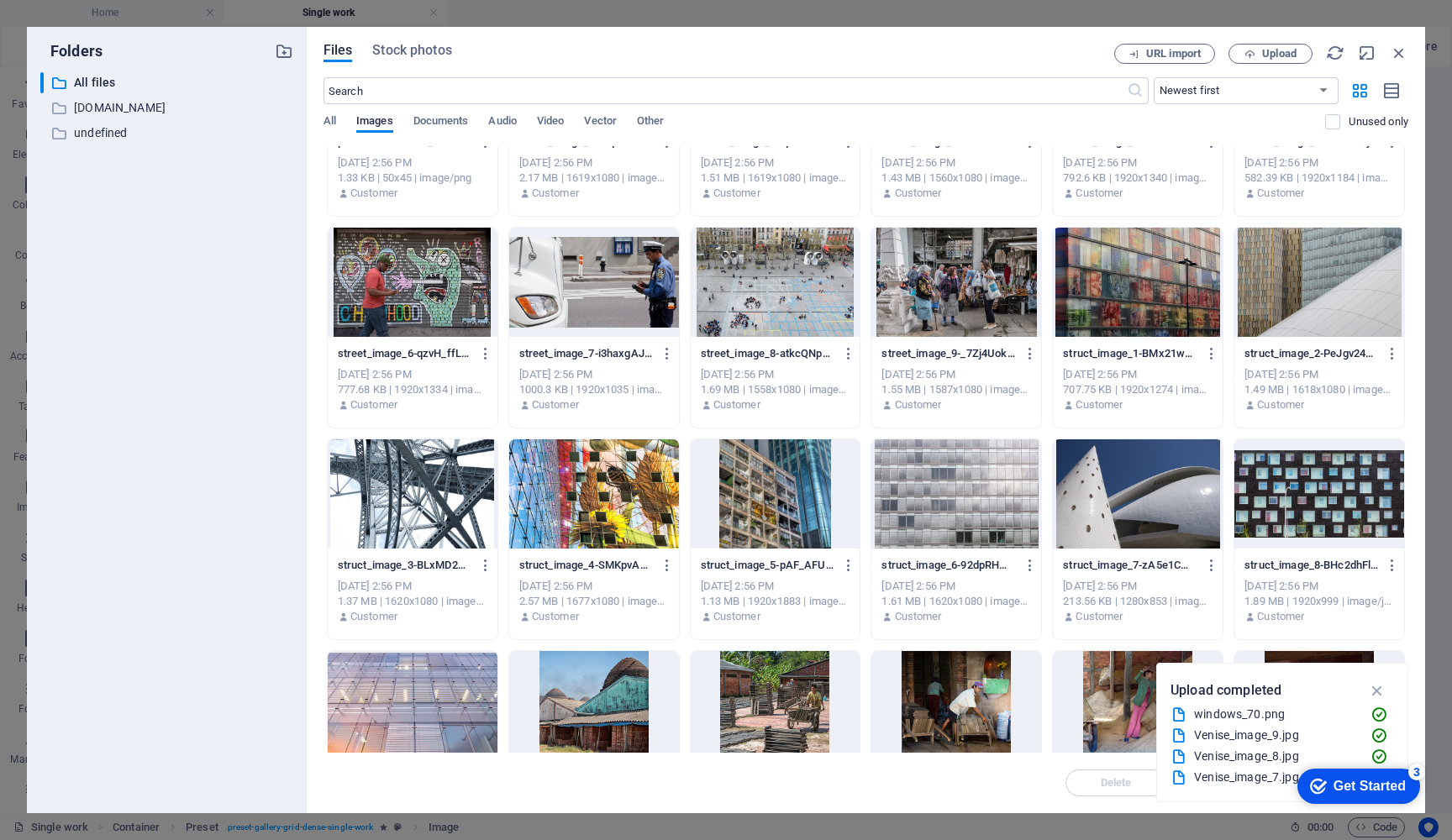
click at [407, 294] on div at bounding box center [412, 283] width 170 height 110
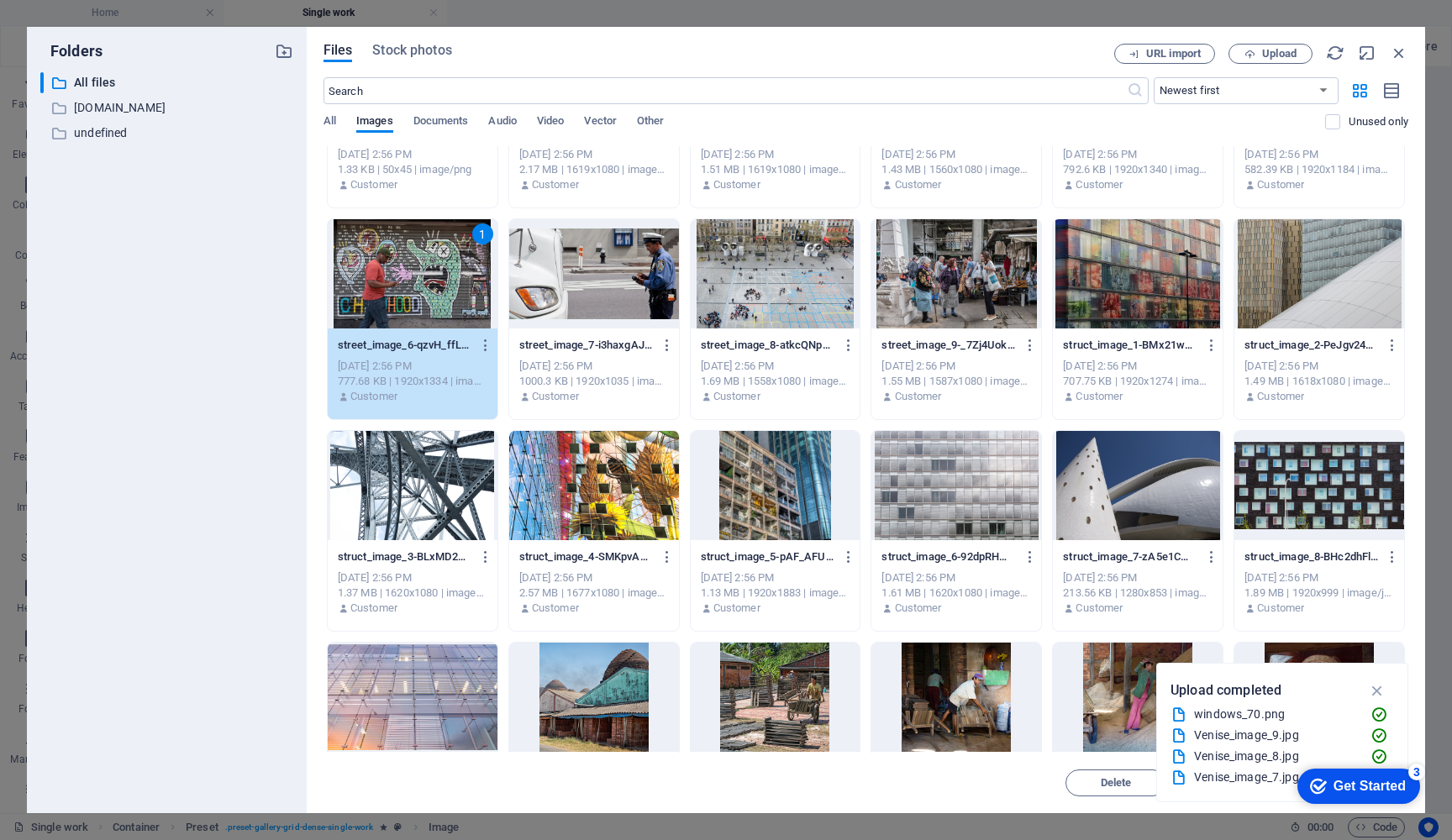
scroll to position [3528, 0]
click at [419, 329] on div "street_image_6-qzvH_ffLSqSnwZ3LyuBfUA.jpg street_image_6-qzvH_ffLSqSnwZ3LyuBfUA…" at bounding box center [412, 371] width 170 height 85
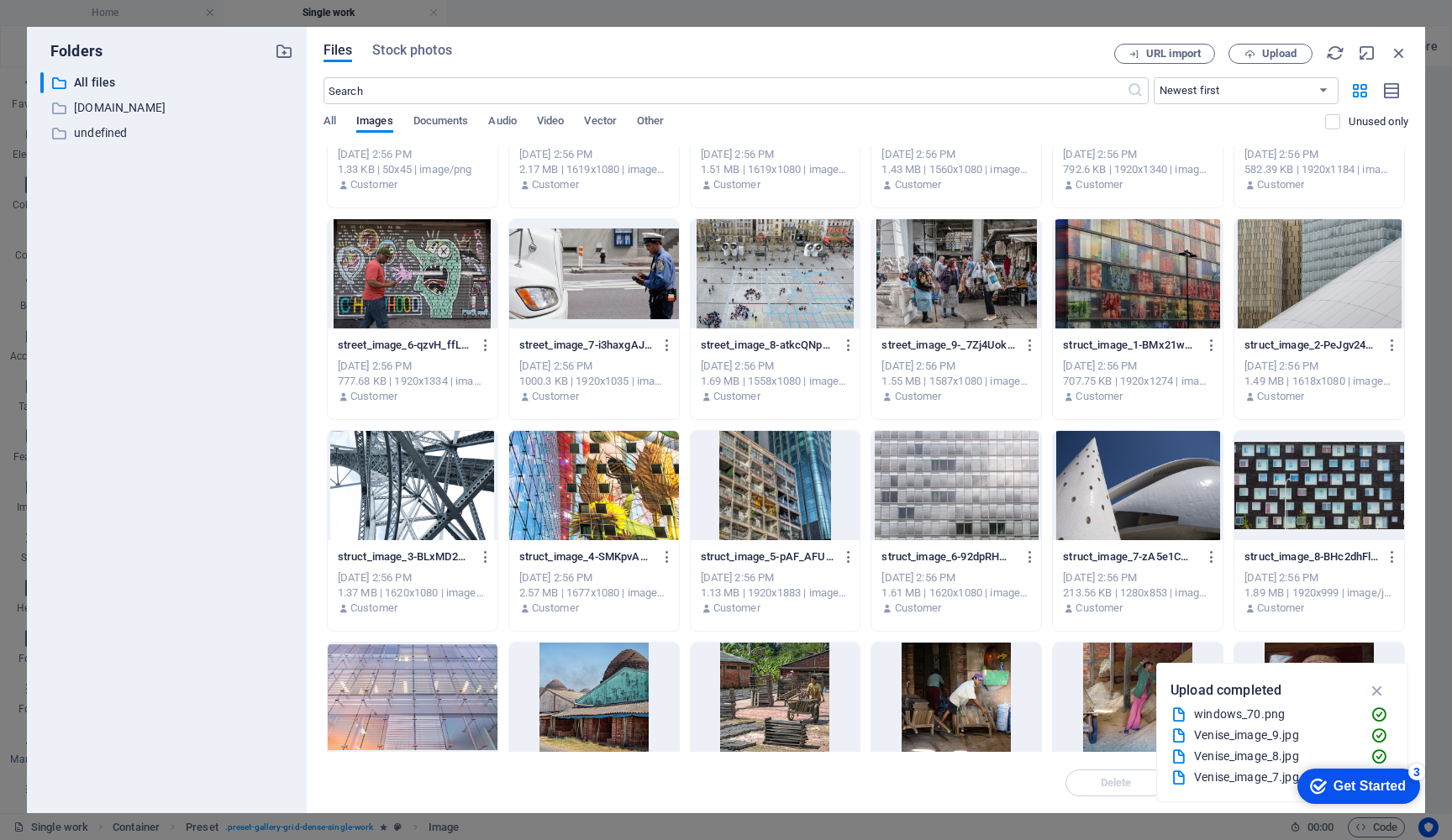
click at [383, 293] on div at bounding box center [412, 274] width 170 height 110
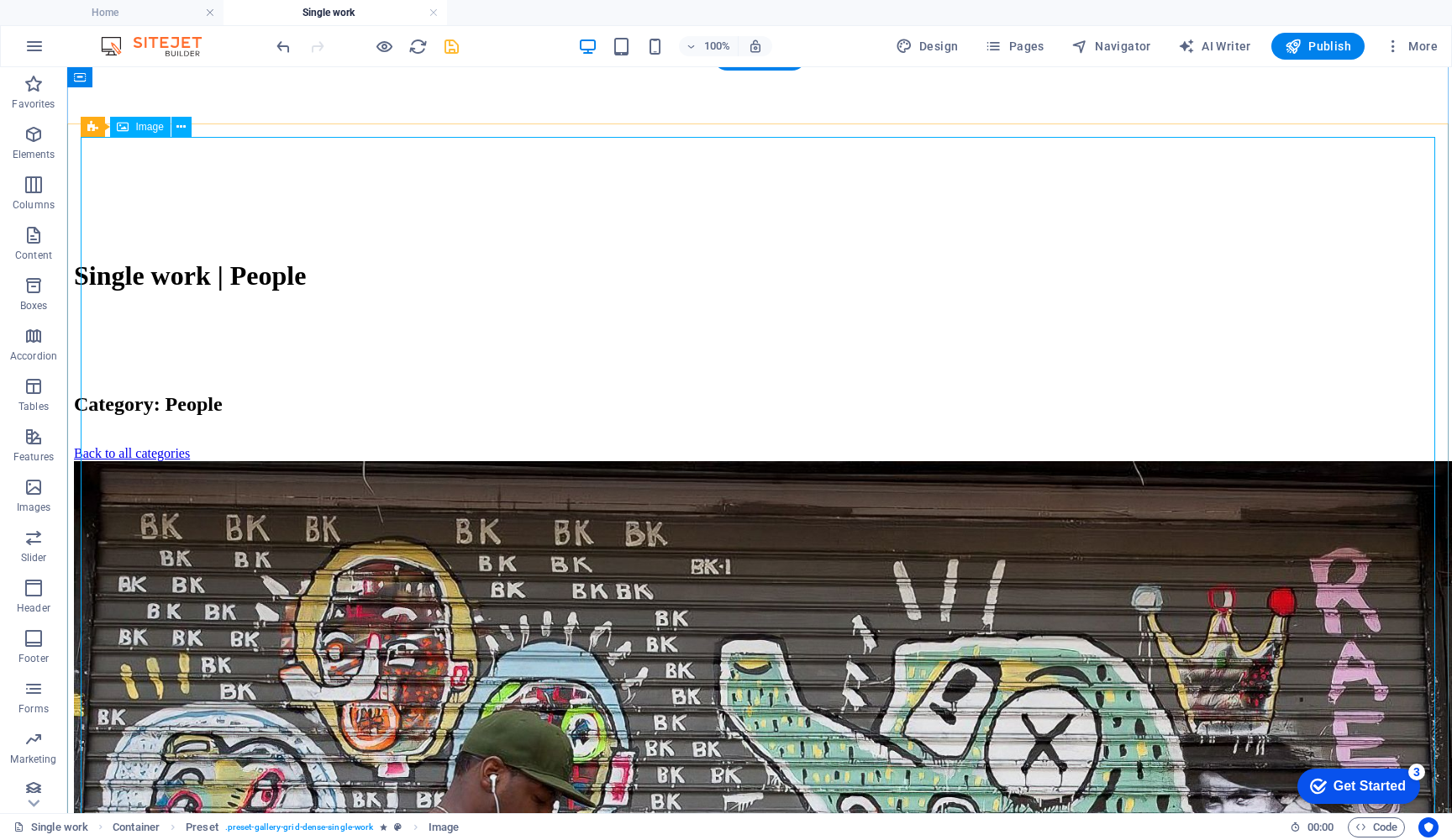
scroll to position [840, 0]
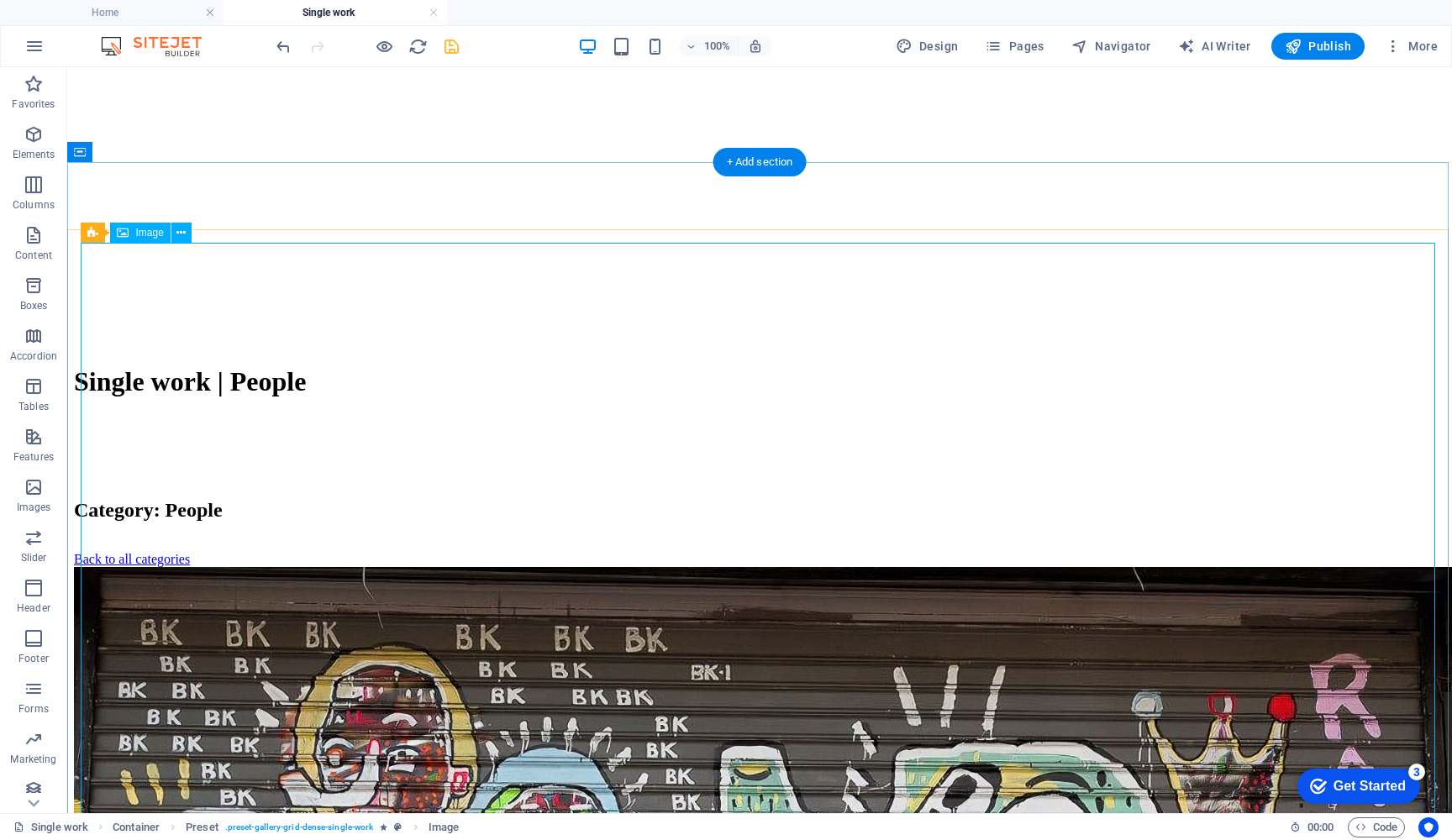
scroll to position [764, 0]
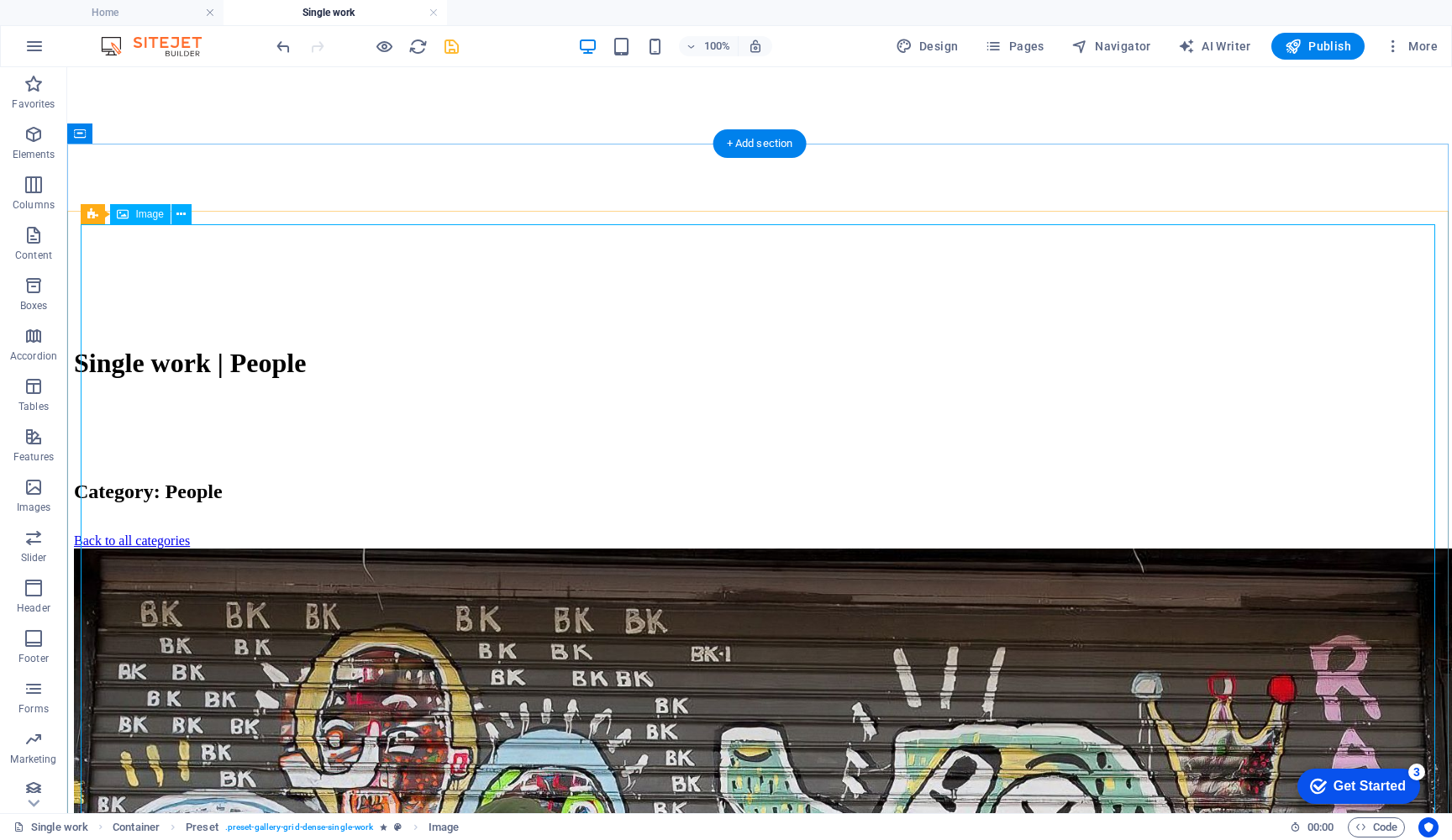
click at [146, 217] on span "Image" at bounding box center [149, 214] width 28 height 10
click at [180, 217] on icon at bounding box center [181, 215] width 9 height 18
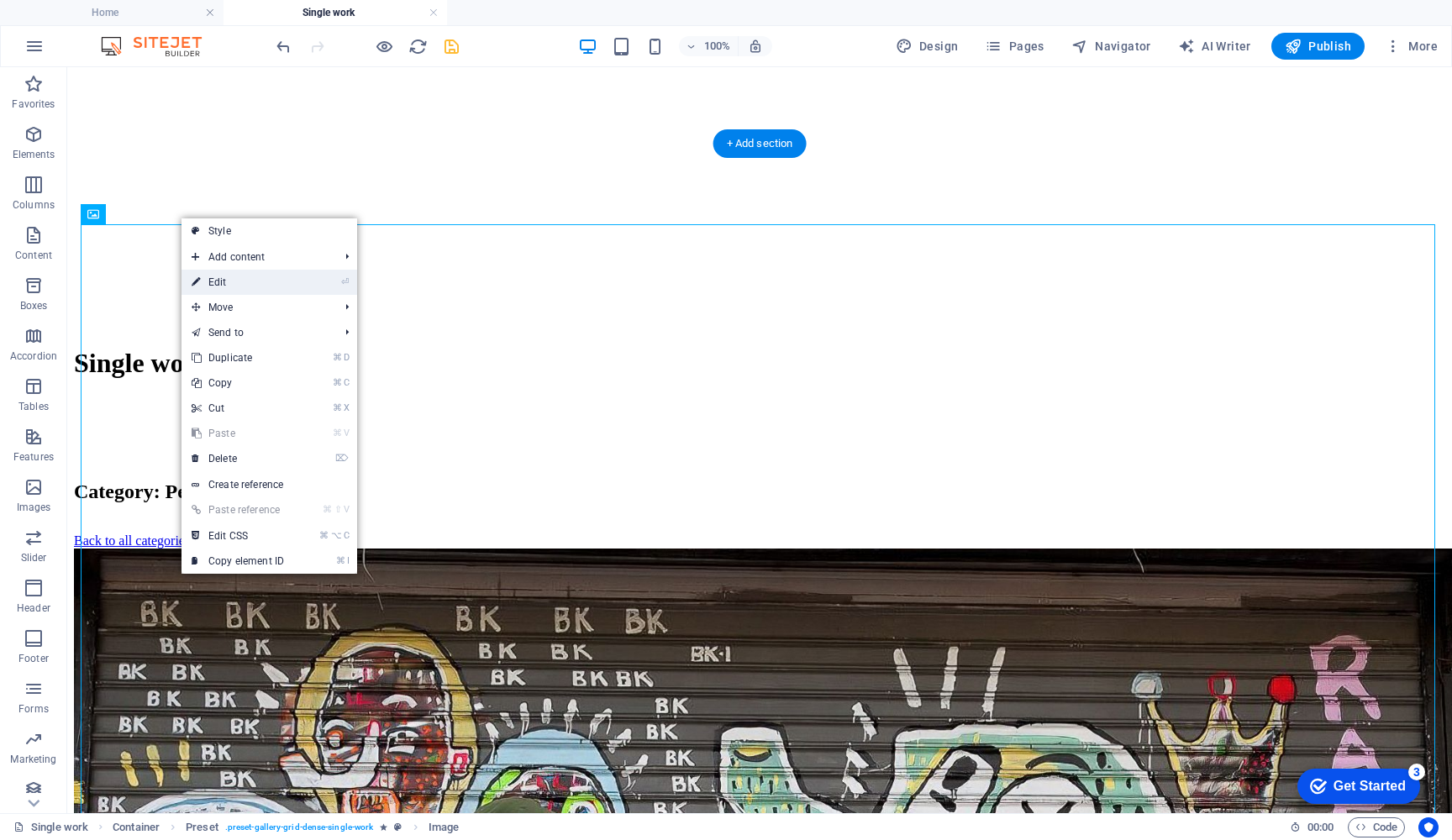
click at [220, 279] on link "⏎ Edit" at bounding box center [237, 282] width 112 height 25
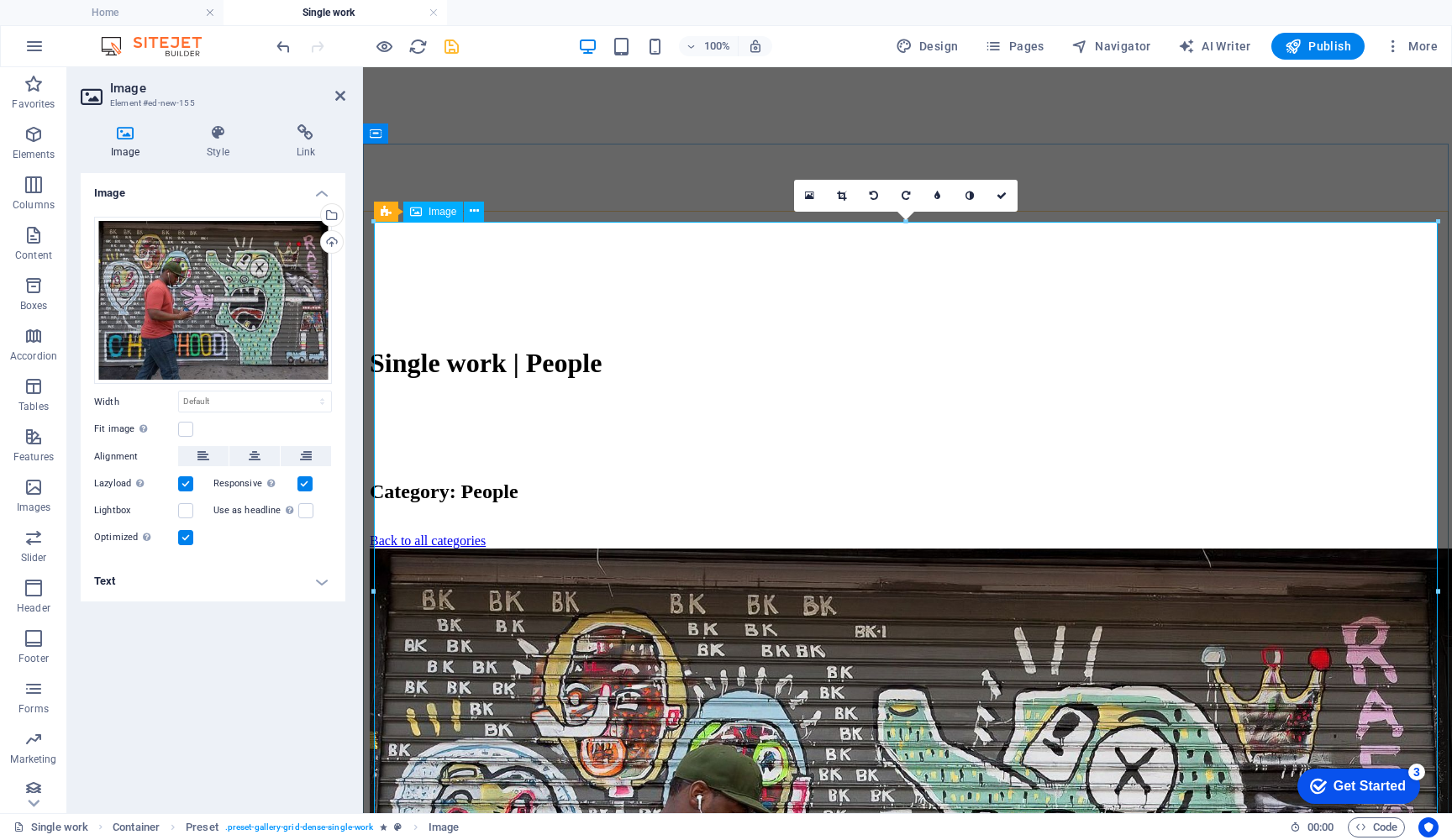
scroll to position [787, 0]
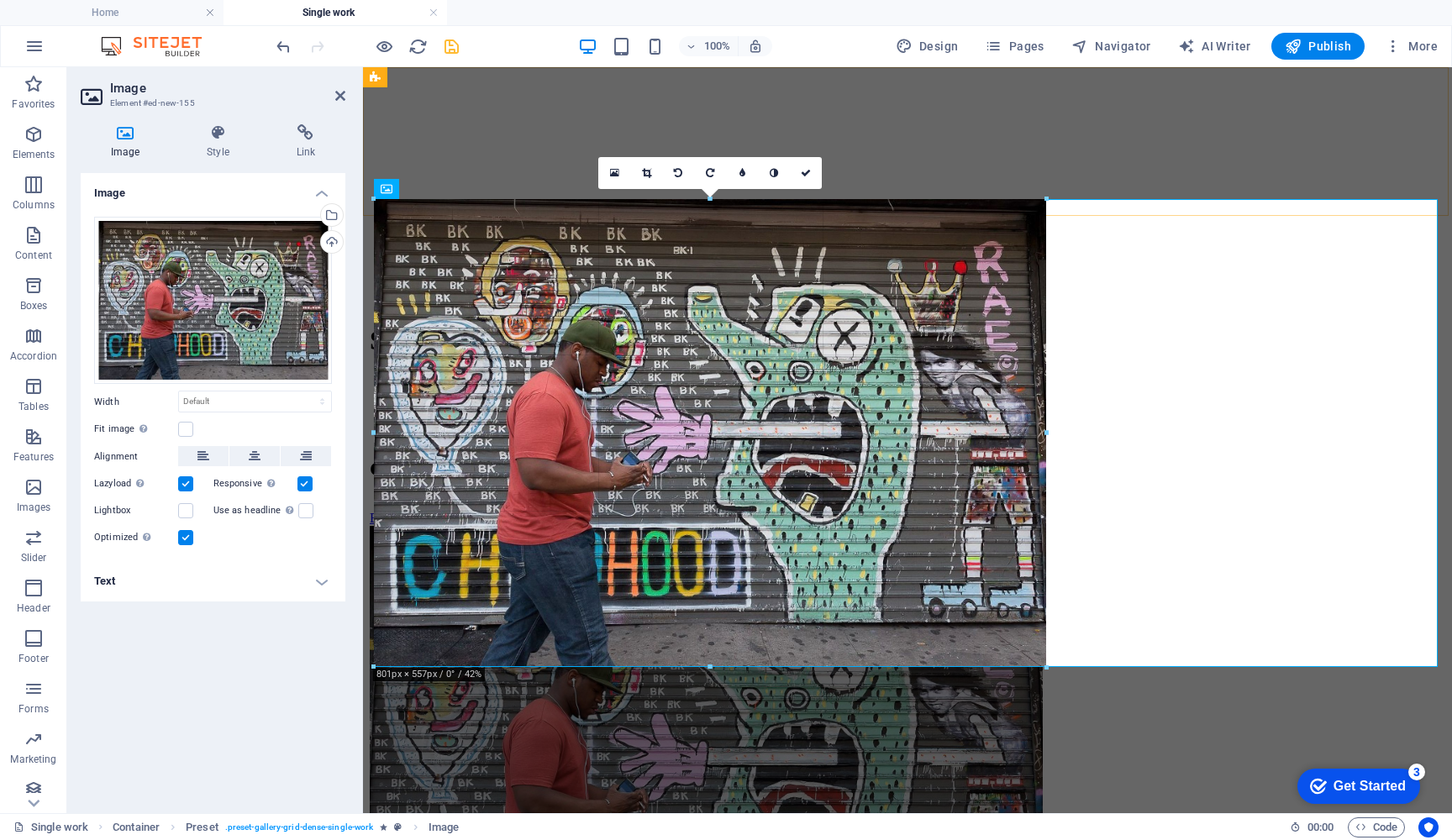
drag, startPoint x: 1438, startPoint y: 199, endPoint x: 312, endPoint y: 468, distance: 1157.7
type input "804"
select select "px"
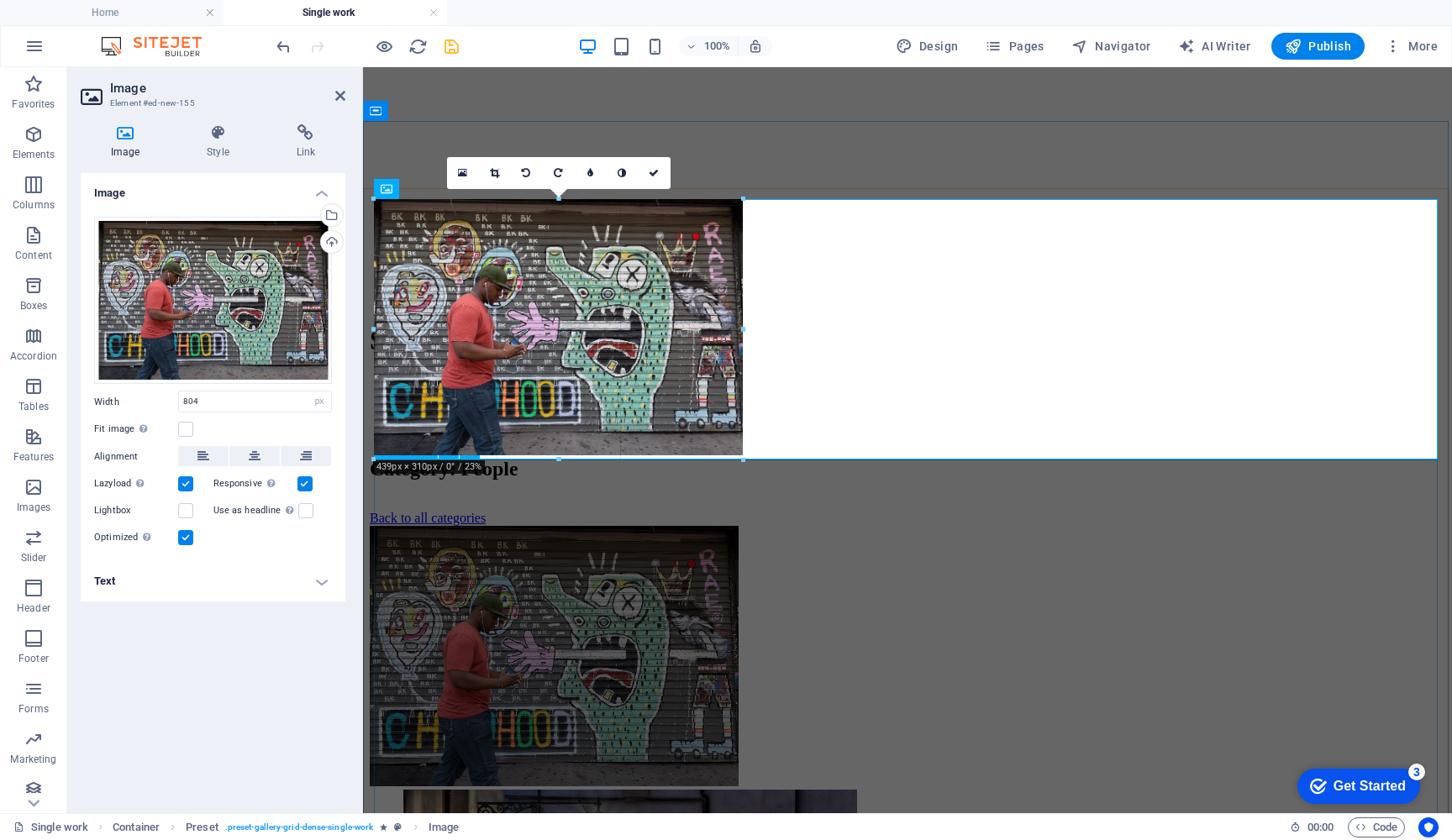
drag, startPoint x: 1049, startPoint y: 667, endPoint x: 487, endPoint y: 462, distance: 598.2
type input "446"
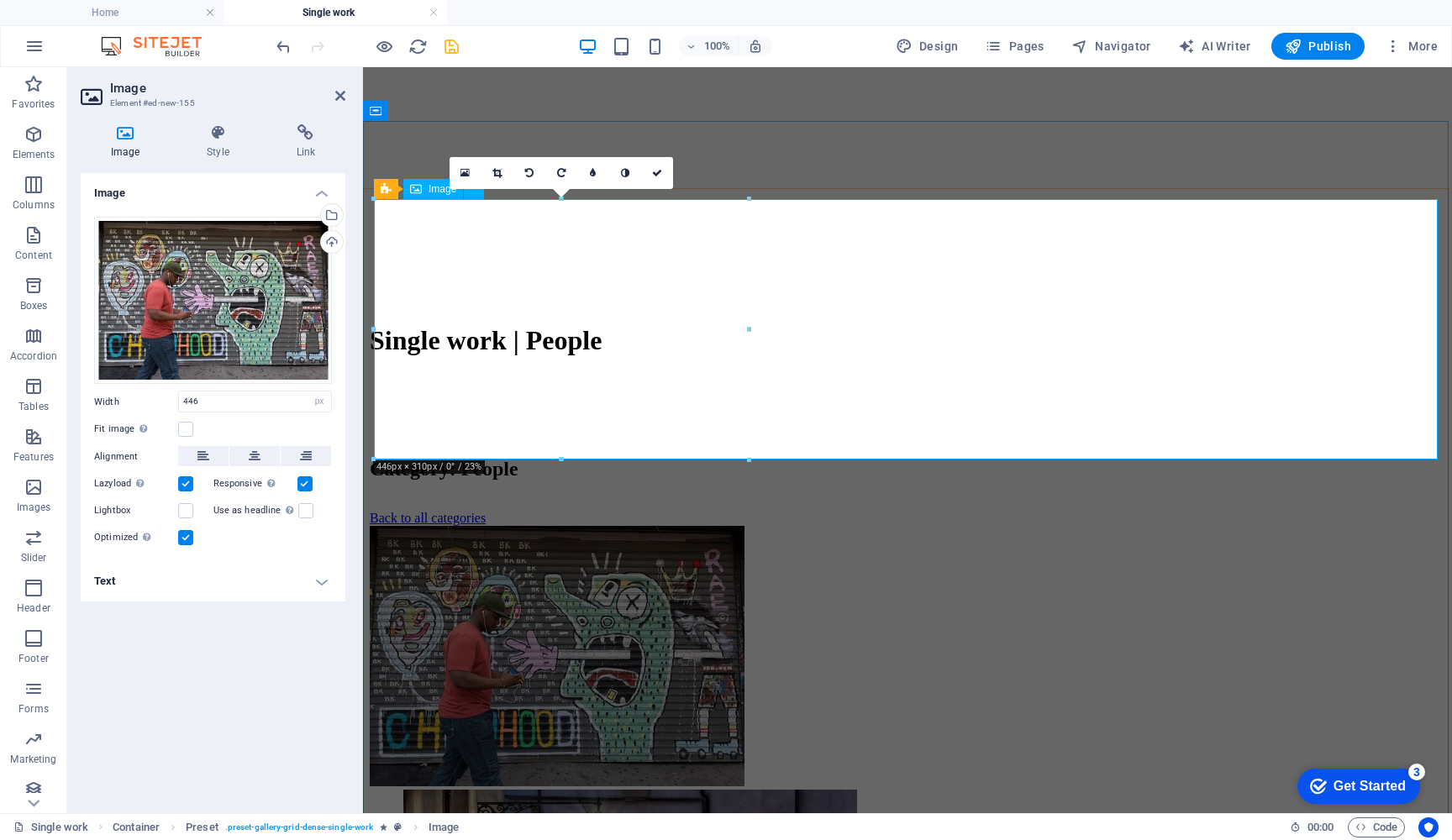
click at [995, 526] on figure at bounding box center [908, 659] width 1076 height 264
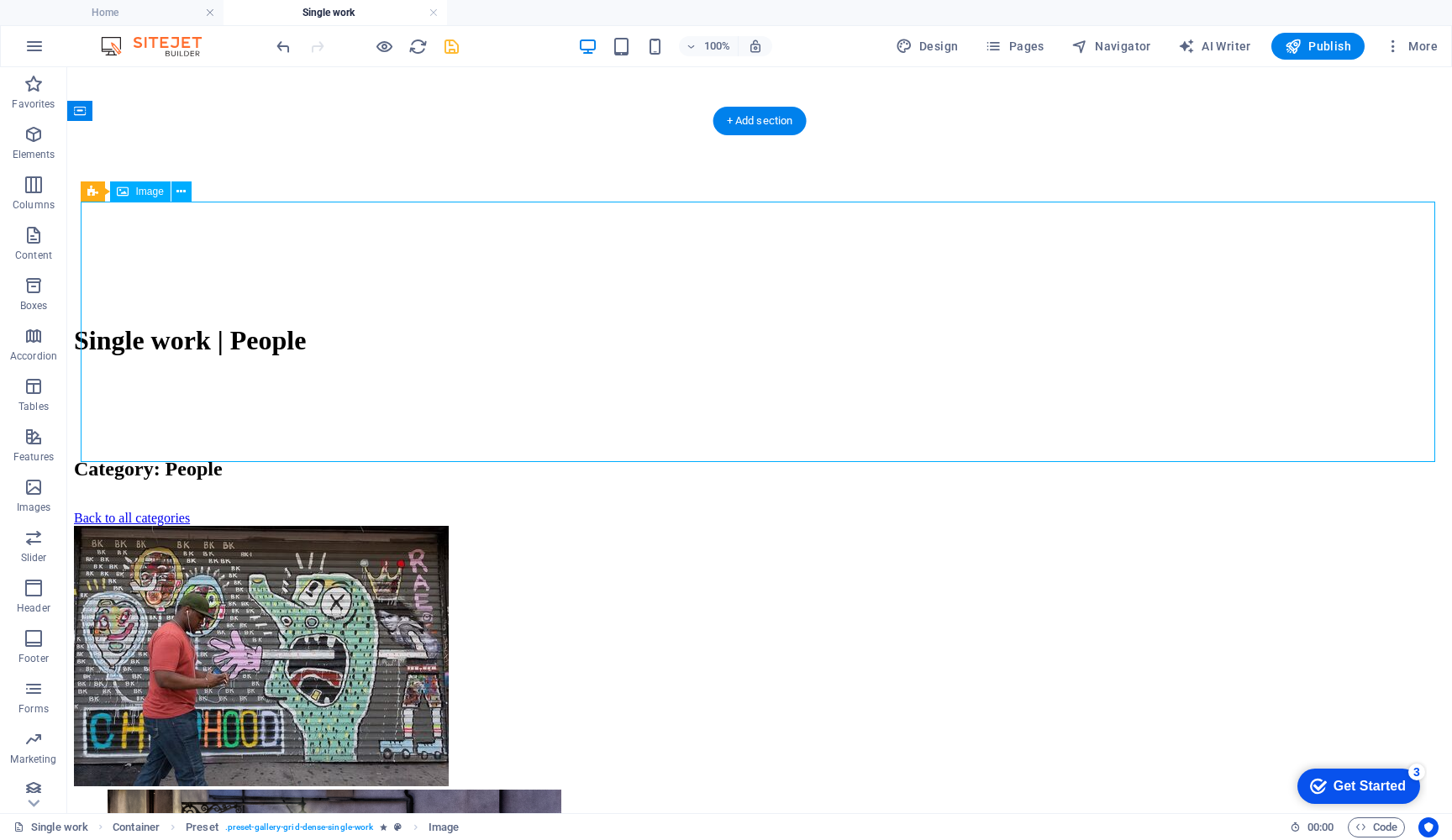
drag, startPoint x: 197, startPoint y: 348, endPoint x: 341, endPoint y: 362, distance: 144.7
click at [341, 526] on figure at bounding box center [759, 659] width 1372 height 264
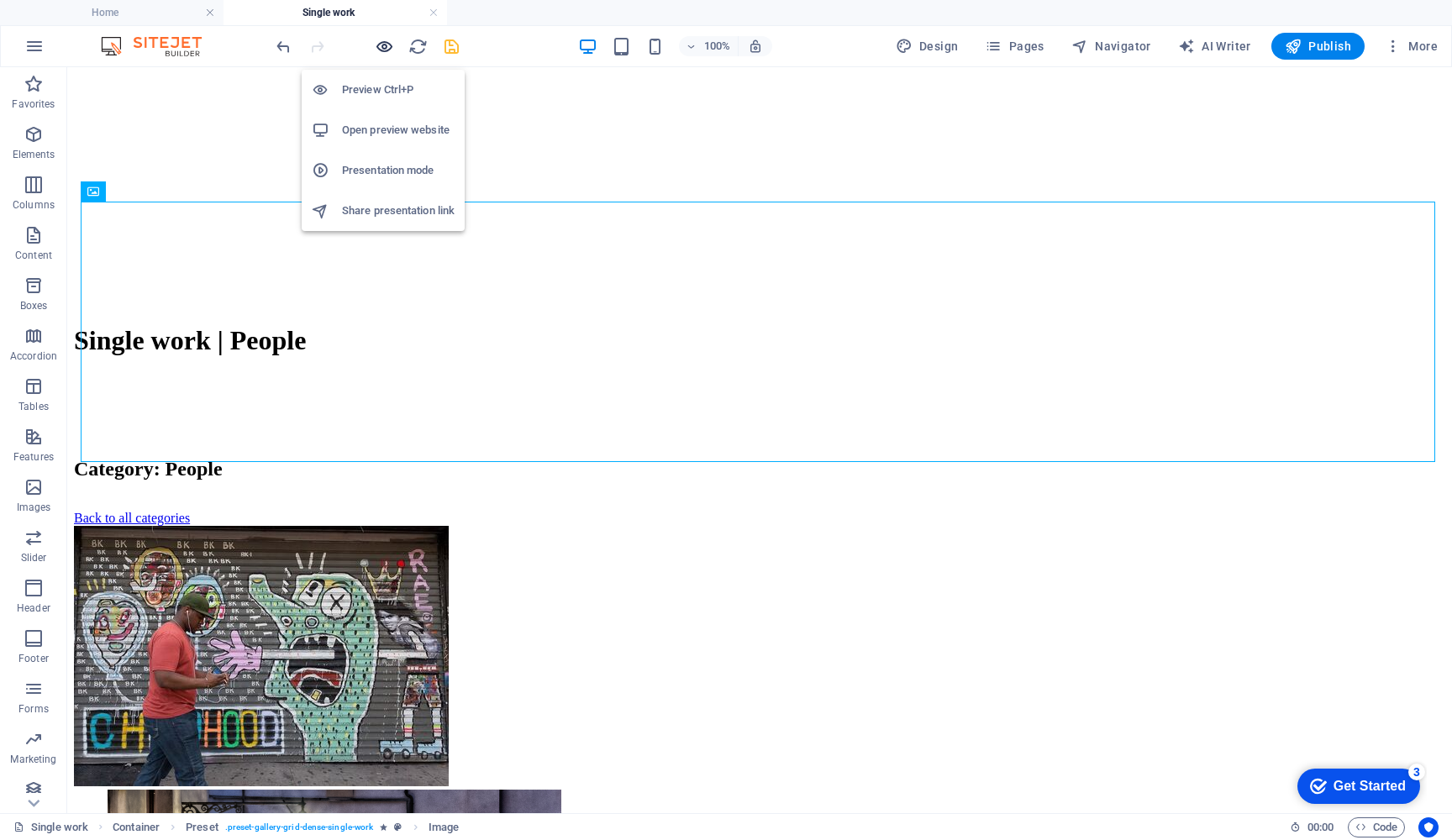
click at [384, 43] on icon "button" at bounding box center [385, 47] width 20 height 20
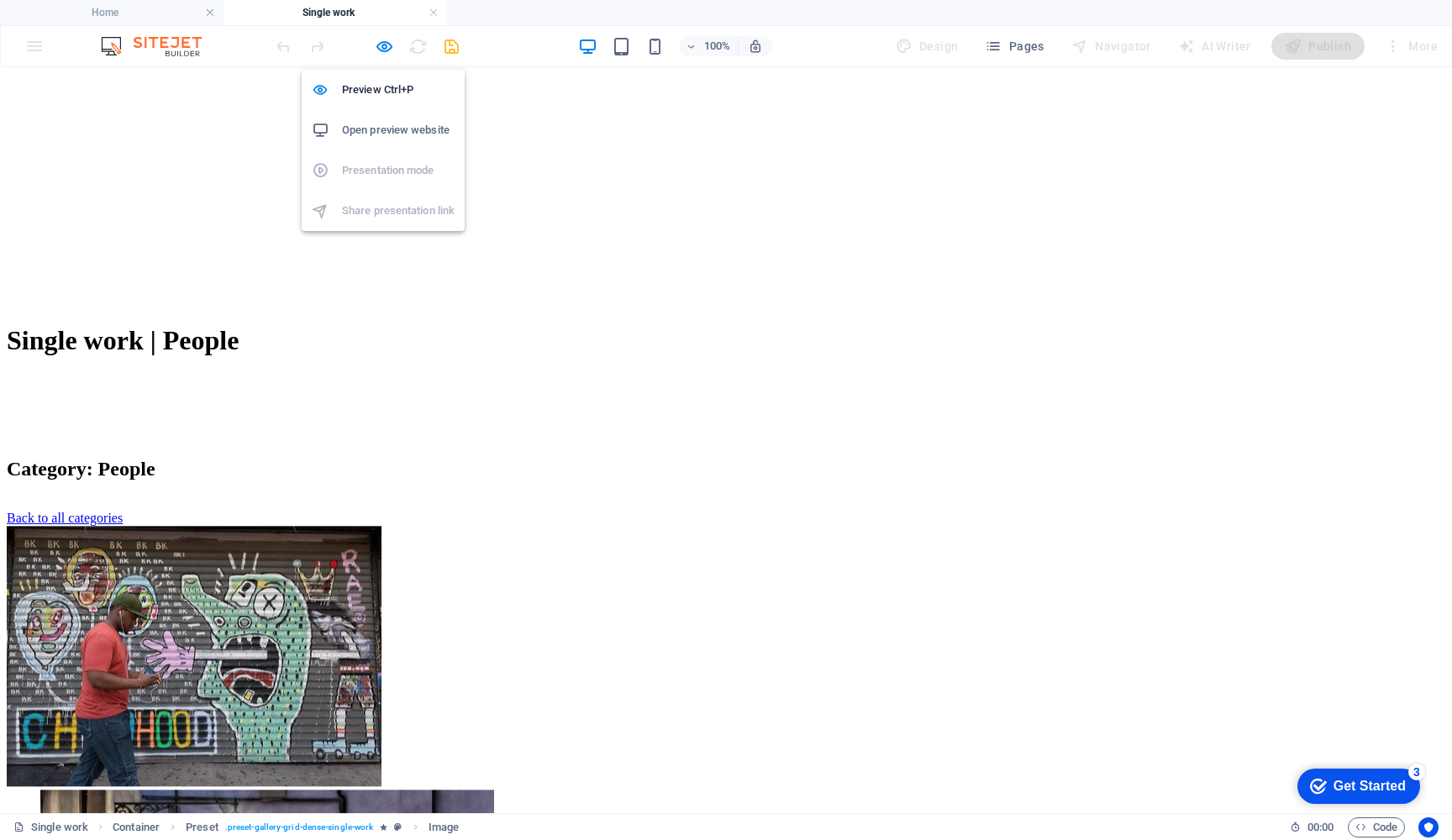
click at [382, 127] on h6 "Open preview website" at bounding box center [398, 130] width 112 height 20
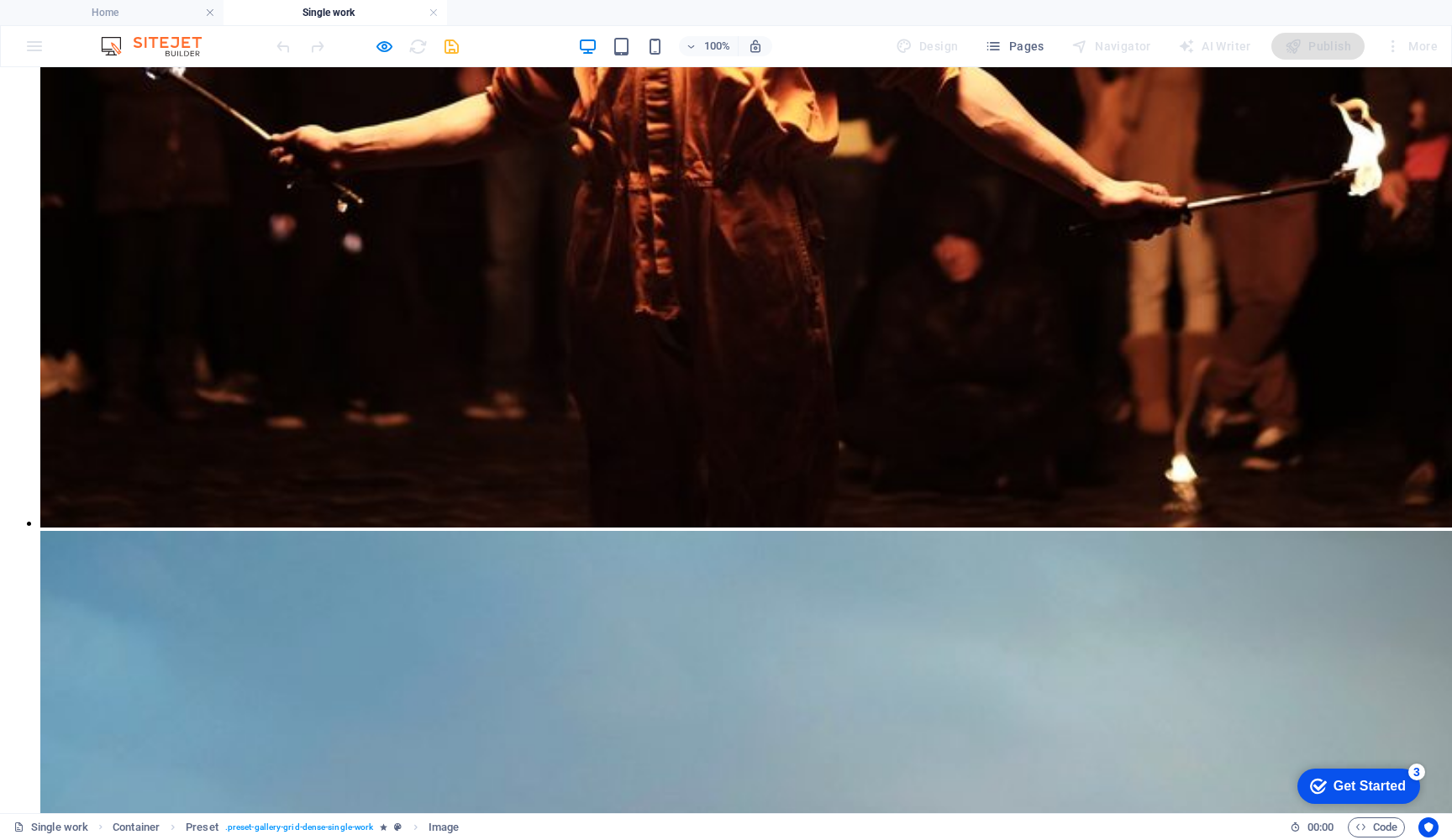
scroll to position [2894, 0]
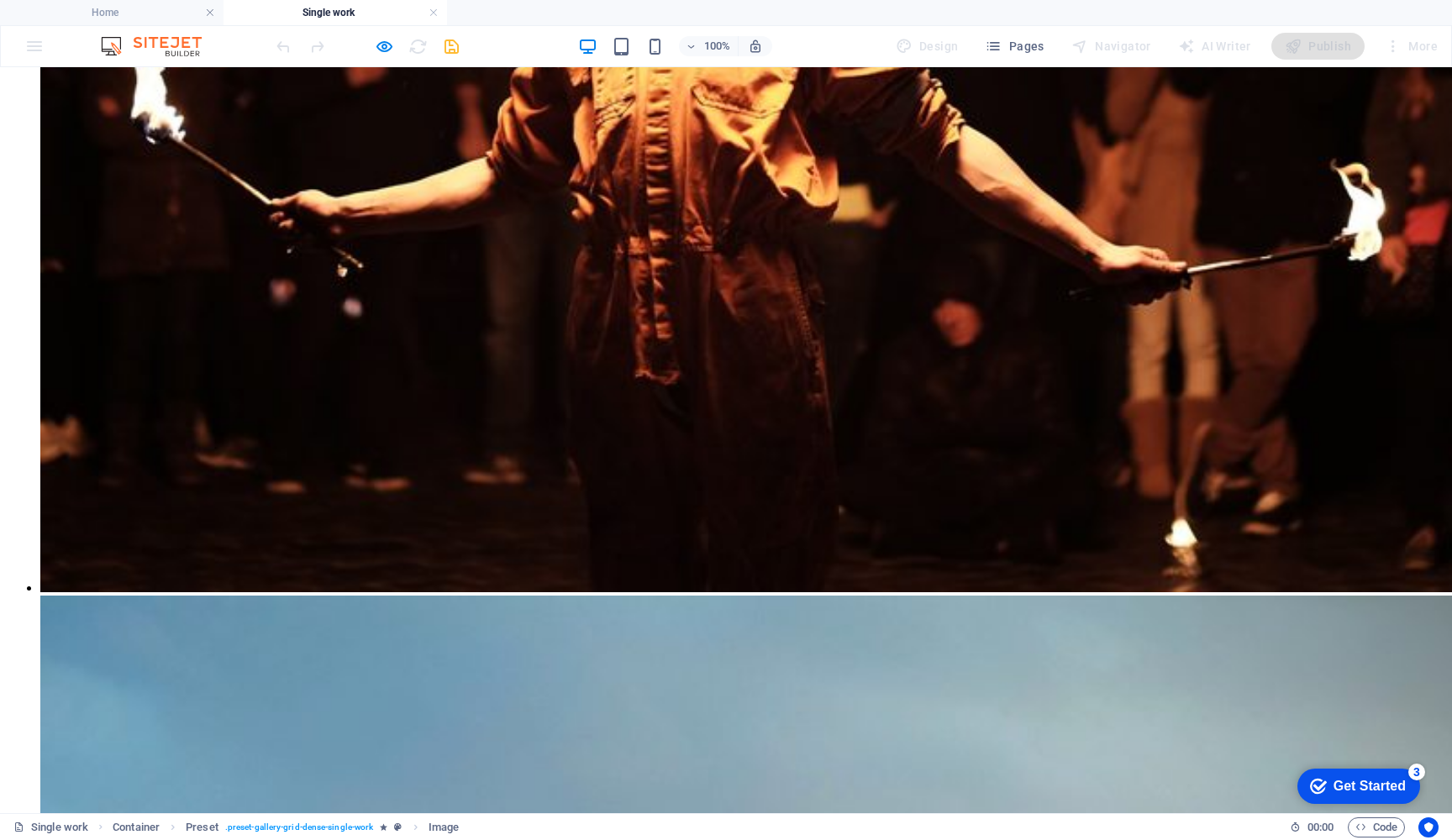
click at [32, 46] on div "100% Design Pages Navigator AI Writer Publish More" at bounding box center [726, 46] width 1451 height 40
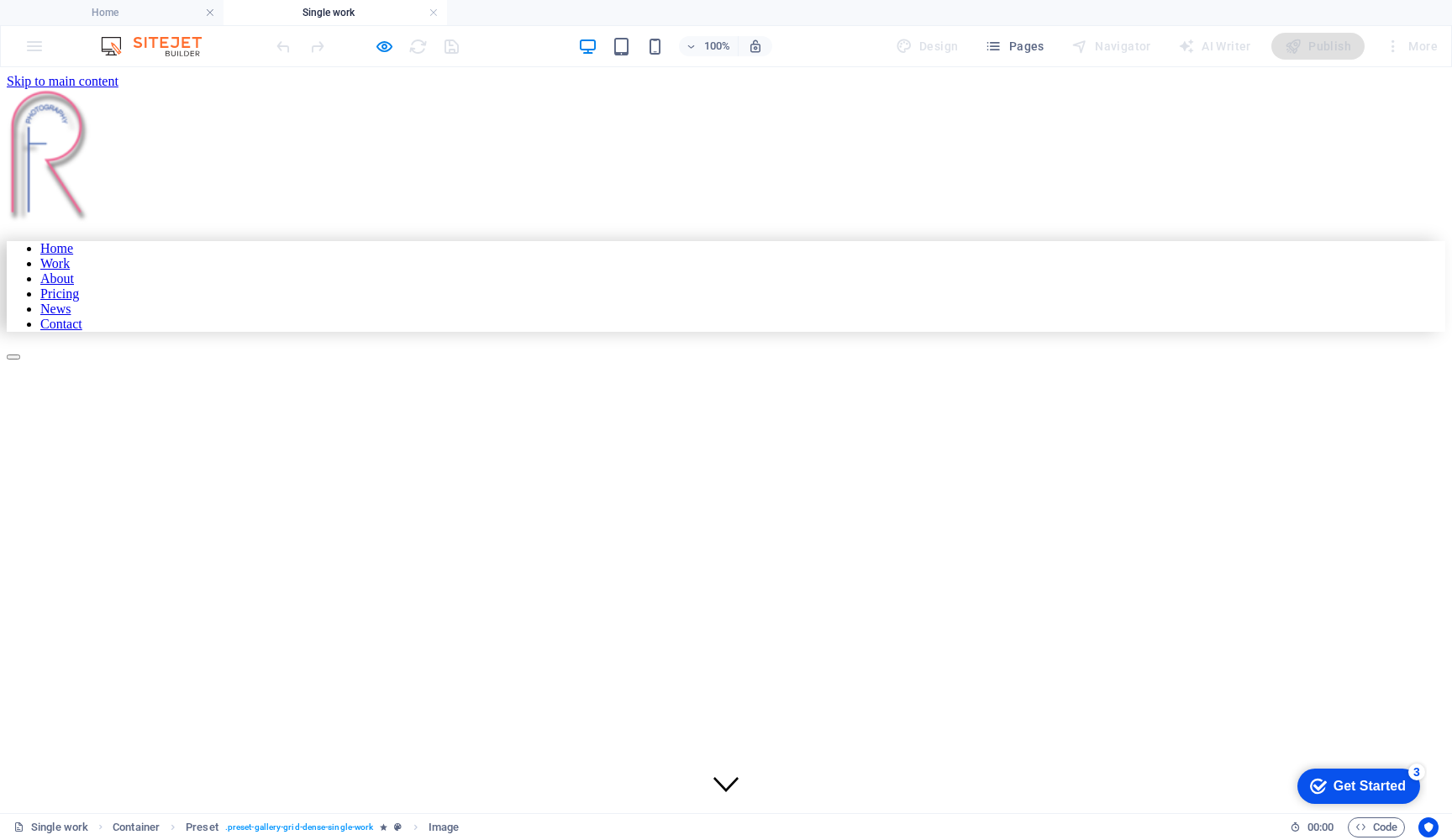
scroll to position [12, 0]
click at [80, 122] on img at bounding box center [49, 145] width 84 height 136
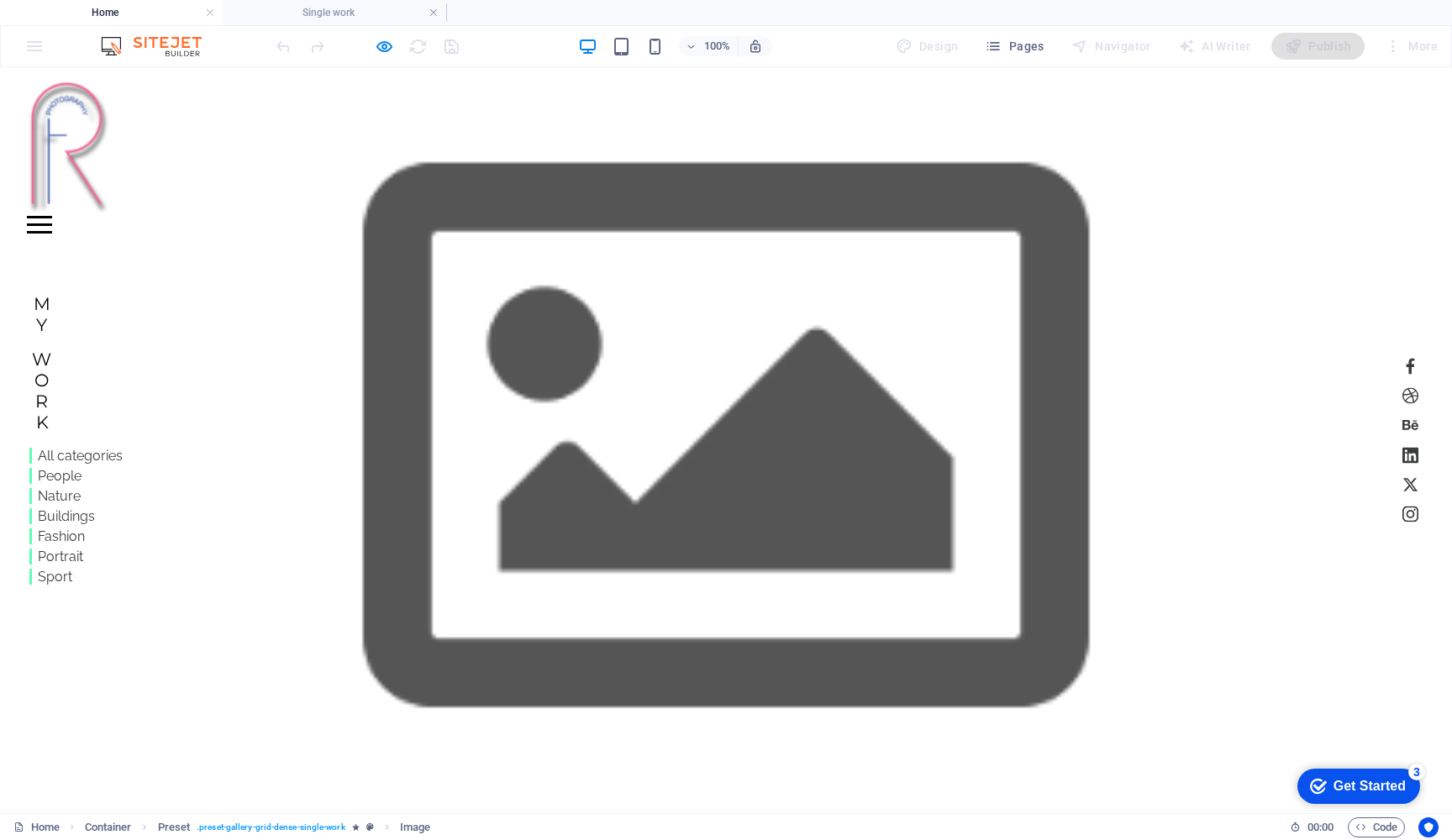
scroll to position [0, 0]
click at [64, 127] on img at bounding box center [69, 148] width 84 height 136
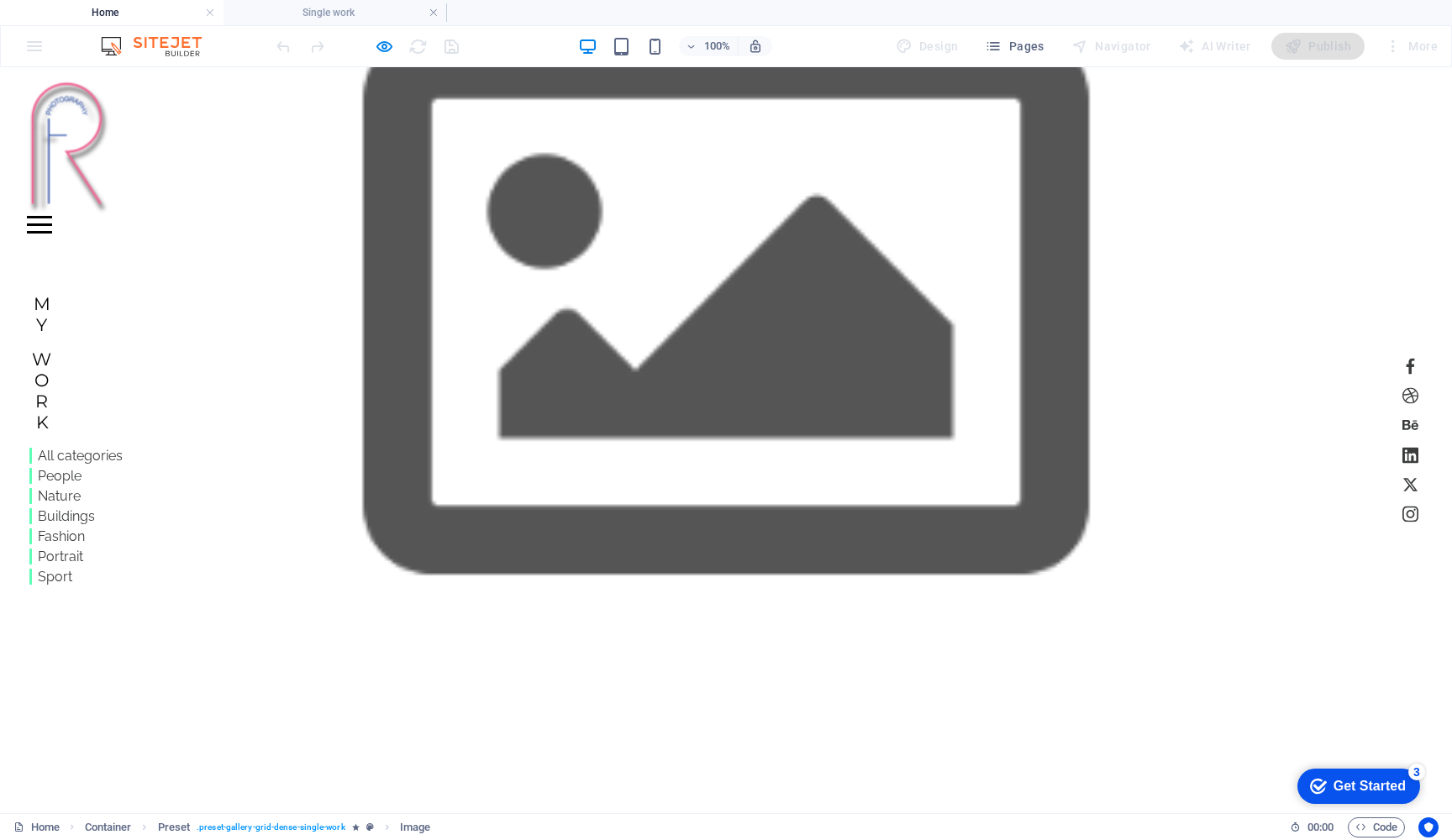
scroll to position [139, 0]
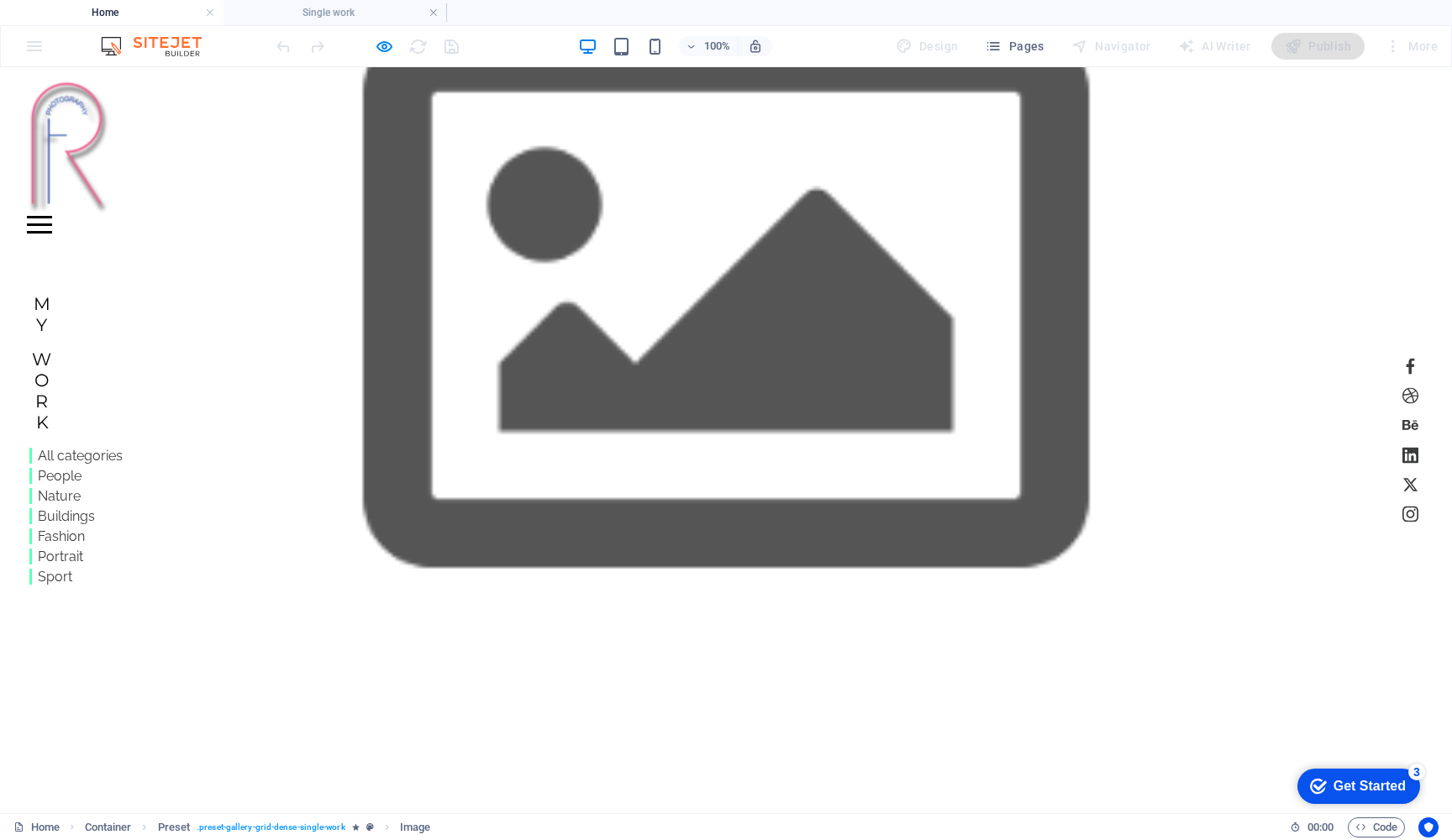
drag, startPoint x: 67, startPoint y: 500, endPoint x: 67, endPoint y: 632, distance: 132.0
click at [67, 499] on link "Nature" at bounding box center [55, 496] width 51 height 16
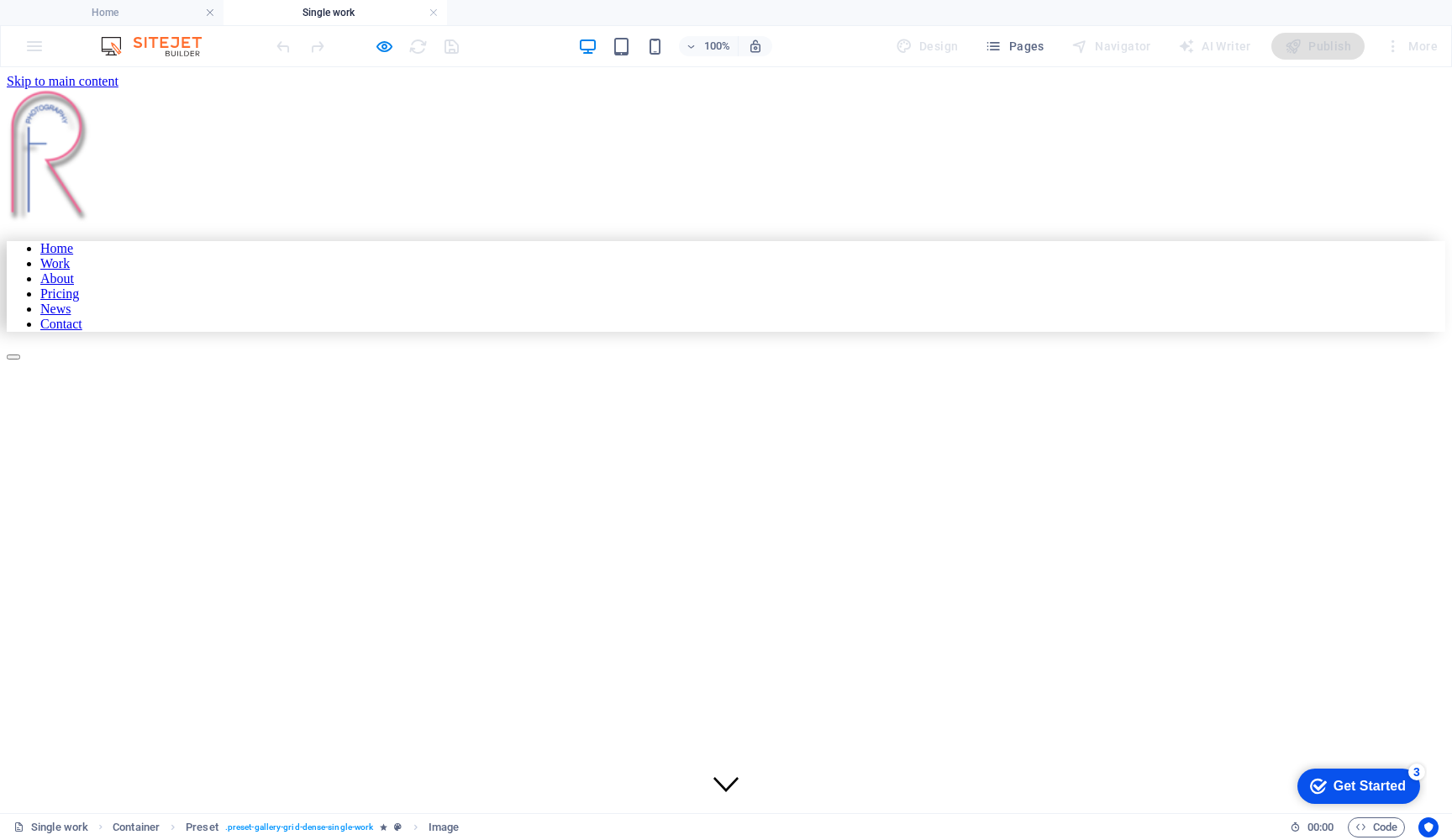
scroll to position [0, 0]
drag, startPoint x: 49, startPoint y: 165, endPoint x: 49, endPoint y: 299, distance: 134.0
click at [49, 165] on img at bounding box center [49, 156] width 84 height 136
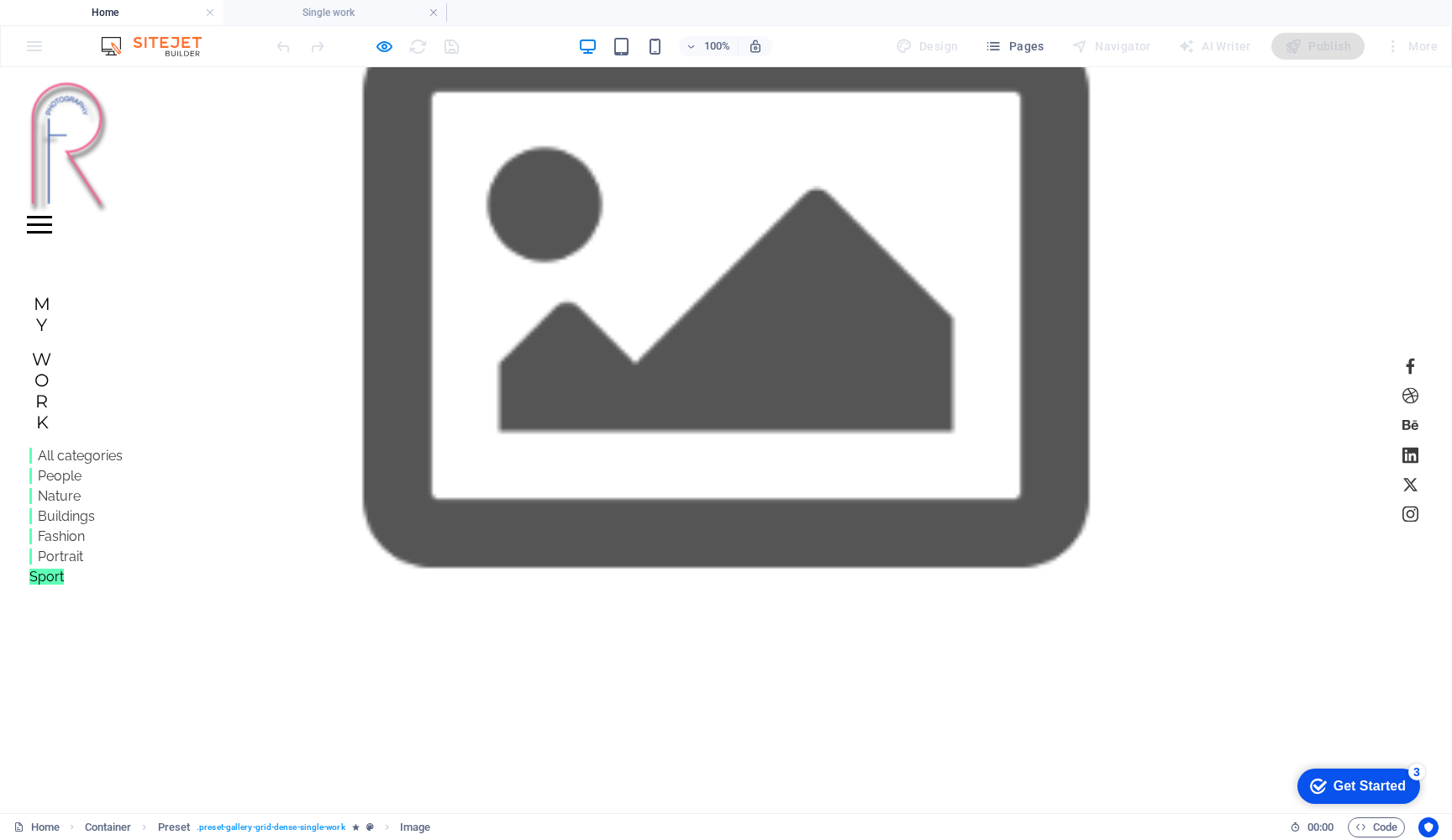
click at [55, 572] on link "Sport" at bounding box center [47, 577] width 34 height 16
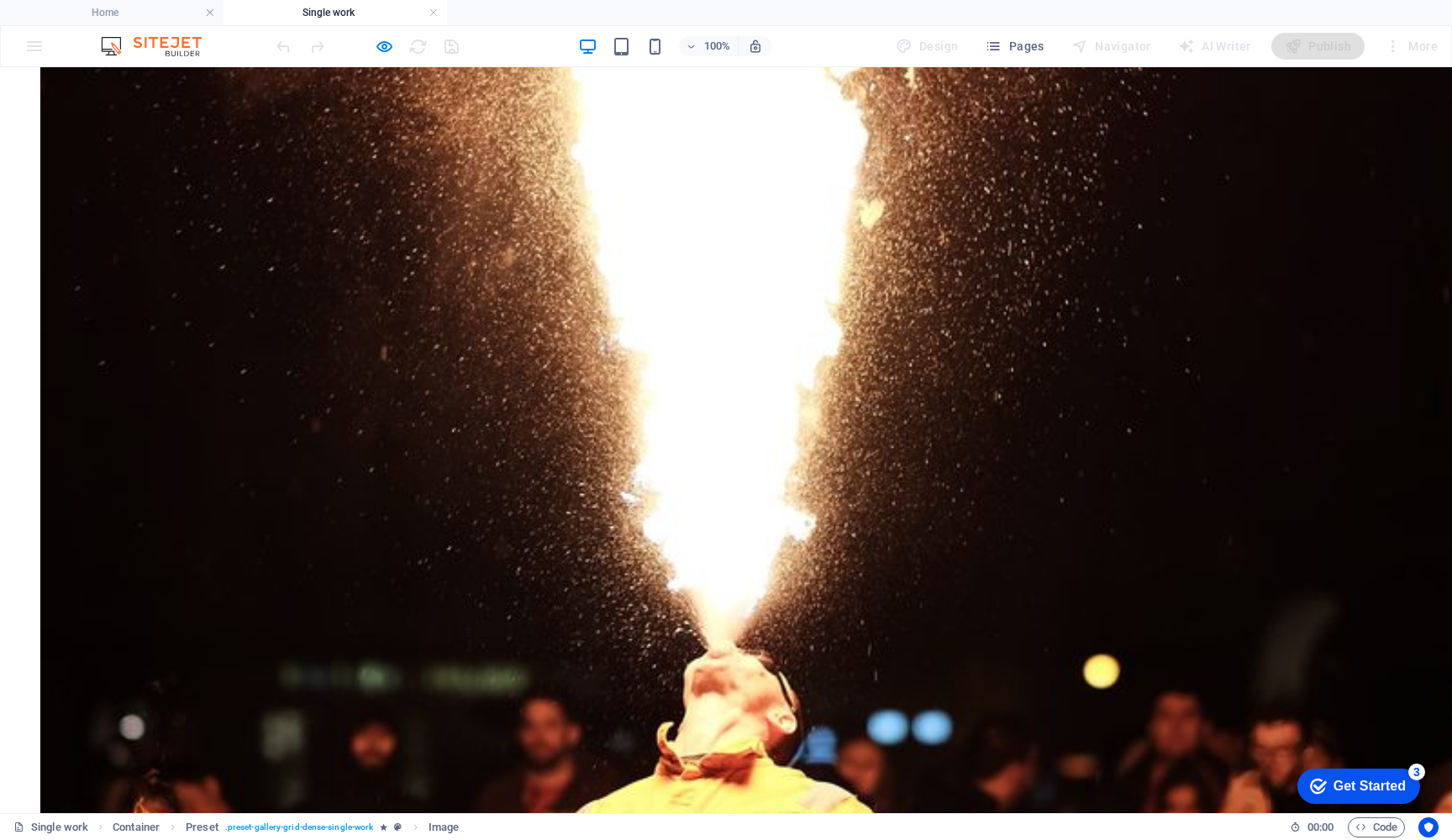
scroll to position [1712, 0]
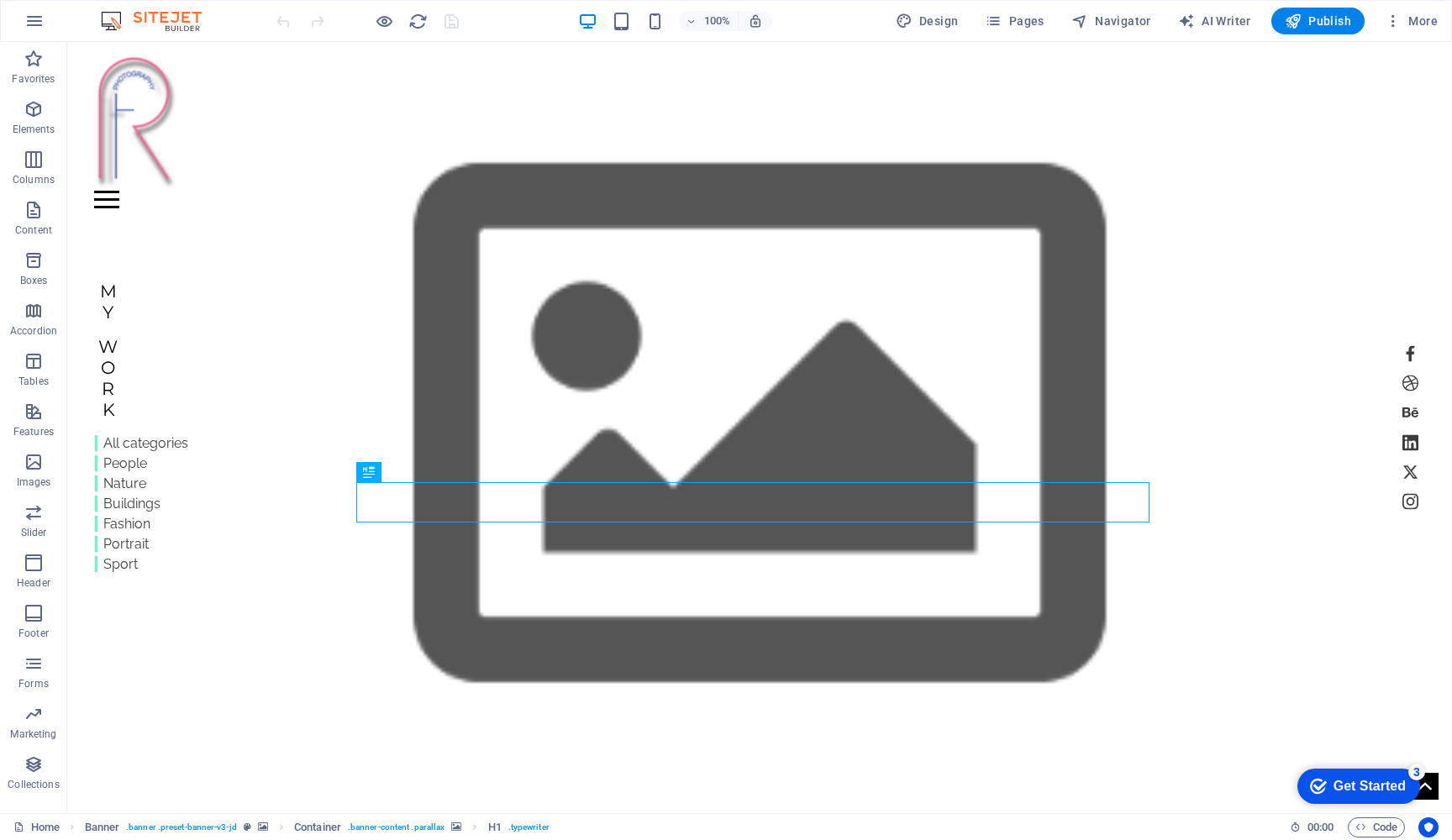
scroll to position [8, 0]
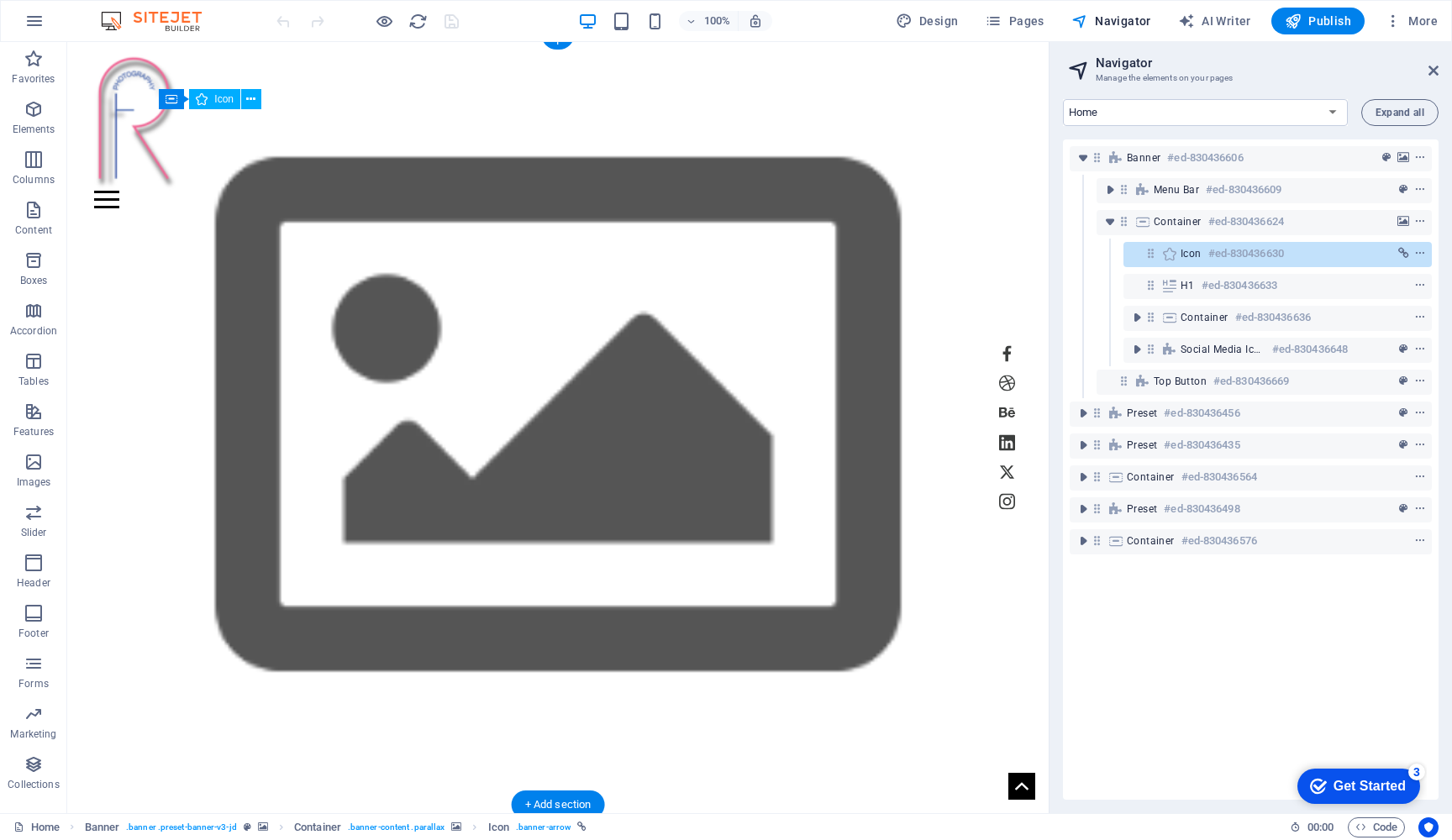
click at [1148, 259] on icon at bounding box center [1151, 253] width 14 height 14
click at [1151, 259] on icon at bounding box center [1151, 253] width 14 height 14
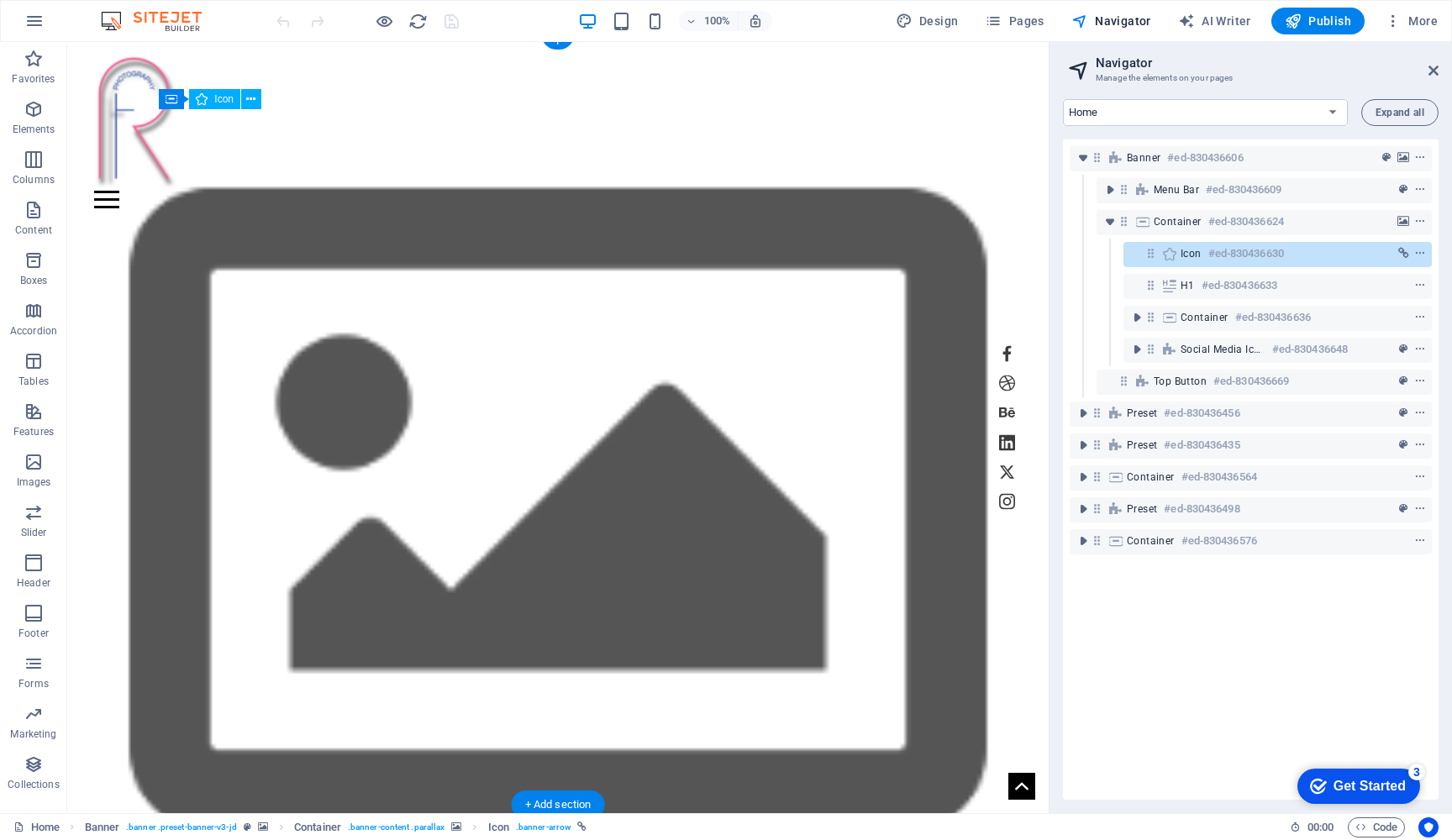
select select "xMidYMid"
select select "px"
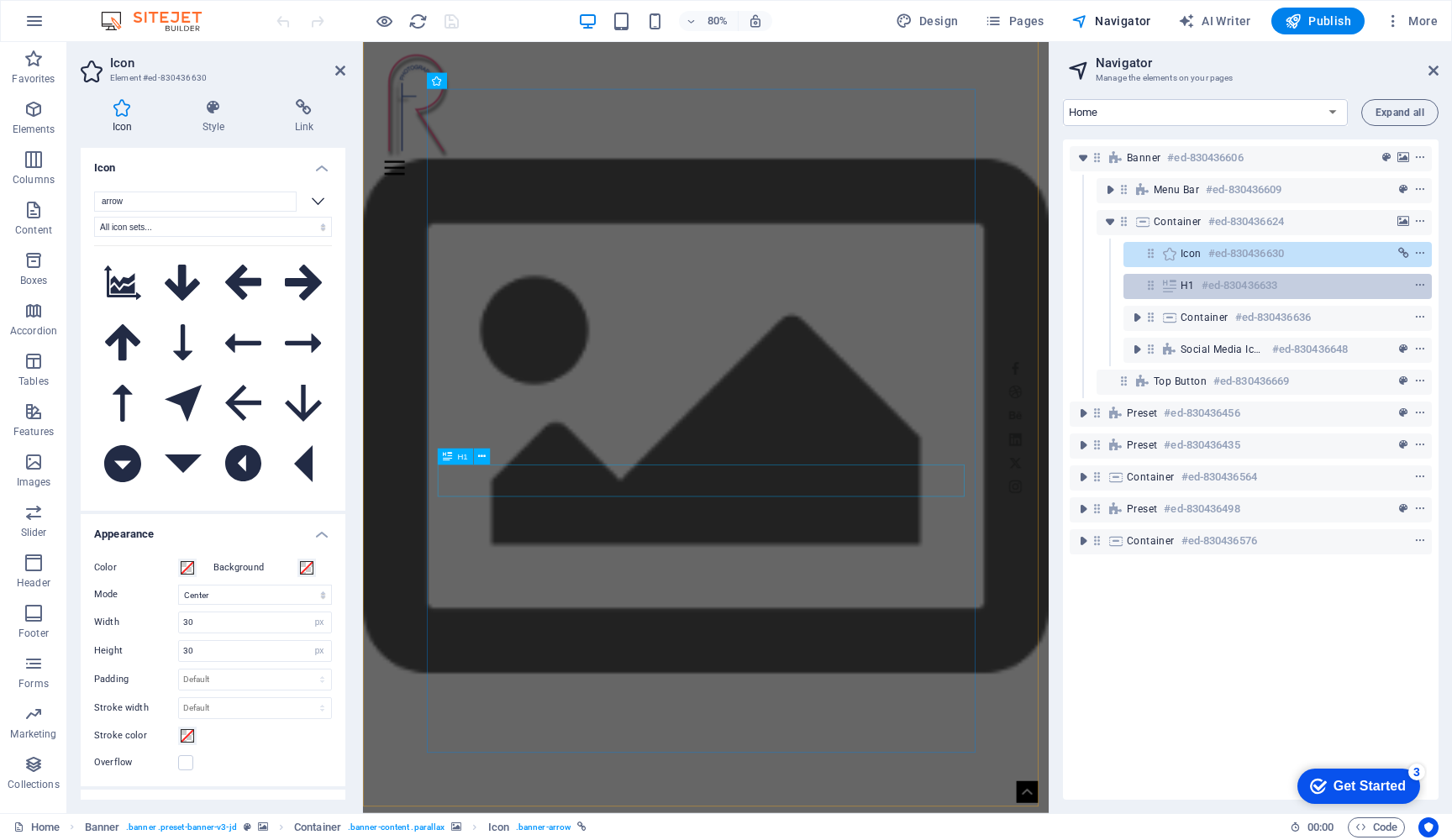
click at [1274, 284] on h6 "#ed-830436633" at bounding box center [1240, 286] width 75 height 20
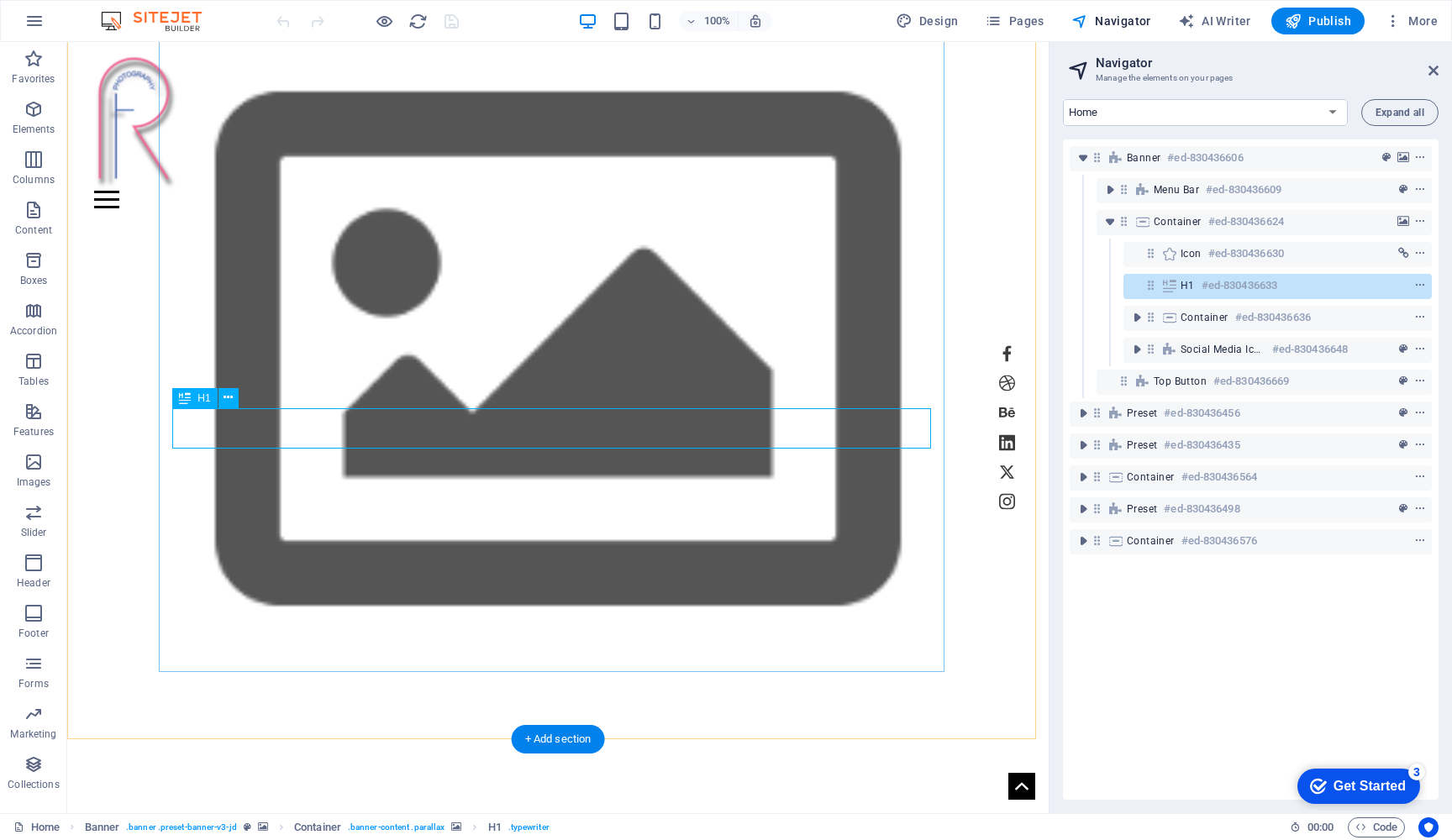
click at [1183, 285] on span "H1" at bounding box center [1188, 286] width 14 height 13
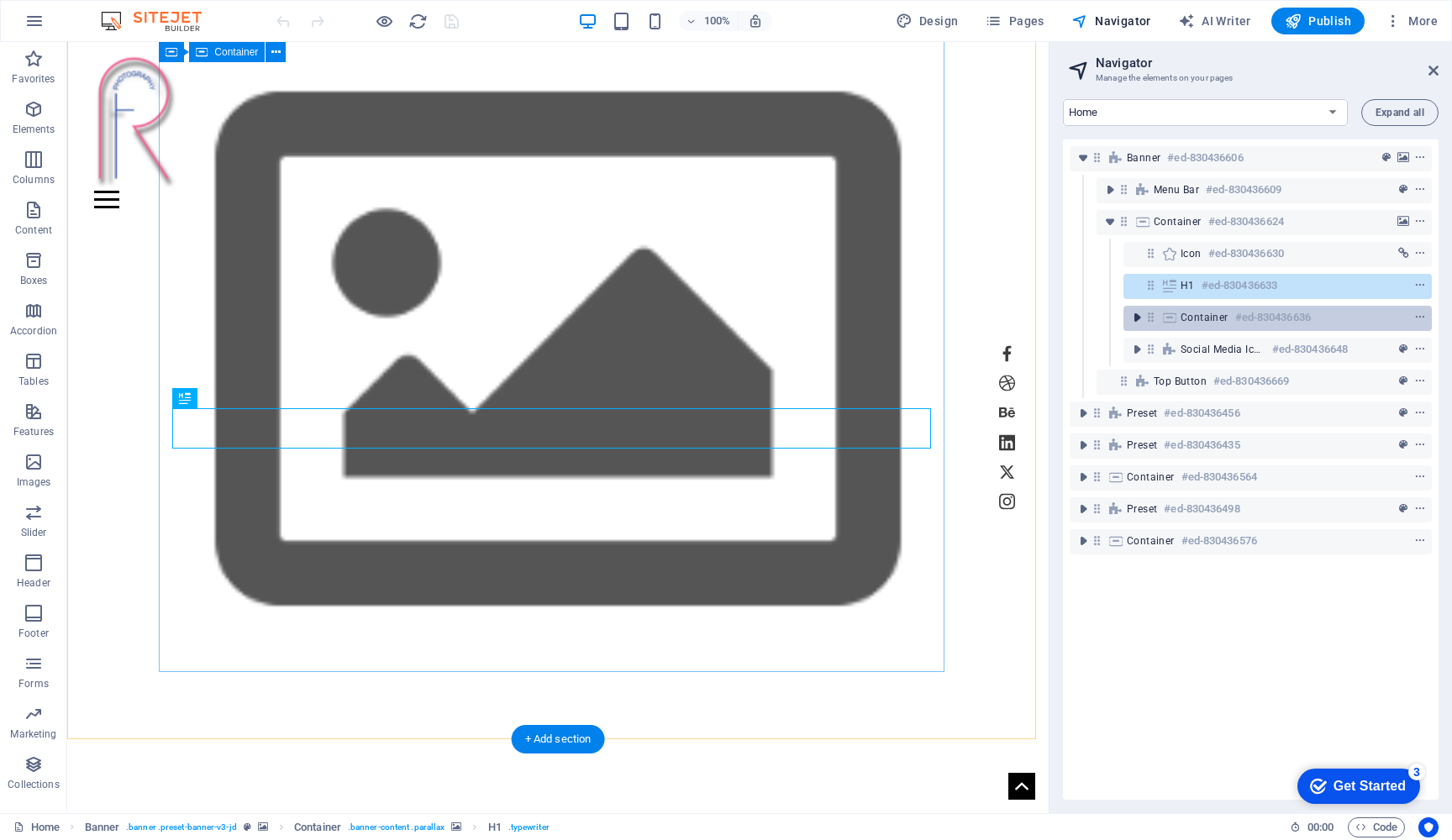
click at [1139, 319] on icon "toggle-expand" at bounding box center [1137, 317] width 17 height 17
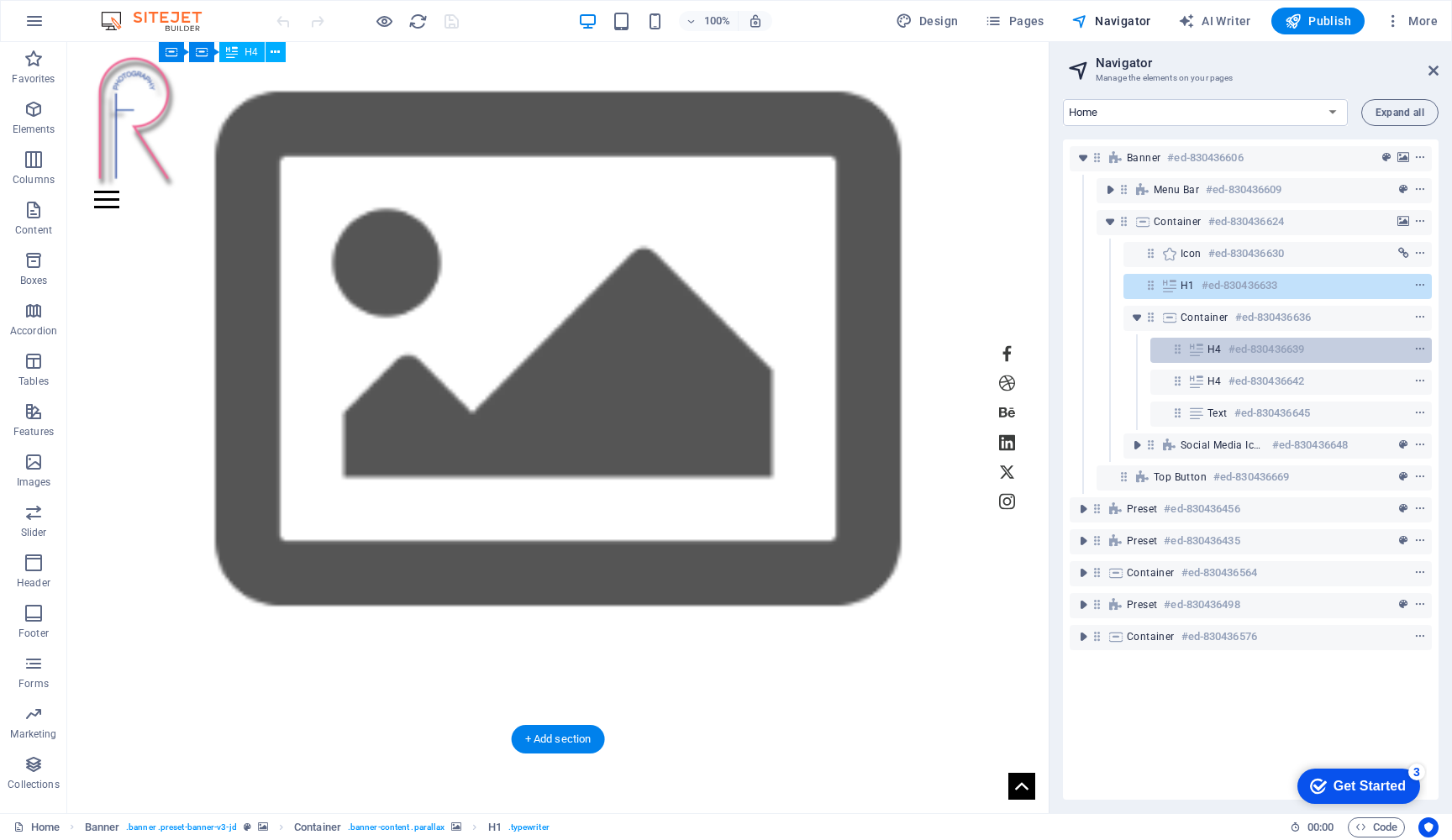
click at [1182, 351] on icon at bounding box center [1178, 349] width 14 height 14
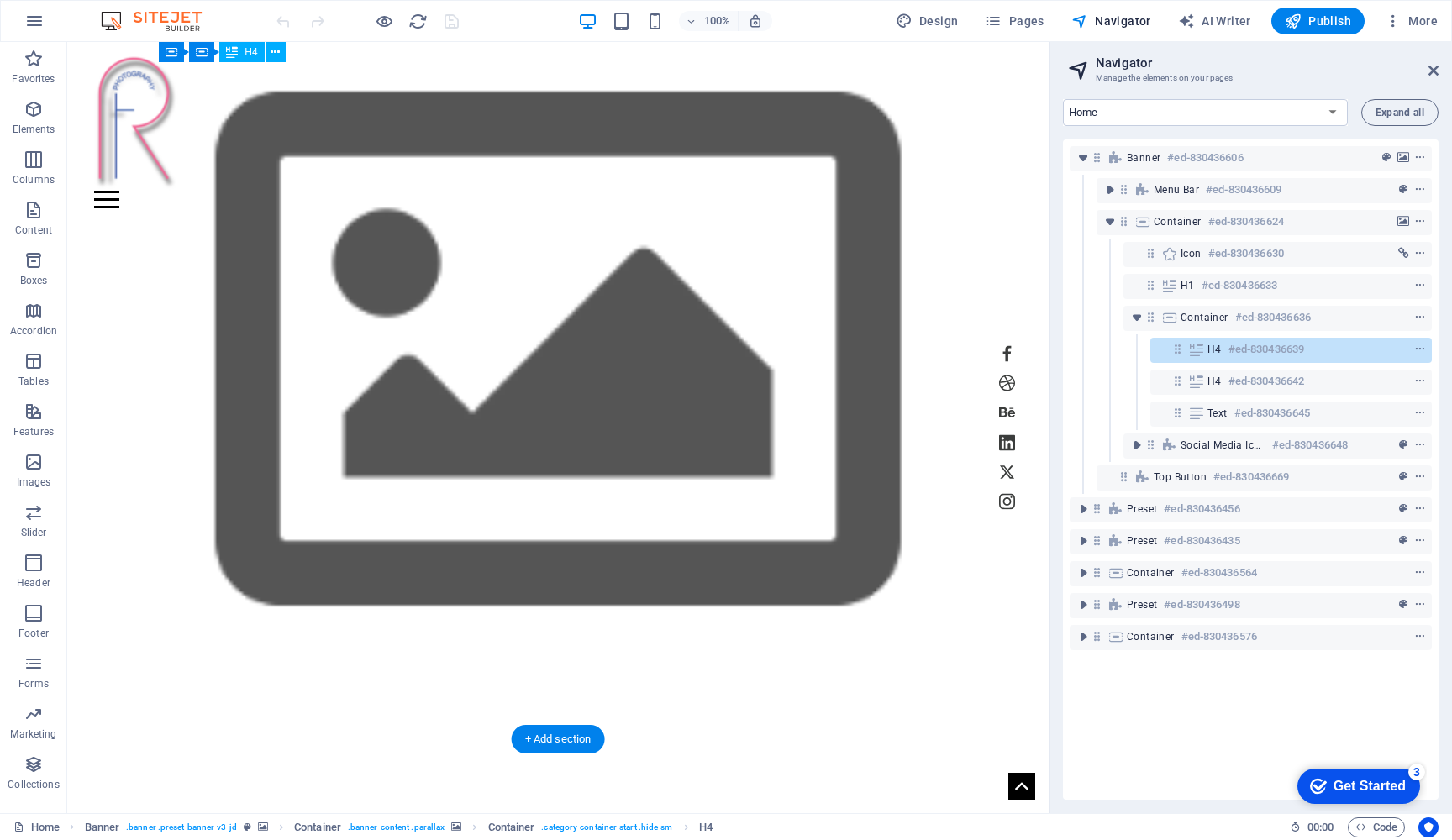
click at [1192, 353] on icon at bounding box center [1197, 349] width 19 height 13
click at [1217, 384] on span "H4" at bounding box center [1215, 381] width 14 height 13
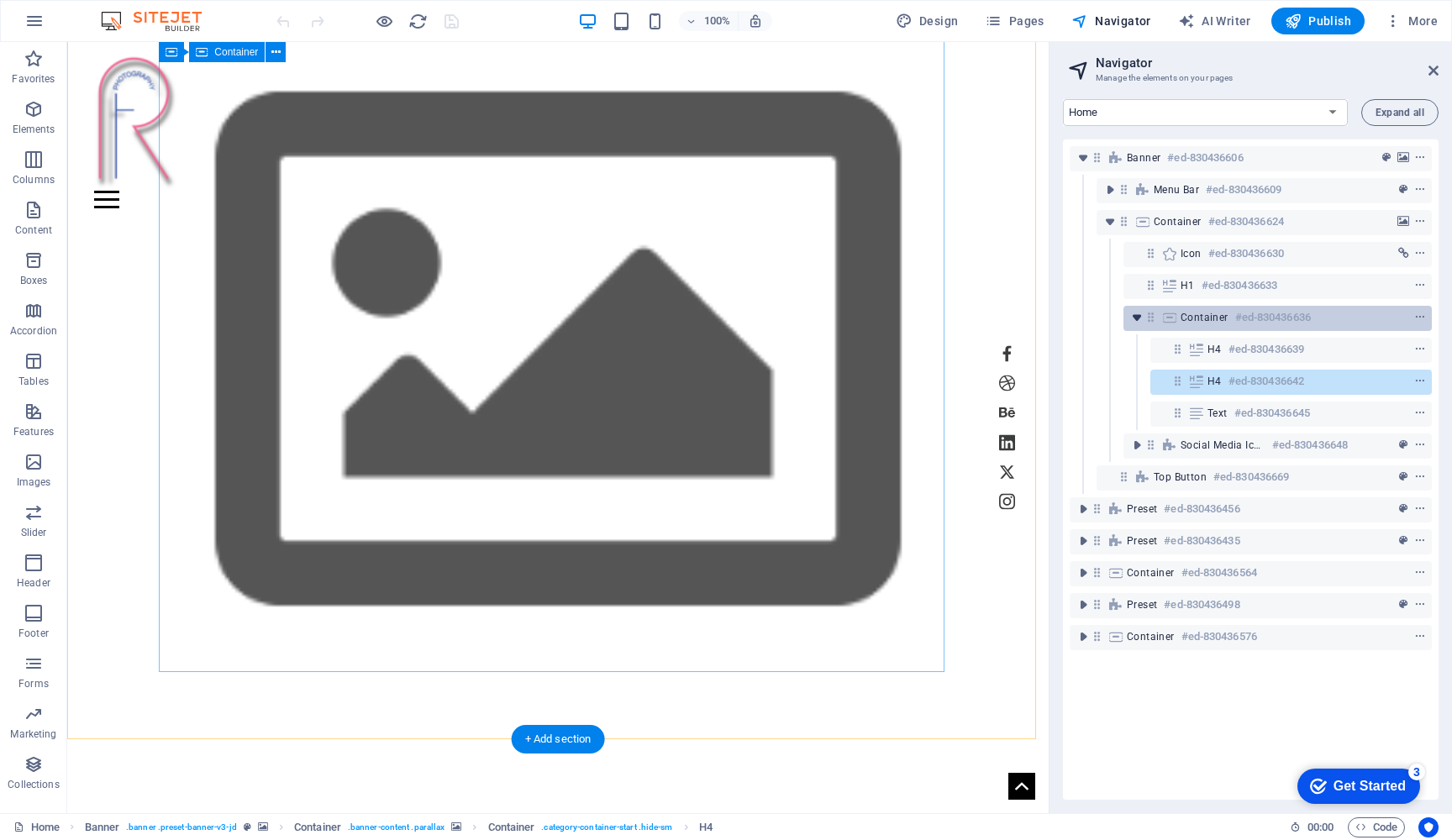
click at [1138, 320] on icon "toggle-expand" at bounding box center [1137, 317] width 17 height 17
